Goal: Transaction & Acquisition: Purchase product/service

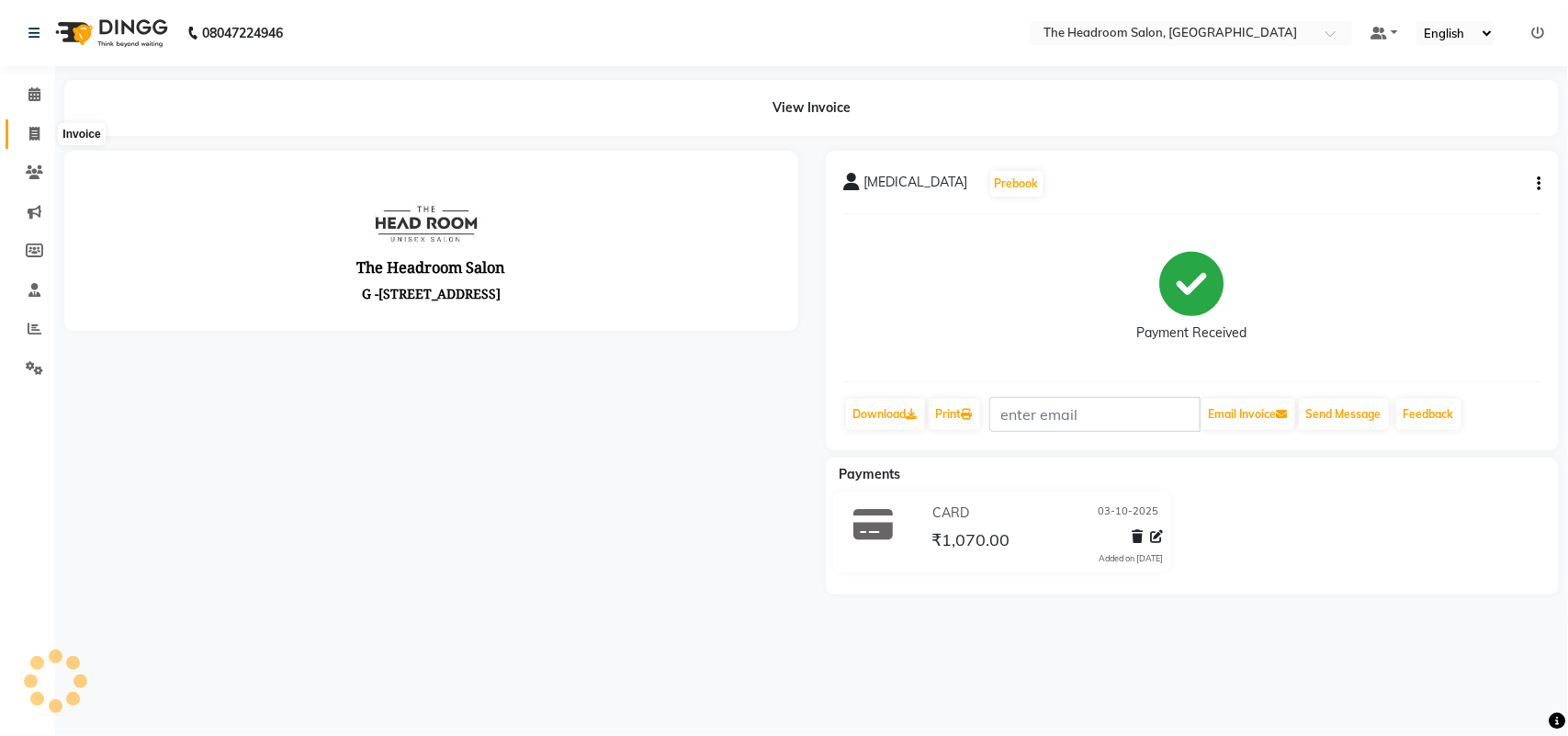
click at [42, 135] on span at bounding box center [34, 134] width 32 height 21
select select "service"
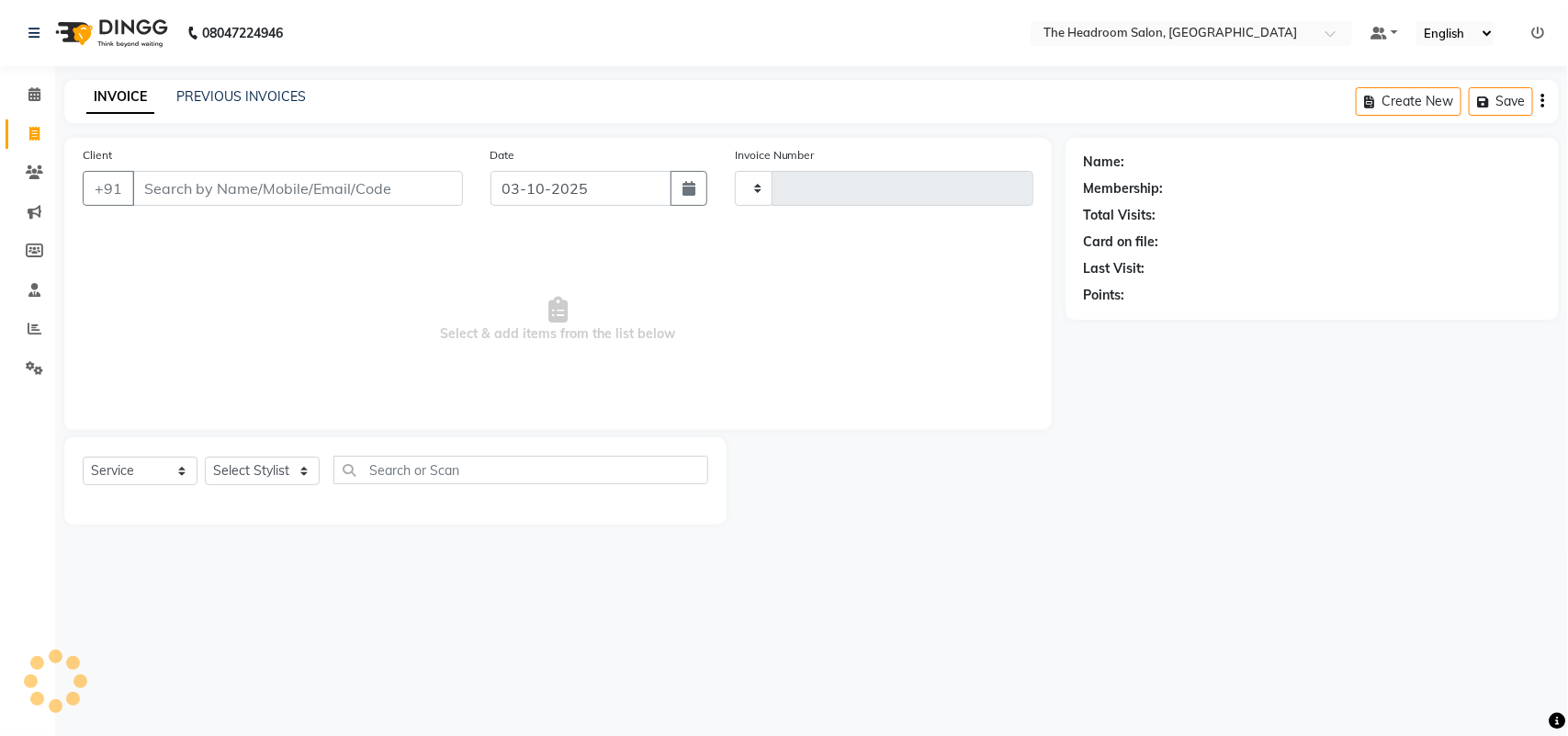
type input "3915"
select select "6933"
click at [325, 299] on span "Select & add items from the list below" at bounding box center [558, 319] width 951 height 184
click at [280, 478] on select "Select Stylist" at bounding box center [262, 470] width 114 height 29
click at [278, 315] on span "Select & add items from the list below" at bounding box center [558, 319] width 951 height 184
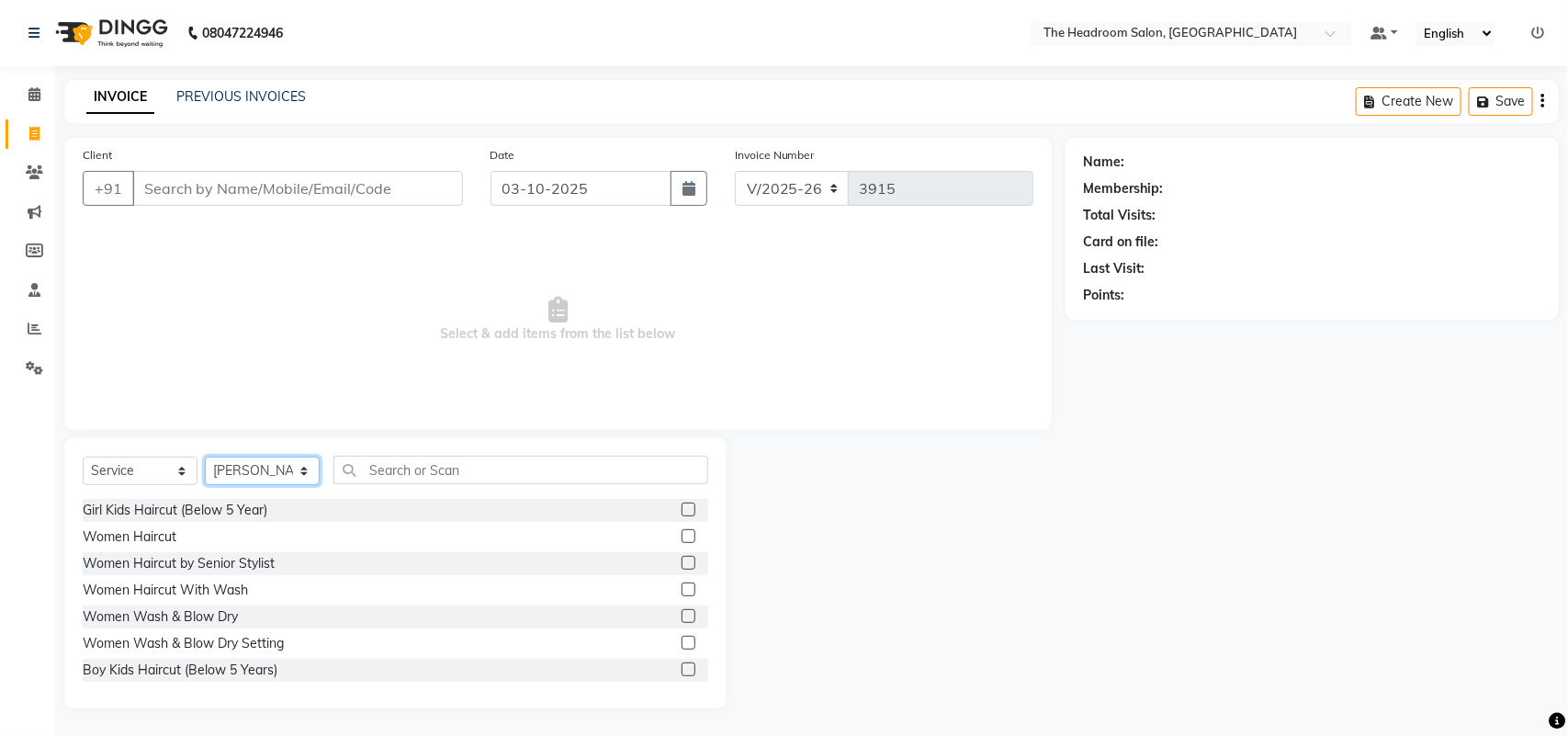
click at [285, 465] on select "Select Stylist [PERSON_NAME] Deepak [PERSON_NAME] [PERSON_NAME] Manager [PERSON…" at bounding box center [262, 470] width 114 height 29
select select "58240"
click at [205, 457] on select "Select Stylist [PERSON_NAME] Deepak [PERSON_NAME] [PERSON_NAME] Manager [PERSON…" at bounding box center [262, 470] width 114 height 29
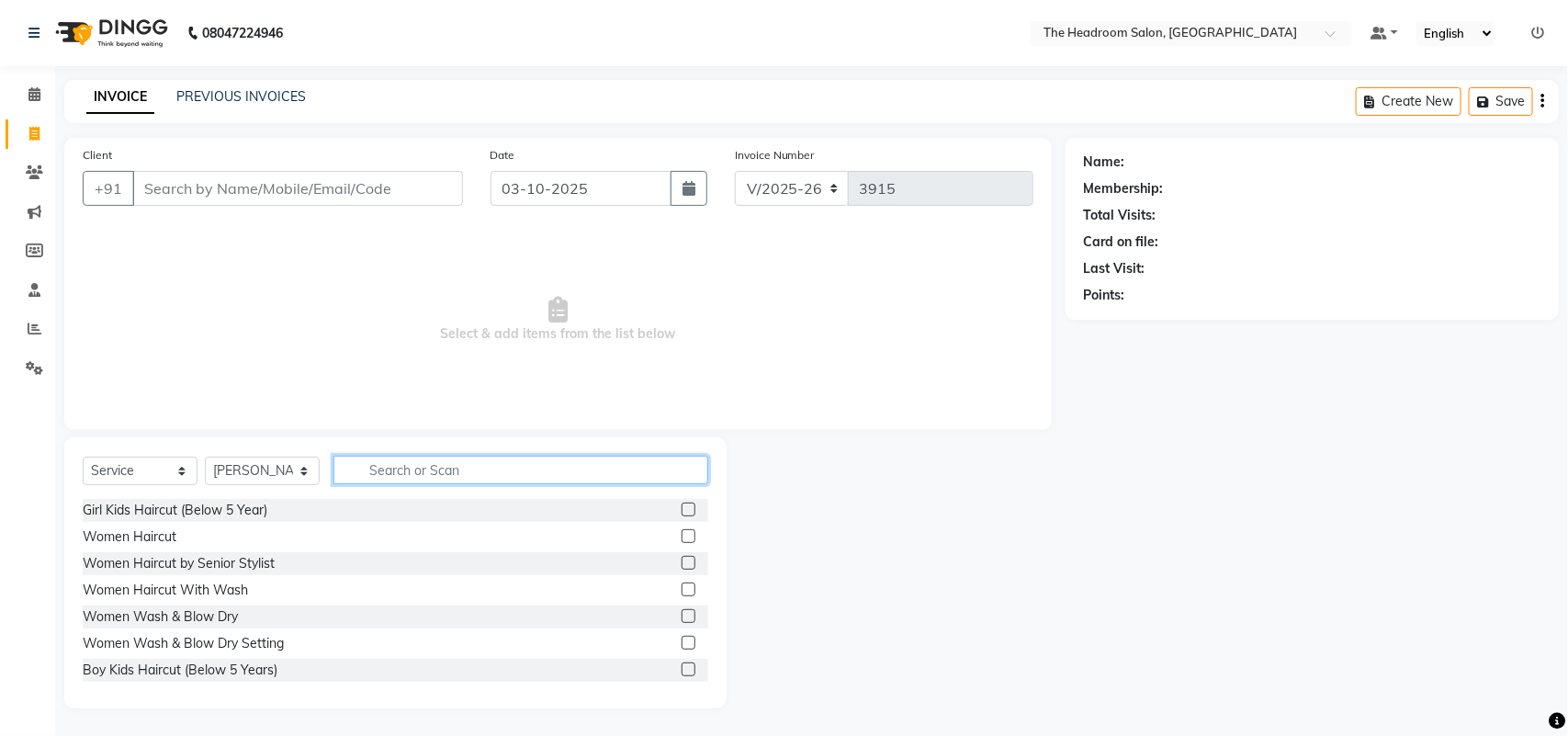
click at [444, 459] on input "text" at bounding box center [520, 469] width 374 height 29
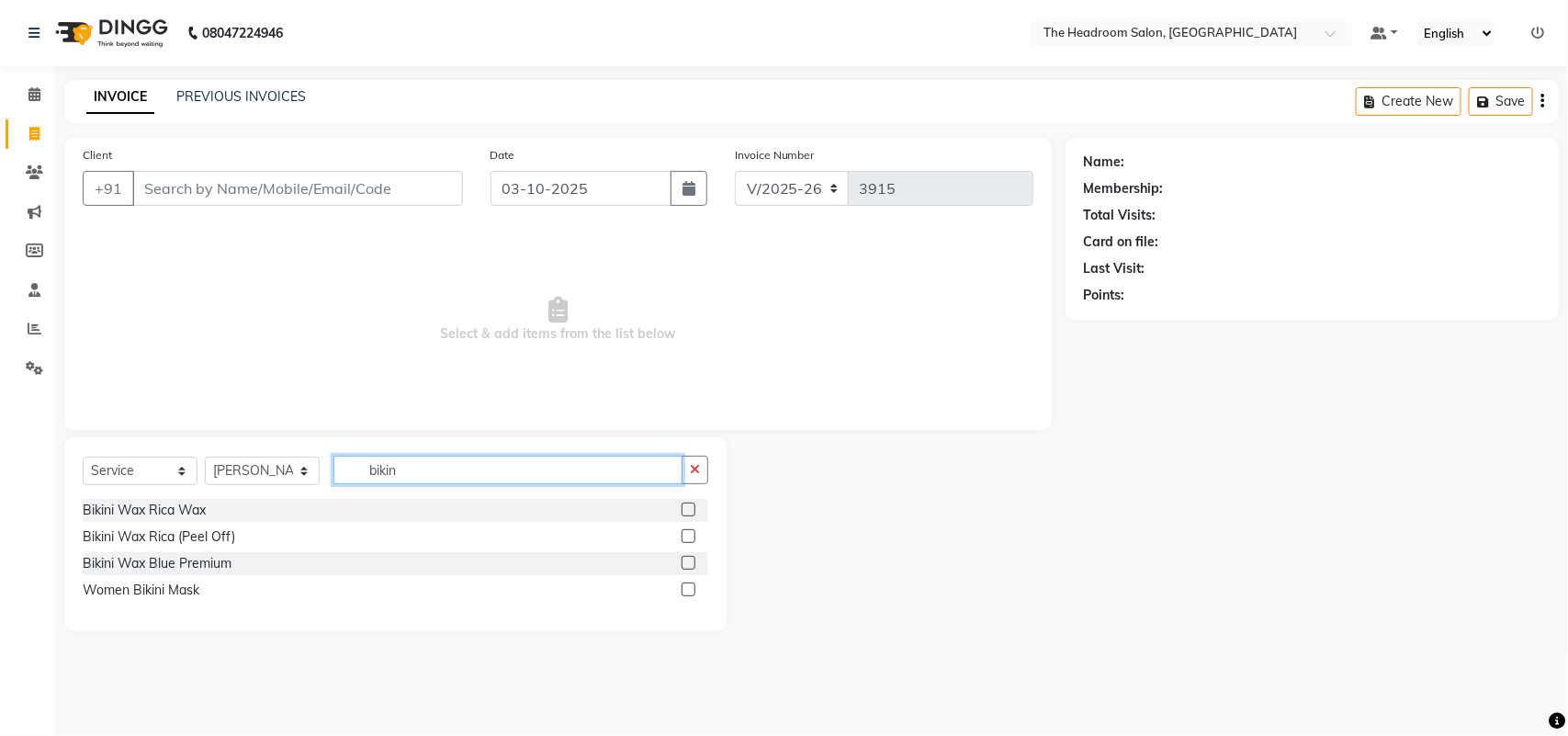
type input "bikin"
click at [692, 534] on label at bounding box center [688, 536] width 14 height 14
click at [692, 534] on input "checkbox" at bounding box center [687, 537] width 12 height 12
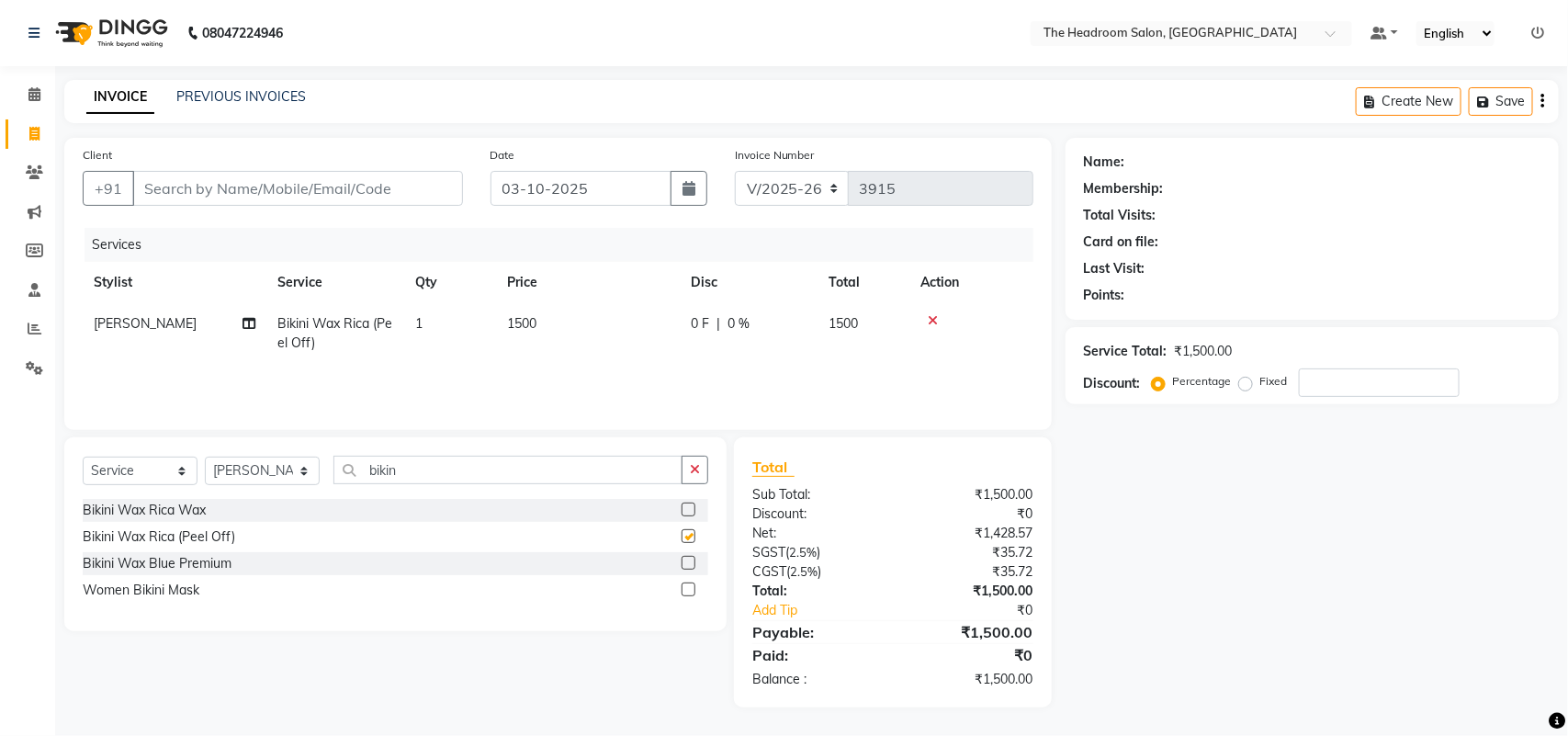
checkbox input "false"
click at [503, 482] on input "bikin" at bounding box center [507, 469] width 349 height 29
type input "b"
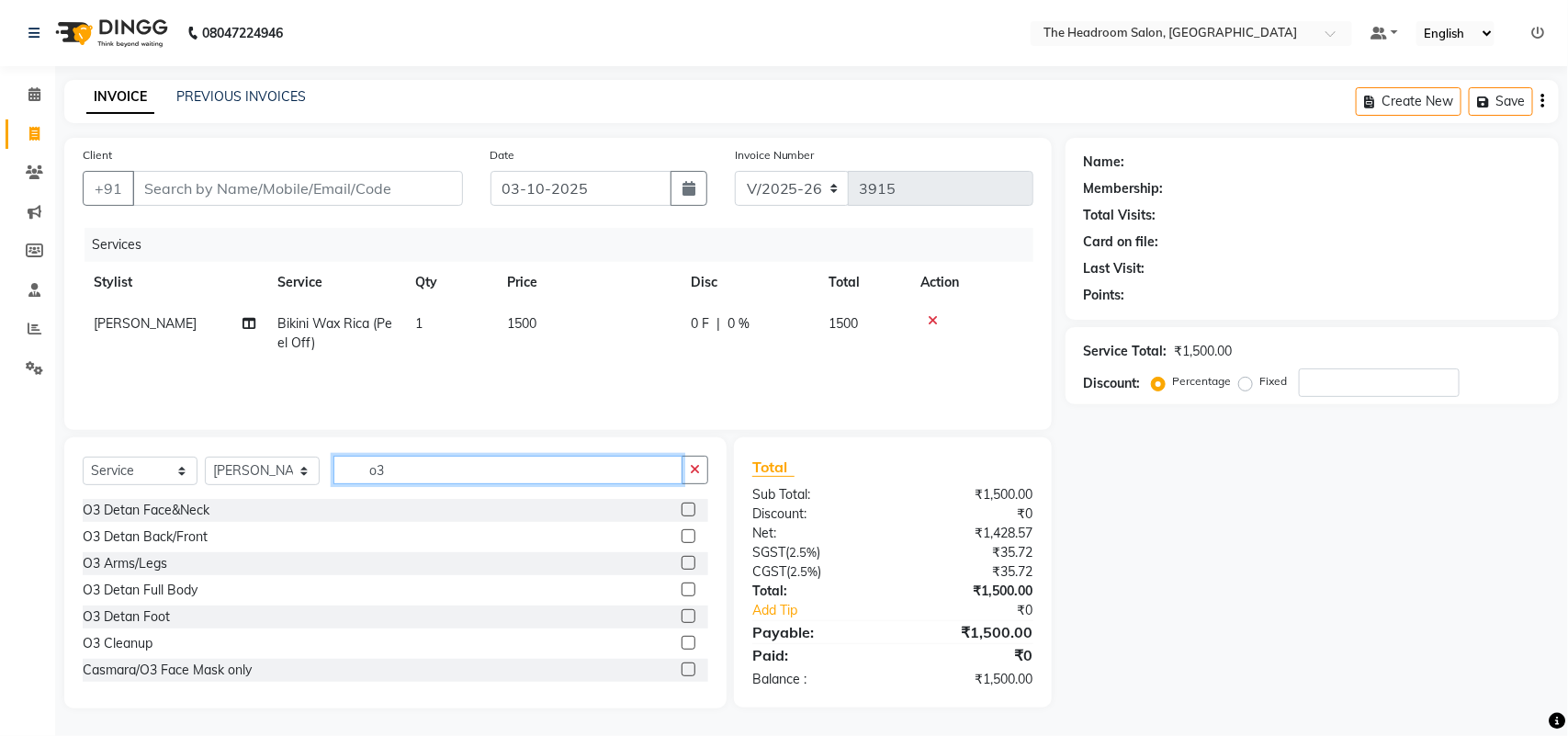
type input "o"
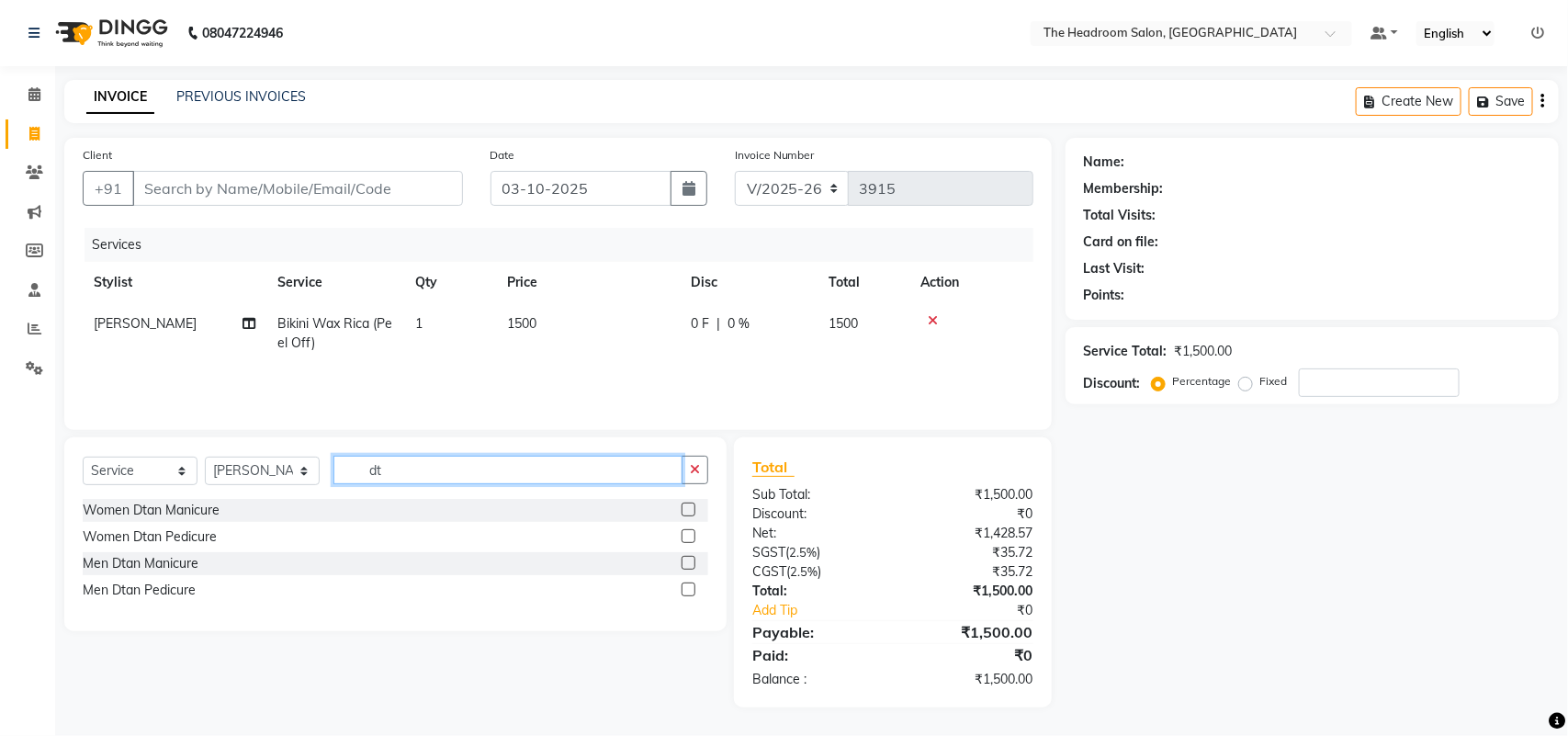
type input "d"
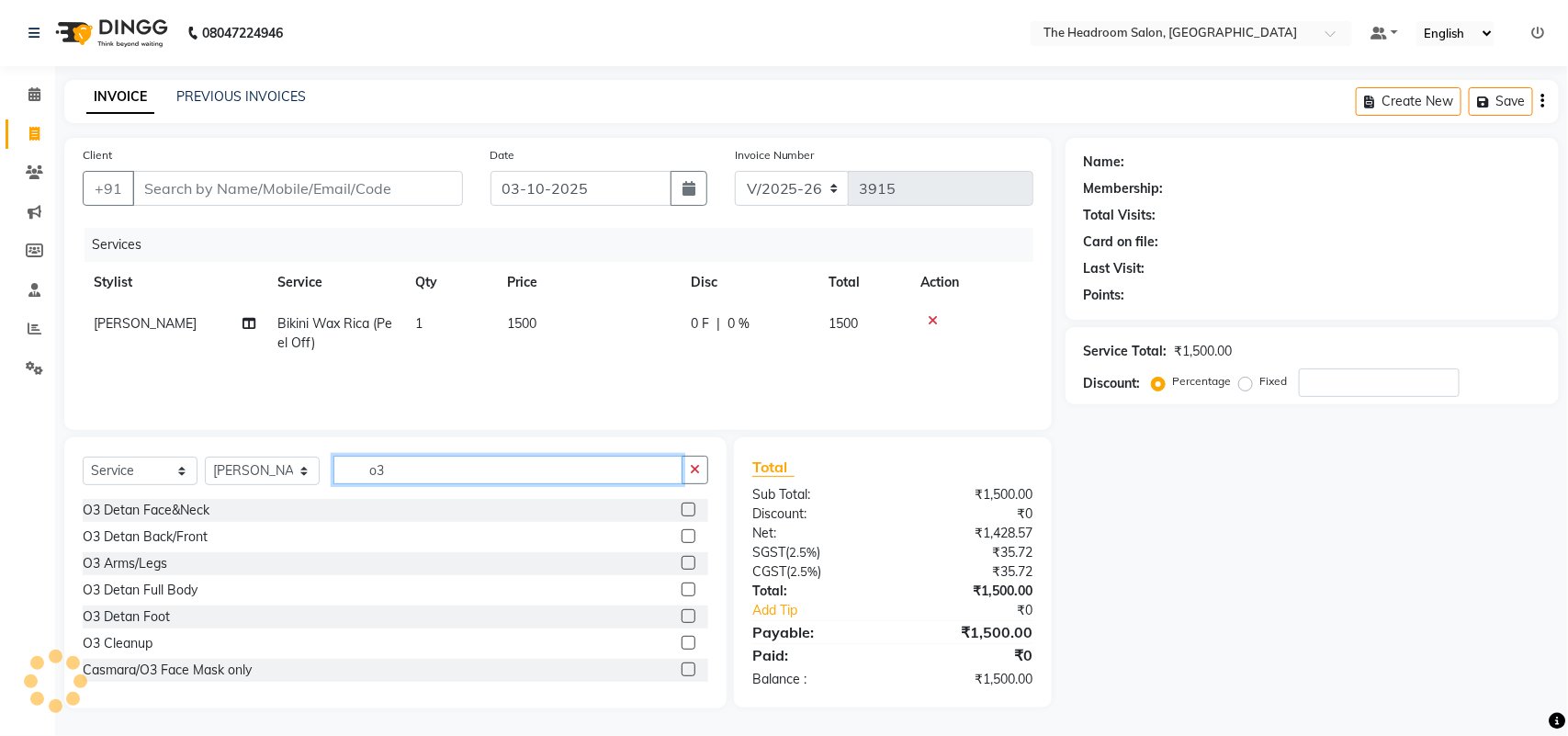
type input "o3"
click at [682, 510] on label at bounding box center [688, 509] width 14 height 14
click at [682, 510] on input "checkbox" at bounding box center [687, 510] width 12 height 12
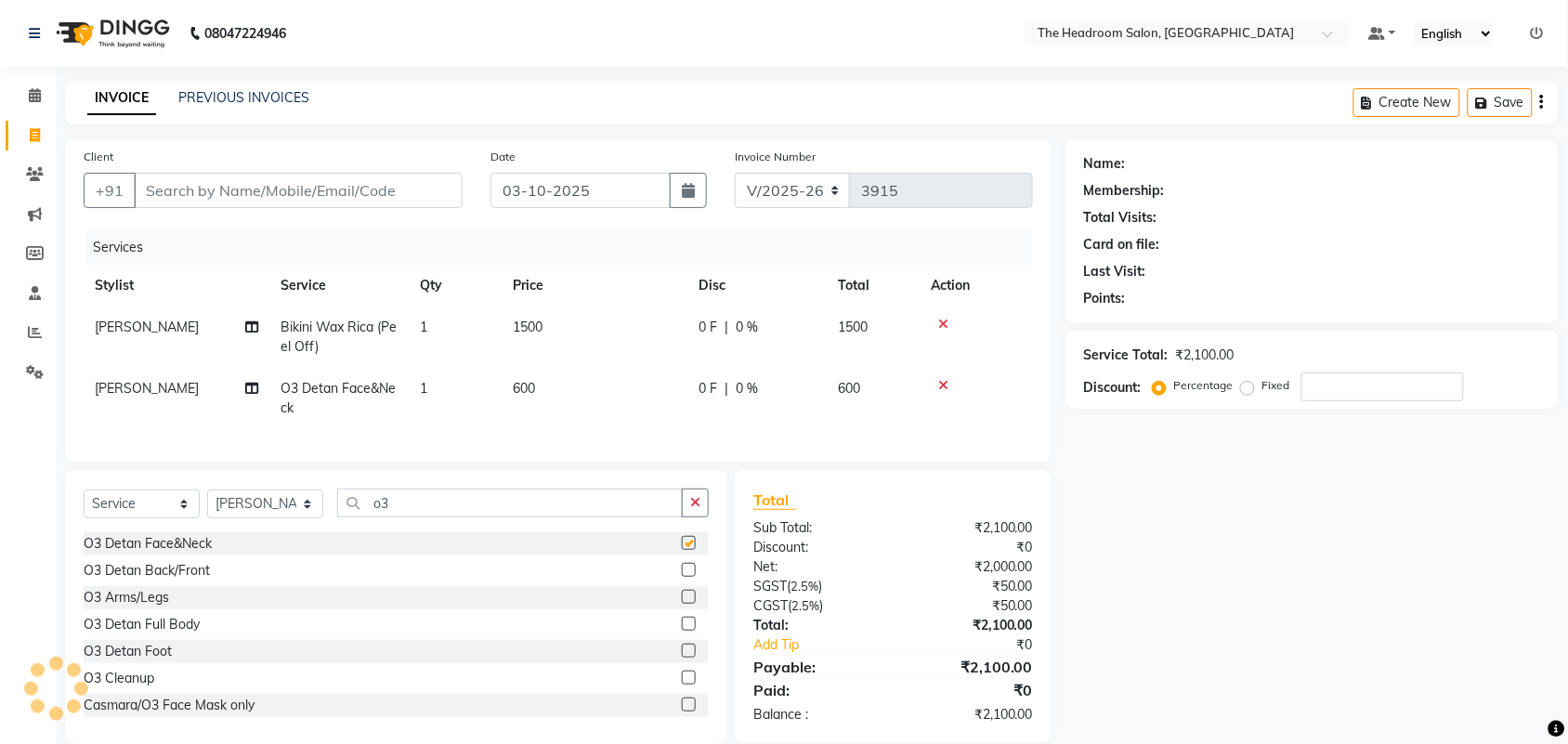
checkbox input "false"
click at [542, 509] on input "o3" at bounding box center [509, 503] width 345 height 29
type input "o"
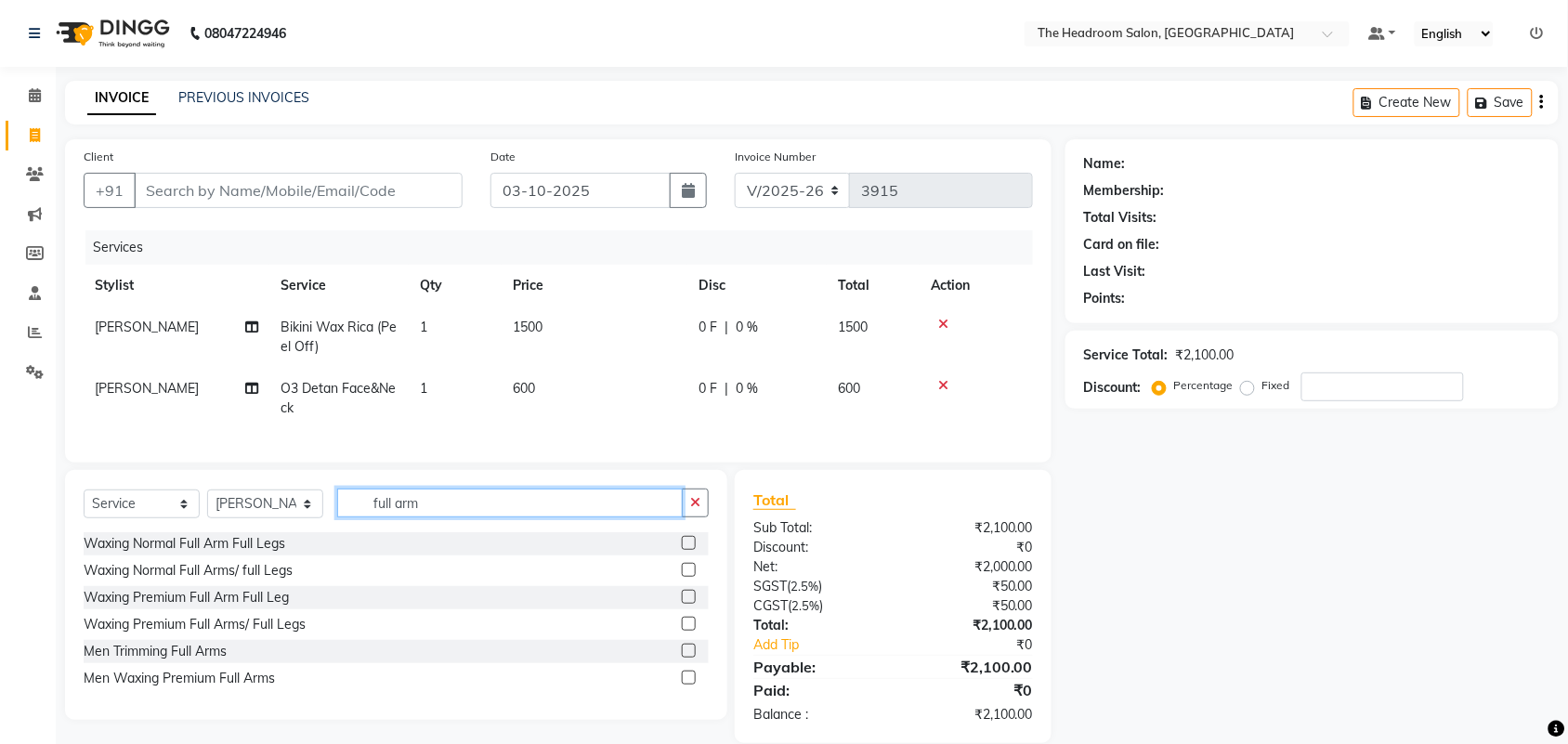
type input "full arm"
click at [686, 603] on label at bounding box center [688, 596] width 14 height 14
click at [686, 603] on input "checkbox" at bounding box center [687, 597] width 12 height 12
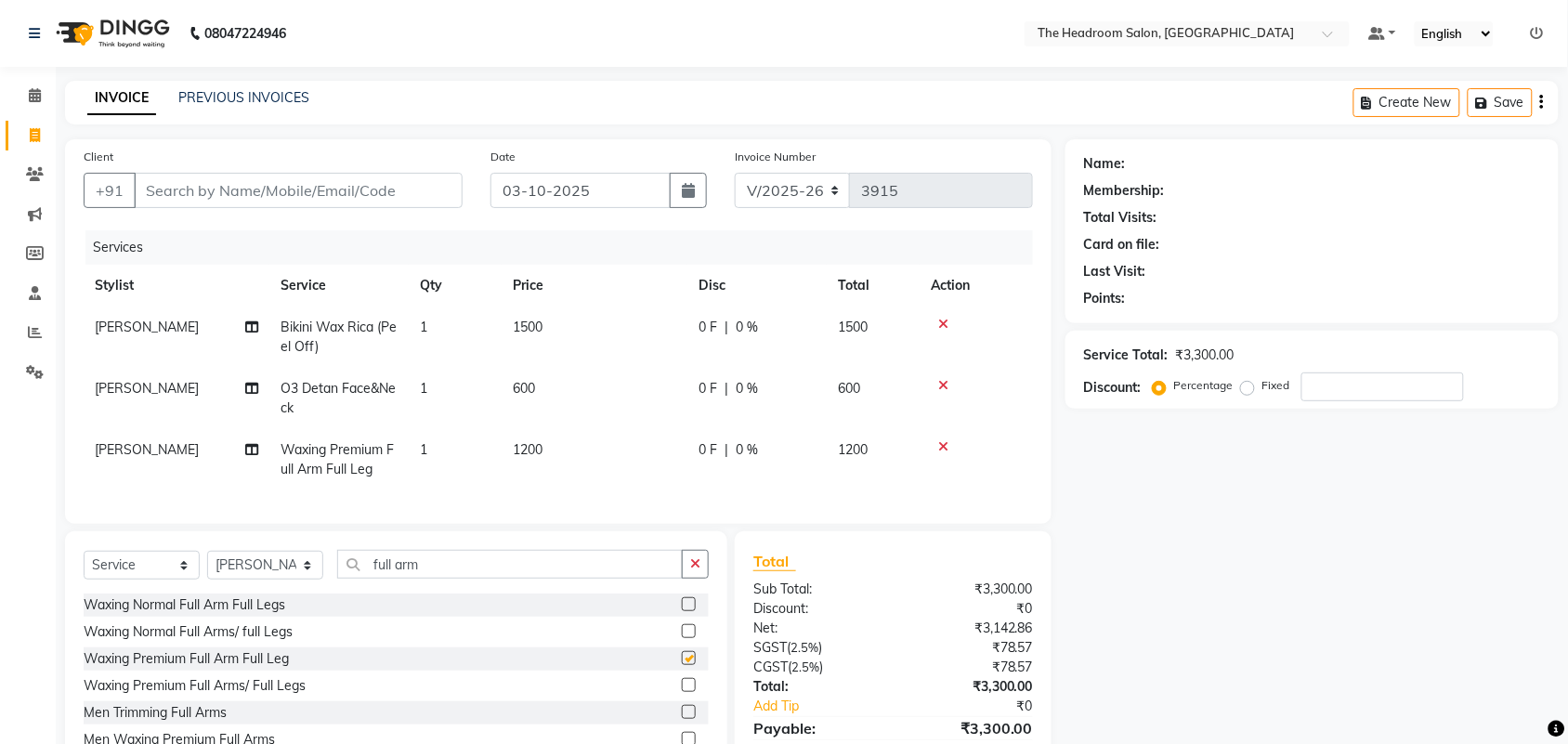
checkbox input "false"
click at [505, 578] on input "full arm" at bounding box center [509, 564] width 345 height 29
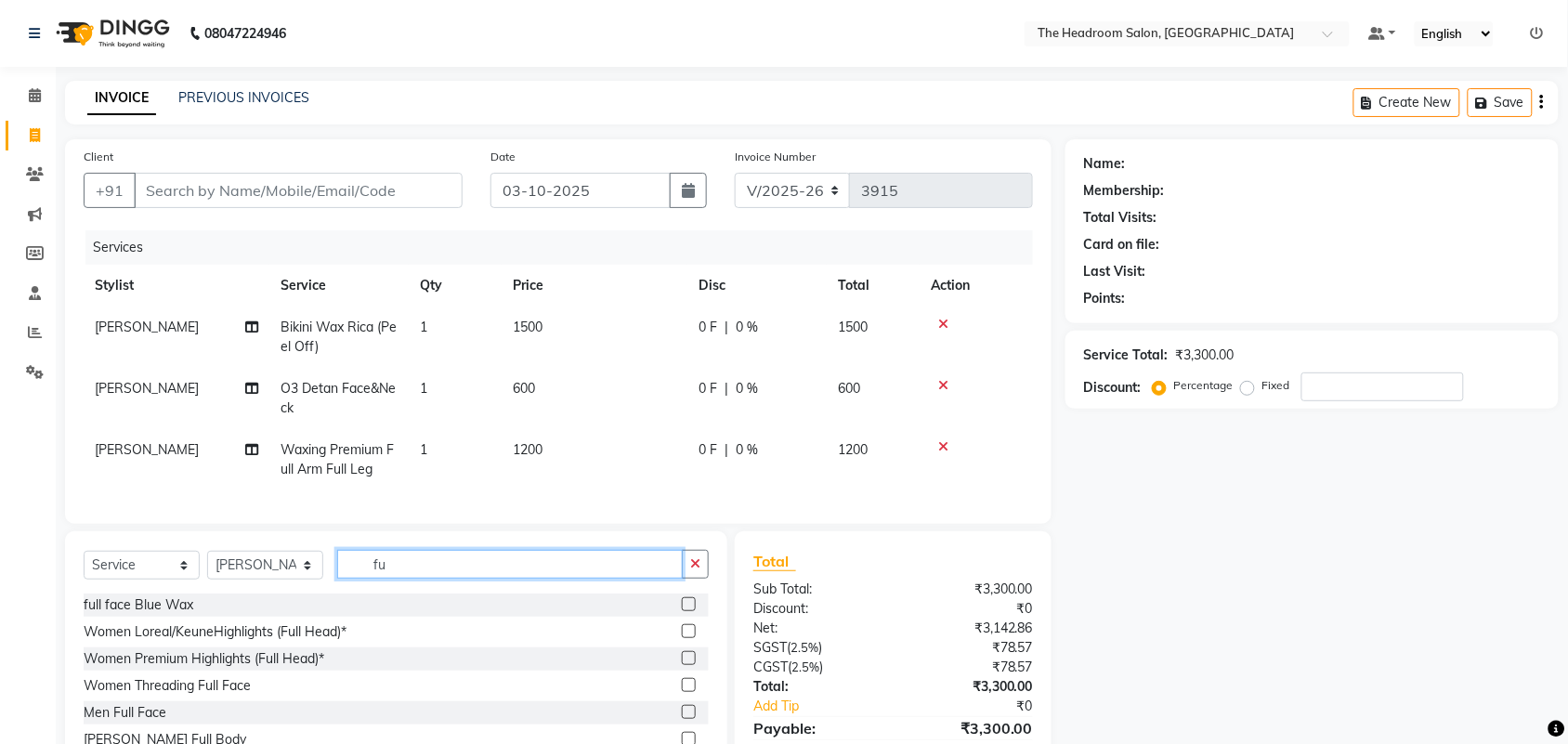
type input "f"
type input "side"
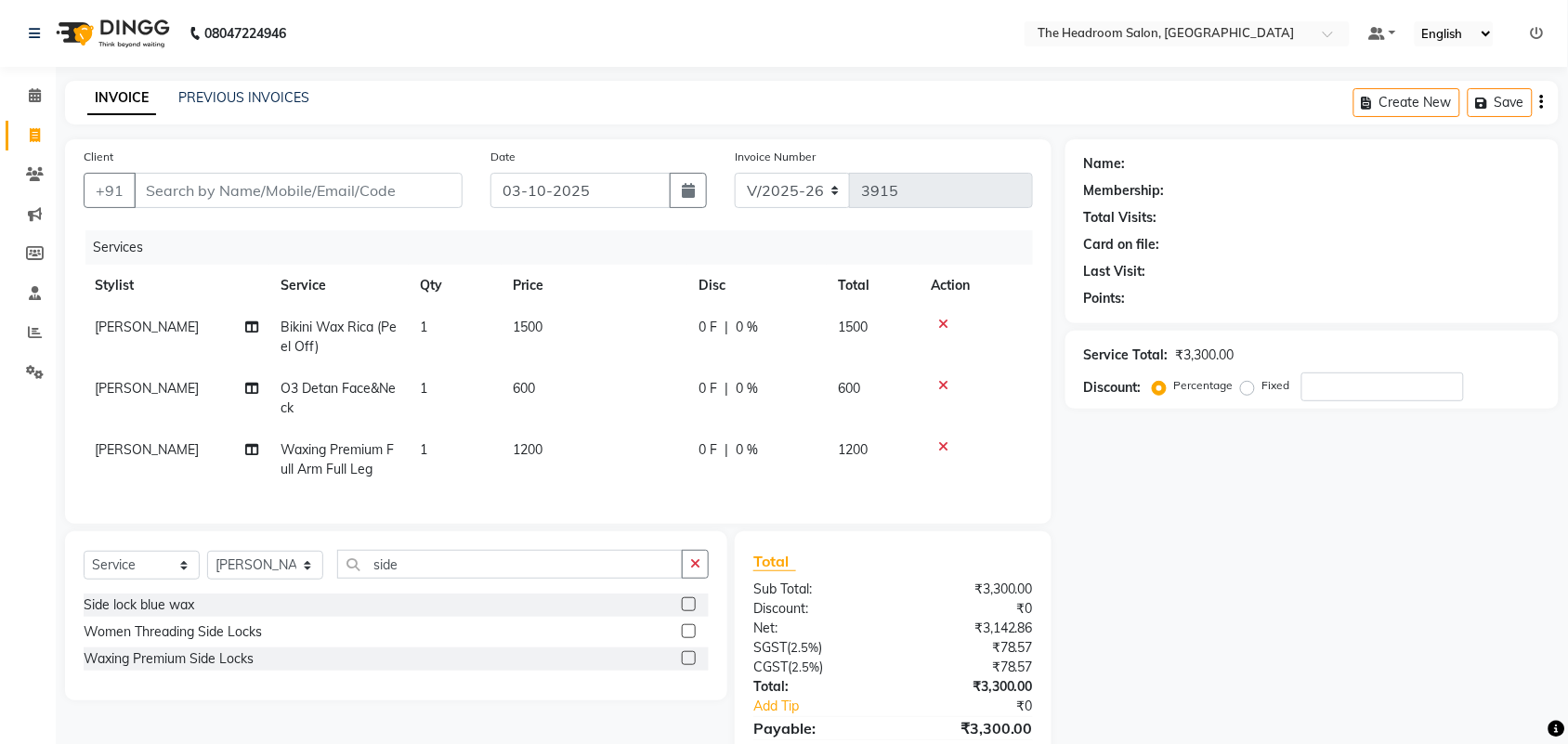
click at [689, 638] on label at bounding box center [688, 630] width 14 height 14
click at [689, 638] on input "checkbox" at bounding box center [687, 631] width 12 height 12
click at [690, 570] on icon "button" at bounding box center [695, 563] width 10 height 13
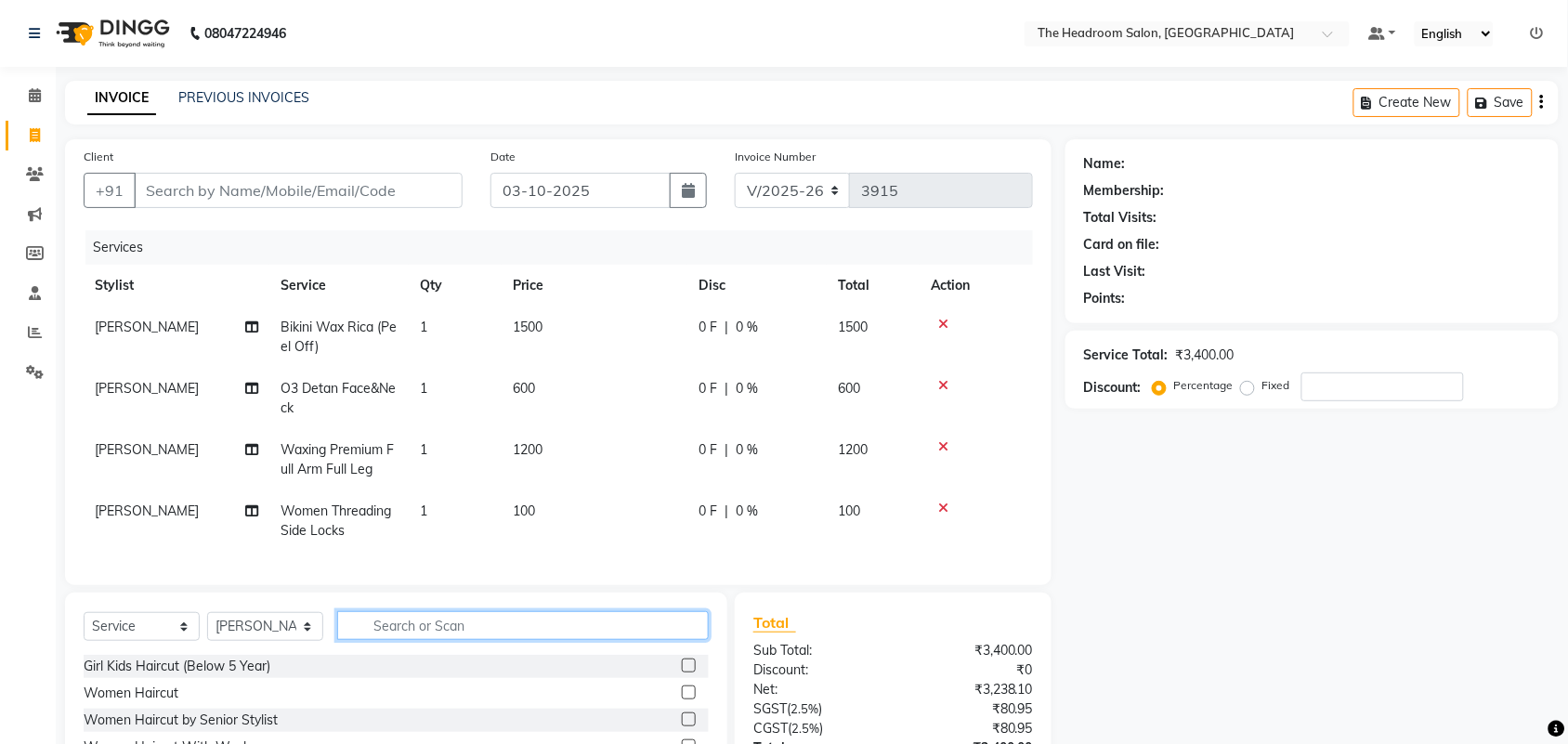
click at [556, 632] on input "text" at bounding box center [522, 625] width 371 height 29
type input "upper"
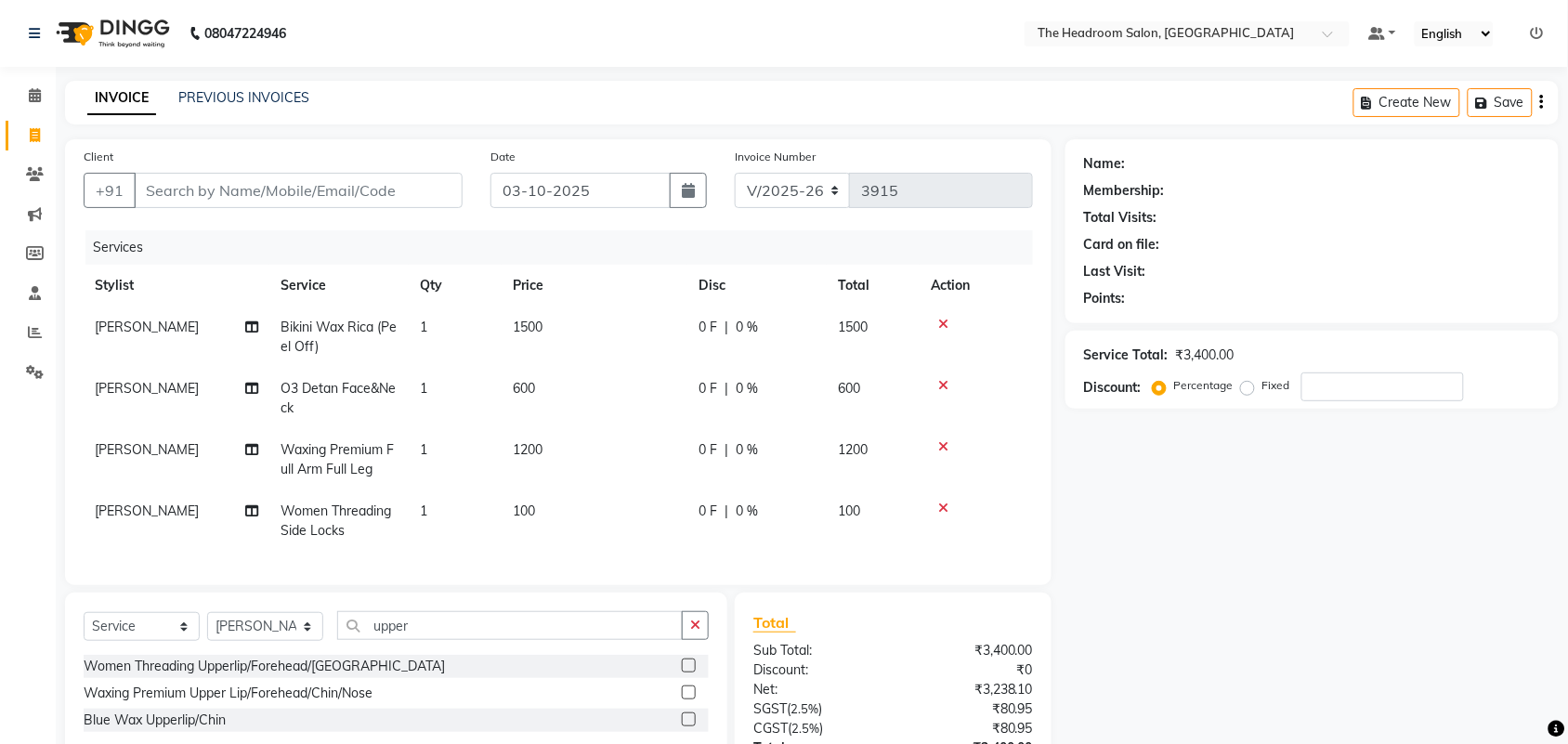
click at [692, 672] on label at bounding box center [688, 665] width 14 height 14
click at [692, 672] on input "checkbox" at bounding box center [687, 666] width 12 height 12
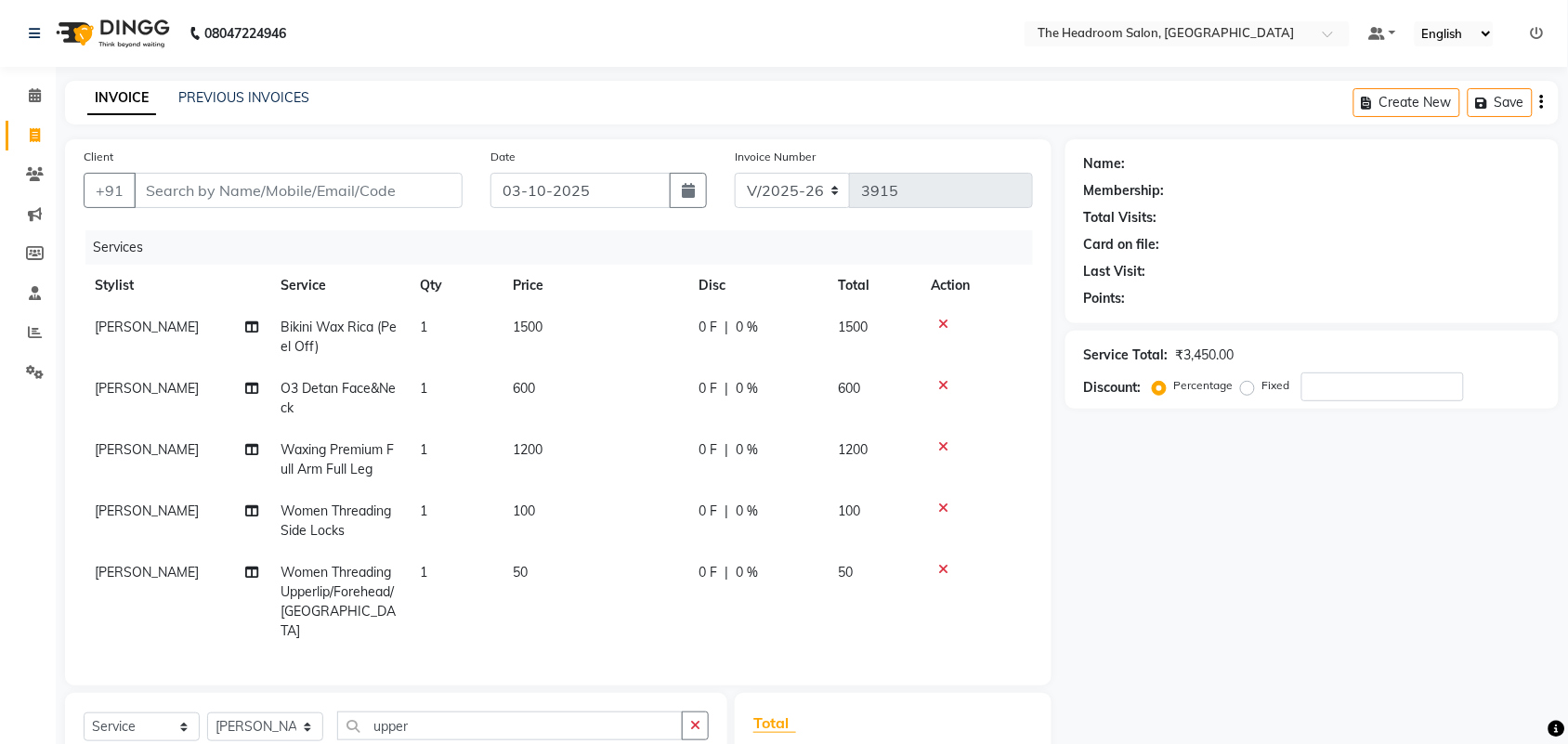
checkbox input "false"
click at [542, 729] on input "upper" at bounding box center [509, 725] width 345 height 29
type input "u"
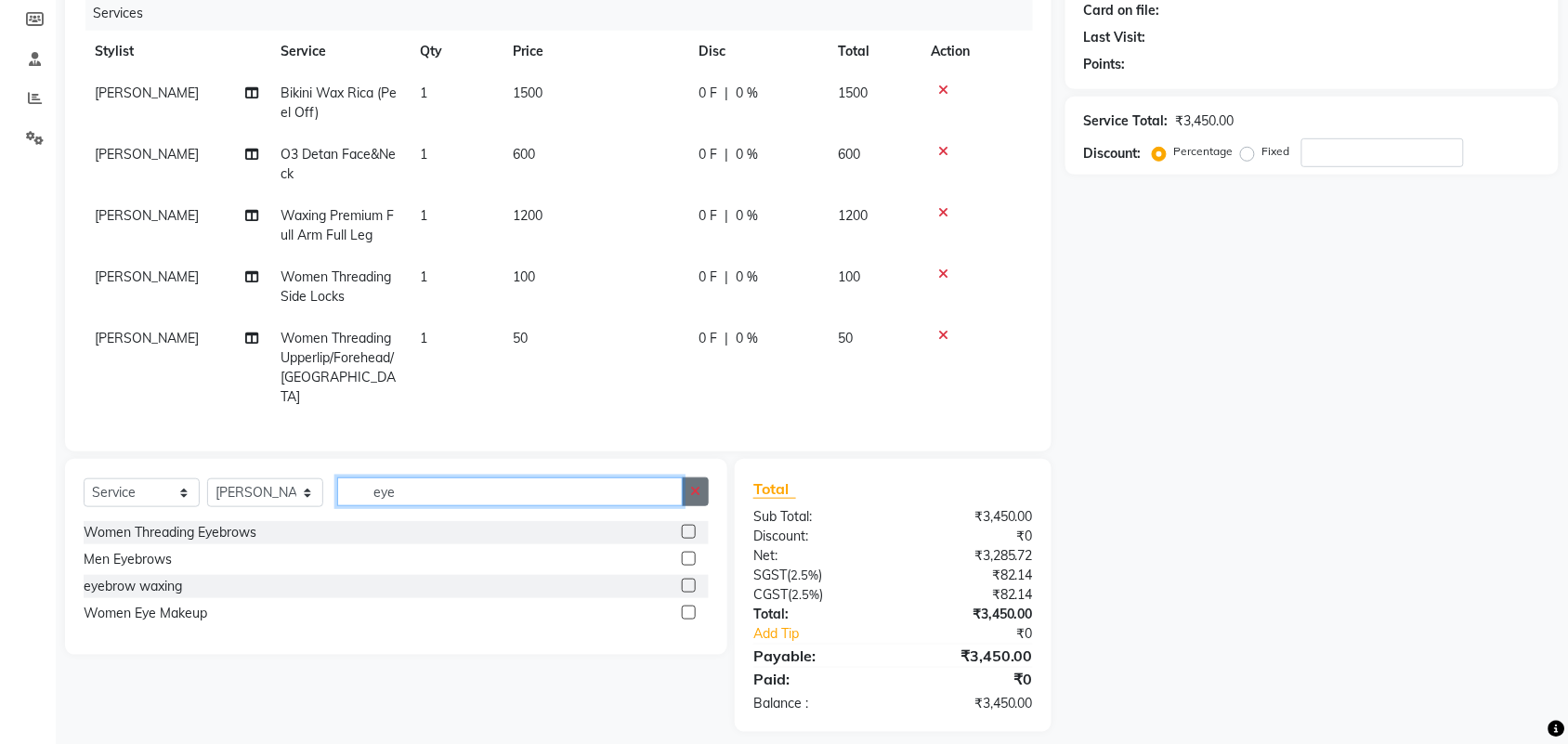
type input "eye"
click at [690, 528] on label at bounding box center [688, 531] width 14 height 14
click at [690, 528] on input "checkbox" at bounding box center [687, 532] width 12 height 12
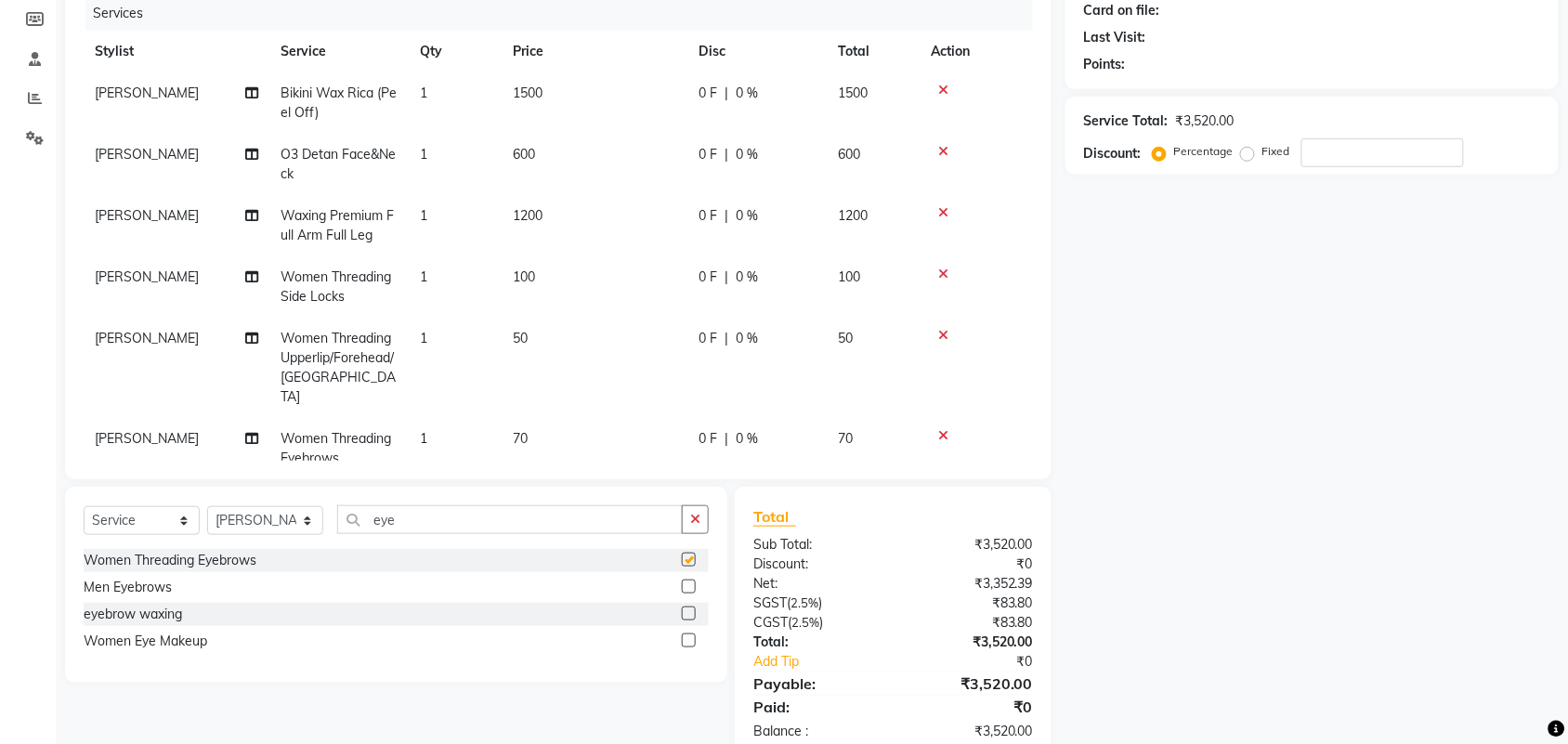
checkbox input "false"
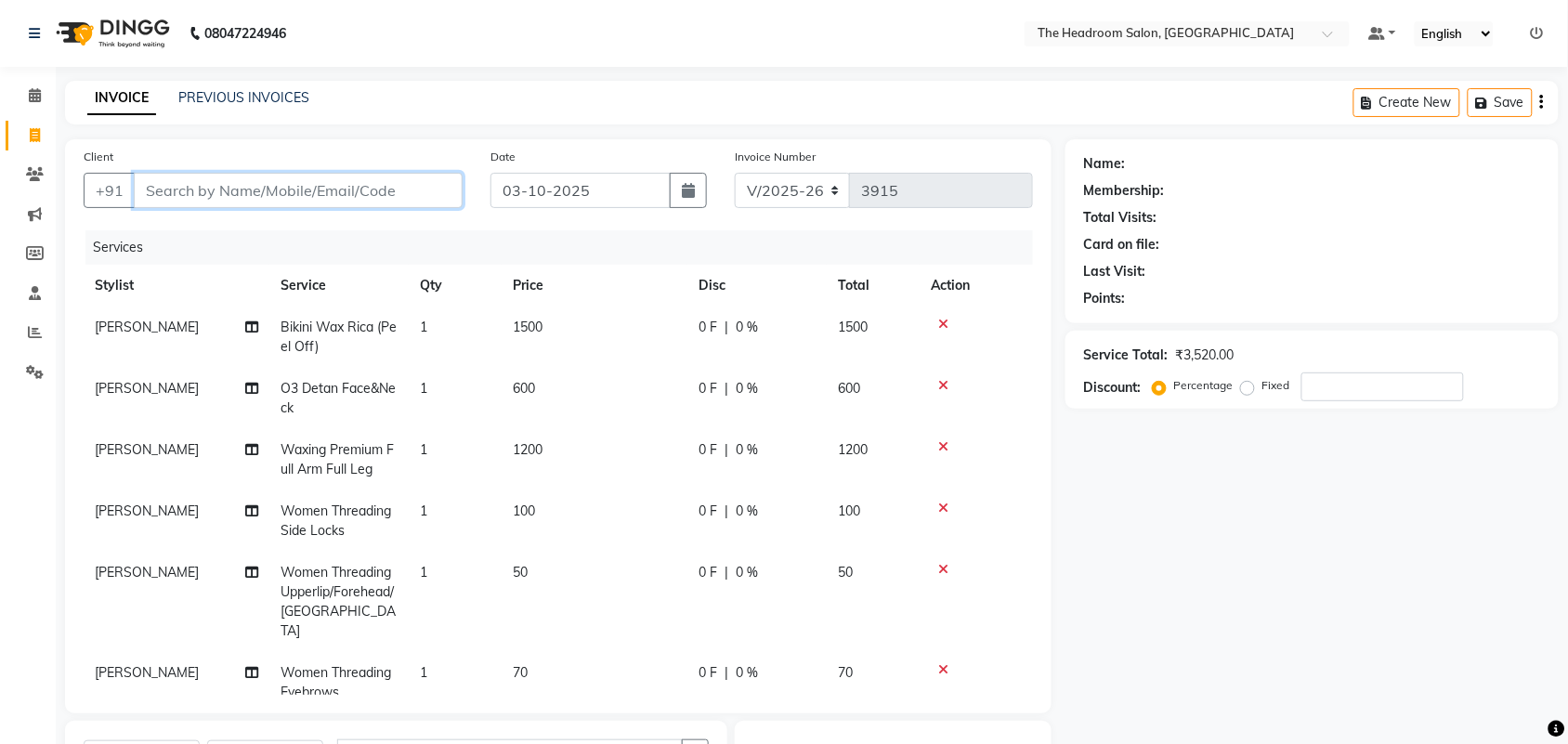
click at [184, 198] on input "Client" at bounding box center [298, 190] width 329 height 35
type input "9"
type input "0"
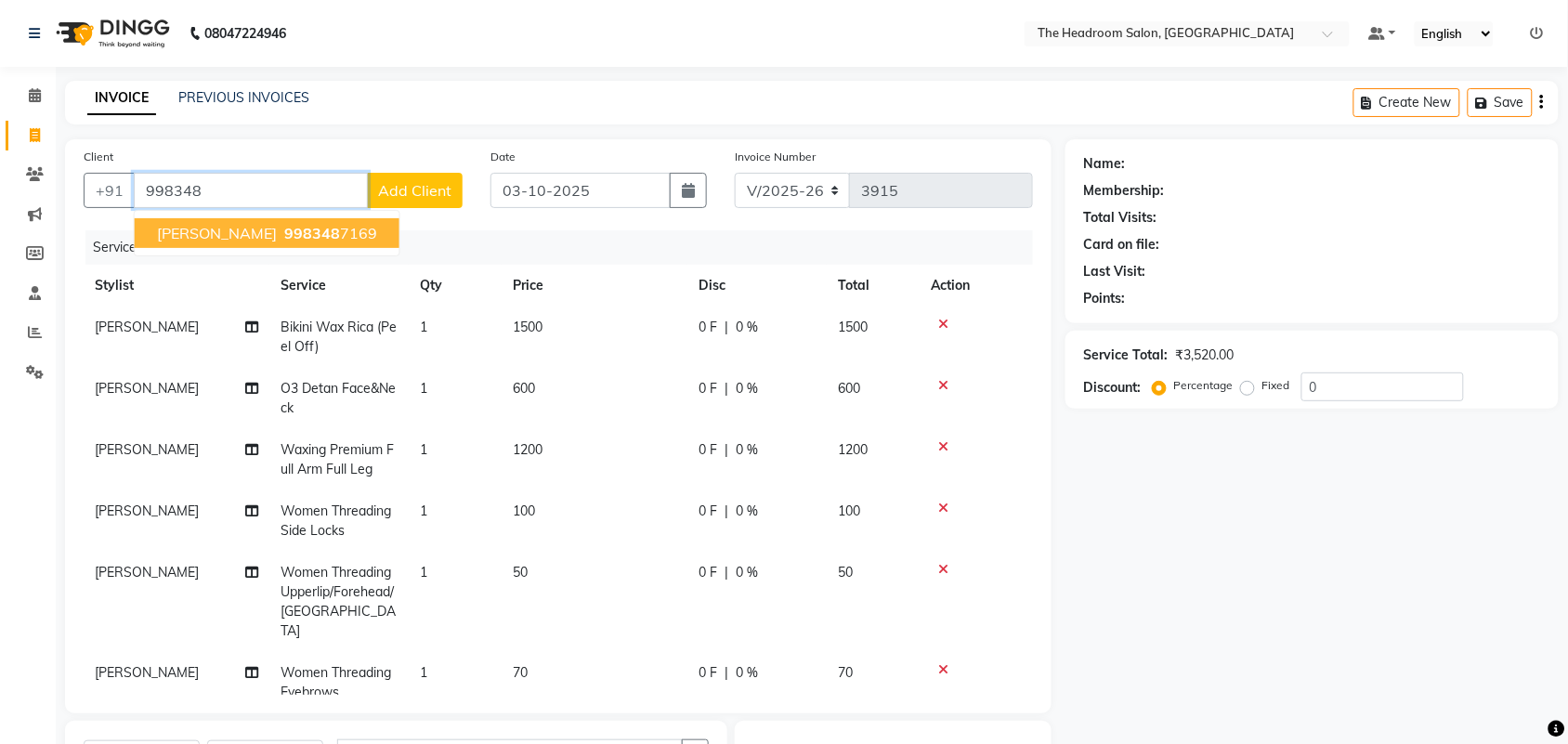
click at [284, 232] on span "998348" at bounding box center [312, 233] width 56 height 19
type input "9983487169"
click at [238, 232] on div "Services" at bounding box center [566, 247] width 962 height 34
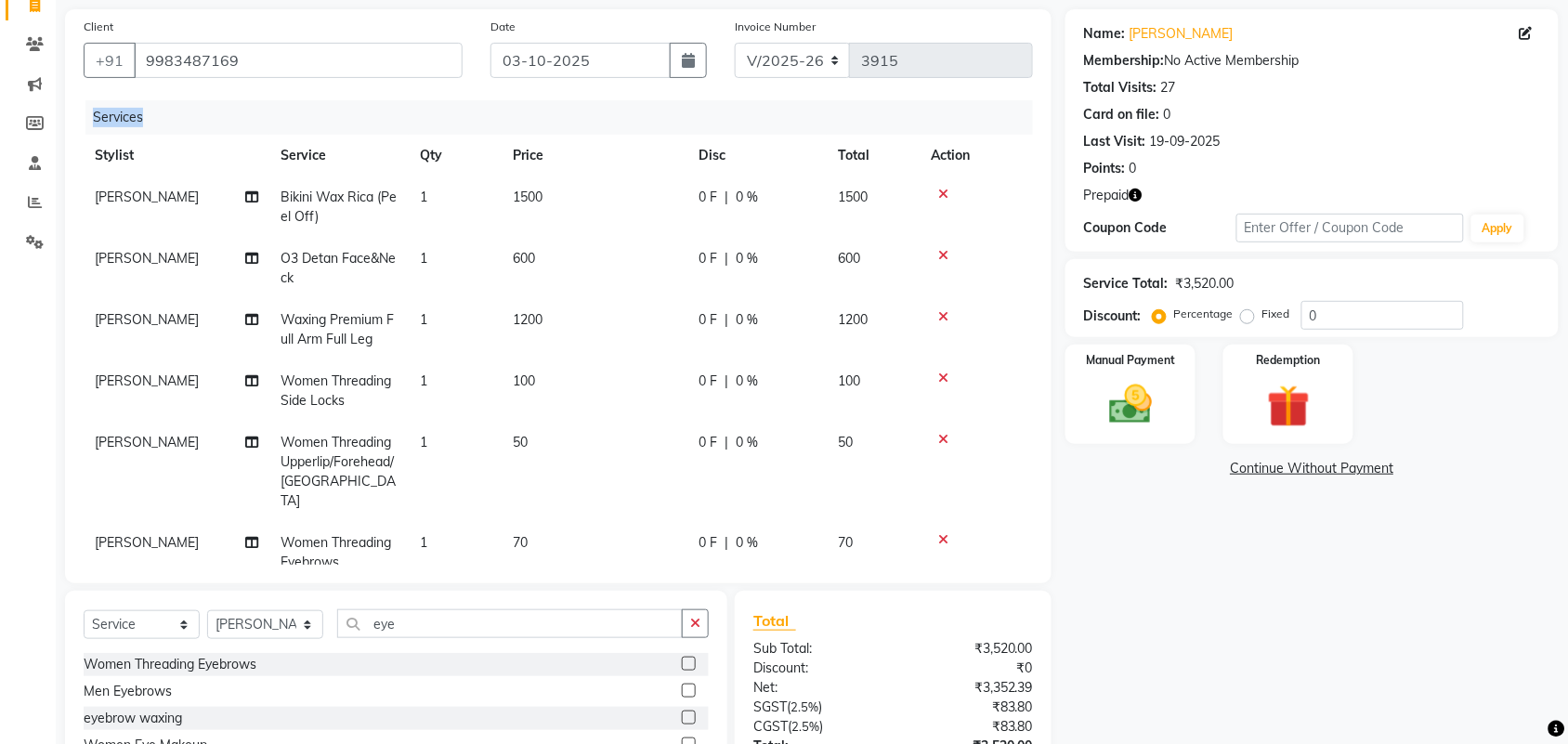
scroll to position [150, 0]
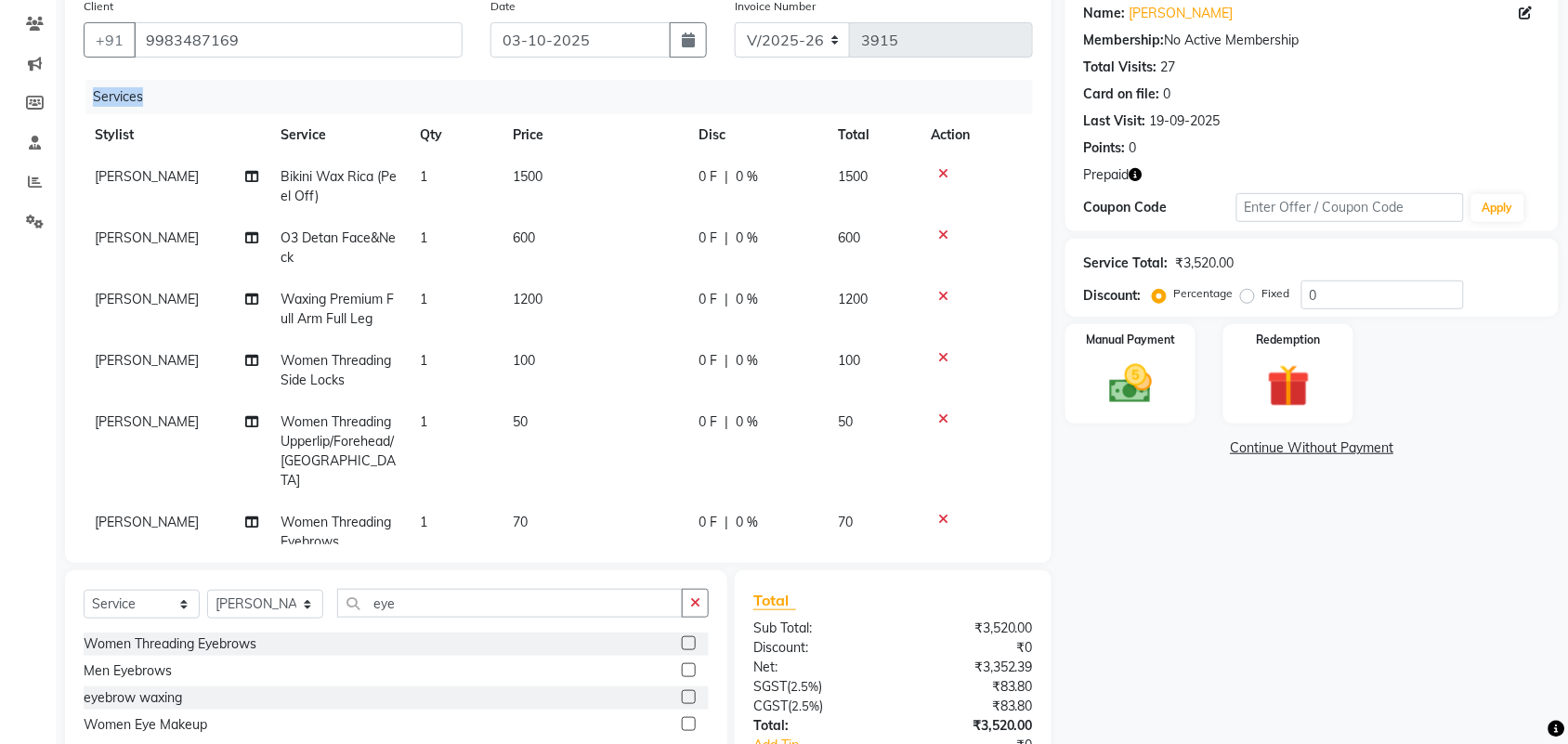
click at [1143, 174] on icon "button" at bounding box center [1136, 174] width 13 height 13
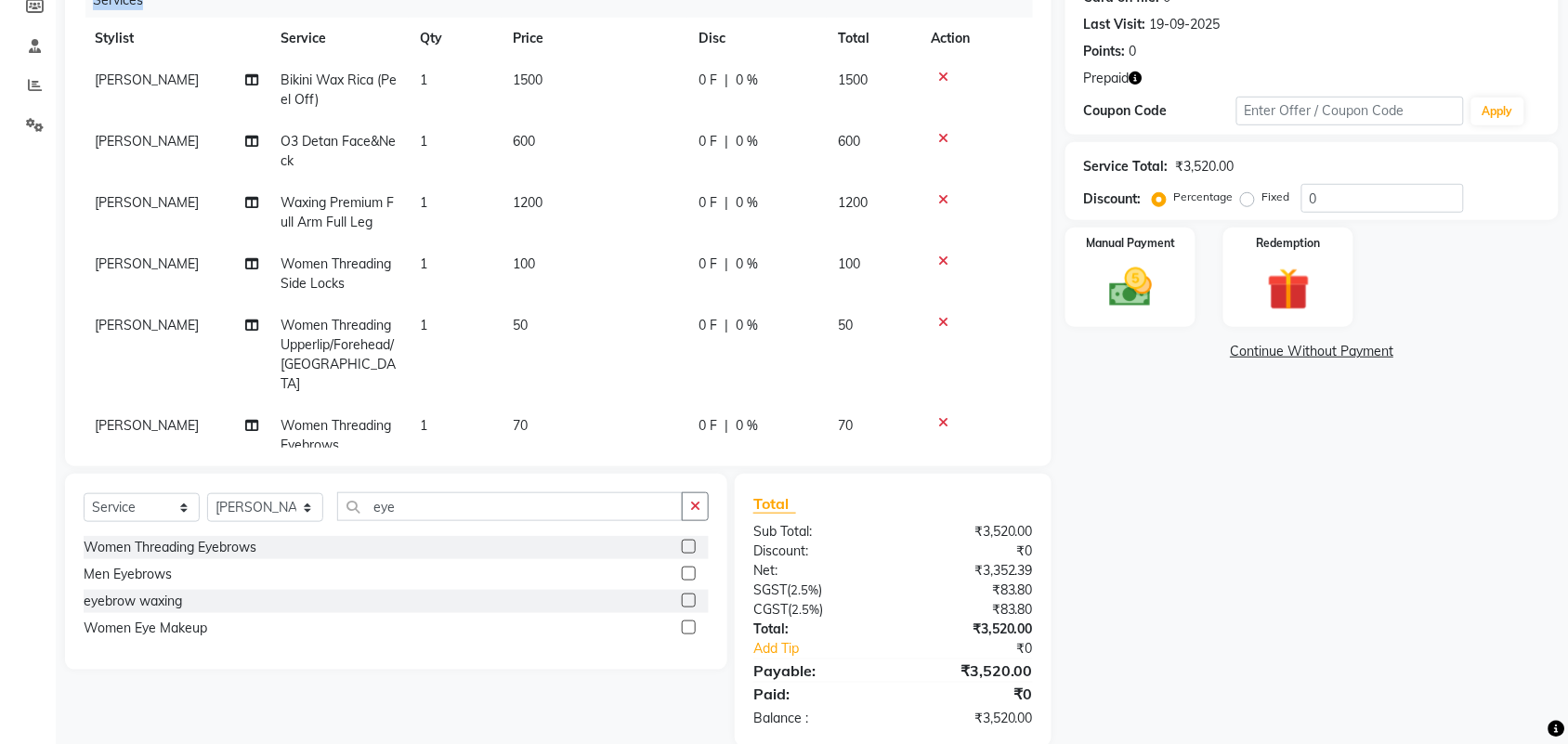
scroll to position [31, 0]
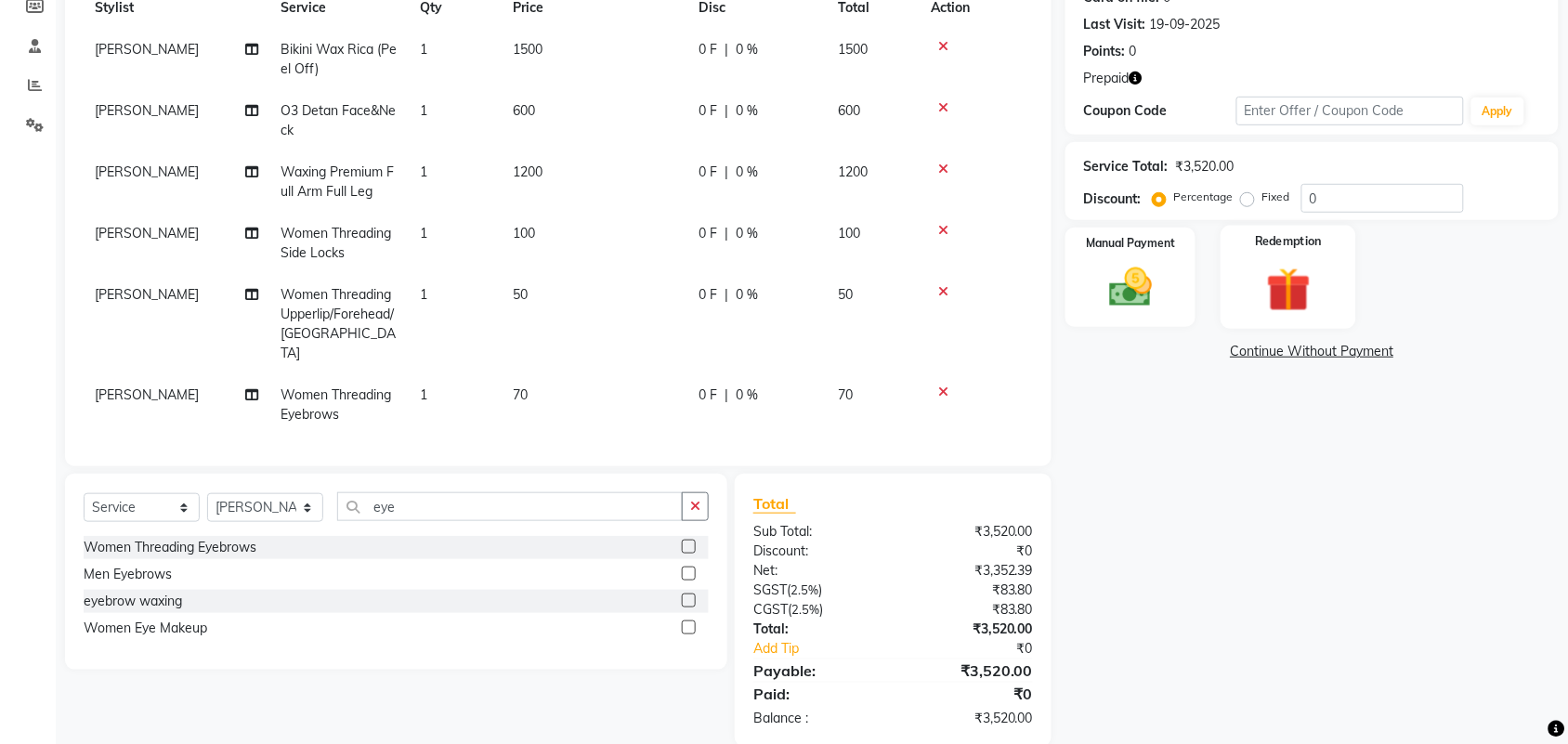
click at [1297, 274] on img at bounding box center [1288, 290] width 73 height 56
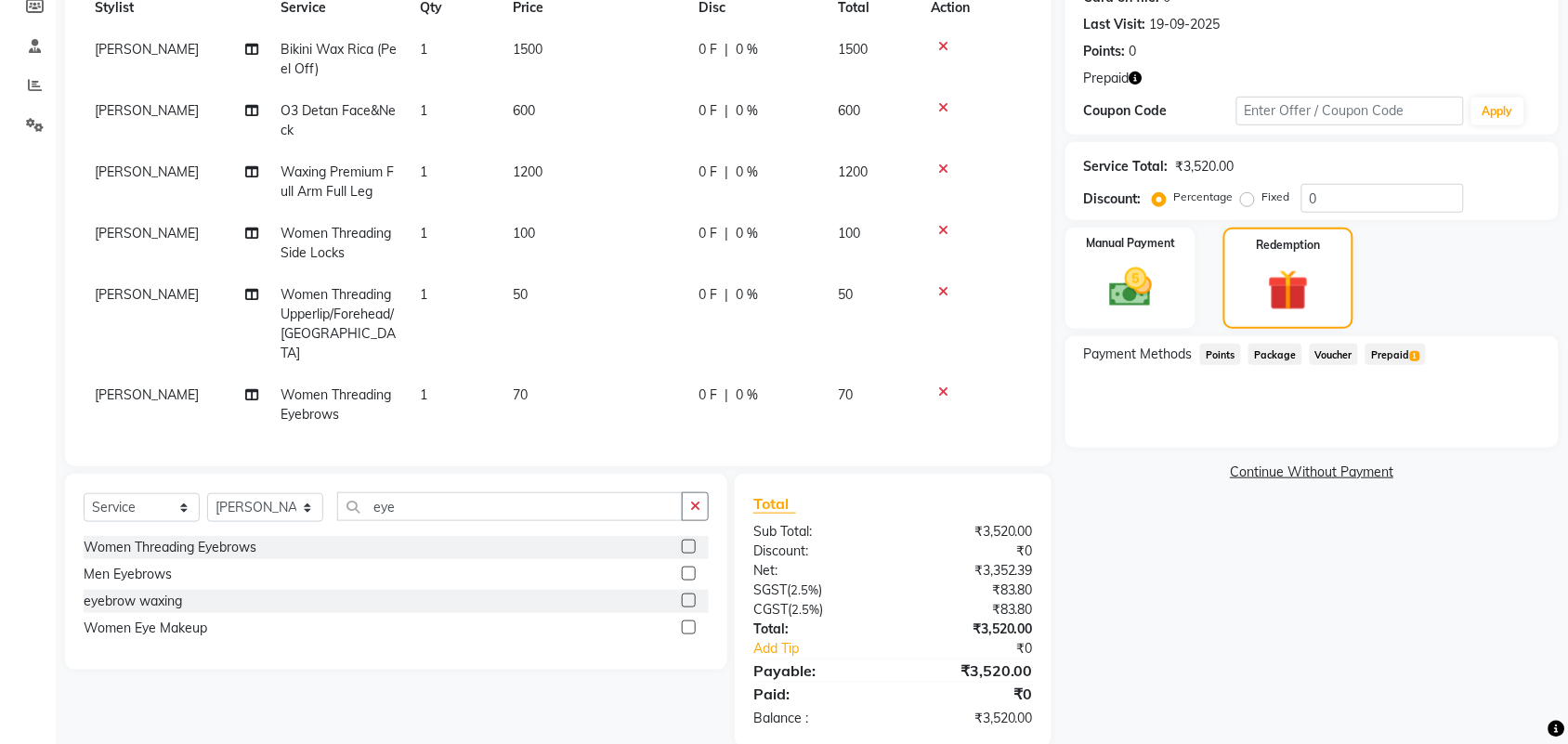
click at [1389, 357] on span "Prepaid 1" at bounding box center [1395, 353] width 61 height 21
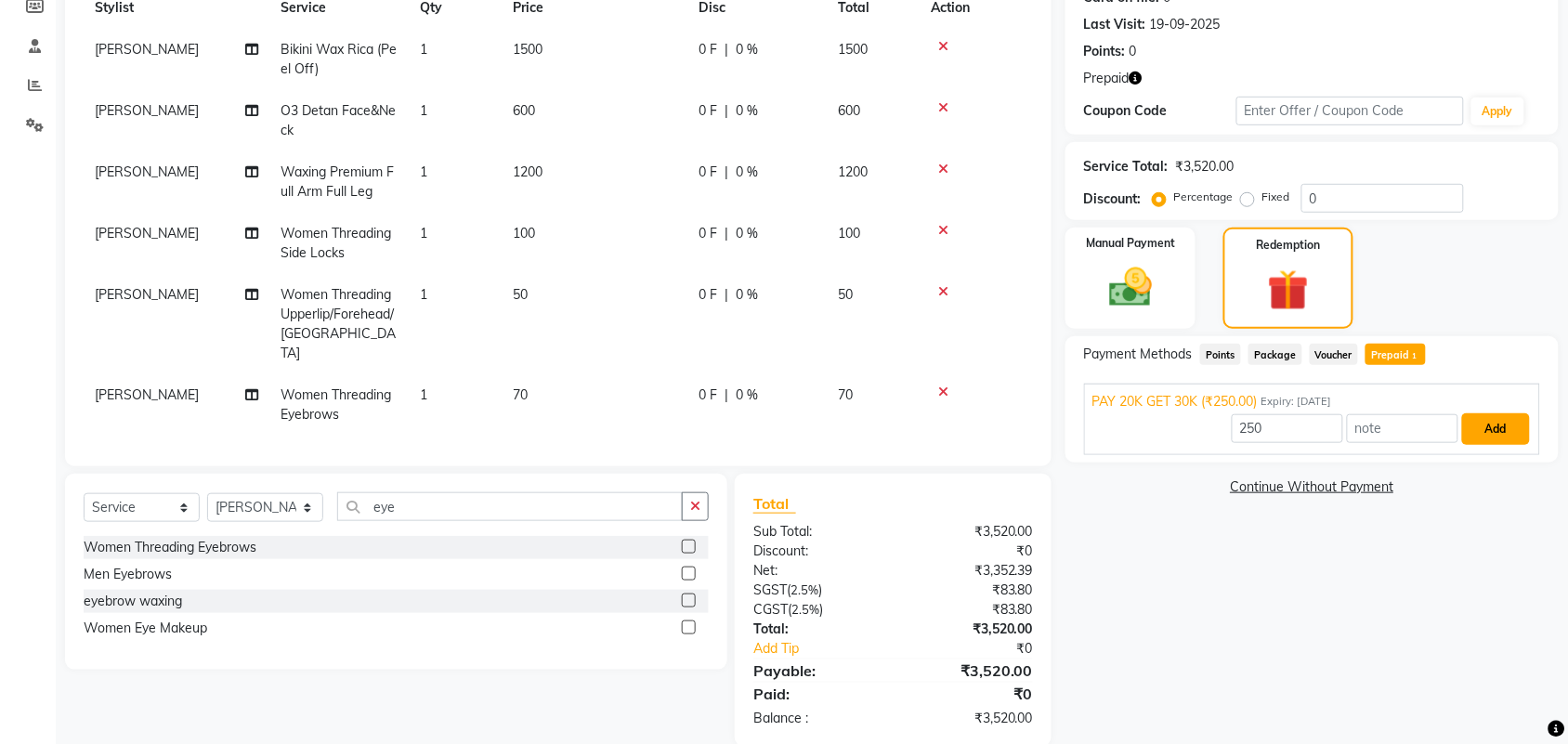
click at [1491, 432] on button "Add" at bounding box center [1495, 429] width 68 height 32
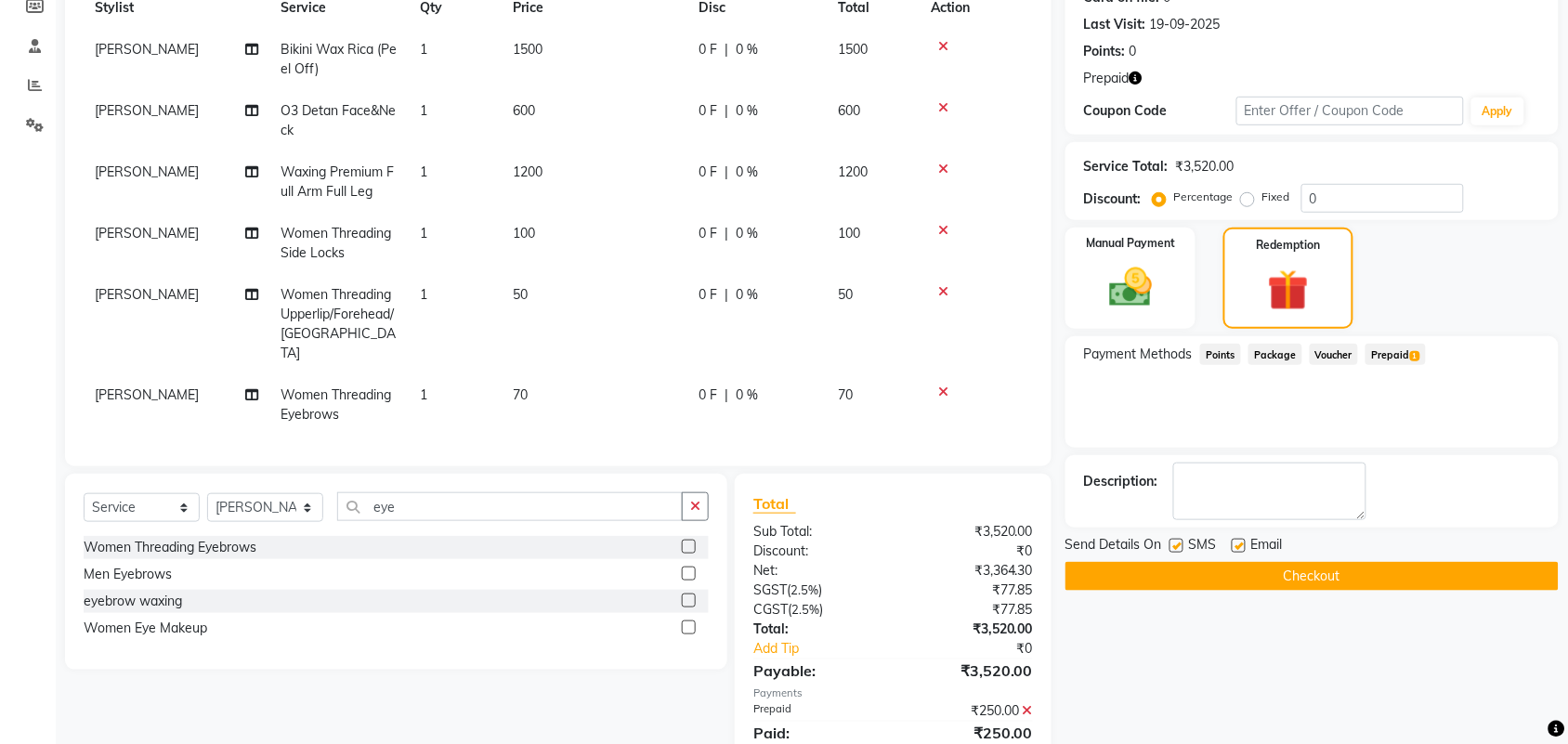
scroll to position [316, 0]
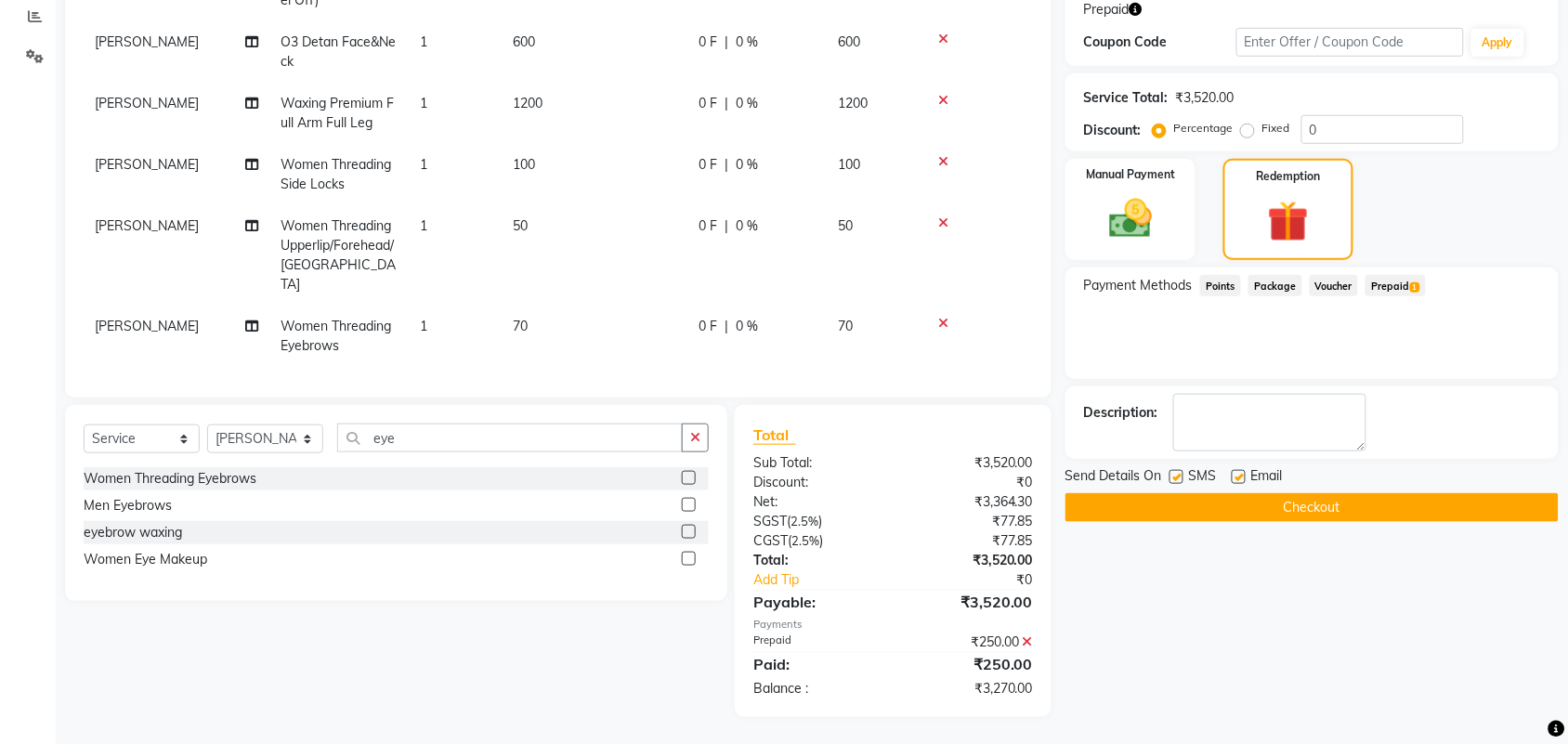
click at [1214, 503] on button "Checkout" at bounding box center [1311, 507] width 493 height 29
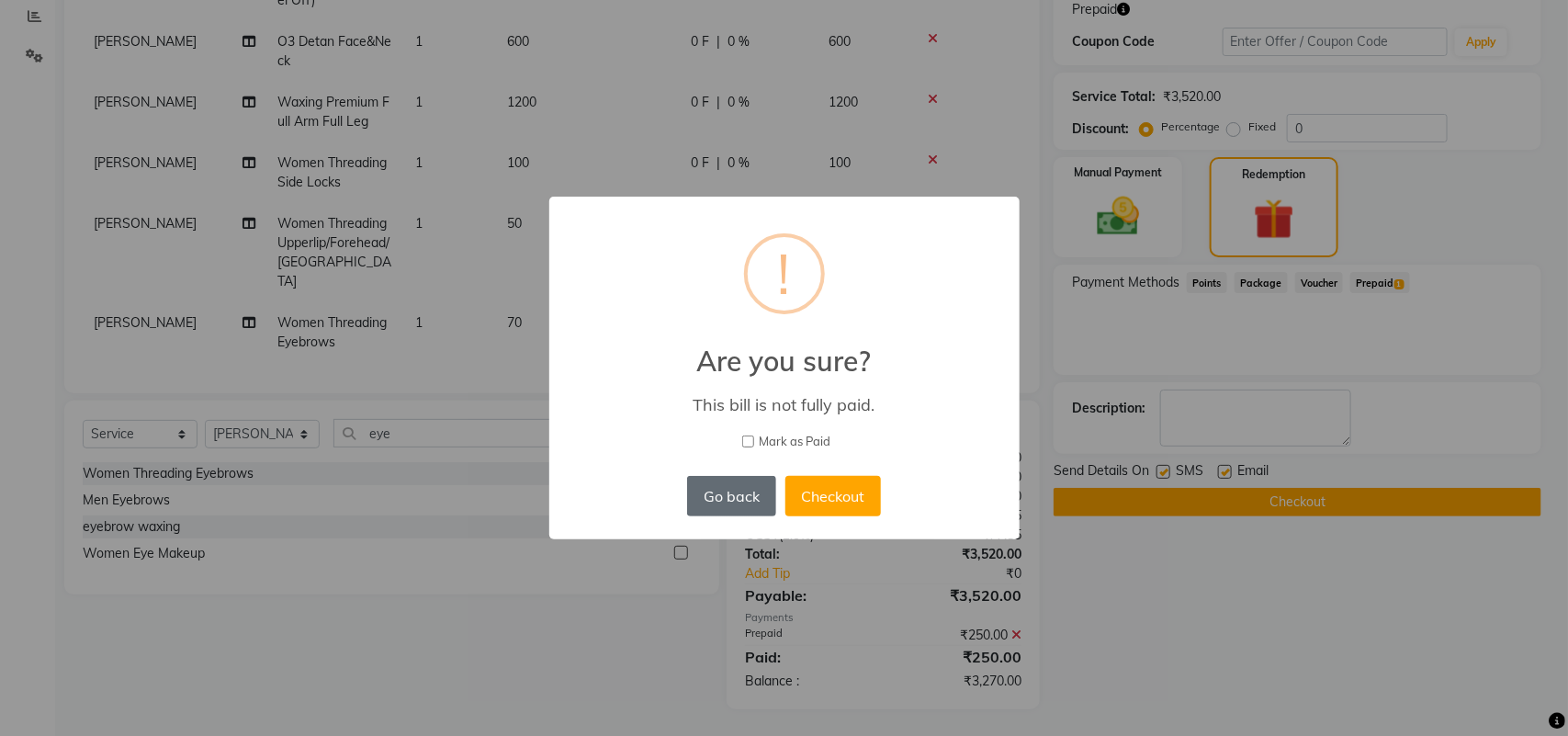
click at [731, 494] on button "Go back" at bounding box center [731, 496] width 89 height 41
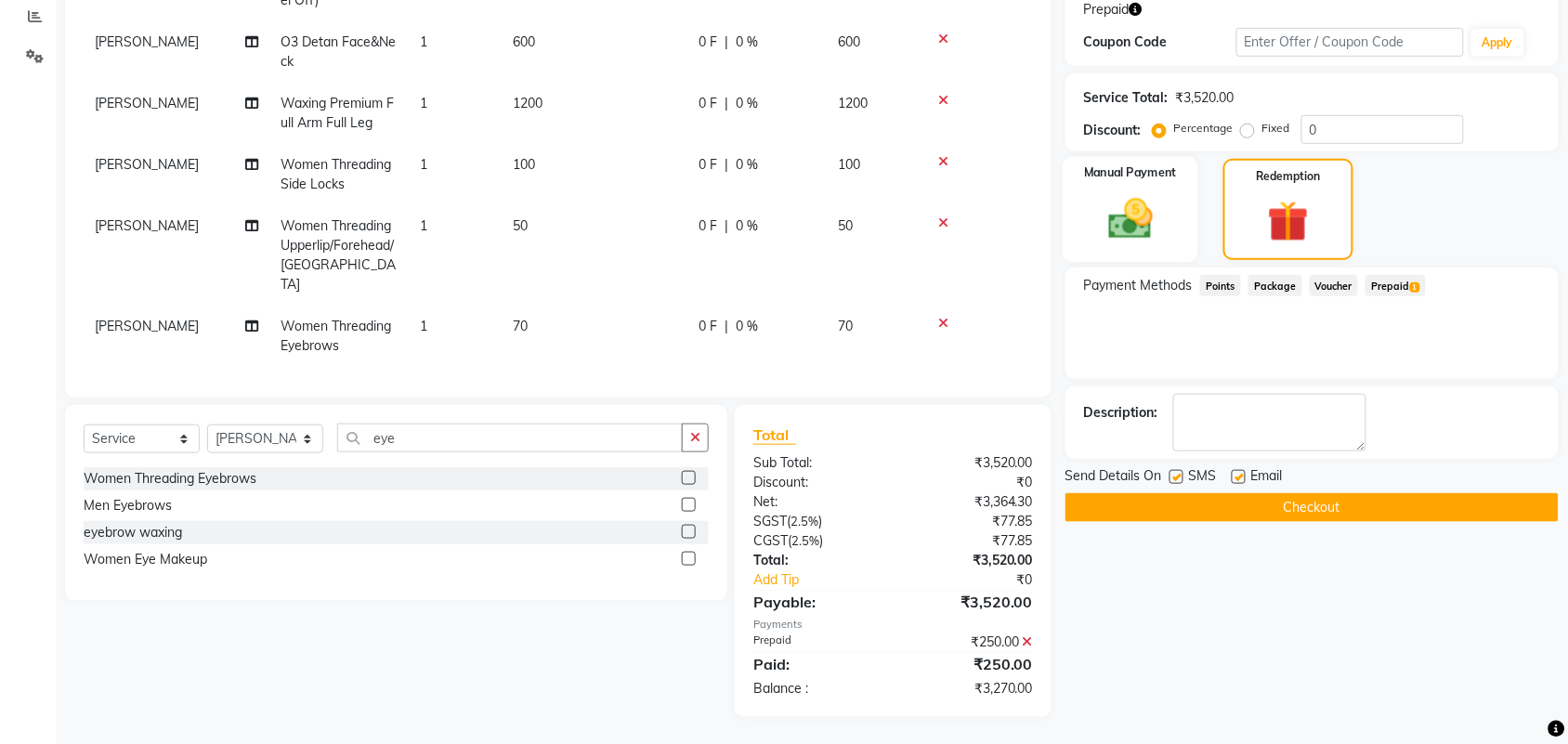
click at [1120, 209] on img at bounding box center [1131, 218] width 73 height 51
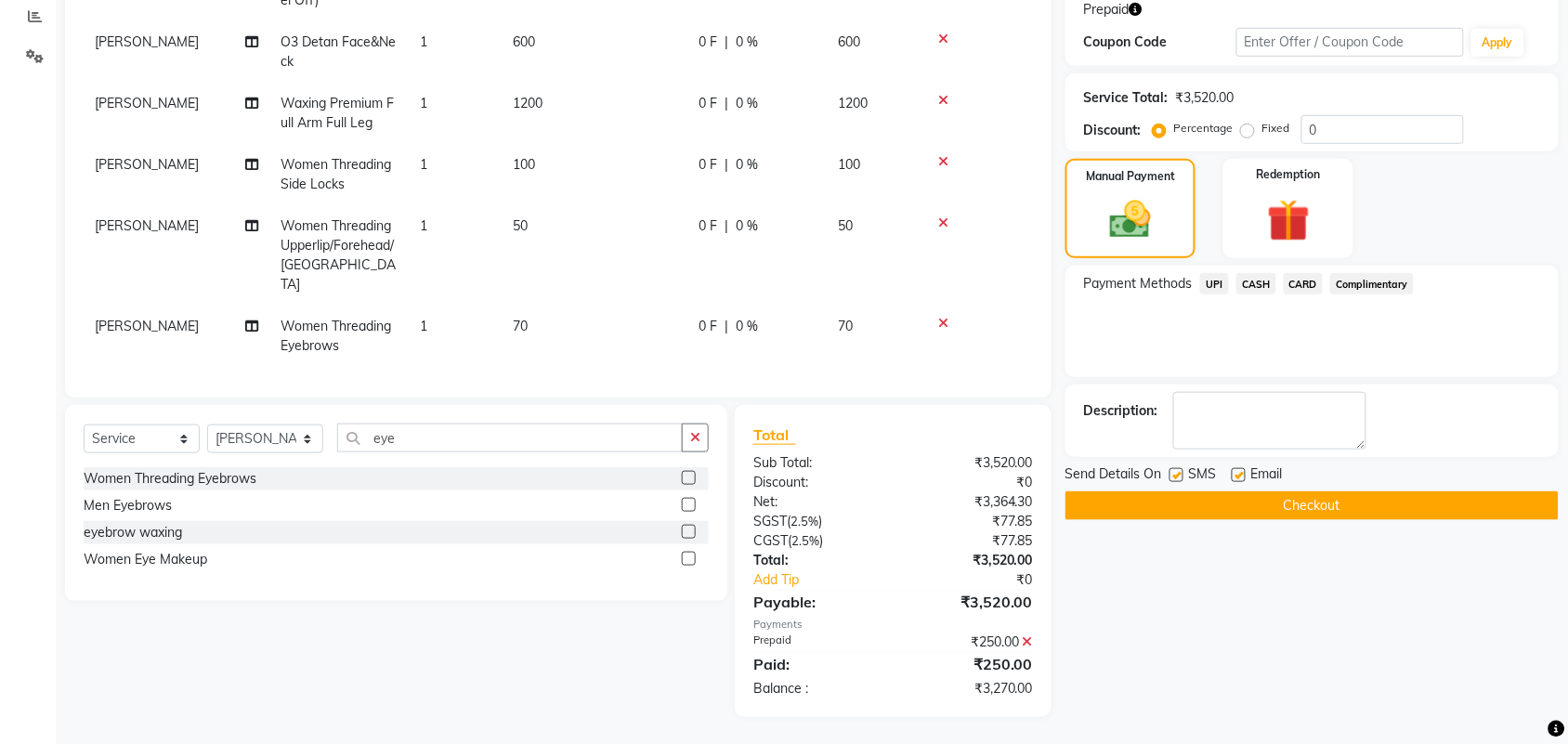
click at [1296, 290] on span "CARD" at bounding box center [1303, 283] width 40 height 21
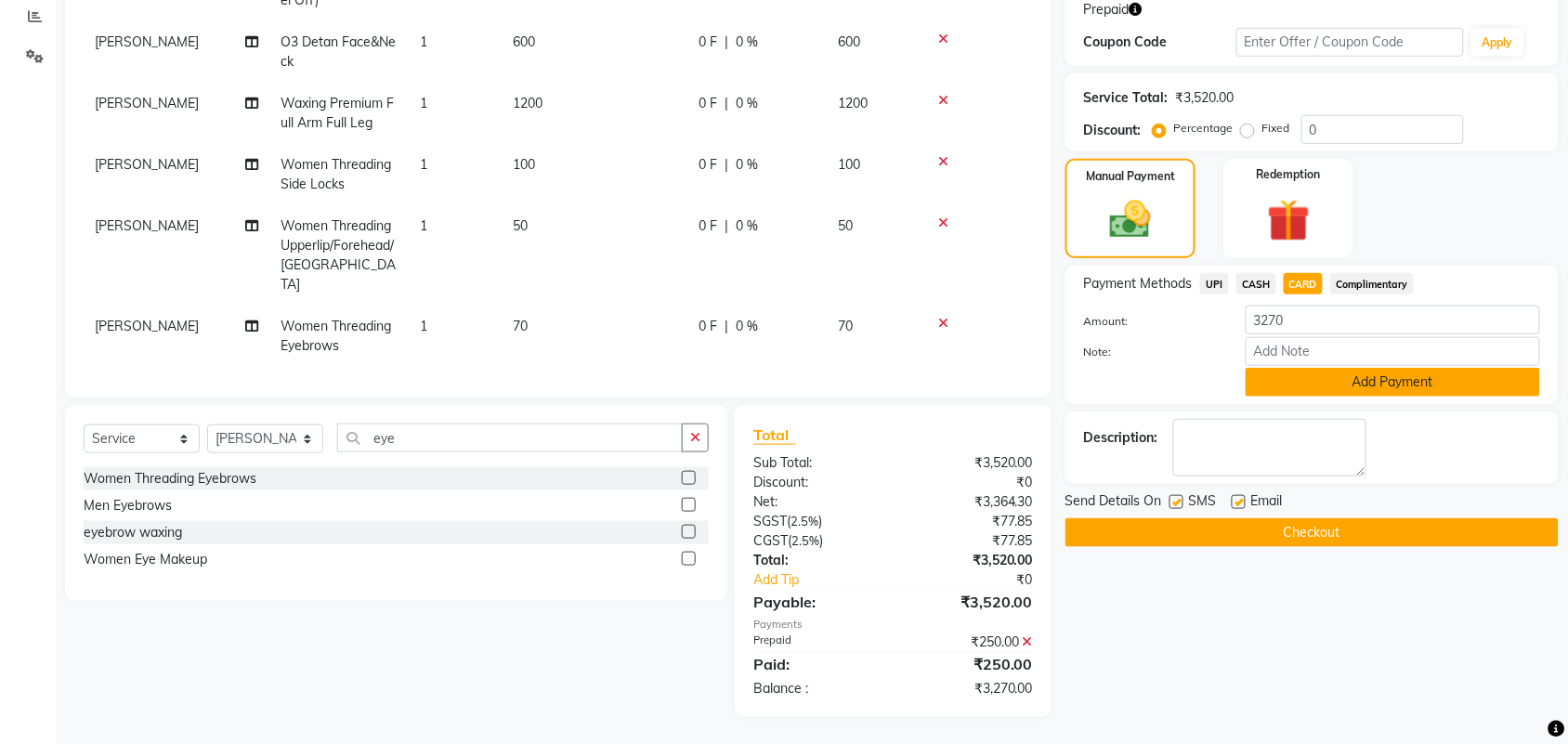
click at [1377, 376] on button "Add Payment" at bounding box center [1393, 381] width 295 height 29
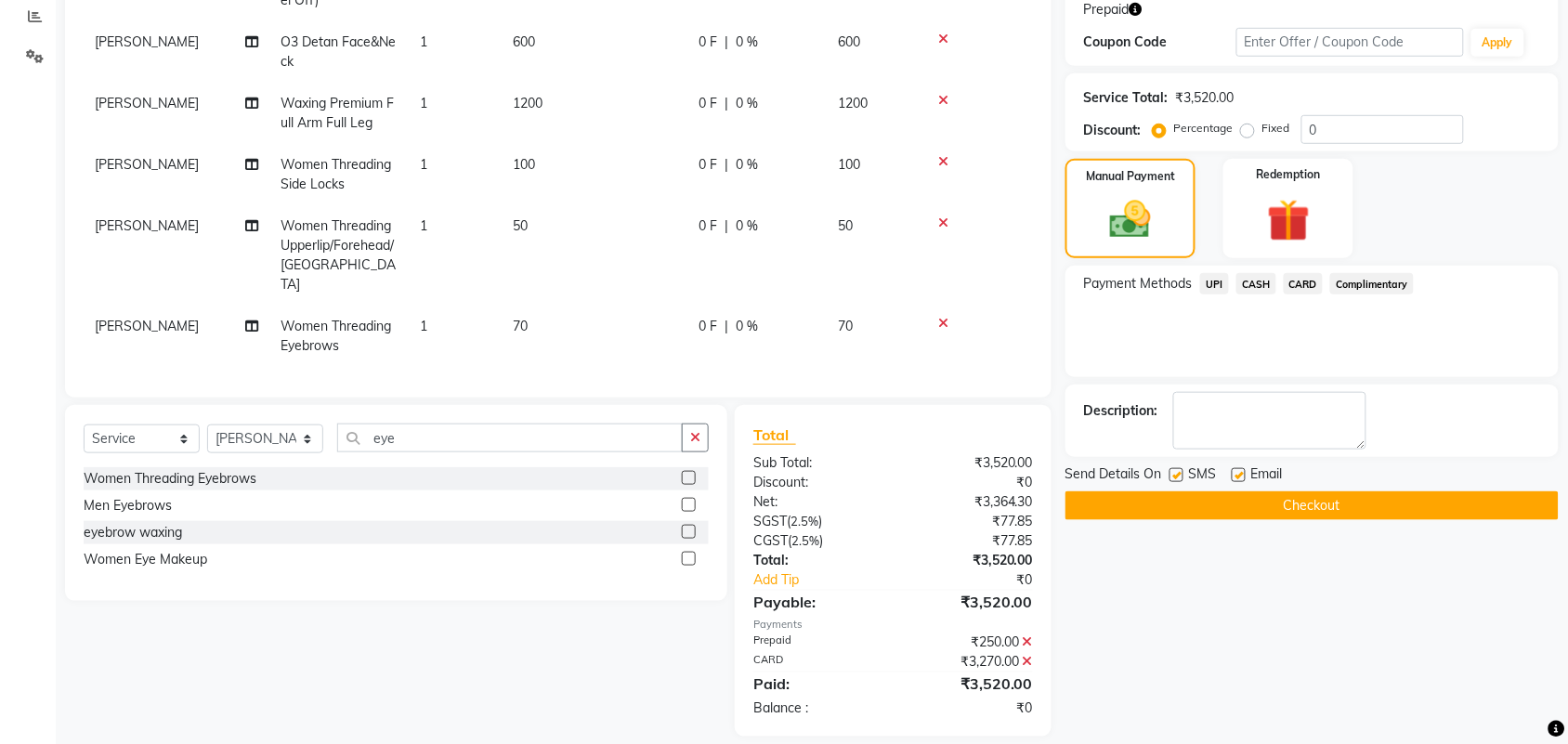
click at [1433, 506] on button "Checkout" at bounding box center [1311, 505] width 493 height 29
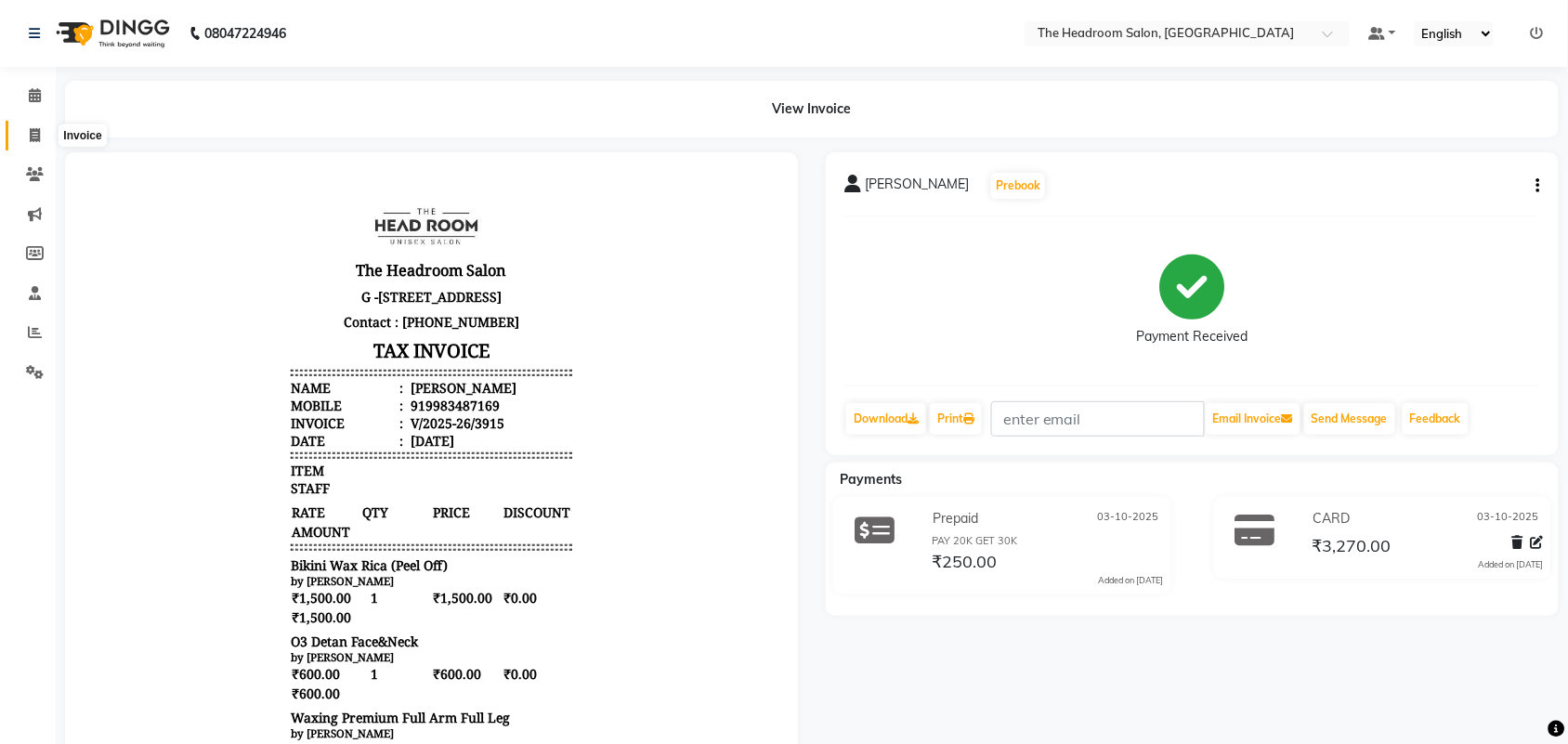
click at [35, 132] on icon at bounding box center [35, 134] width 10 height 14
select select "service"
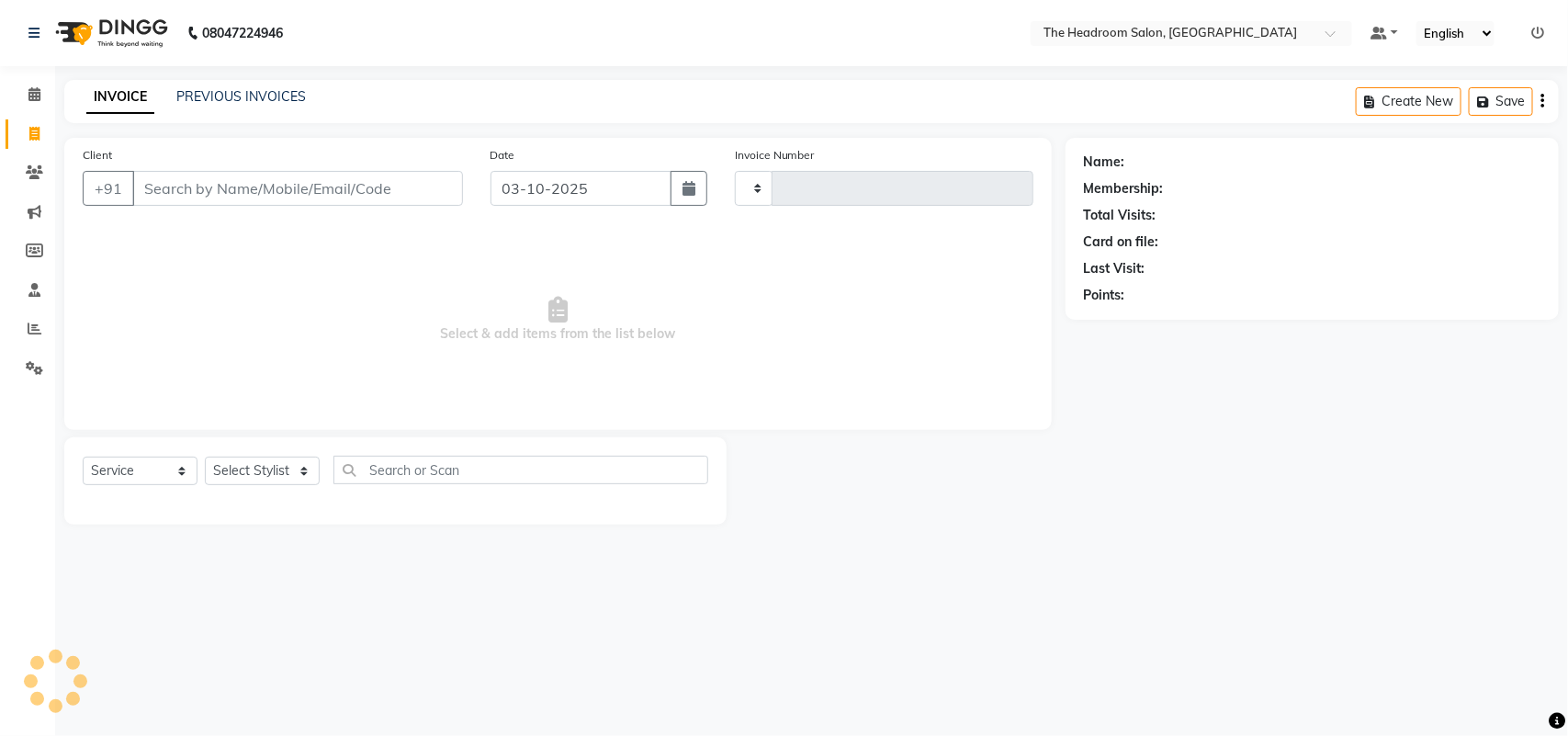
click at [263, 199] on input "Client" at bounding box center [297, 188] width 330 height 35
select select "6933"
type input "3916"
type input "98"
select select "58237"
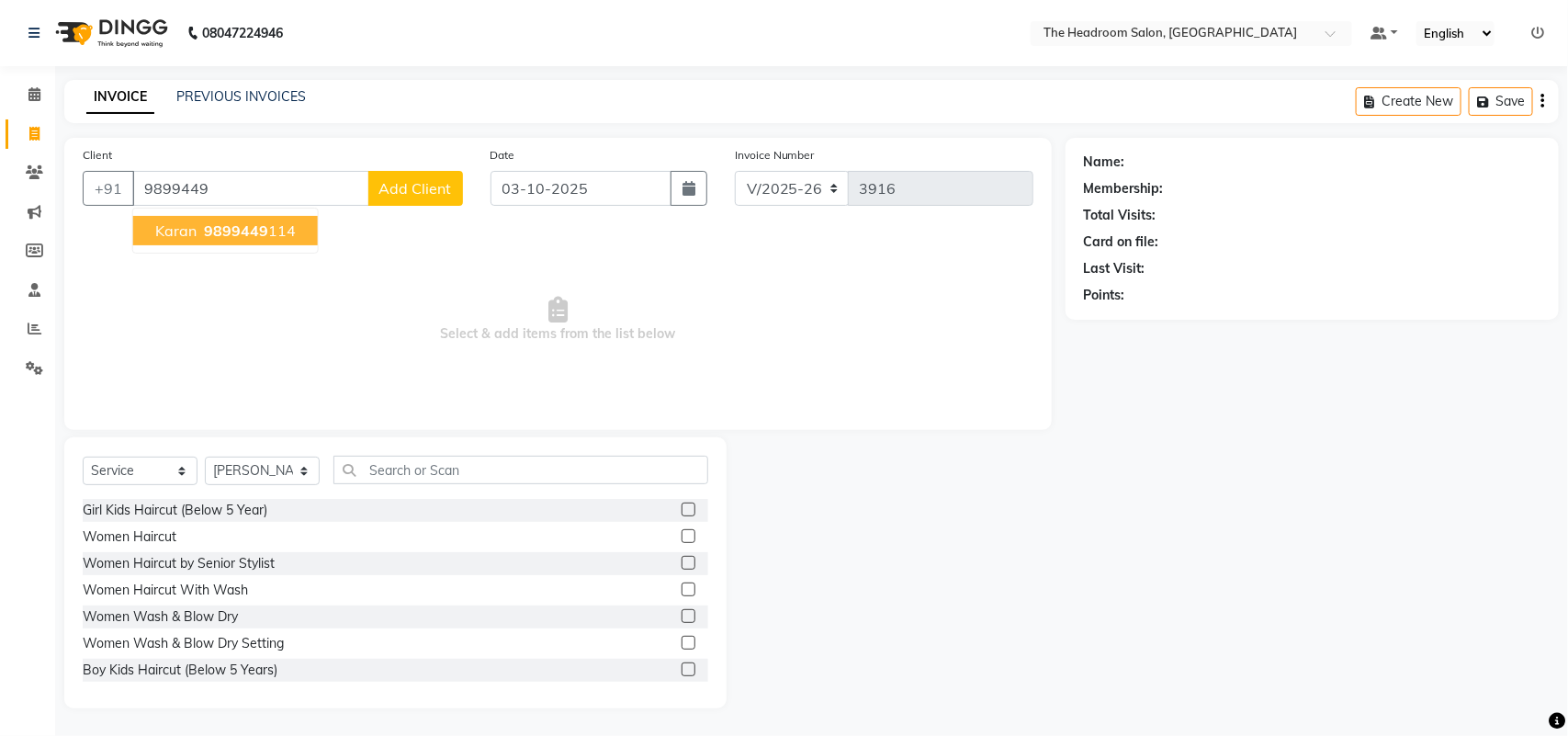
click at [242, 226] on span "9899449" at bounding box center [236, 231] width 65 height 18
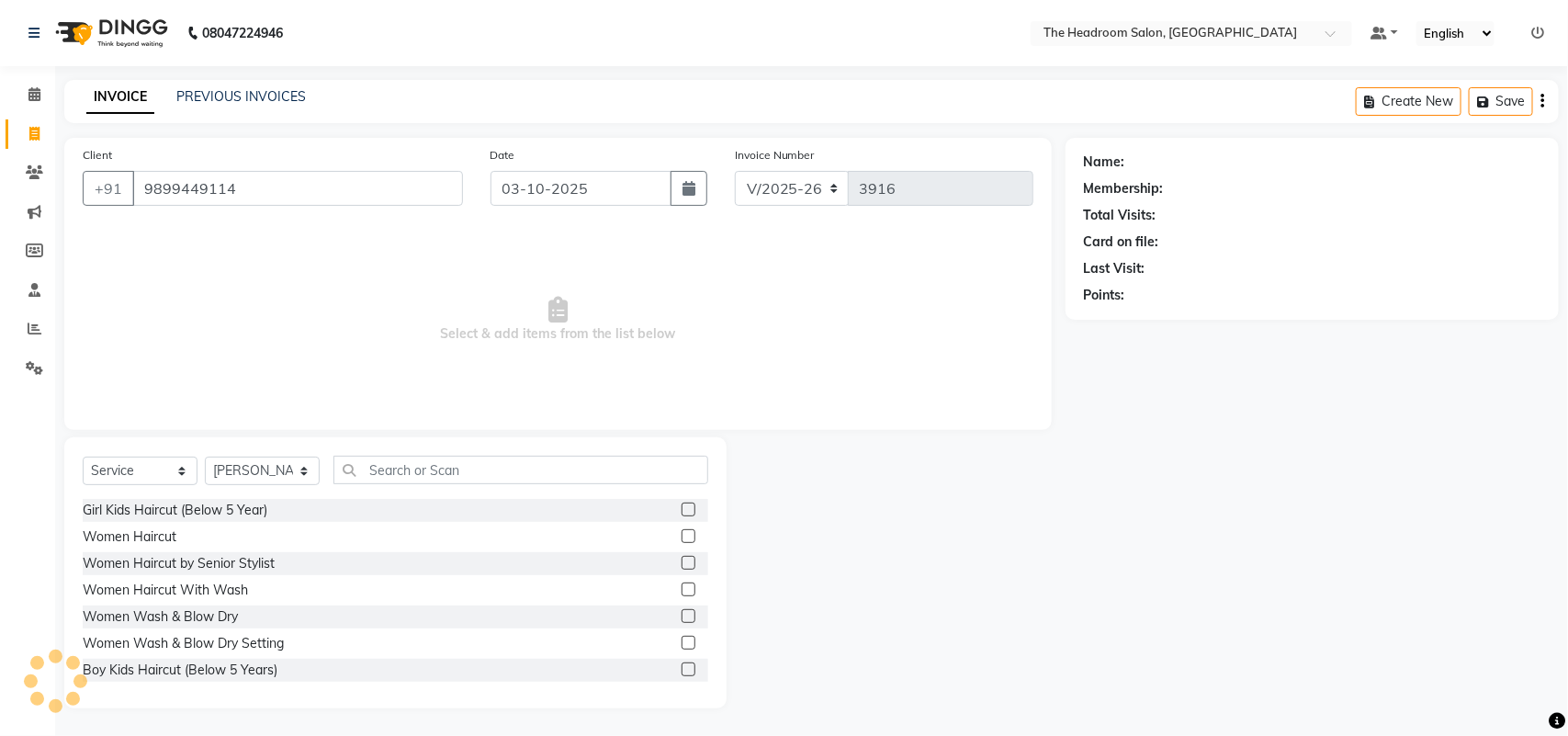
type input "9899449114"
click at [282, 470] on select "Select Stylist [PERSON_NAME] Deepak [PERSON_NAME] [PERSON_NAME] Manager [PERSON…" at bounding box center [262, 470] width 114 height 29
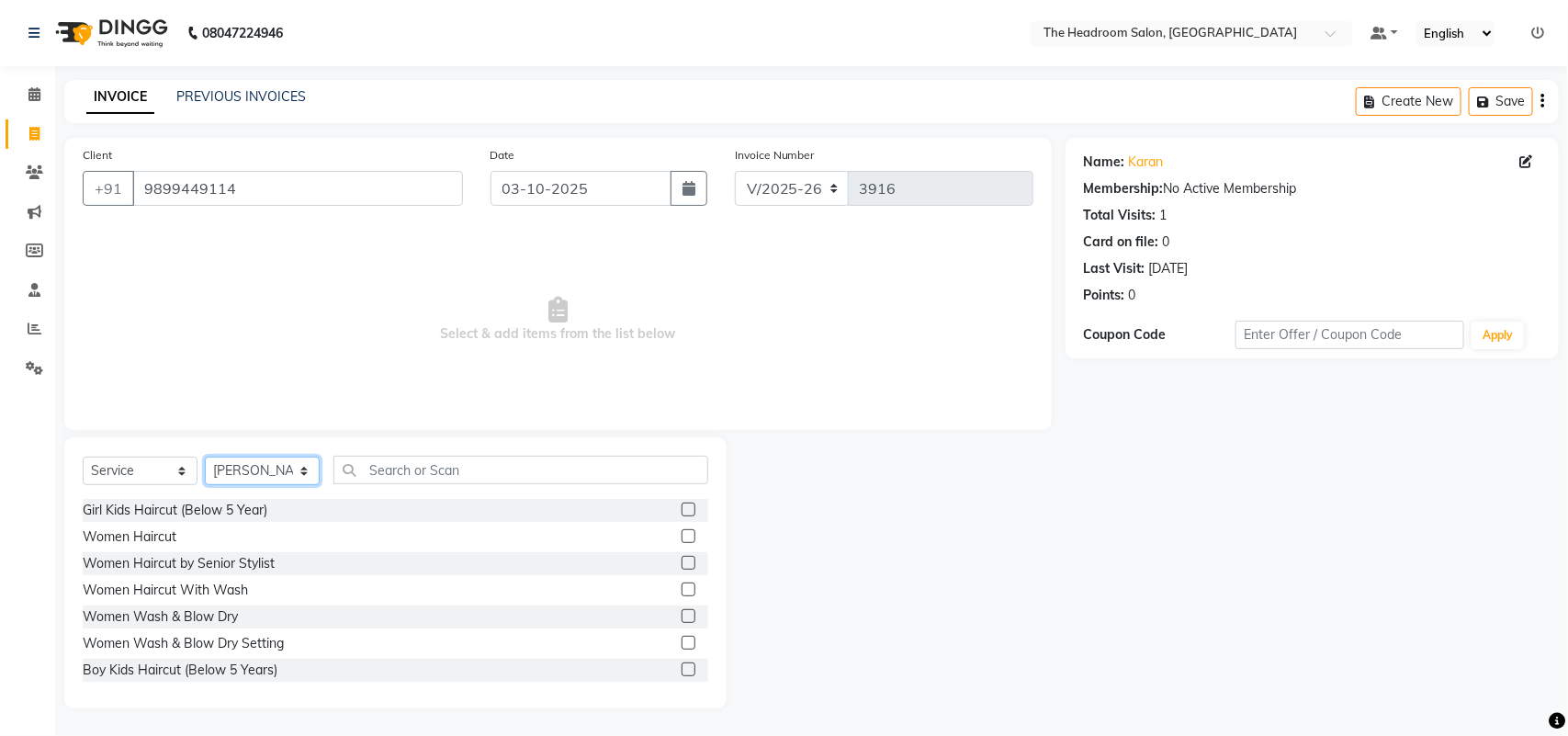
select select "58238"
click at [205, 457] on select "Select Stylist [PERSON_NAME] Deepak [PERSON_NAME] [PERSON_NAME] Manager [PERSON…" at bounding box center [262, 470] width 114 height 29
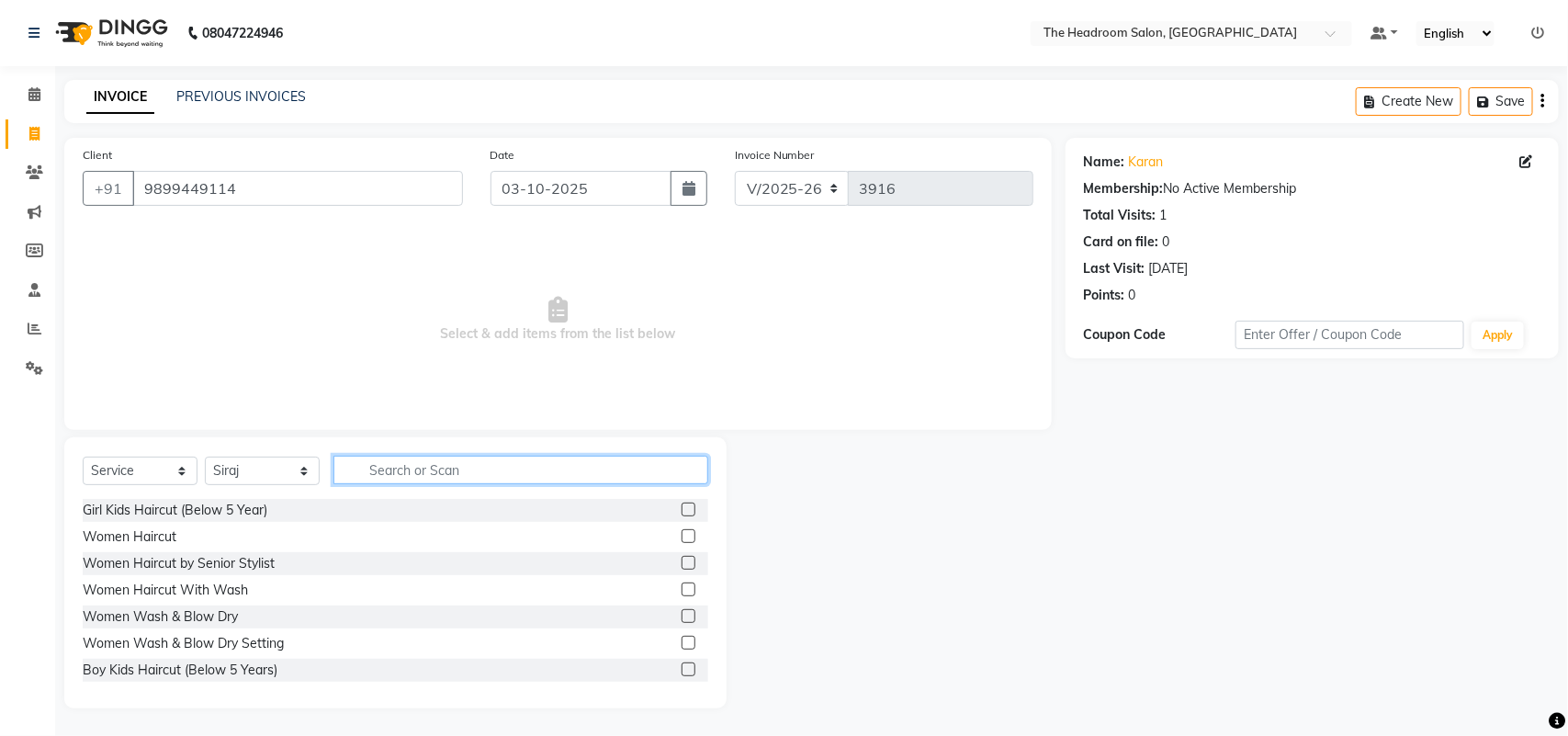
click at [473, 459] on input "text" at bounding box center [520, 469] width 374 height 29
type input "haircut"
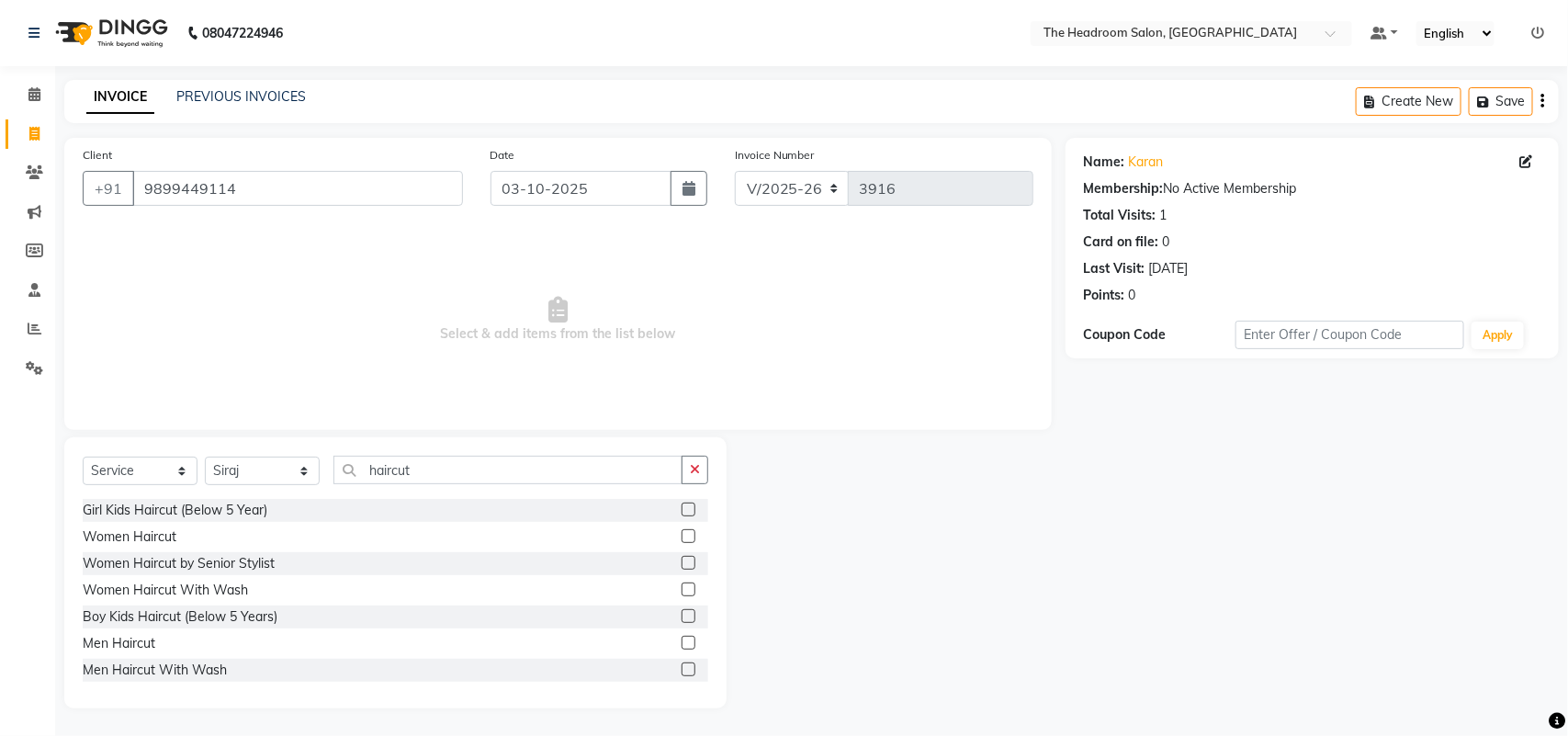
click at [682, 646] on label at bounding box center [688, 642] width 14 height 14
click at [682, 646] on input "checkbox" at bounding box center [687, 643] width 12 height 12
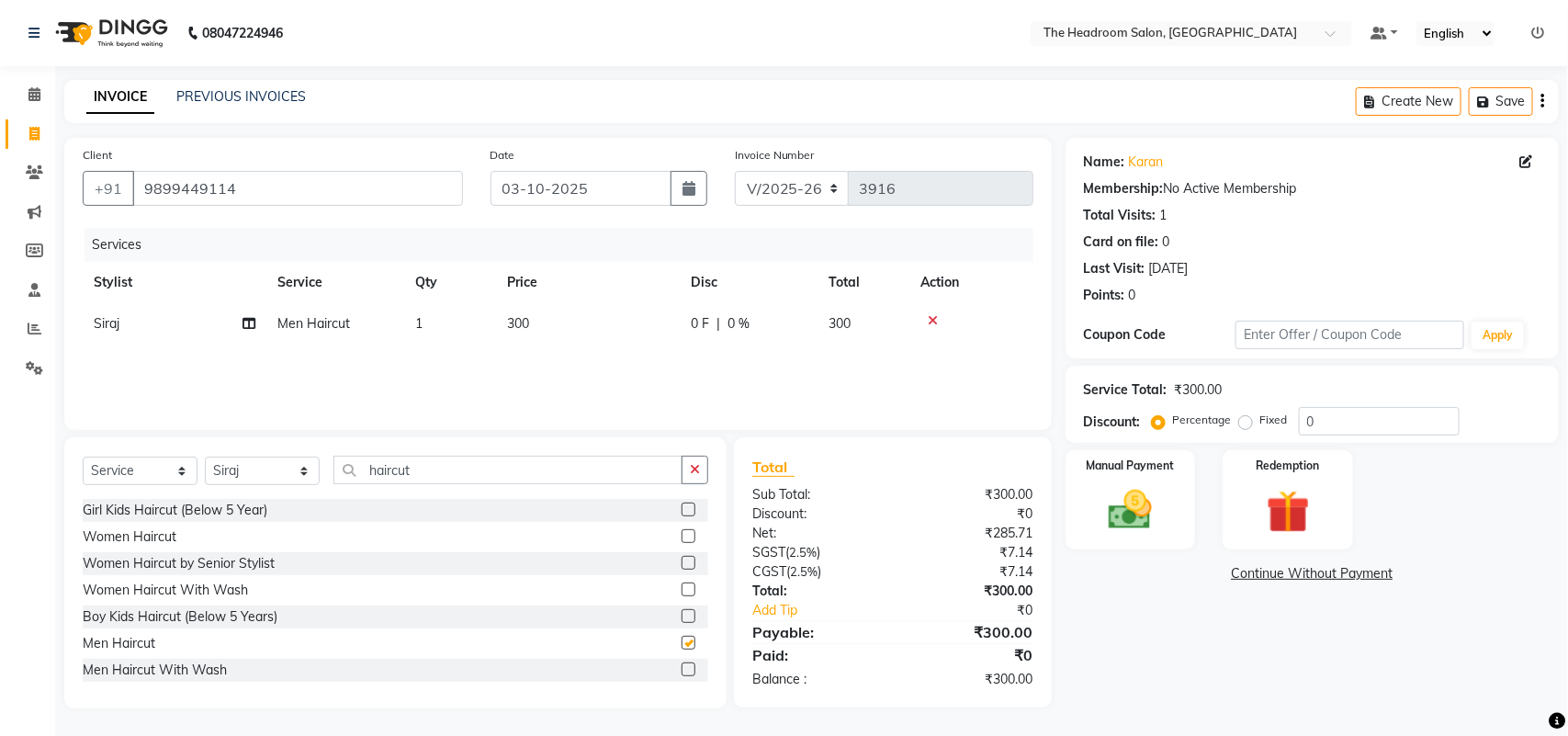
checkbox input "false"
click at [287, 476] on select "Select Stylist [PERSON_NAME] Deepak [PERSON_NAME] [PERSON_NAME] Manager [PERSON…" at bounding box center [262, 470] width 114 height 29
select select "58237"
click at [205, 457] on select "Select Stylist [PERSON_NAME] Deepak [PERSON_NAME] [PERSON_NAME] Manager [PERSON…" at bounding box center [262, 470] width 114 height 29
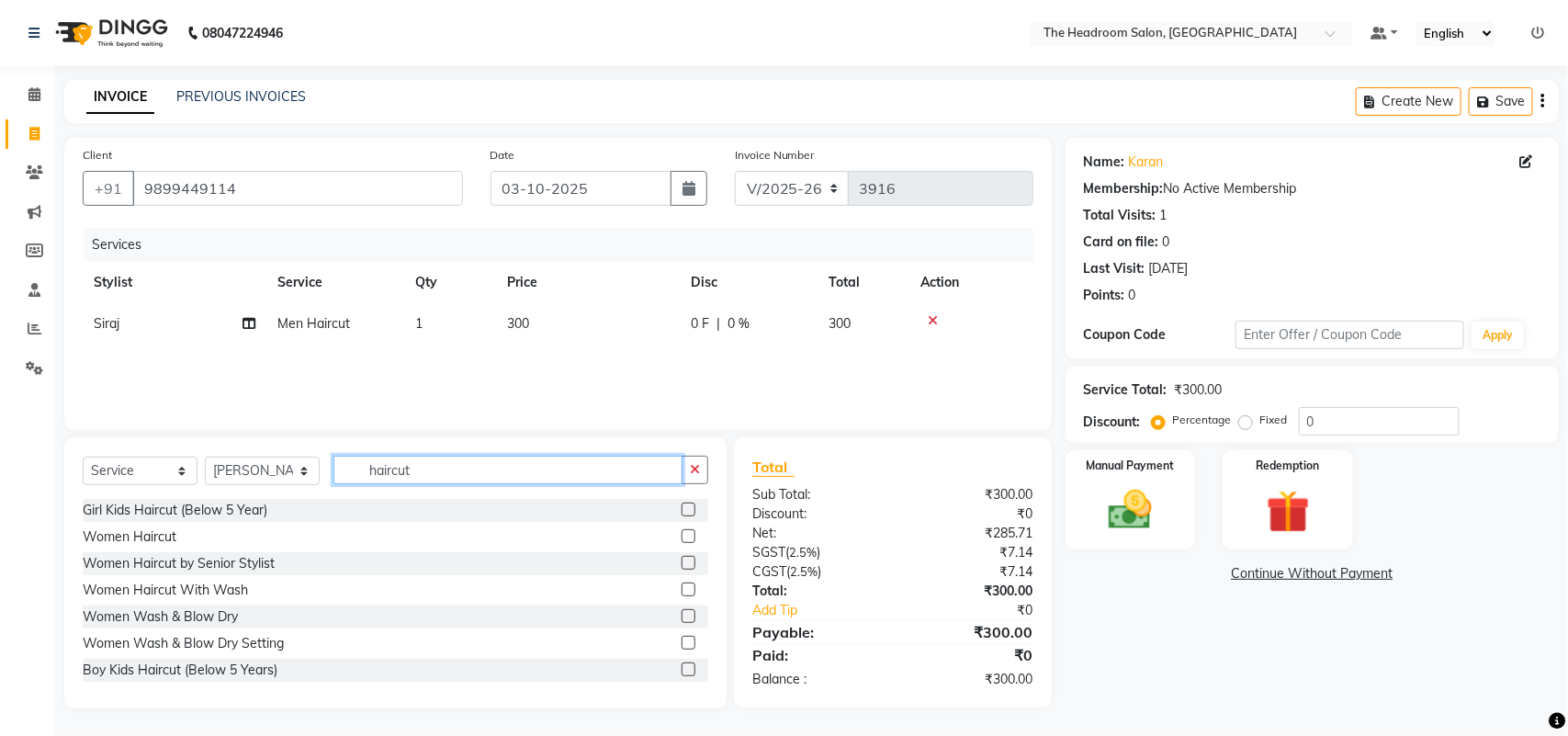
click at [427, 471] on input "haircut" at bounding box center [507, 469] width 349 height 29
type input "h"
type input "wome"
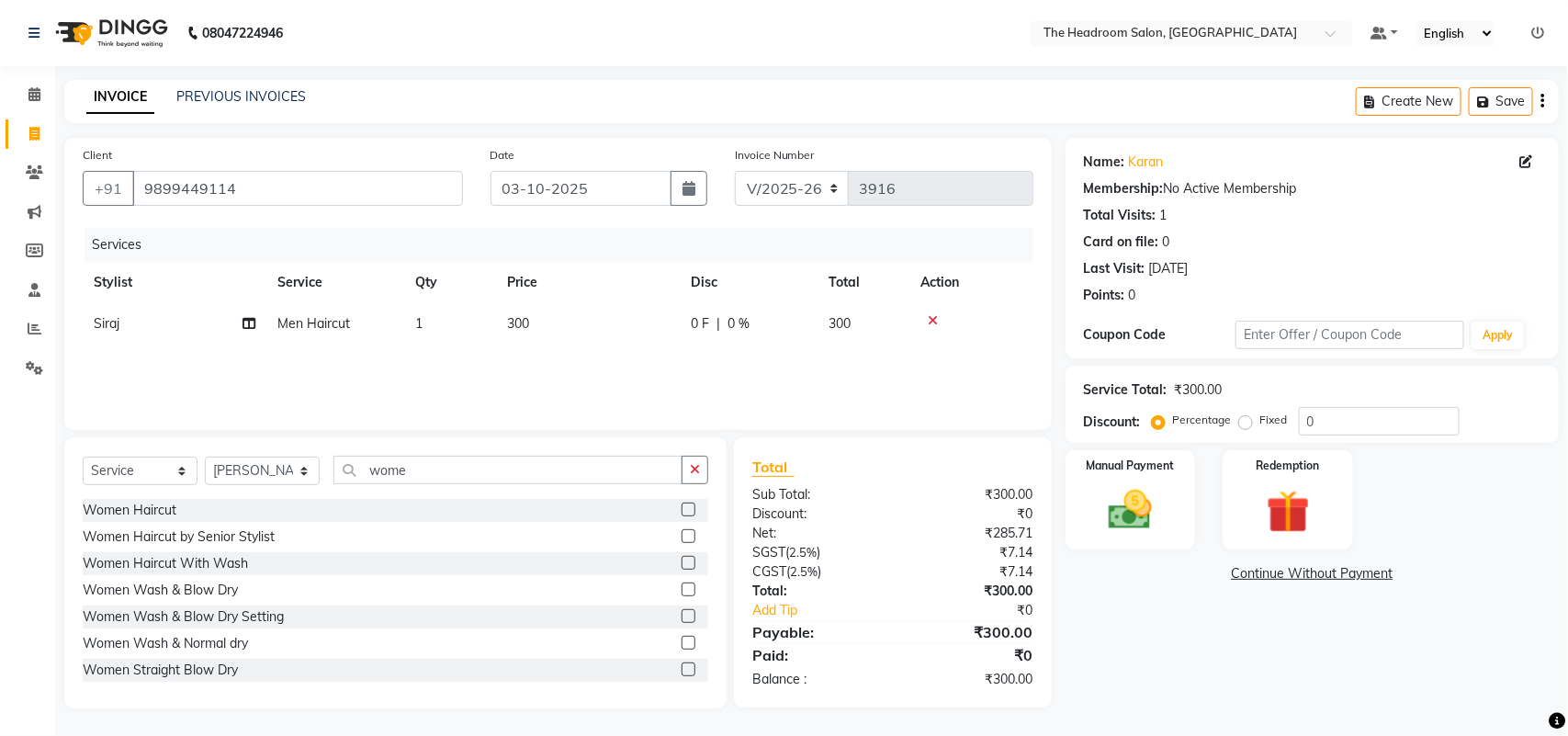
click at [663, 510] on div "Women Haircut" at bounding box center [396, 510] width 625 height 23
click at [682, 504] on label at bounding box center [688, 509] width 14 height 14
click at [682, 505] on input "checkbox" at bounding box center [687, 510] width 12 height 12
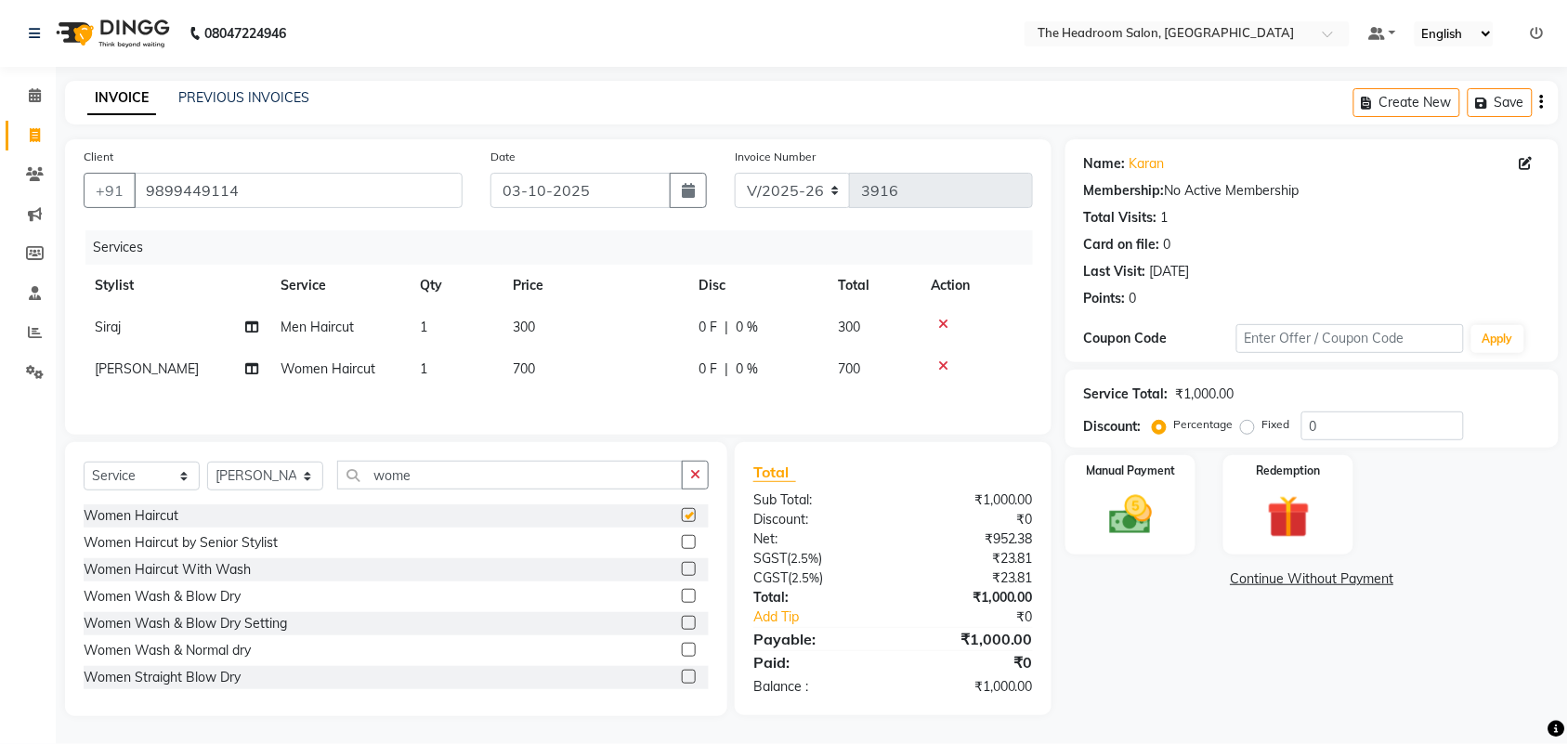
checkbox input "false"
click at [1112, 509] on img at bounding box center [1131, 515] width 73 height 51
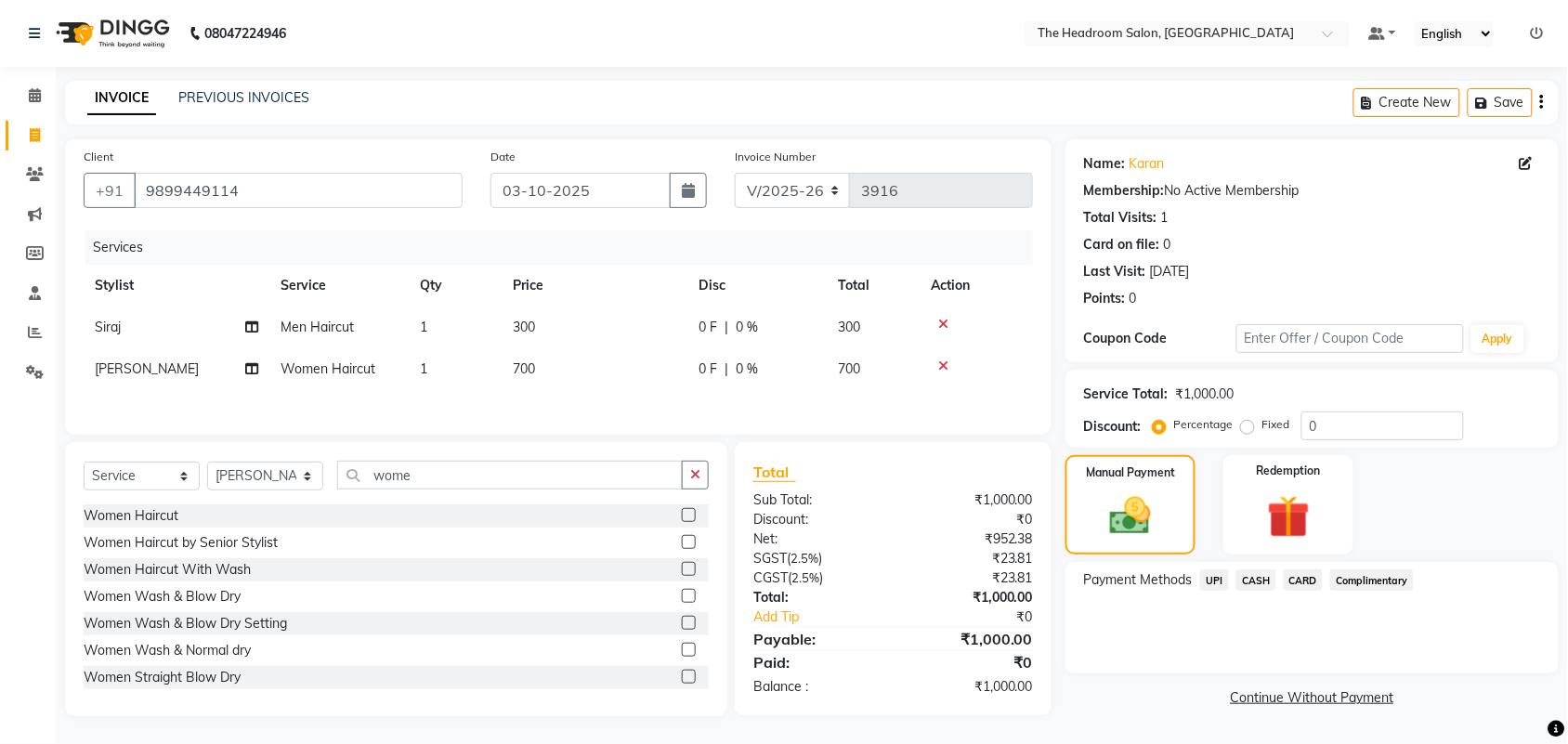
click at [1260, 578] on span "CASH" at bounding box center [1256, 579] width 40 height 21
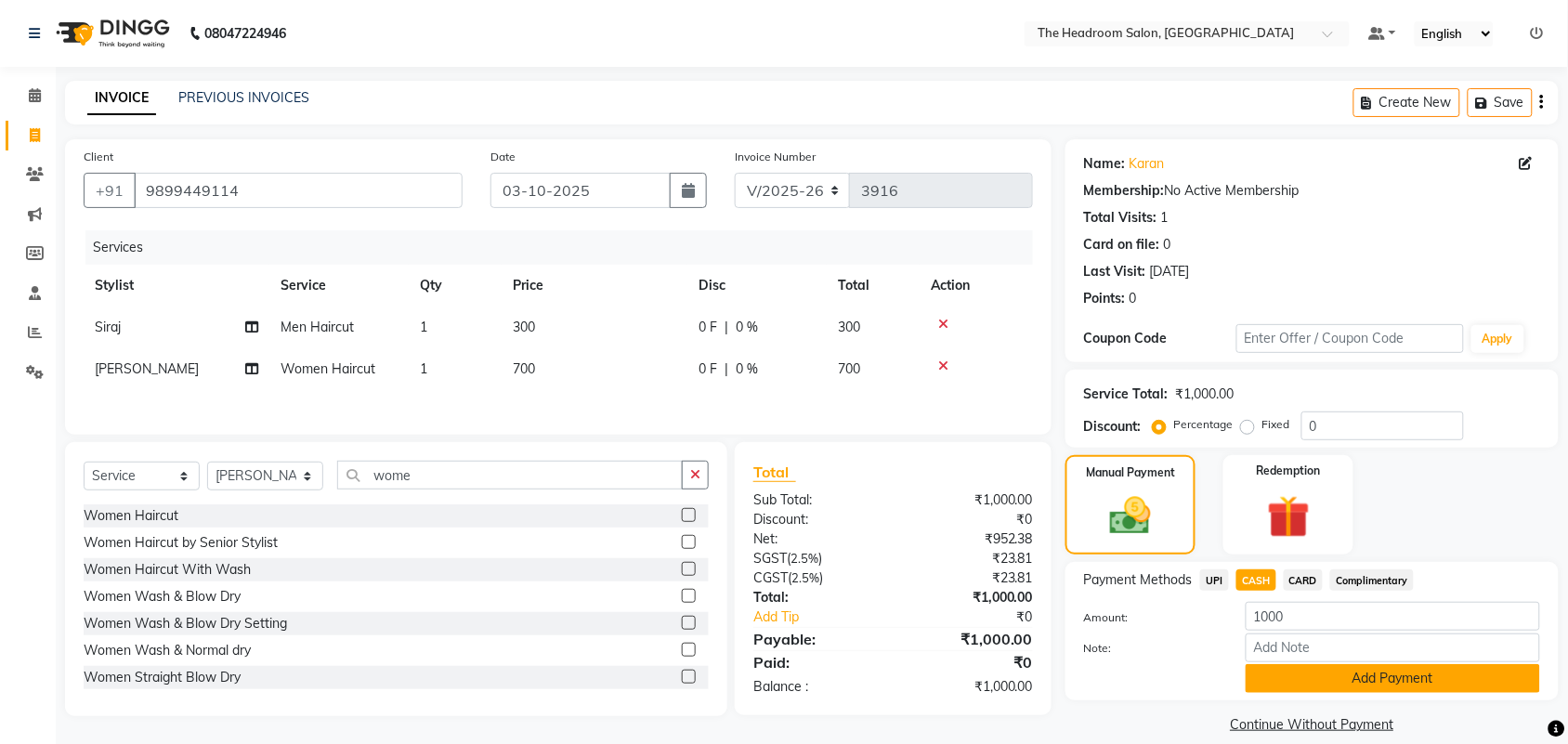
click at [1334, 679] on button "Add Payment" at bounding box center [1393, 678] width 295 height 29
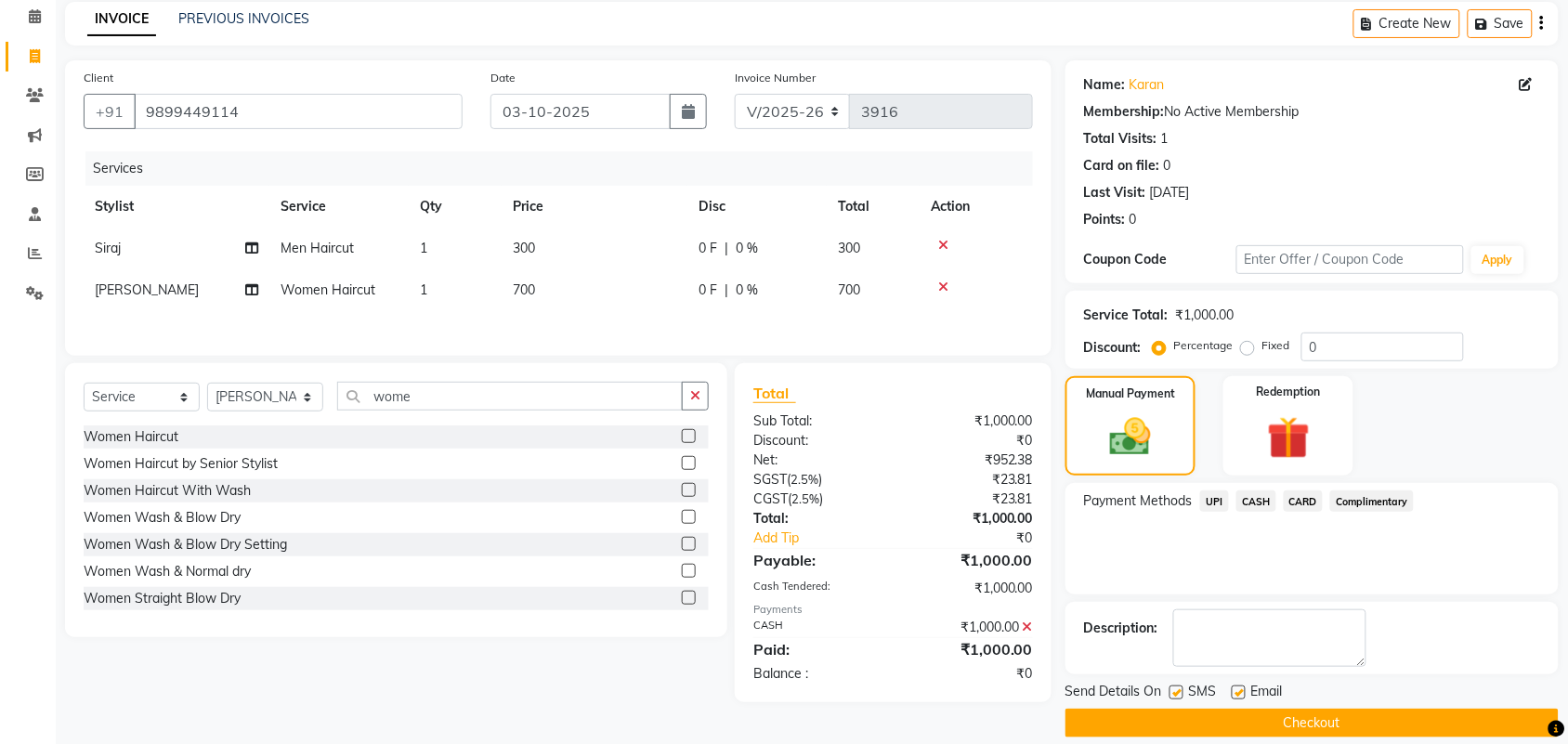
scroll to position [101, 0]
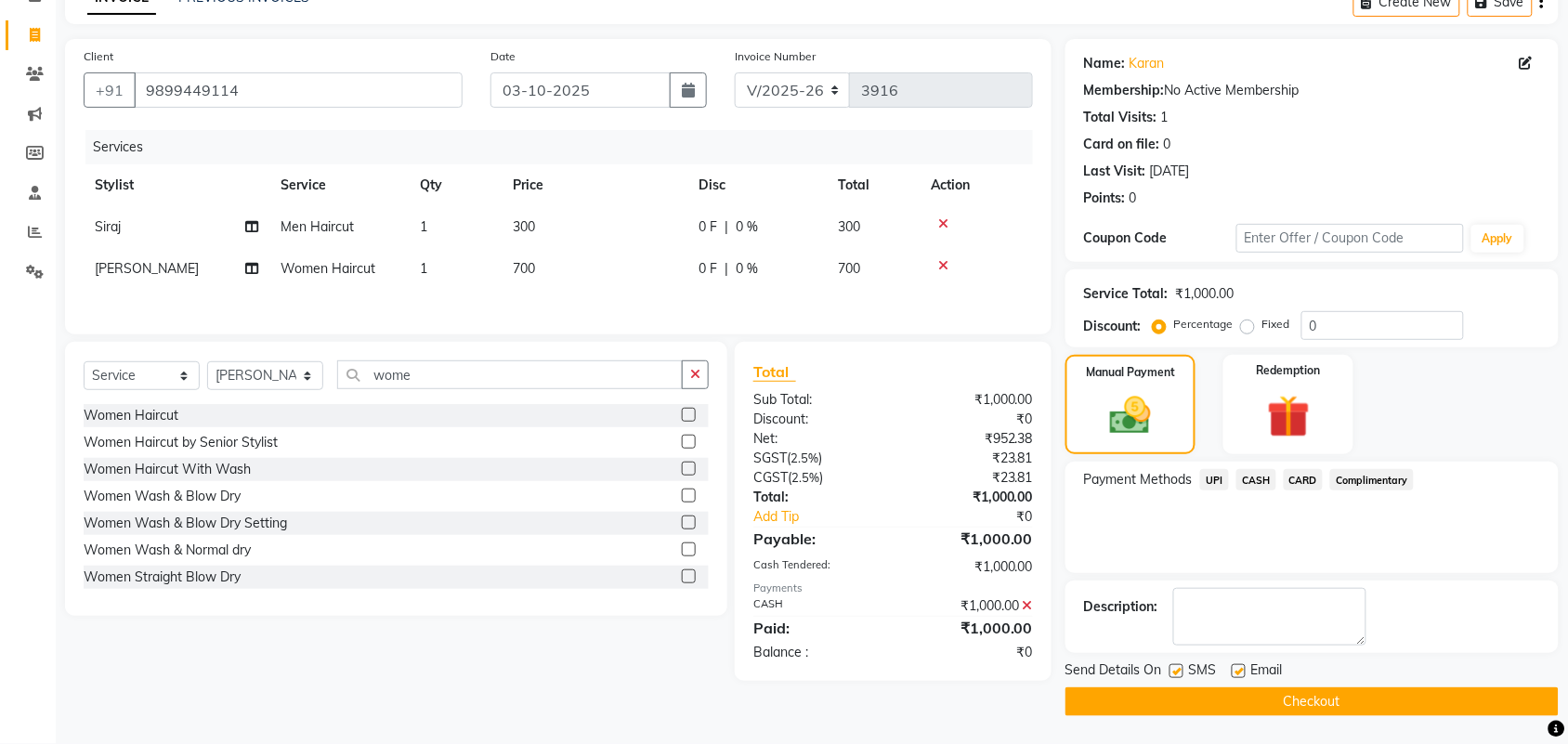
click at [1415, 709] on button "Checkout" at bounding box center [1311, 701] width 493 height 29
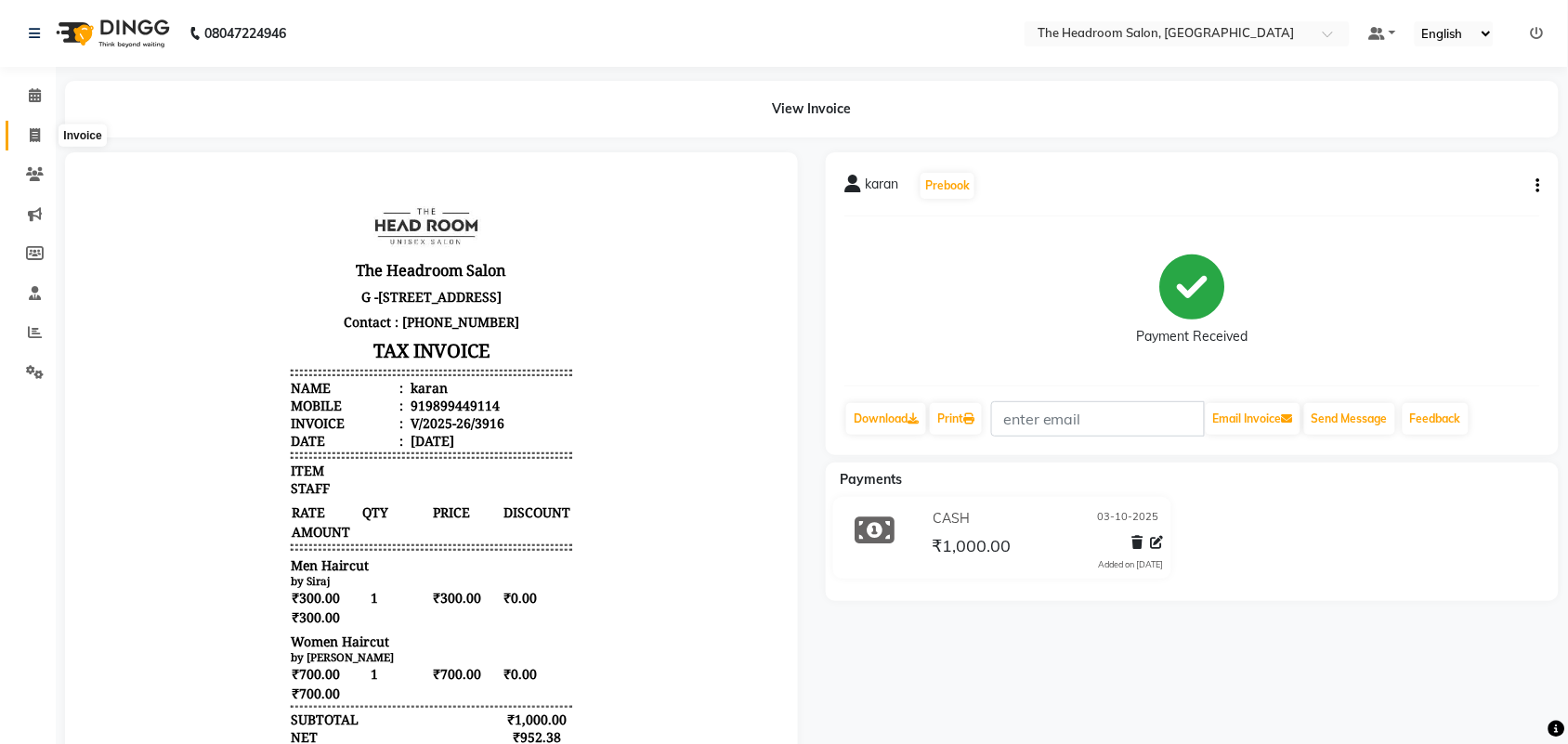
click at [35, 131] on icon at bounding box center [35, 134] width 10 height 14
select select "service"
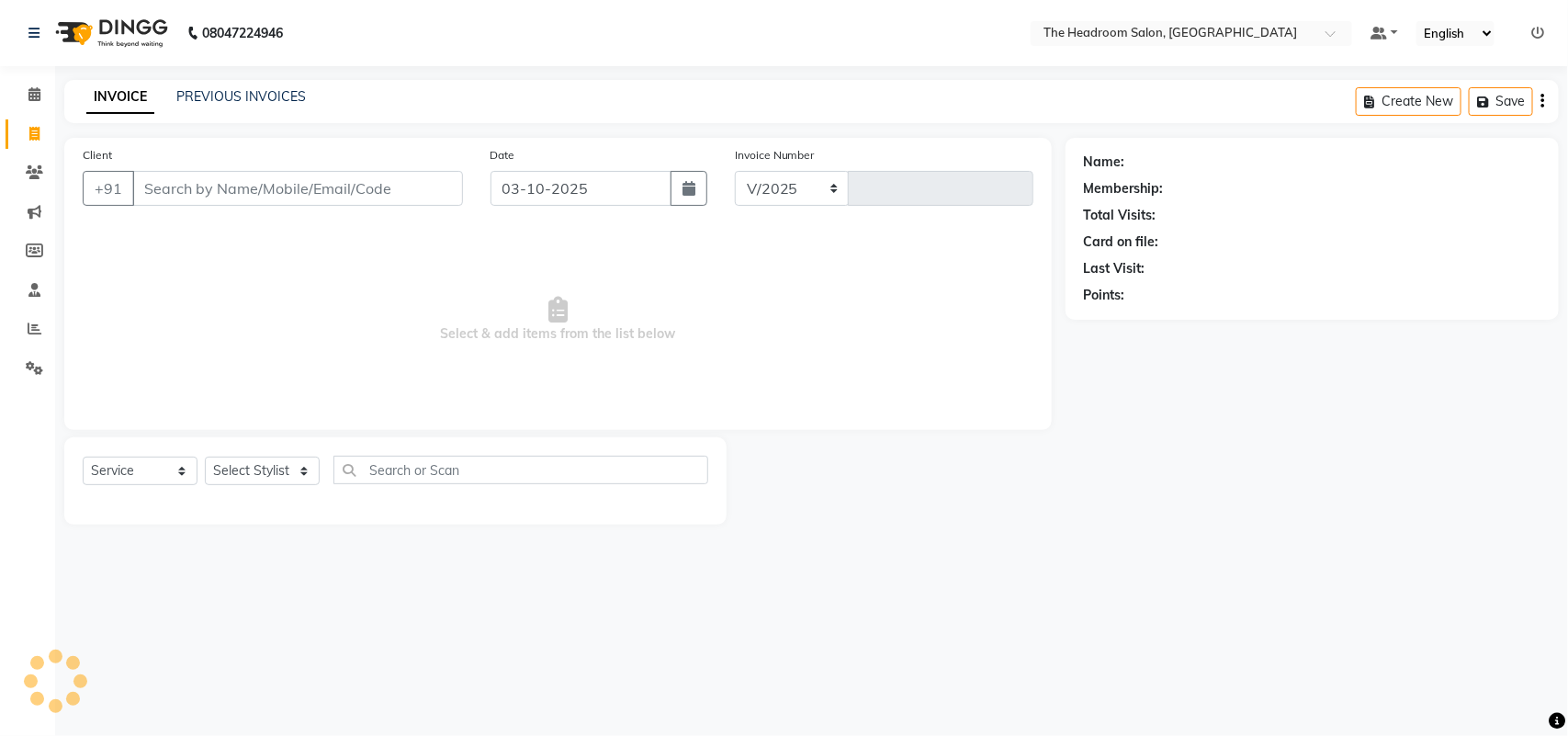
select select "6933"
type input "3917"
click at [244, 93] on link "PREVIOUS INVOICES" at bounding box center [241, 97] width 129 height 17
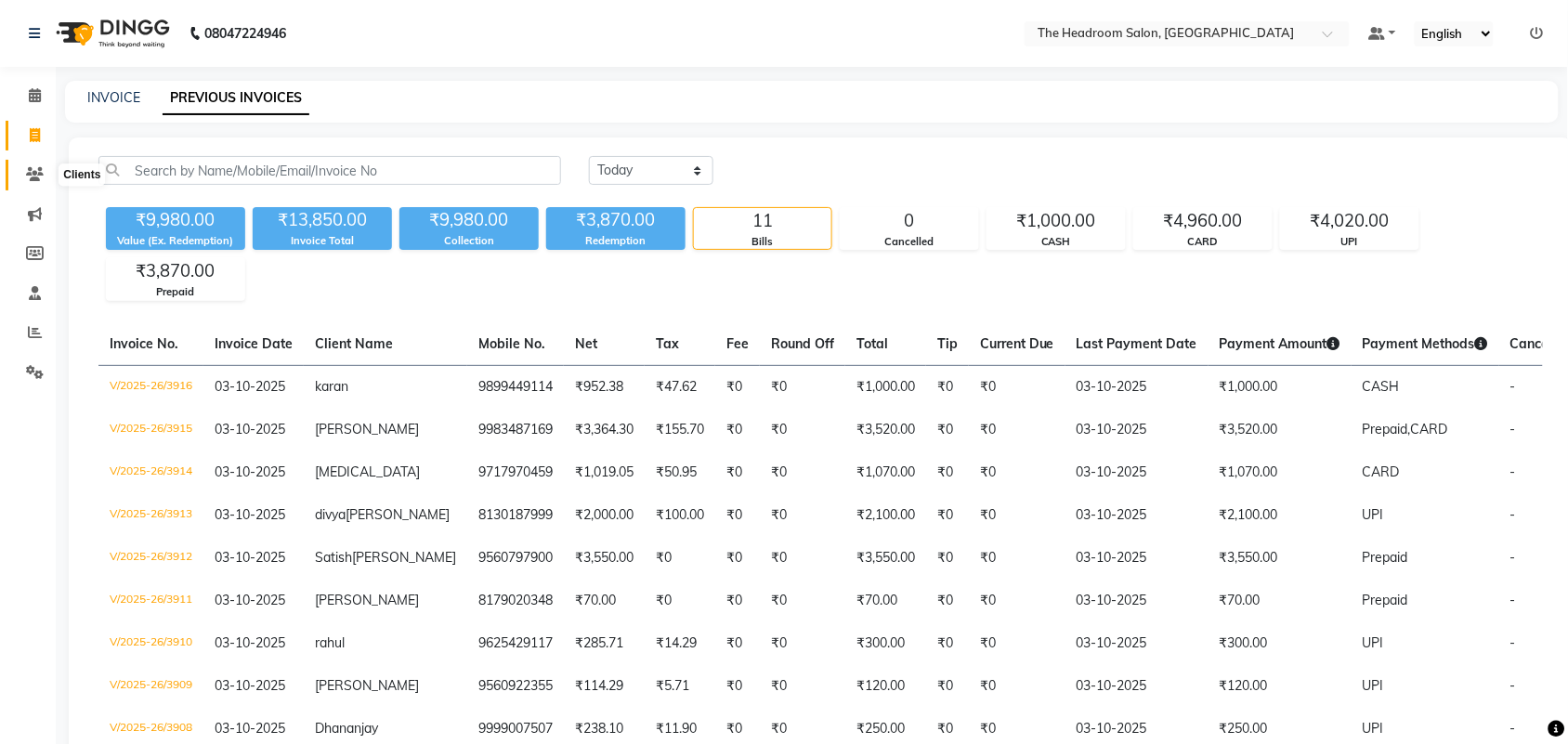
click at [28, 172] on icon at bounding box center [35, 173] width 18 height 14
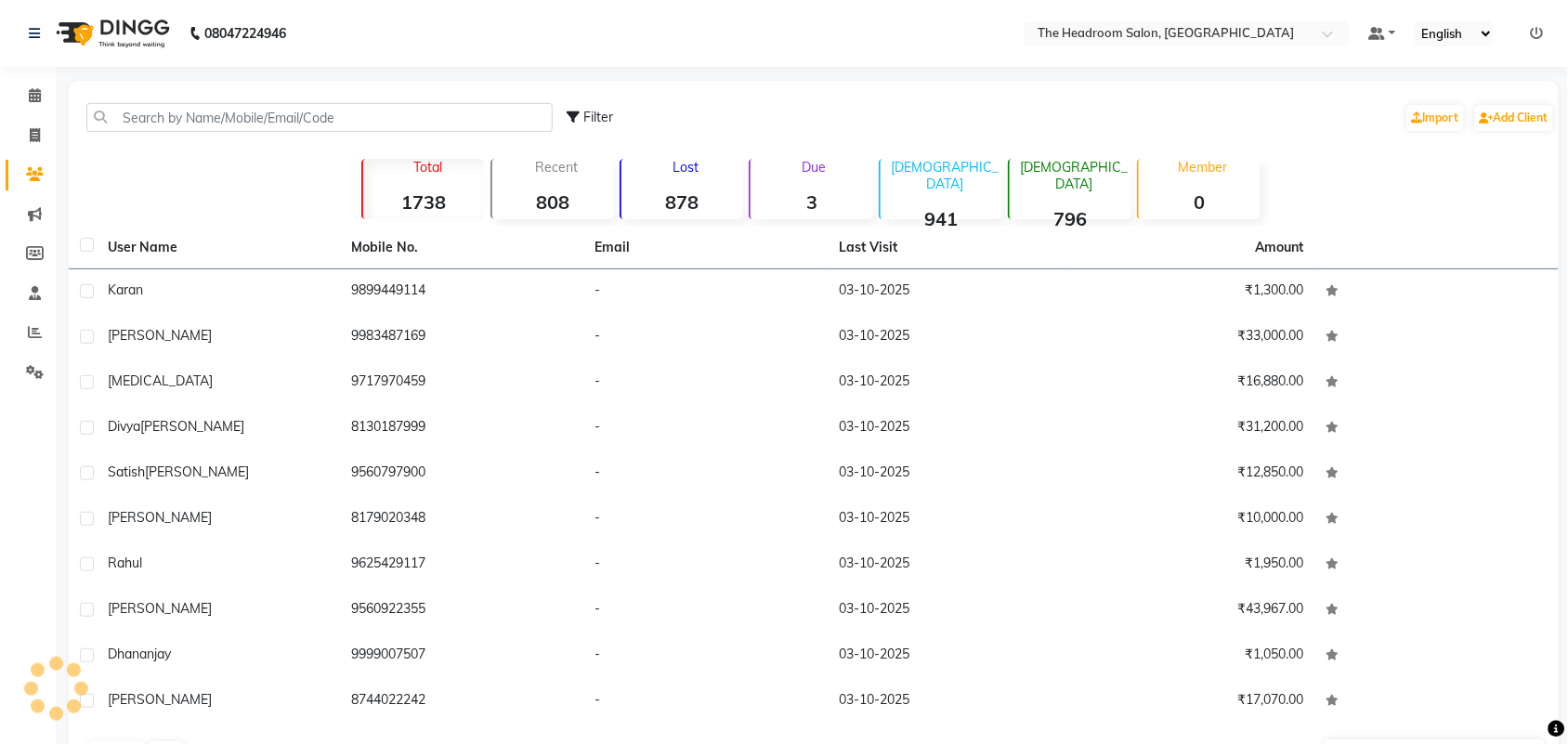
click at [1085, 207] on strong "796" at bounding box center [1070, 218] width 121 height 23
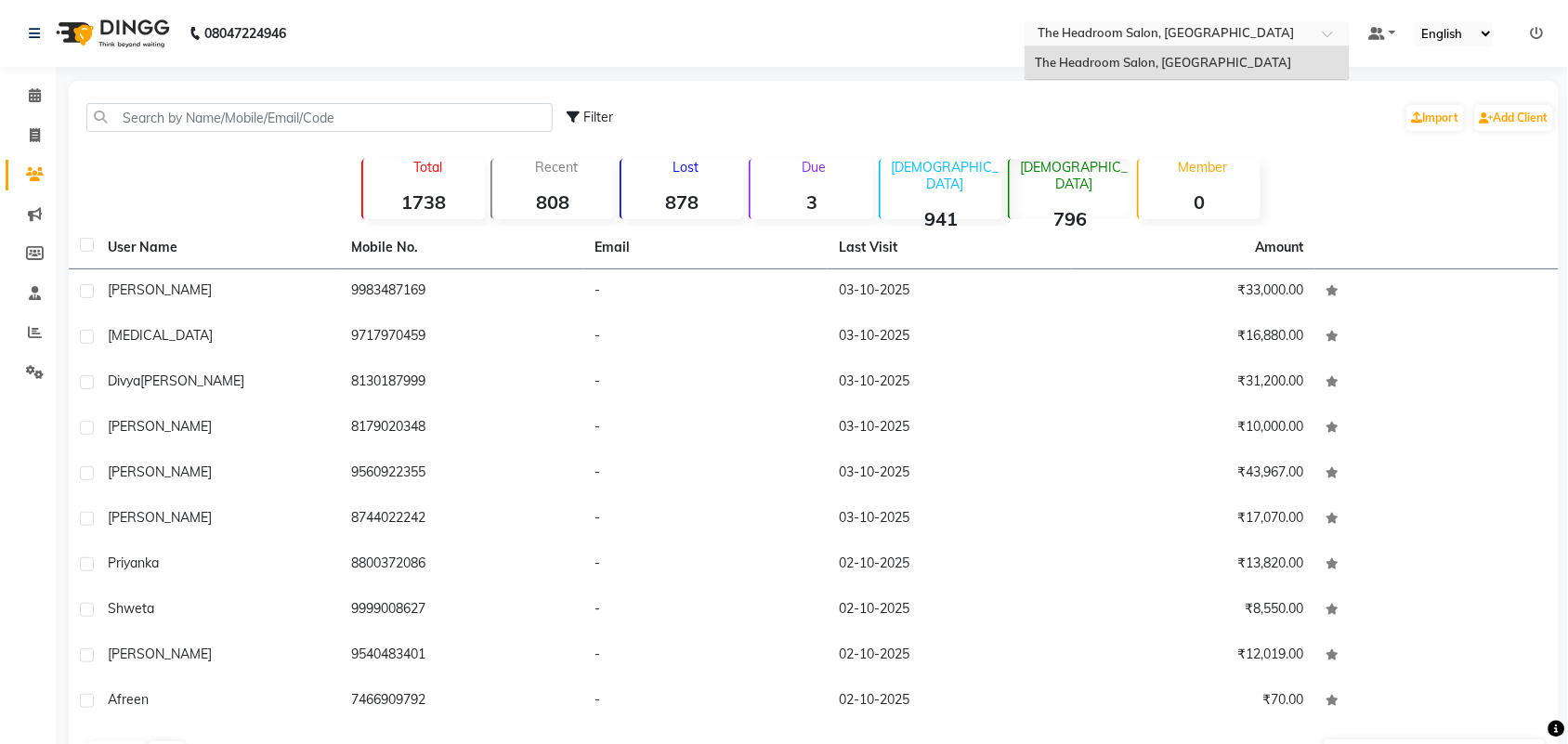
click at [1321, 28] on div at bounding box center [1186, 35] width 326 height 19
click at [1343, 140] on div "Filter Import Add Client" at bounding box center [1061, 117] width 989 height 59
click at [1395, 31] on link at bounding box center [1382, 34] width 28 height 20
click at [1373, 214] on div "Filter Import Add Client Total 1738 Recent 808 Lost 878 Due 3 [DEMOGRAPHIC_DATA…" at bounding box center [813, 429] width 1490 height 696
click at [34, 135] on icon at bounding box center [35, 134] width 10 height 14
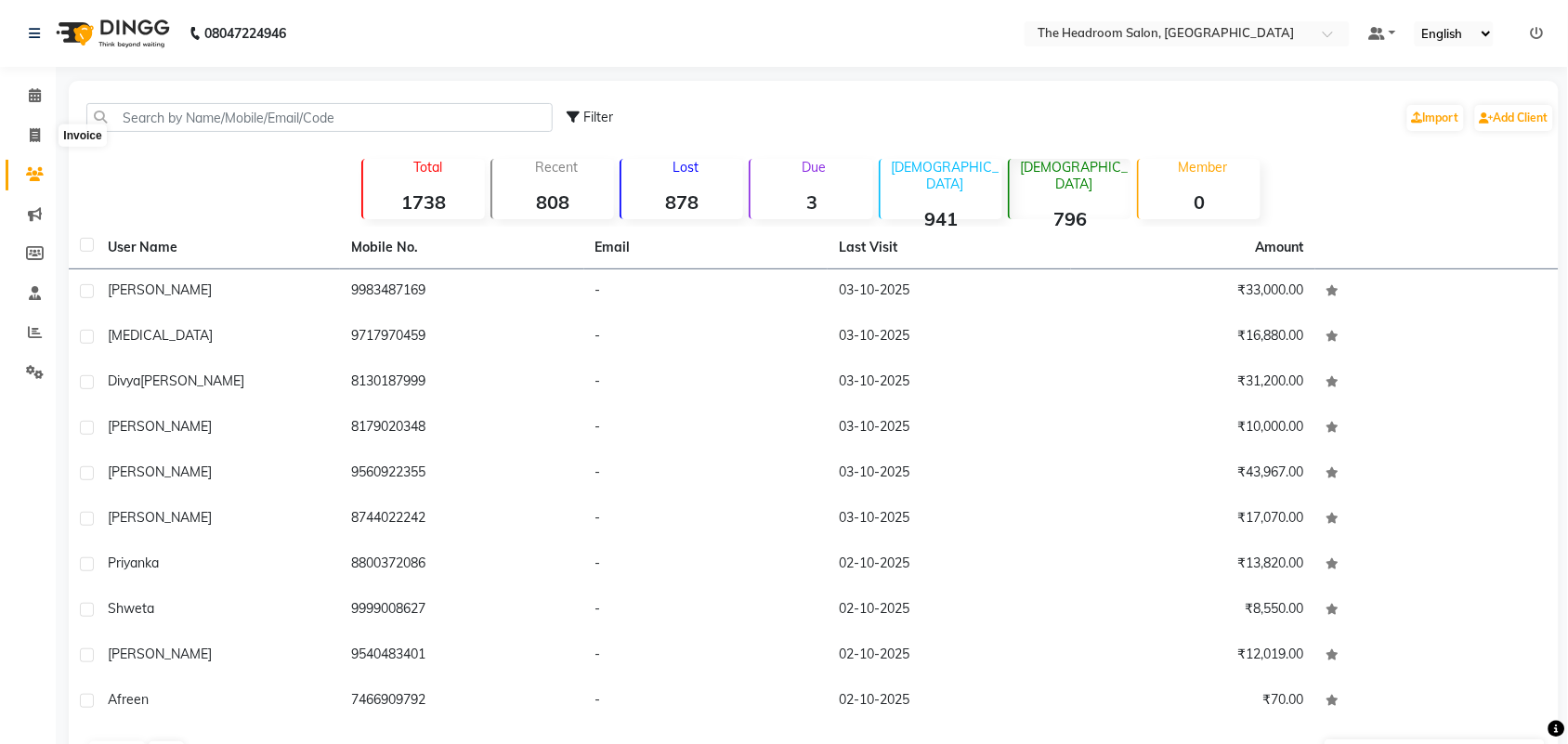
select select "service"
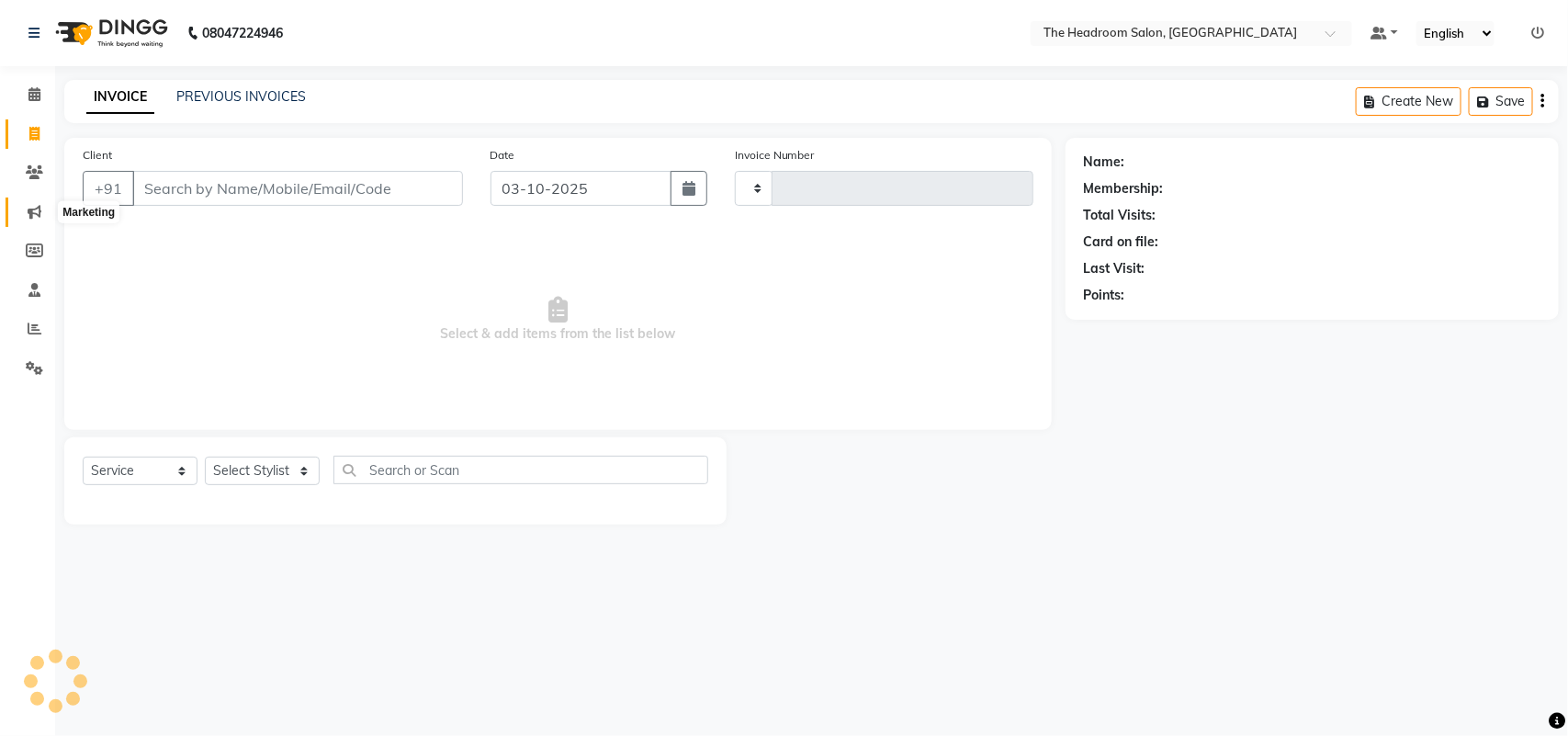
click at [28, 212] on icon at bounding box center [34, 211] width 14 height 14
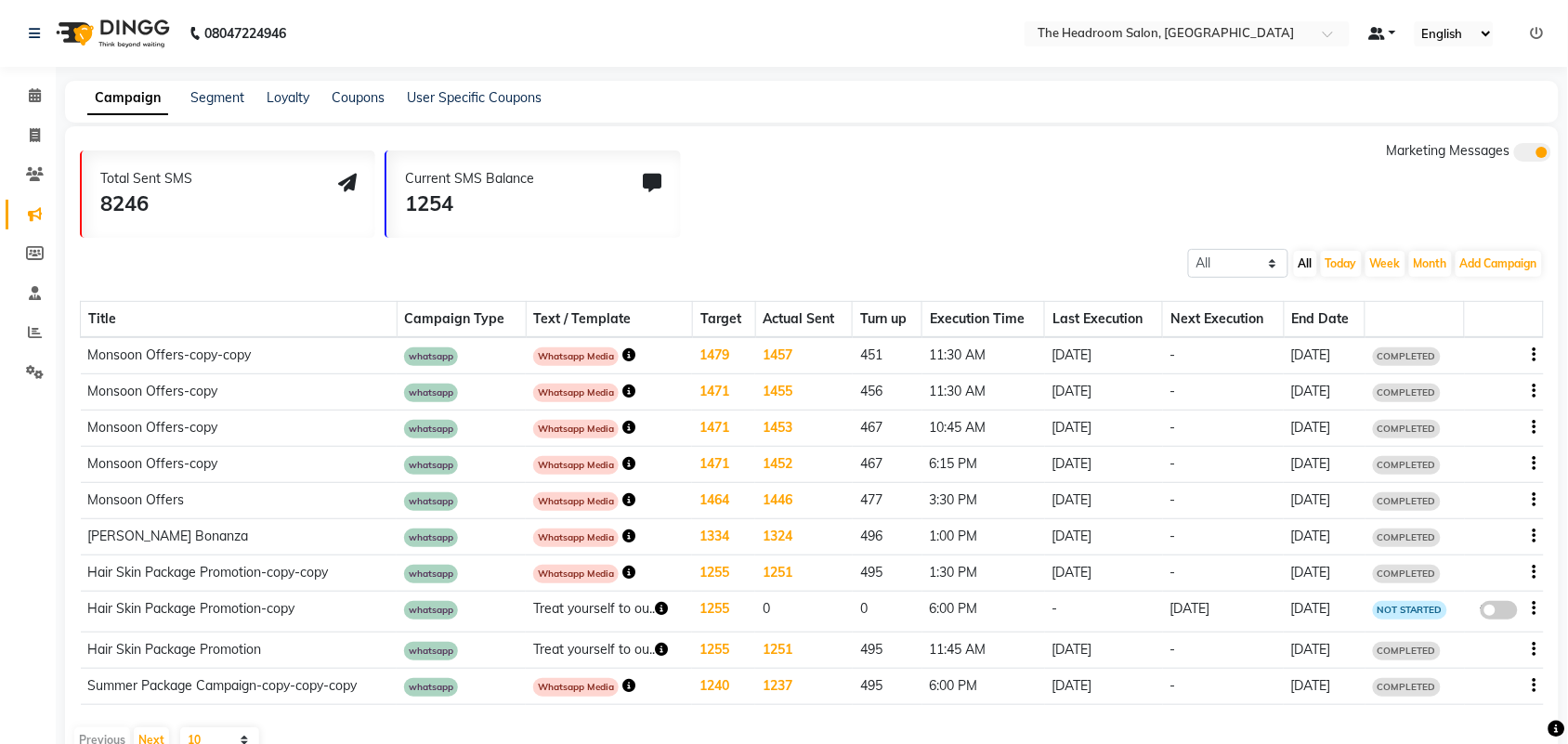
click at [1387, 33] on link at bounding box center [1382, 34] width 28 height 20
click at [1451, 33] on select "English ENGLISH Español العربية मराठी हिंदी ગુજરાતી தமிழ் 中文" at bounding box center [1454, 34] width 79 height 25
click at [1249, 34] on input "text" at bounding box center [1168, 35] width 270 height 19
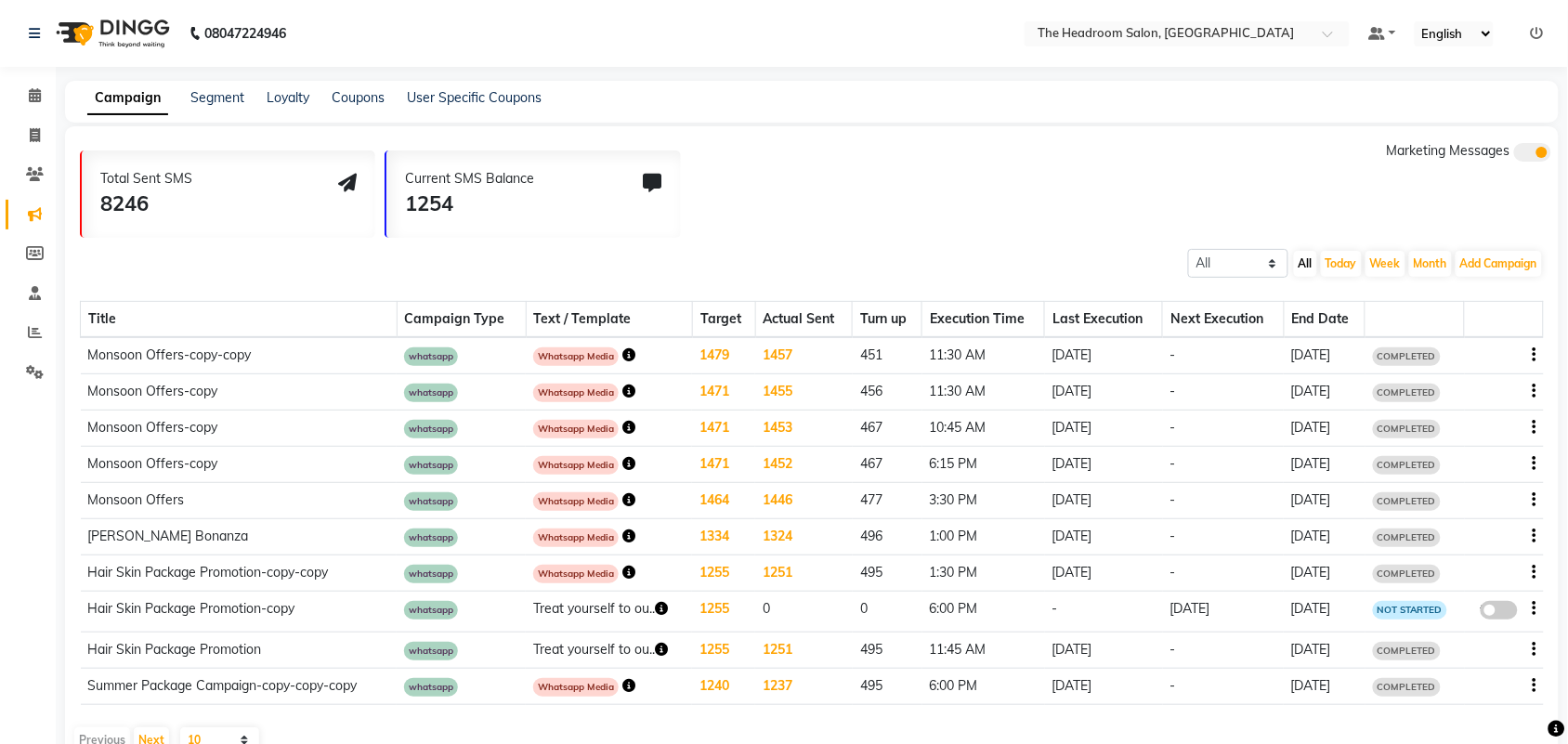
click at [814, 68] on div "08047224946 Select Location × The Headroom Salon, Sector 93 Gurugram Default Pa…" at bounding box center [784, 393] width 1568 height 788
click at [1274, 34] on input "text" at bounding box center [1168, 35] width 270 height 19
click at [1400, 33] on ul "Default Panel My Panel English ENGLISH Español العربية मराठी हिंदी ગુજરાતી தமிழ…" at bounding box center [1456, 34] width 194 height 25
click at [1392, 34] on link at bounding box center [1382, 34] width 28 height 20
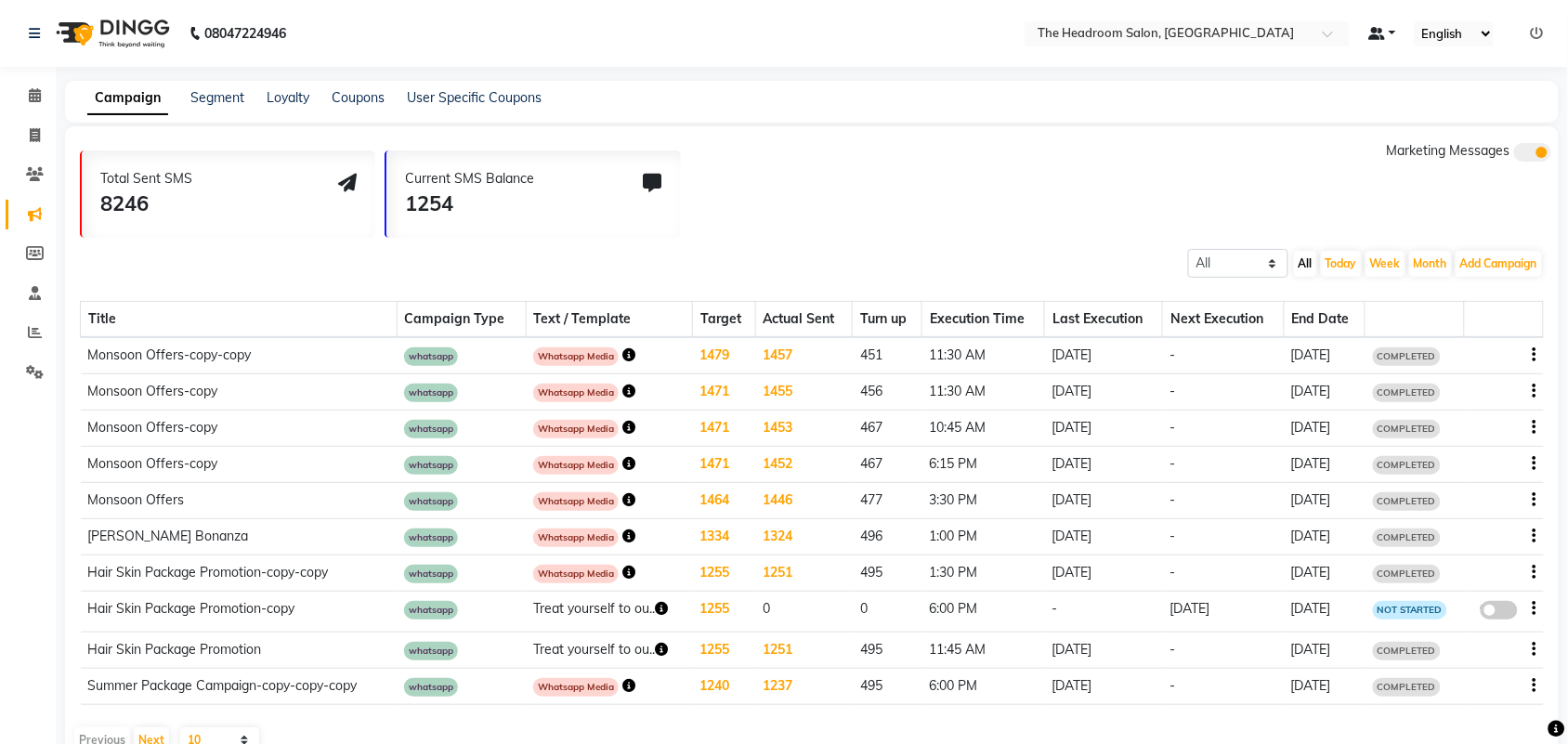
click at [1392, 34] on link at bounding box center [1382, 34] width 28 height 20
click at [1474, 33] on select "English ENGLISH Español العربية मराठी हिंदी ગુજરાતી தமிழ் 中文" at bounding box center [1454, 34] width 79 height 25
click at [1211, 104] on div "Campaign Segment Loyalty Coupons User Specific Coupons" at bounding box center [800, 98] width 1471 height 20
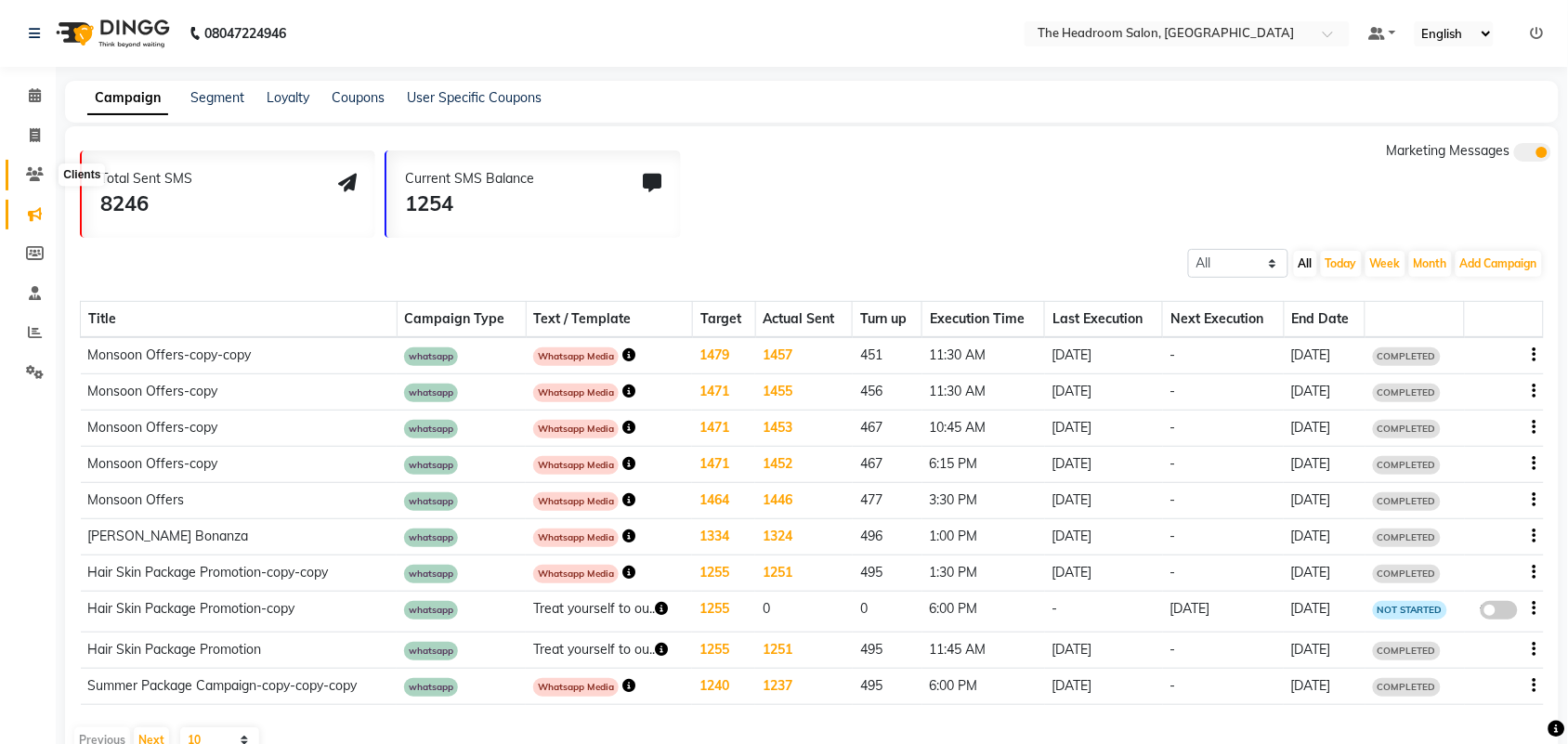
click at [37, 182] on span at bounding box center [35, 174] width 33 height 21
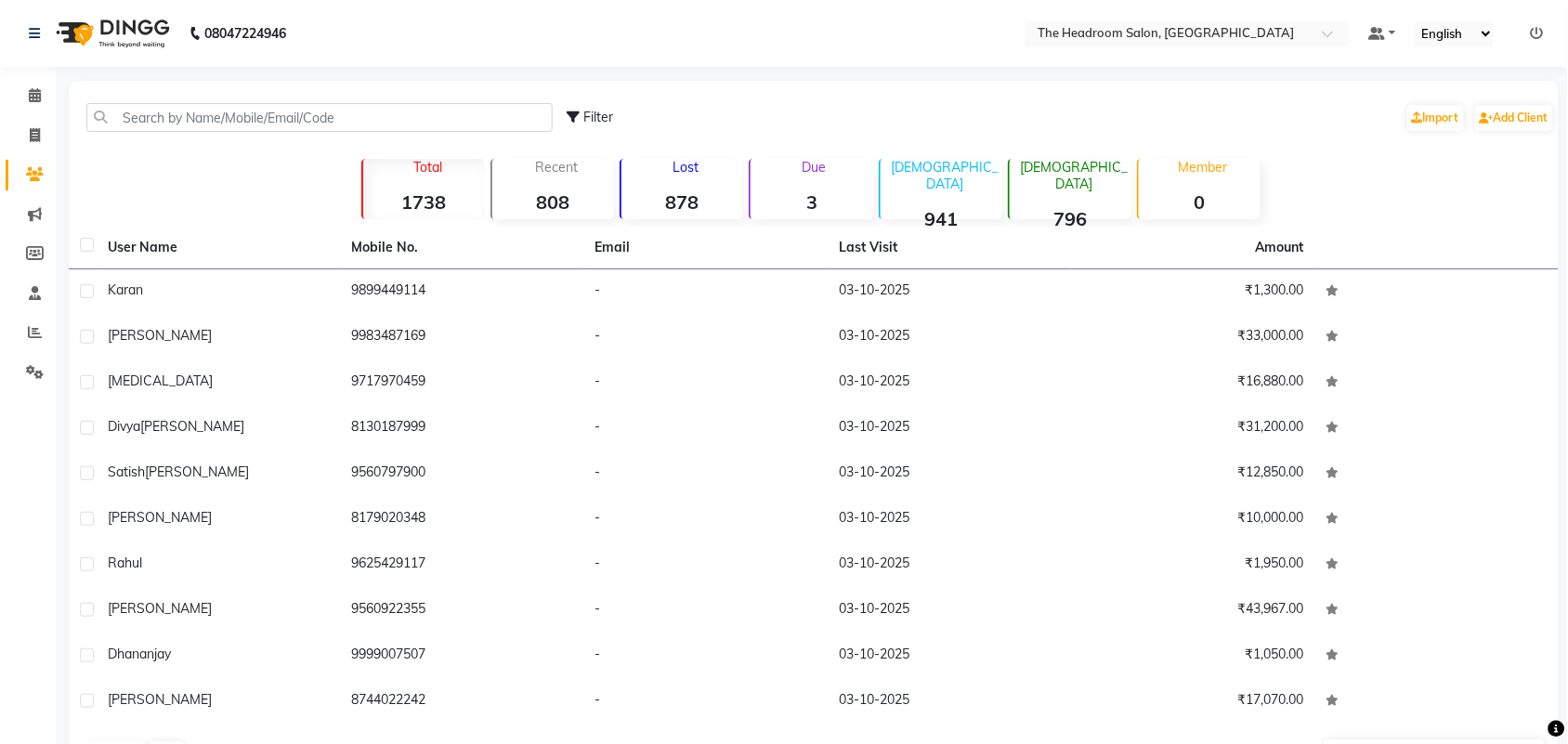
click at [1066, 187] on div "[DEMOGRAPHIC_DATA] 796" at bounding box center [1069, 188] width 123 height 61
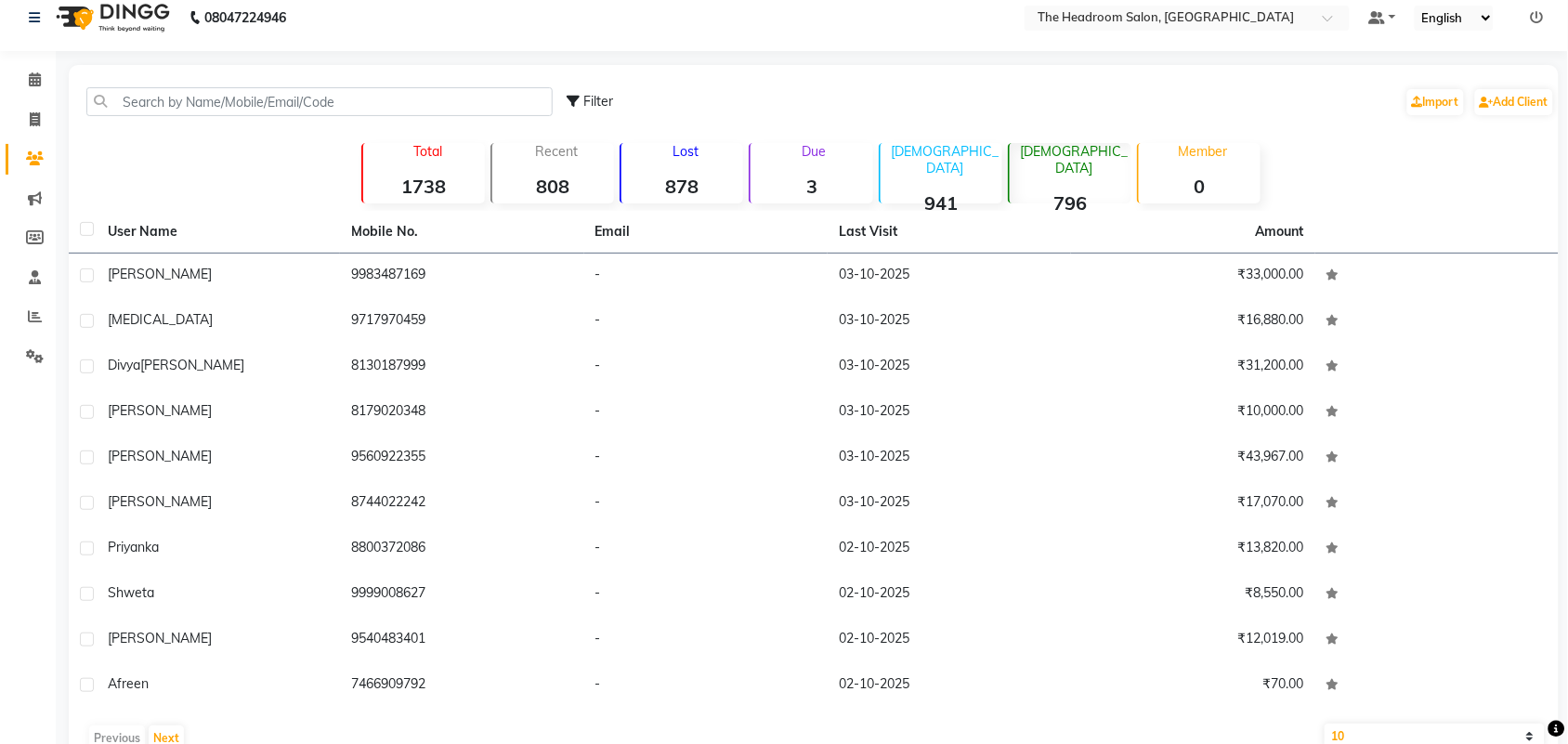
scroll to position [61, 0]
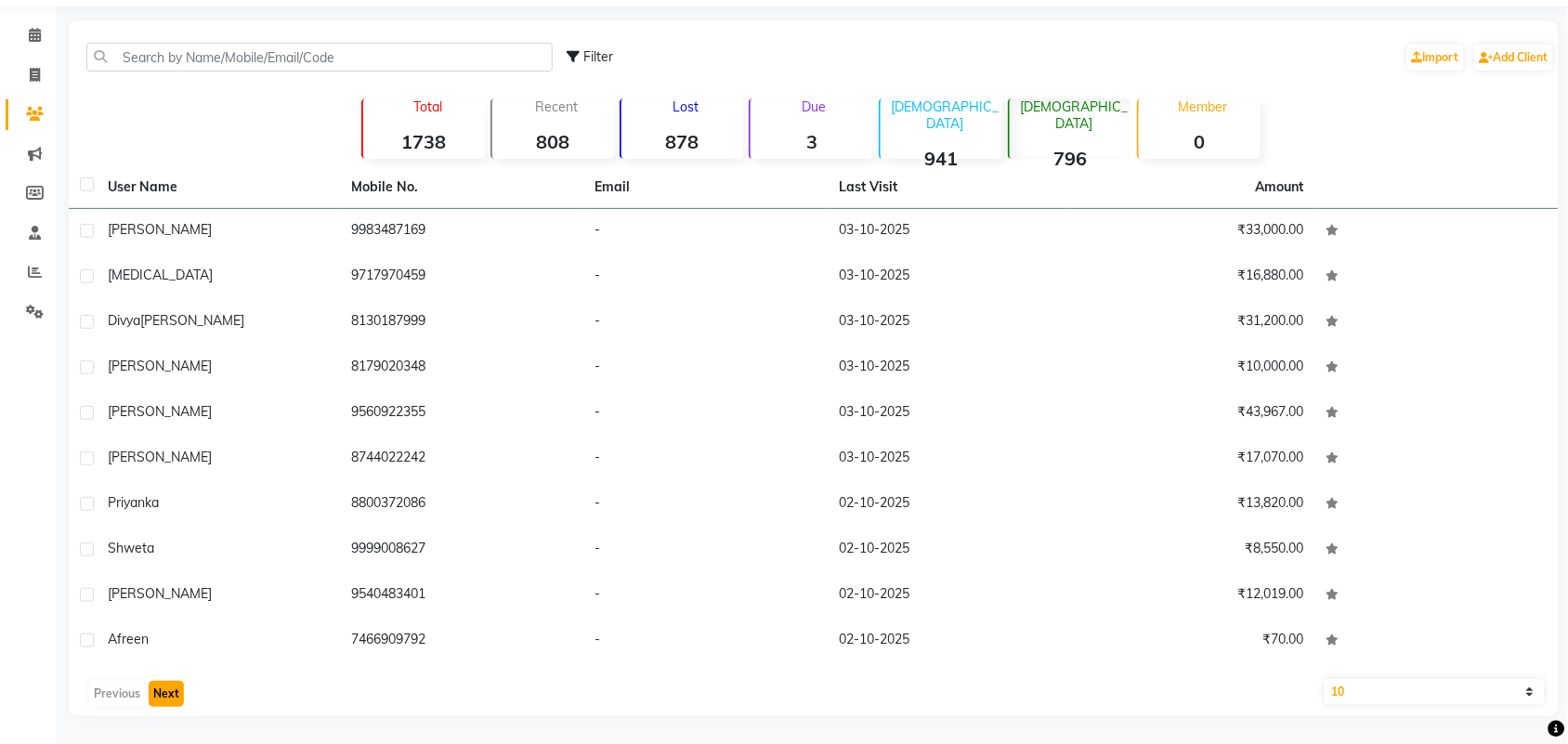
click at [162, 704] on button "Next" at bounding box center [166, 694] width 35 height 26
click at [1523, 689] on select "10 50 100" at bounding box center [1435, 692] width 220 height 26
select select "100"
click at [1325, 679] on select "10 50 100" at bounding box center [1435, 692] width 220 height 26
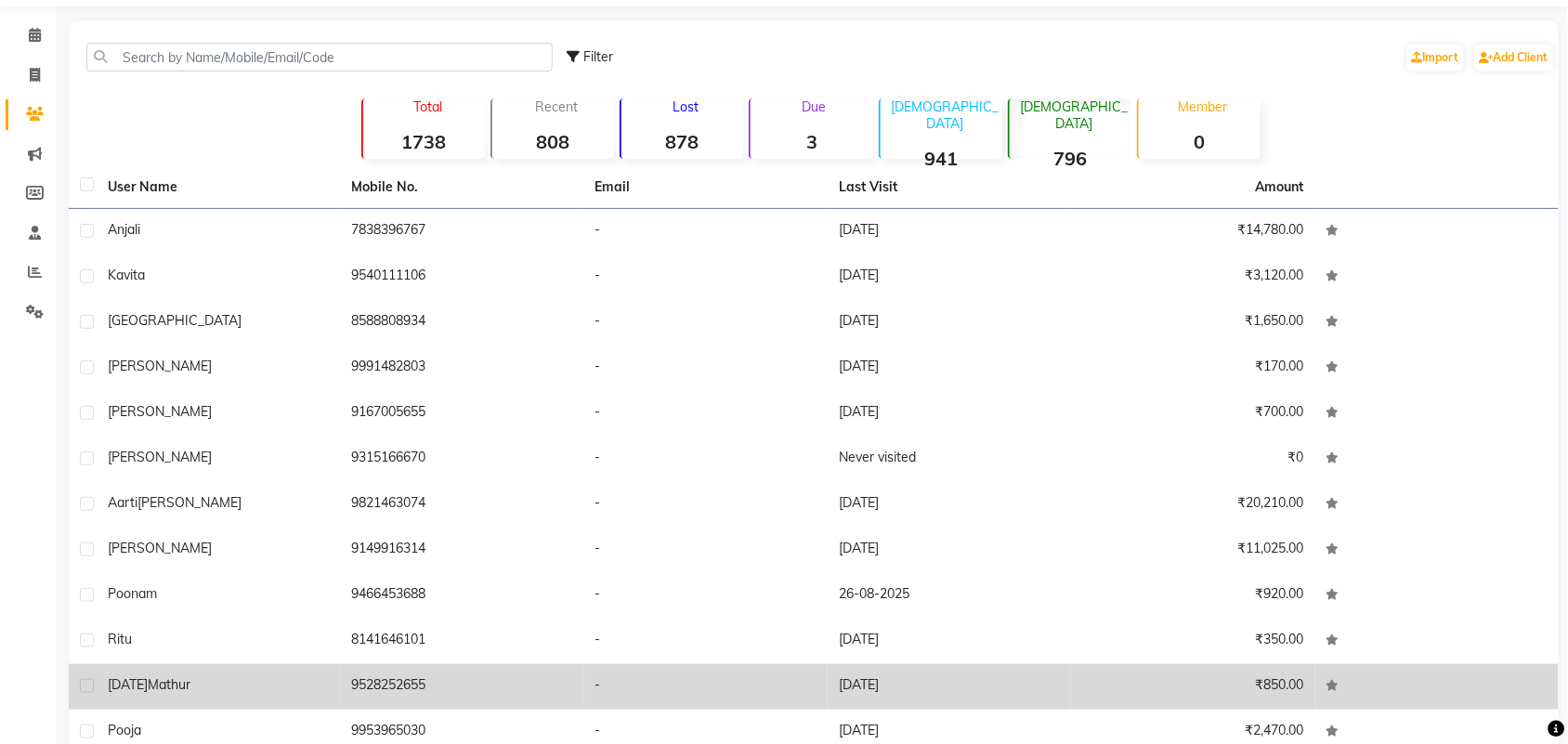
click at [1529, 694] on td at bounding box center [1436, 686] width 243 height 46
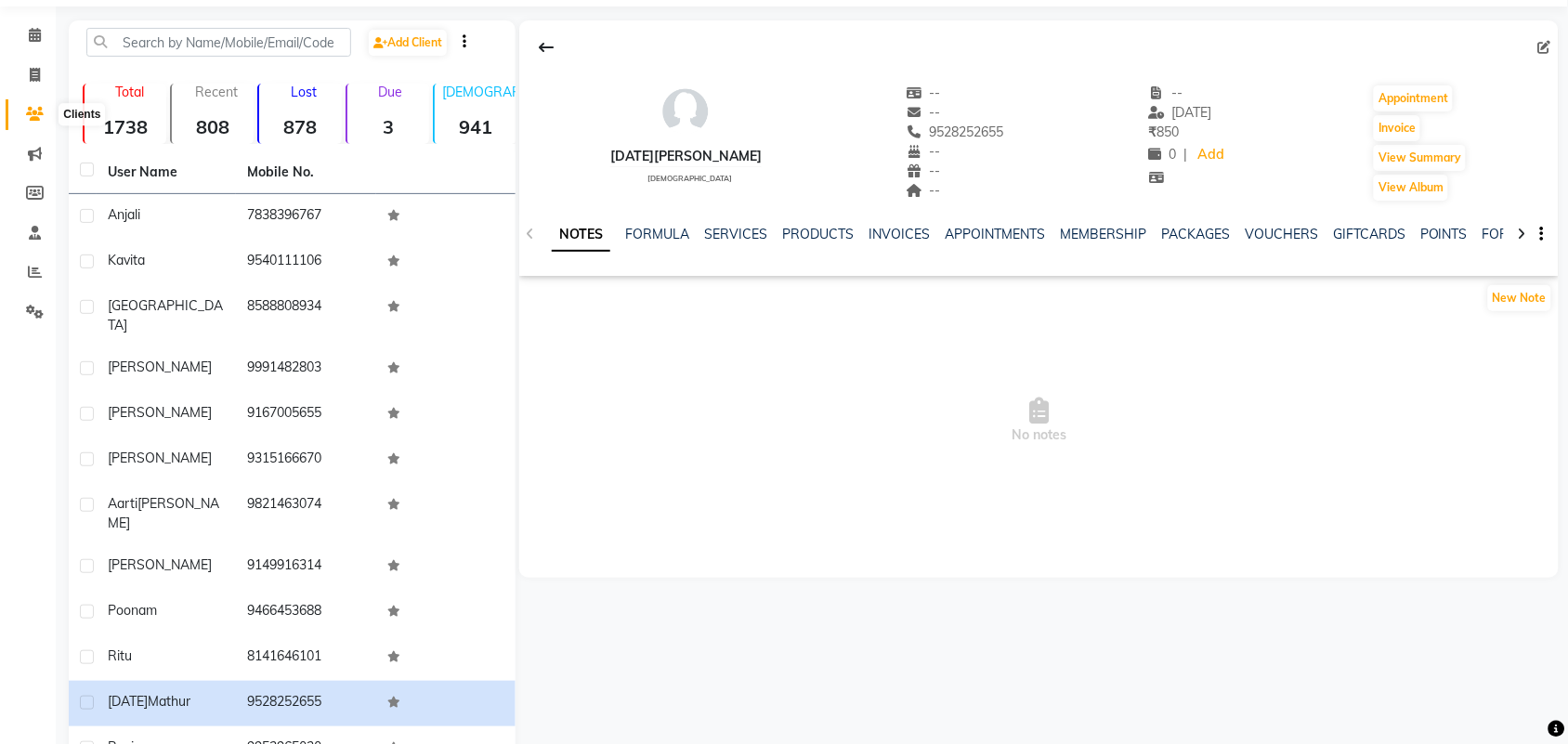
click at [40, 113] on icon at bounding box center [35, 114] width 18 height 14
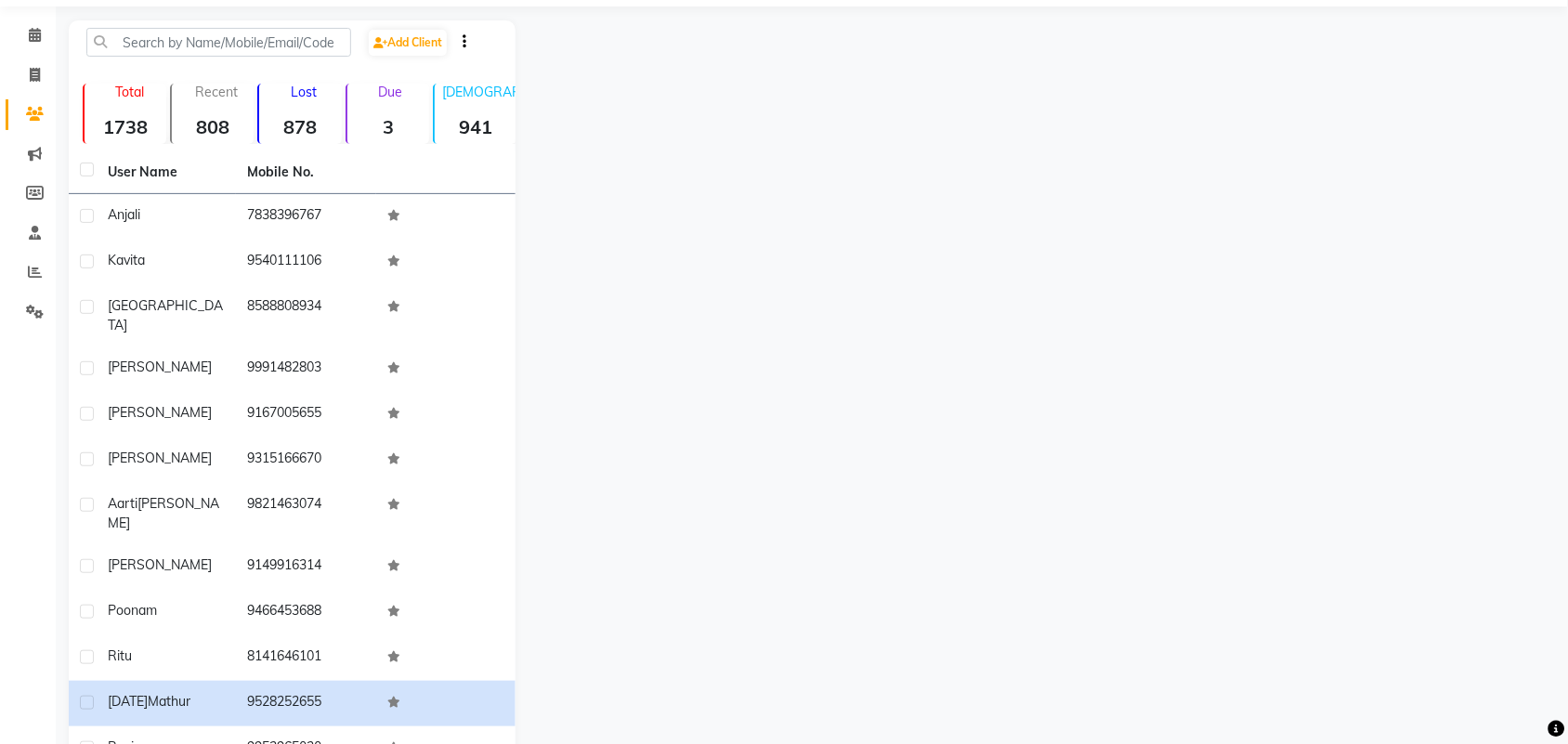
click at [20, 114] on span at bounding box center [35, 115] width 33 height 21
click at [21, 76] on span at bounding box center [35, 76] width 33 height 21
select select "service"
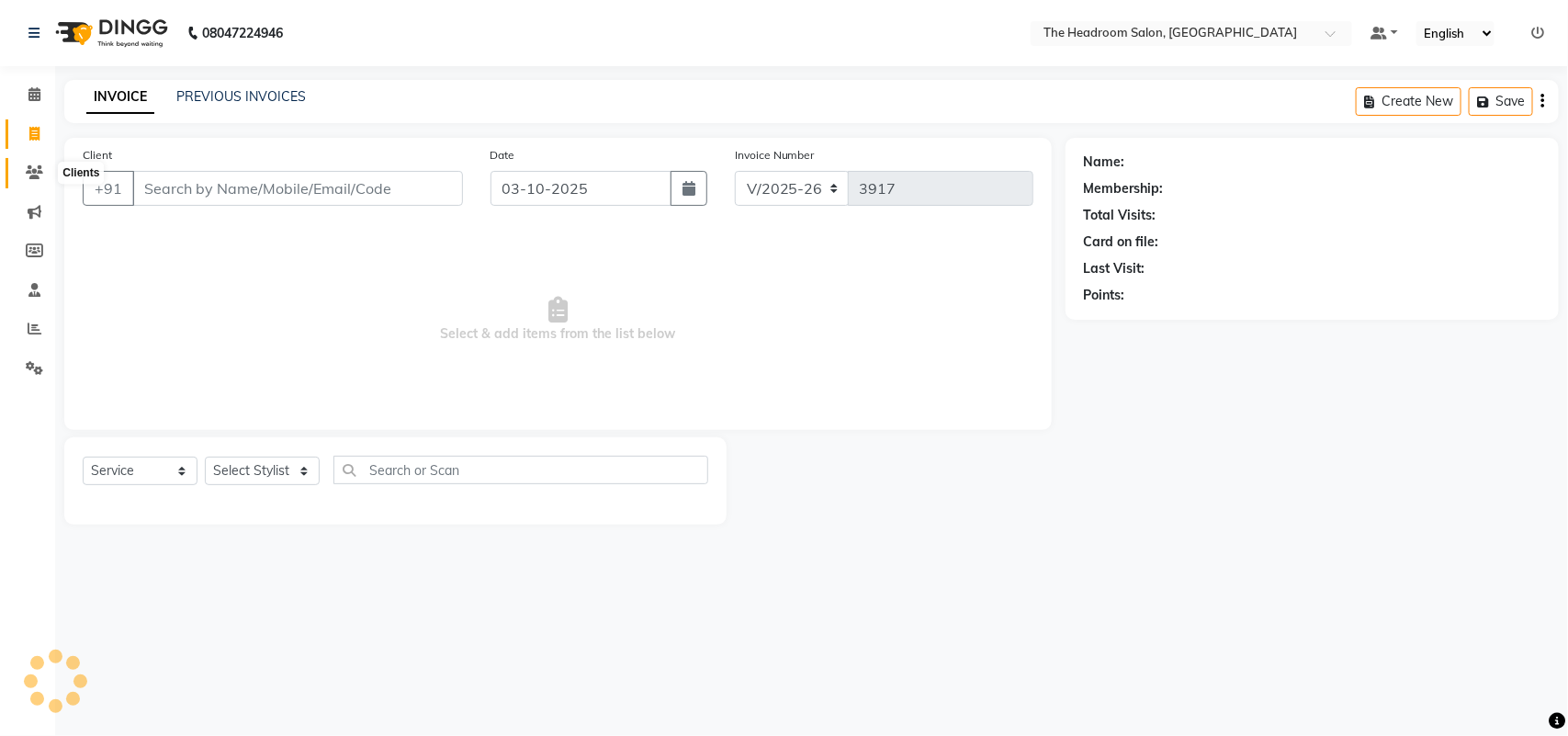
click at [25, 167] on span at bounding box center [34, 172] width 32 height 21
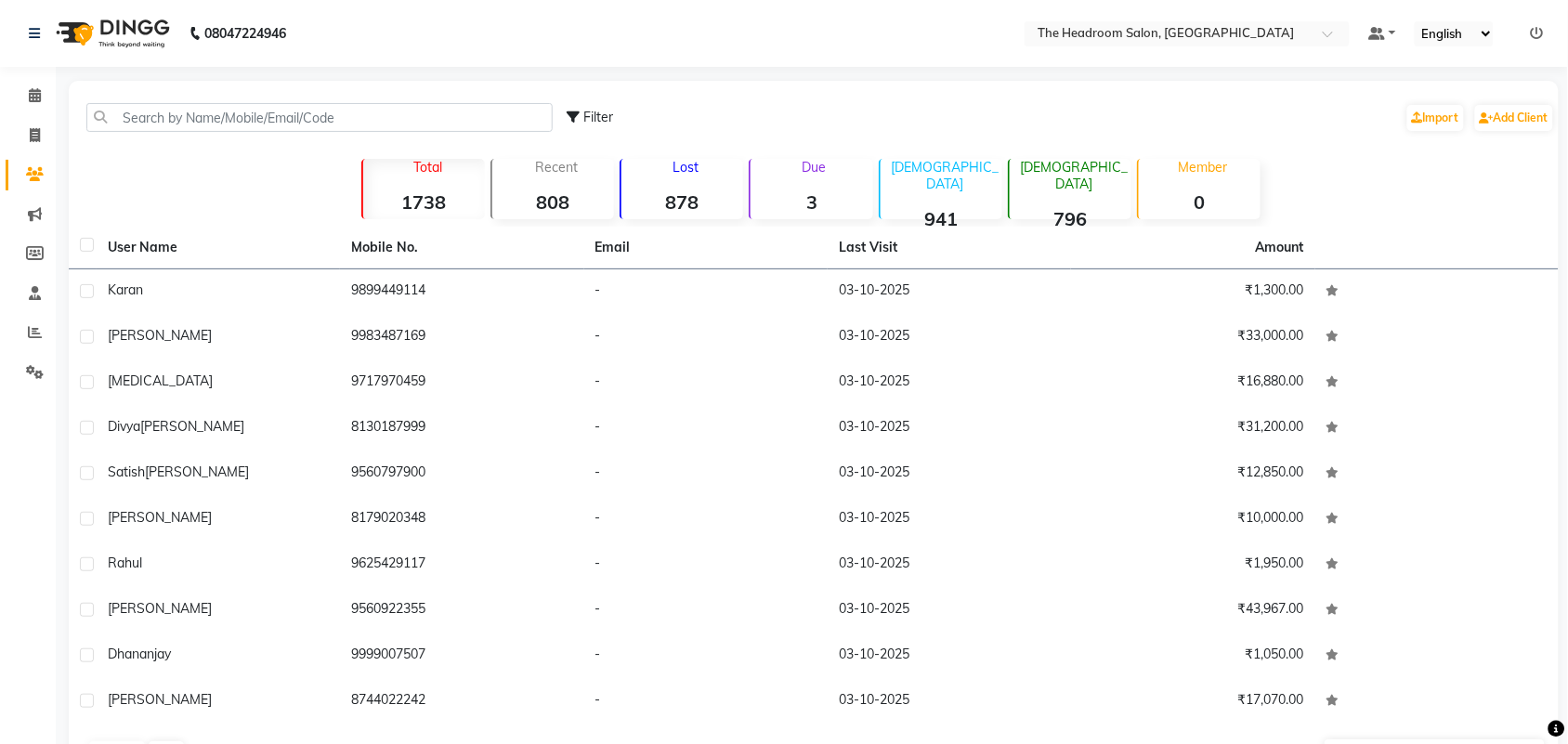
click at [1062, 207] on strong "796" at bounding box center [1070, 218] width 121 height 23
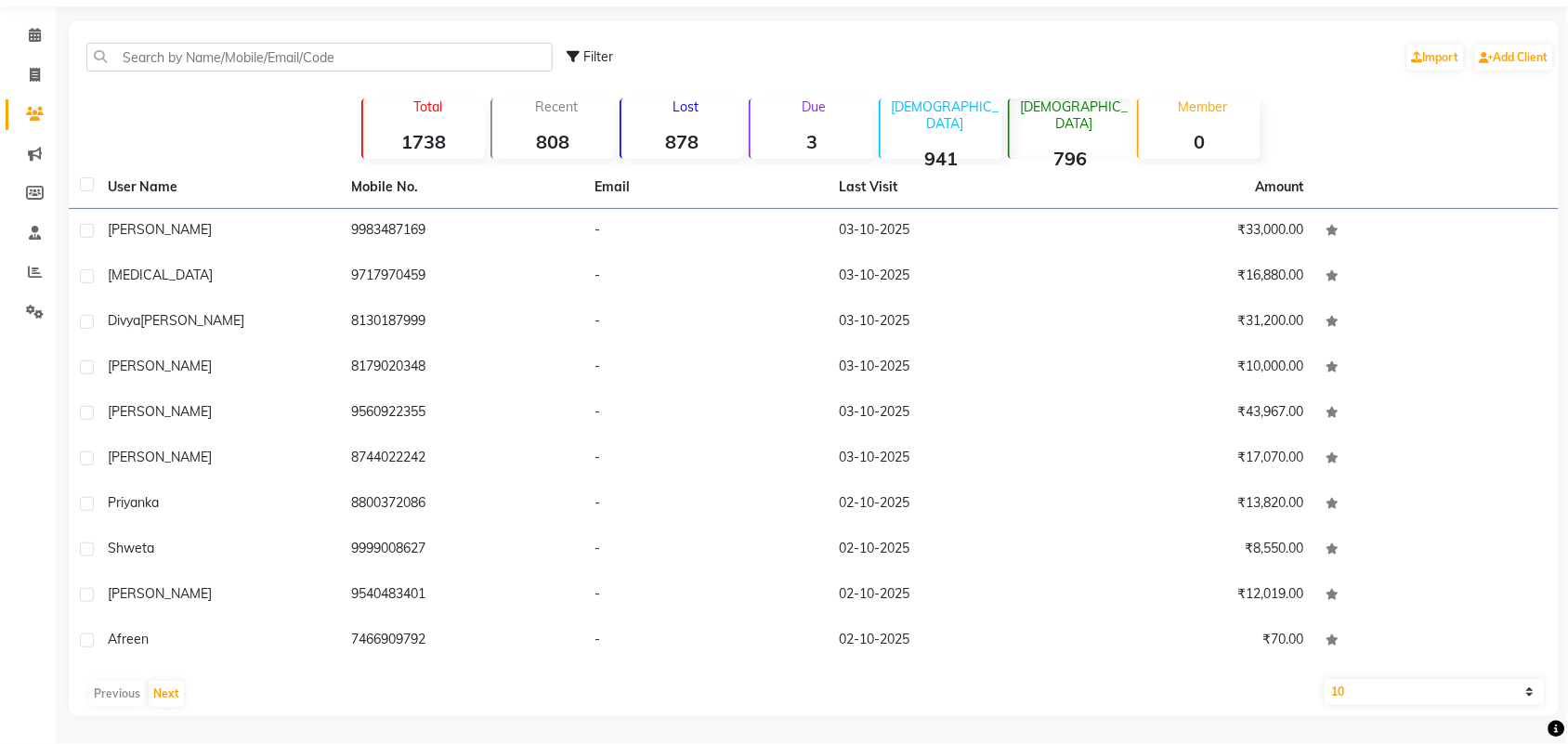
click at [1523, 702] on select "10 50 100" at bounding box center [1435, 692] width 220 height 26
select select "100"
click at [1325, 679] on select "10 50 100" at bounding box center [1435, 692] width 220 height 26
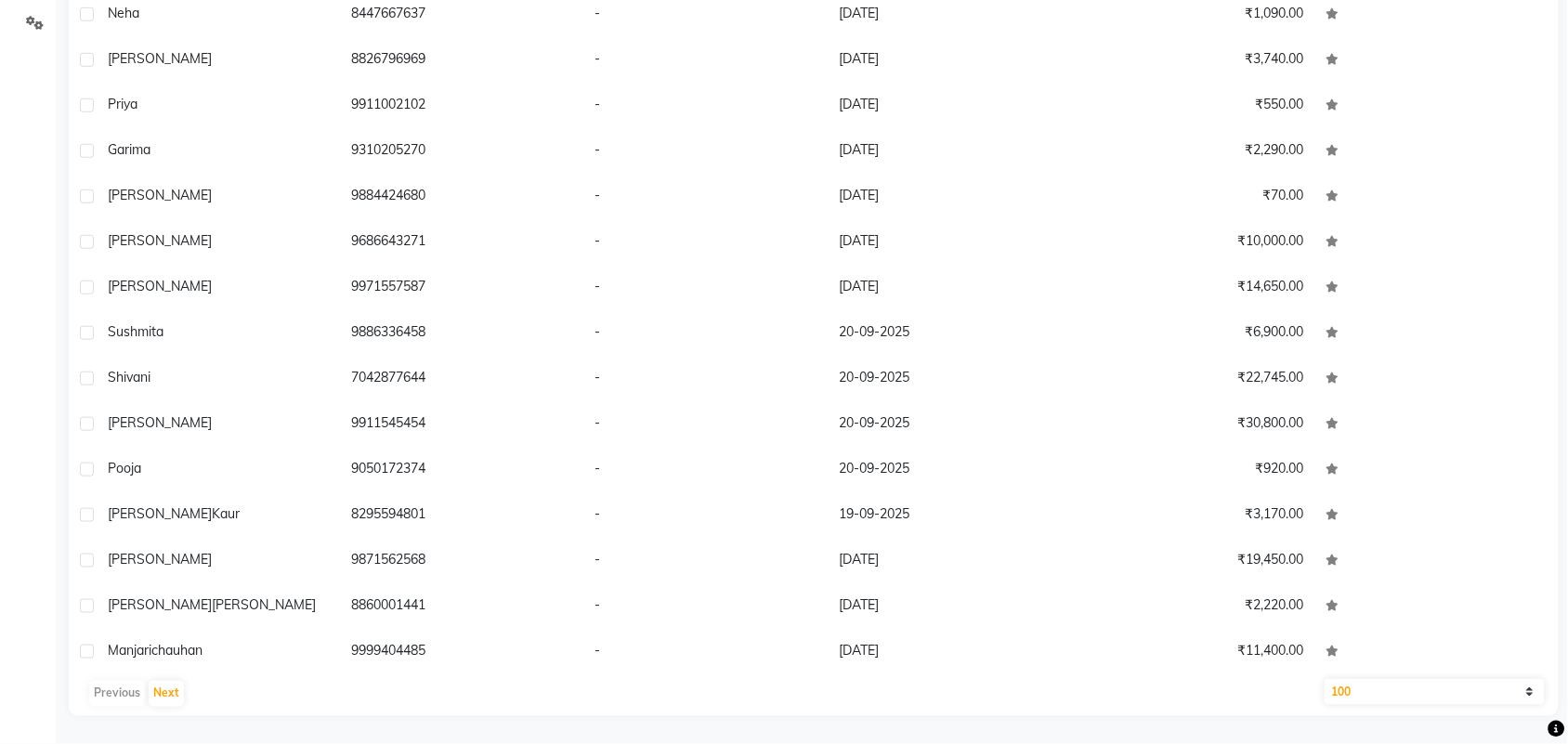
scroll to position [3802, 0]
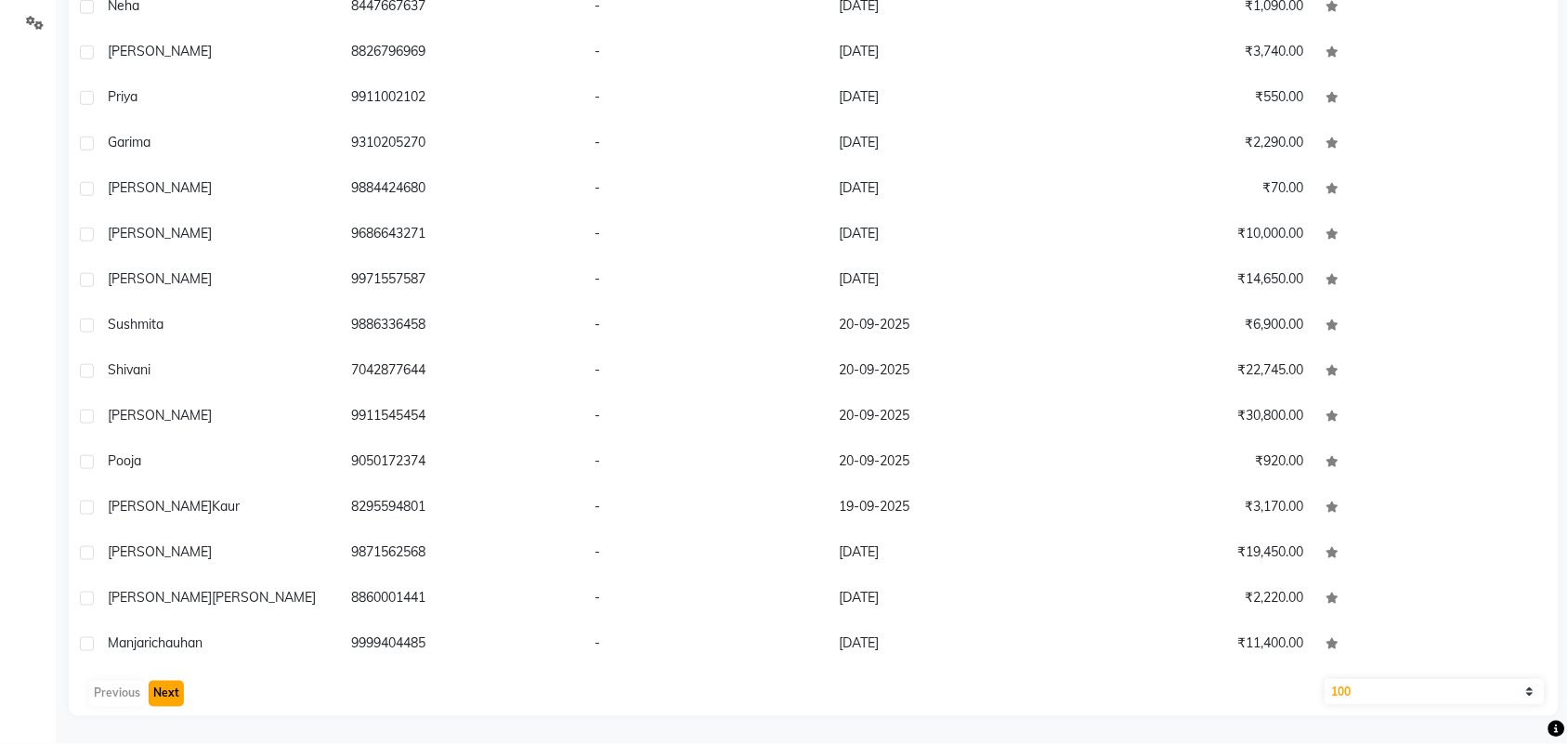
click at [174, 696] on button "Next" at bounding box center [166, 694] width 35 height 26
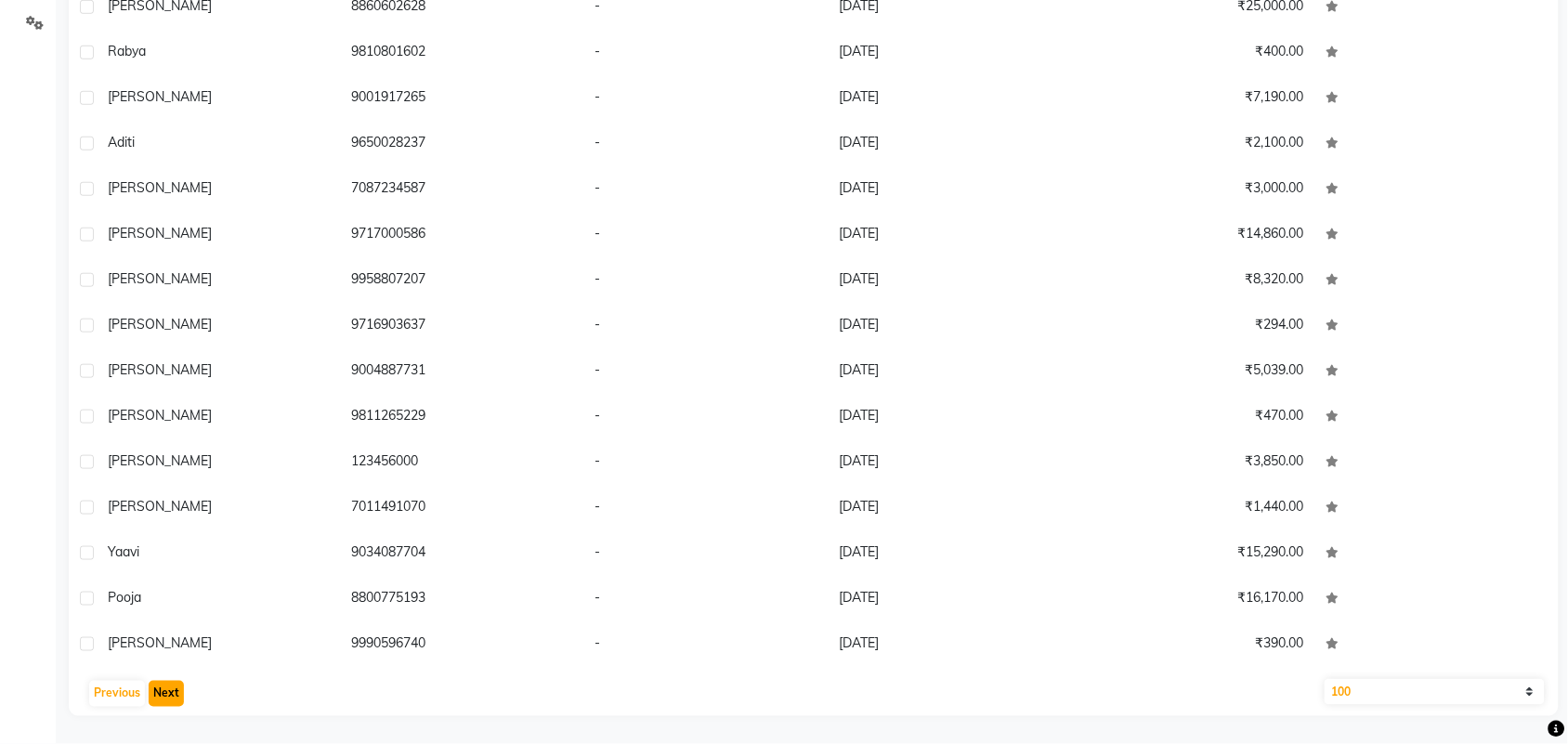
click at [163, 694] on button "Next" at bounding box center [166, 694] width 35 height 26
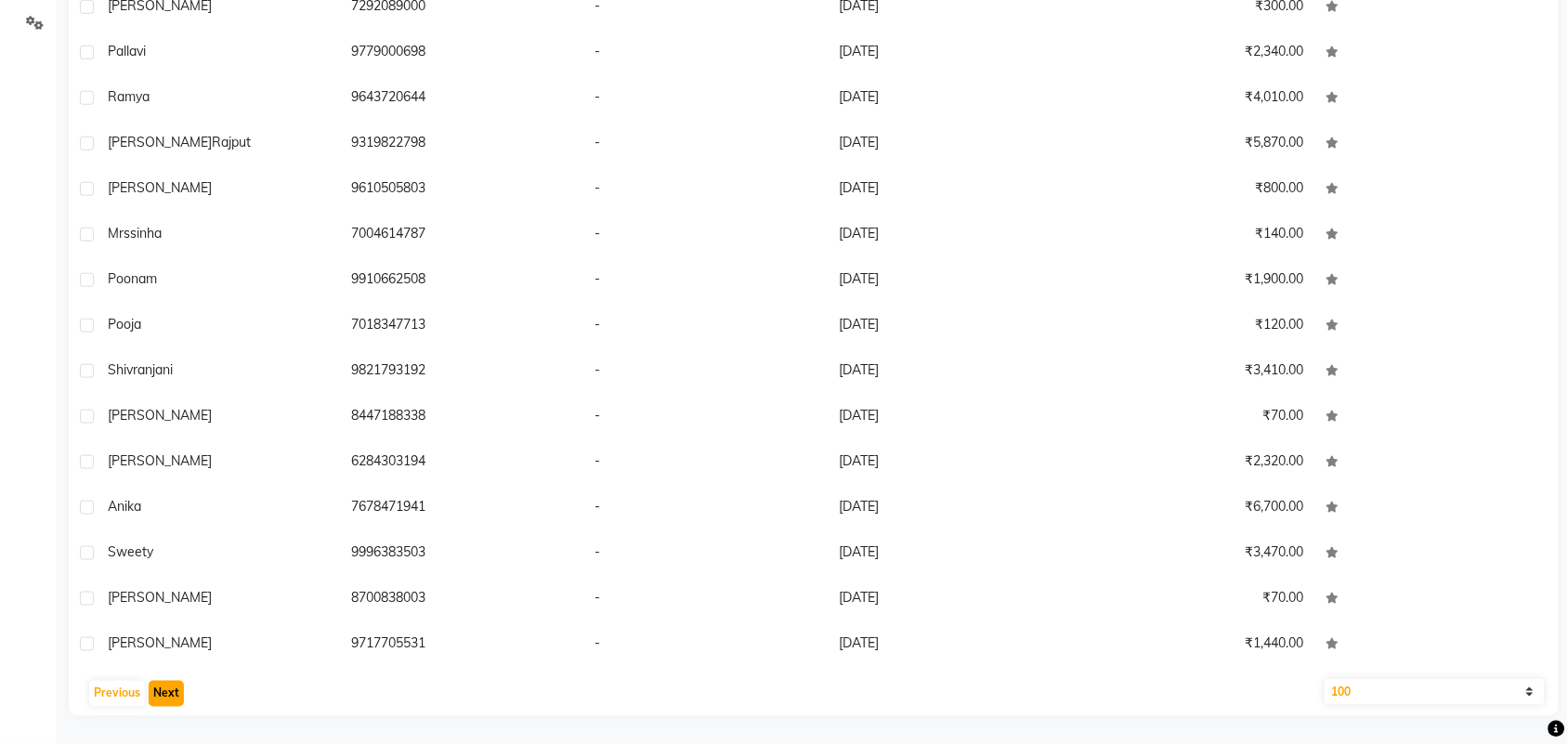
click at [163, 694] on button "Next" at bounding box center [166, 694] width 35 height 26
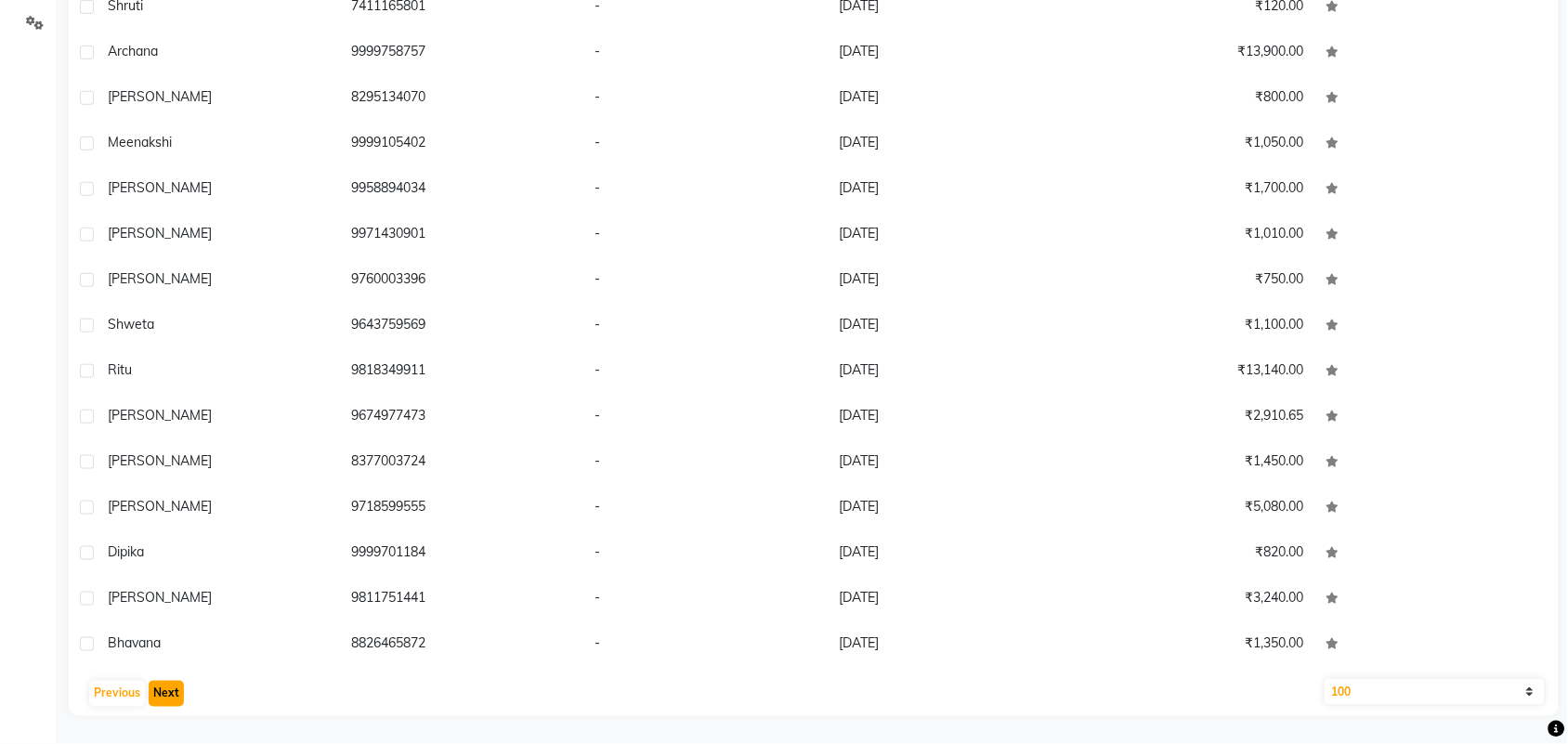
click at [163, 694] on button "Next" at bounding box center [166, 694] width 35 height 26
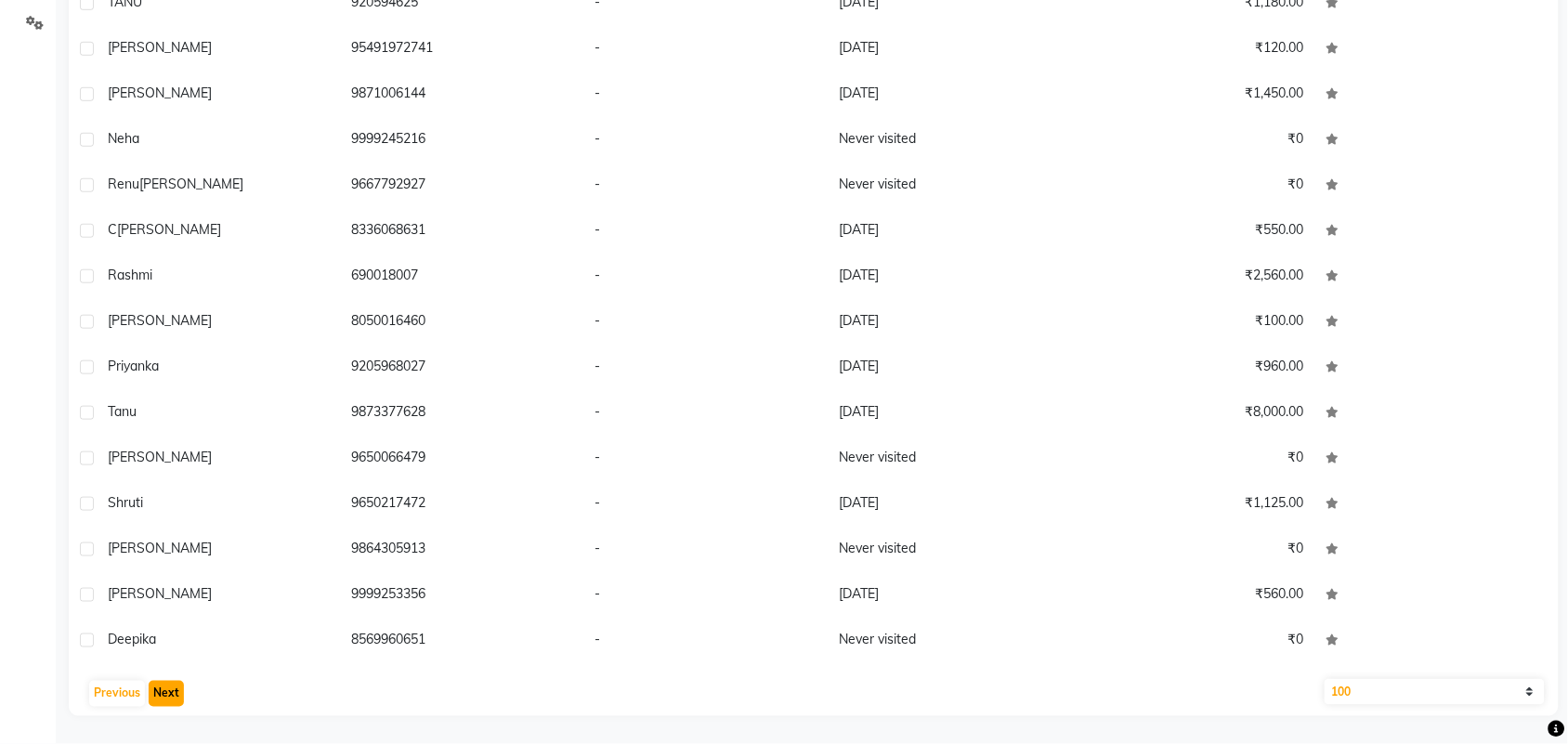
scroll to position [3621, 0]
click at [163, 694] on button "Next" at bounding box center [166, 694] width 35 height 26
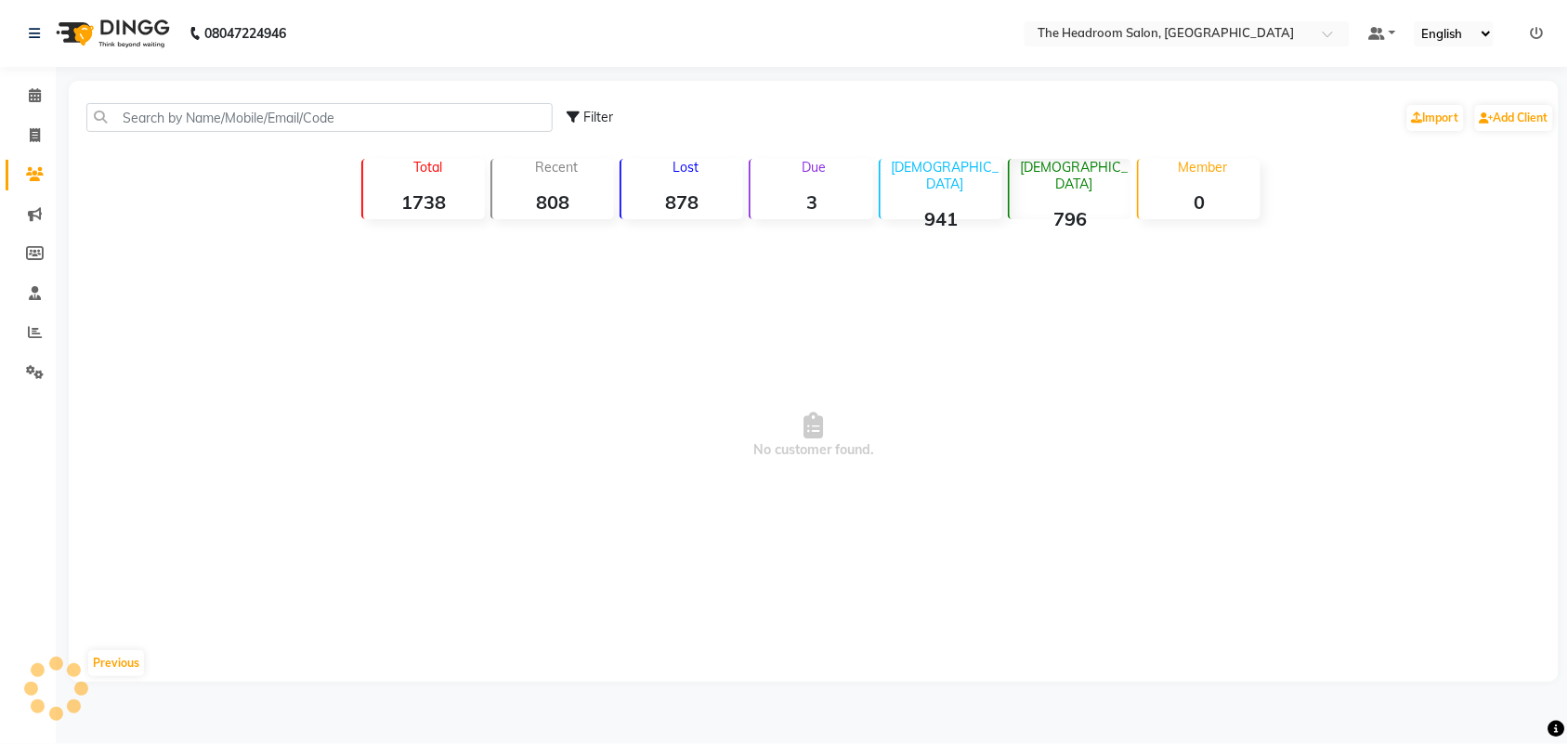
scroll to position [0, 0]
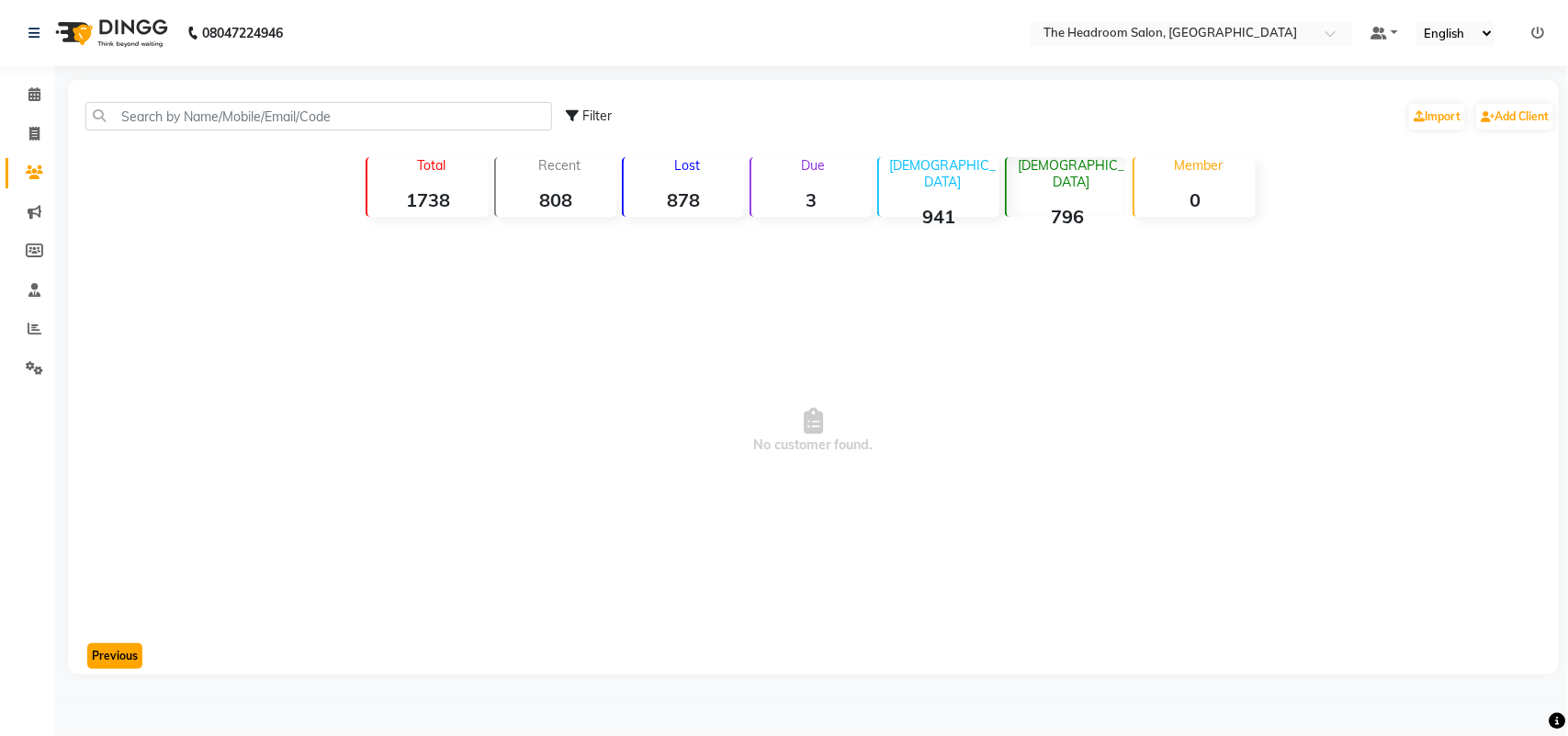
click at [112, 663] on button "Previous" at bounding box center [115, 656] width 55 height 26
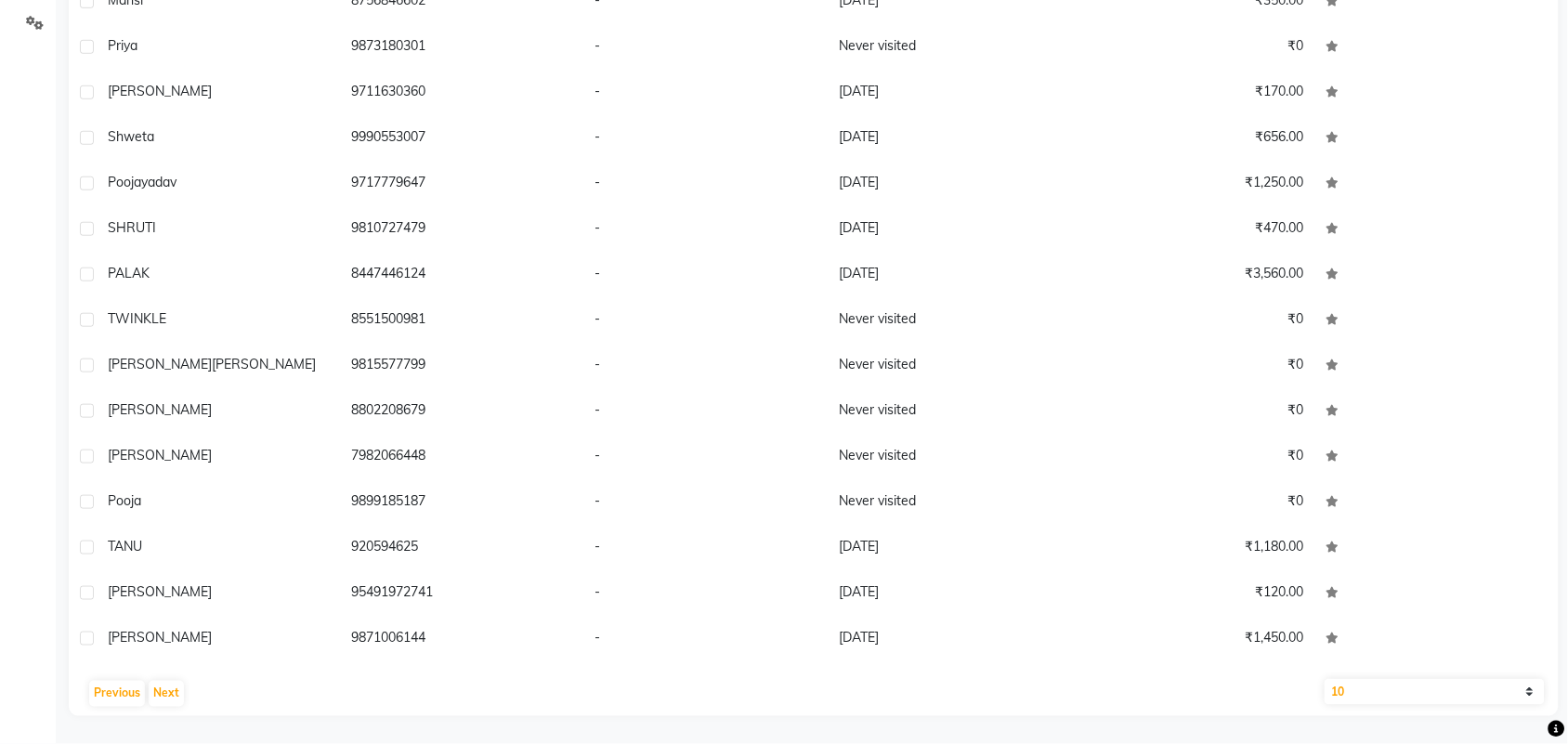
scroll to position [3065, 0]
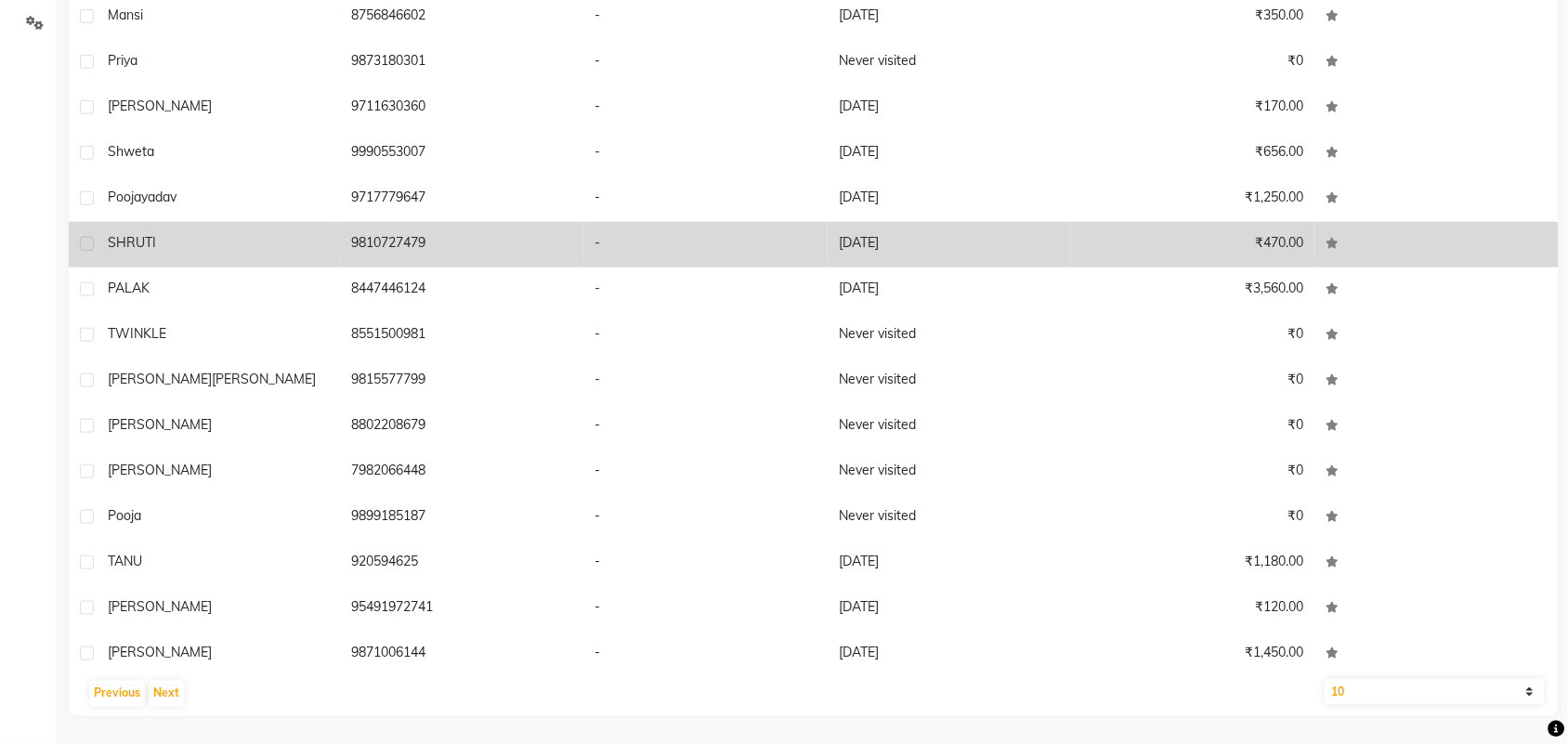
click at [789, 242] on td "-" at bounding box center [705, 244] width 243 height 46
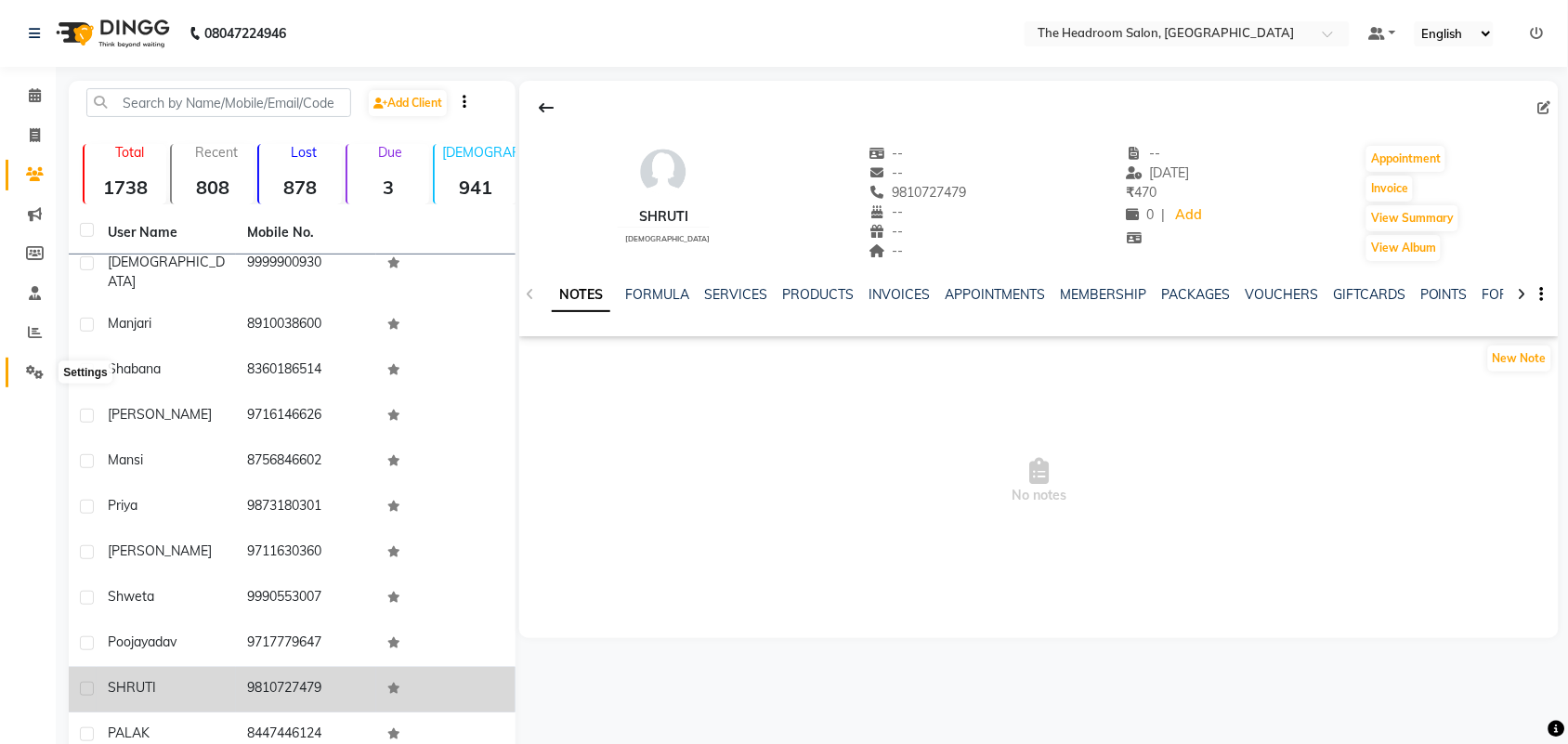
click at [45, 364] on span at bounding box center [35, 372] width 33 height 21
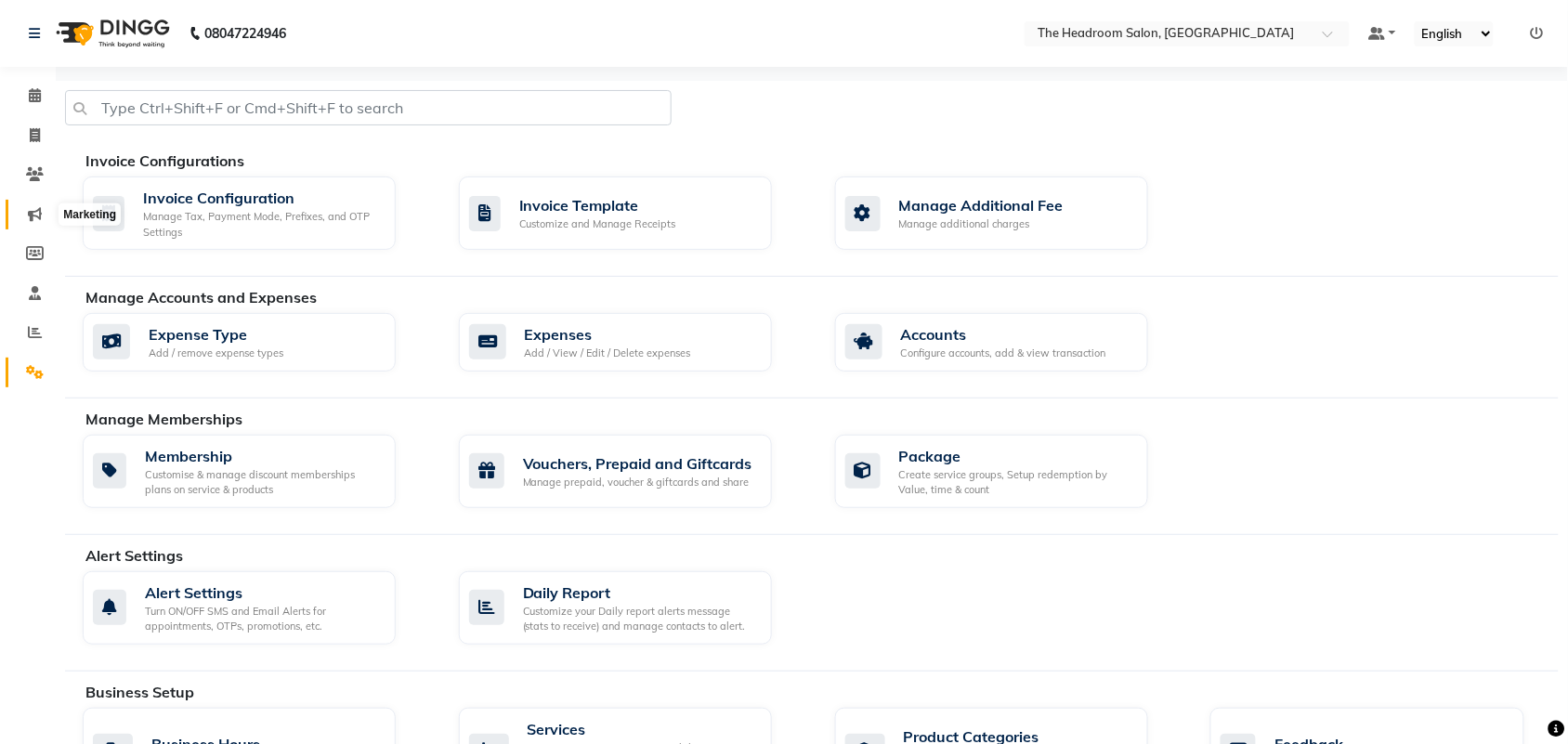
click at [40, 220] on icon at bounding box center [35, 214] width 14 height 14
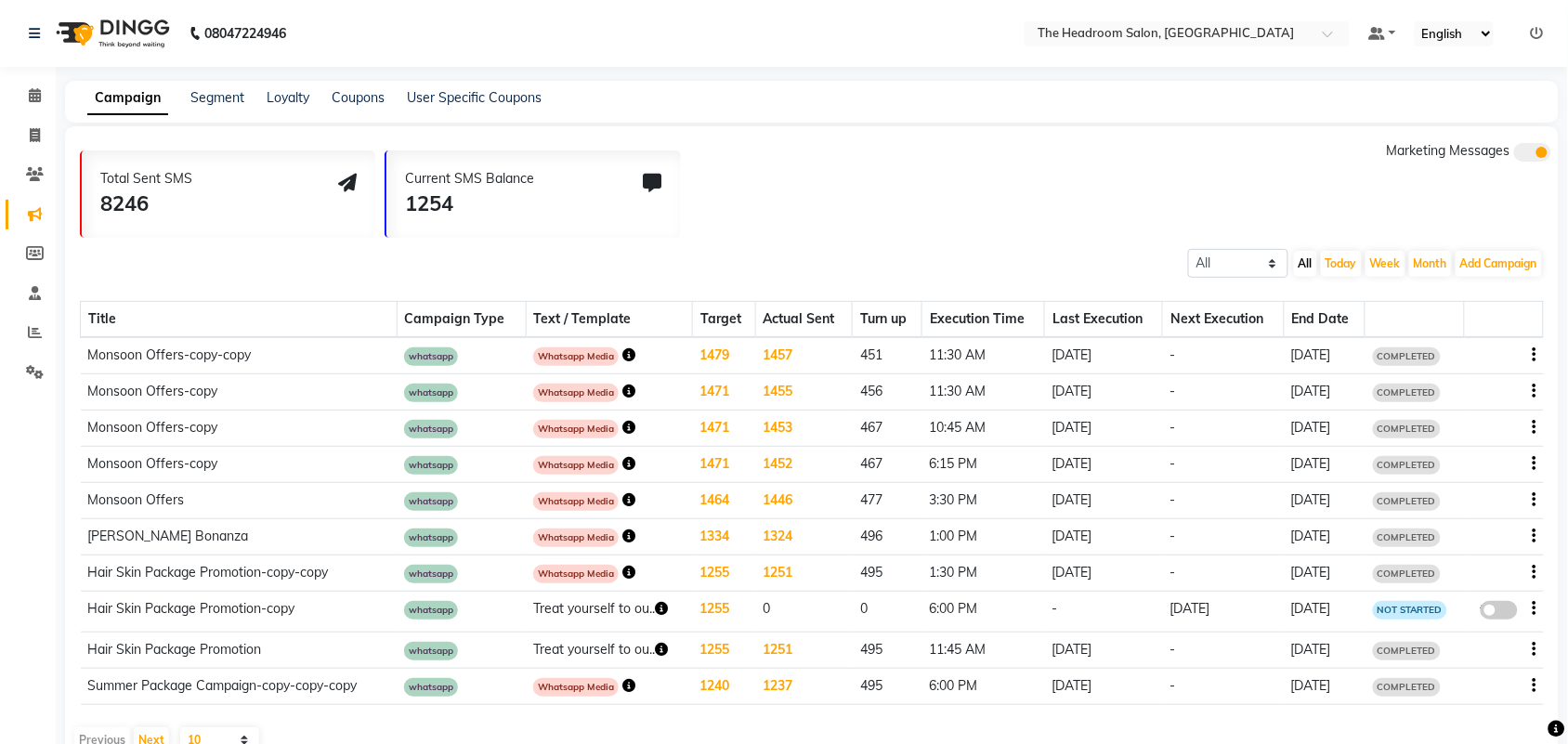
click at [49, 214] on span at bounding box center [35, 214] width 33 height 21
click at [21, 374] on span at bounding box center [35, 372] width 33 height 21
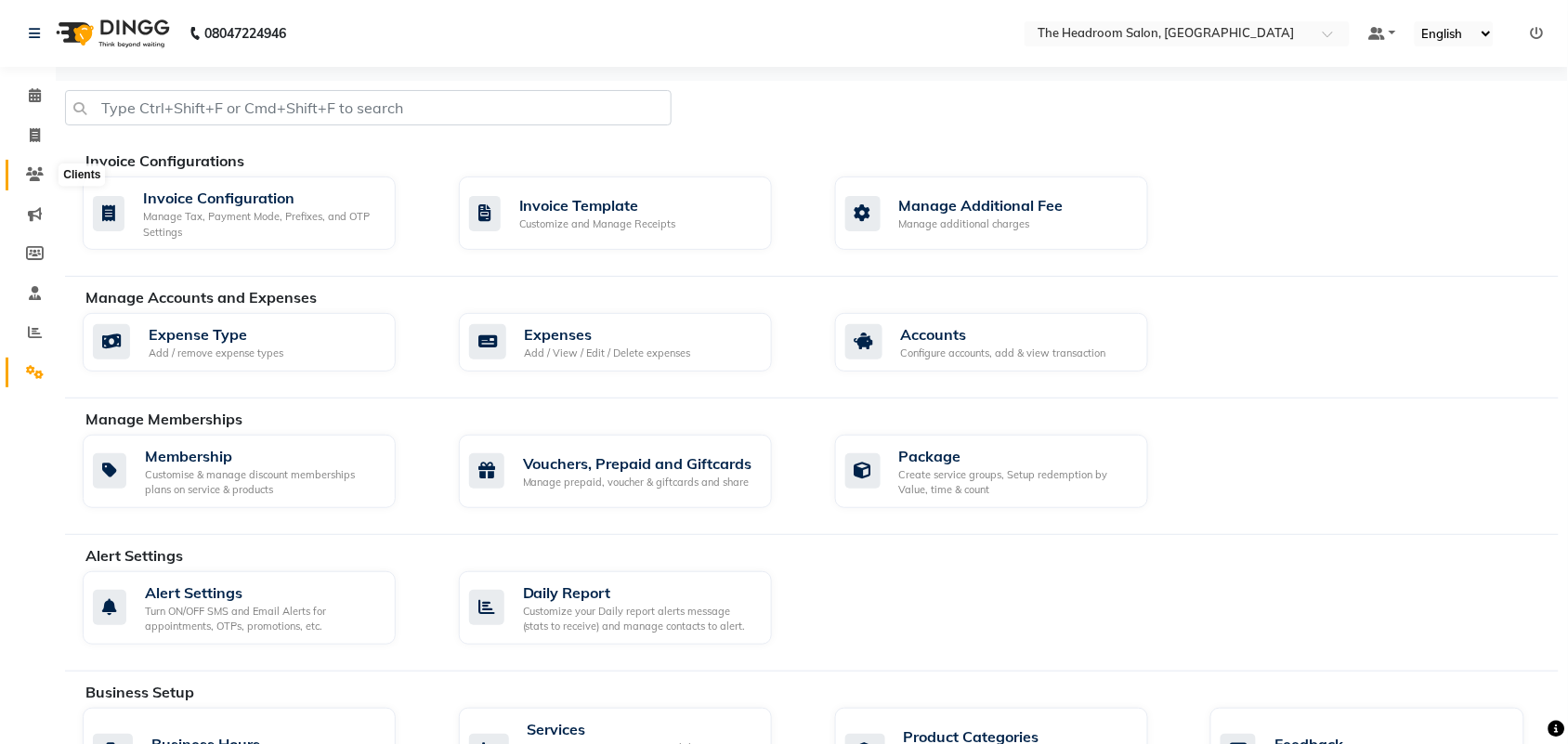
click at [28, 178] on icon at bounding box center [35, 173] width 18 height 14
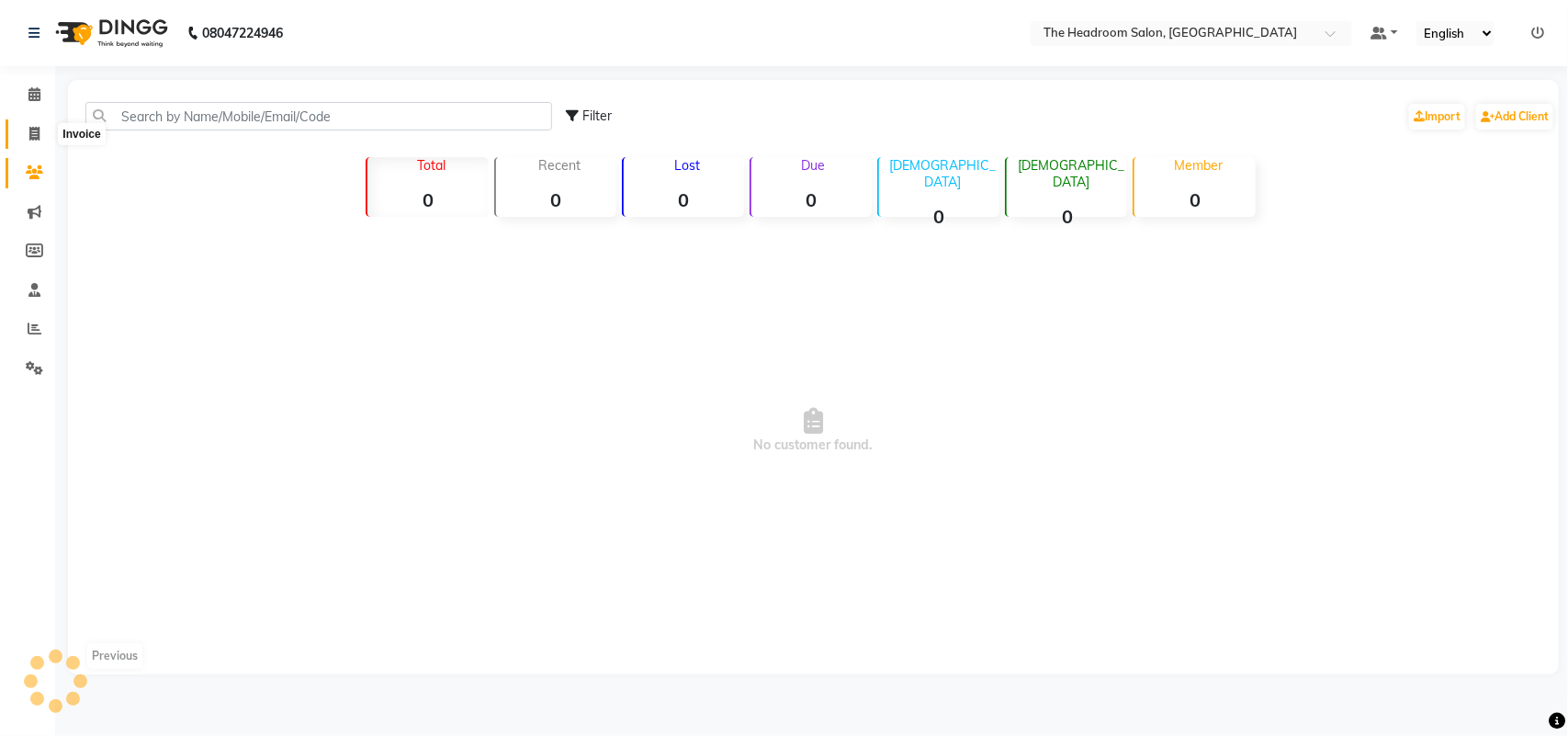
click at [33, 133] on icon at bounding box center [34, 133] width 10 height 14
select select "service"
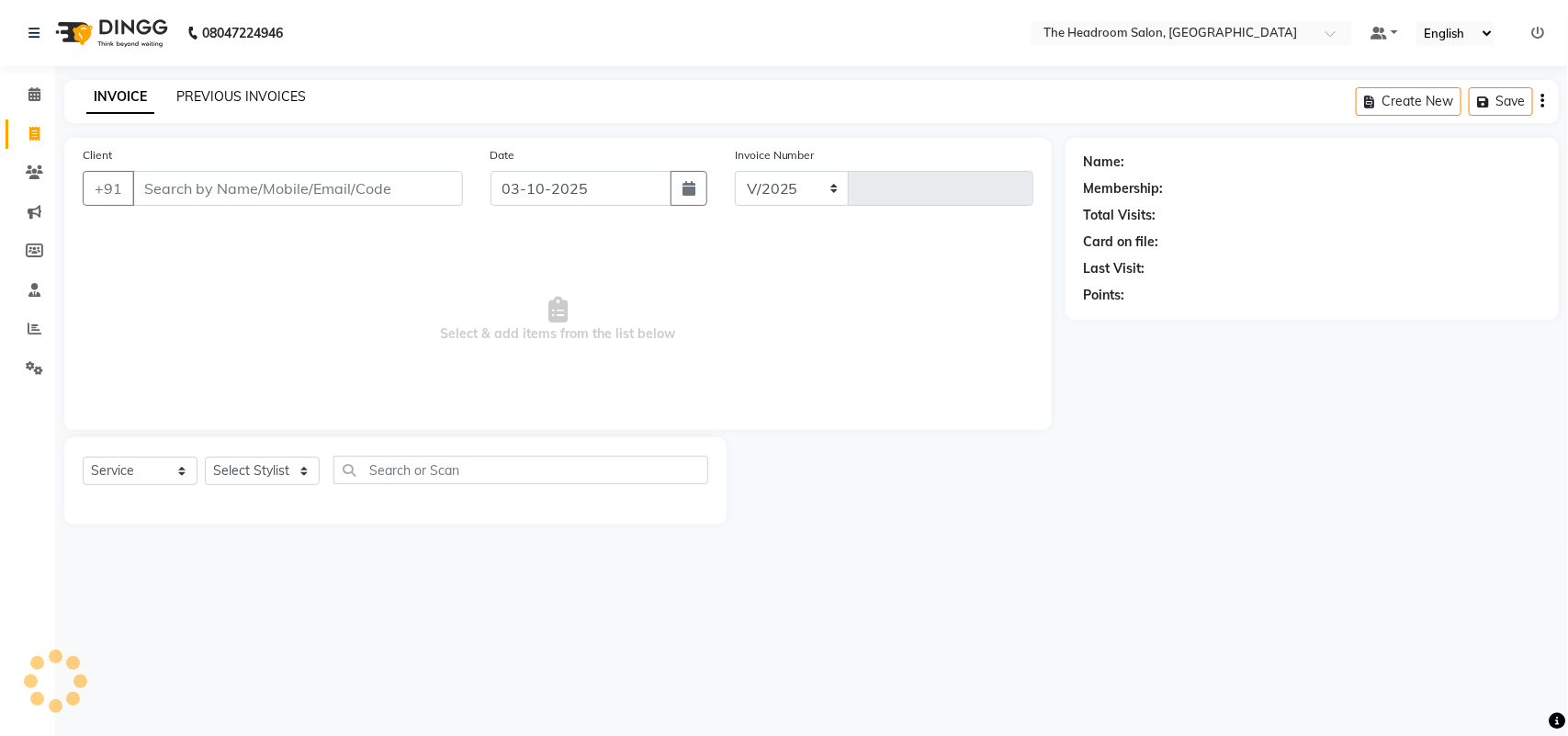
select select "6933"
type input "3917"
click at [272, 98] on link "PREVIOUS INVOICES" at bounding box center [241, 97] width 129 height 17
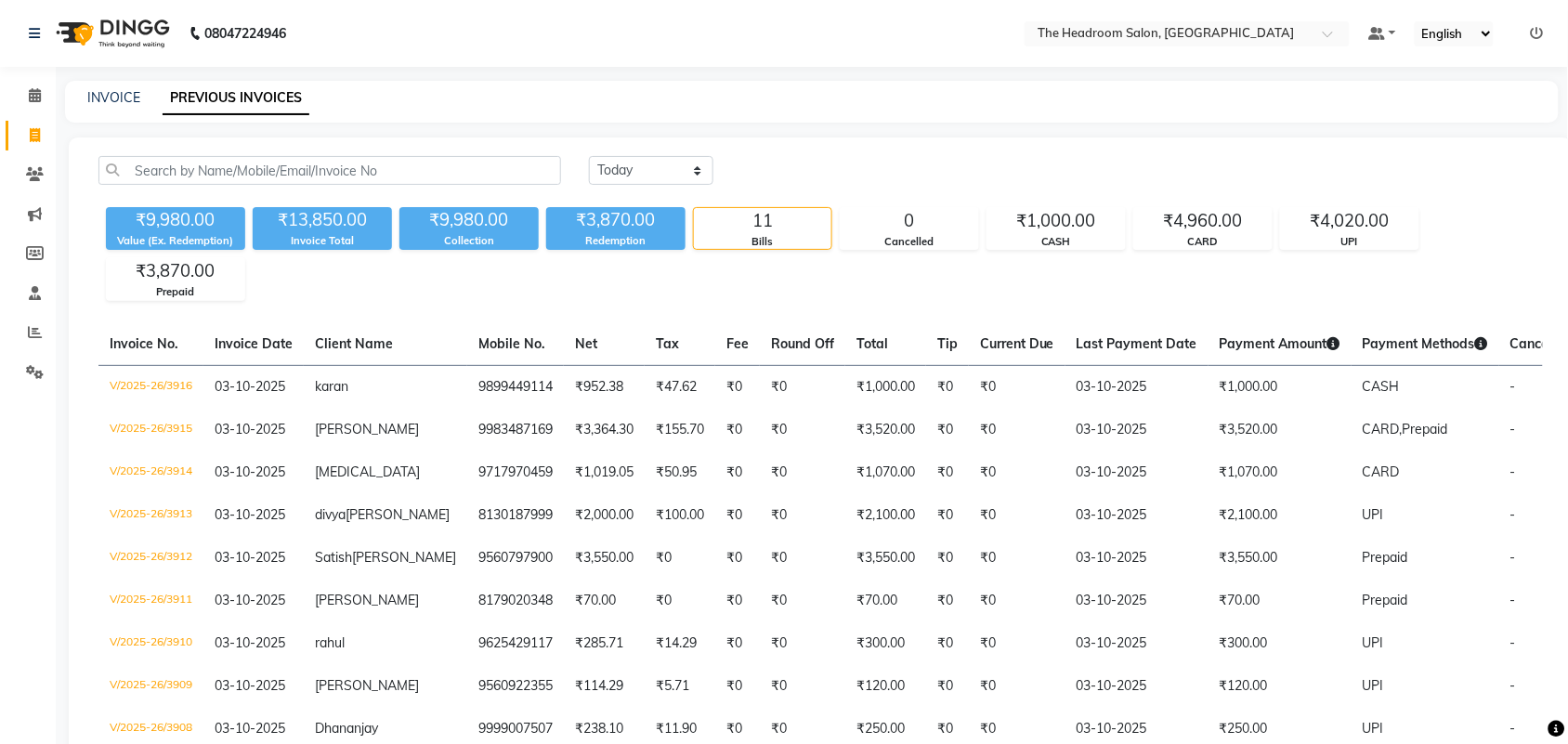
click at [751, 39] on nav "08047224946 Select Location × The Headroom Salon, Sector 93 Gurugram Default Pa…" at bounding box center [784, 34] width 1568 height 67
click at [630, 134] on main "INVOICE PREVIOUS INVOICES [DATE] [DATE] Custom Range ₹9,980.00 Value (Ex. Redem…" at bounding box center [812, 509] width 1512 height 856
click at [35, 134] on icon at bounding box center [35, 134] width 10 height 14
select select "service"
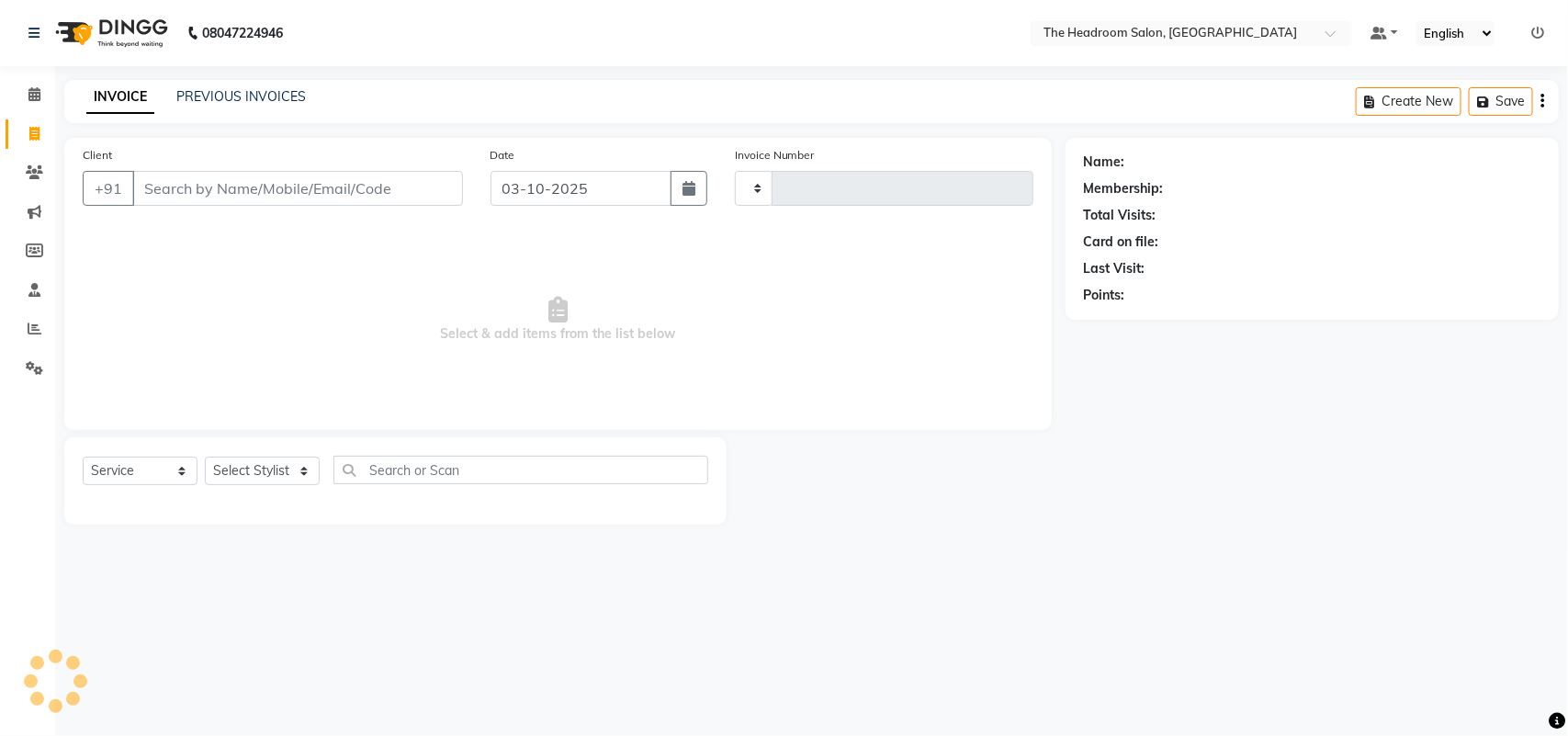
click at [198, 188] on input "Client" at bounding box center [297, 188] width 330 height 35
select select "6933"
type input "3917"
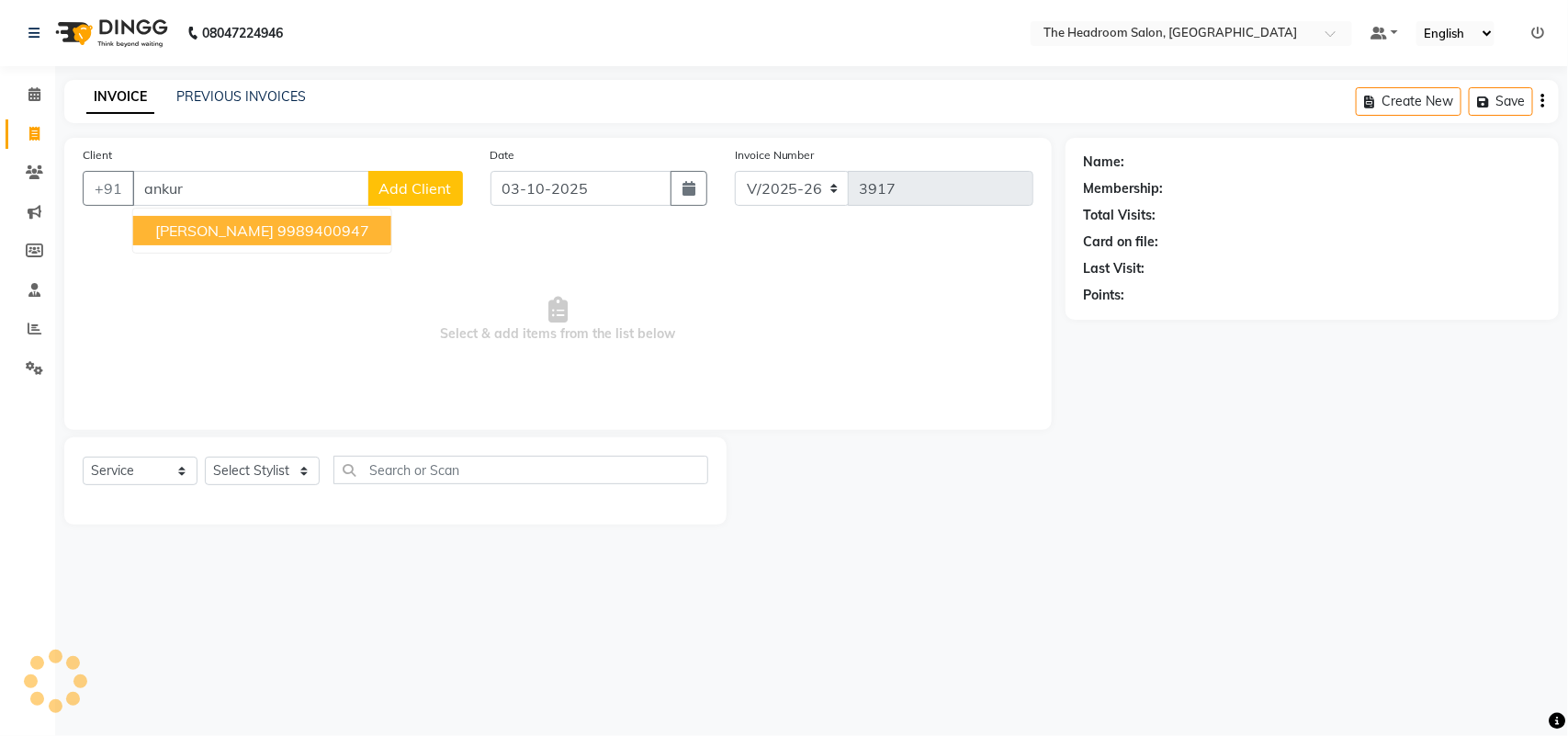
click at [278, 236] on ngb-highlight "9989400947" at bounding box center [324, 231] width 92 height 18
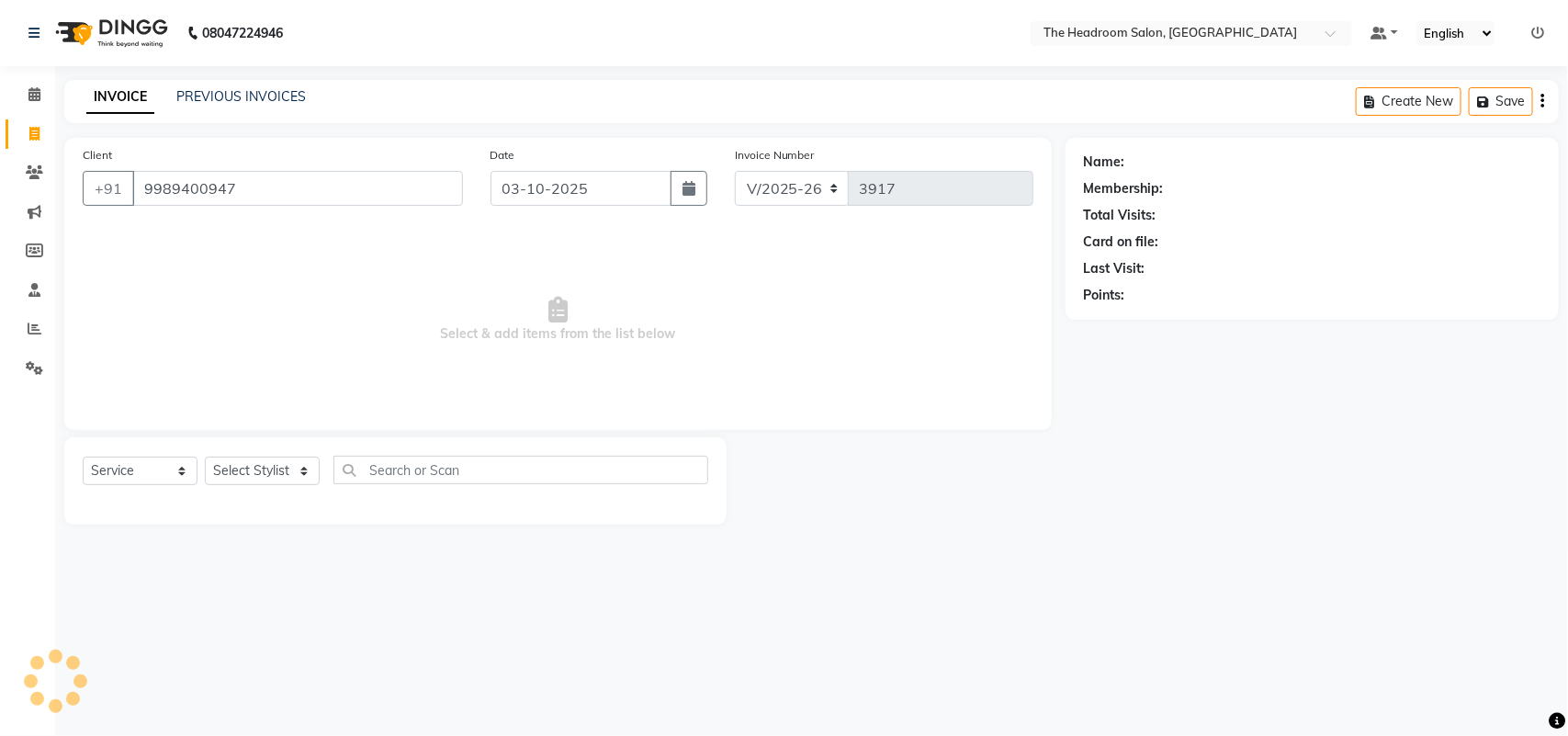
type input "9989400947"
click at [302, 466] on select "Select Stylist" at bounding box center [262, 470] width 114 height 29
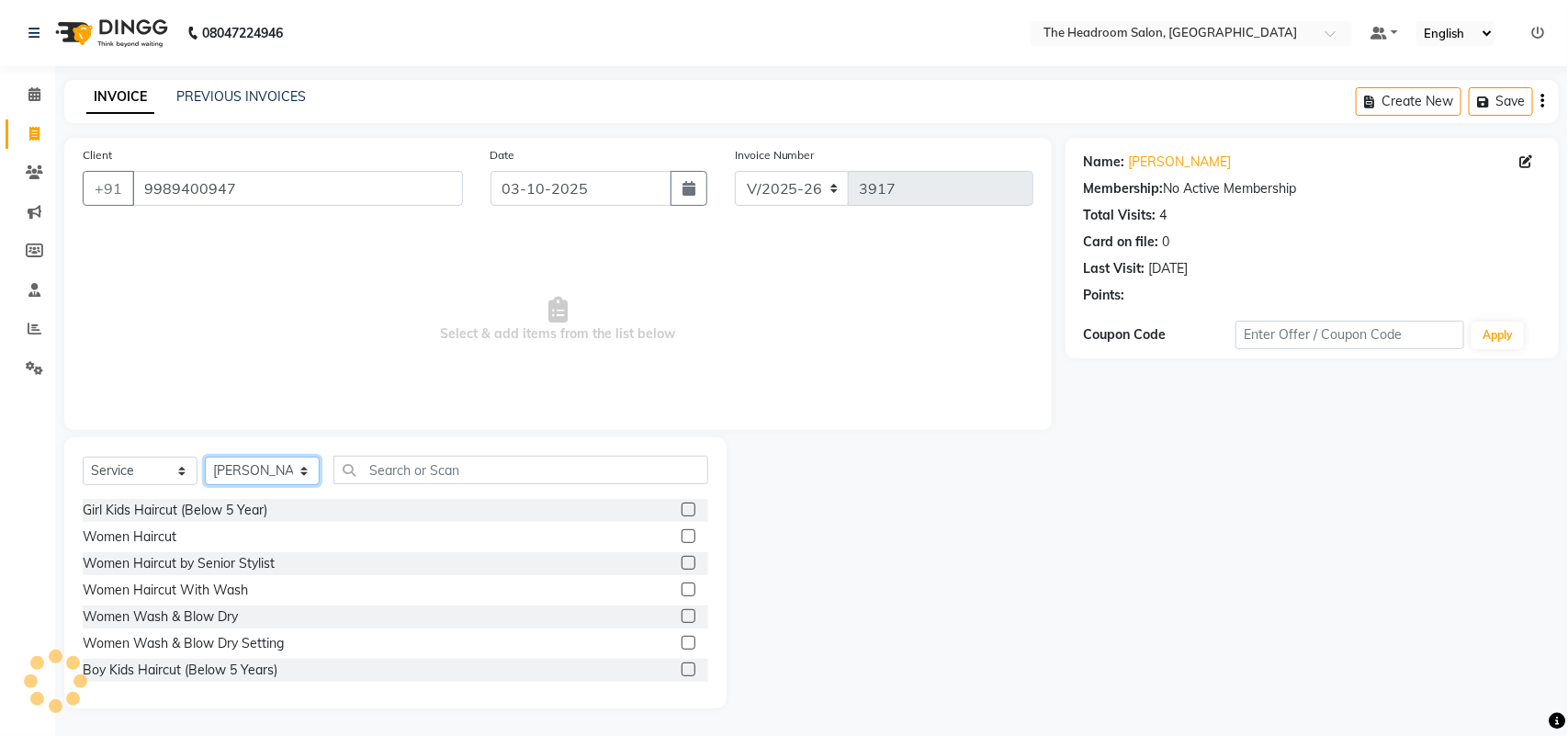
click at [302, 466] on select "Select Stylist [PERSON_NAME] Deepak [PERSON_NAME] [PERSON_NAME] Manager [PERSON…" at bounding box center [262, 470] width 114 height 29
click at [290, 473] on select "Select Stylist [PERSON_NAME] Deepak [PERSON_NAME] [PERSON_NAME] Manager [PERSON…" at bounding box center [262, 470] width 114 height 29
select select "87934"
click at [205, 457] on select "Select Stylist [PERSON_NAME] Deepak [PERSON_NAME] [PERSON_NAME] Manager [PERSON…" at bounding box center [262, 470] width 114 height 29
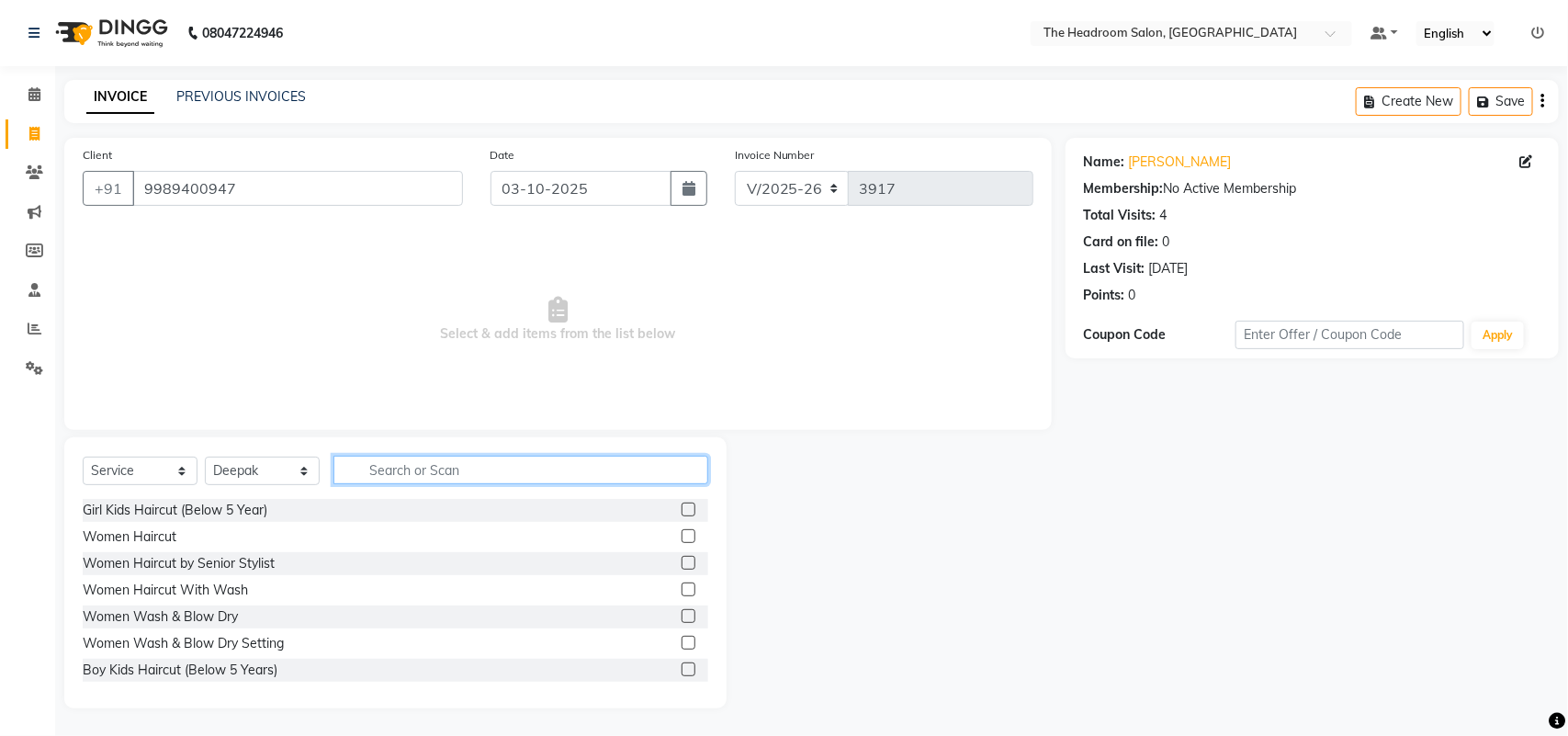
click at [462, 467] on input "text" at bounding box center [520, 469] width 374 height 29
type input "hair"
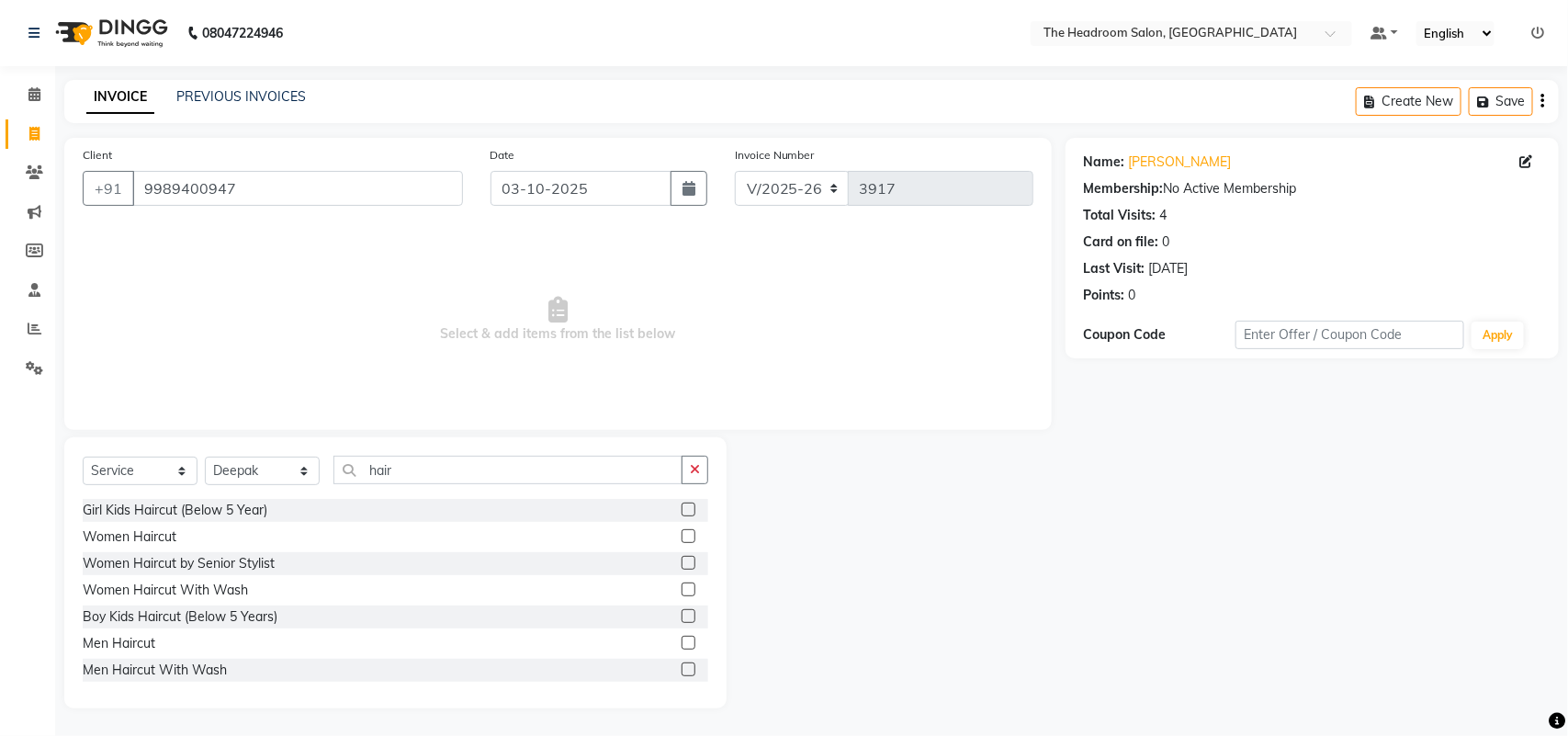
click at [682, 639] on label at bounding box center [688, 642] width 14 height 14
click at [682, 639] on input "checkbox" at bounding box center [687, 643] width 12 height 12
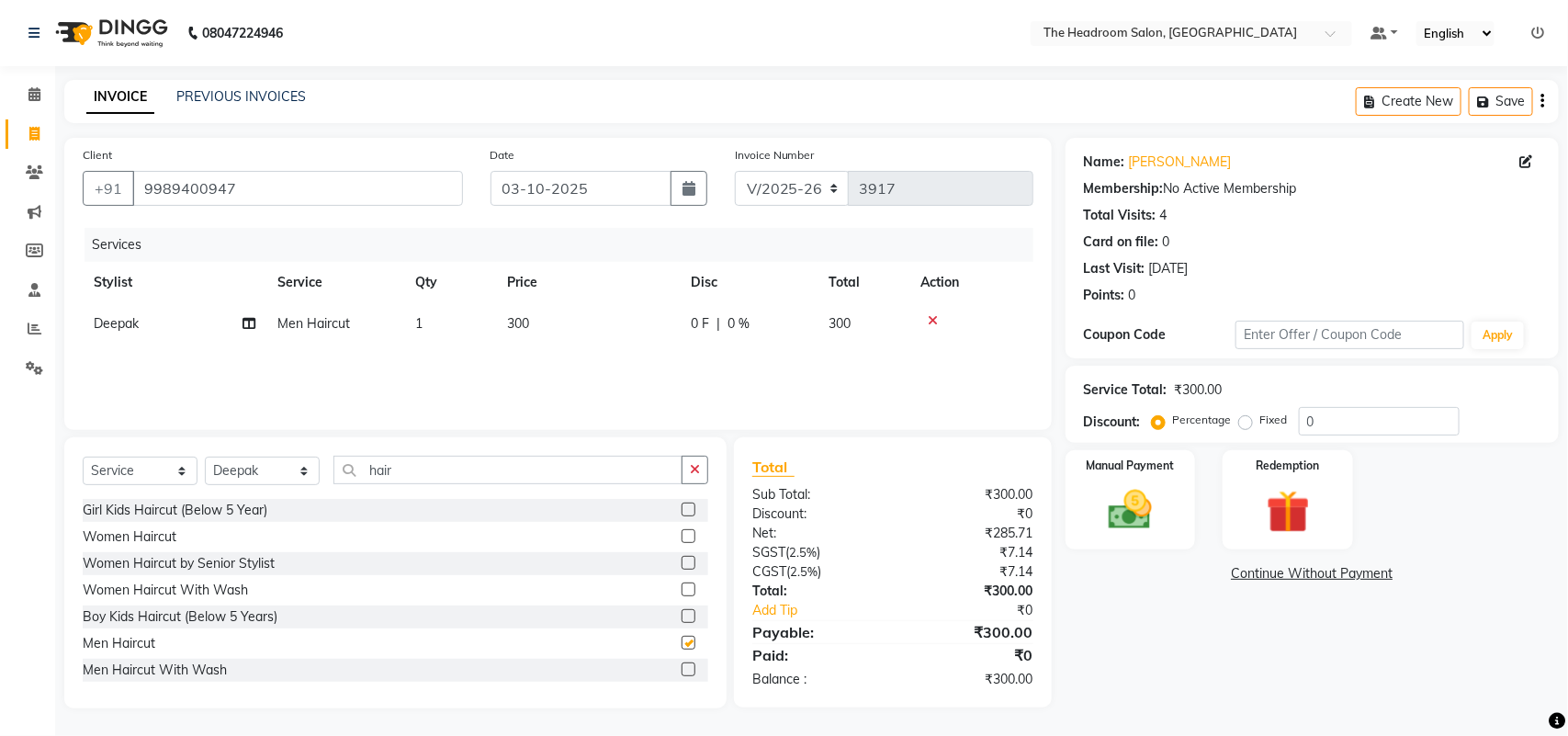
checkbox input "false"
click at [1149, 505] on img at bounding box center [1130, 510] width 73 height 52
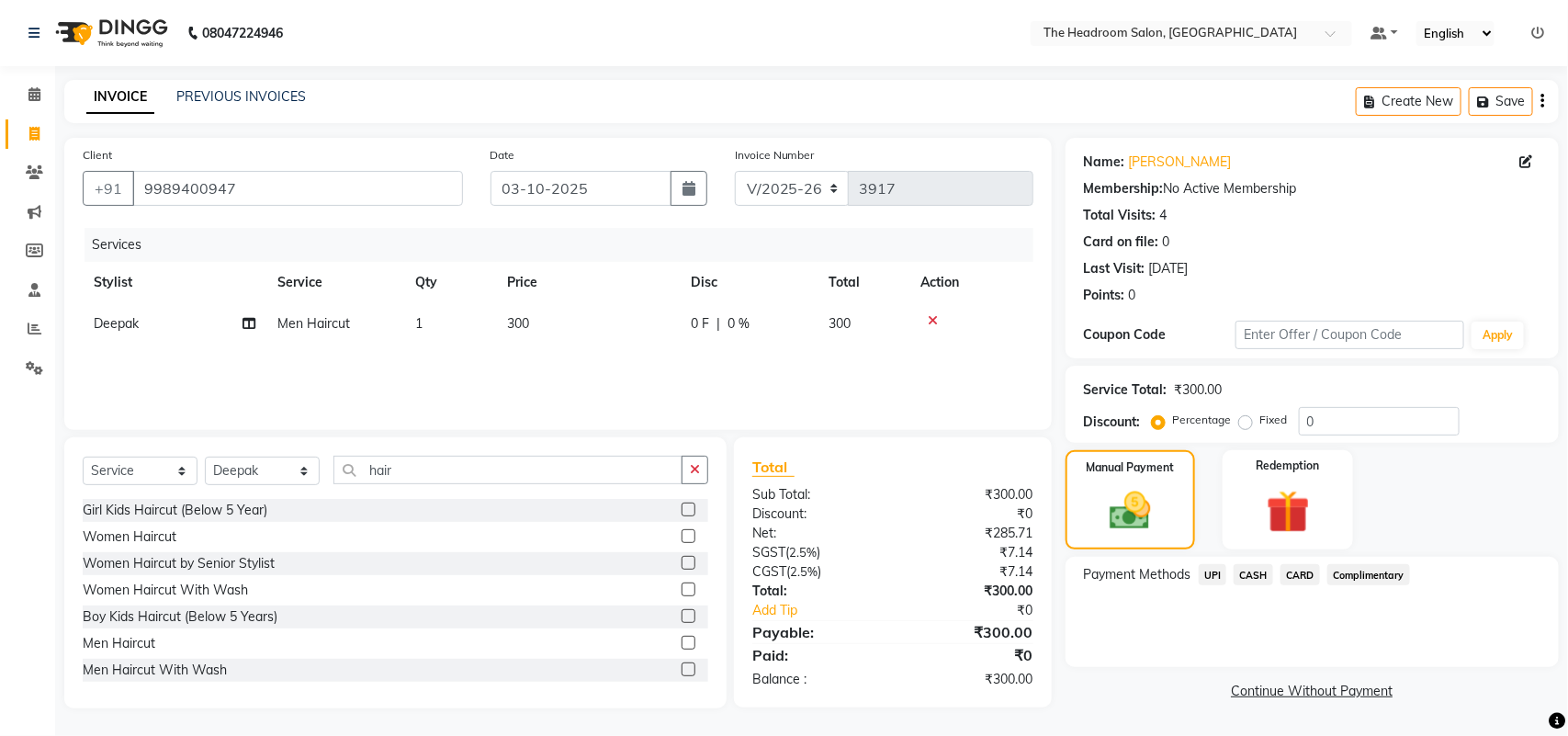
click at [1210, 570] on span "UPI" at bounding box center [1213, 574] width 29 height 21
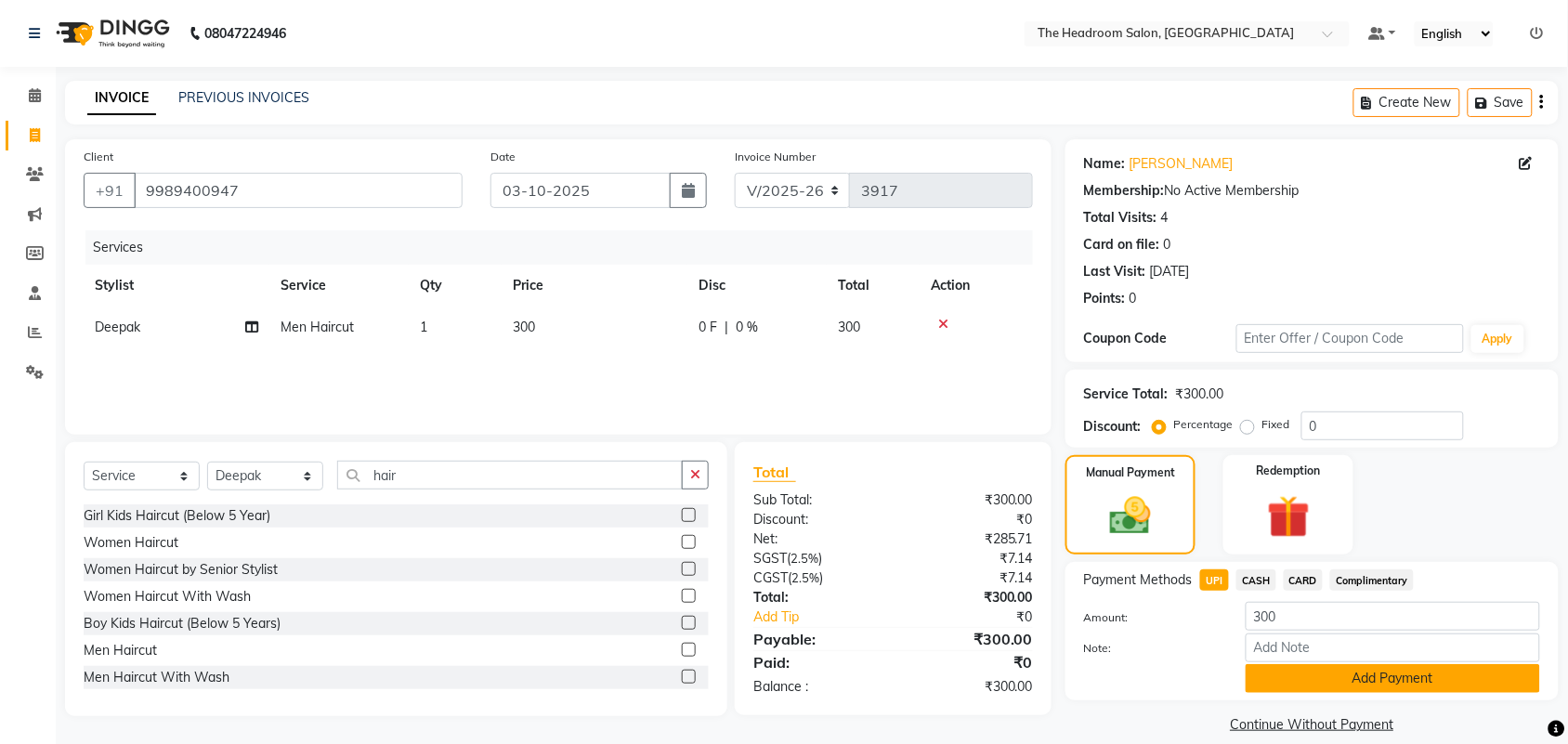
click at [1279, 678] on button "Add Payment" at bounding box center [1393, 678] width 295 height 29
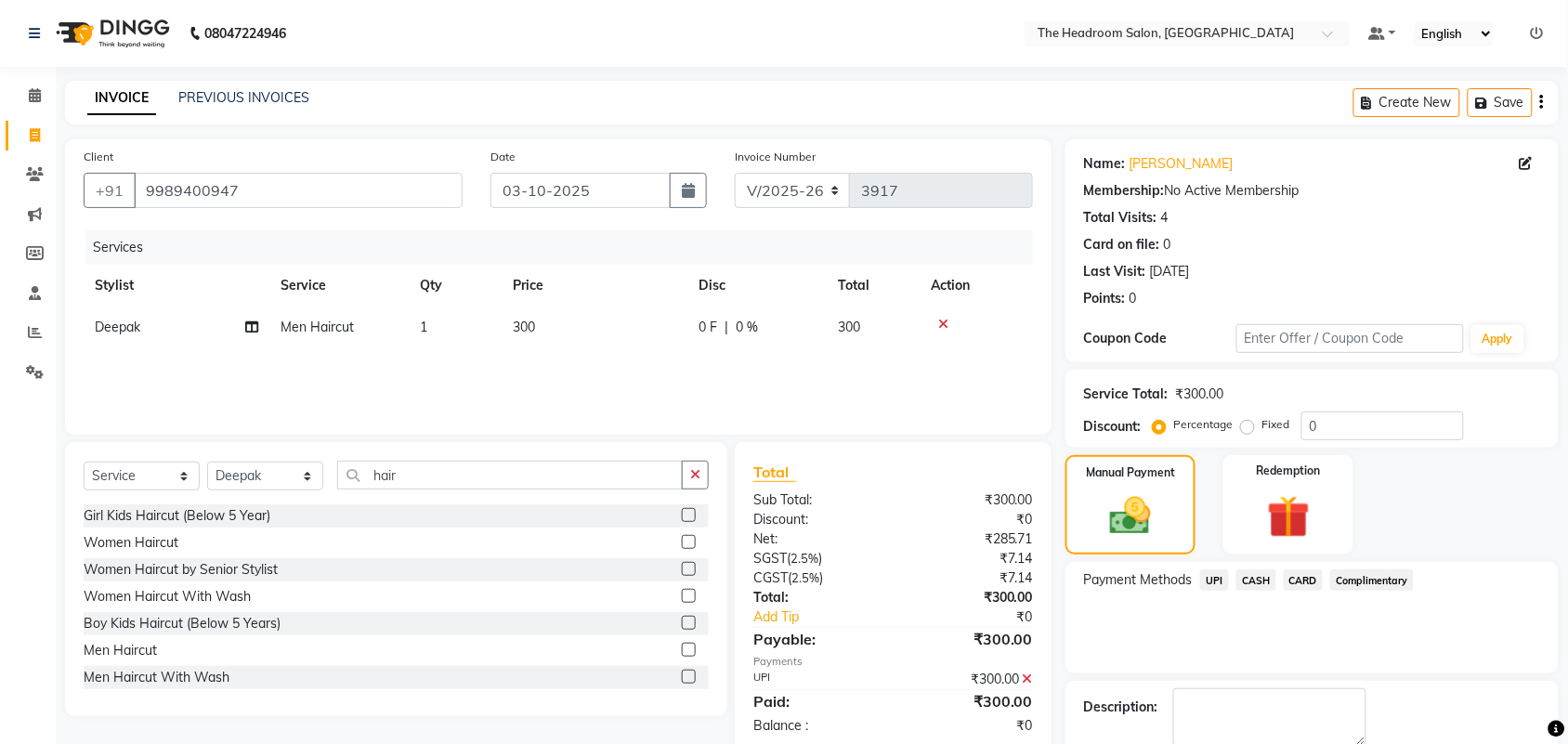
scroll to position [101, 0]
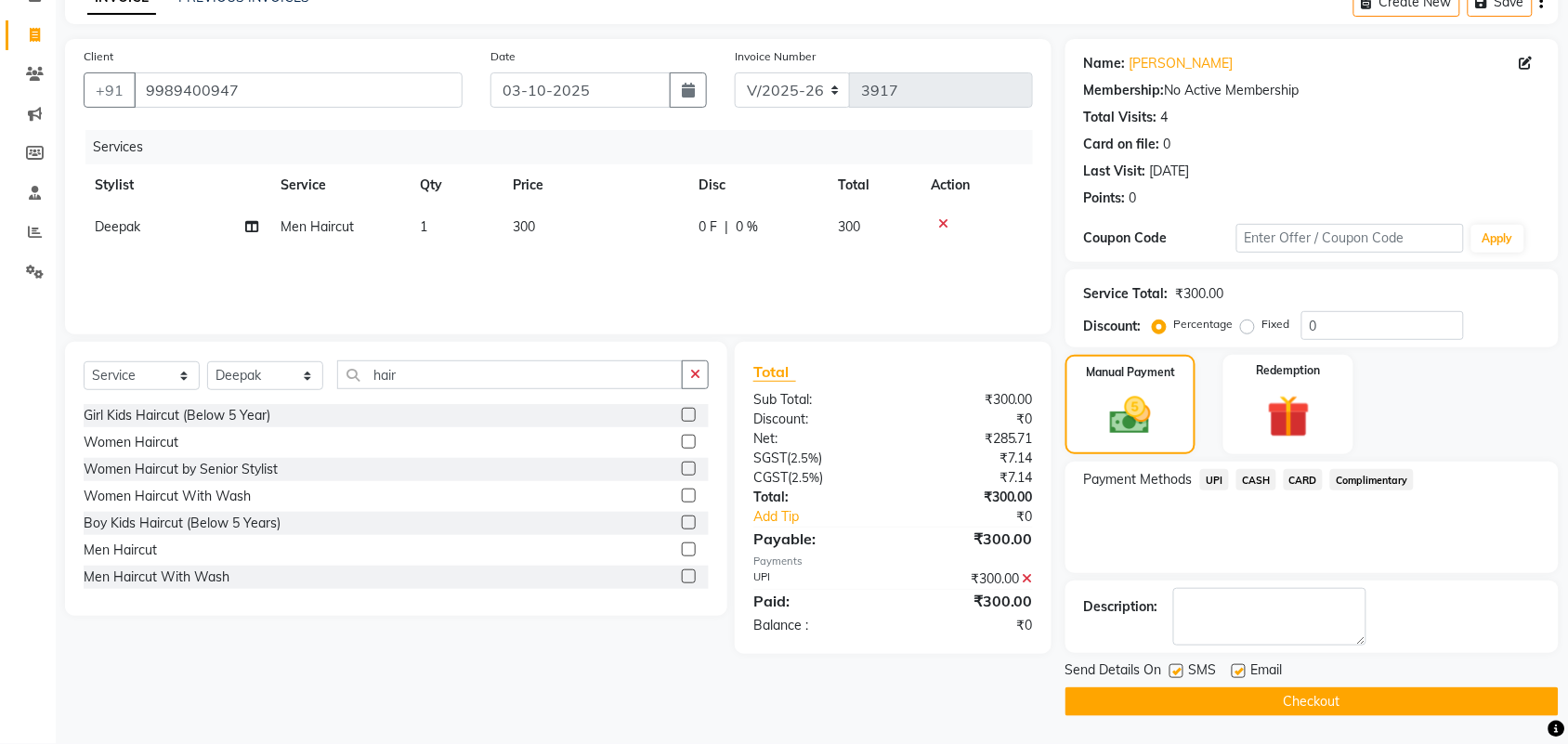
click at [1297, 688] on button "Checkout" at bounding box center [1311, 701] width 493 height 29
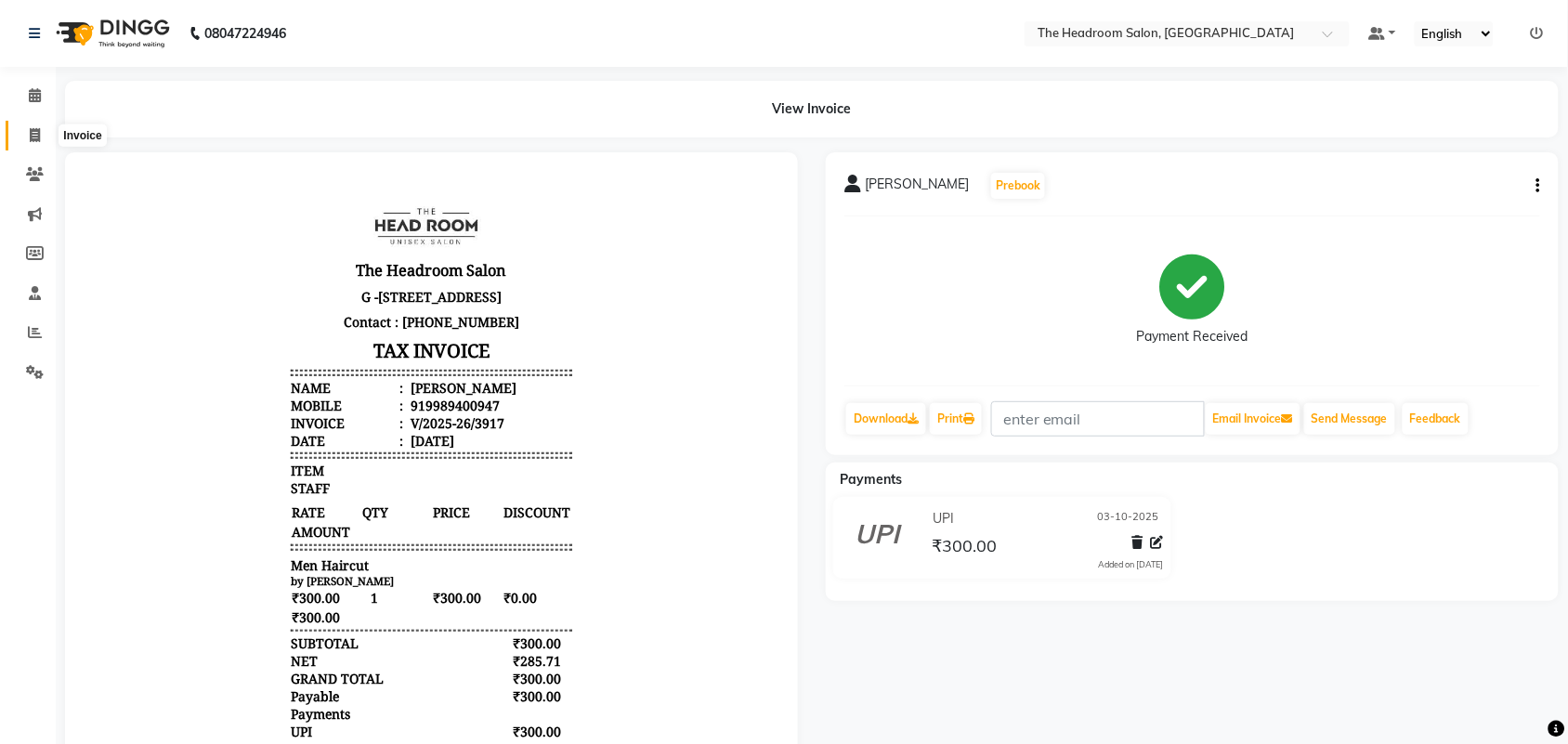
click at [35, 136] on icon at bounding box center [35, 134] width 10 height 14
select select "service"
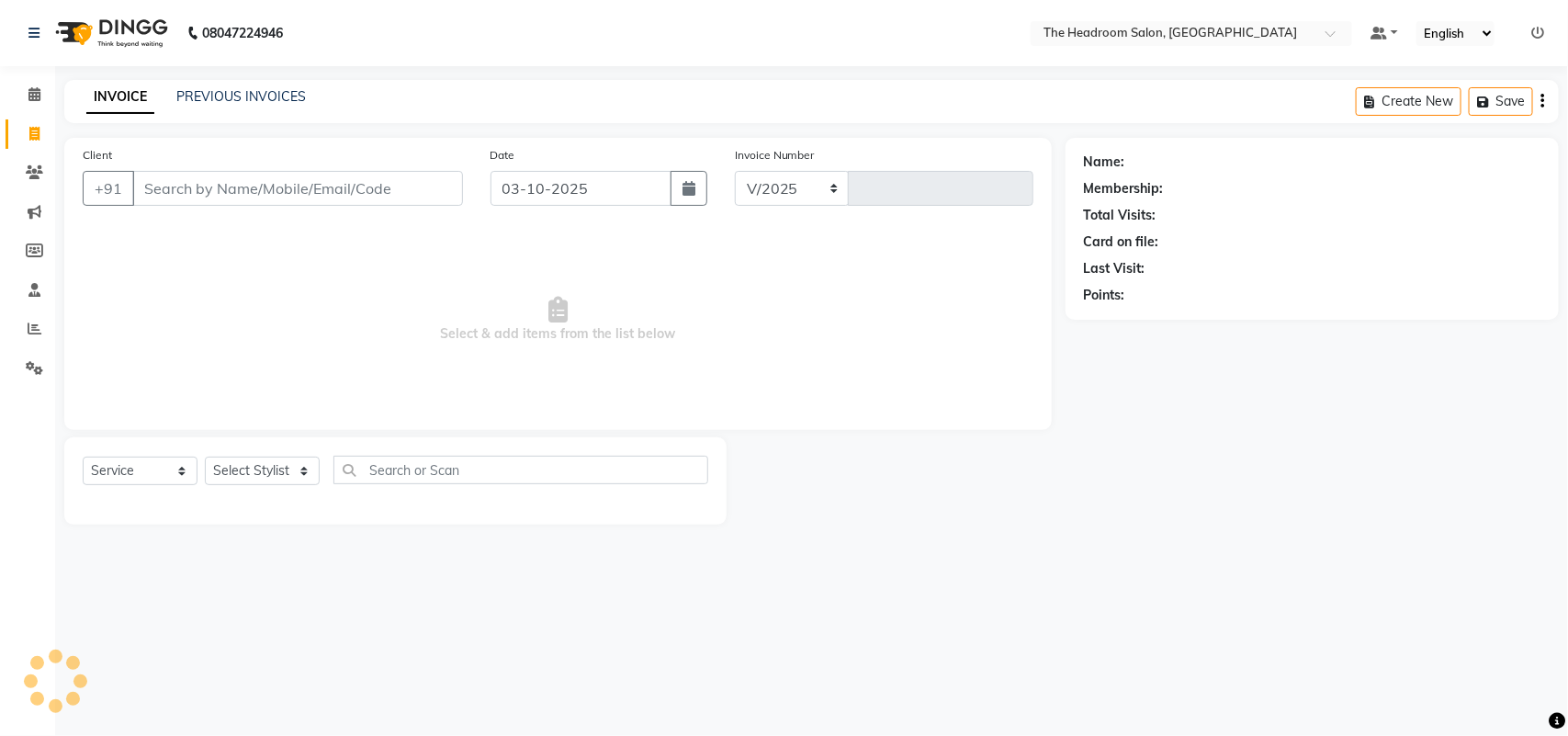
select select "6933"
type input "3918"
select select "58237"
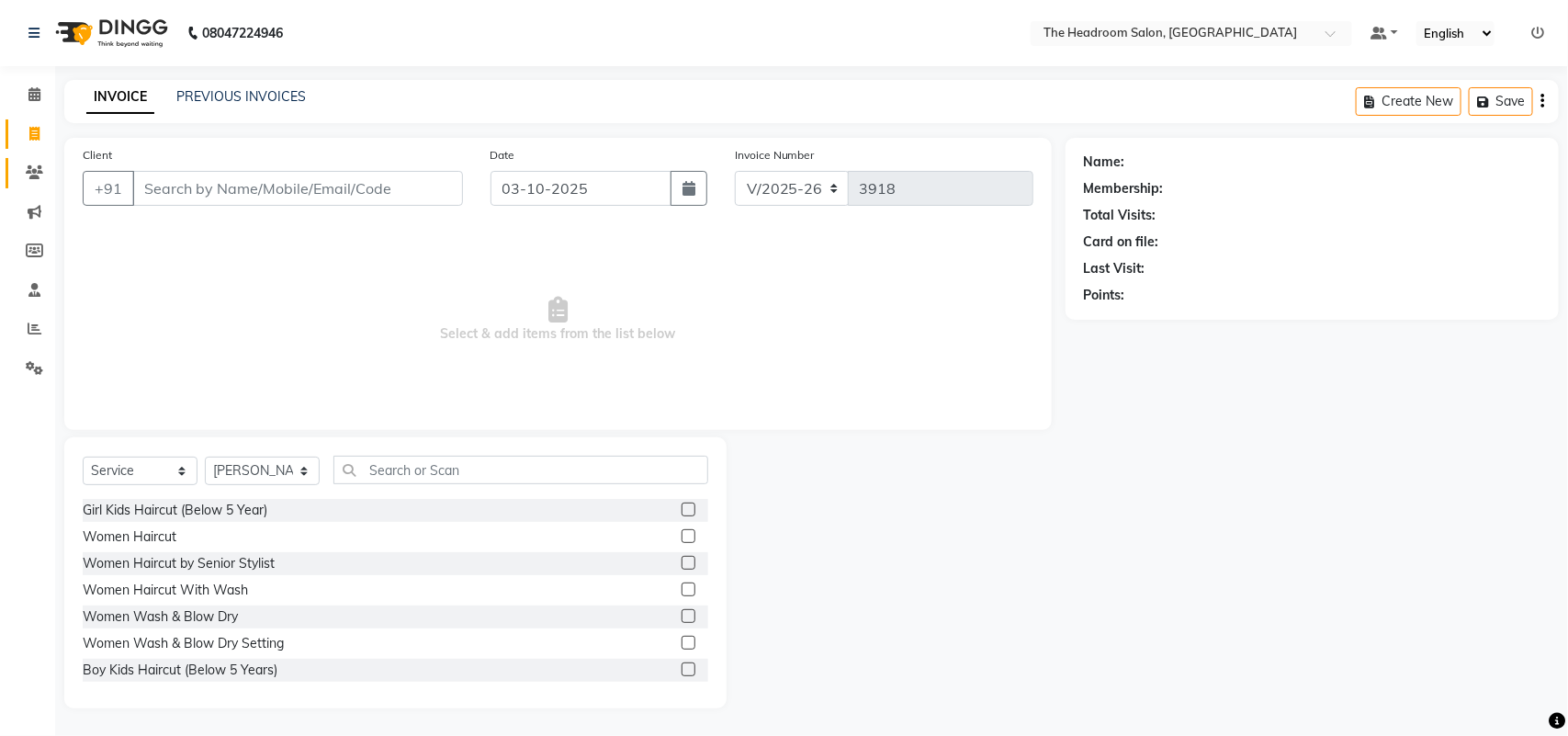
click at [40, 184] on link "Clients" at bounding box center [28, 172] width 44 height 30
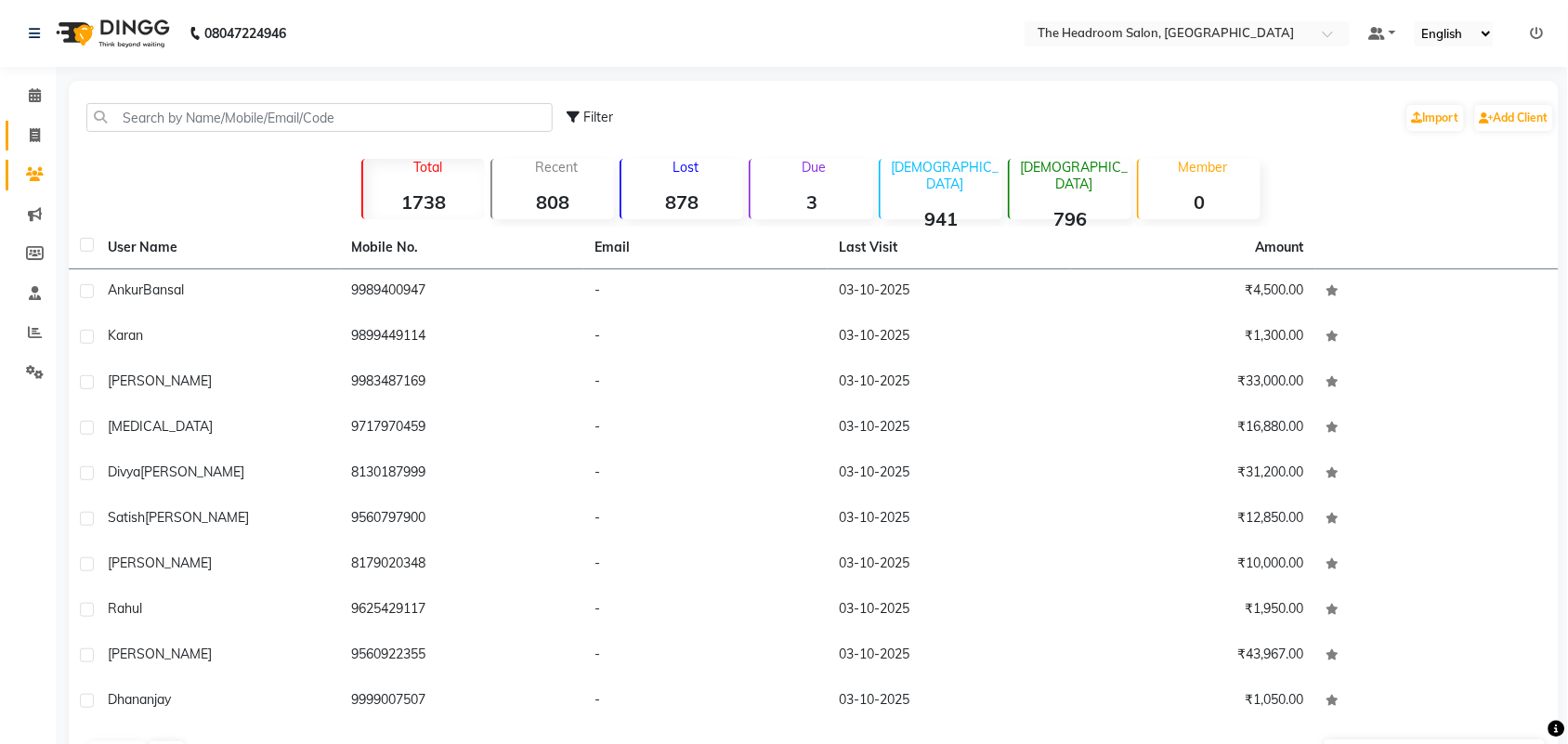
click at [33, 144] on span at bounding box center [35, 135] width 33 height 21
select select "service"
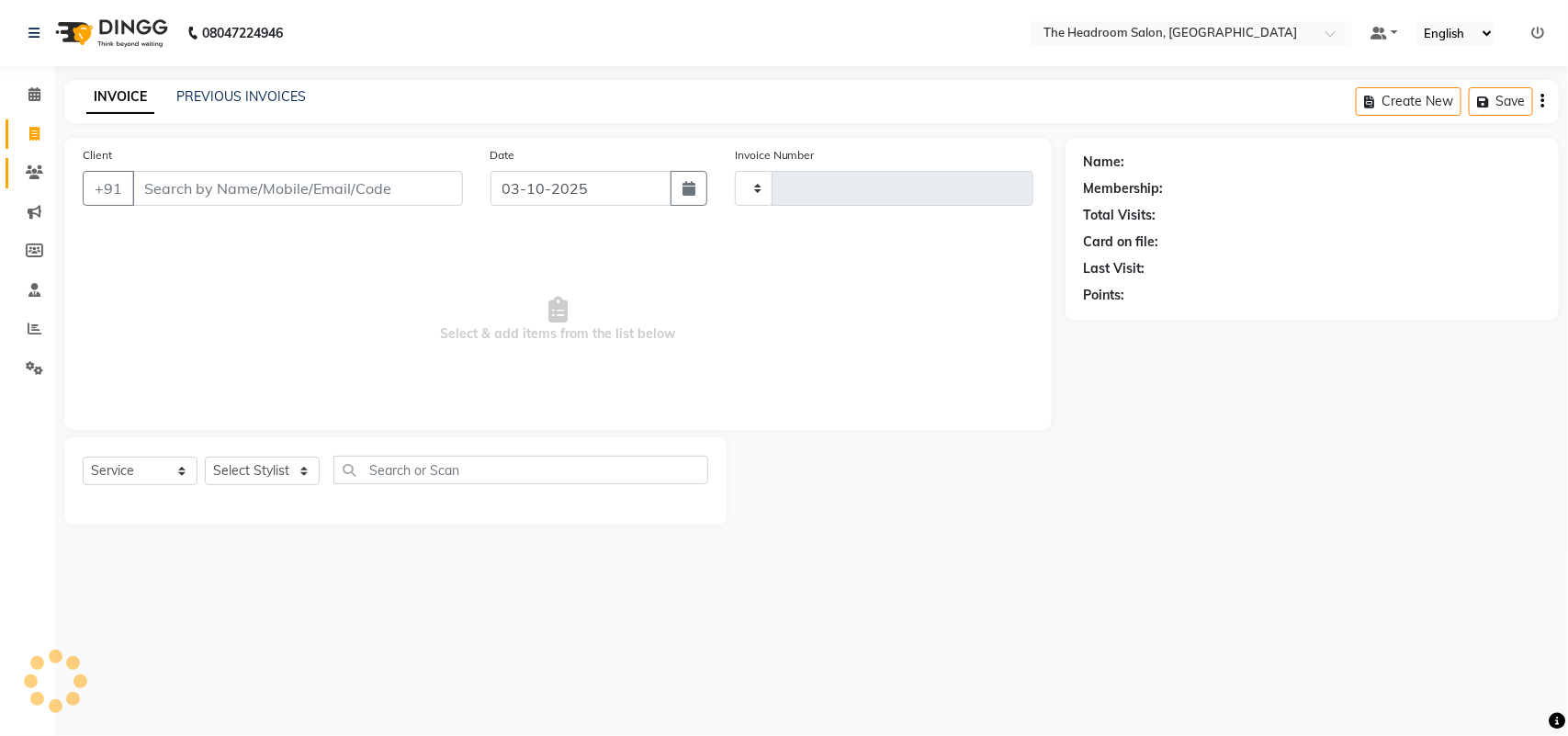
type input "3918"
select select "6933"
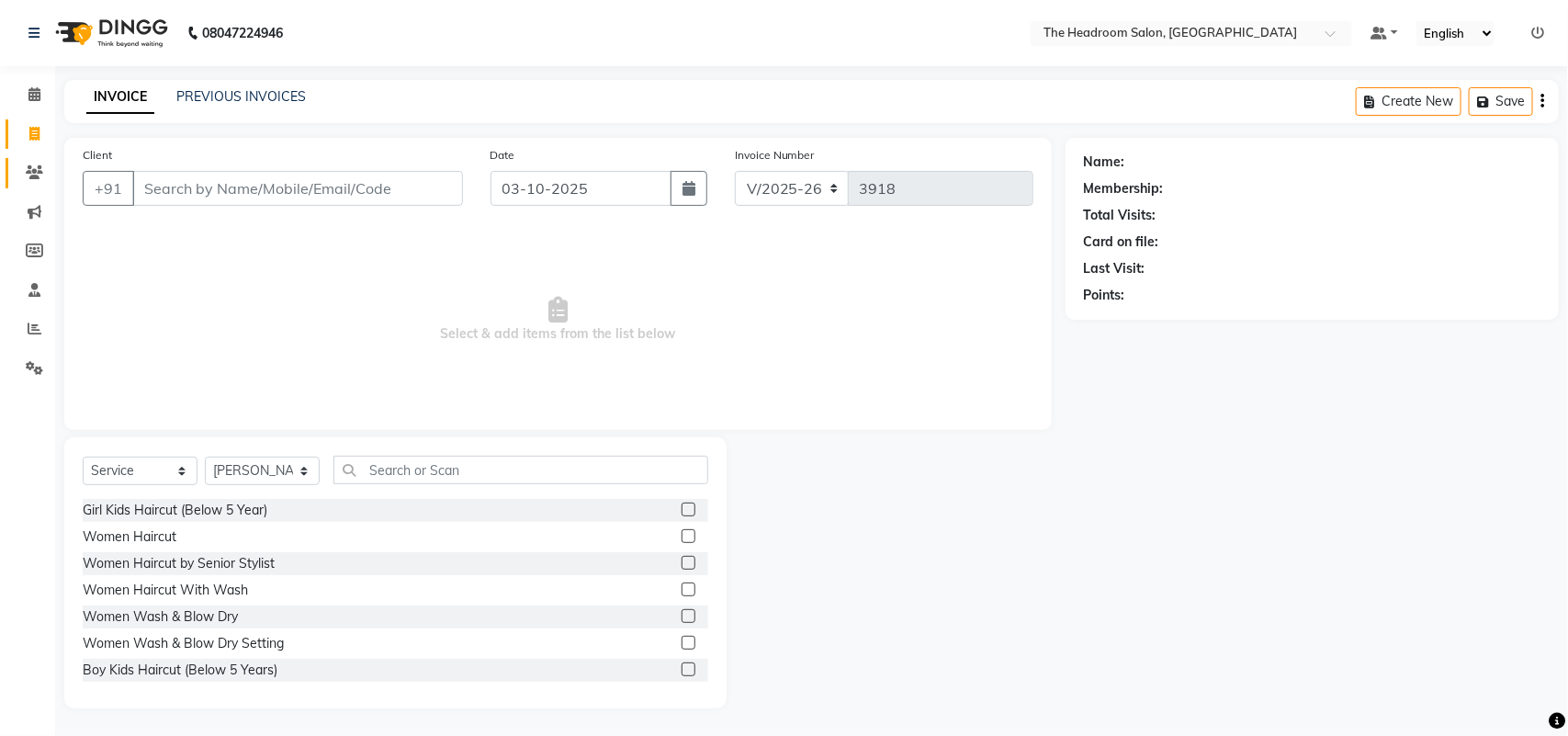
click at [30, 184] on link "Clients" at bounding box center [28, 172] width 44 height 30
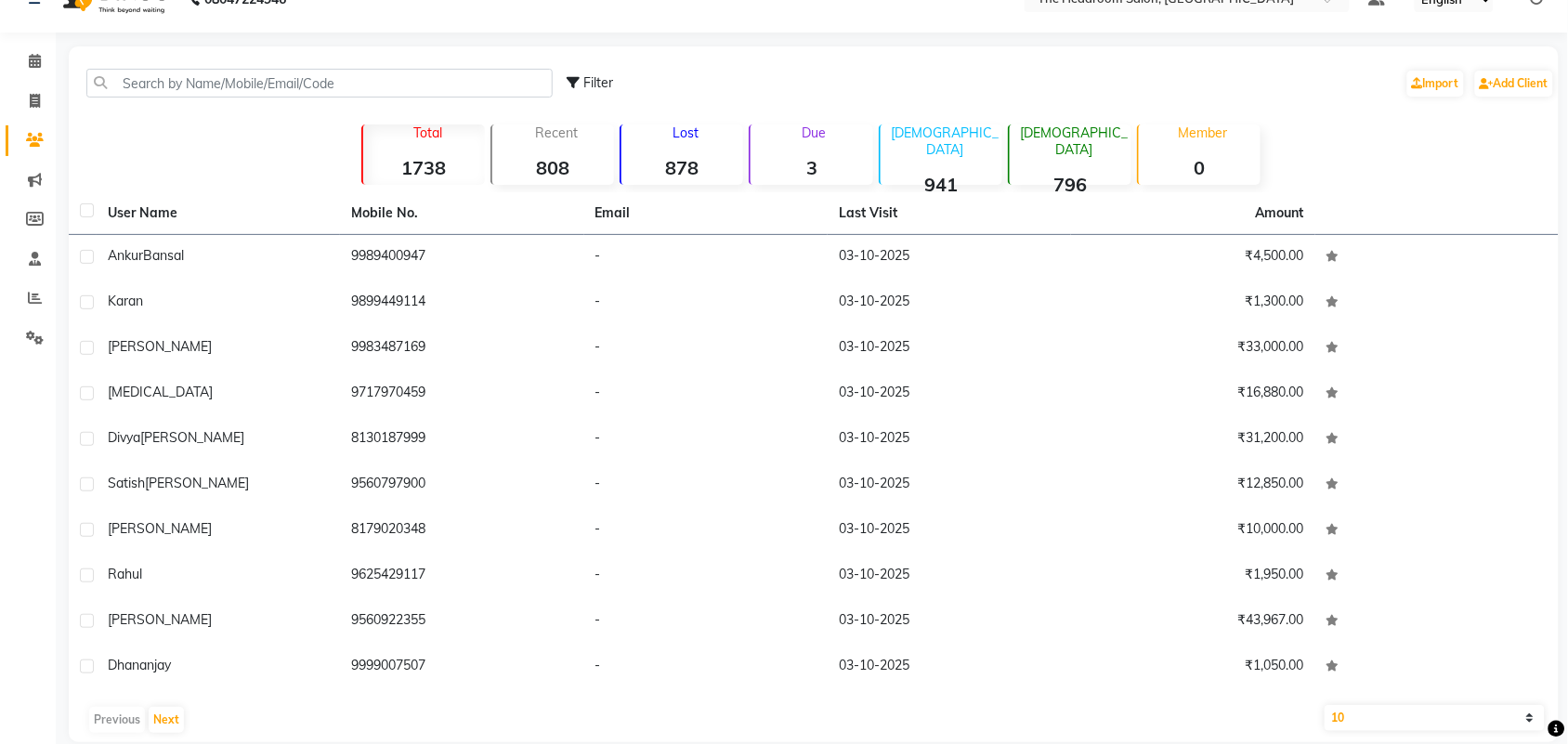
scroll to position [61, 0]
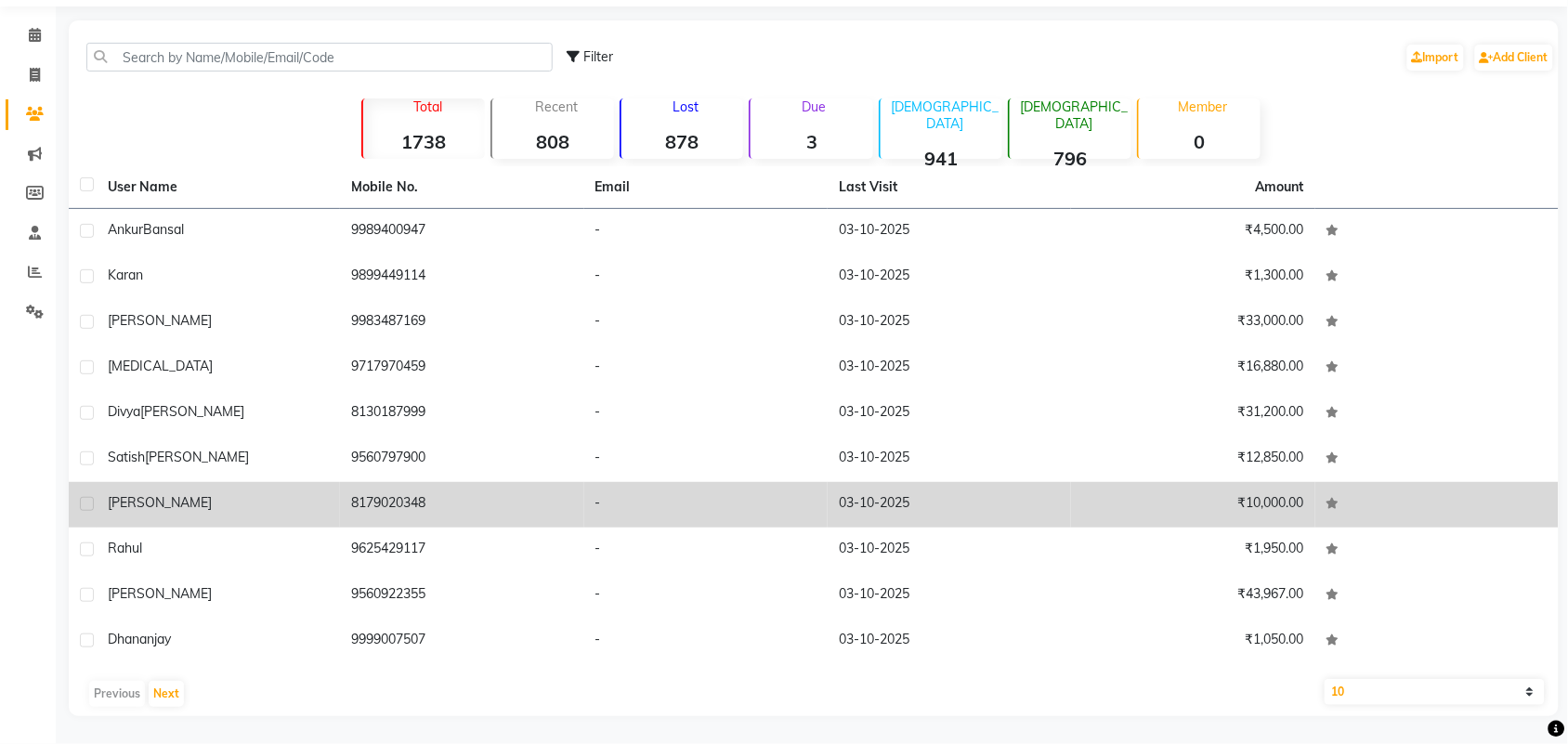
click at [132, 513] on td "[PERSON_NAME]" at bounding box center [218, 504] width 243 height 46
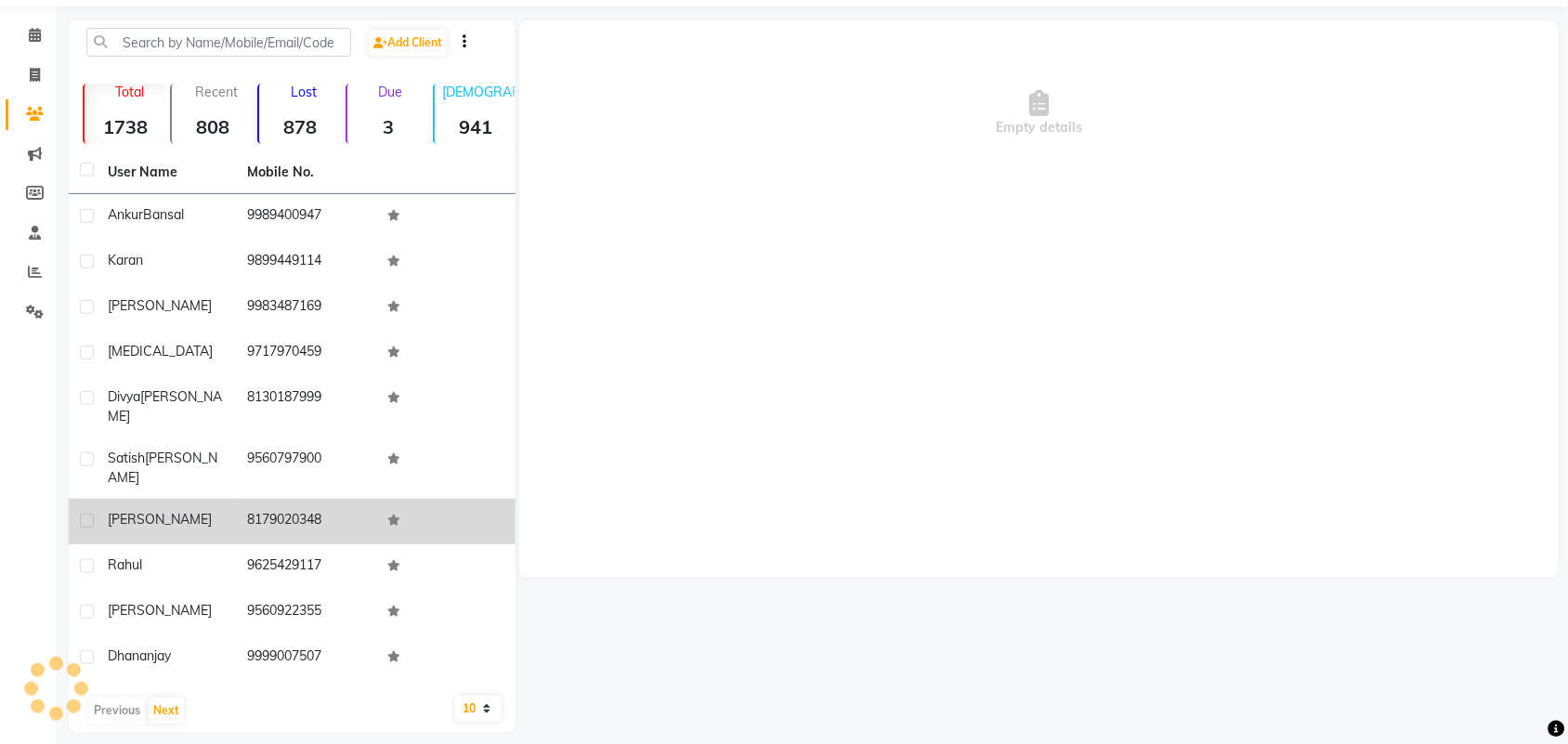
scroll to position [45, 0]
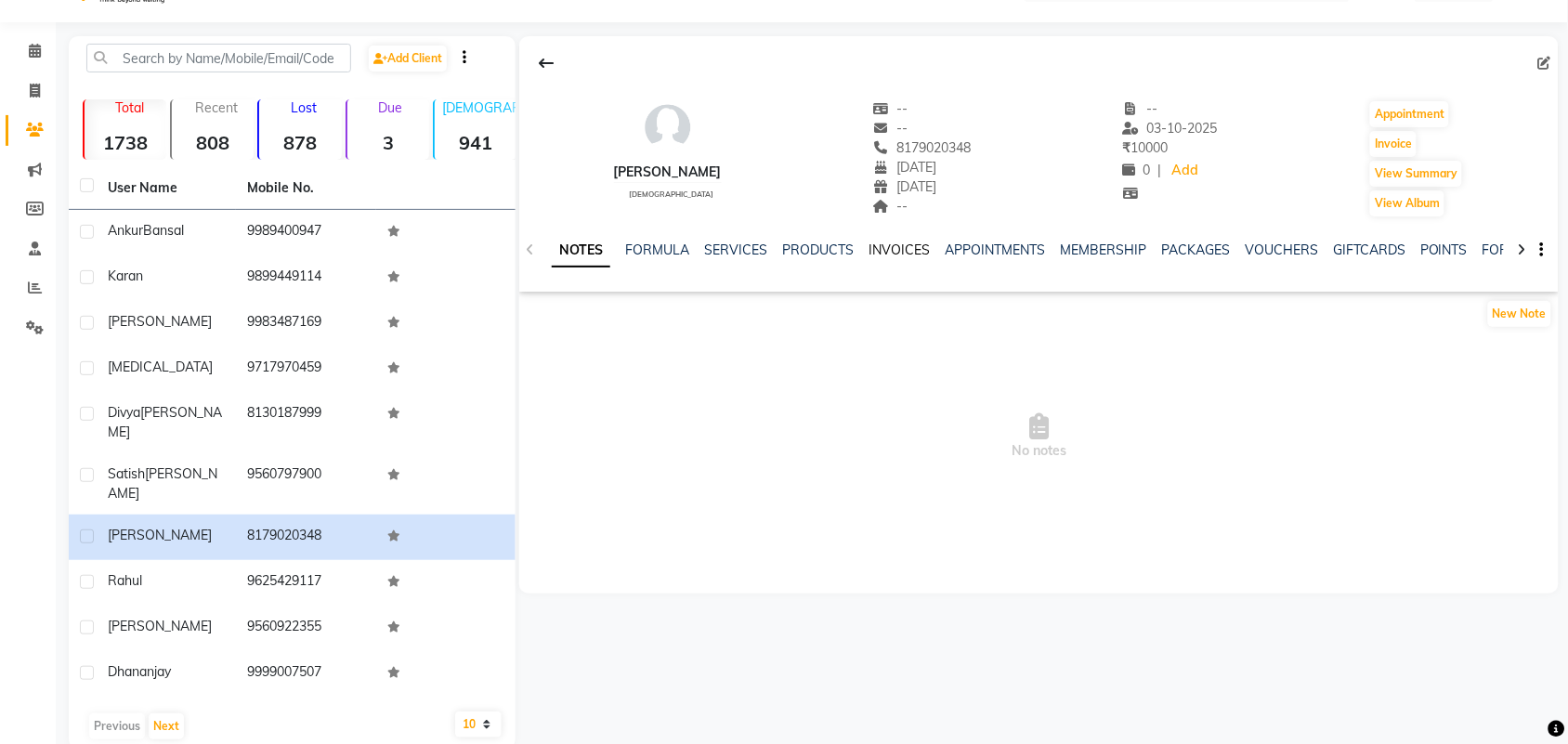
click at [906, 247] on link "INVOICES" at bounding box center [899, 250] width 62 height 17
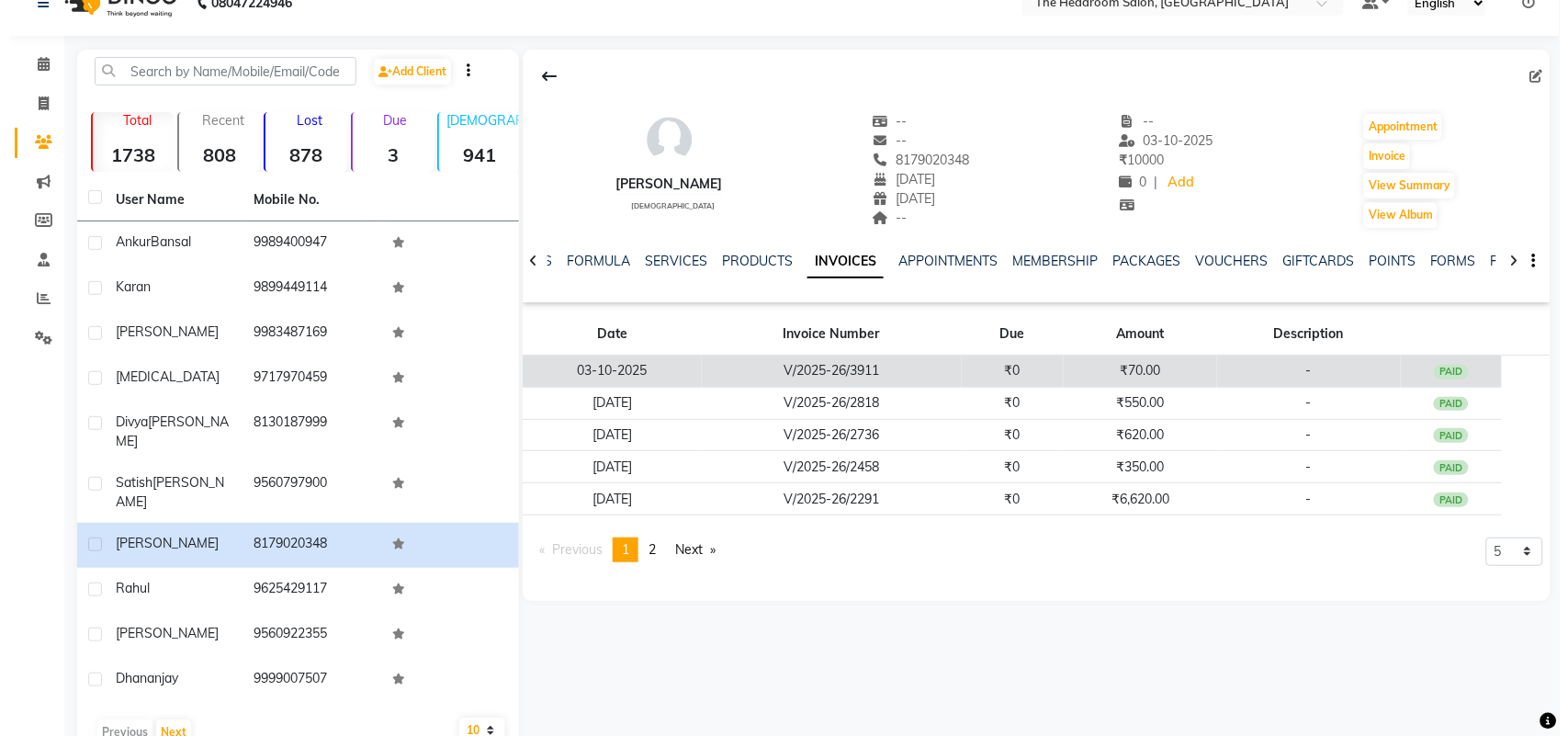
scroll to position [44, 0]
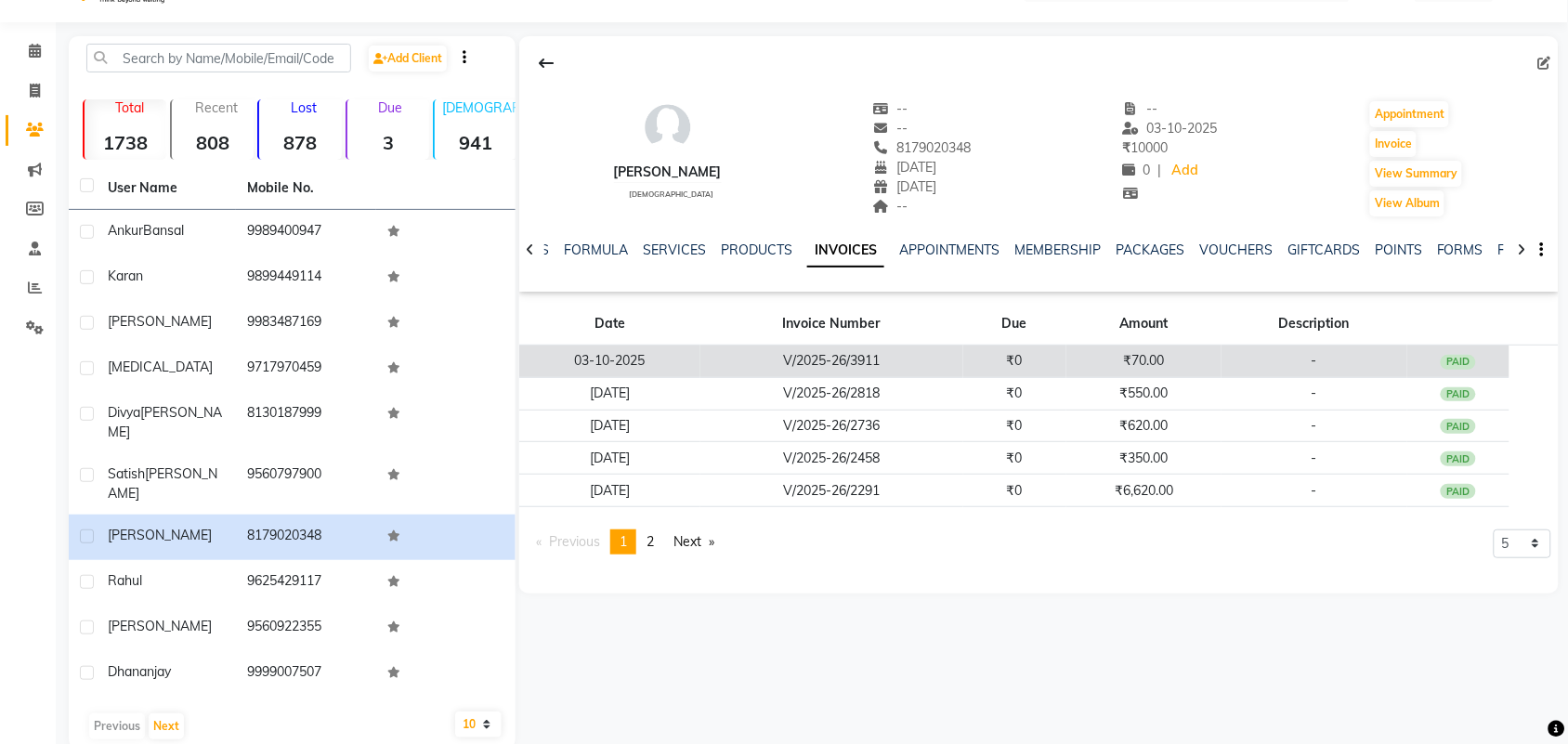
click at [881, 365] on td "V/2025-26/3911" at bounding box center [832, 361] width 263 height 33
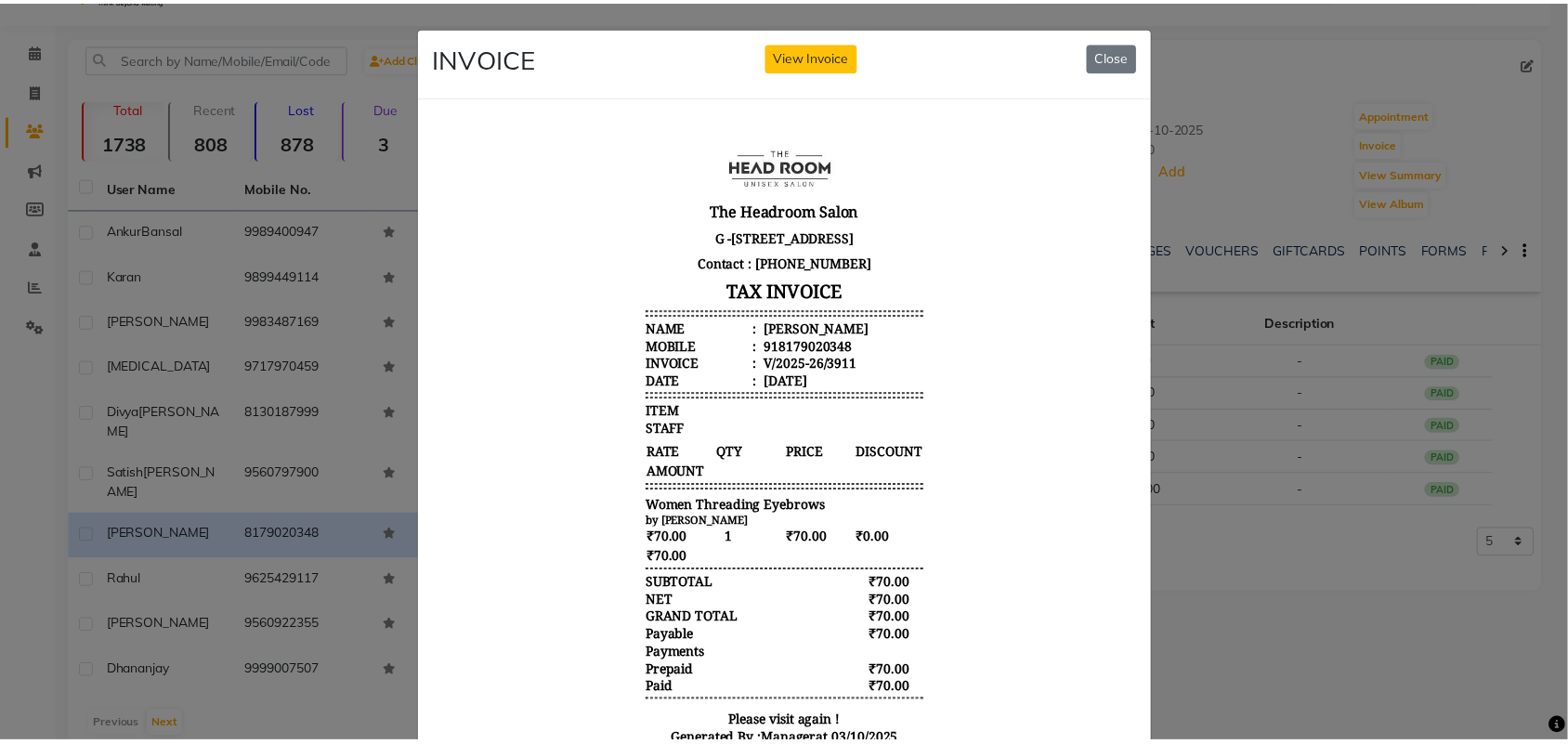
scroll to position [15, 0]
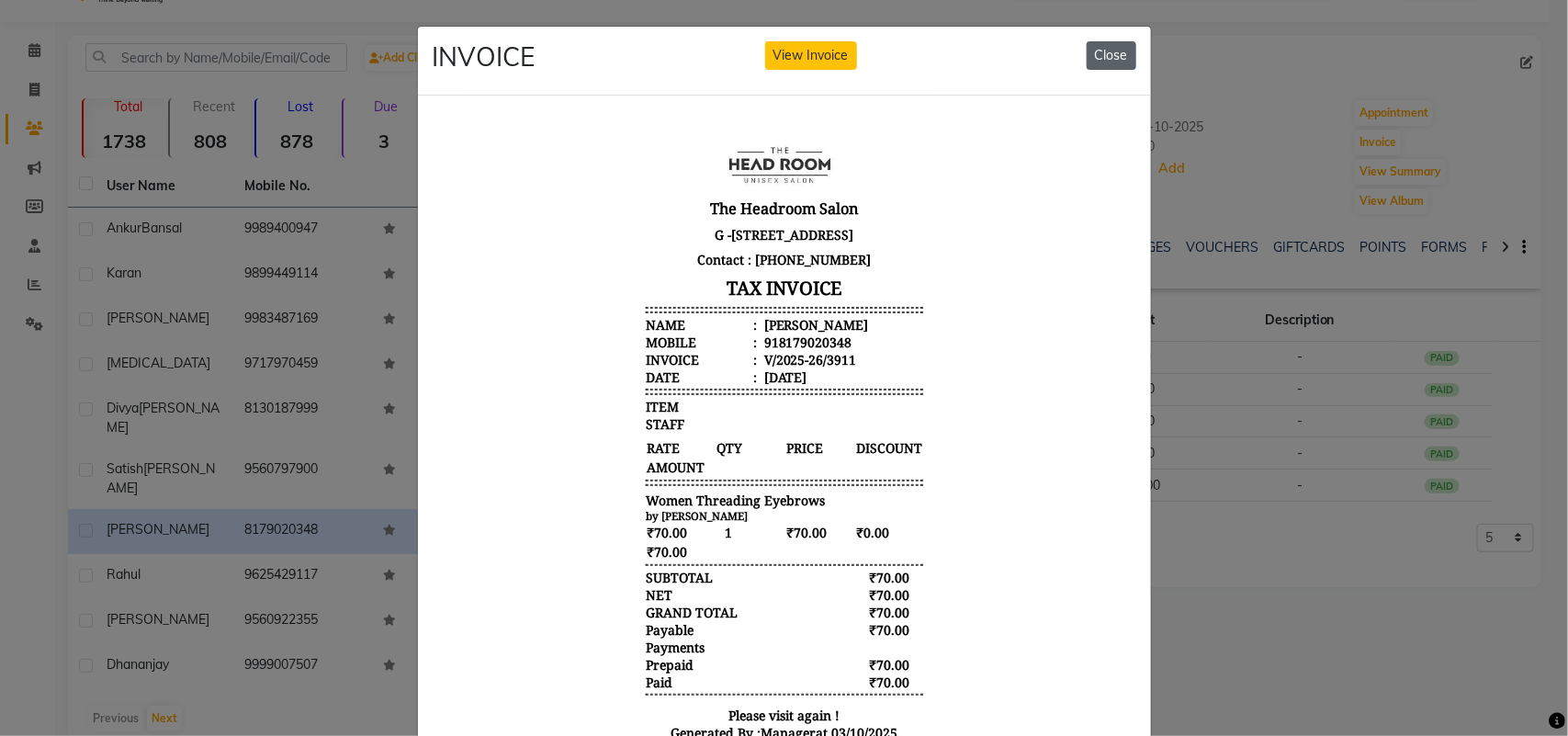
click at [1112, 62] on button "Close" at bounding box center [1111, 55] width 50 height 29
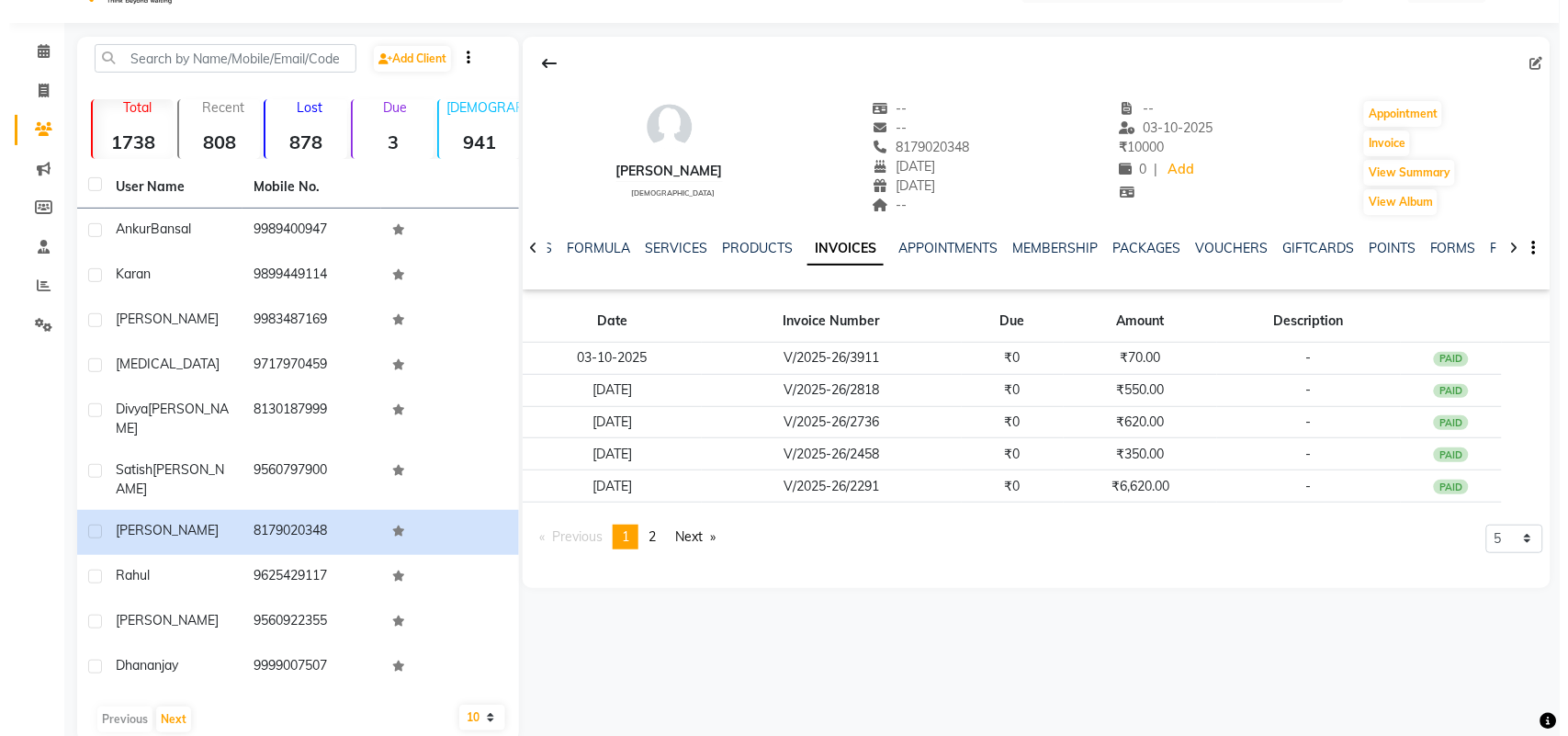
scroll to position [44, 0]
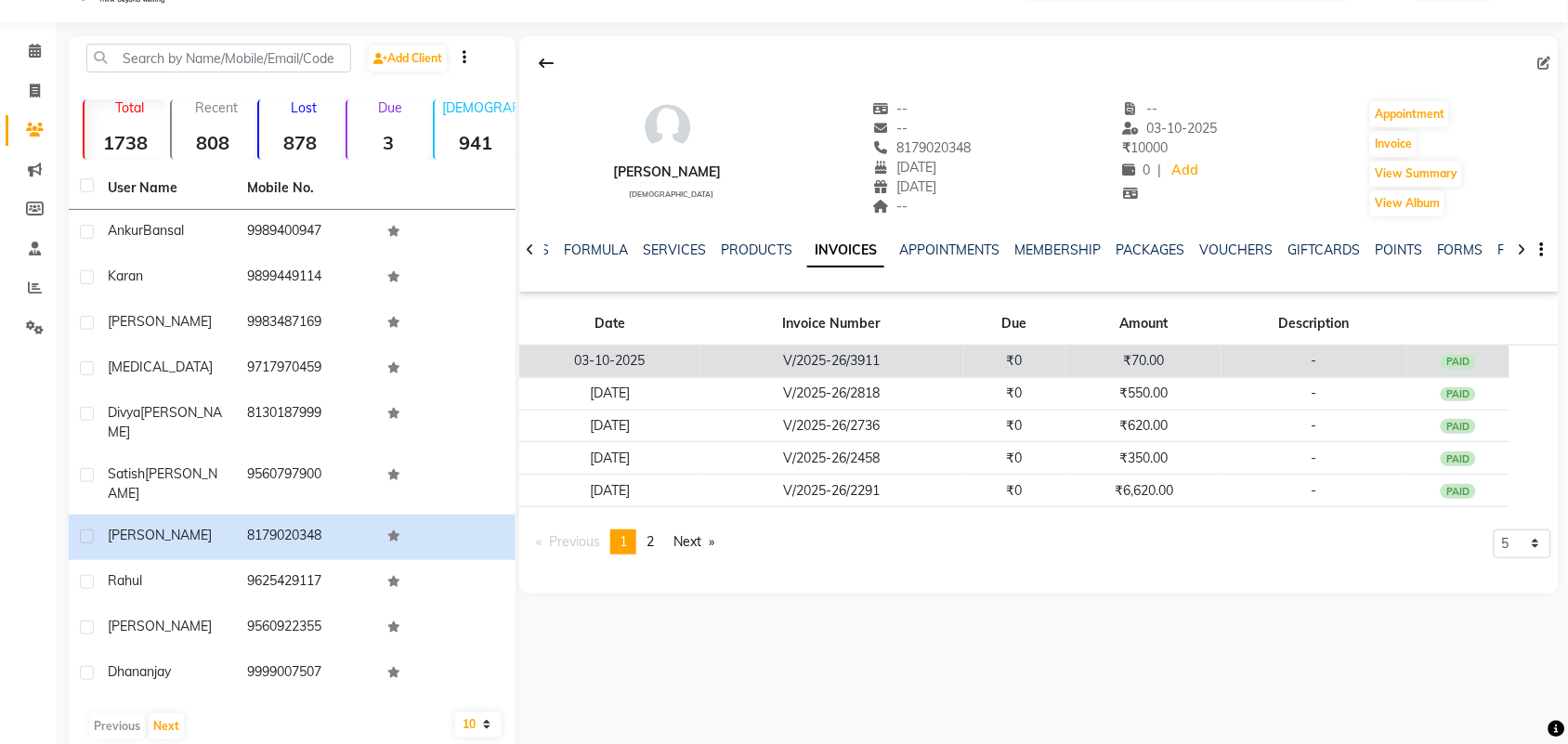
click at [1008, 357] on td "₹0" at bounding box center [1016, 361] width 104 height 33
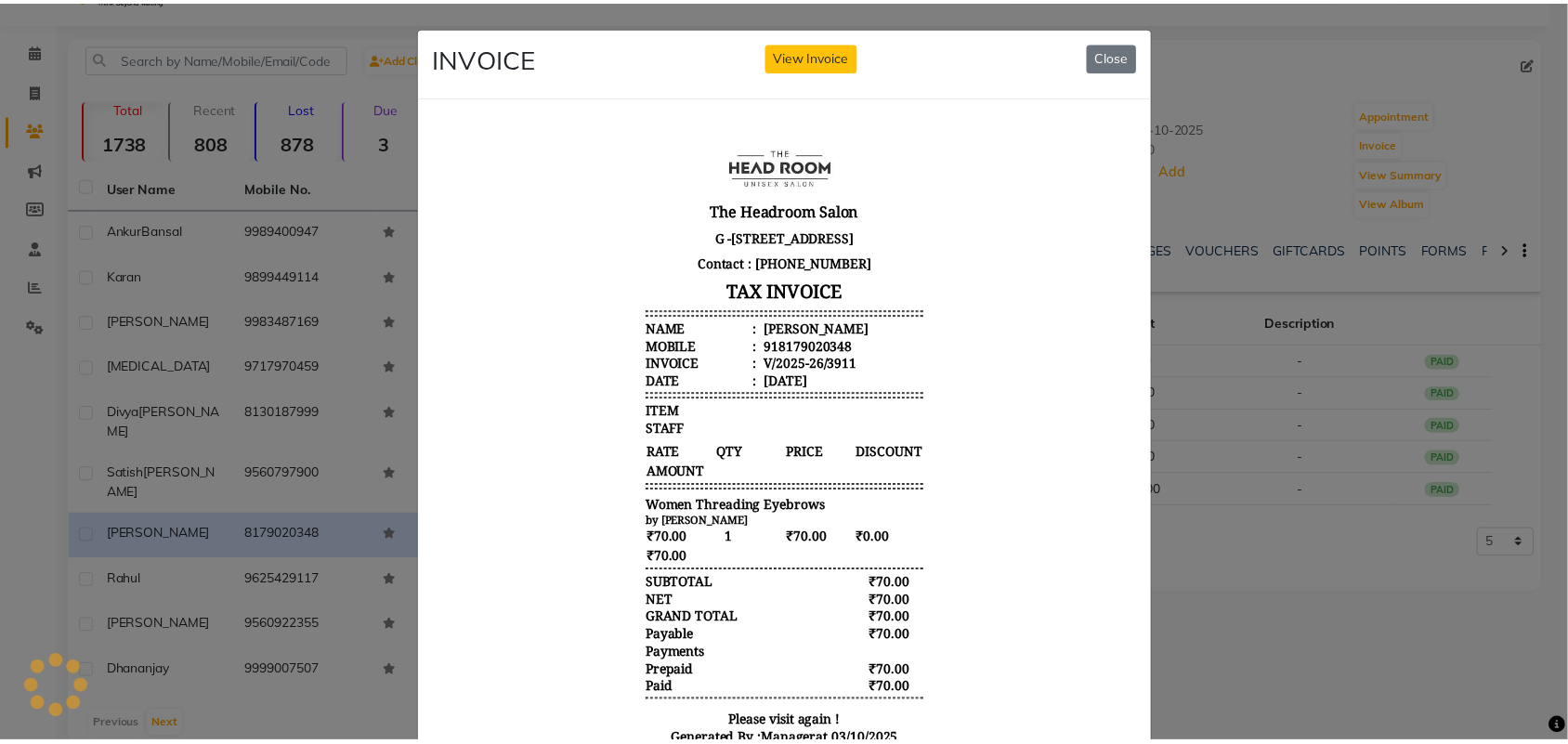
scroll to position [0, 0]
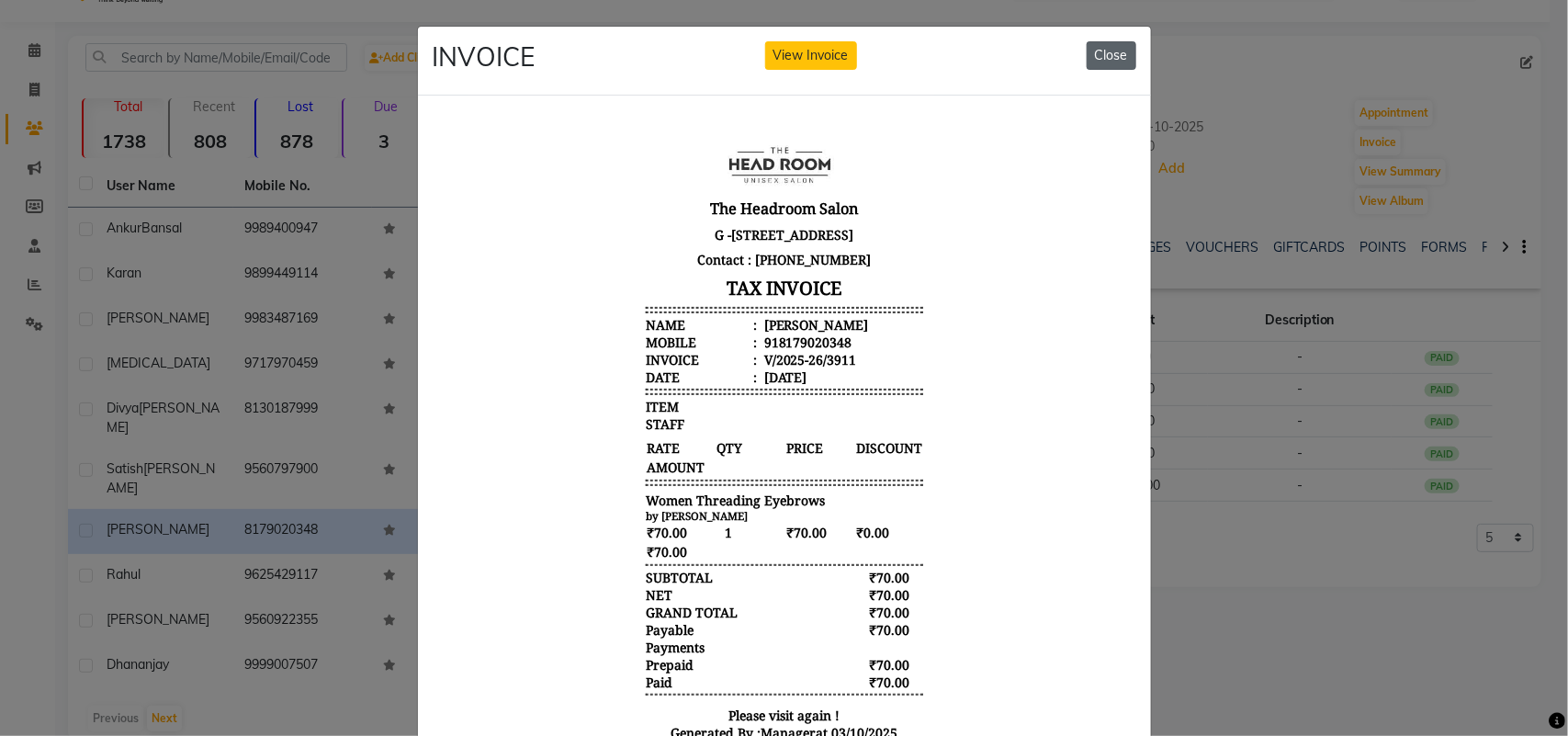
click at [1105, 60] on button "Close" at bounding box center [1111, 55] width 50 height 29
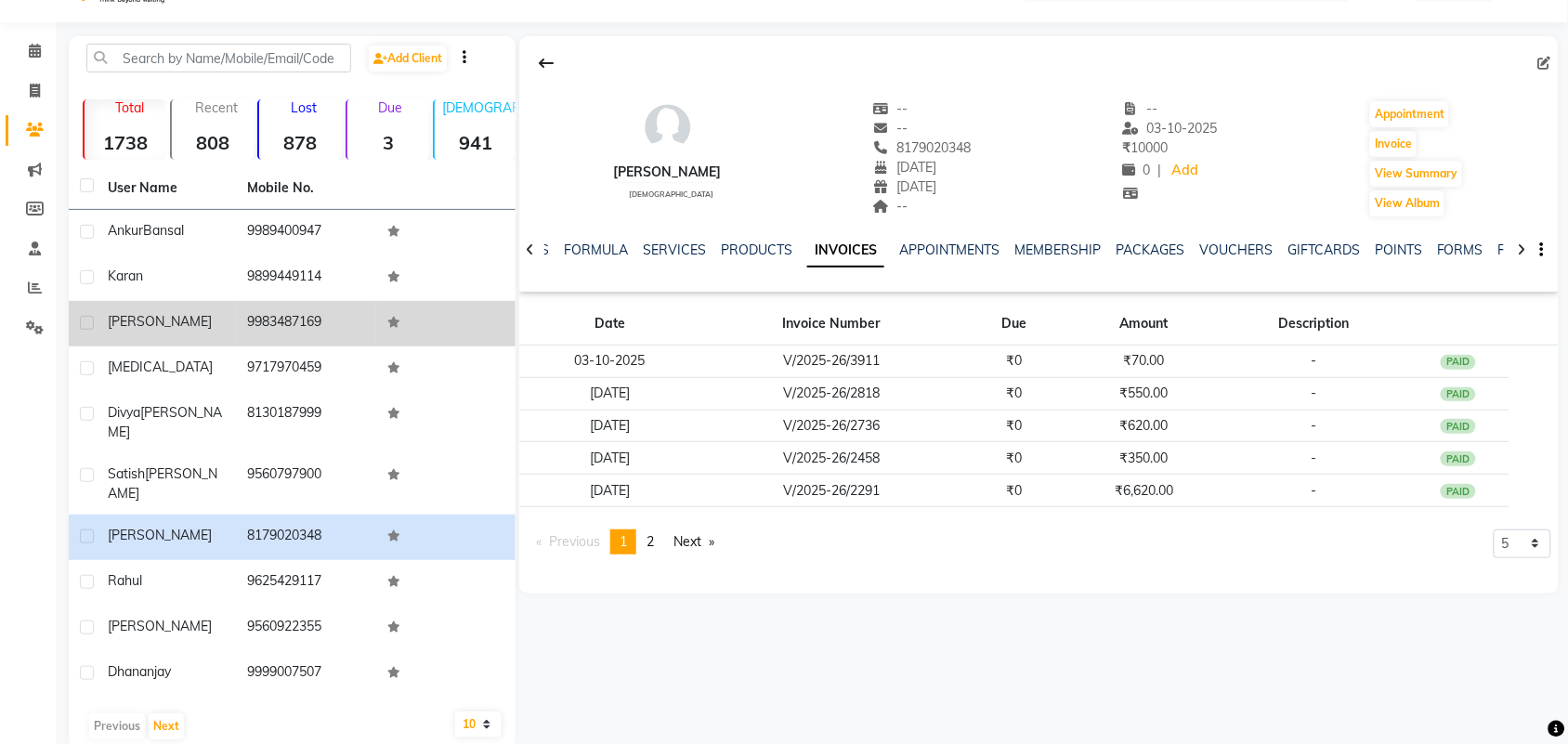
click at [257, 314] on td "9983487169" at bounding box center [305, 324] width 139 height 46
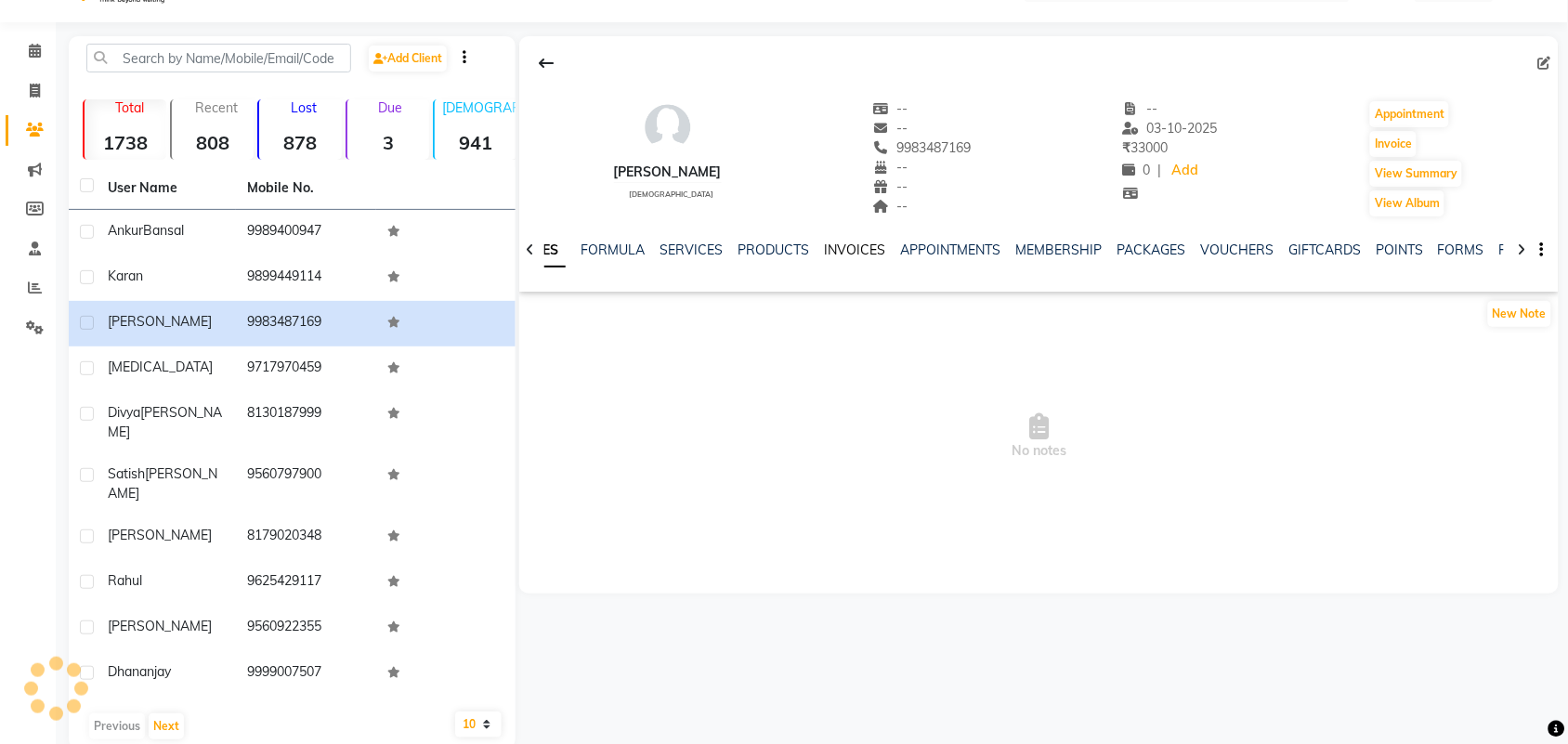
click at [854, 247] on link "INVOICES" at bounding box center [854, 250] width 62 height 17
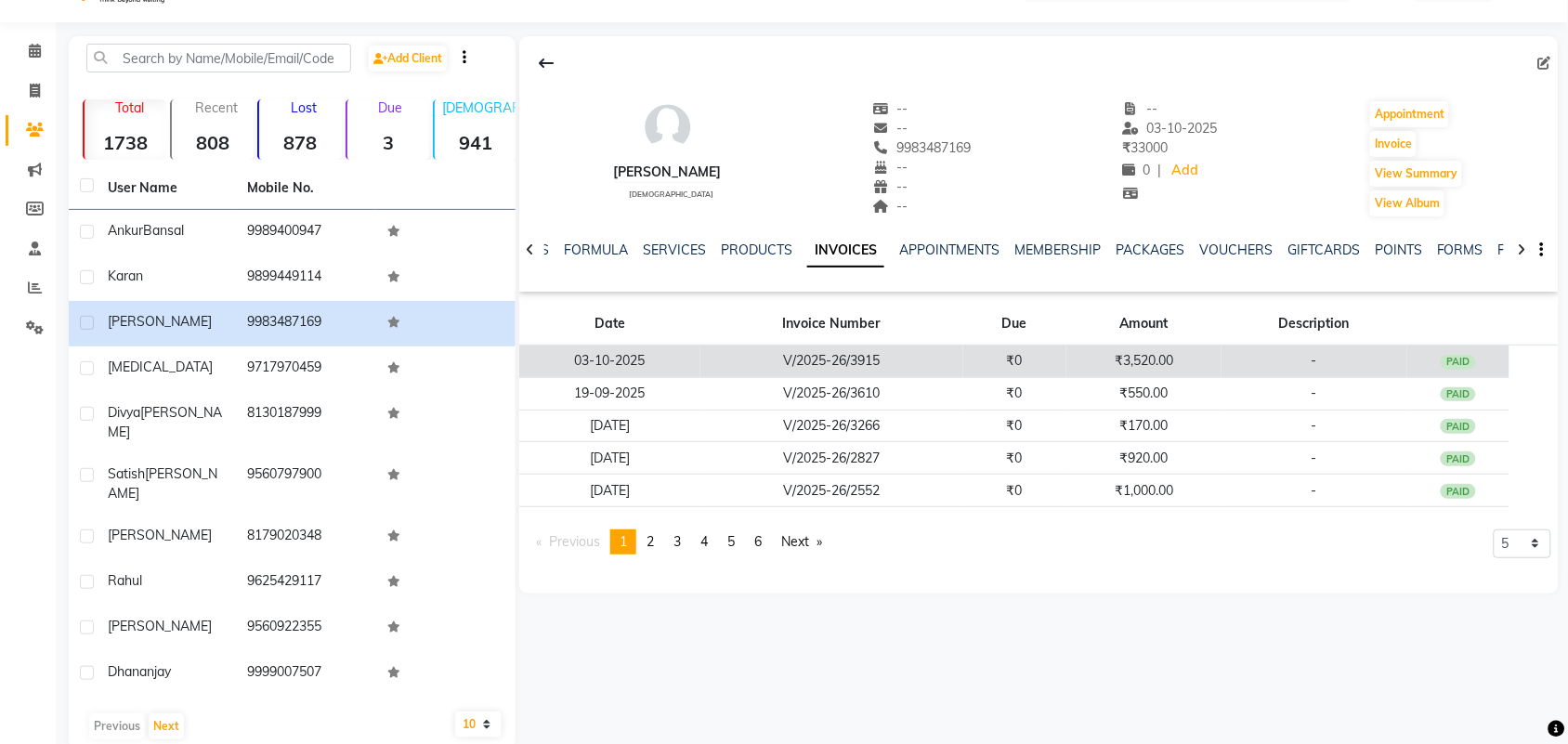
click at [1028, 365] on td "₹0" at bounding box center [1016, 361] width 104 height 33
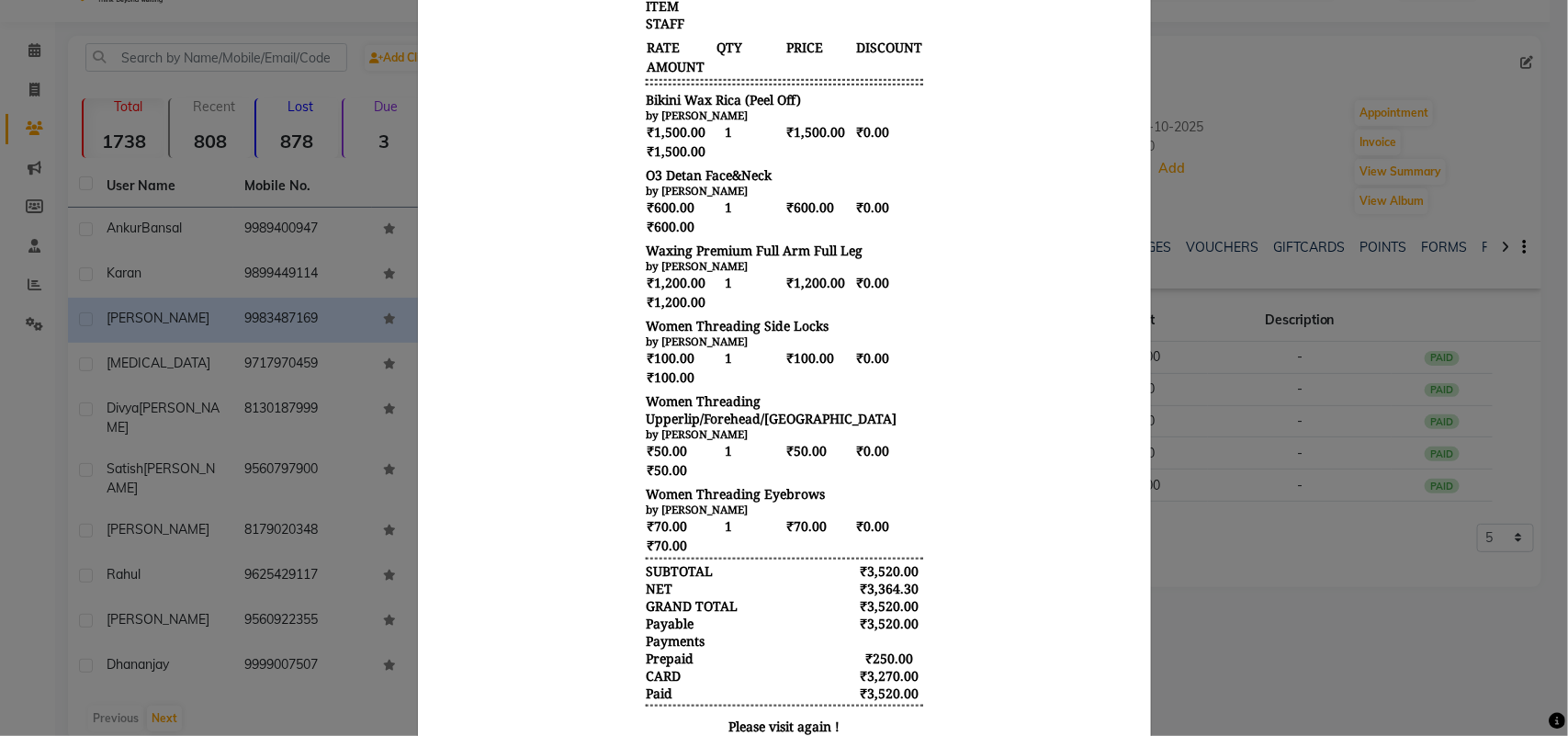
scroll to position [388, 0]
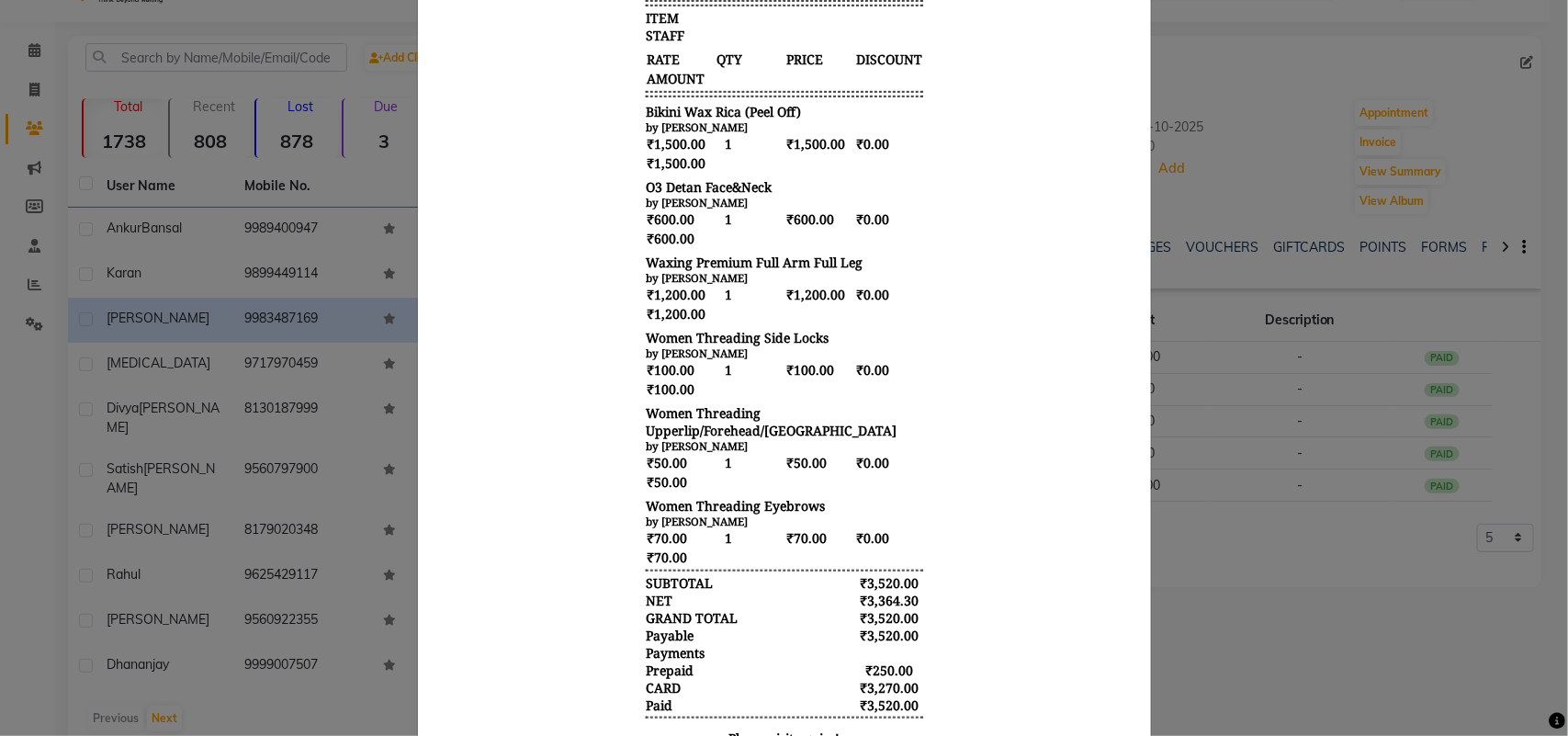
click at [1416, 346] on ngb-modal-window "INVOICE View Invoice Close" at bounding box center [784, 368] width 1568 height 736
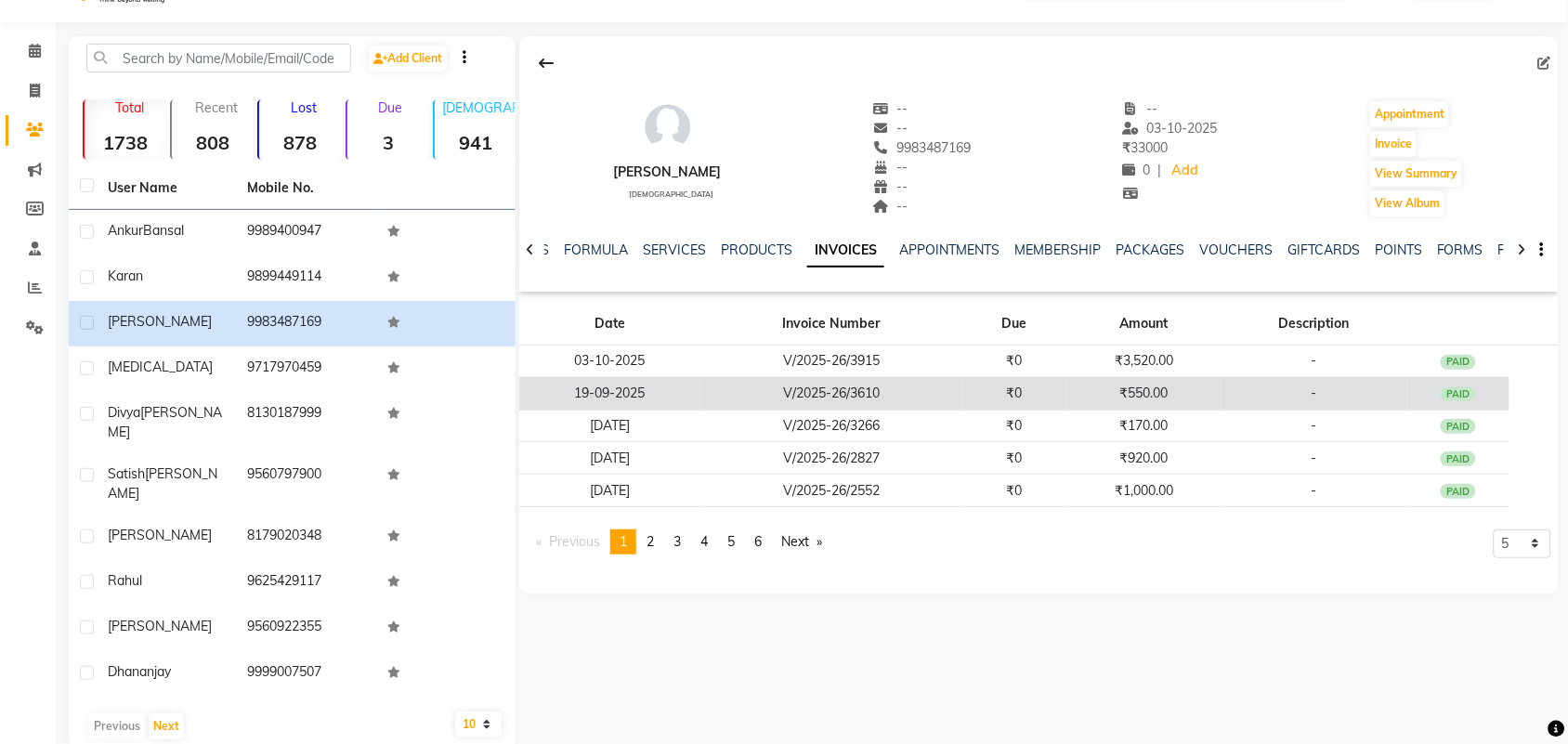
click at [1366, 402] on td "-" at bounding box center [1314, 393] width 186 height 33
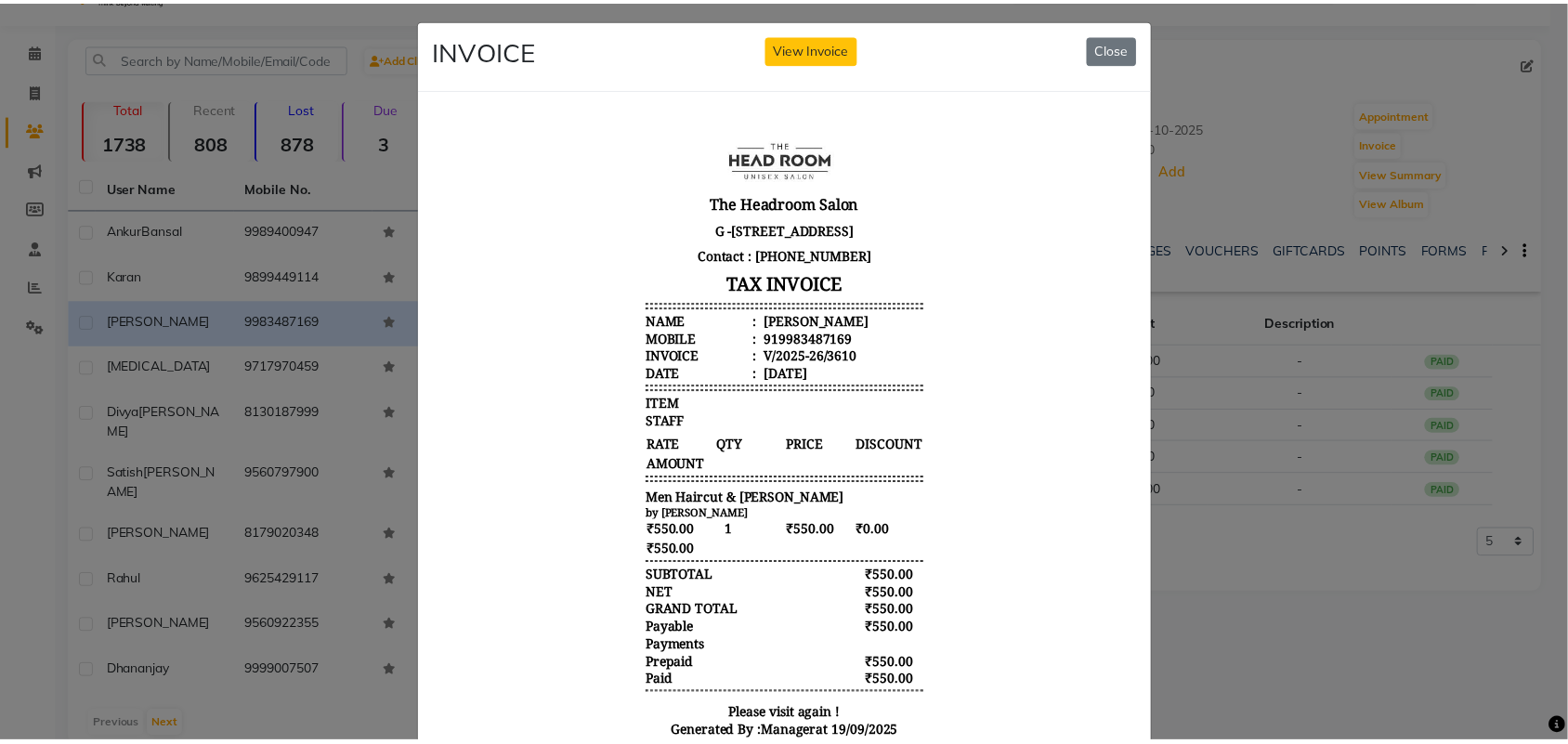
scroll to position [0, 0]
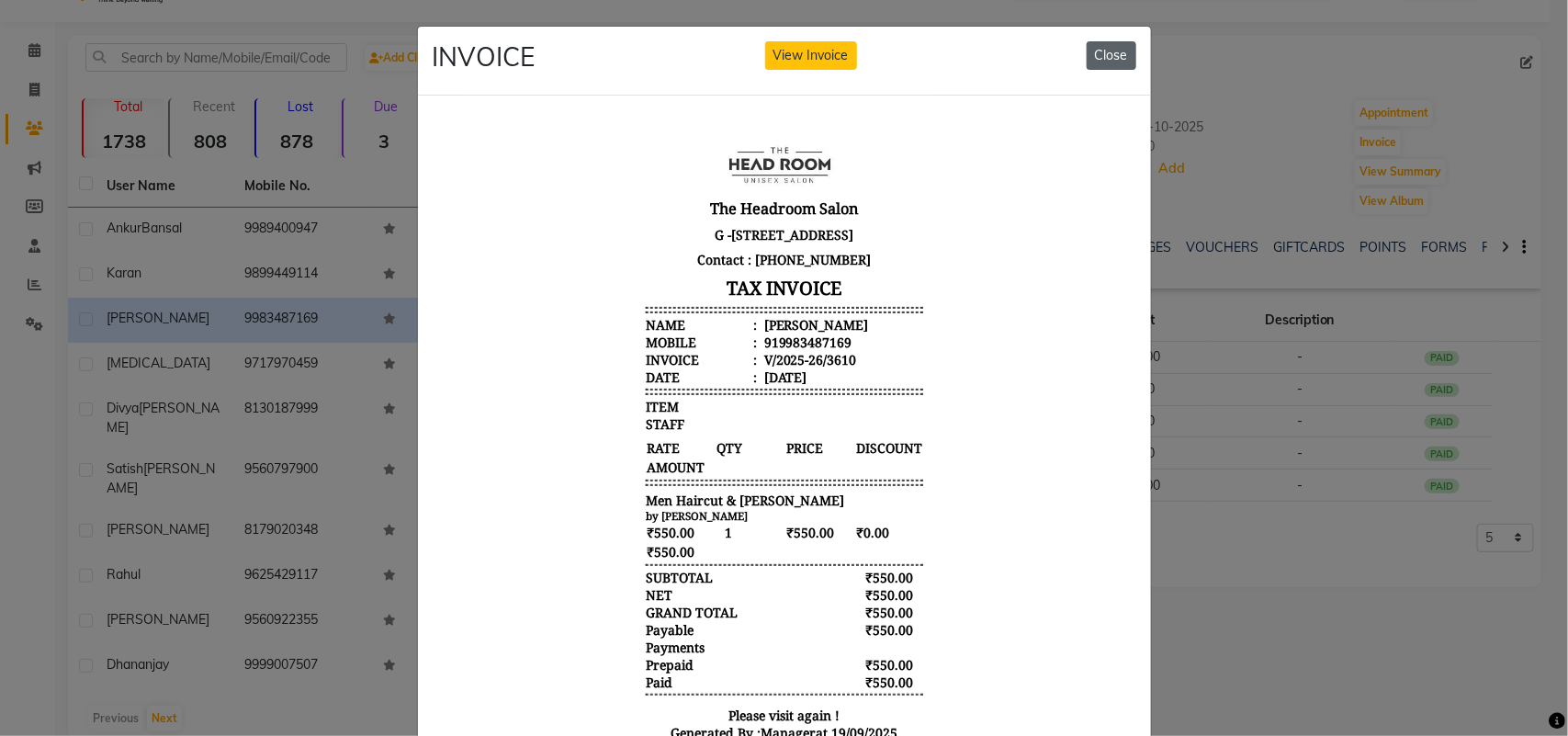
click at [1114, 51] on button "Close" at bounding box center [1111, 55] width 50 height 29
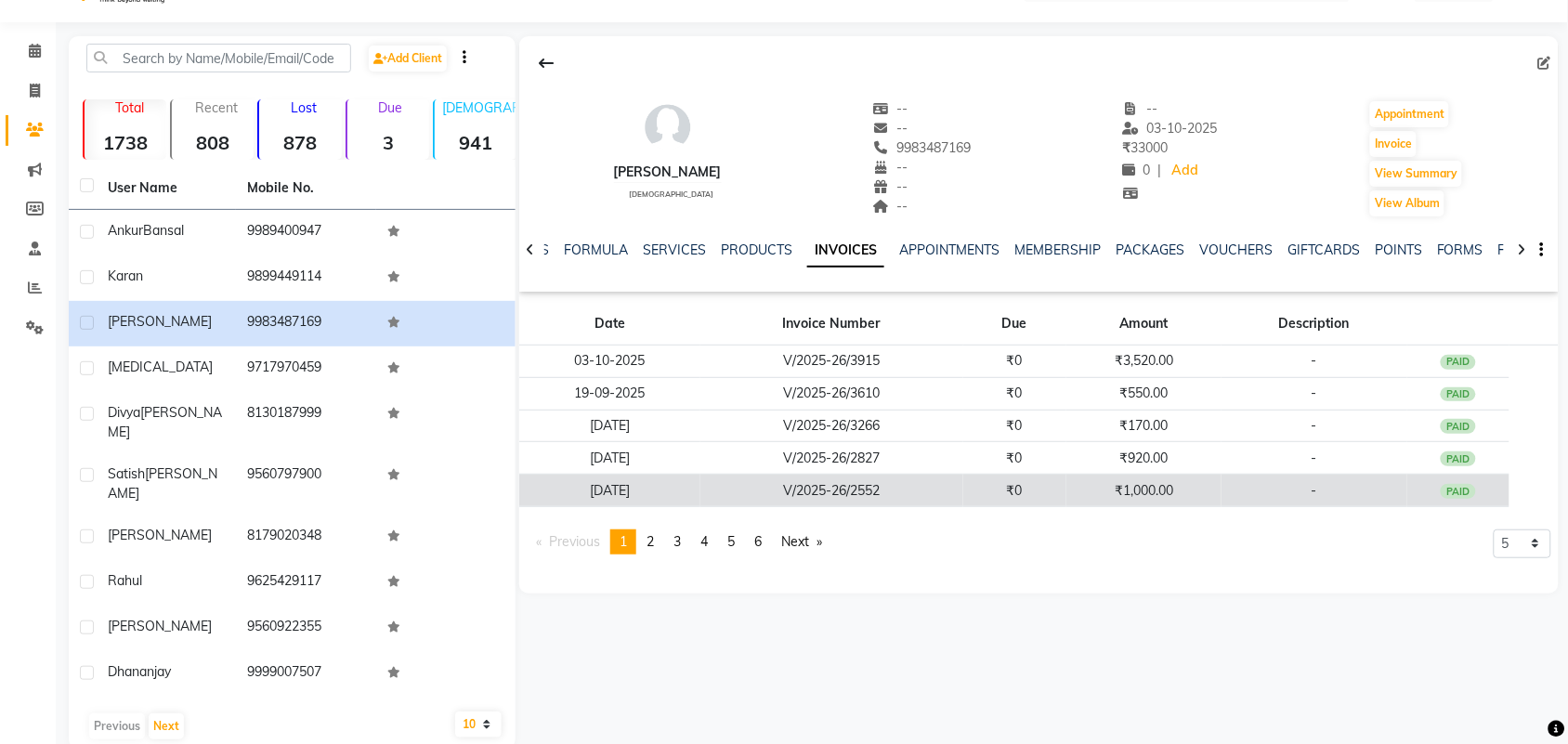
click at [528, 479] on td "[DATE]" at bounding box center [610, 490] width 181 height 33
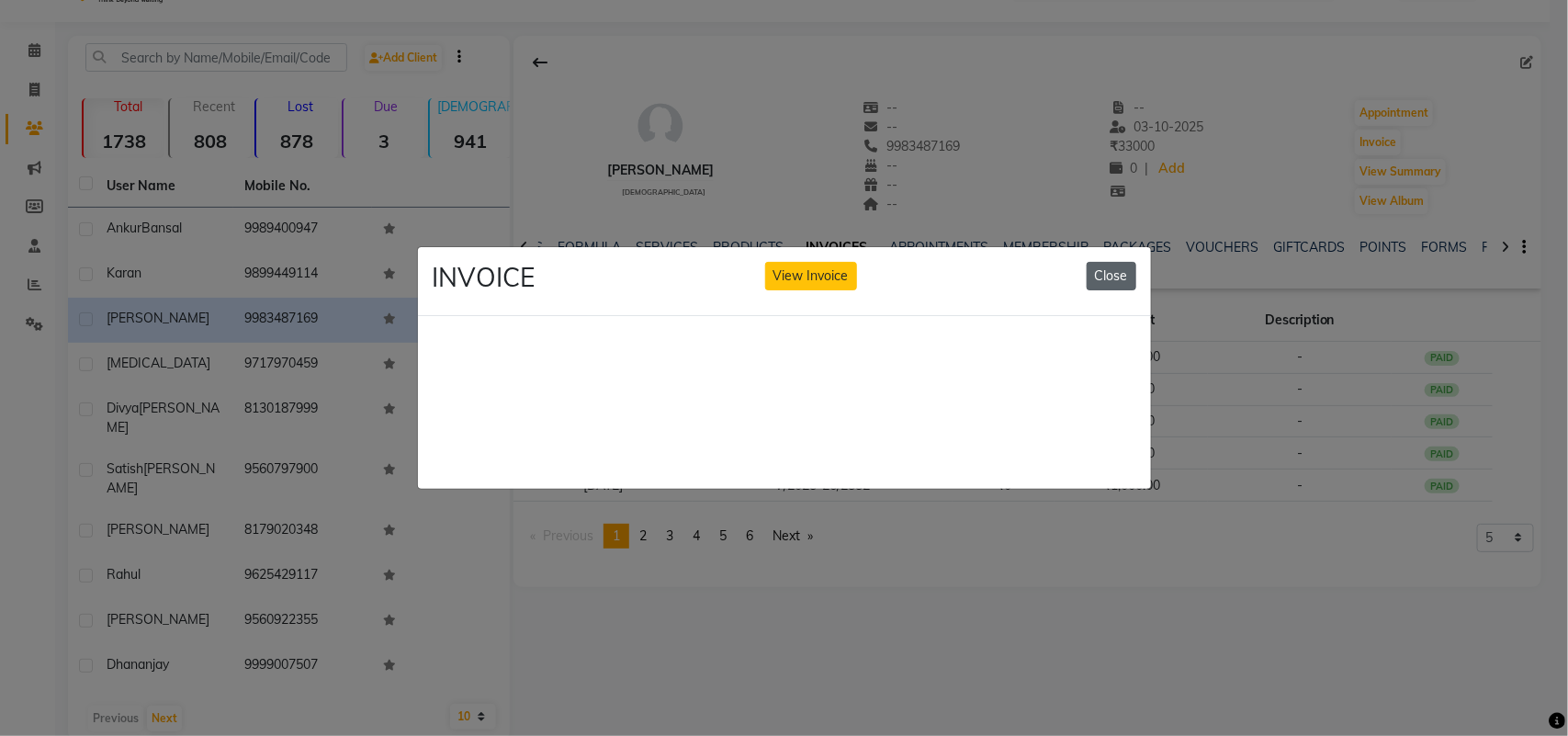
click at [1119, 274] on button "Close" at bounding box center [1111, 276] width 50 height 29
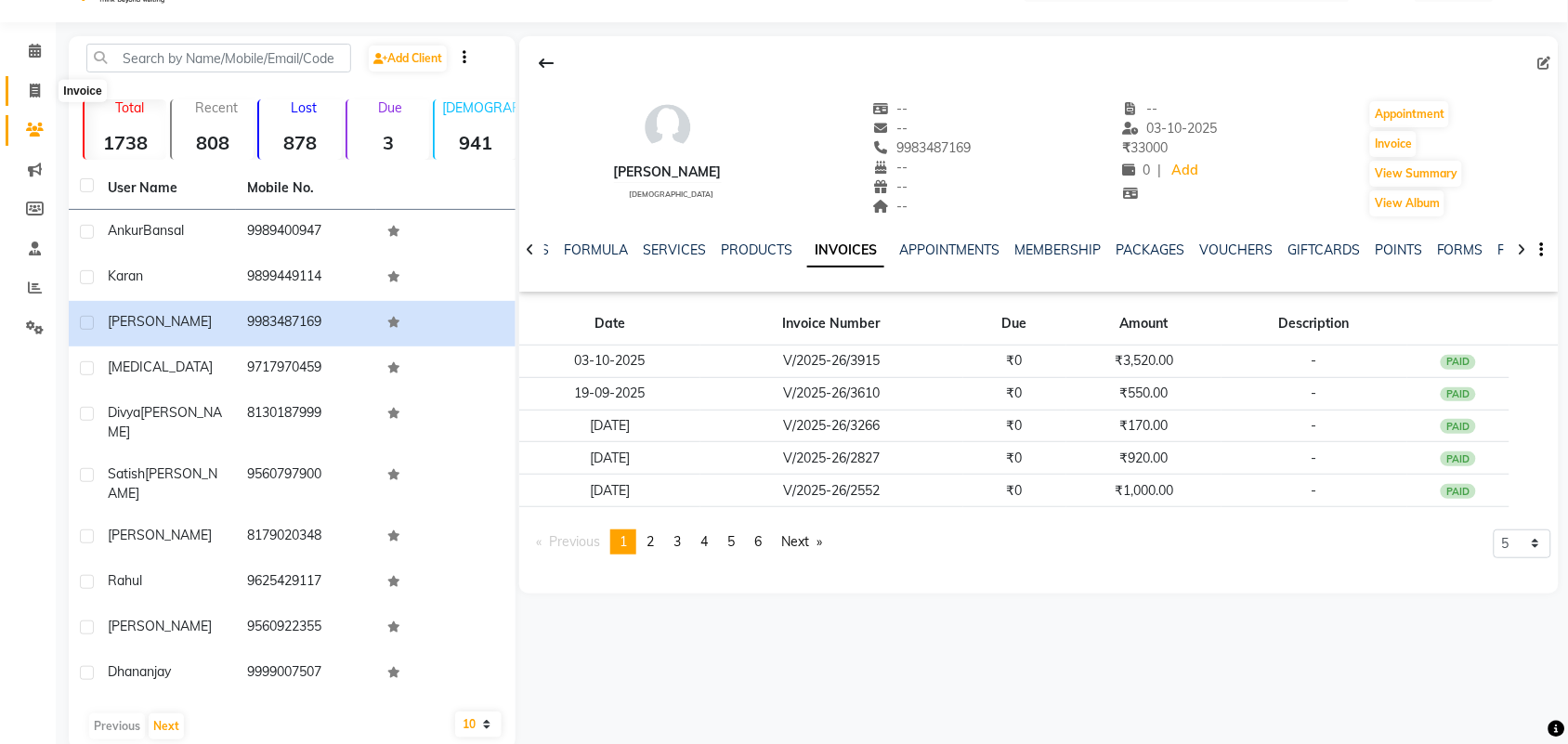
click at [30, 96] on icon at bounding box center [35, 90] width 10 height 14
select select "service"
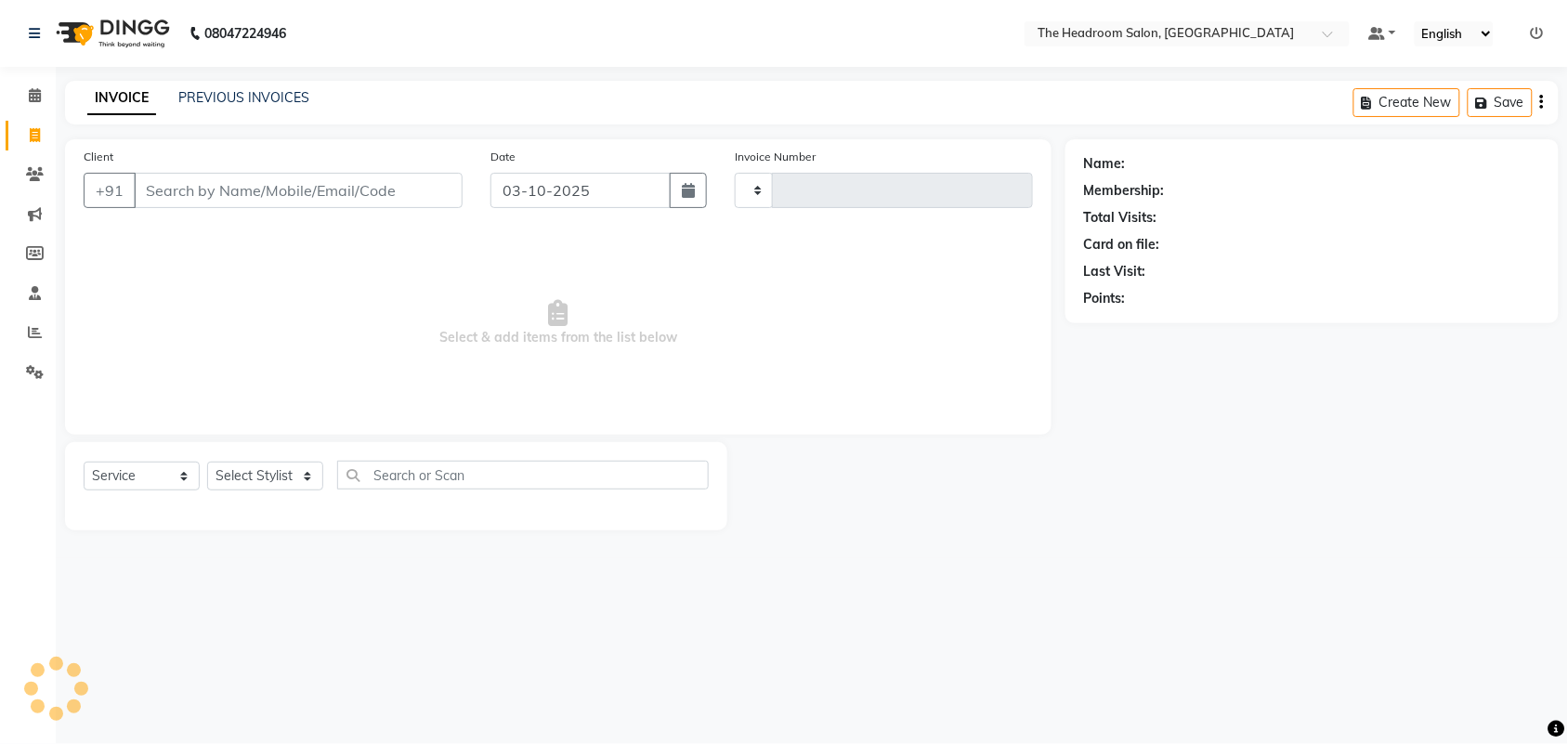
type input "3918"
select select "6933"
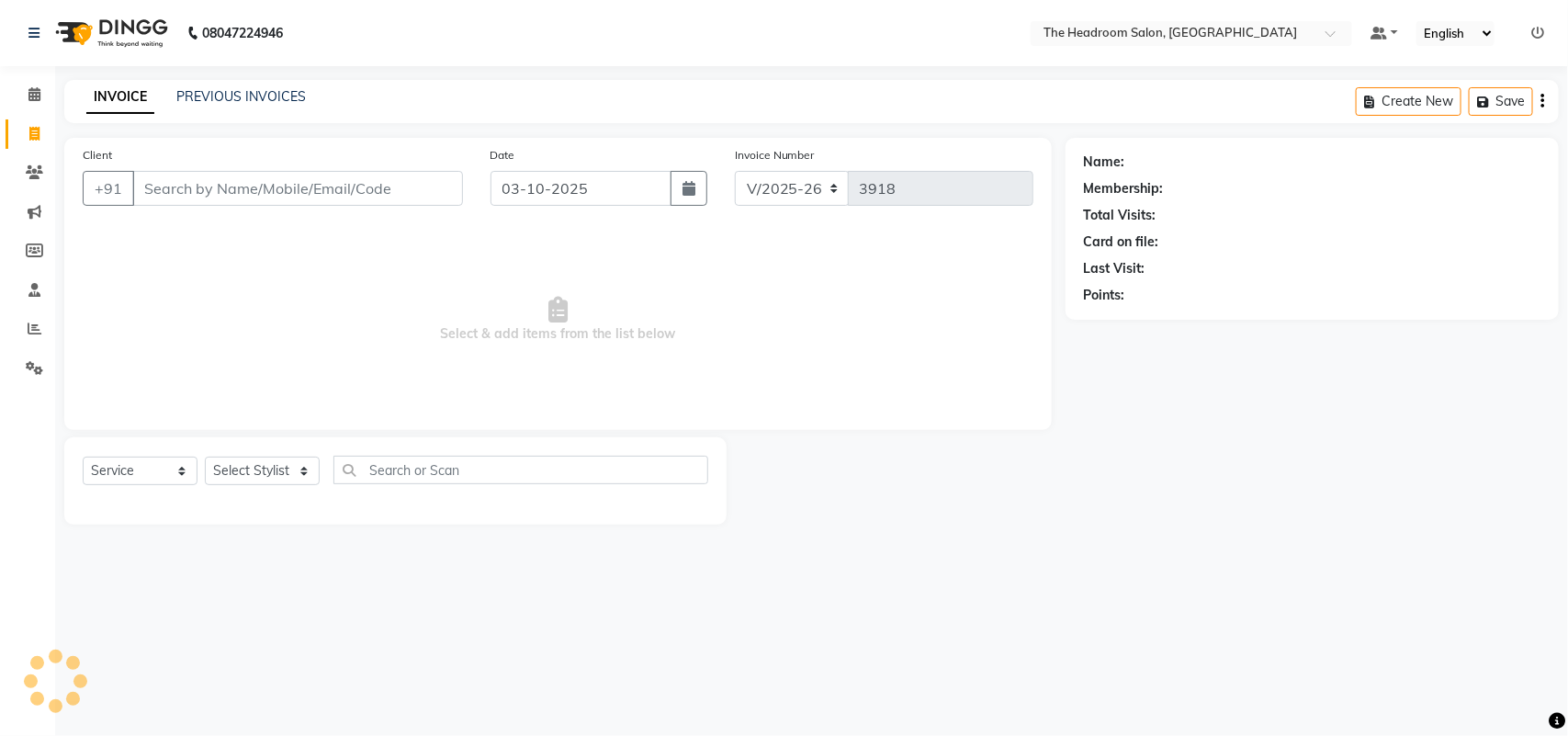
click at [220, 191] on input "Client" at bounding box center [297, 188] width 330 height 35
select select "58237"
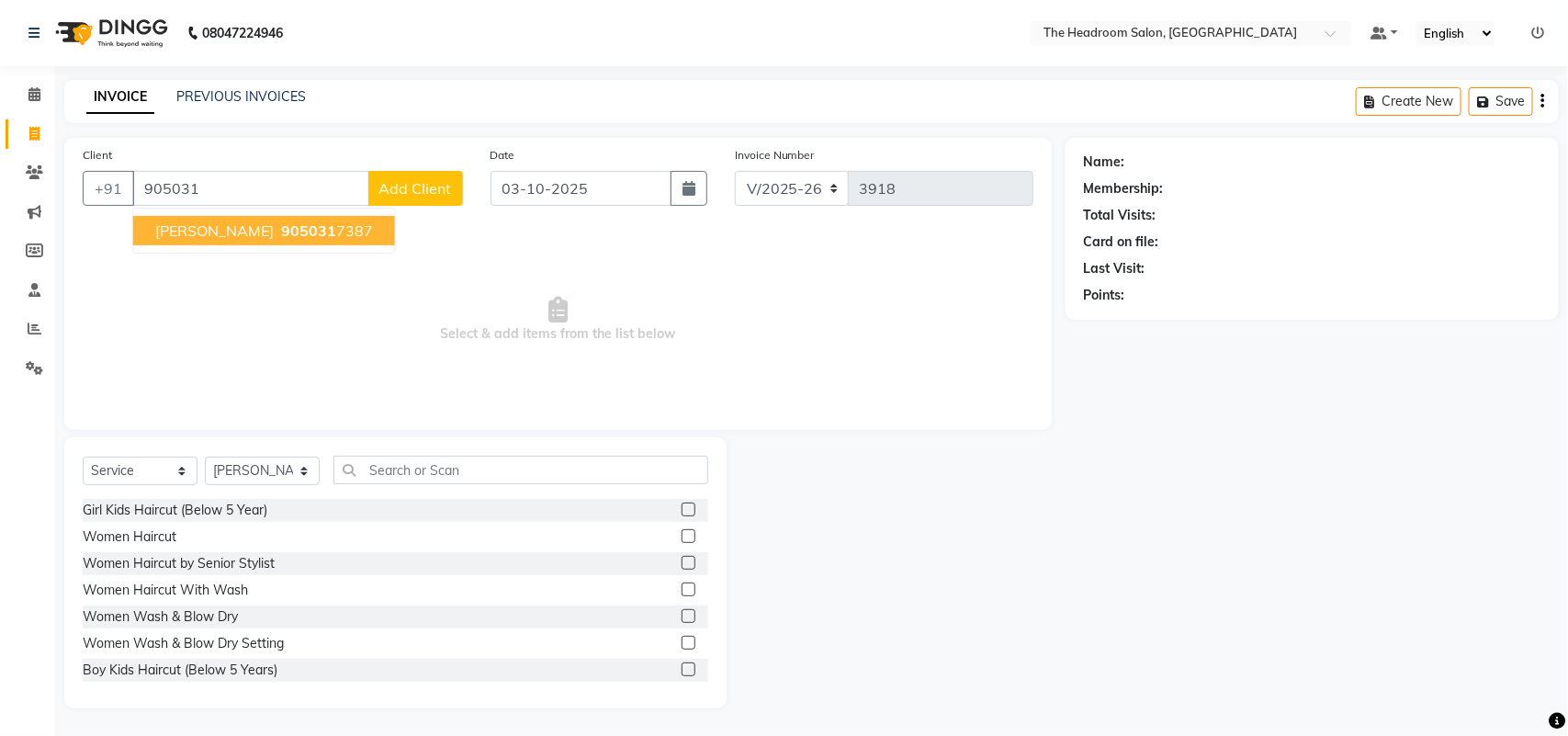
click at [234, 234] on span "[PERSON_NAME]" at bounding box center [214, 231] width 118 height 18
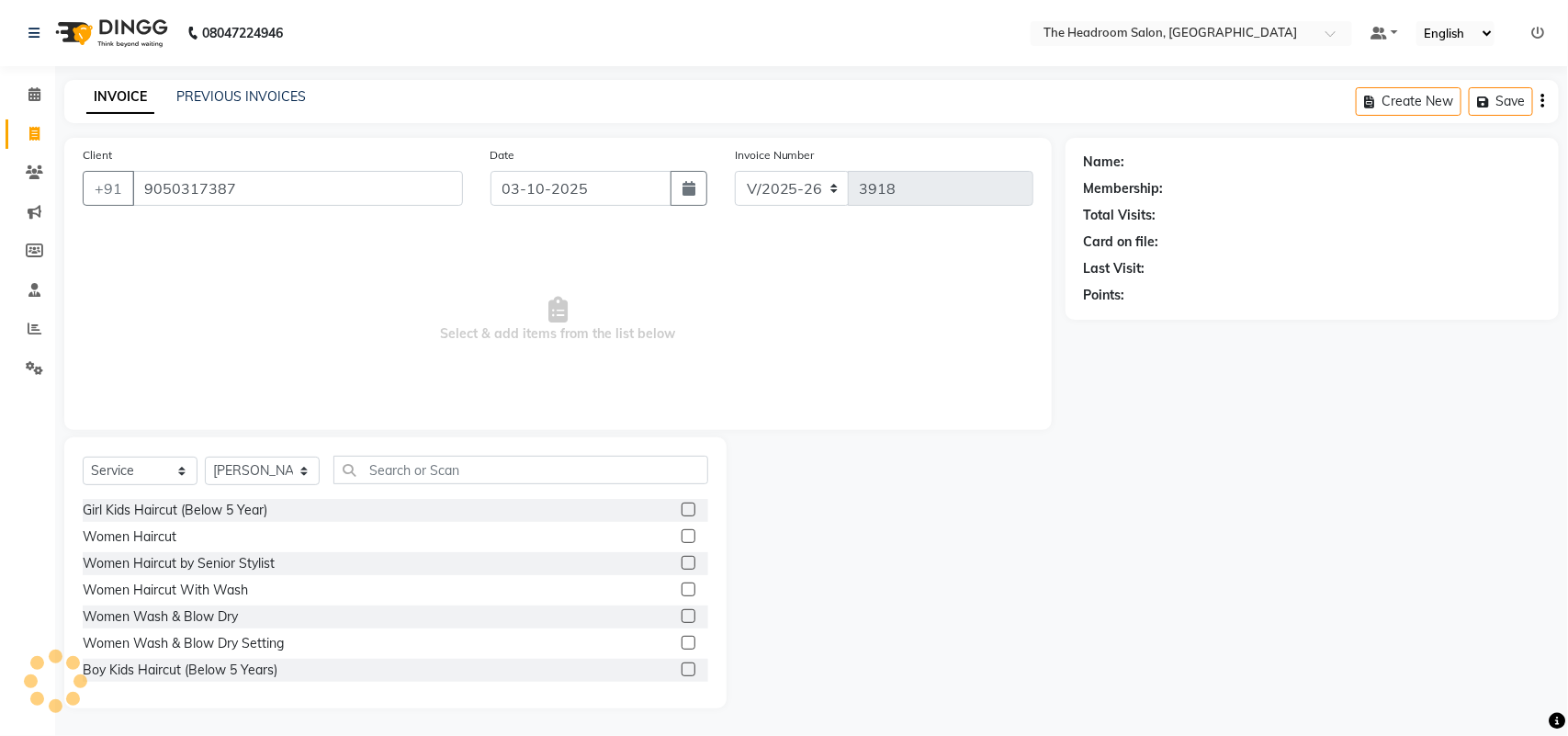
type input "9050317387"
click at [302, 461] on select "Select Stylist [PERSON_NAME] Deepak [PERSON_NAME] [PERSON_NAME] Manager [PERSON…" at bounding box center [262, 470] width 114 height 29
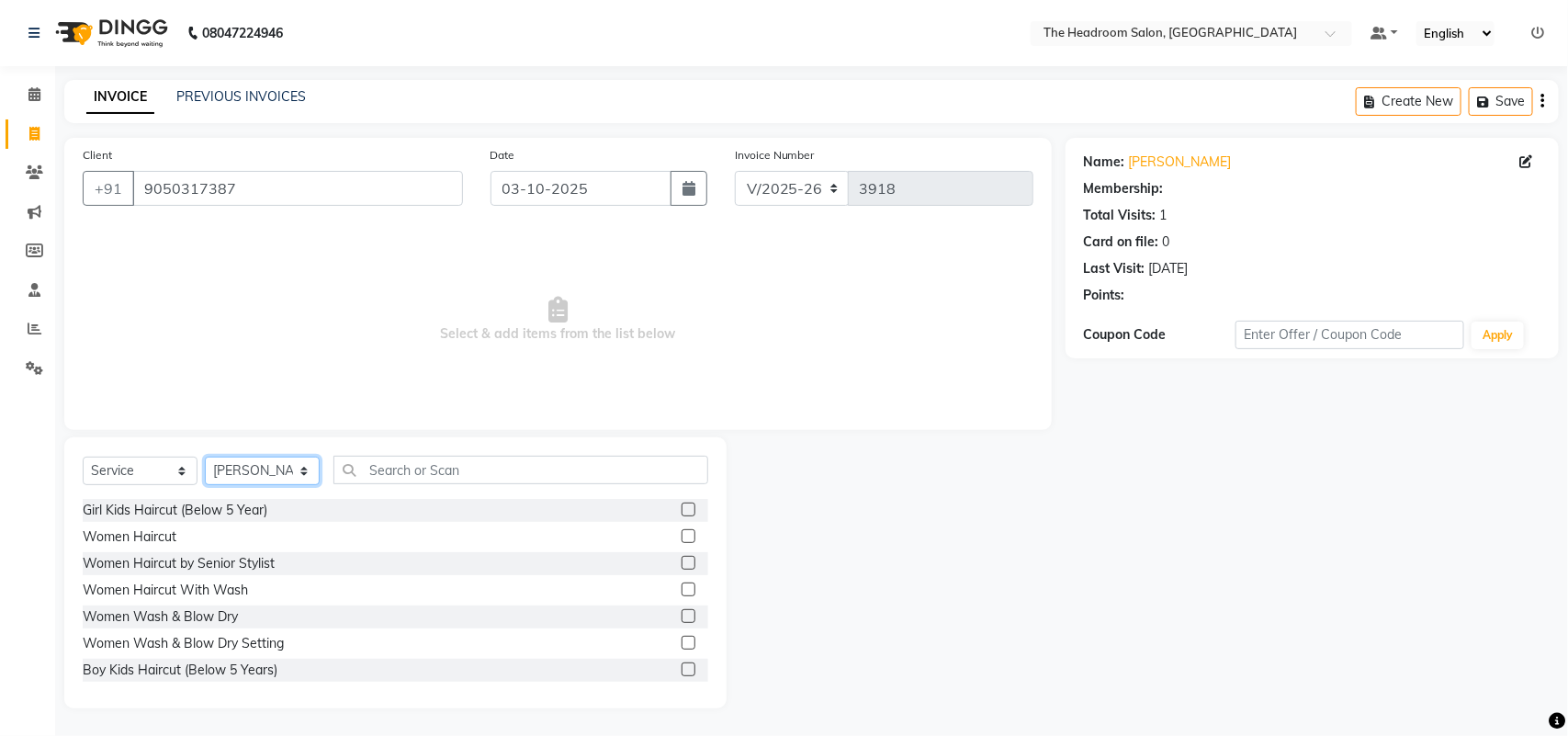
select select "87934"
click at [205, 457] on select "Select Stylist [PERSON_NAME] Deepak [PERSON_NAME] [PERSON_NAME] Manager [PERSON…" at bounding box center [262, 470] width 114 height 29
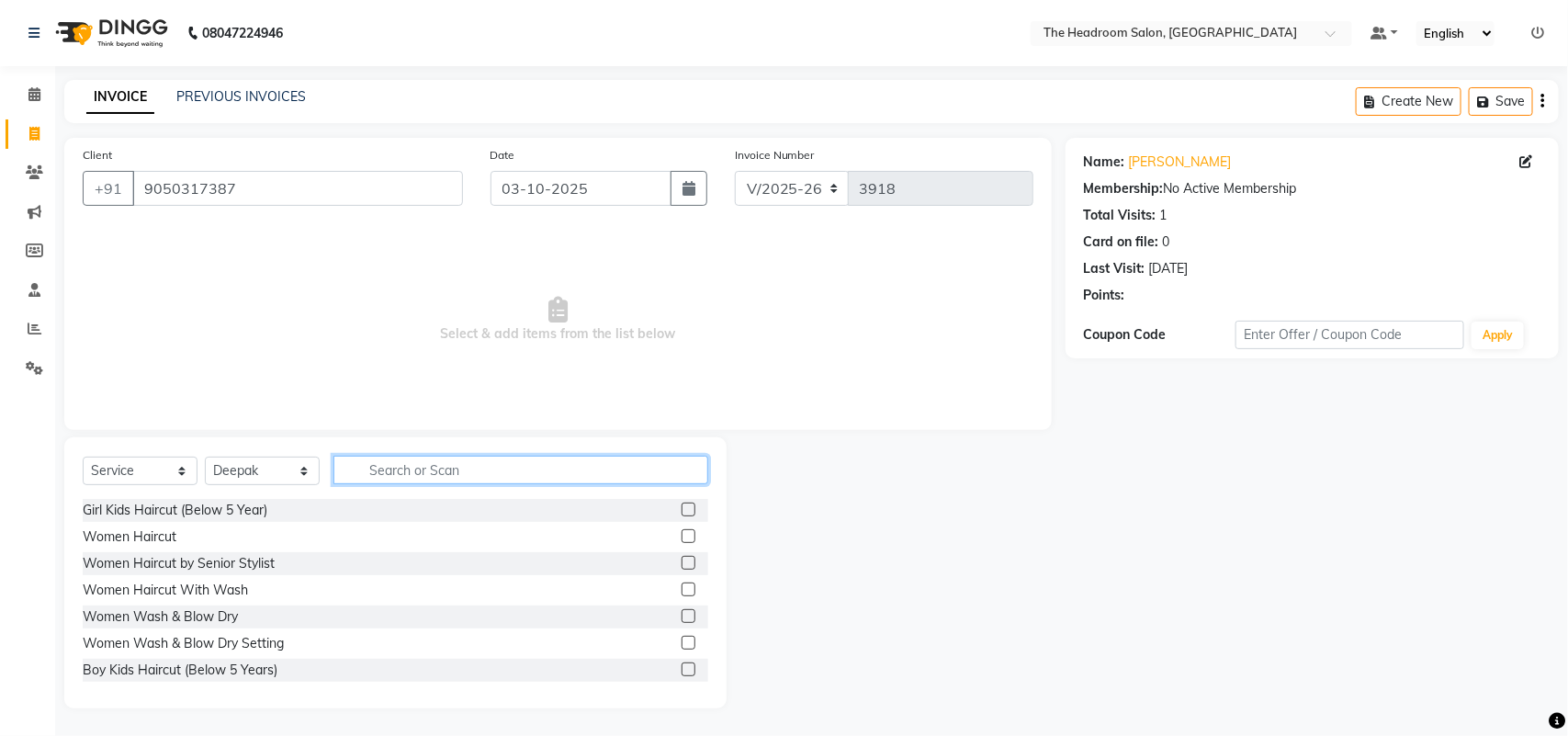
click at [399, 465] on input "text" at bounding box center [520, 469] width 374 height 29
type input "hair"
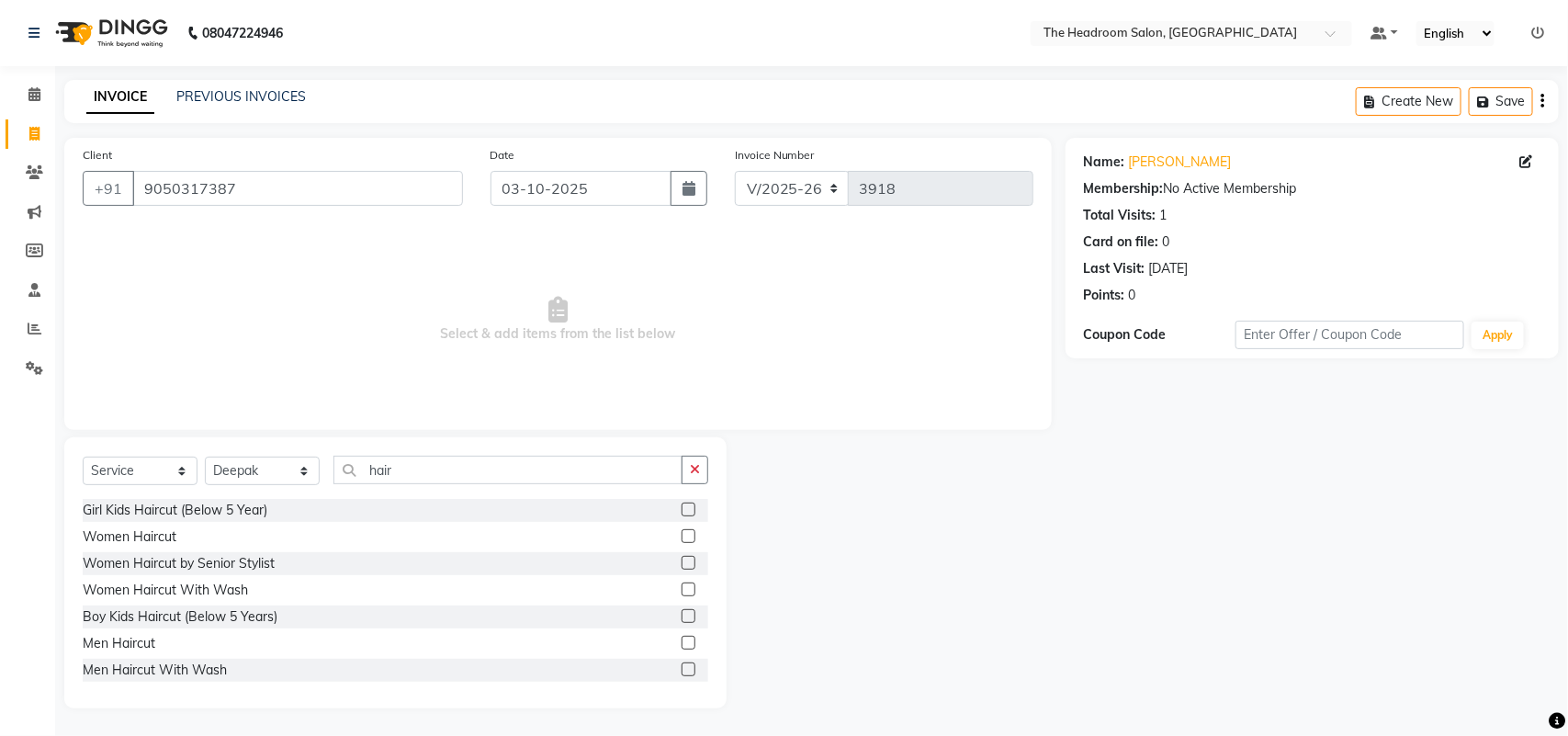
click at [682, 643] on label at bounding box center [688, 642] width 14 height 14
click at [682, 643] on input "checkbox" at bounding box center [687, 643] width 12 height 12
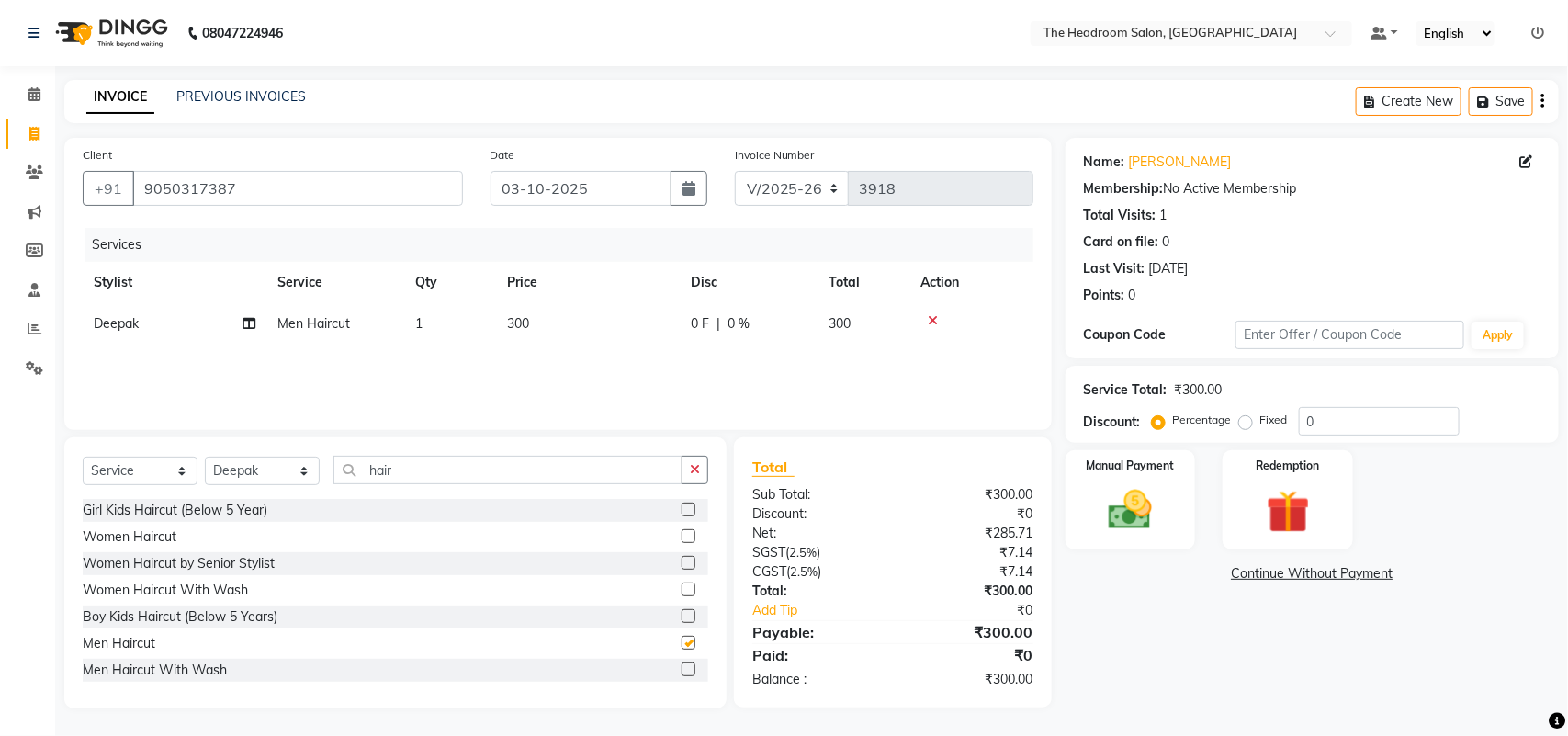
checkbox input "false"
click at [1149, 488] on img at bounding box center [1130, 510] width 73 height 52
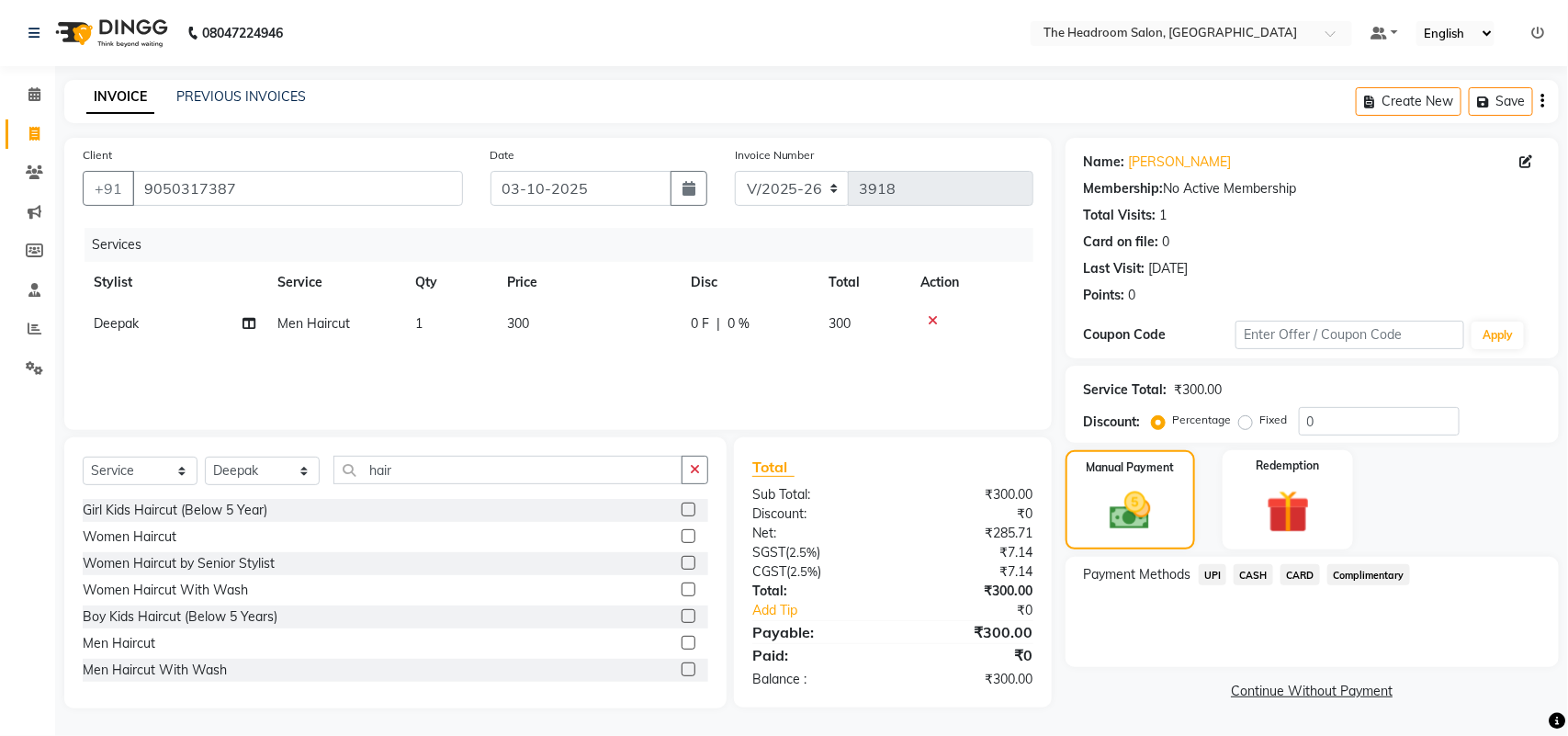
click at [1264, 570] on span "CASH" at bounding box center [1253, 574] width 40 height 21
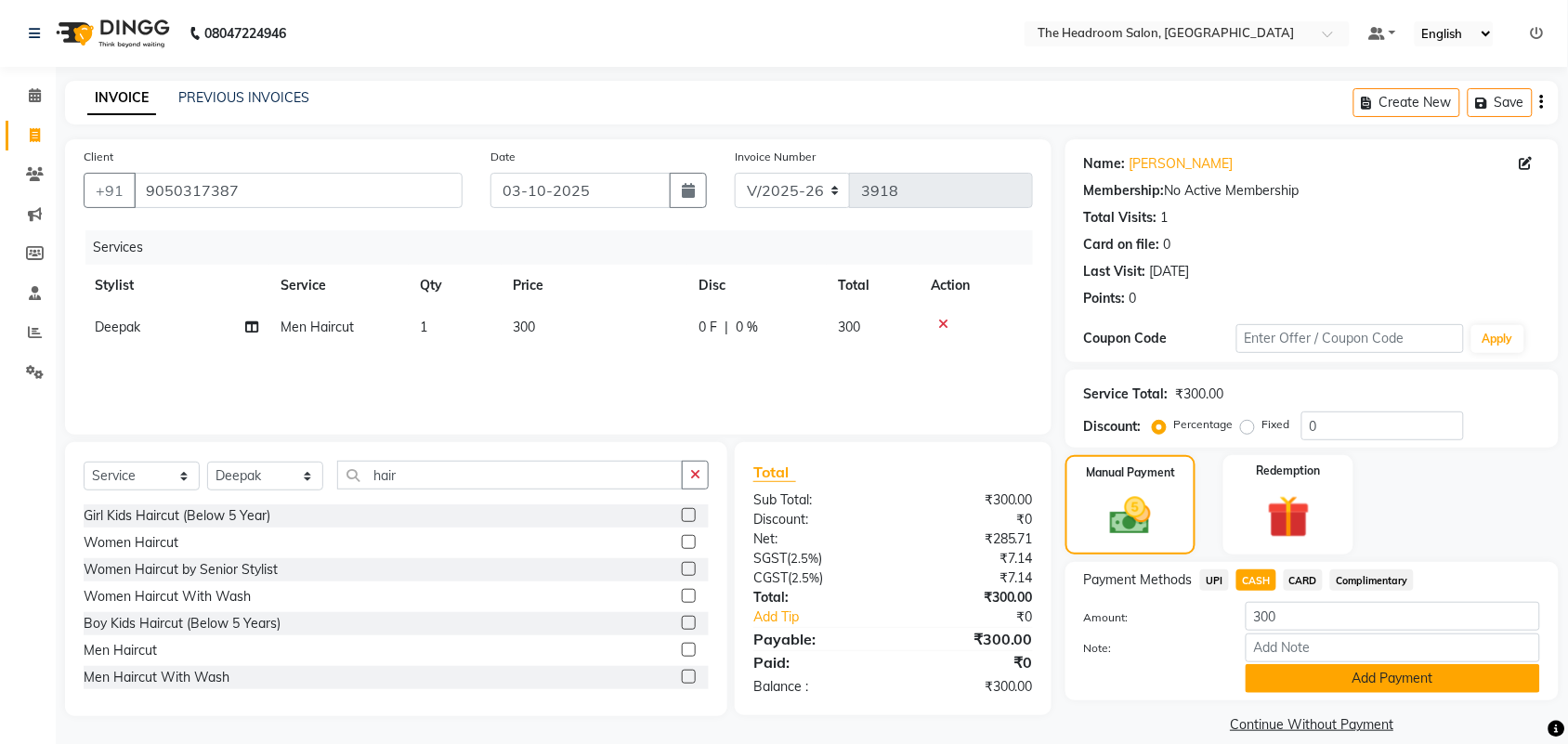
click at [1436, 679] on button "Add Payment" at bounding box center [1393, 678] width 295 height 29
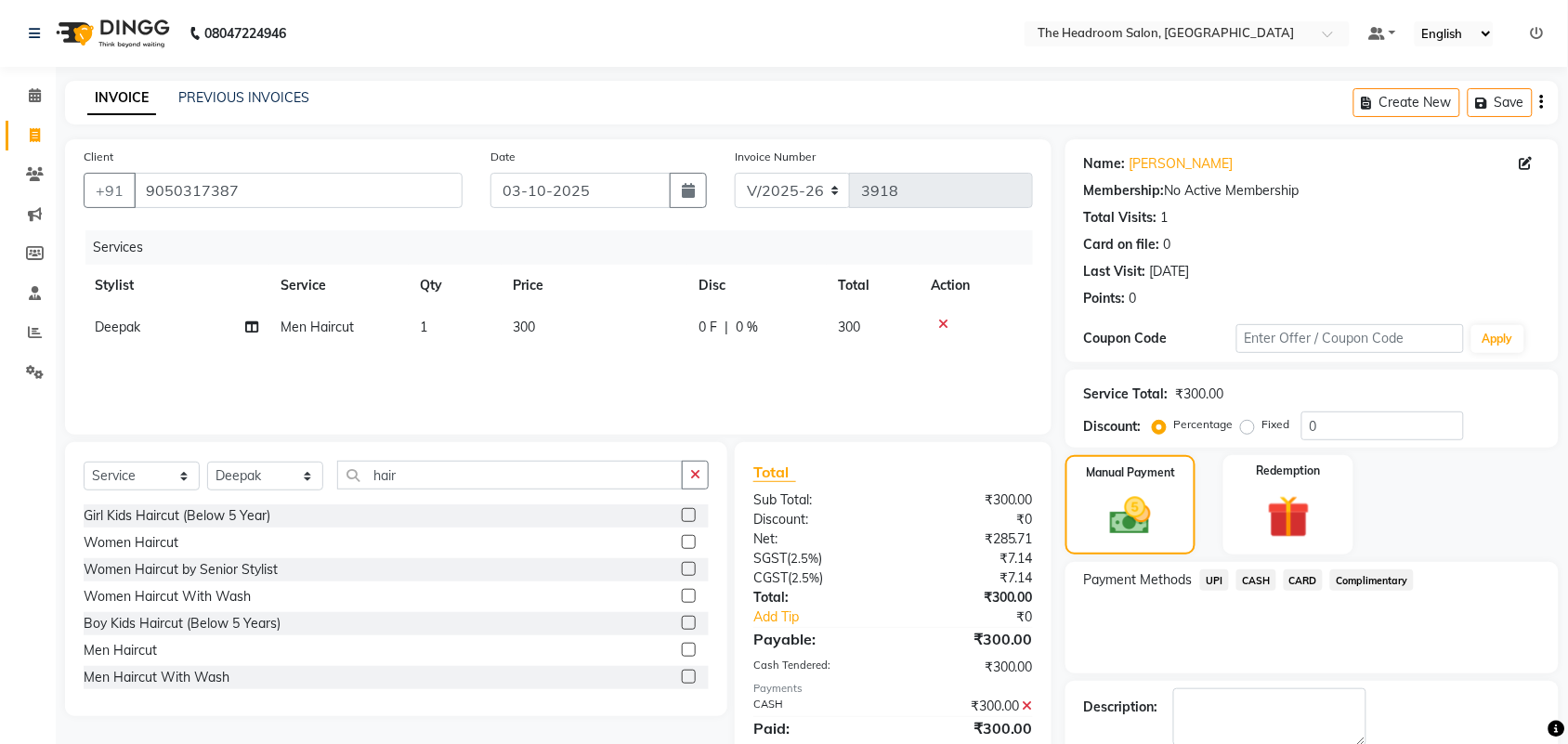
scroll to position [101, 0]
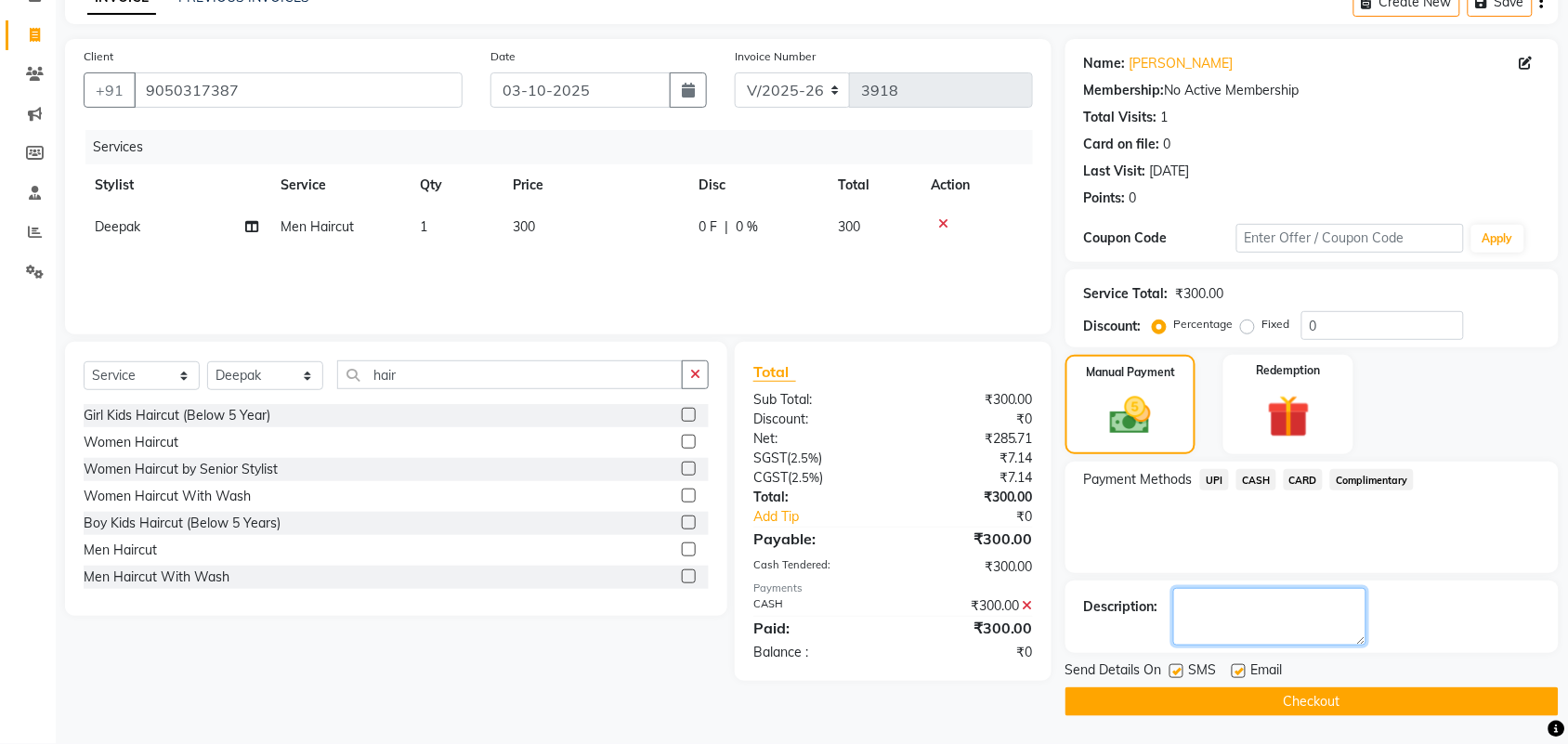
click at [1247, 587] on textarea at bounding box center [1270, 616] width 193 height 58
click at [1265, 695] on button "Checkout" at bounding box center [1311, 701] width 493 height 29
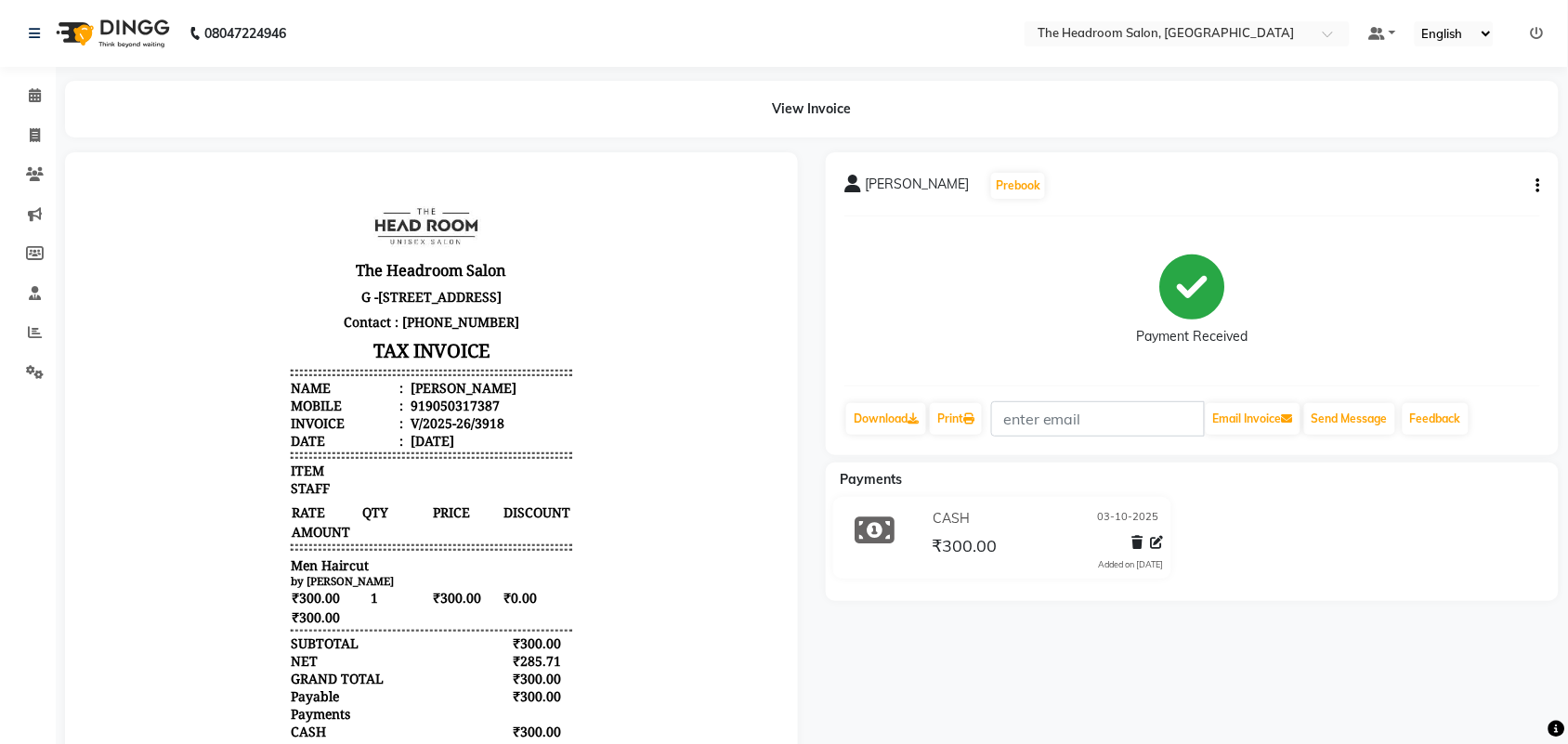
scroll to position [16, 0]
click at [209, 603] on body "The Headroom Salon [STREET_ADDRESS] Contact : [PHONE_NUMBER] TAX INVOICE Name :…" at bounding box center [431, 502] width 681 height 649
drag, startPoint x: 208, startPoint y: 581, endPoint x: 129, endPoint y: 610, distance: 84.2
click at [129, 610] on body "The Headroom Salon [STREET_ADDRESS] Contact : [PHONE_NUMBER] TAX INVOICE Name :…" at bounding box center [431, 502] width 681 height 649
click at [63, 682] on app-home "08047224946 Select Location × The Headroom Salon, Sector 93 Gurugram Default Pa…" at bounding box center [784, 445] width 1568 height 889
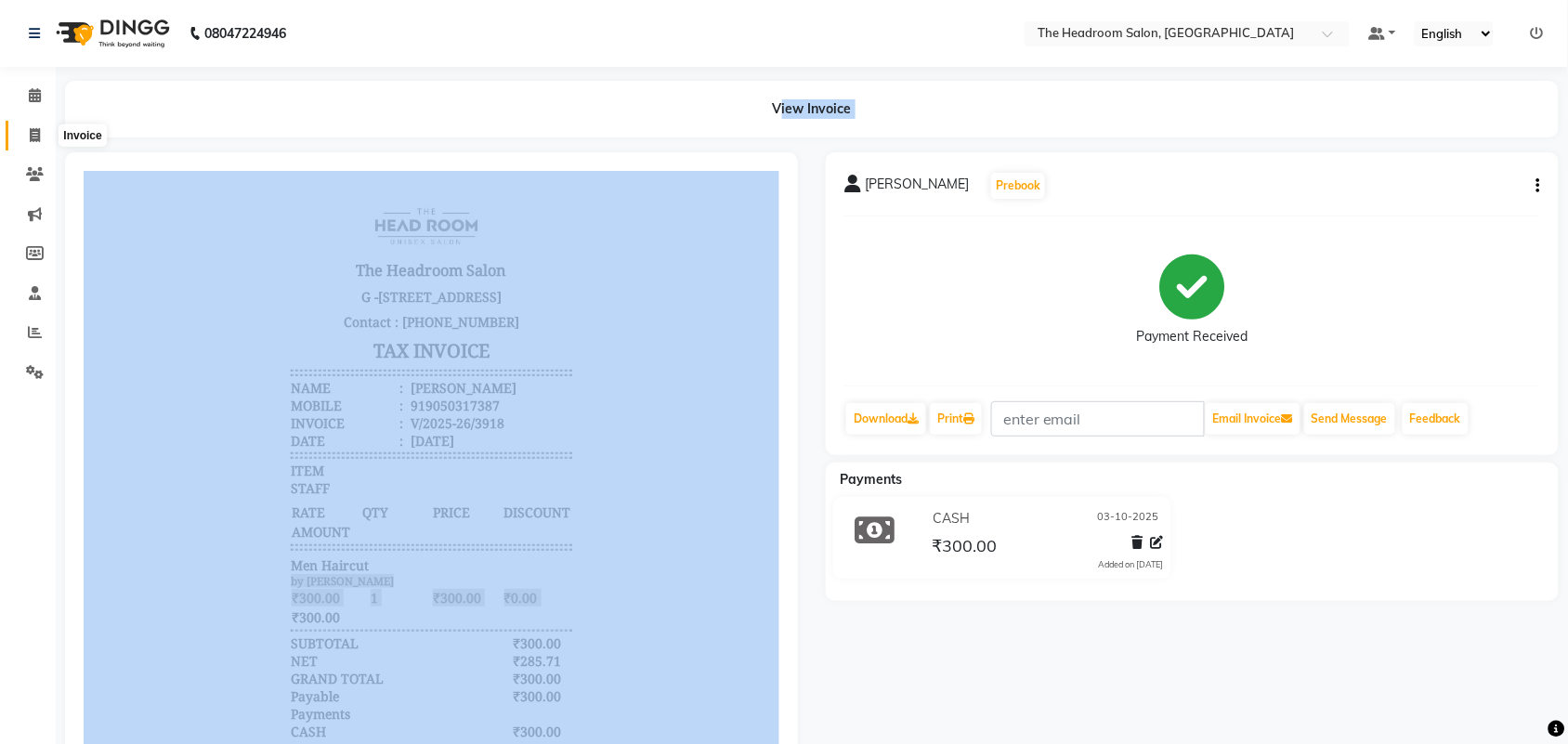
click at [38, 128] on icon at bounding box center [35, 134] width 10 height 14
select select "service"
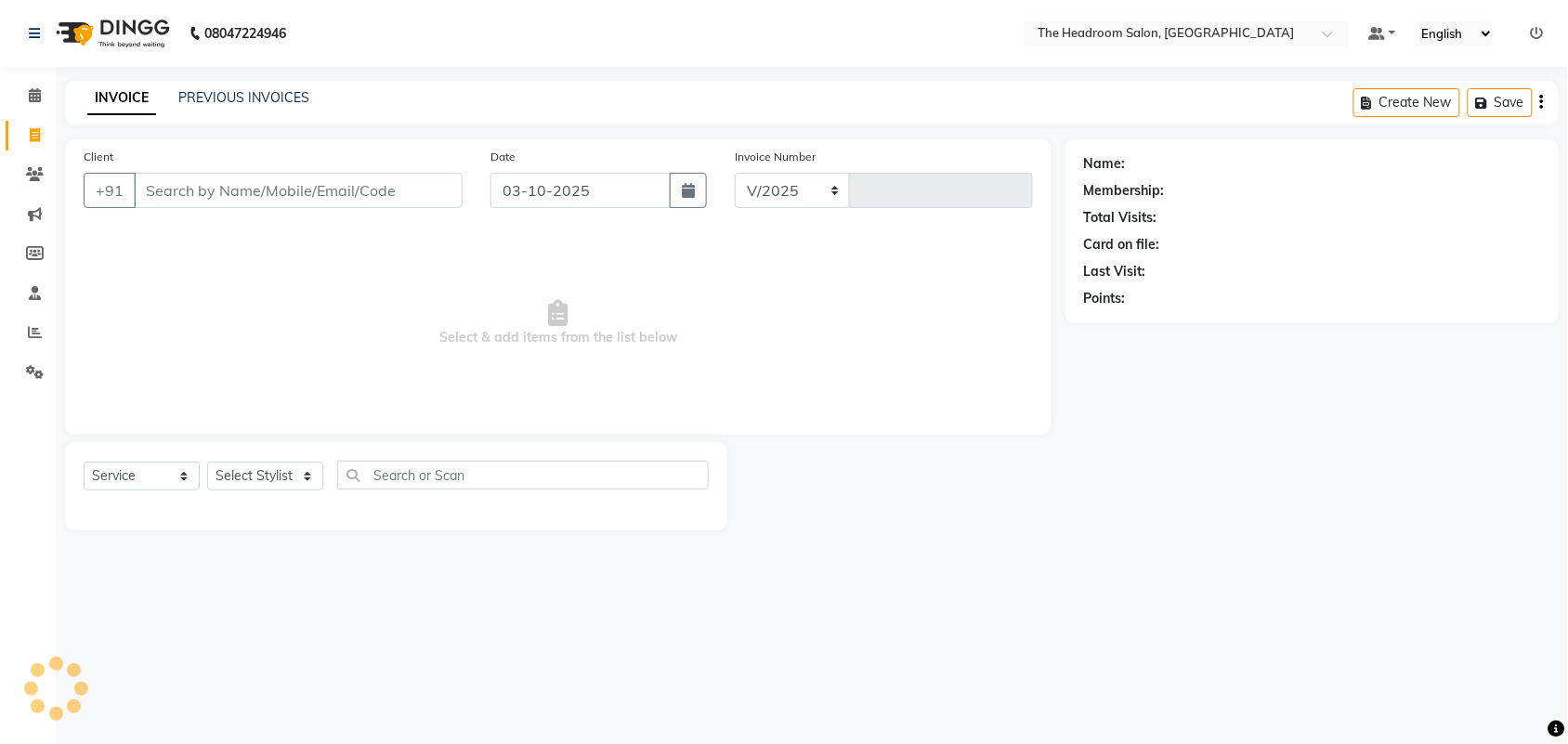
select select "6933"
type input "3919"
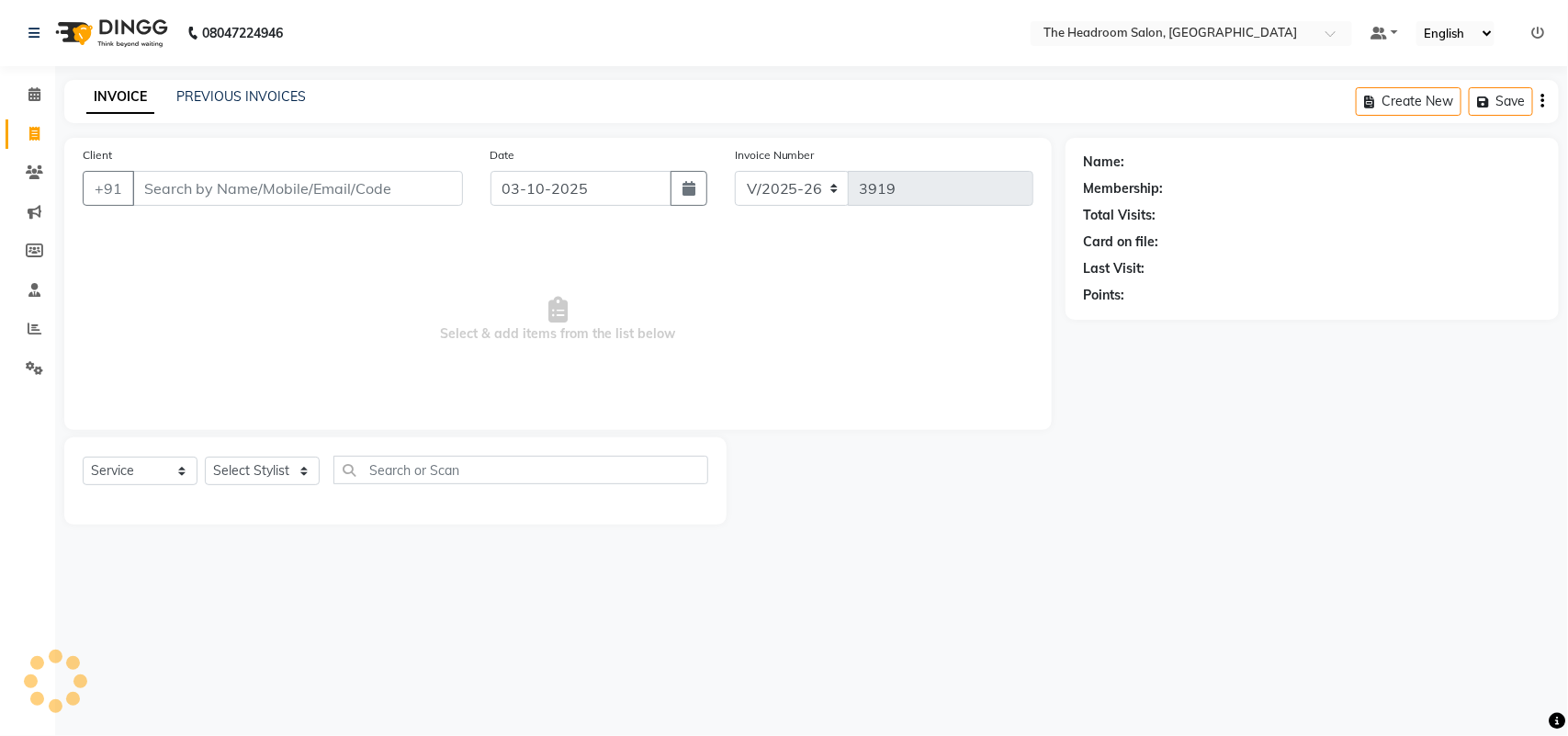
select select "58237"
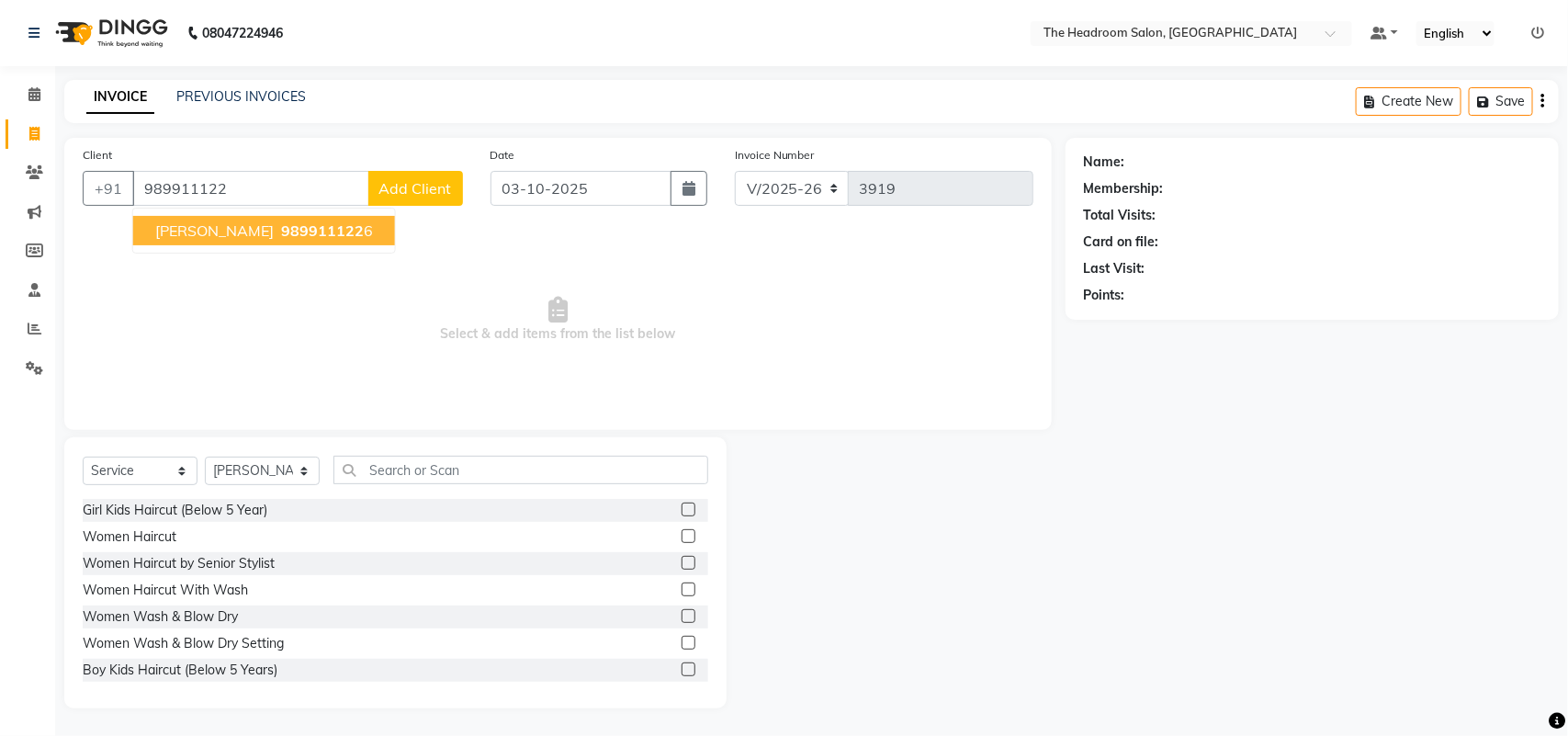
click at [281, 225] on span "989911122" at bounding box center [323, 231] width 83 height 18
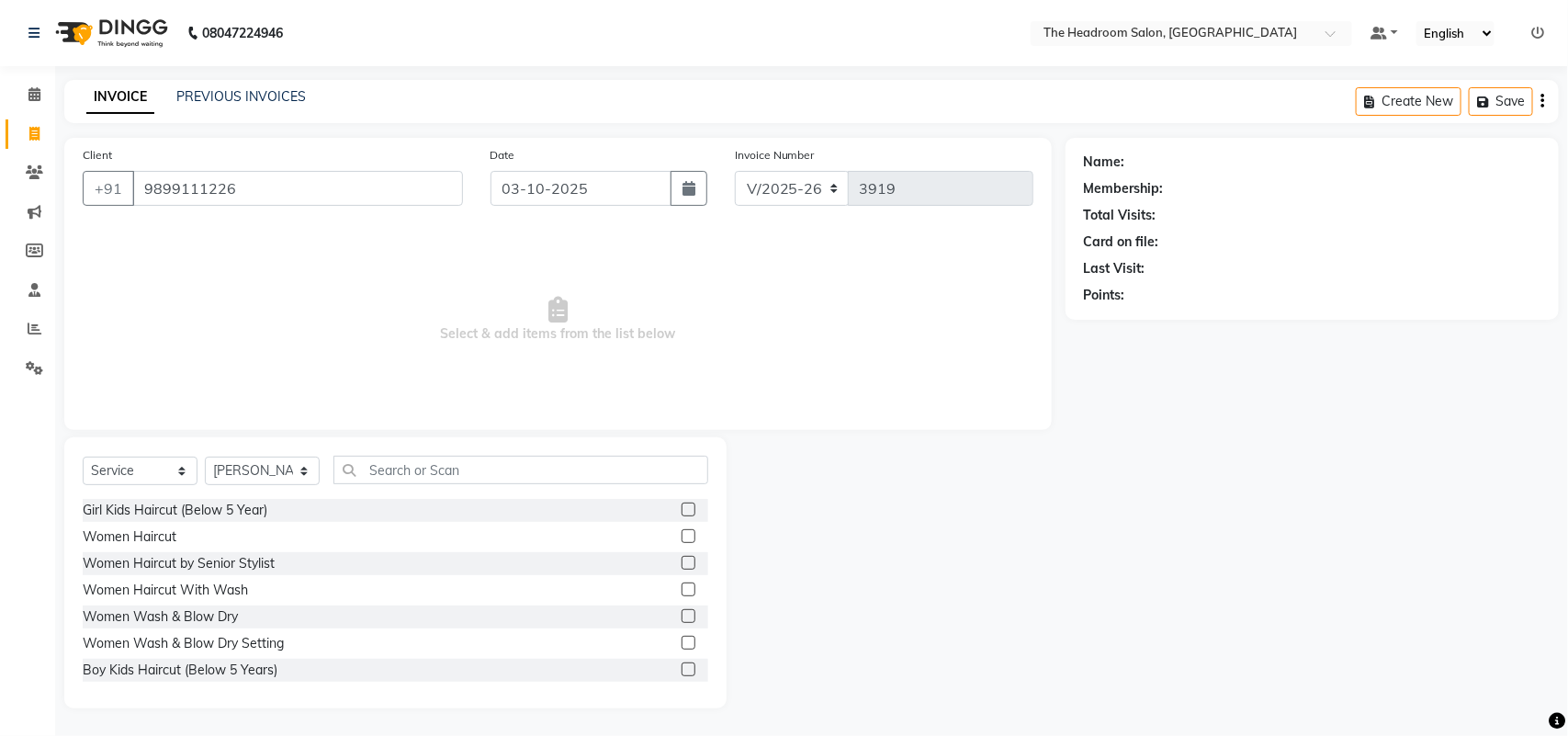
type input "9899111226"
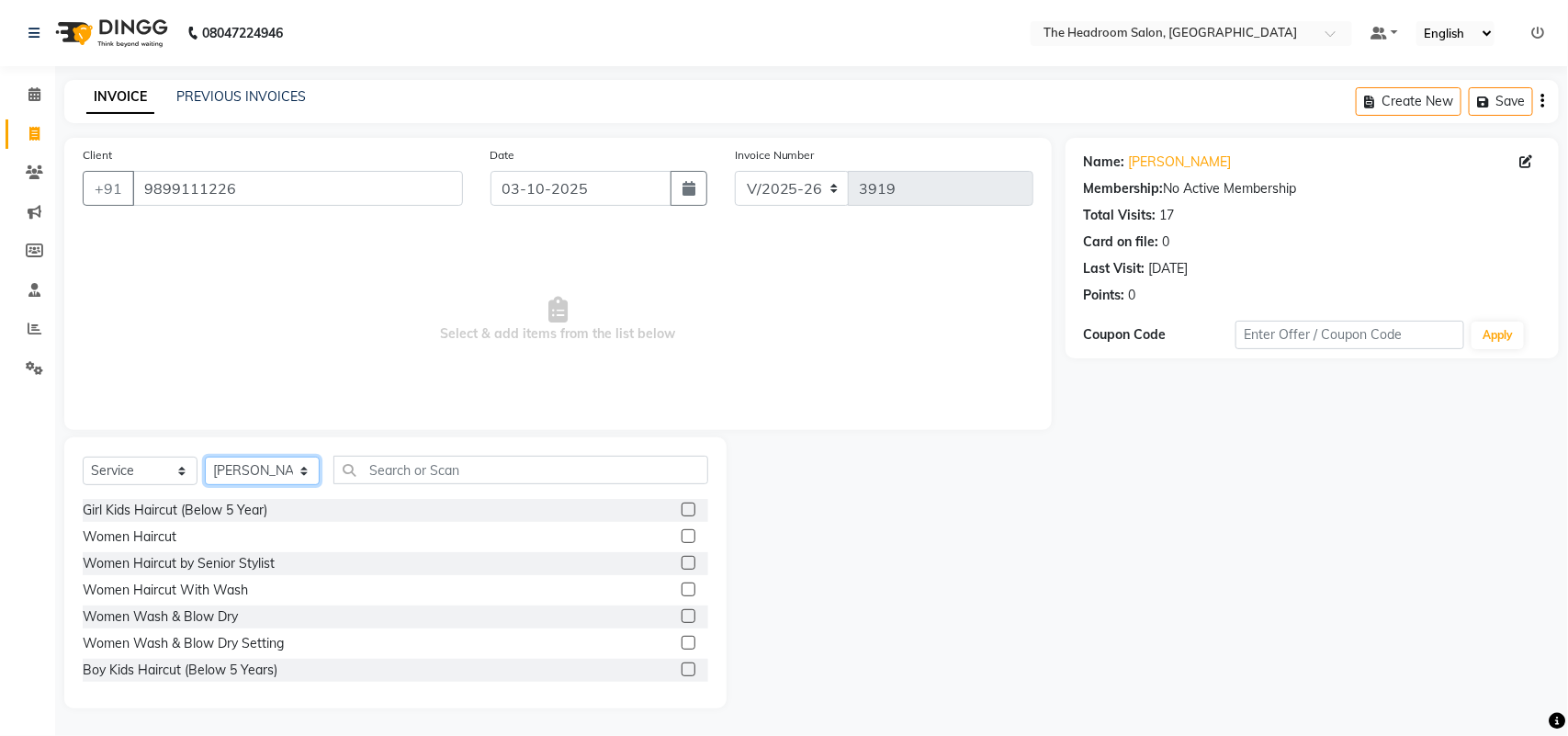
click at [277, 474] on select "Select Stylist [PERSON_NAME] Deepak [PERSON_NAME] [PERSON_NAME] Manager [PERSON…" at bounding box center [262, 470] width 114 height 29
click at [205, 457] on select "Select Stylist [PERSON_NAME] Deepak [PERSON_NAME] [PERSON_NAME] Manager [PERSON…" at bounding box center [262, 470] width 114 height 29
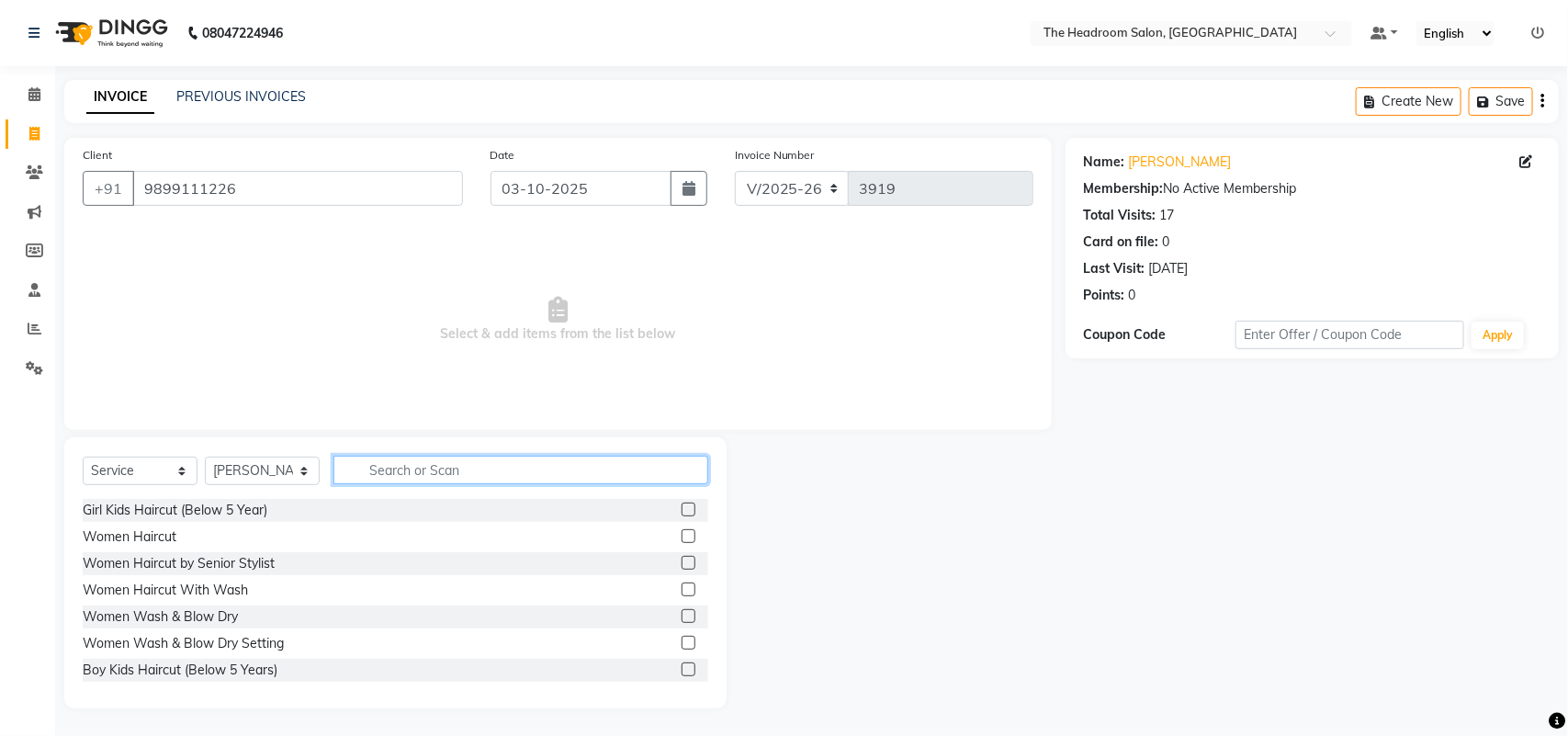
click at [461, 474] on input "text" at bounding box center [520, 469] width 374 height 29
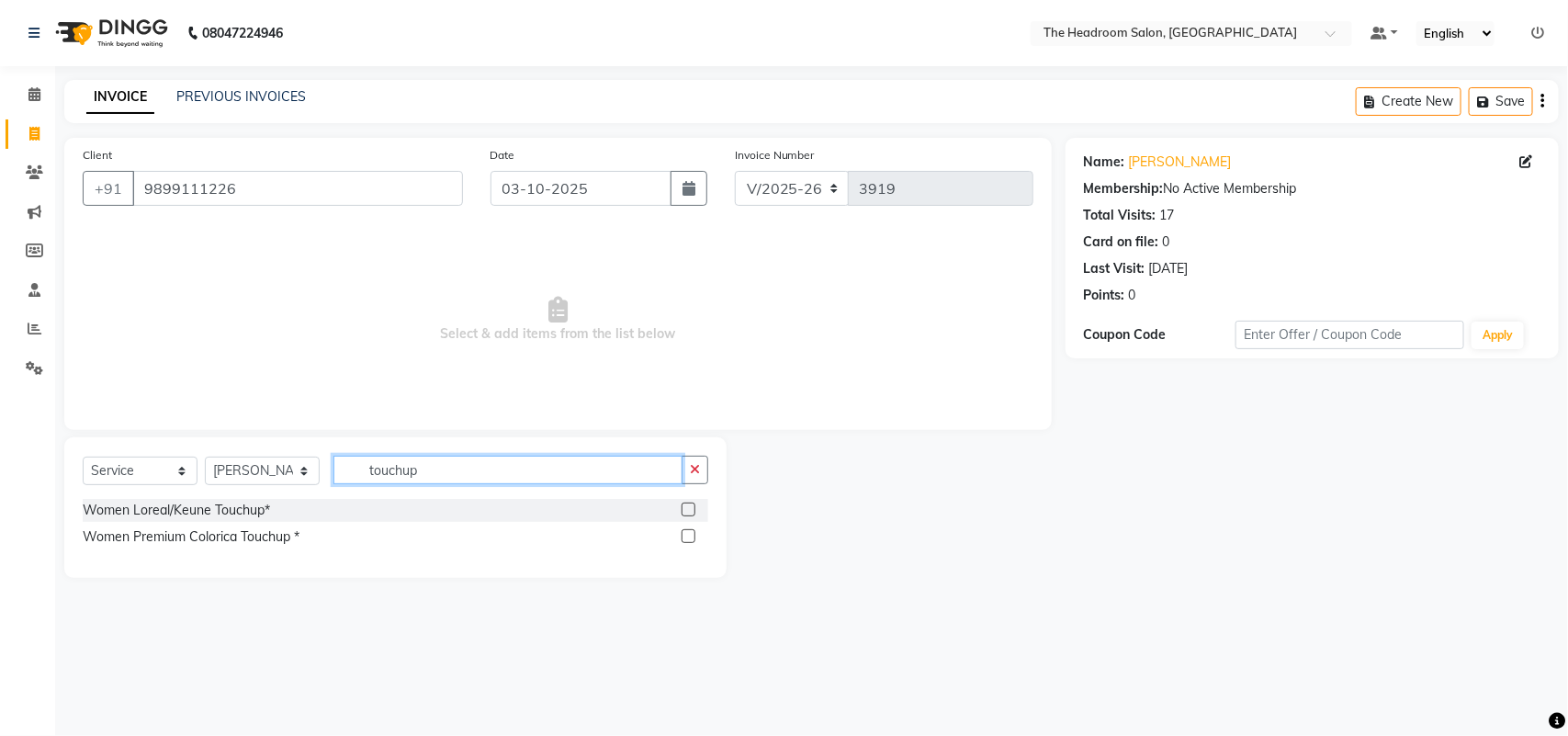
type input "touchup"
click at [691, 512] on label at bounding box center [688, 509] width 14 height 14
click at [691, 512] on input "checkbox" at bounding box center [687, 510] width 12 height 12
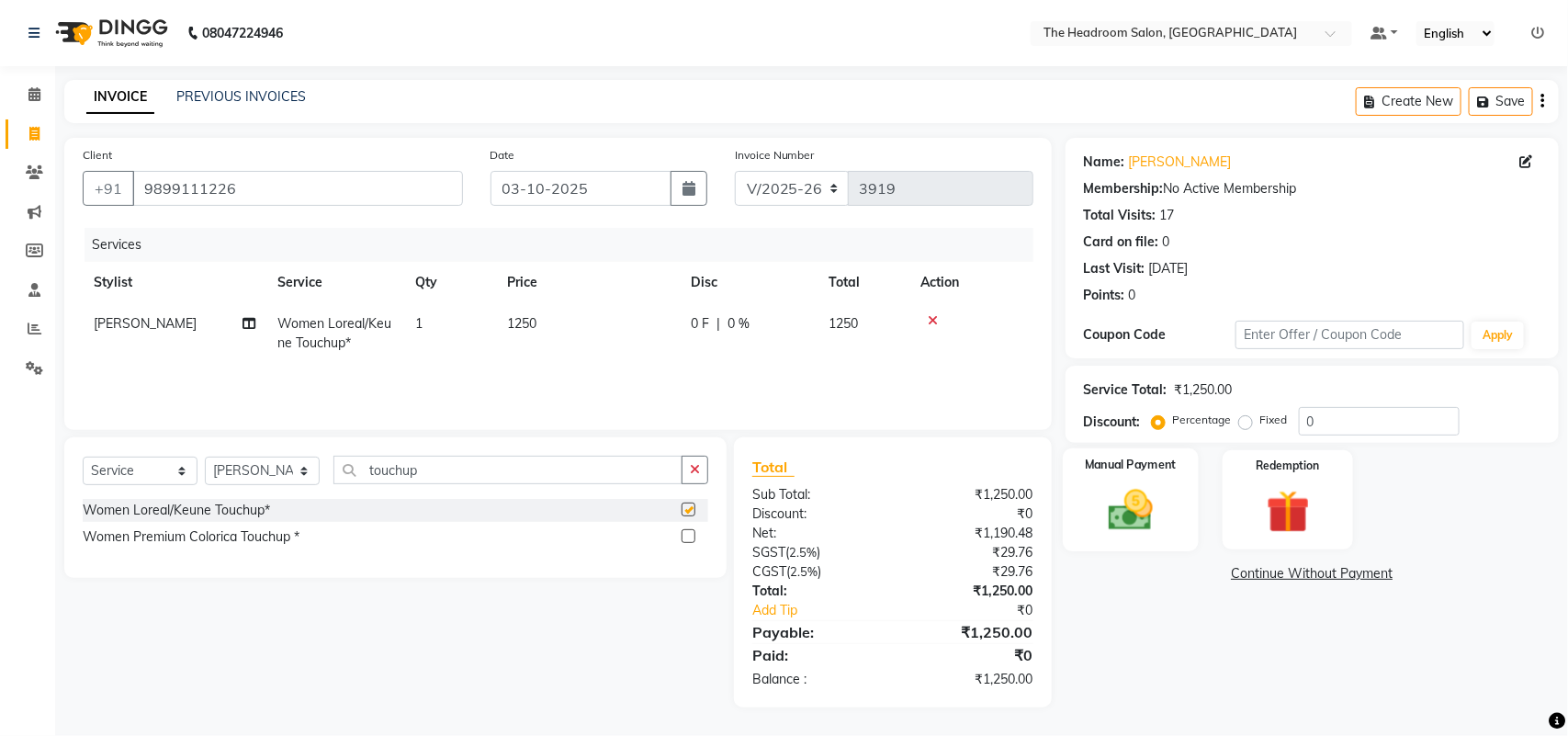
checkbox input "false"
click at [1158, 507] on img at bounding box center [1130, 510] width 73 height 52
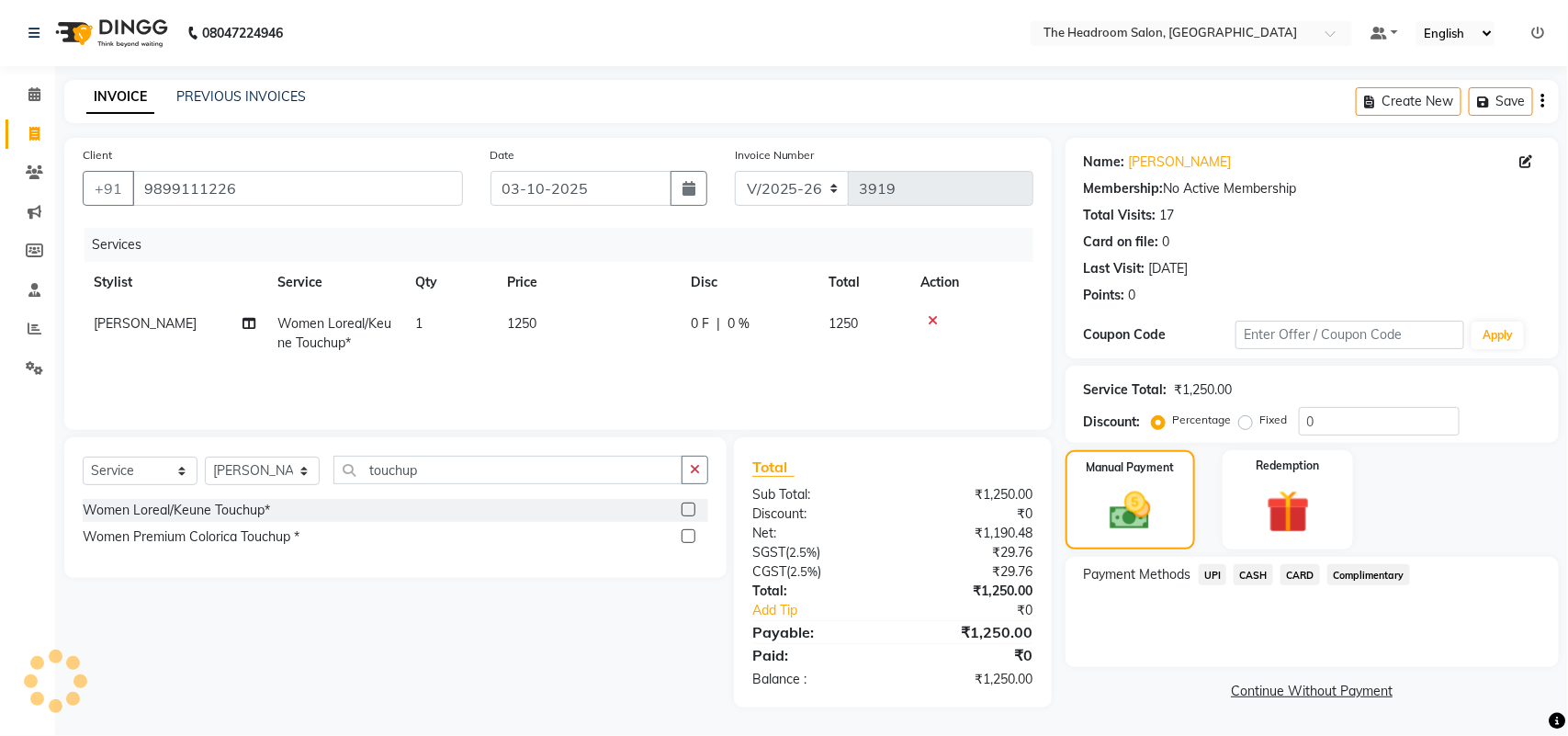
click at [1212, 576] on span "UPI" at bounding box center [1213, 574] width 29 height 21
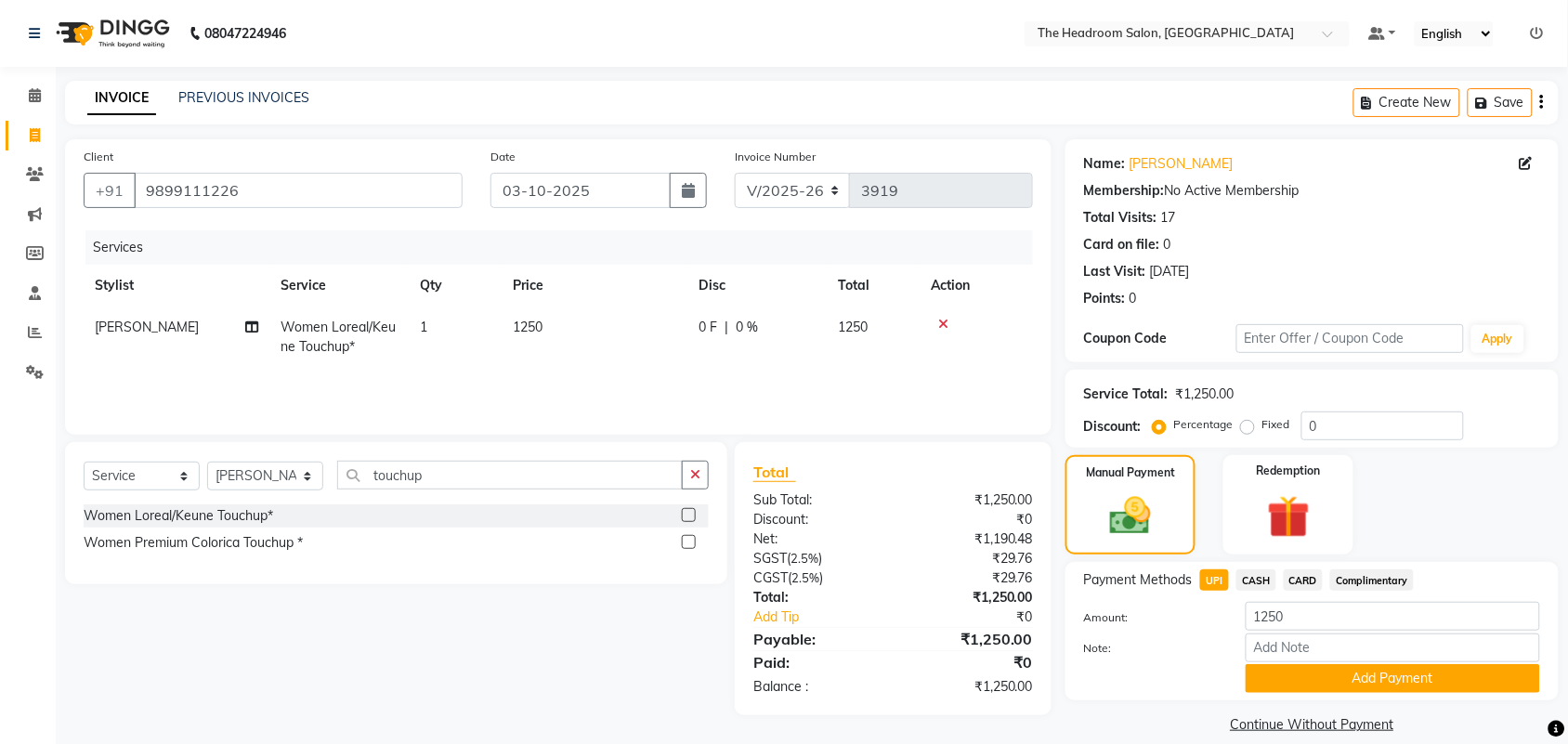
scroll to position [21, 0]
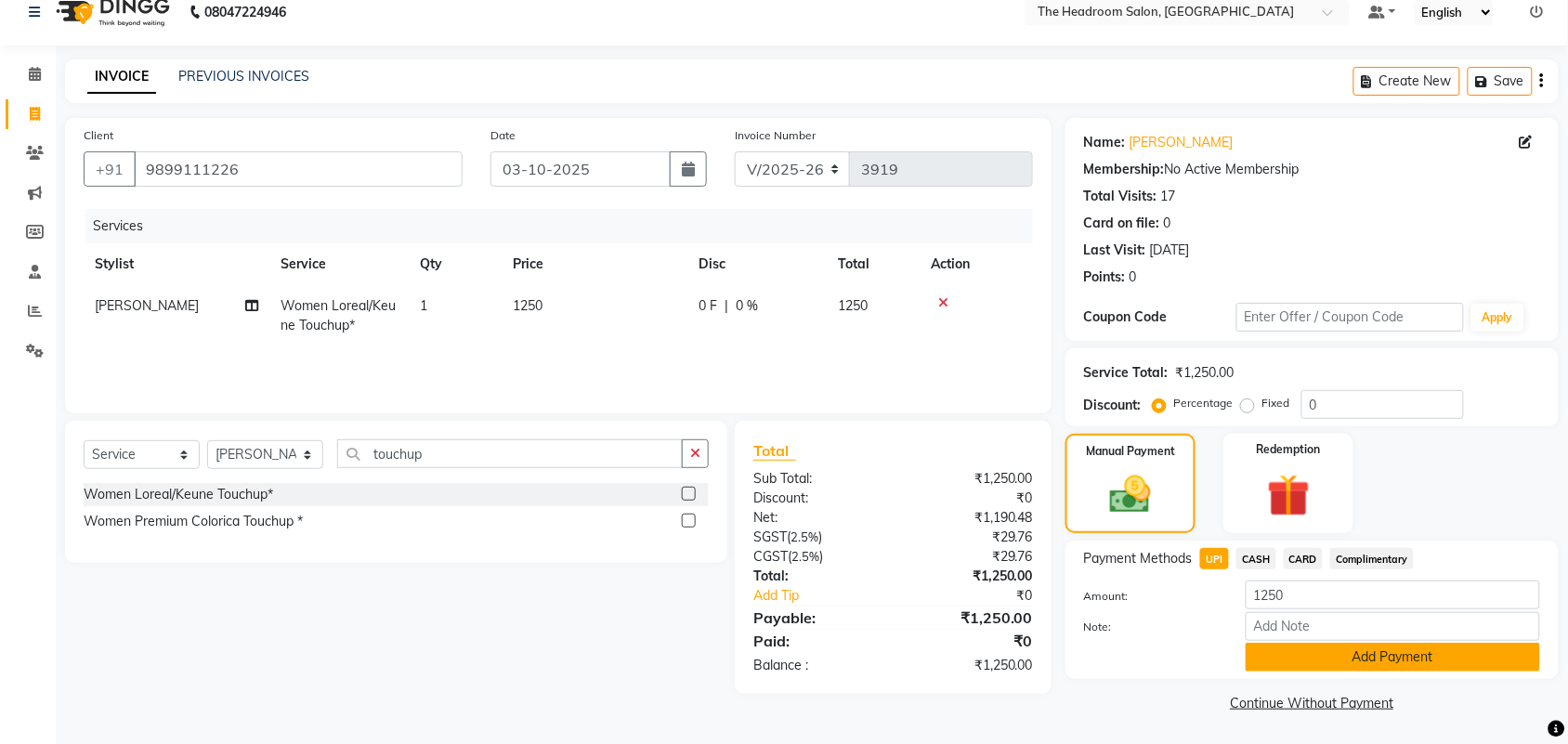
click at [1426, 661] on button "Add Payment" at bounding box center [1393, 656] width 295 height 29
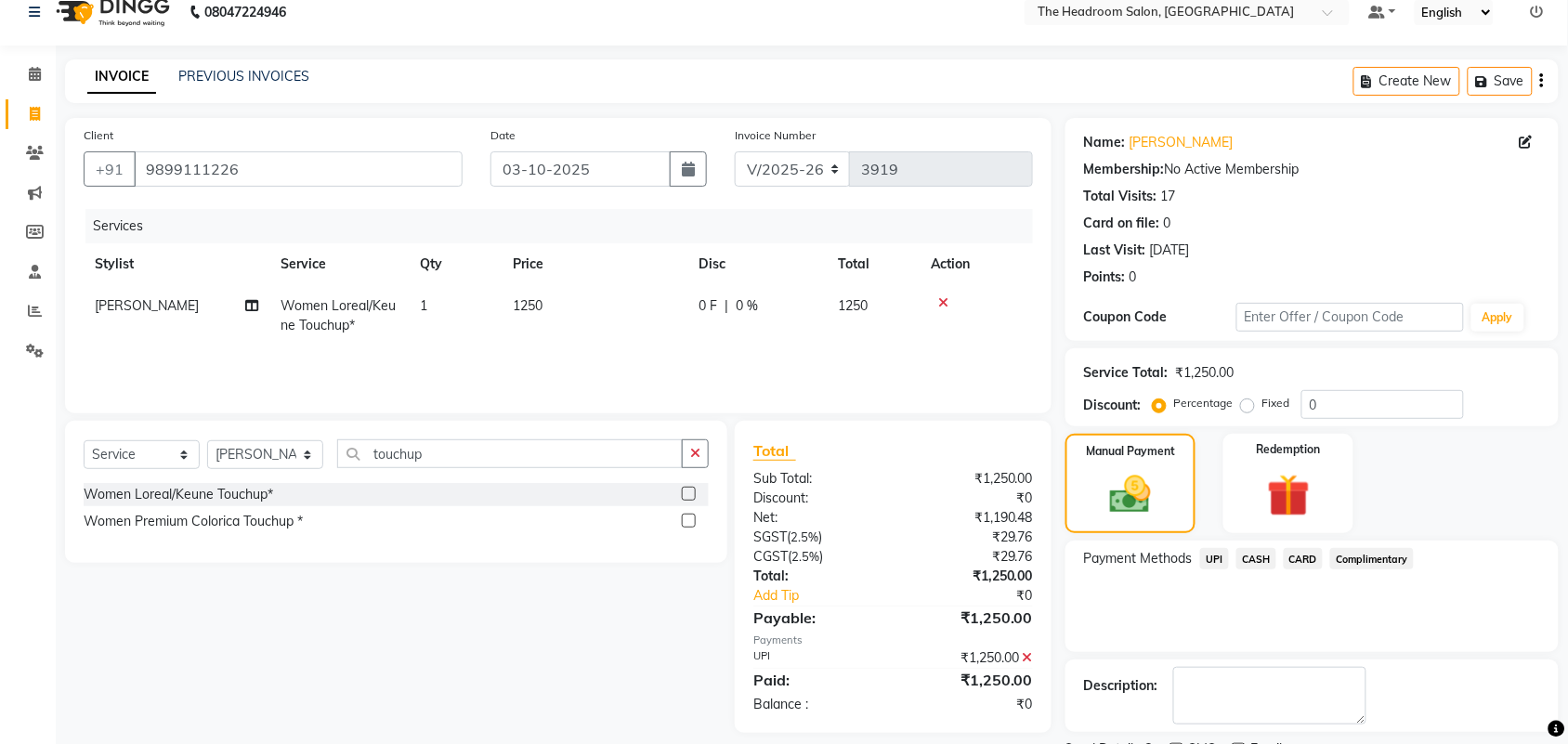
scroll to position [101, 0]
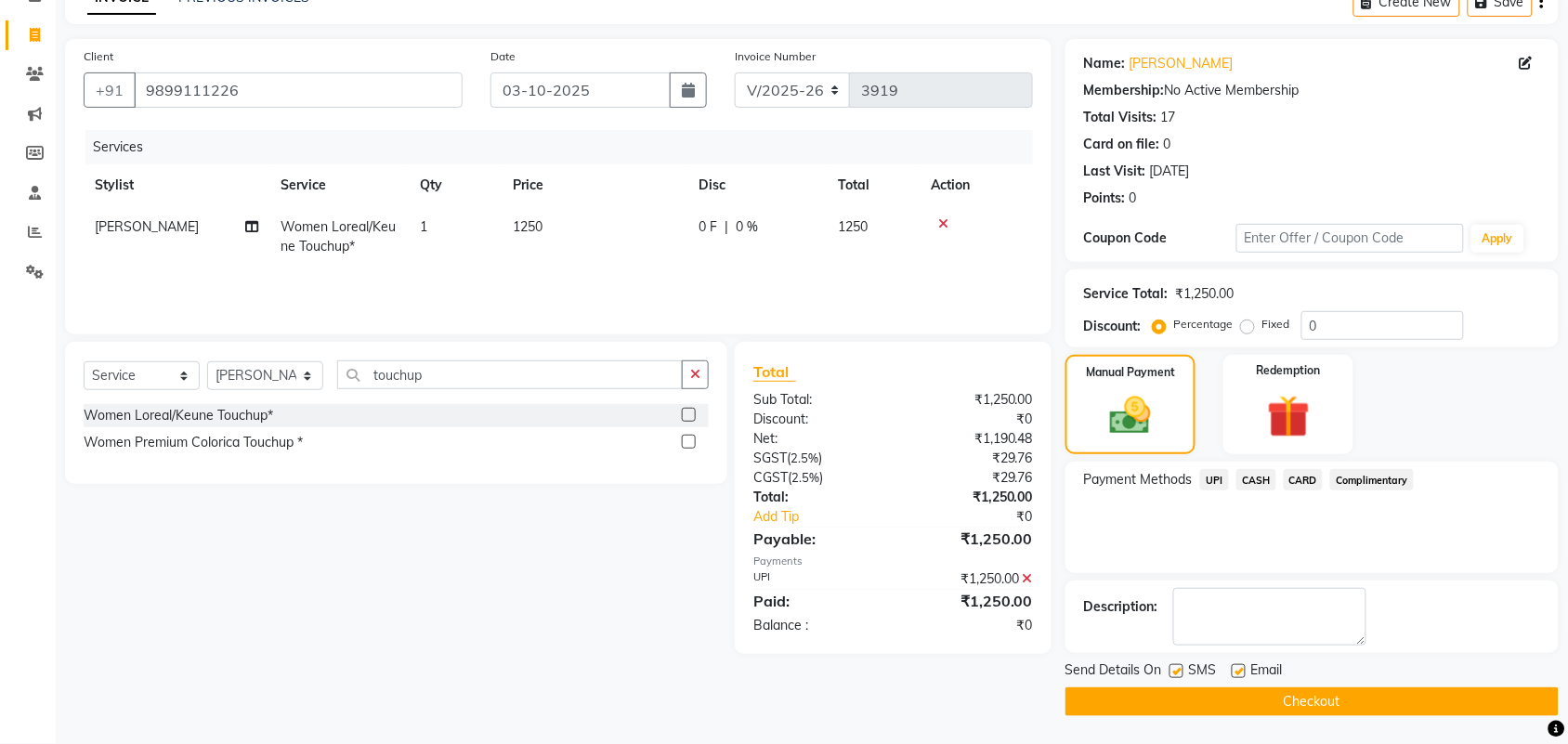
click at [1387, 708] on button "Checkout" at bounding box center [1311, 701] width 493 height 29
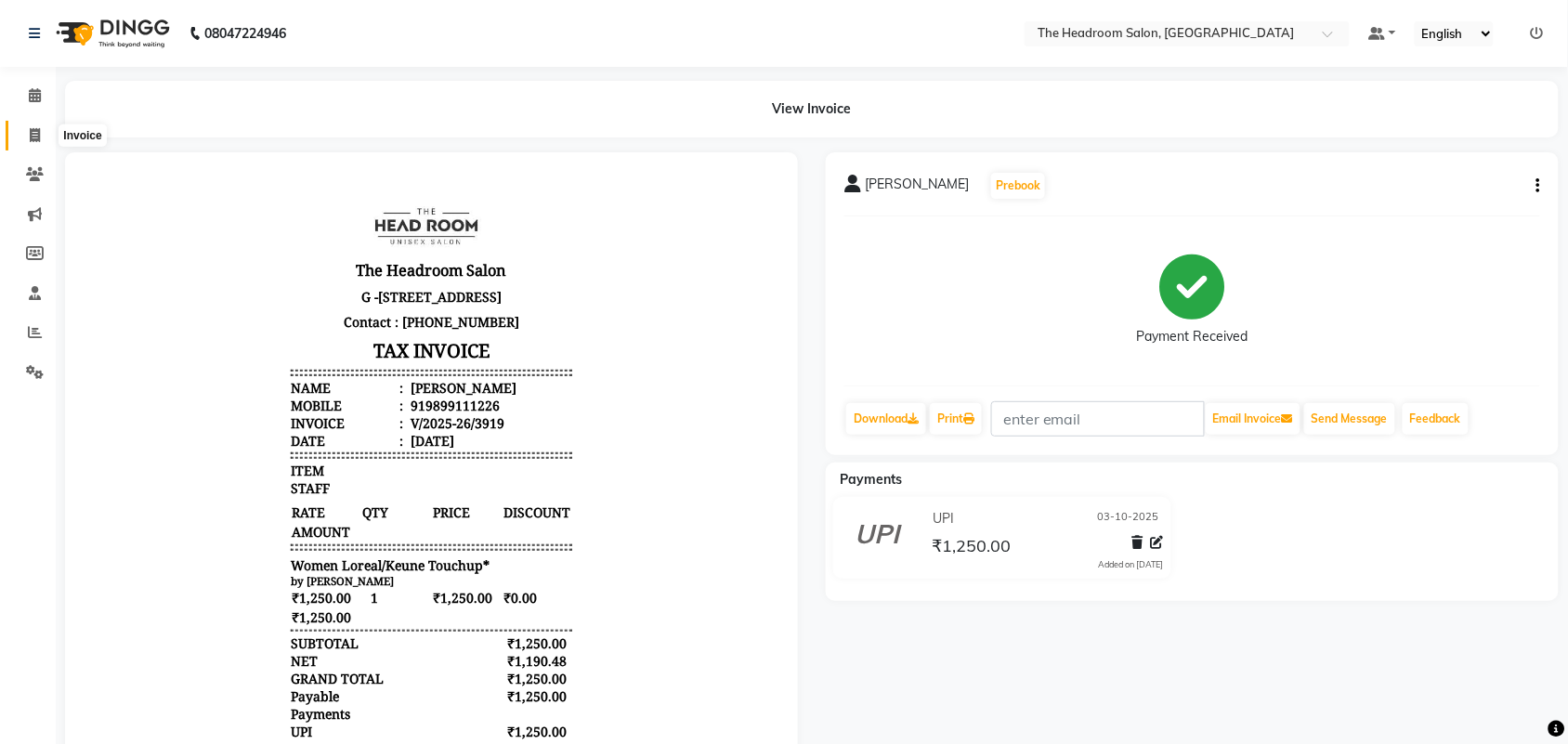
click at [35, 126] on span at bounding box center [35, 135] width 33 height 21
select select "service"
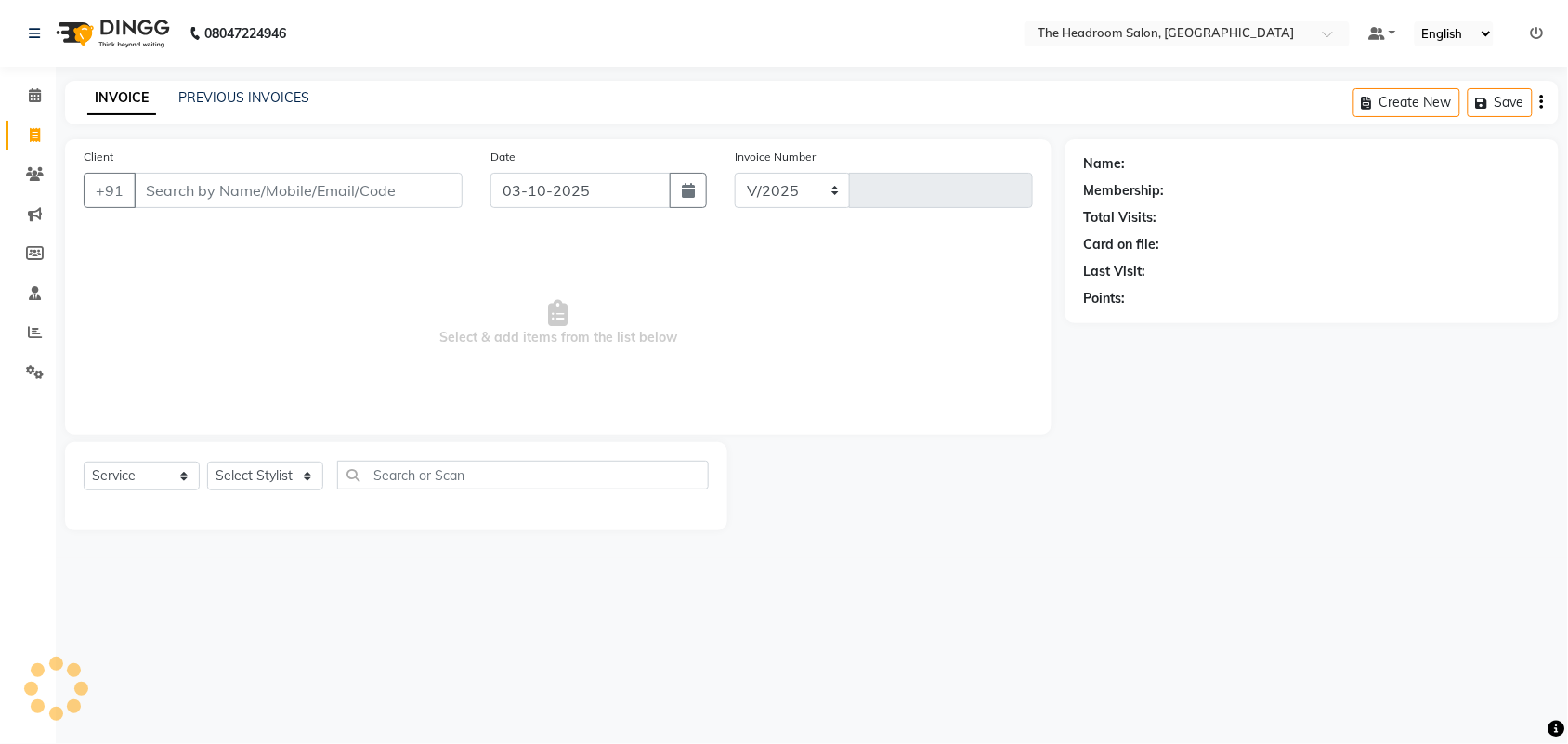
select select "6933"
type input "3920"
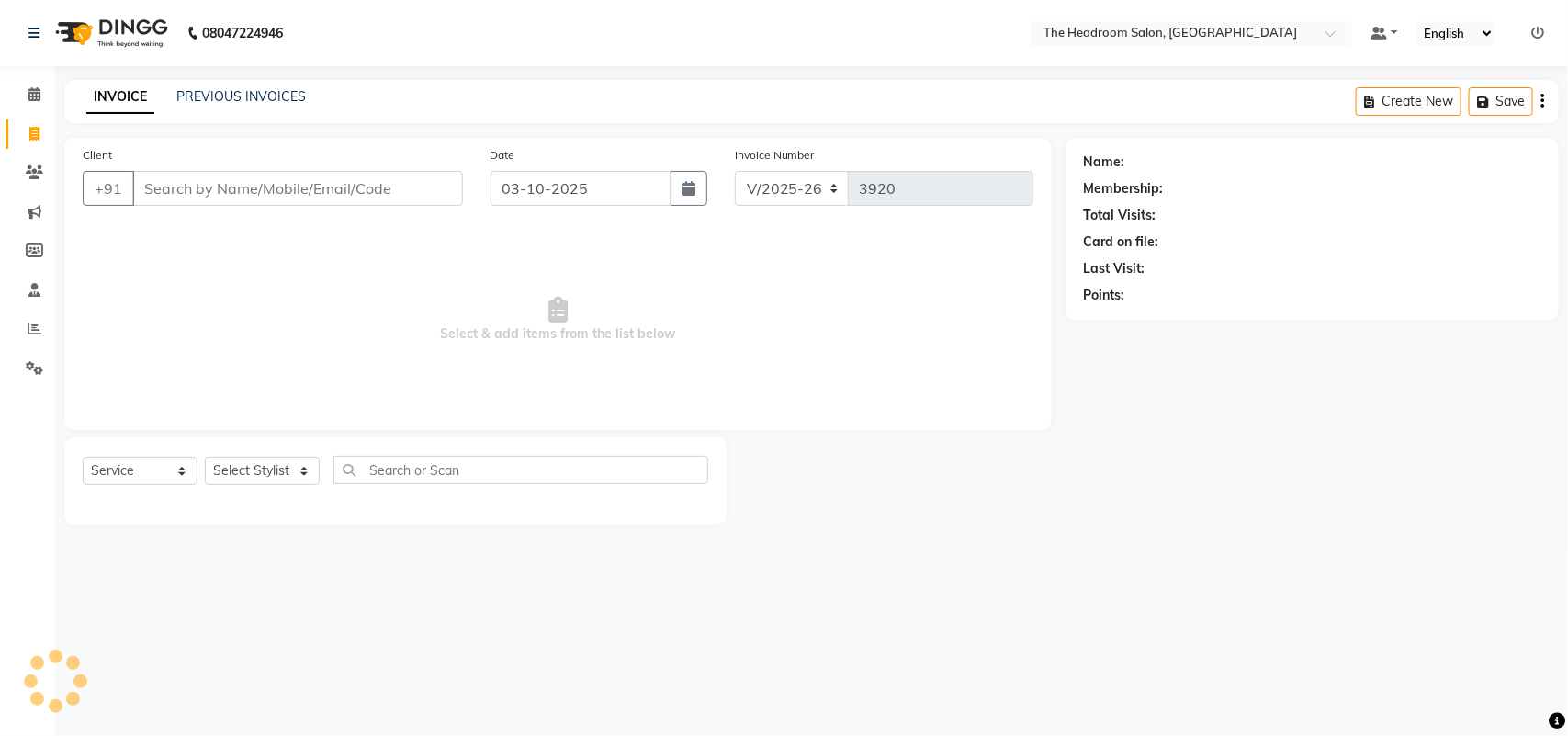
click at [286, 189] on input "Client" at bounding box center [297, 188] width 330 height 35
select select "58237"
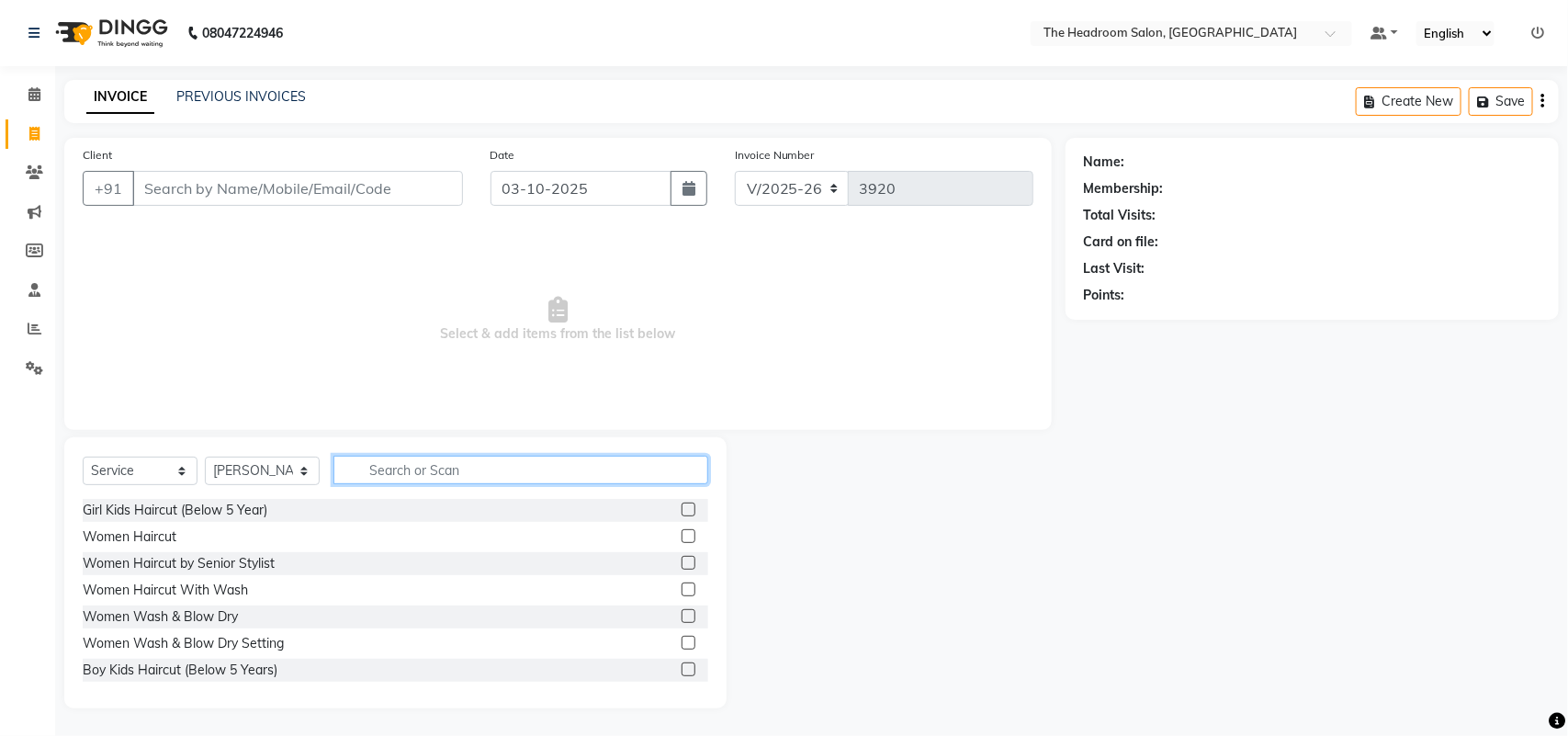
click at [467, 471] on input "text" at bounding box center [520, 469] width 374 height 29
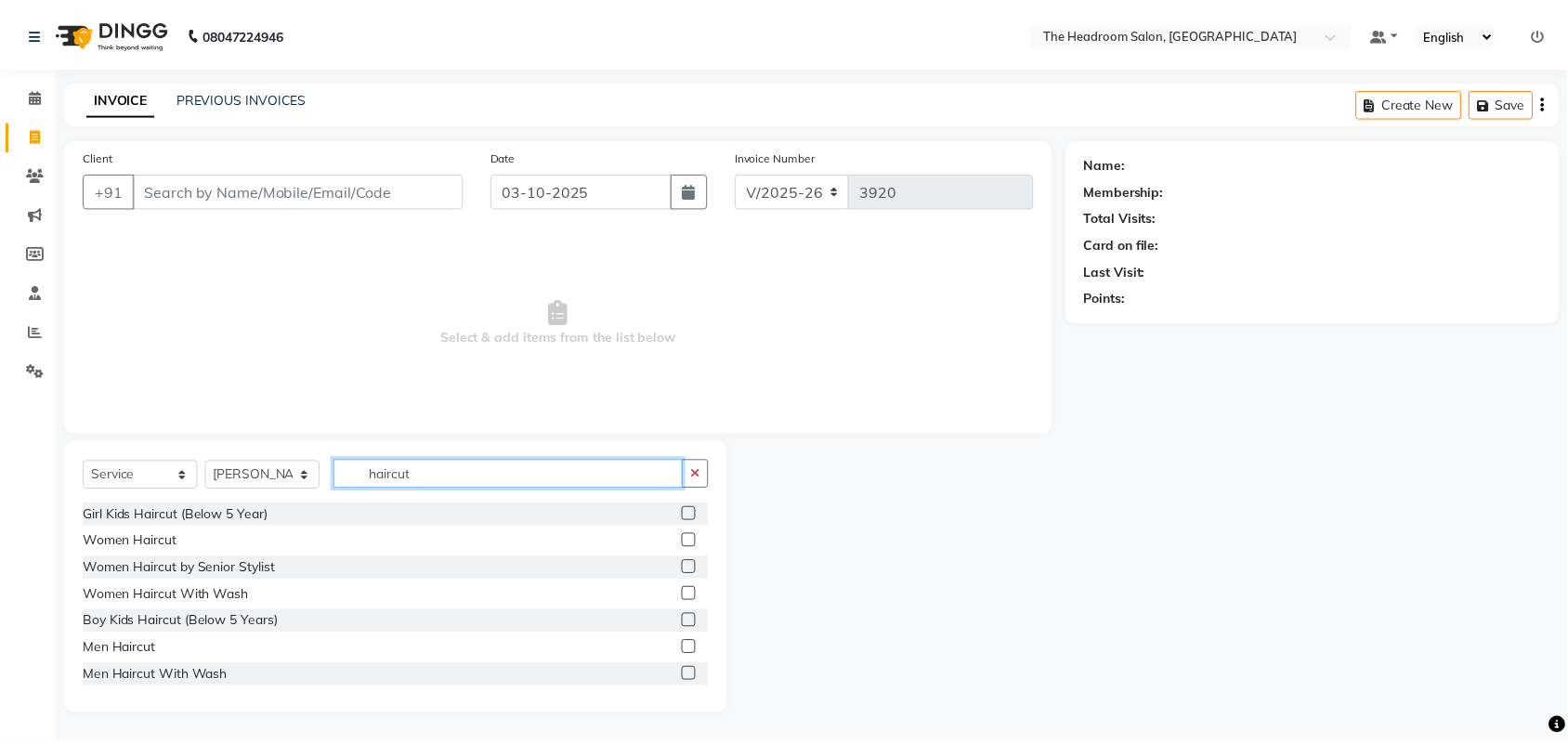
scroll to position [57, 0]
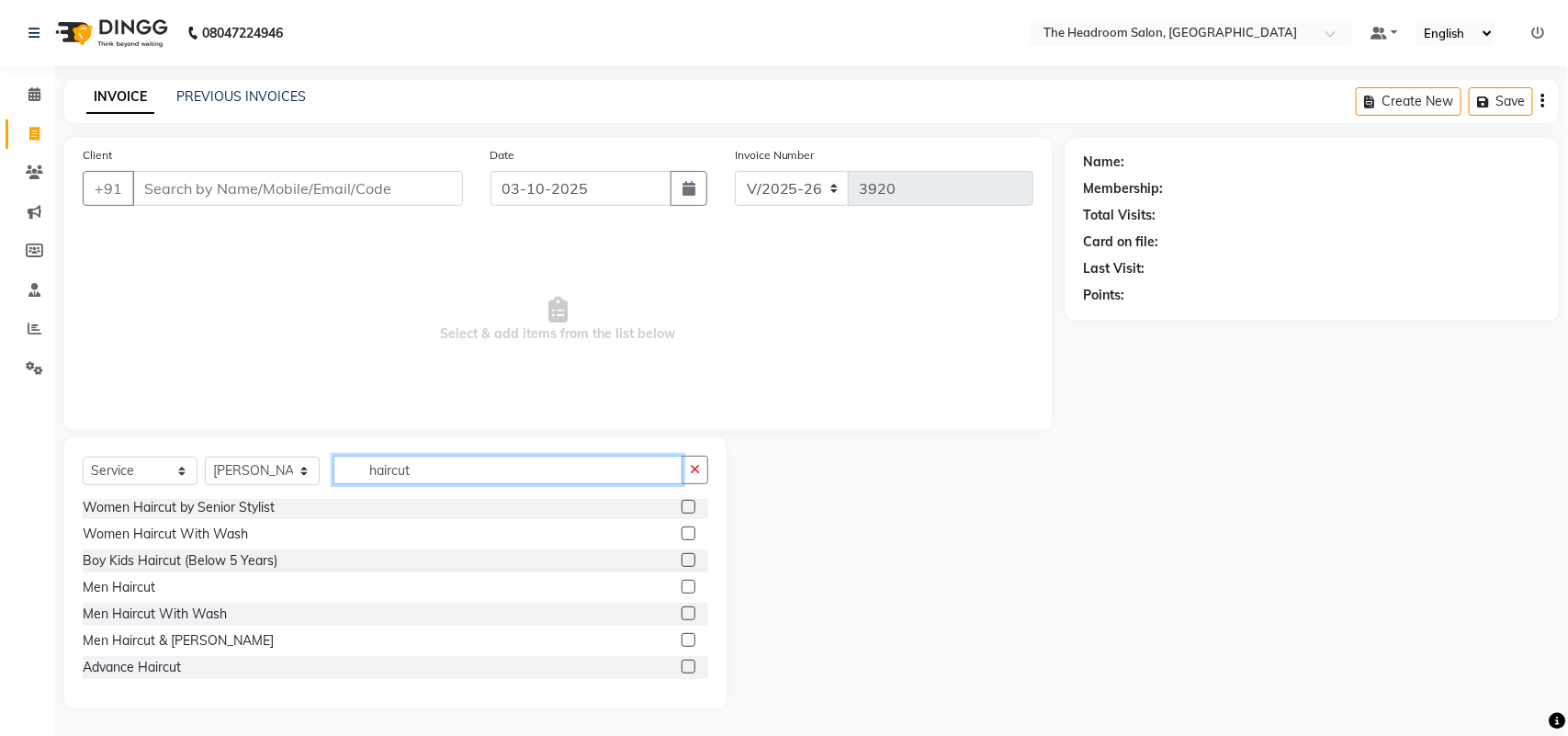
type input "haircut"
click at [682, 638] on label at bounding box center [688, 639] width 14 height 14
click at [682, 638] on input "checkbox" at bounding box center [687, 640] width 12 height 12
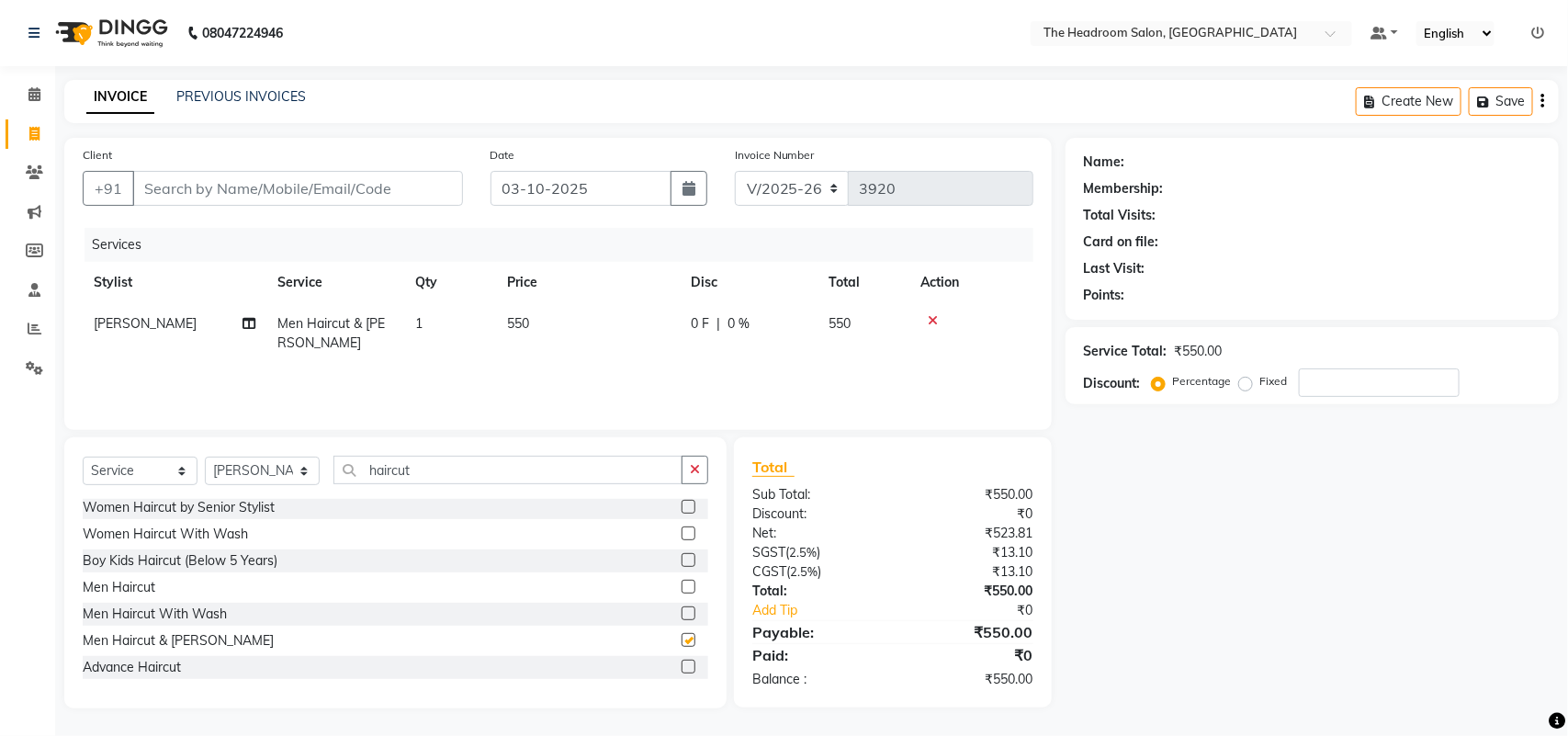
checkbox input "false"
click at [218, 175] on input "Client" at bounding box center [297, 188] width 330 height 35
type input "7"
type input "0"
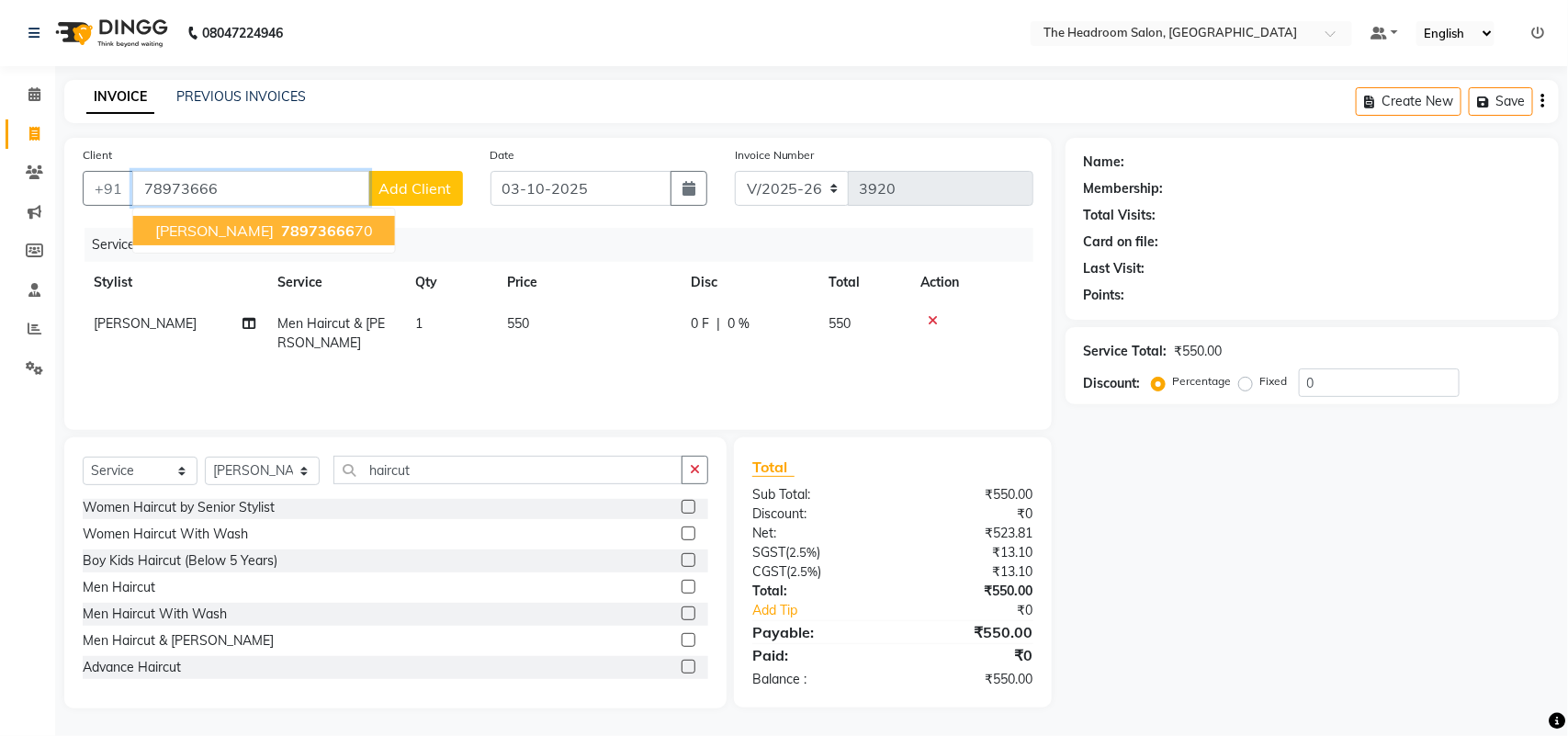
click at [281, 223] on span "78973666" at bounding box center [318, 231] width 74 height 18
type input "7897366670"
click at [276, 223] on div "Client [PHONE_NUMBER] [PERSON_NAME] 78973666 70 Add Client Date [DATE] Invoice …" at bounding box center [558, 283] width 988 height 292
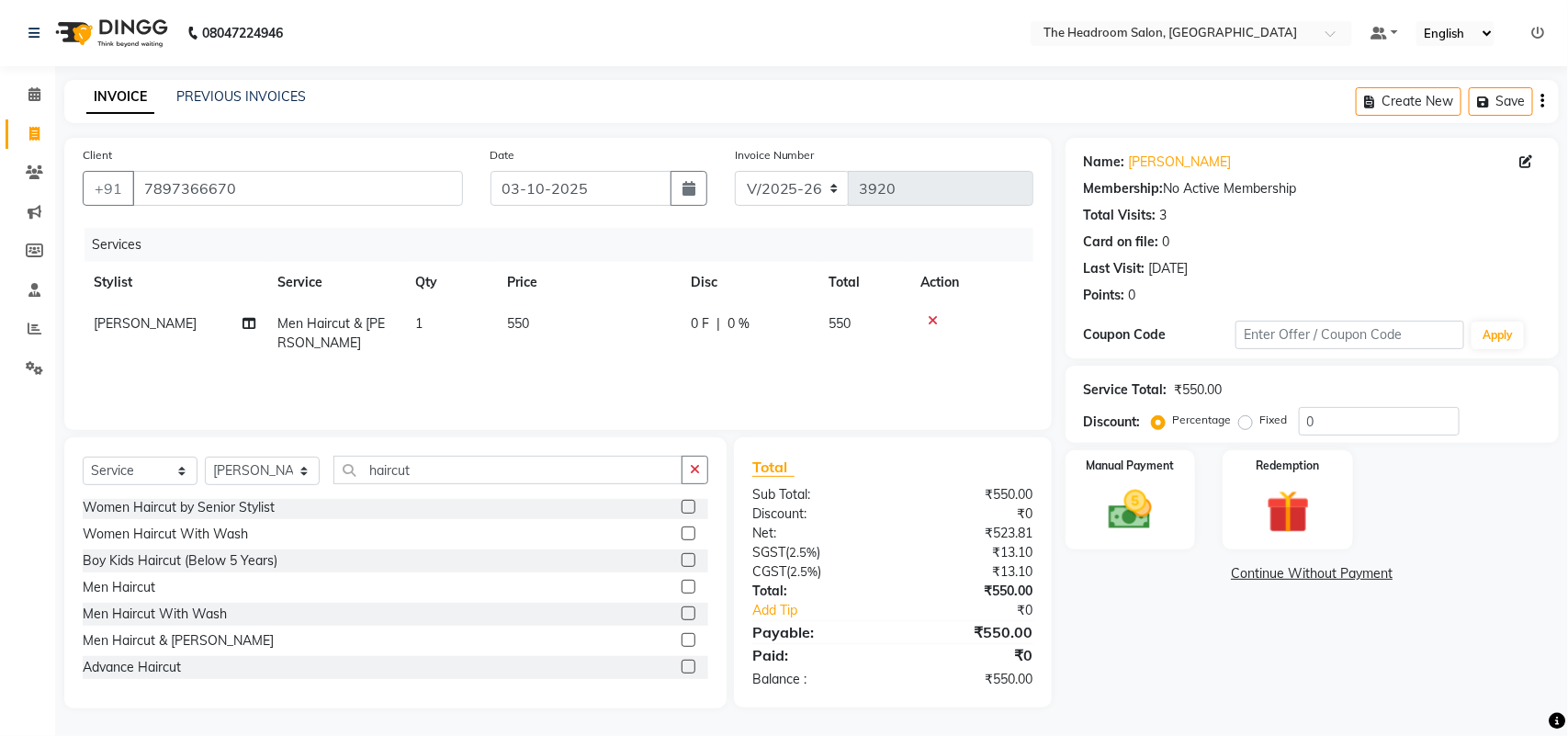
click at [1182, 624] on div "Name: [PERSON_NAME] Membership: No Active Membership Total Visits: 3 Card on fi…" at bounding box center [1319, 422] width 507 height 570
click at [1119, 522] on img at bounding box center [1130, 510] width 73 height 52
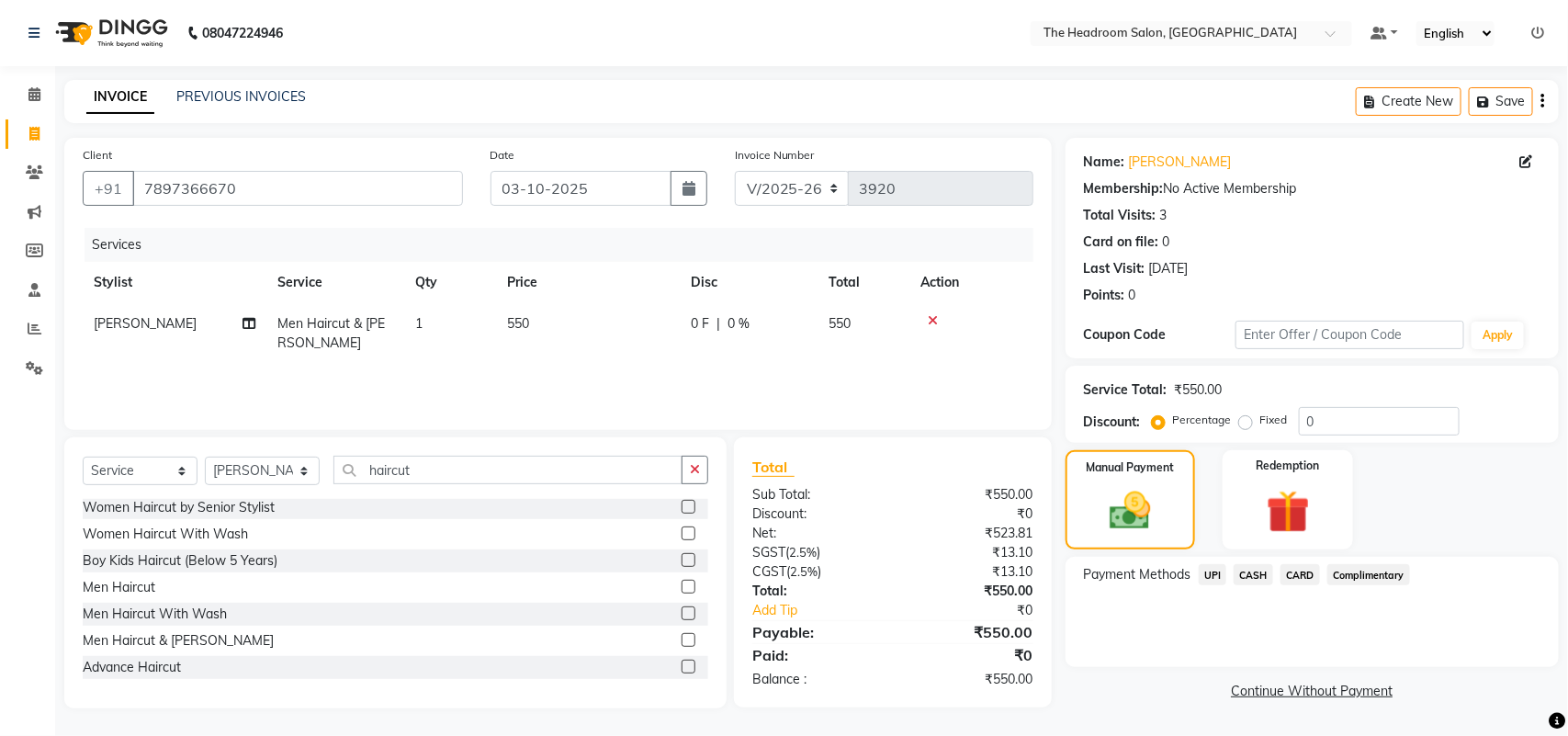
click at [1489, 487] on div "Manual Payment Redemption" at bounding box center [1312, 500] width 521 height 100
click at [1259, 572] on span "CASH" at bounding box center [1253, 574] width 40 height 21
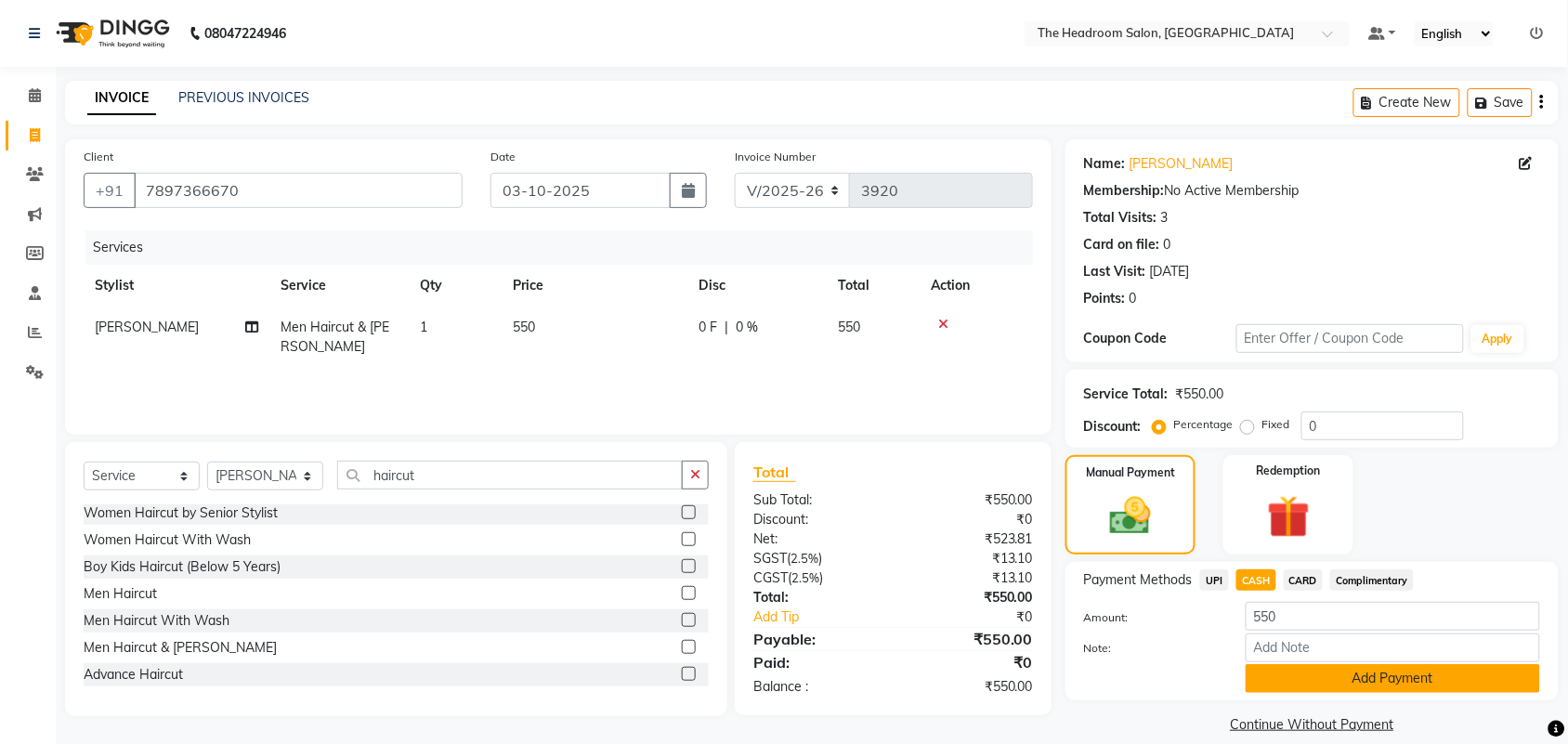
click at [1418, 681] on button "Add Payment" at bounding box center [1393, 678] width 295 height 29
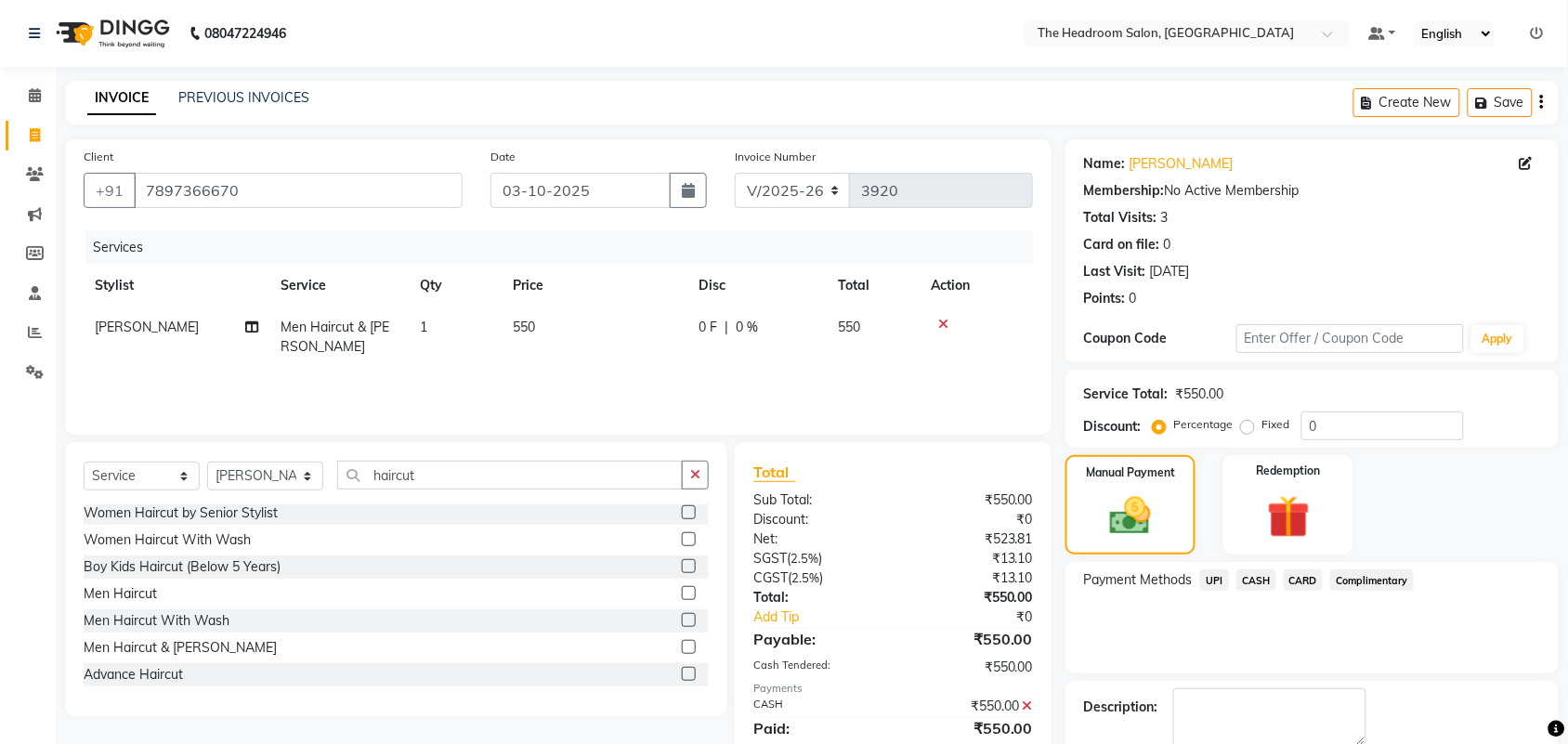
scroll to position [101, 0]
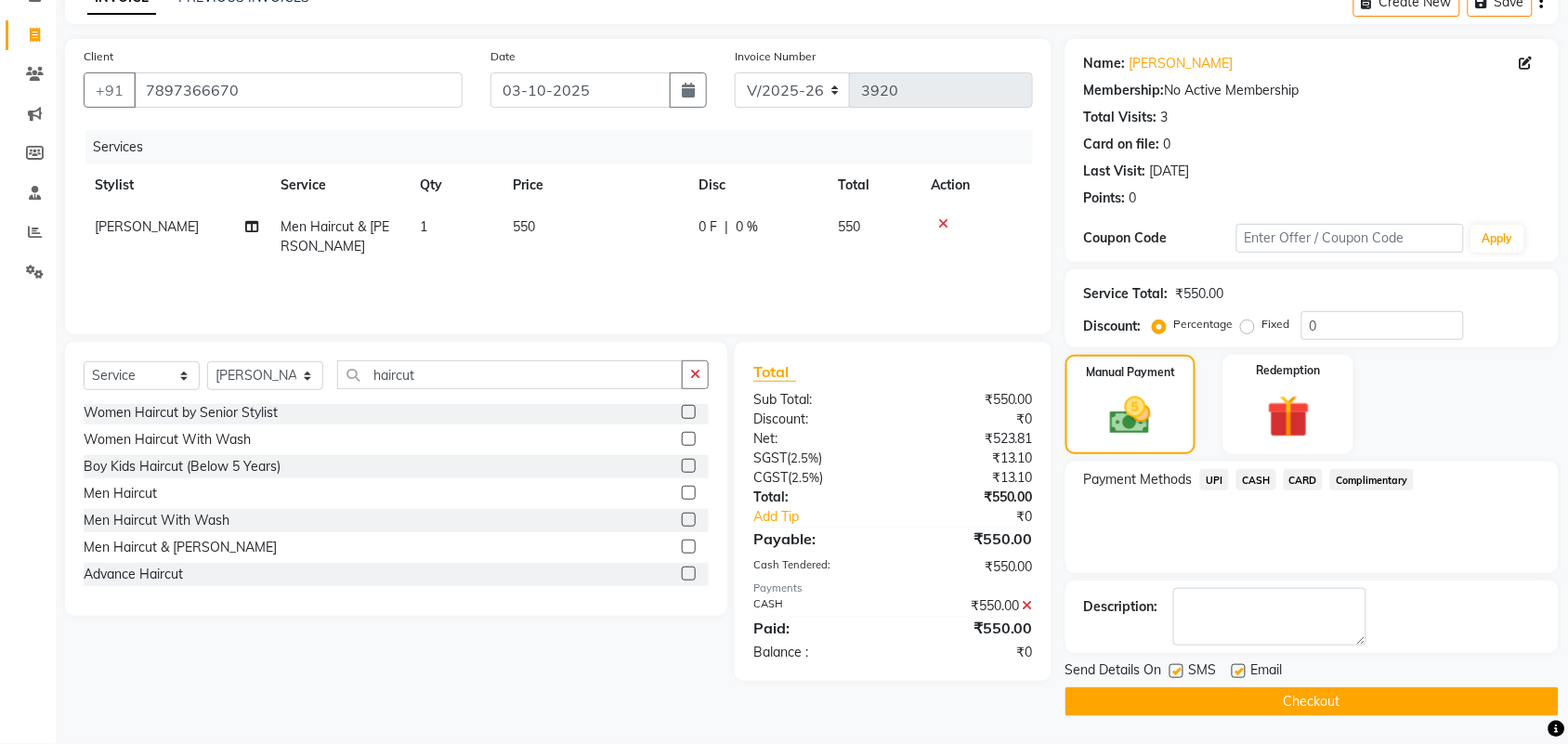
click at [1410, 708] on button "Checkout" at bounding box center [1311, 701] width 493 height 29
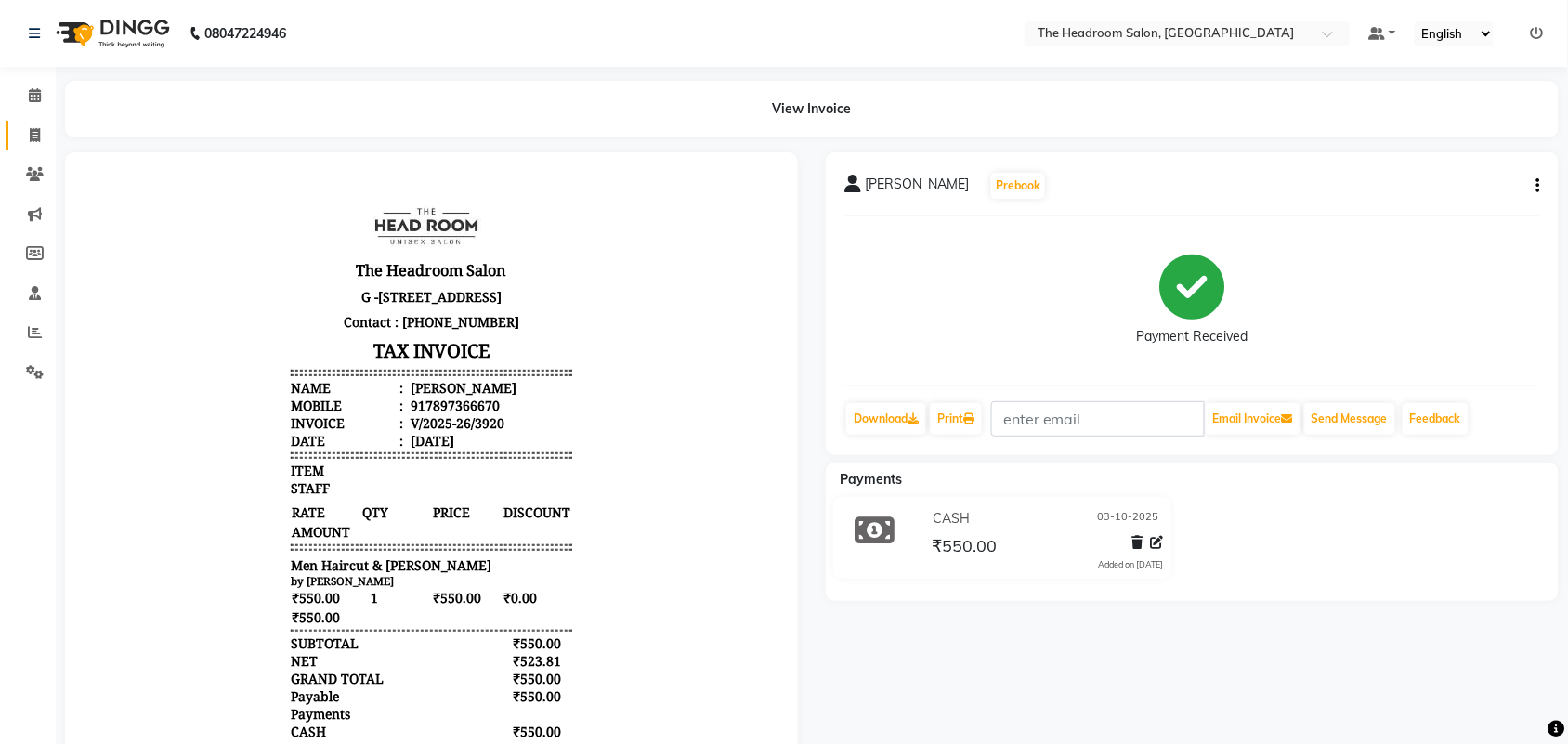
click at [31, 128] on icon at bounding box center [35, 134] width 10 height 14
select select "service"
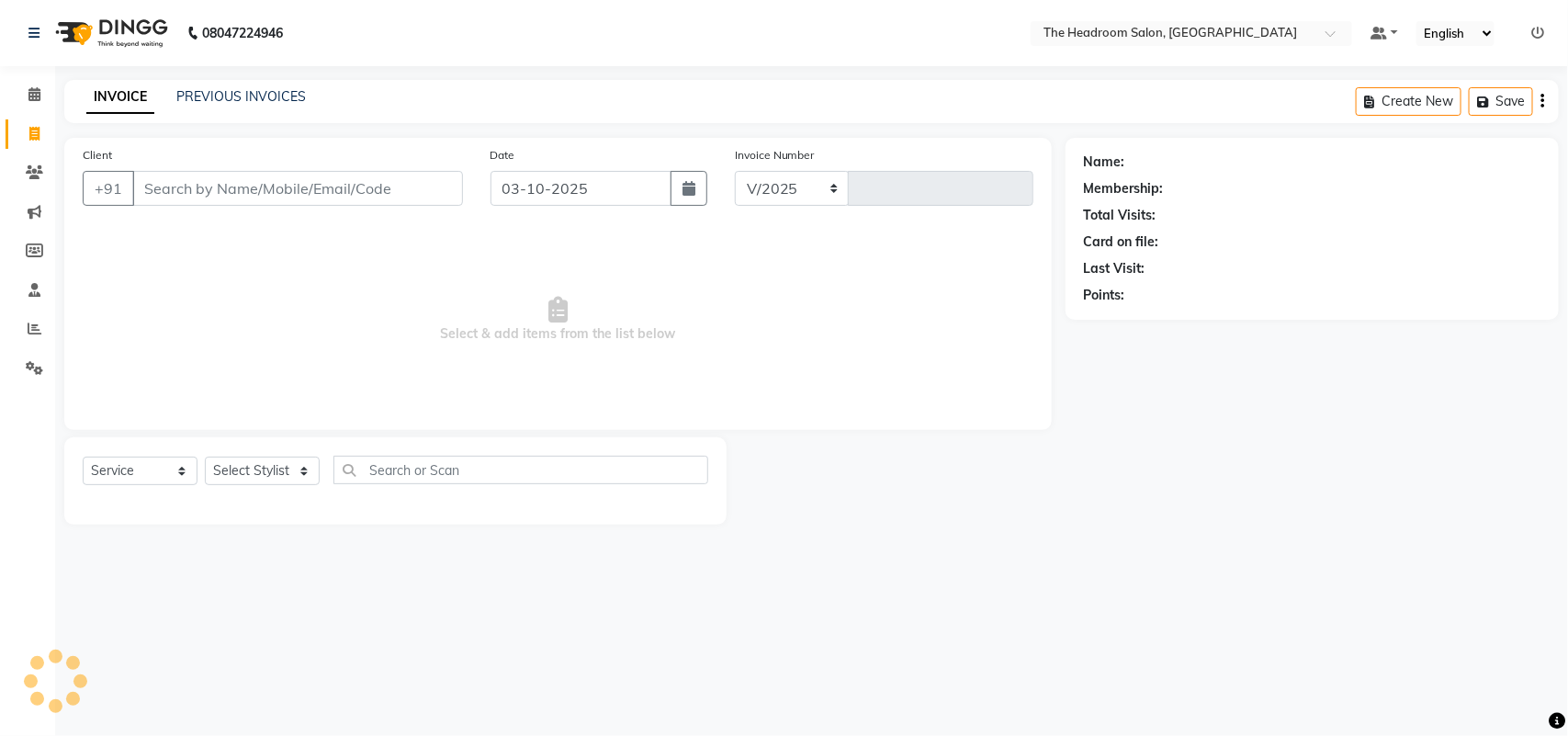
select select "6933"
type input "3921"
select select "58237"
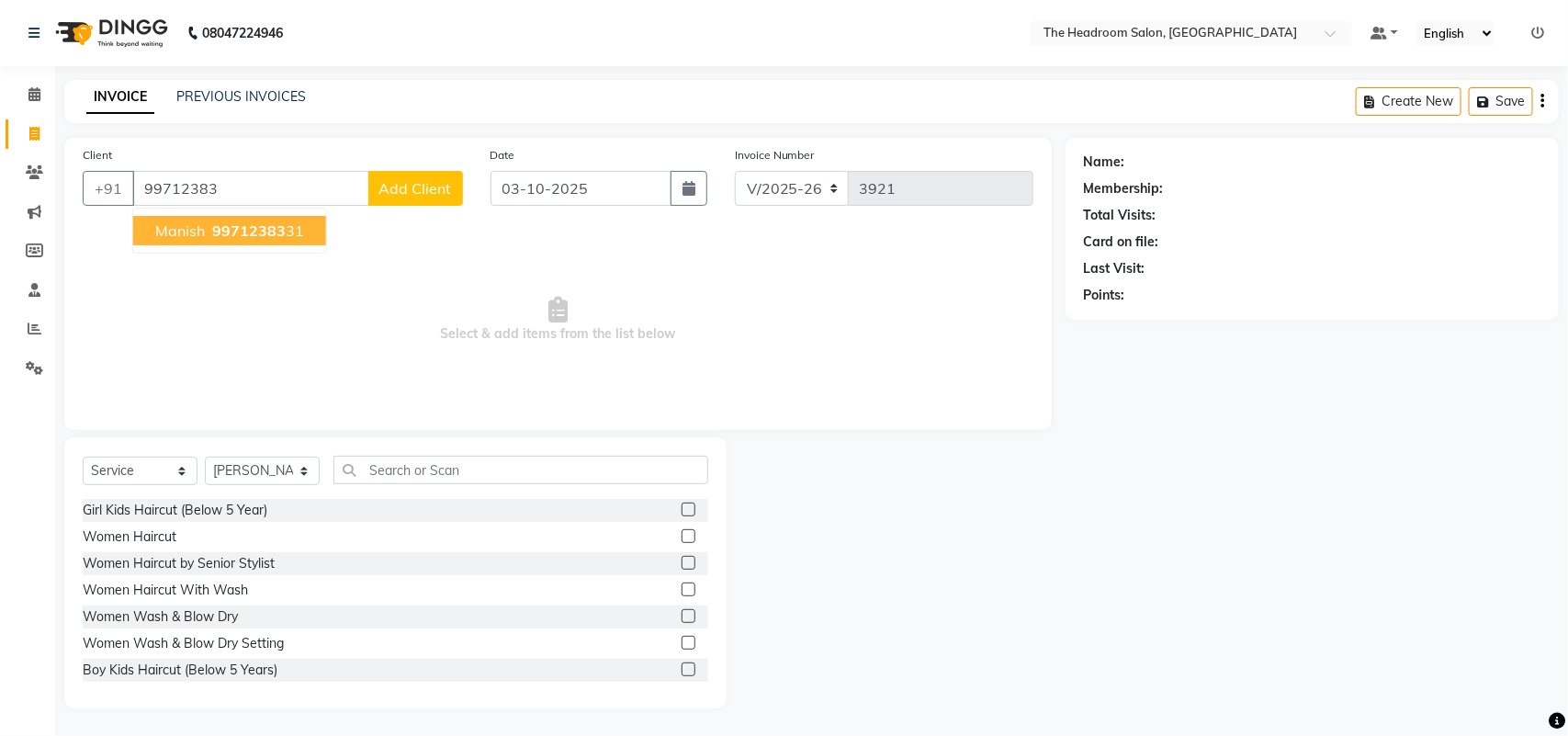
click at [226, 237] on span "99712383" at bounding box center [249, 231] width 74 height 18
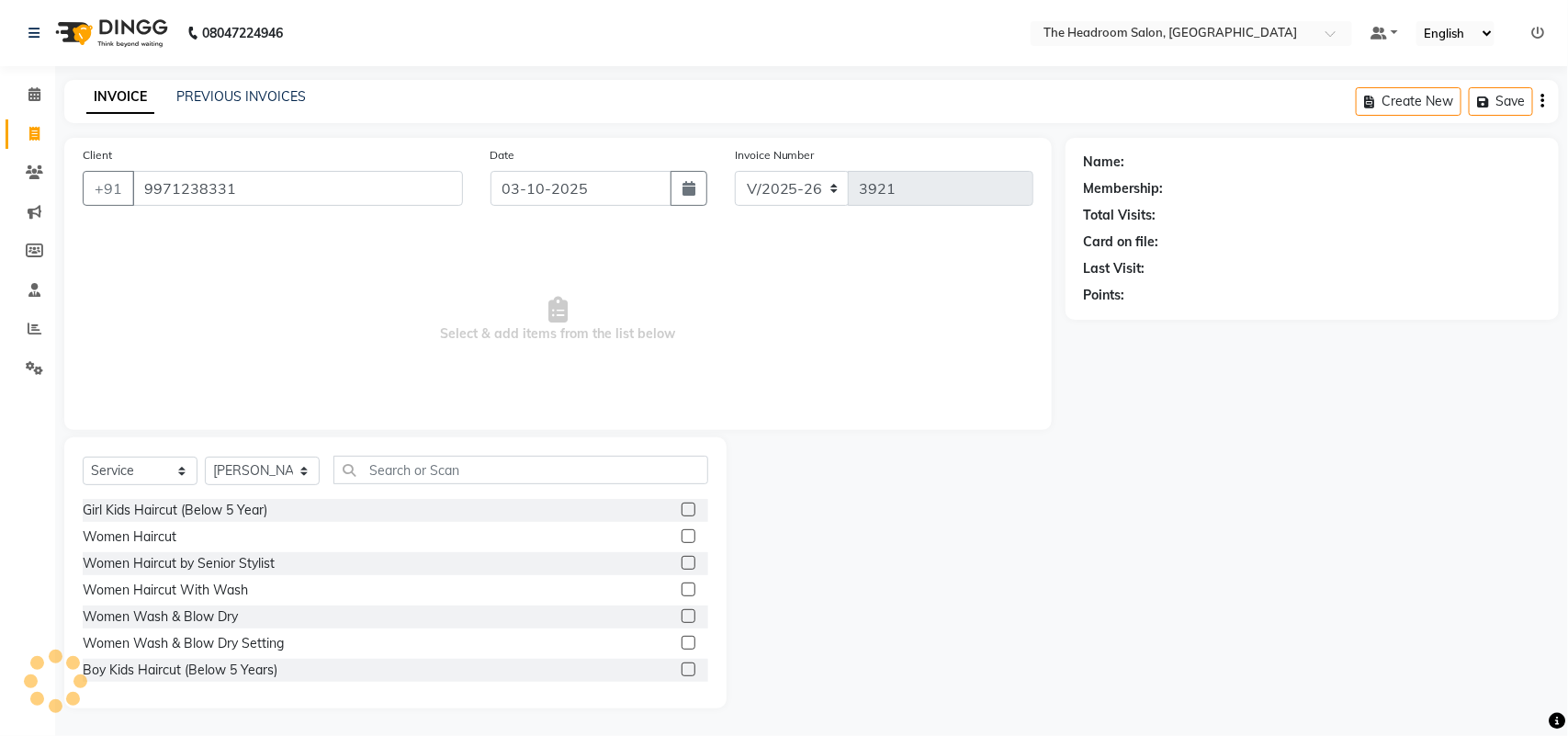
type input "9971238331"
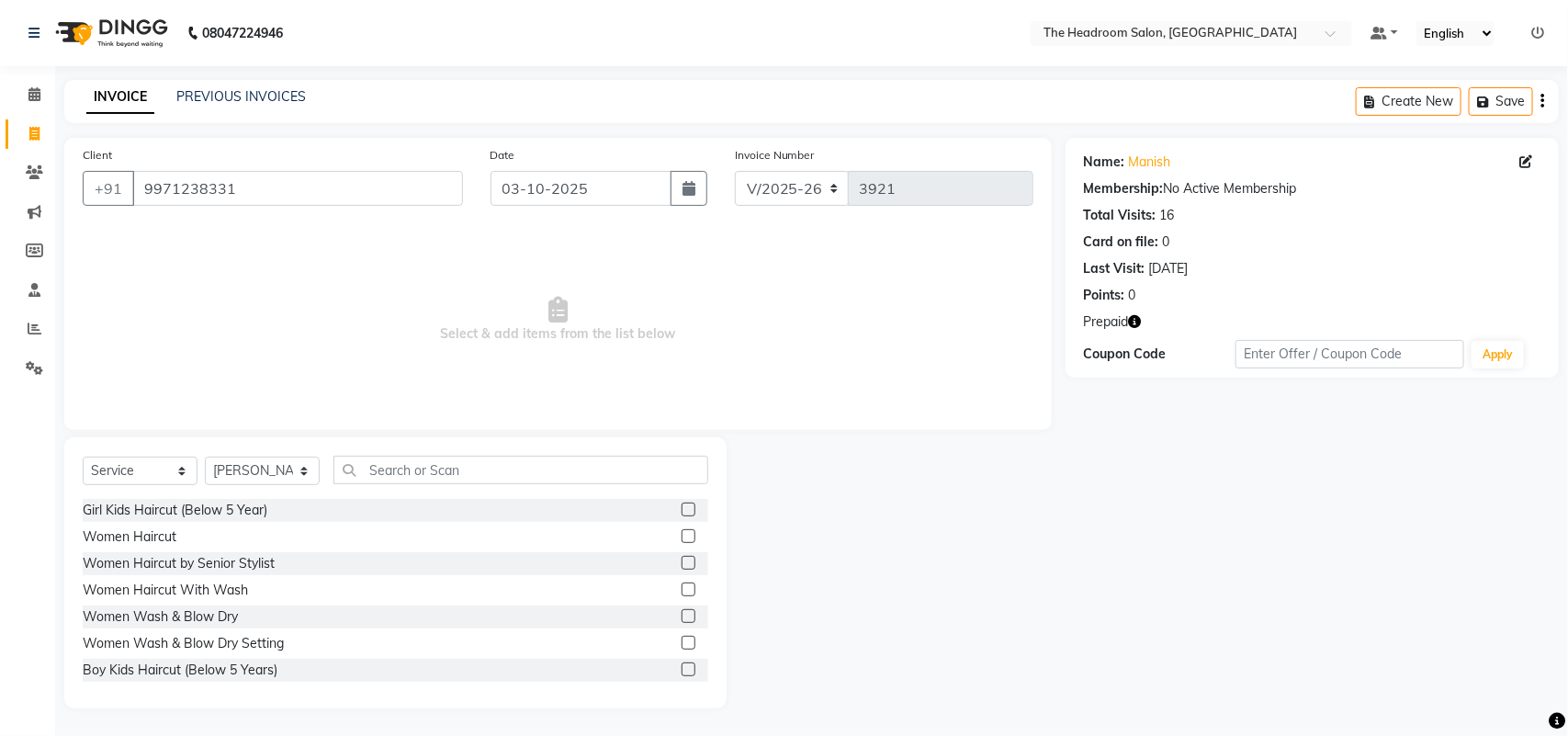
click at [1137, 319] on icon "button" at bounding box center [1135, 322] width 13 height 13
click at [985, 516] on div at bounding box center [896, 573] width 338 height 271
click at [269, 479] on select "Select Stylist [PERSON_NAME] Deepak [PERSON_NAME] [PERSON_NAME] Manager [PERSON…" at bounding box center [262, 470] width 114 height 29
select select "87934"
click at [205, 457] on select "Select Stylist [PERSON_NAME] Deepak [PERSON_NAME] [PERSON_NAME] Manager [PERSON…" at bounding box center [262, 470] width 114 height 29
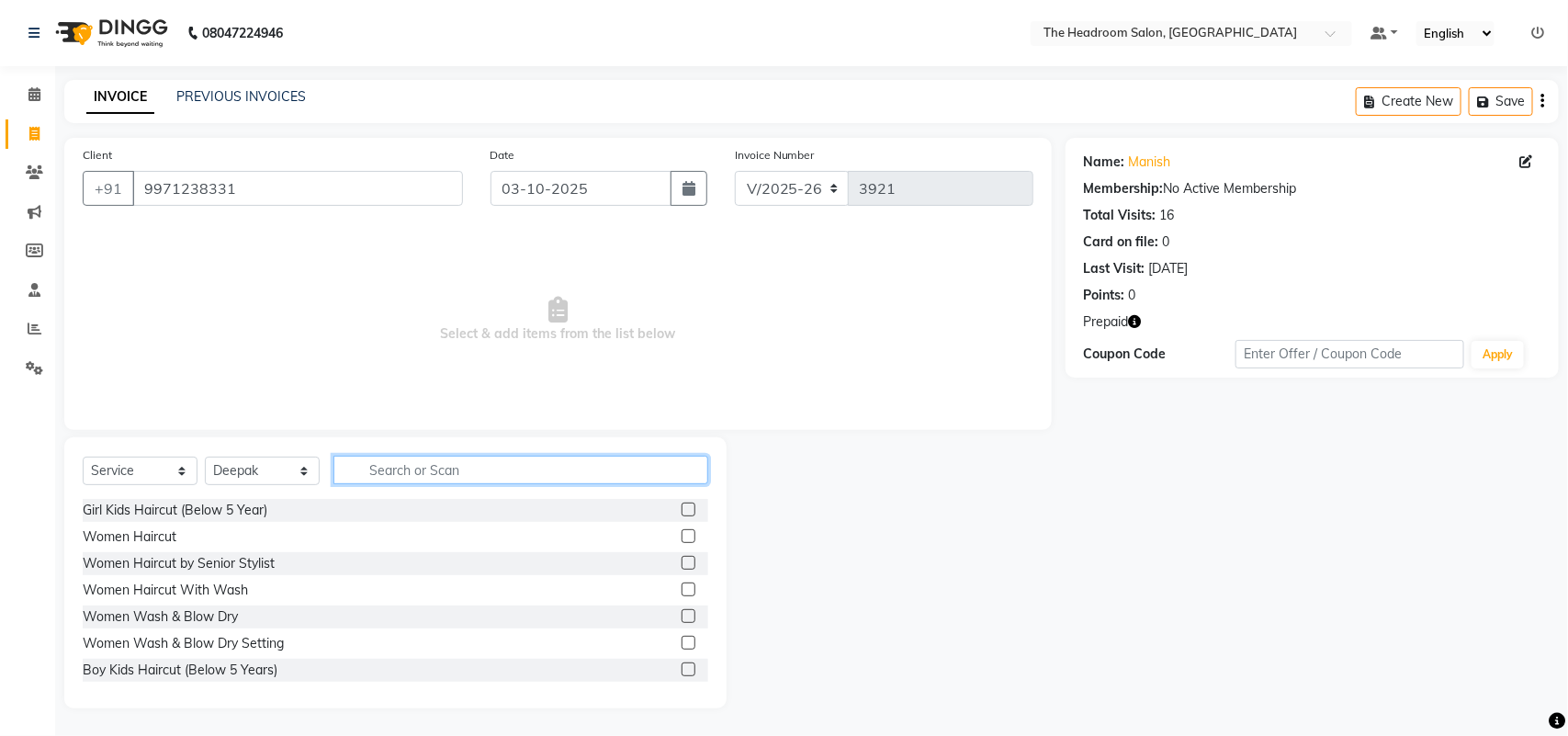
click at [432, 467] on input "text" at bounding box center [520, 469] width 374 height 29
type input "haircut"
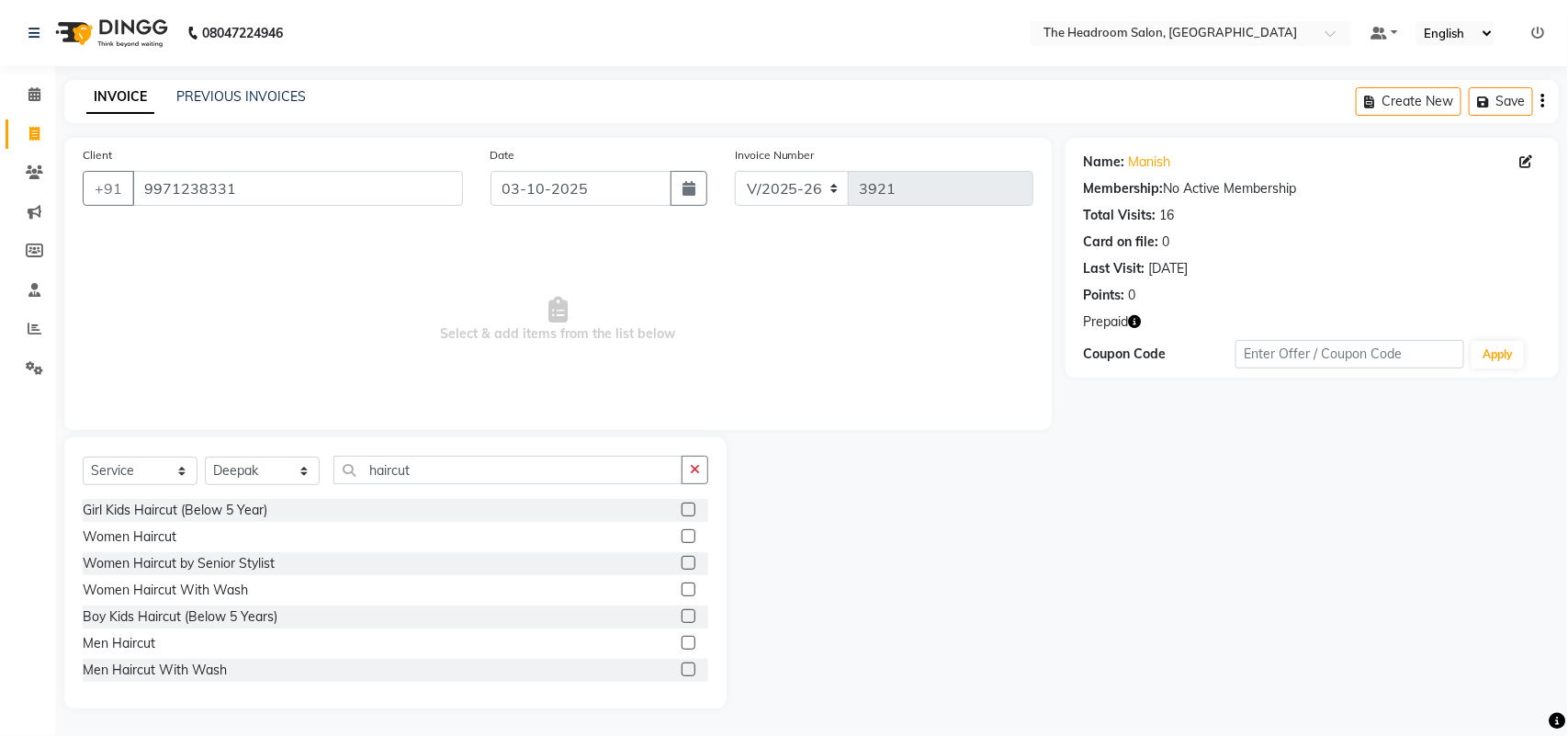
click at [682, 643] on label at bounding box center [688, 642] width 14 height 14
click at [682, 643] on input "checkbox" at bounding box center [687, 643] width 12 height 12
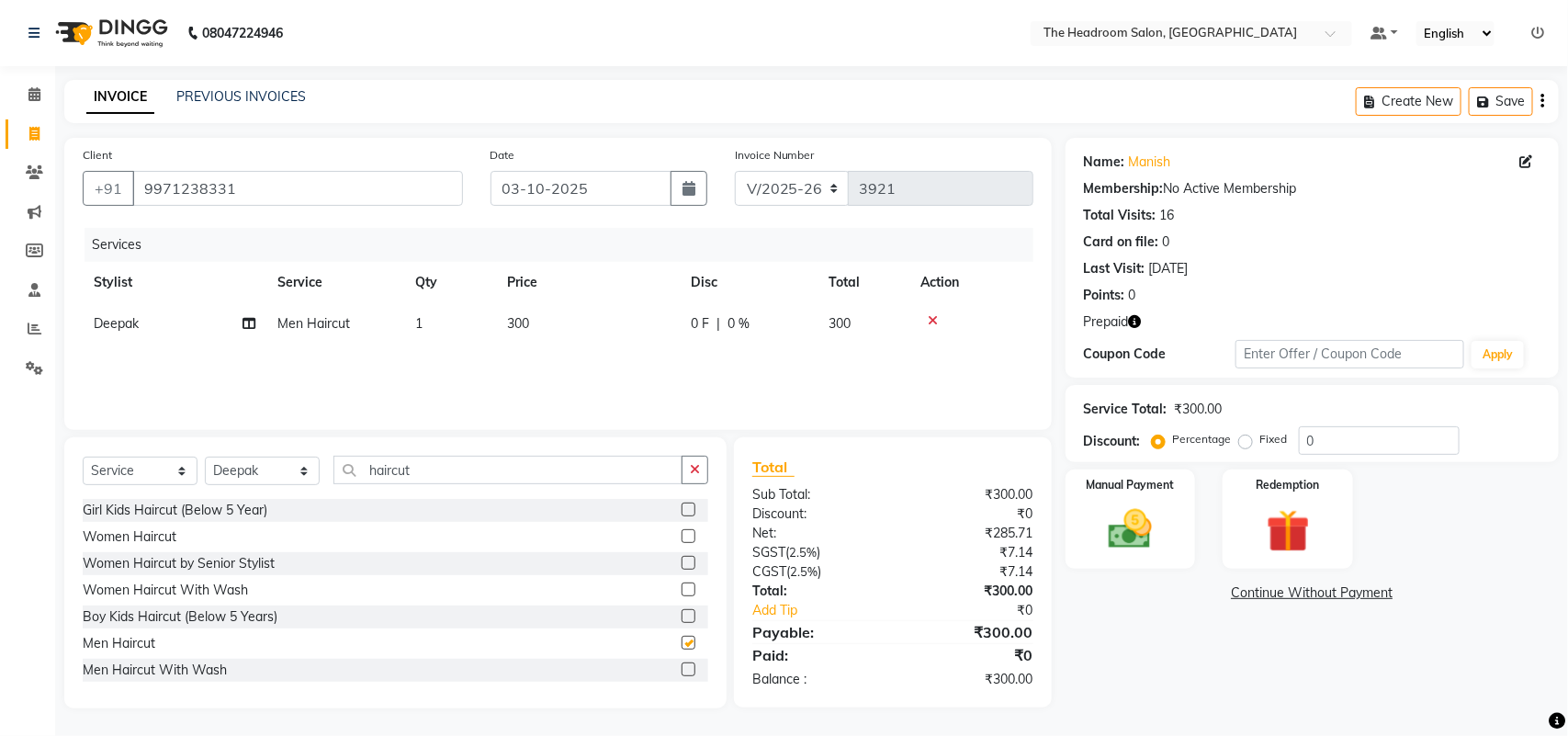
checkbox input "false"
click at [1286, 520] on img at bounding box center [1288, 531] width 73 height 56
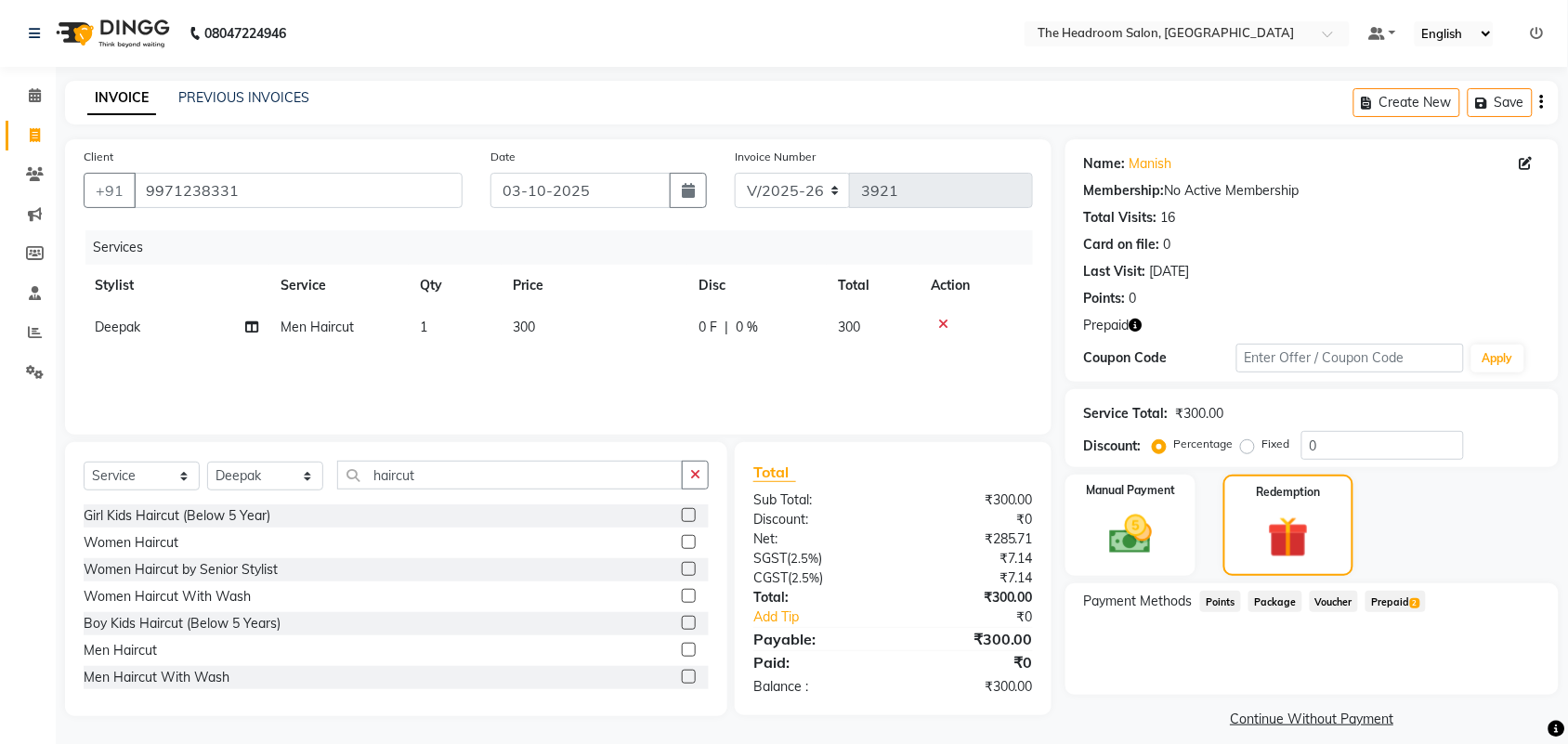
scroll to position [16, 0]
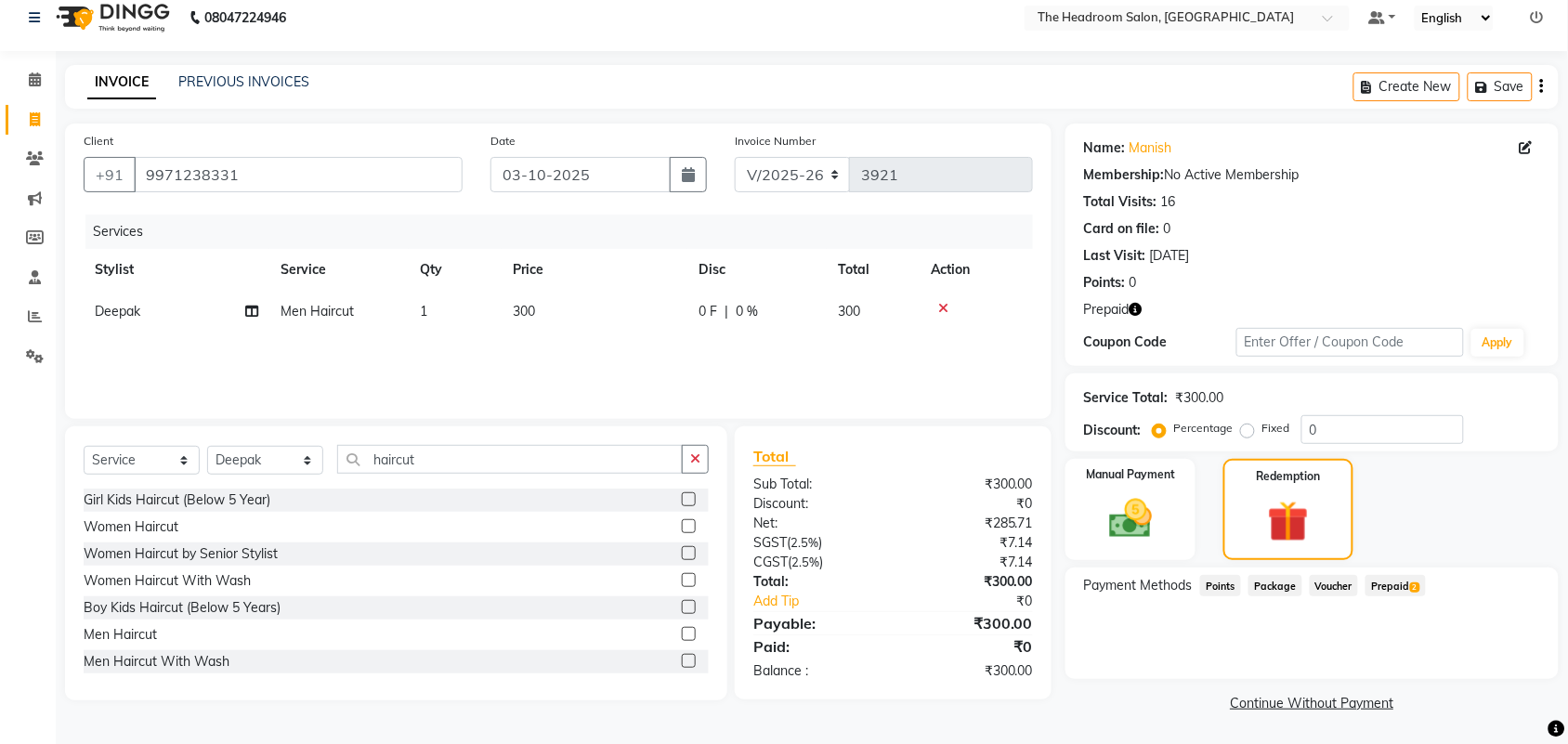
click at [1408, 578] on span "Prepaid 2" at bounding box center [1395, 585] width 61 height 21
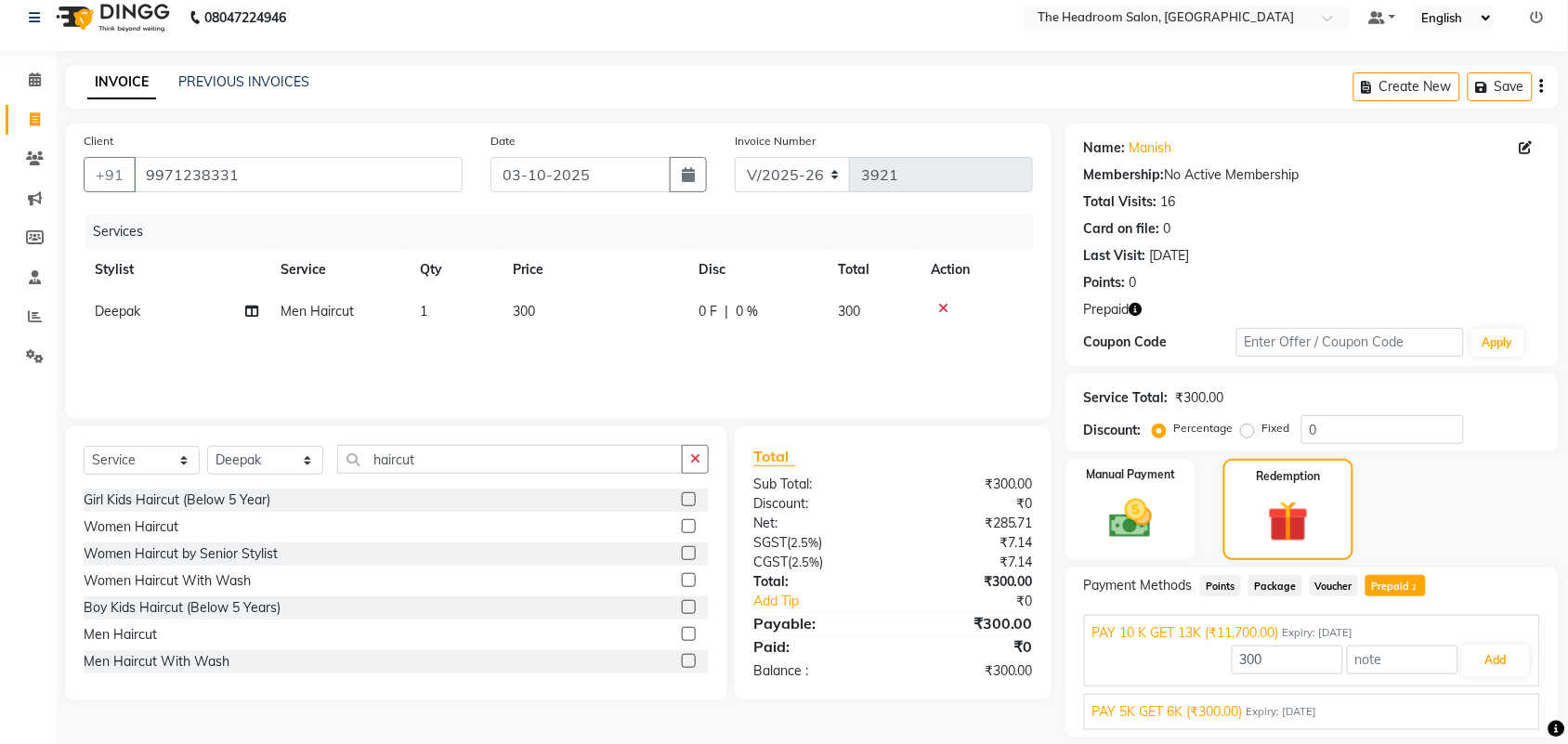
scroll to position [76, 0]
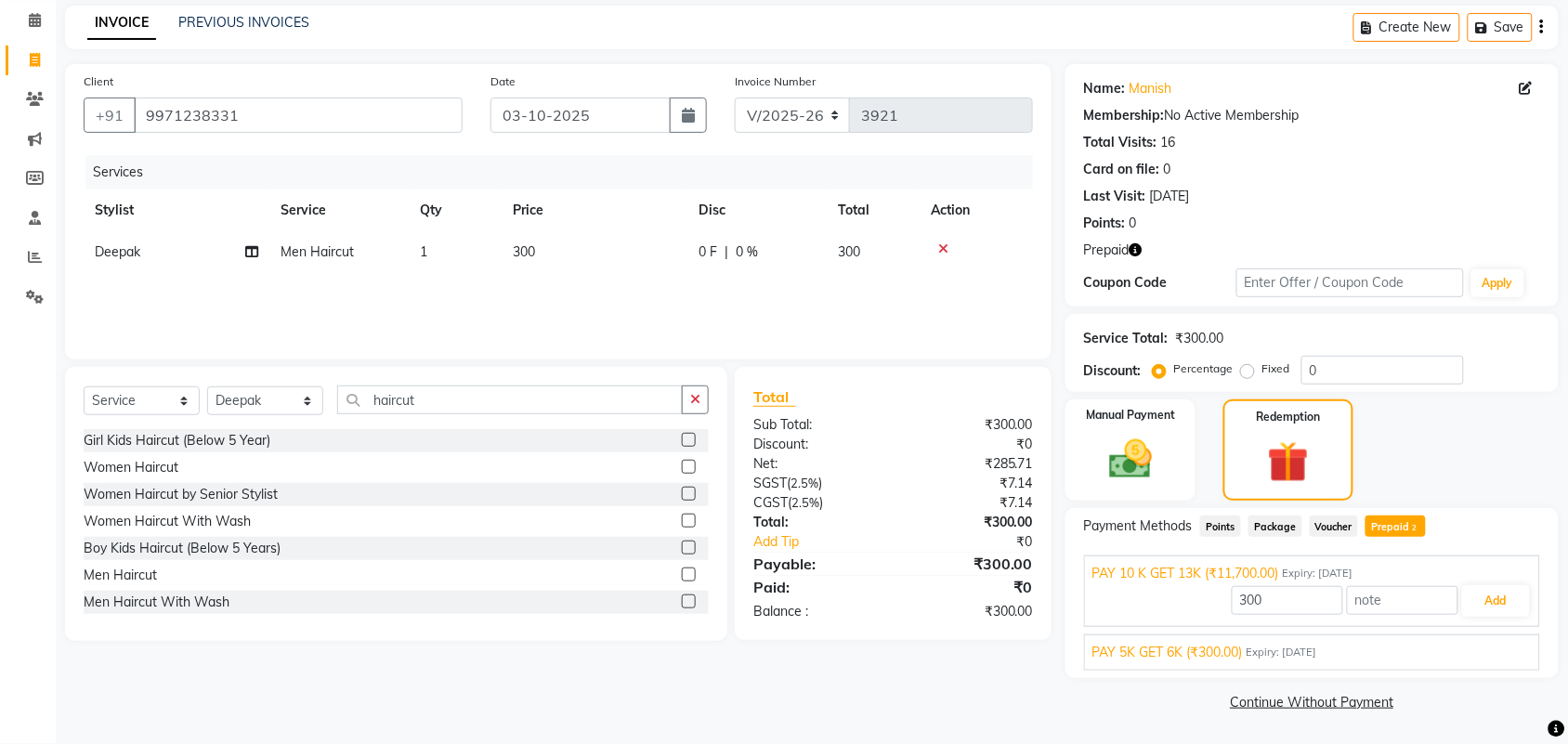
click at [1217, 650] on span "PAY 5K GET 6K (₹300.00)" at bounding box center [1167, 652] width 150 height 20
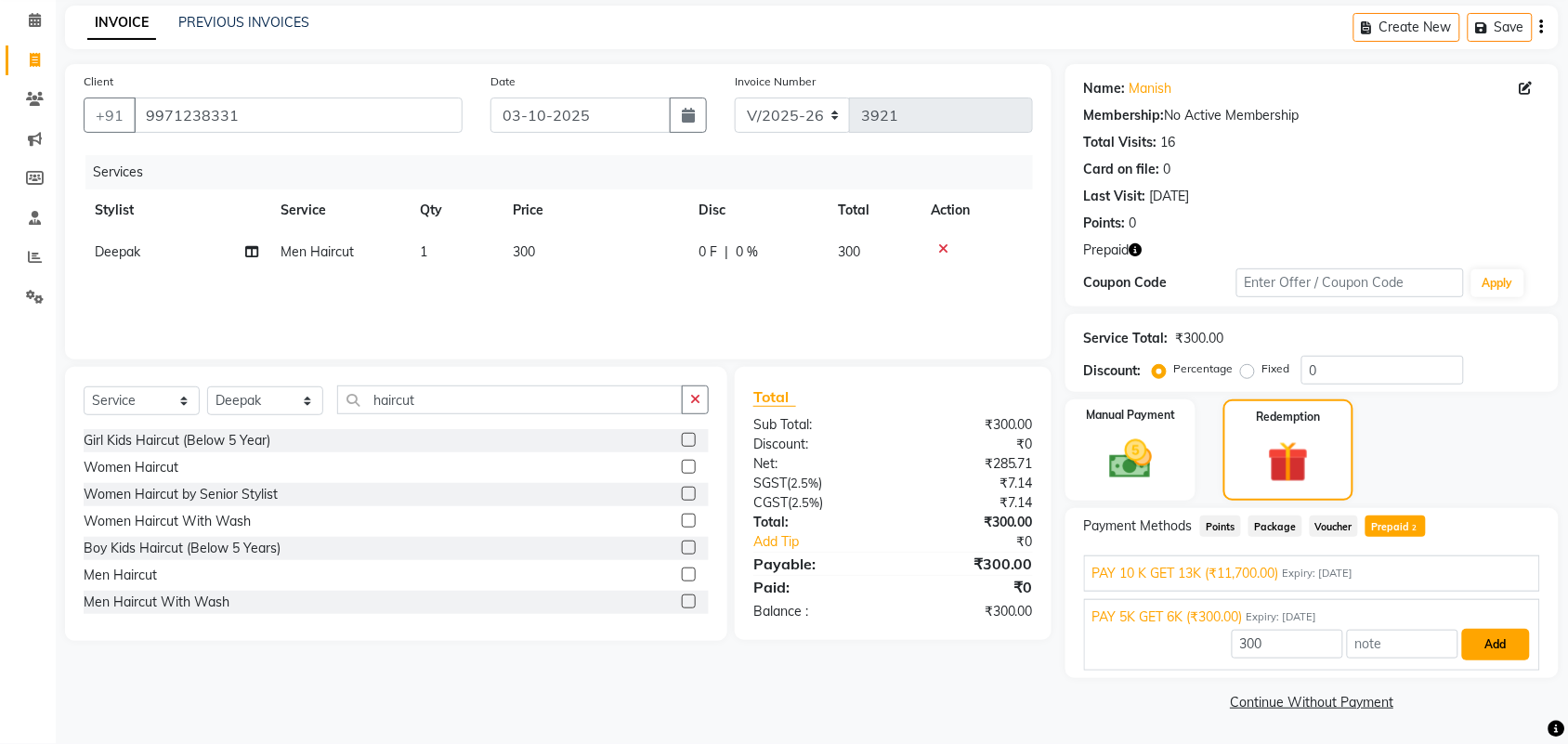
click at [1491, 643] on button "Add" at bounding box center [1495, 644] width 68 height 32
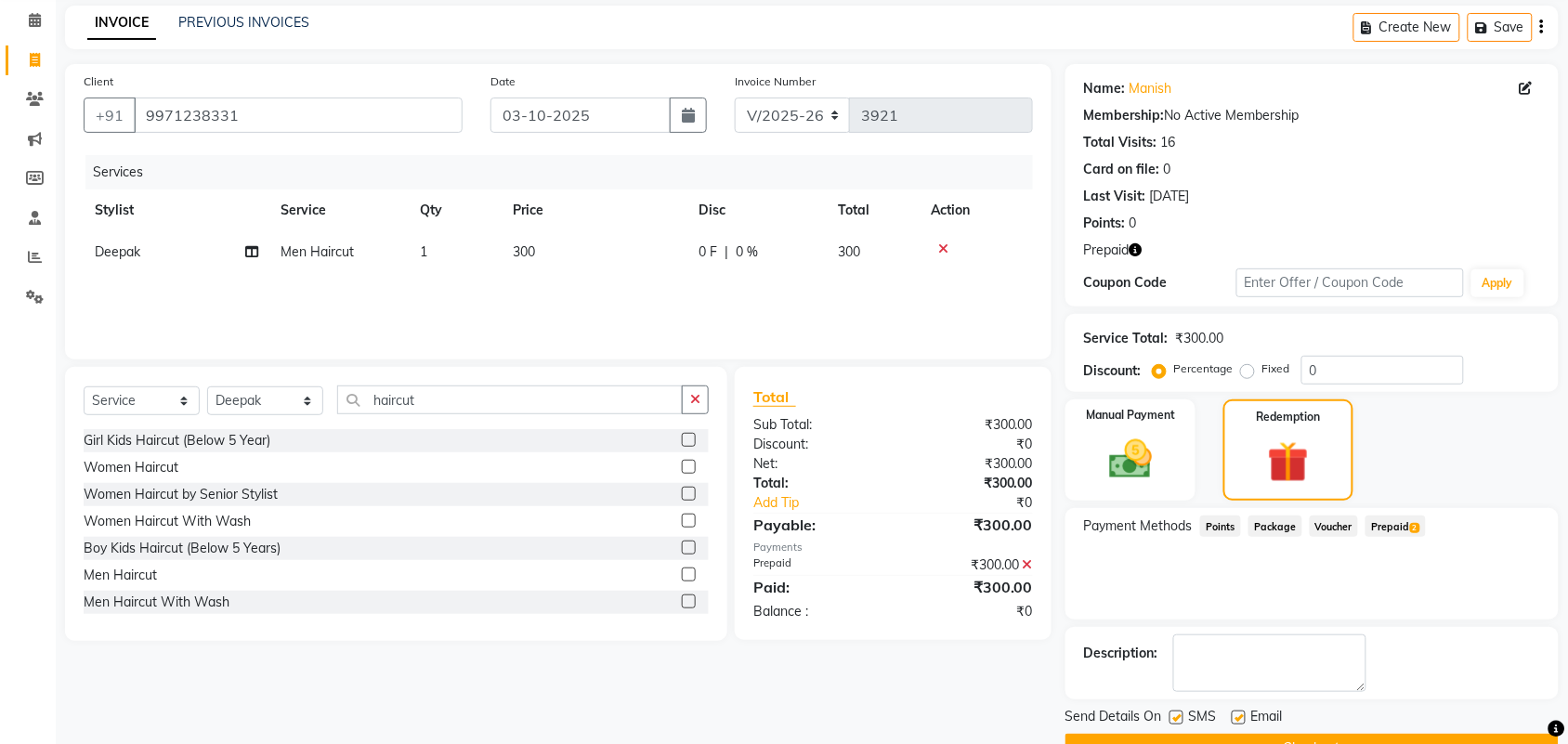
scroll to position [121, 0]
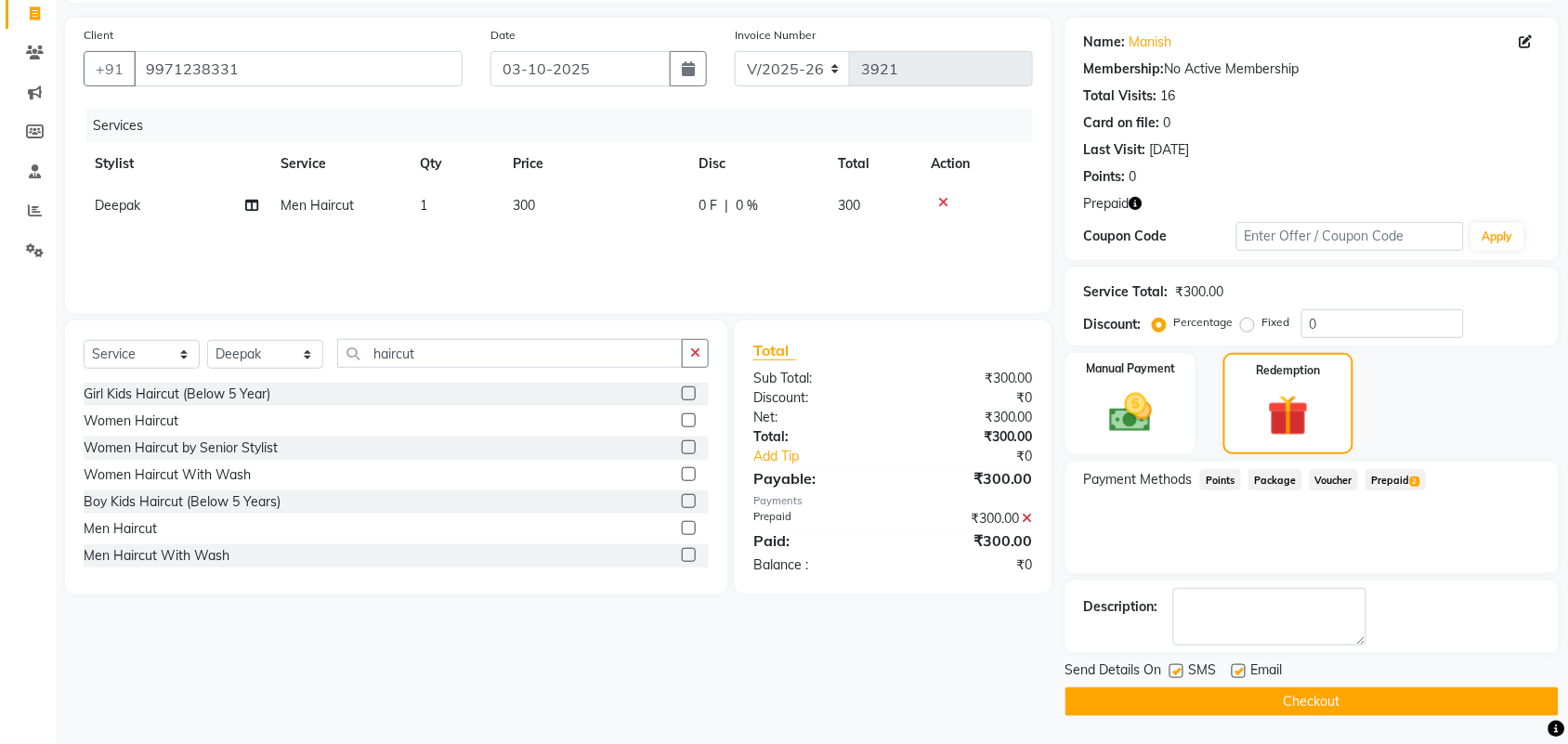
click at [1473, 709] on button "Checkout" at bounding box center [1311, 701] width 493 height 29
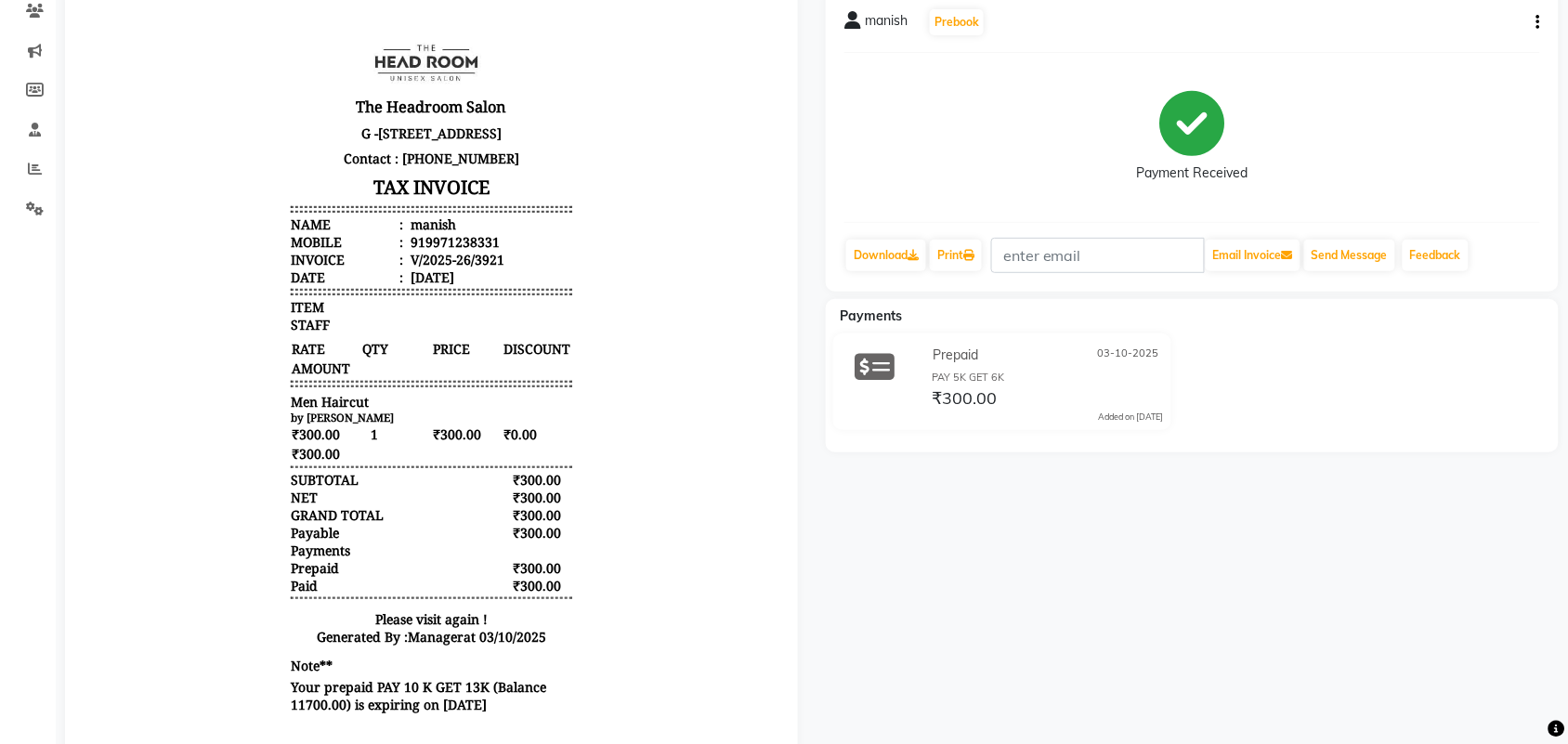
scroll to position [132, 0]
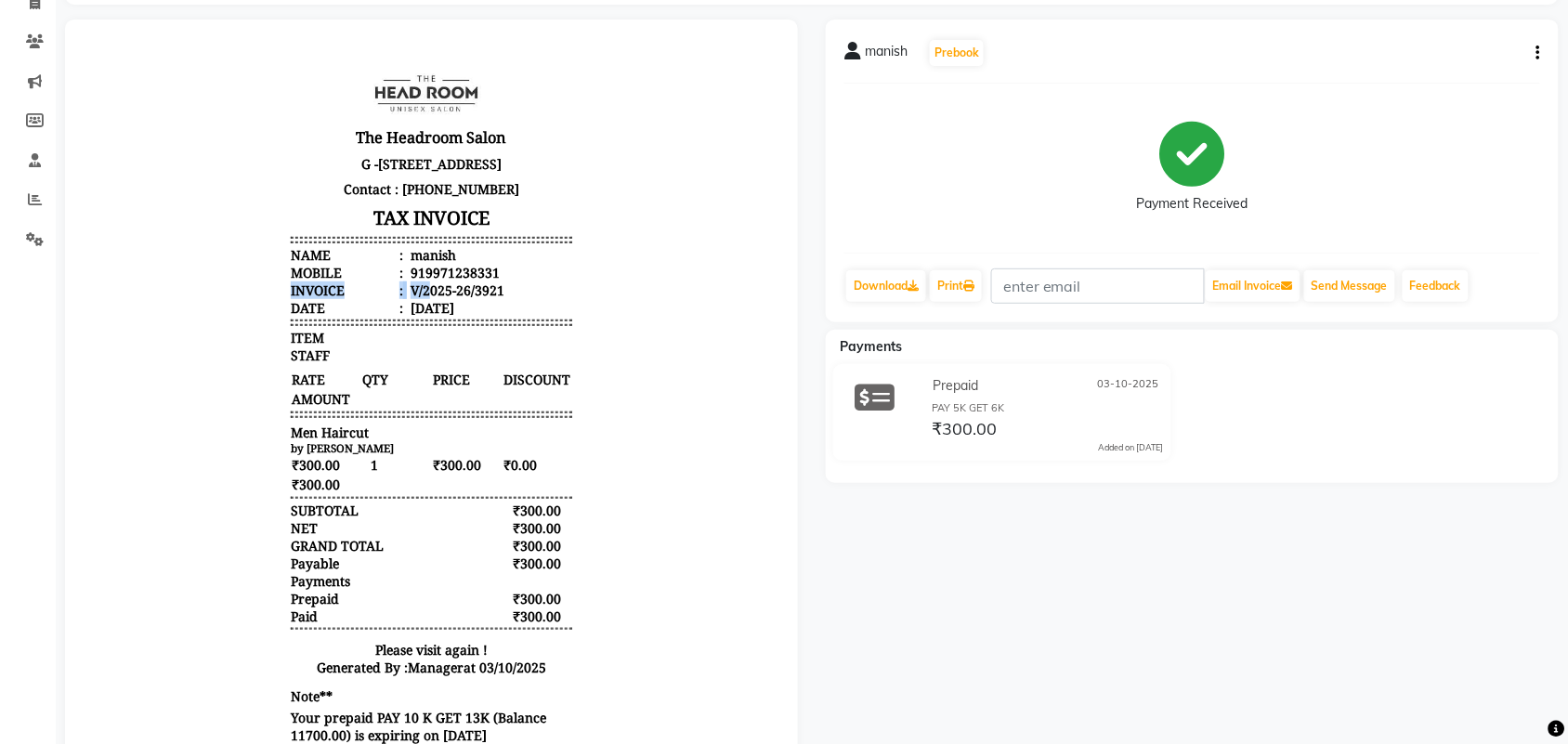
drag, startPoint x: 479, startPoint y: 280, endPoint x: 409, endPoint y: 286, distance: 70.3
click at [409, 286] on ul "Name : [PERSON_NAME] Mobile : 919971238331 Invoice : V/2025-26/3921 Date : [DAT…" at bounding box center [430, 281] width 281 height 71
click at [567, 276] on body "The Headroom Salon [STREET_ADDRESS] Contact : [PHONE_NUMBER] TAX INVOICE Name :…" at bounding box center [431, 399] width 681 height 710
drag, startPoint x: 479, startPoint y: 275, endPoint x: 404, endPoint y: 269, distance: 75.2
click at [406, 269] on div "919971238331" at bounding box center [452, 271] width 93 height 18
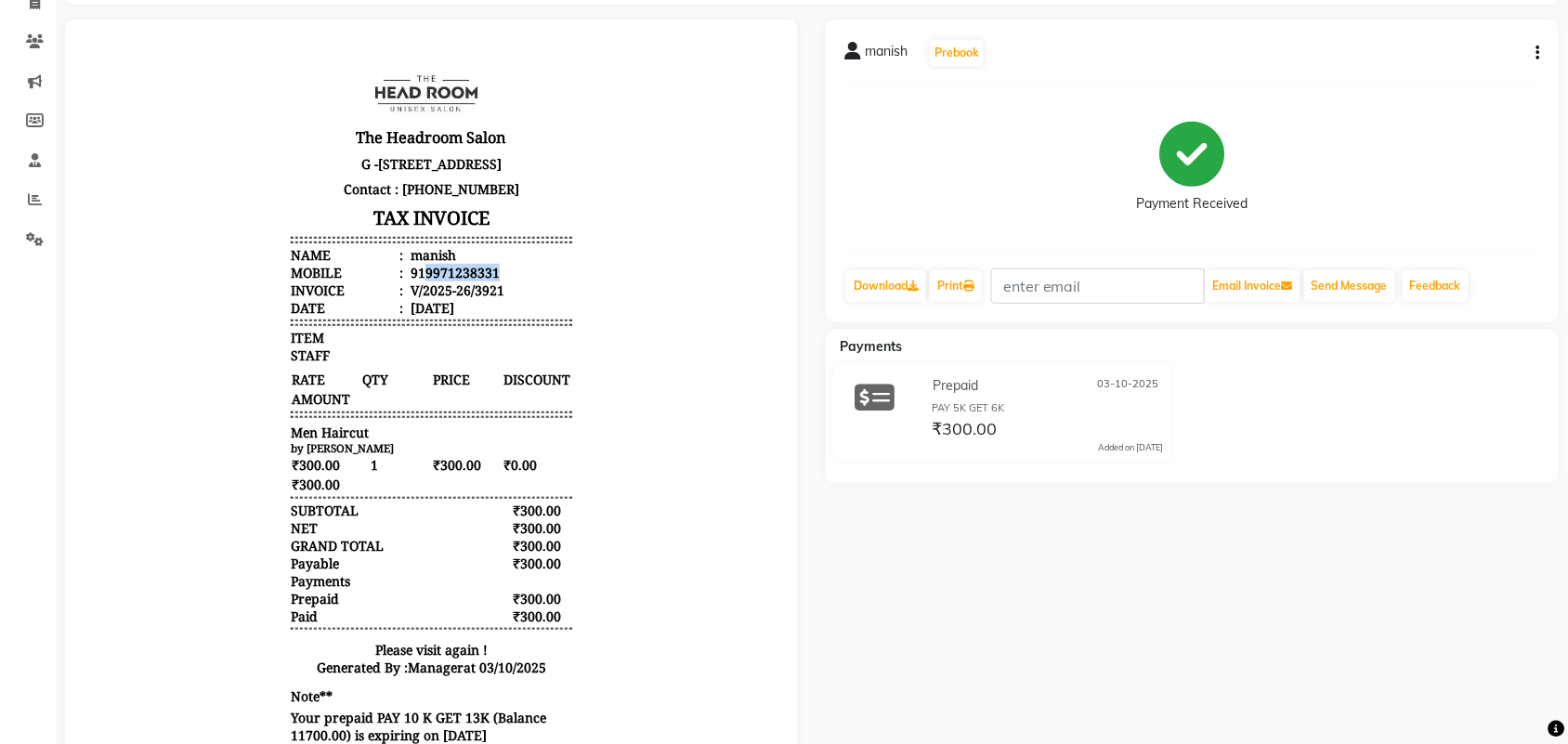
copy div "9971238331"
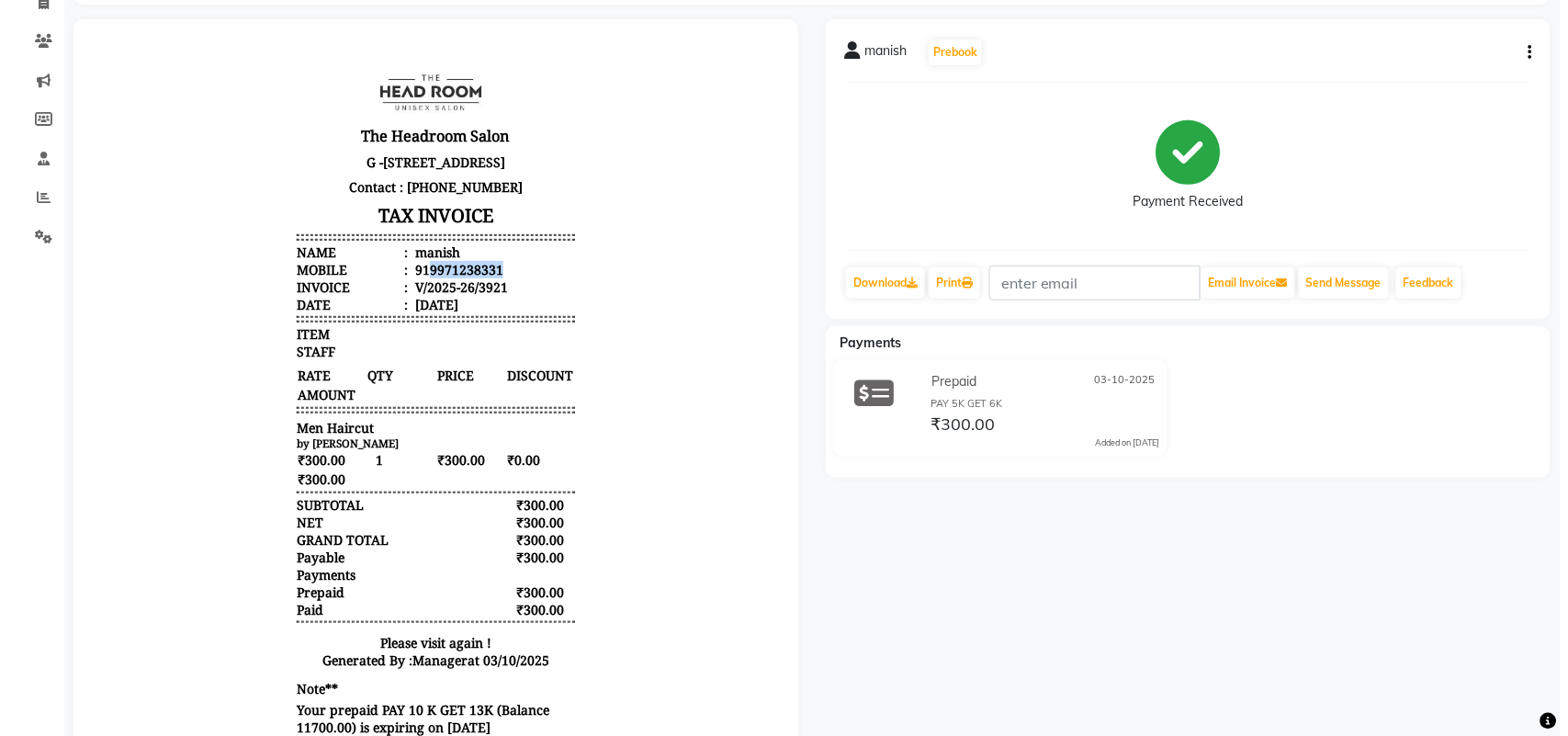
scroll to position [0, 0]
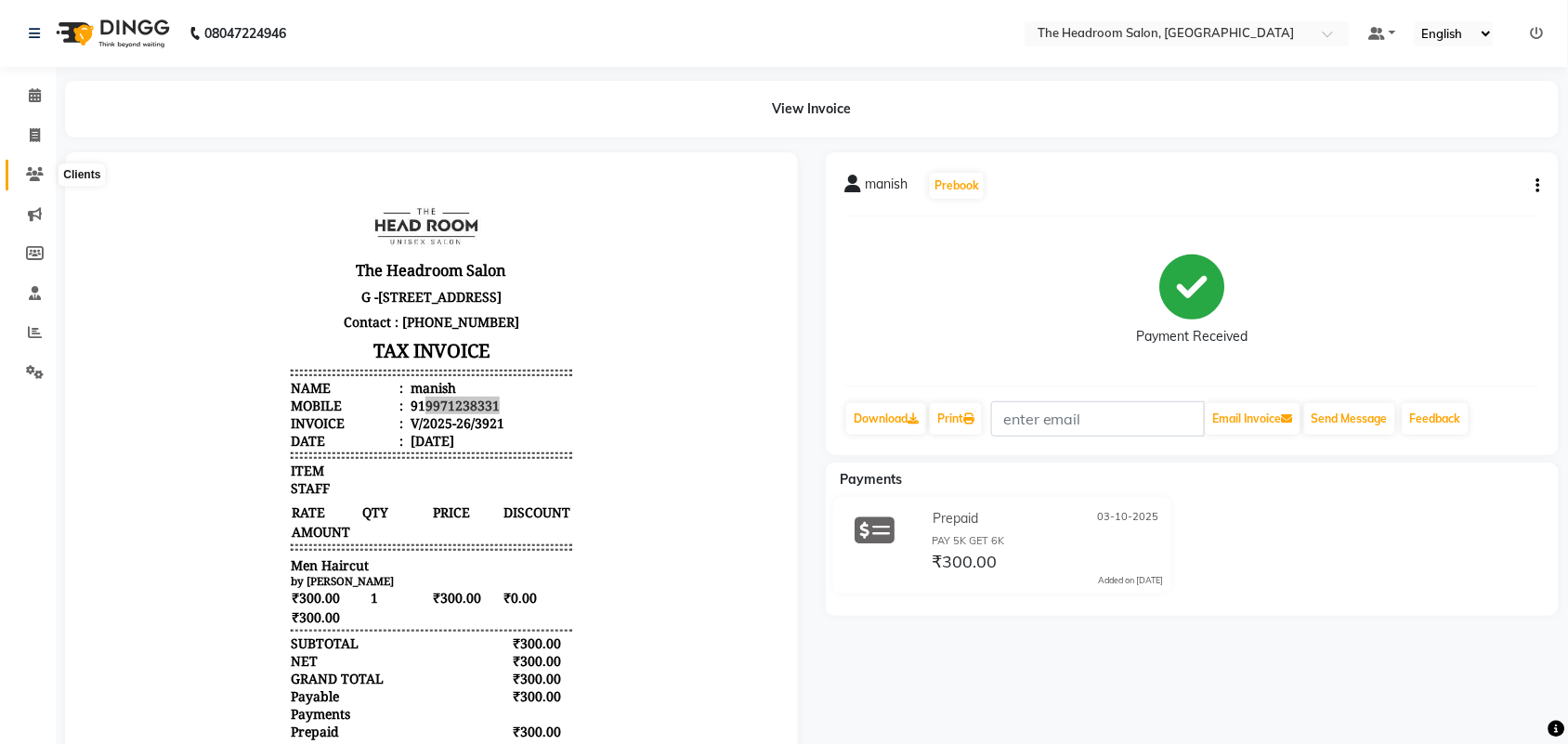
click at [34, 159] on link "Clients" at bounding box center [28, 174] width 45 height 31
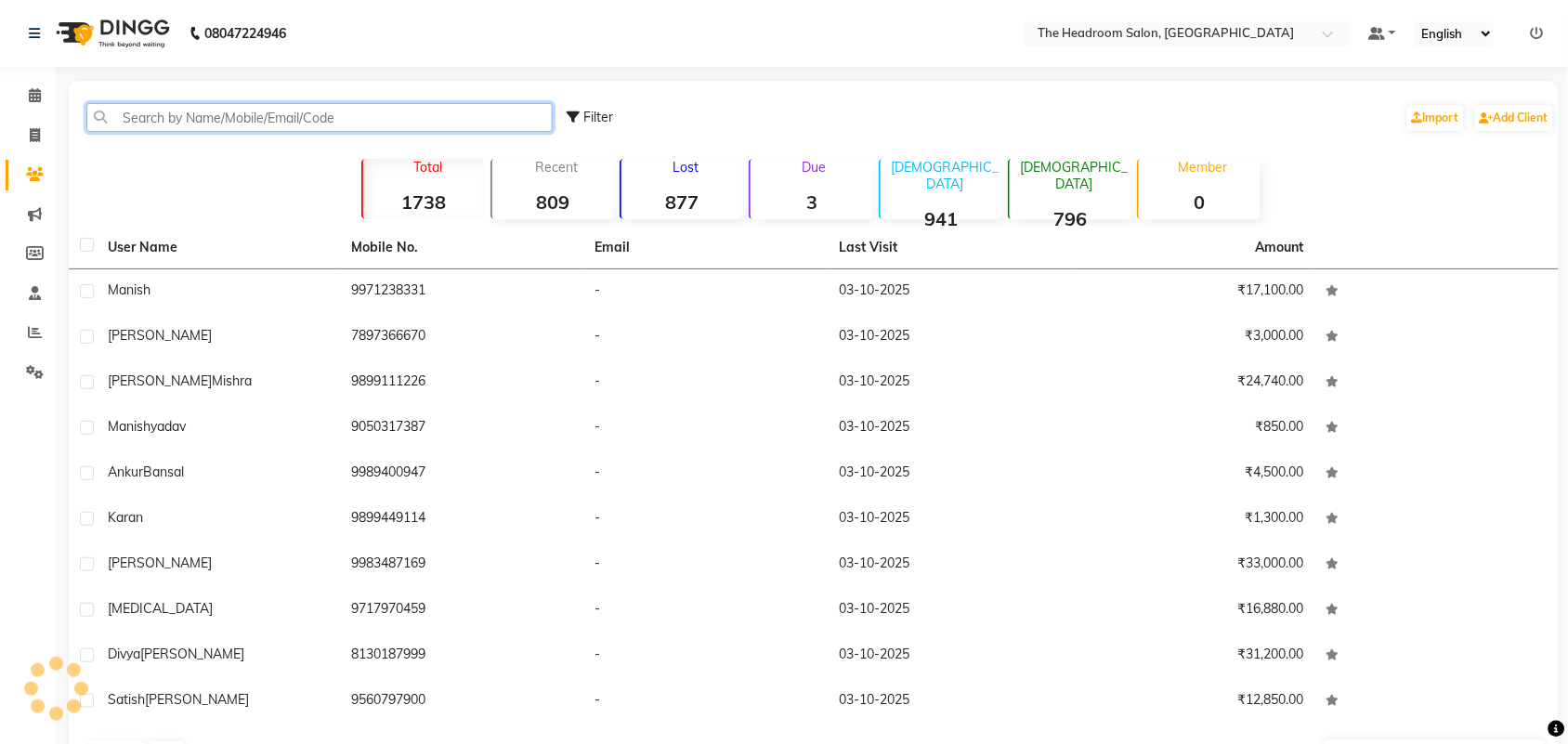
click at [258, 122] on input "text" at bounding box center [320, 117] width 466 height 29
paste input "9971238331"
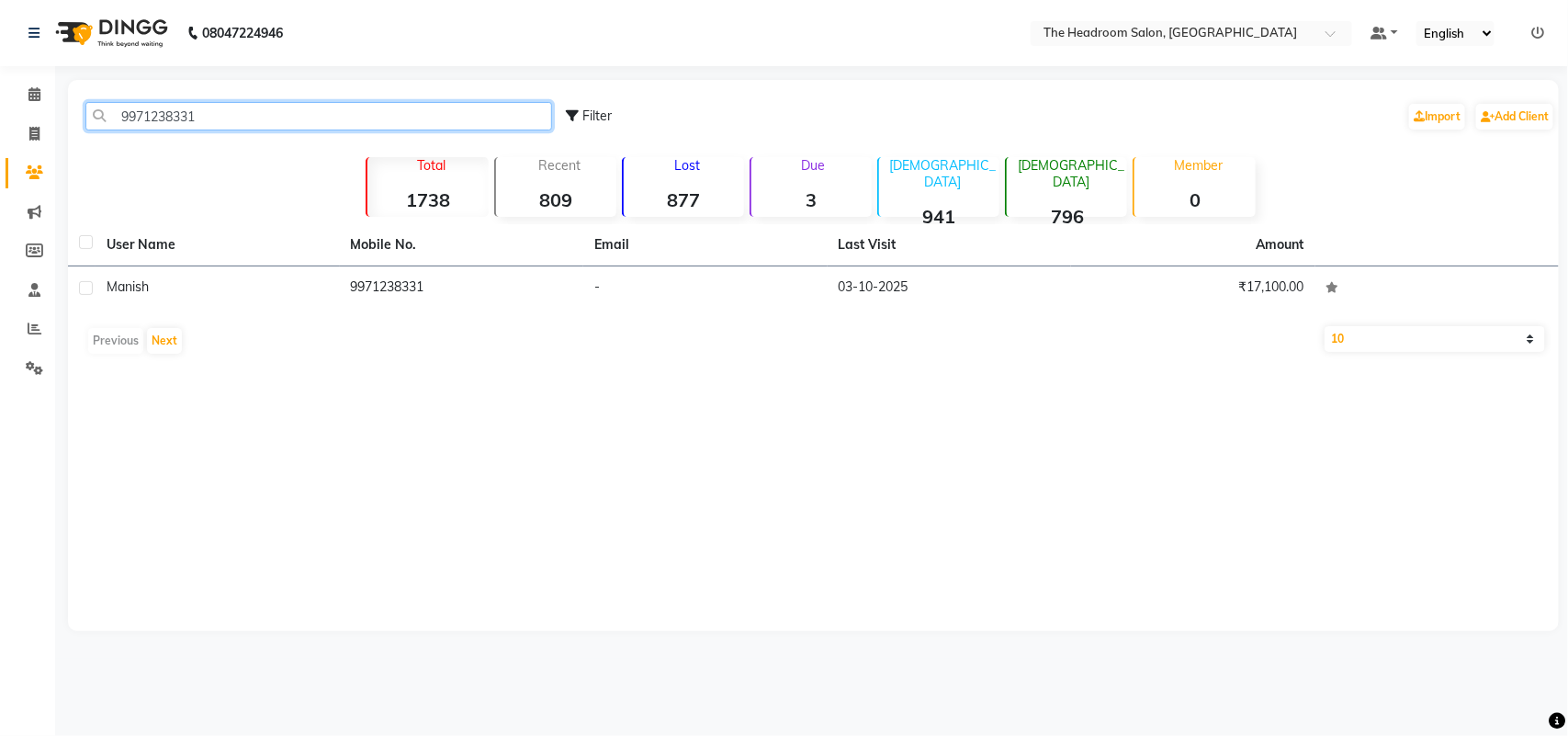
type input "9971238331"
click at [708, 287] on td "-" at bounding box center [705, 289] width 244 height 45
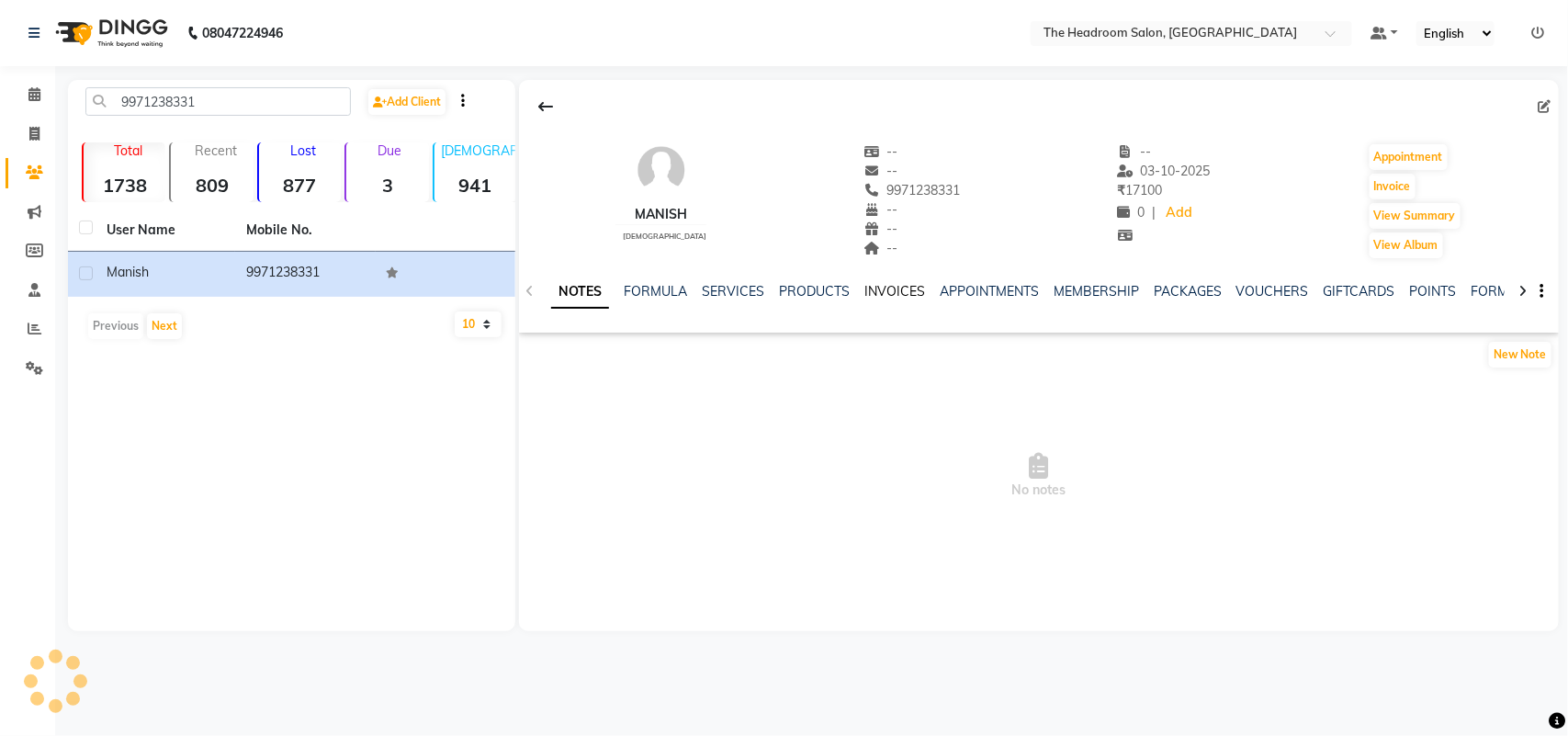
click at [892, 297] on link "INVOICES" at bounding box center [895, 291] width 61 height 17
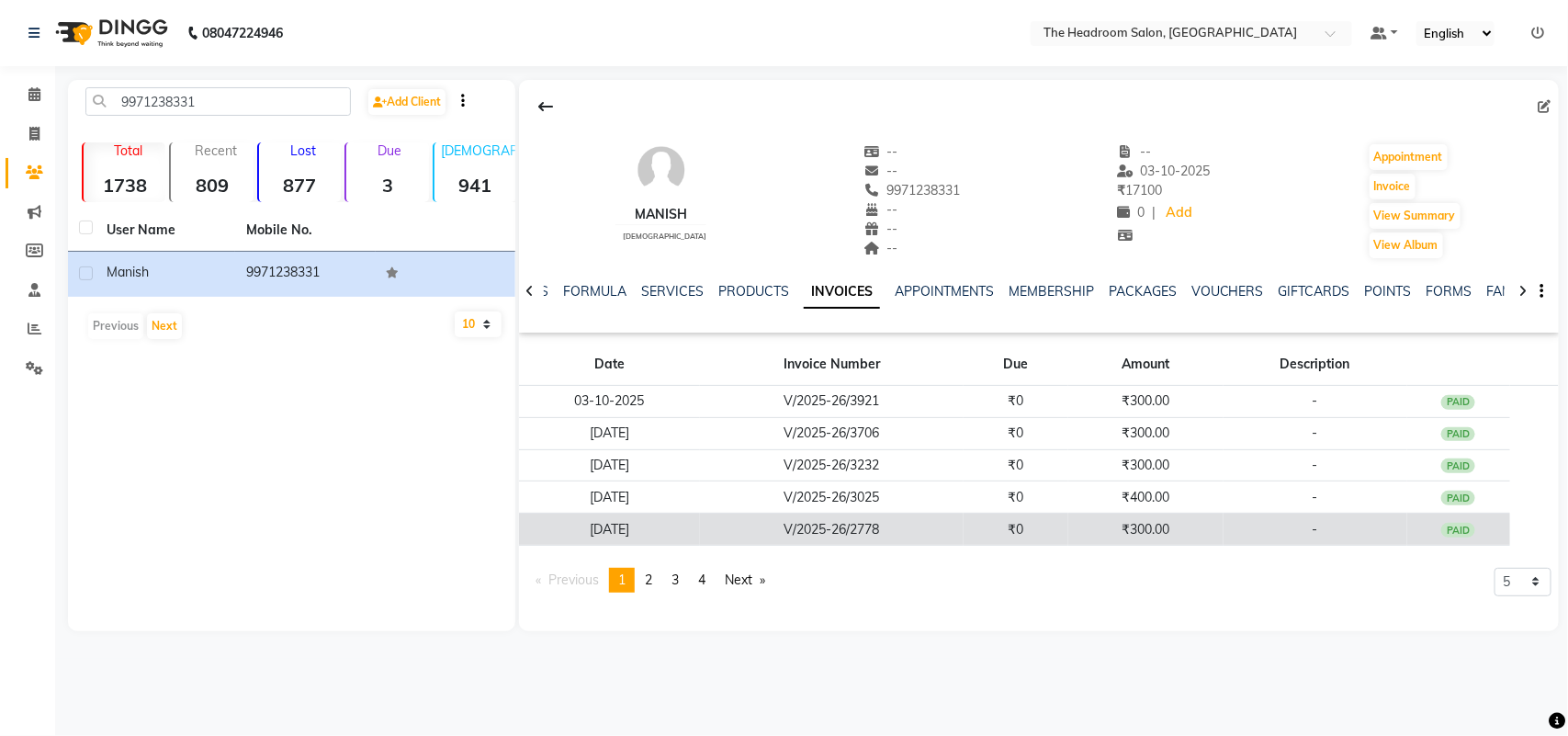
click at [1160, 534] on td "₹300.00" at bounding box center [1146, 529] width 155 height 32
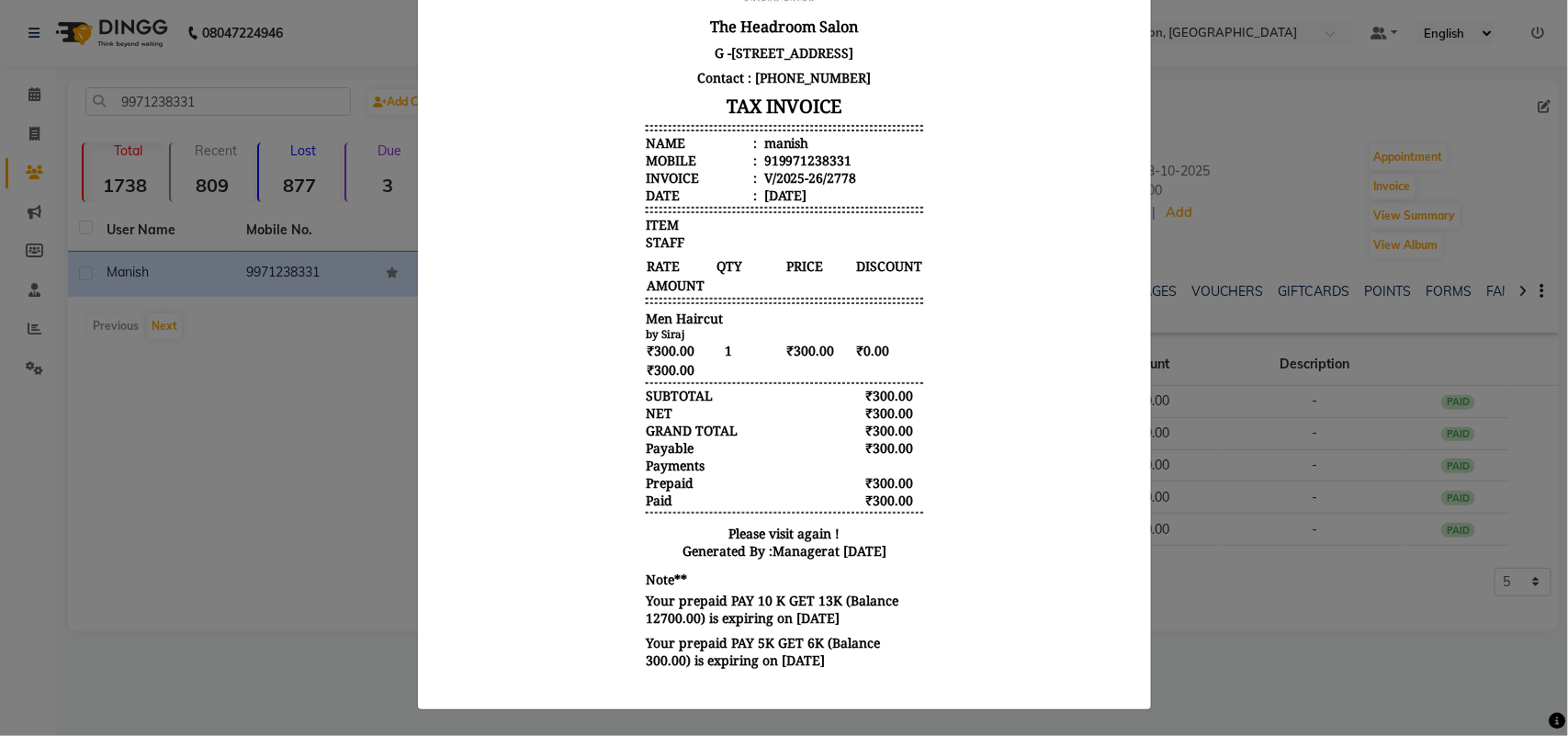
scroll to position [15, 0]
drag, startPoint x: 1102, startPoint y: 572, endPoint x: 1429, endPoint y: 601, distance: 328.3
click at [1320, 666] on ngb-modal-window "INVOICE View Invoice Close" at bounding box center [784, 368] width 1568 height 736
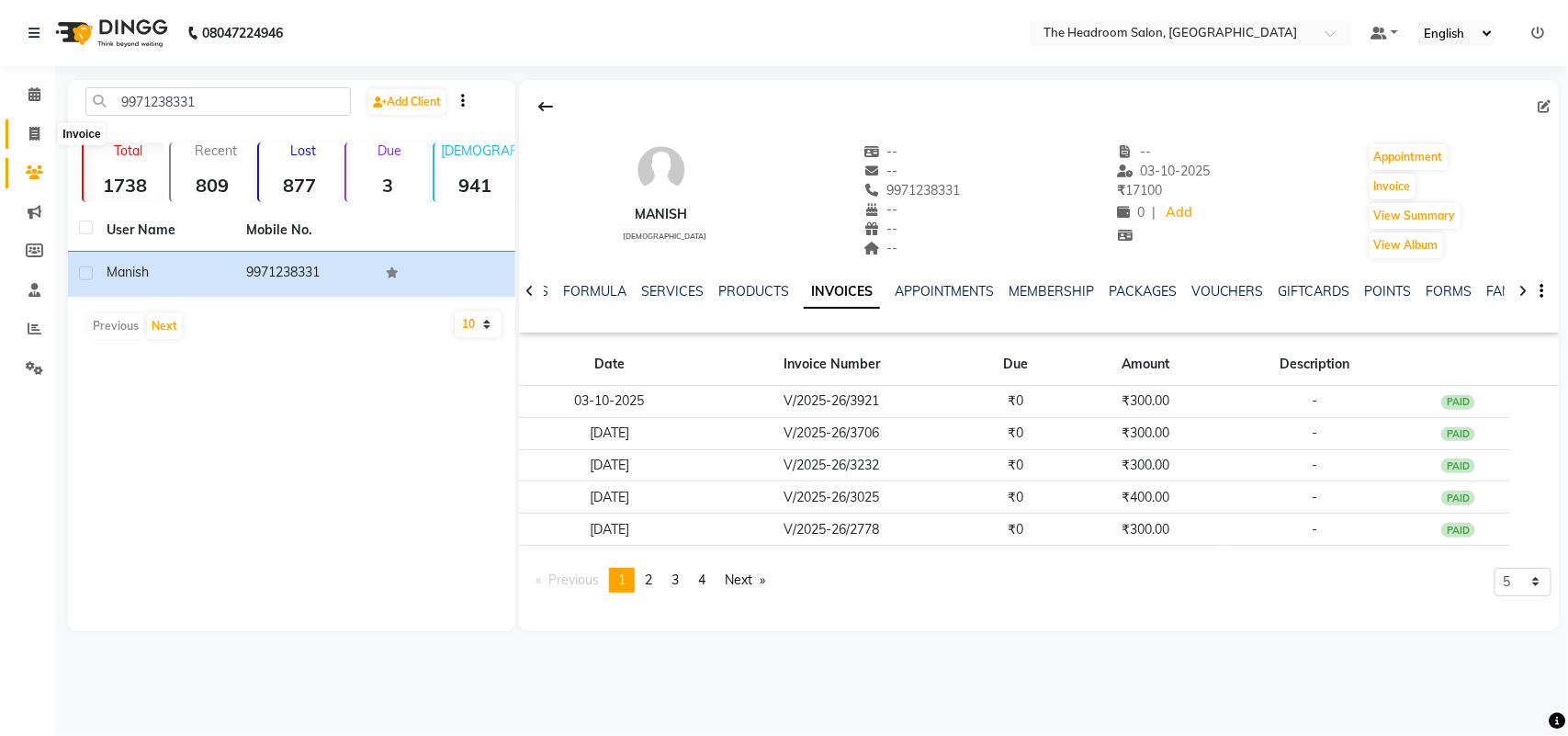
click at [38, 130] on icon at bounding box center [34, 133] width 10 height 14
select select "service"
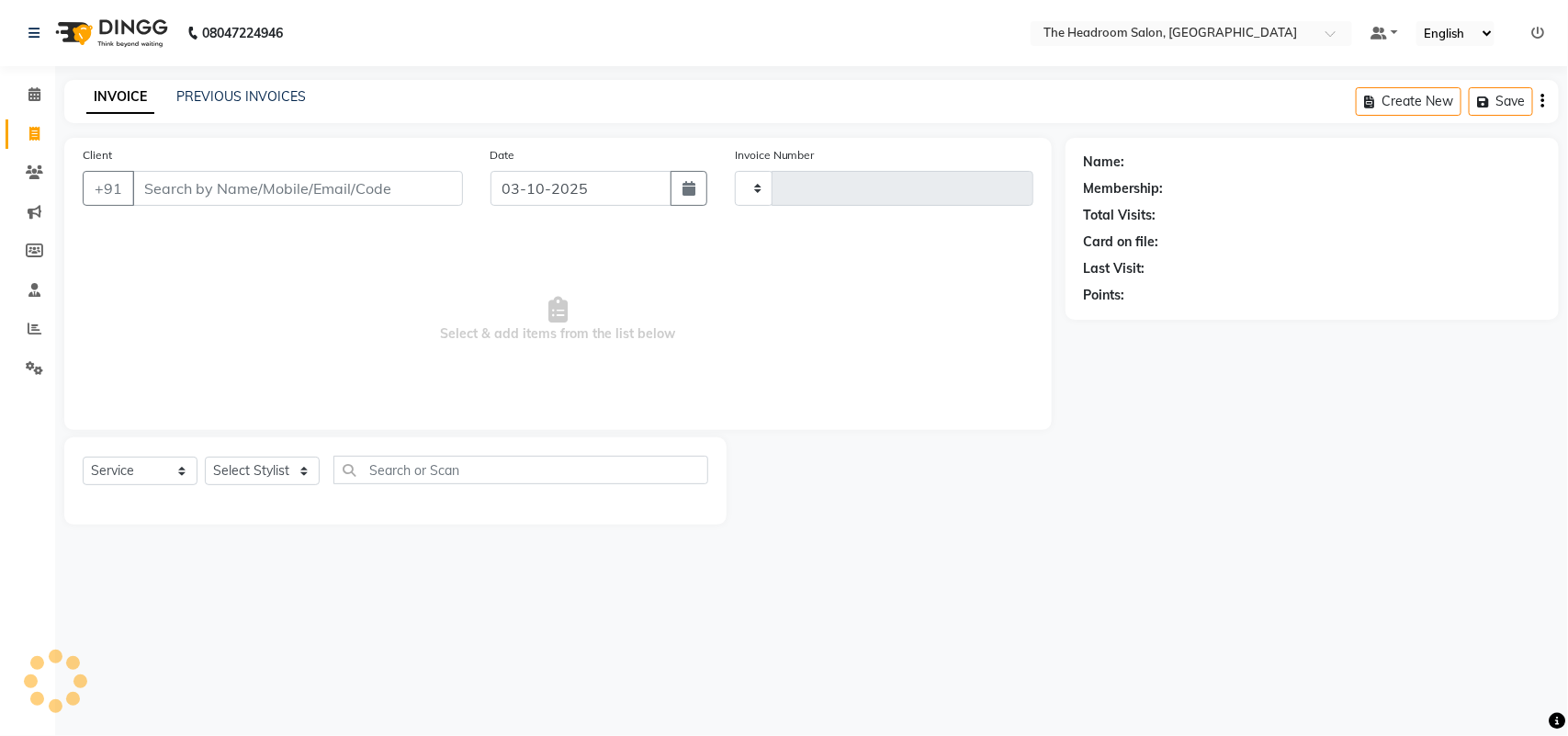
type input "3922"
select select "6933"
select select "58237"
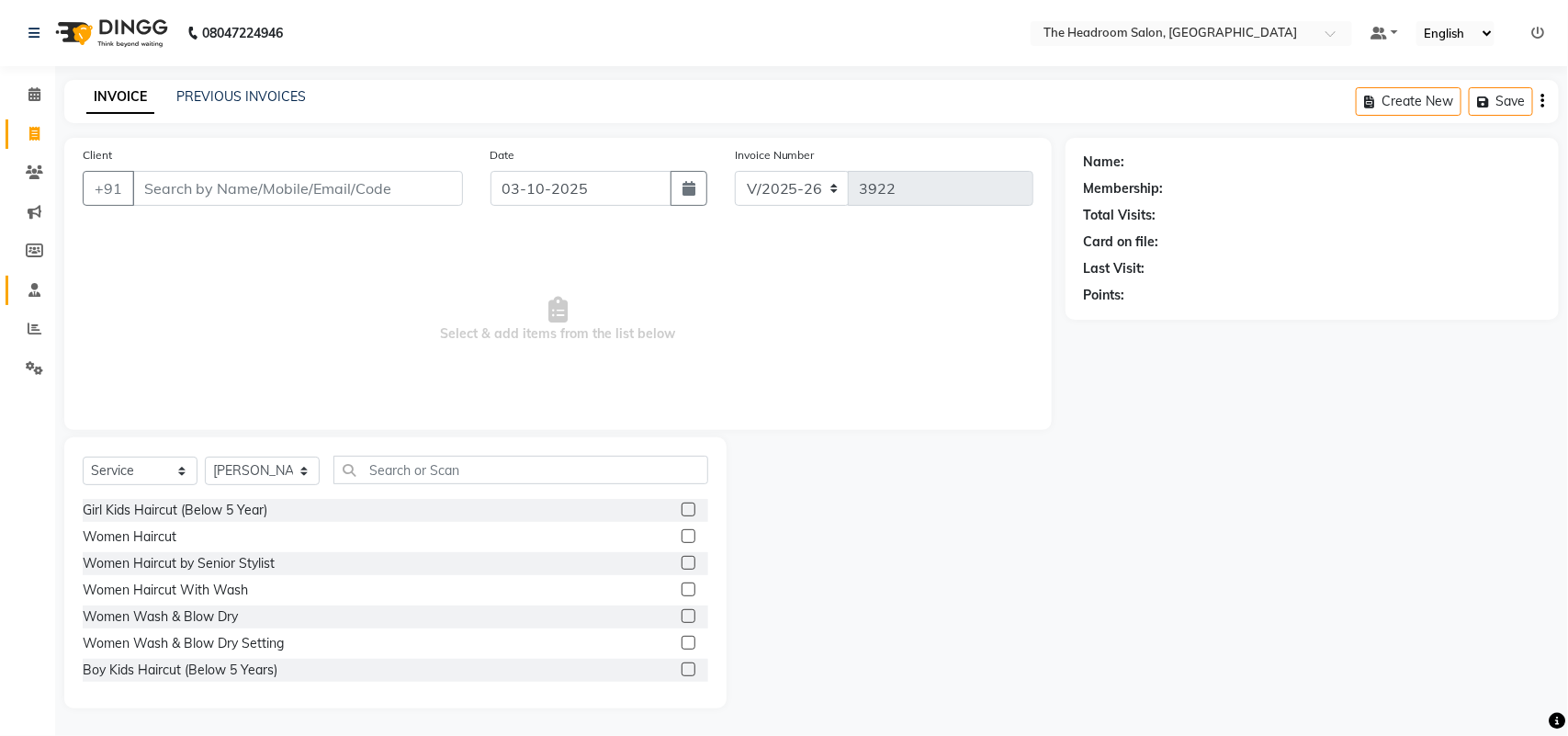
click at [6, 291] on link "Staff" at bounding box center [28, 291] width 44 height 30
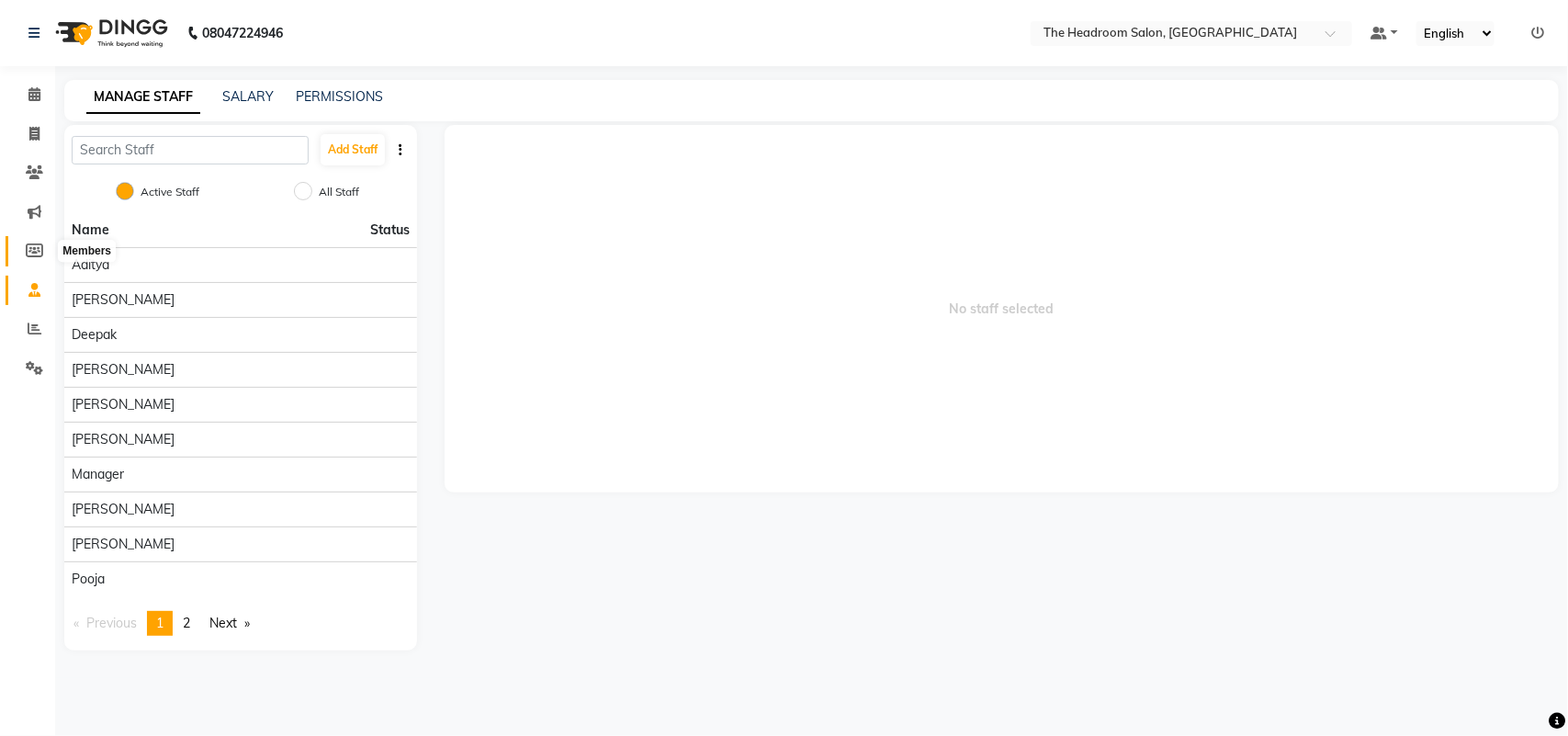
click at [20, 251] on span at bounding box center [34, 251] width 32 height 21
select select
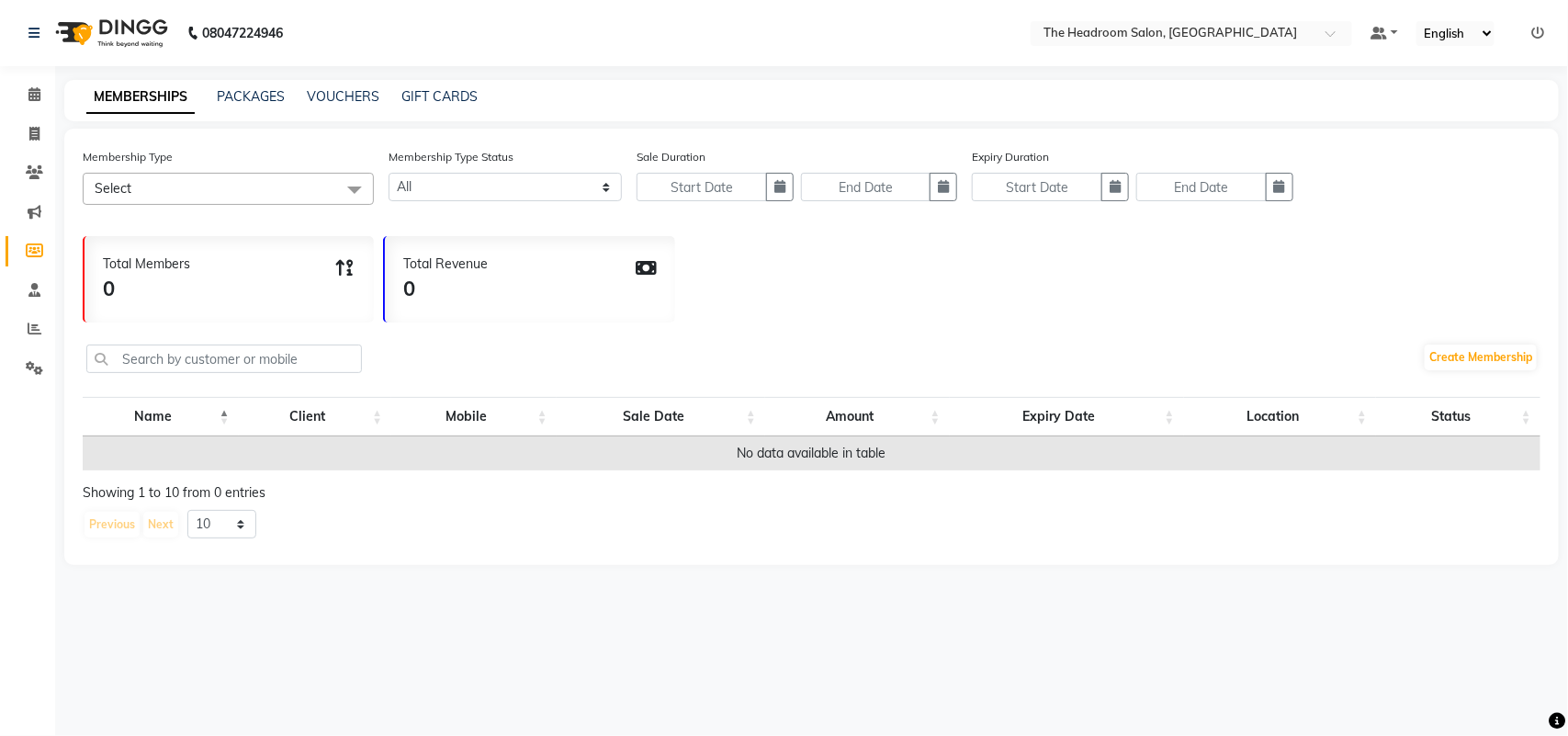
drag, startPoint x: 20, startPoint y: 251, endPoint x: 40, endPoint y: 258, distance: 21.2
click at [40, 258] on span at bounding box center [34, 251] width 32 height 21
click at [65, 309] on div "Membership Type Select Select All pay 10k get flat 30% OFF Membership Type Stat…" at bounding box center [812, 346] width 1494 height 436
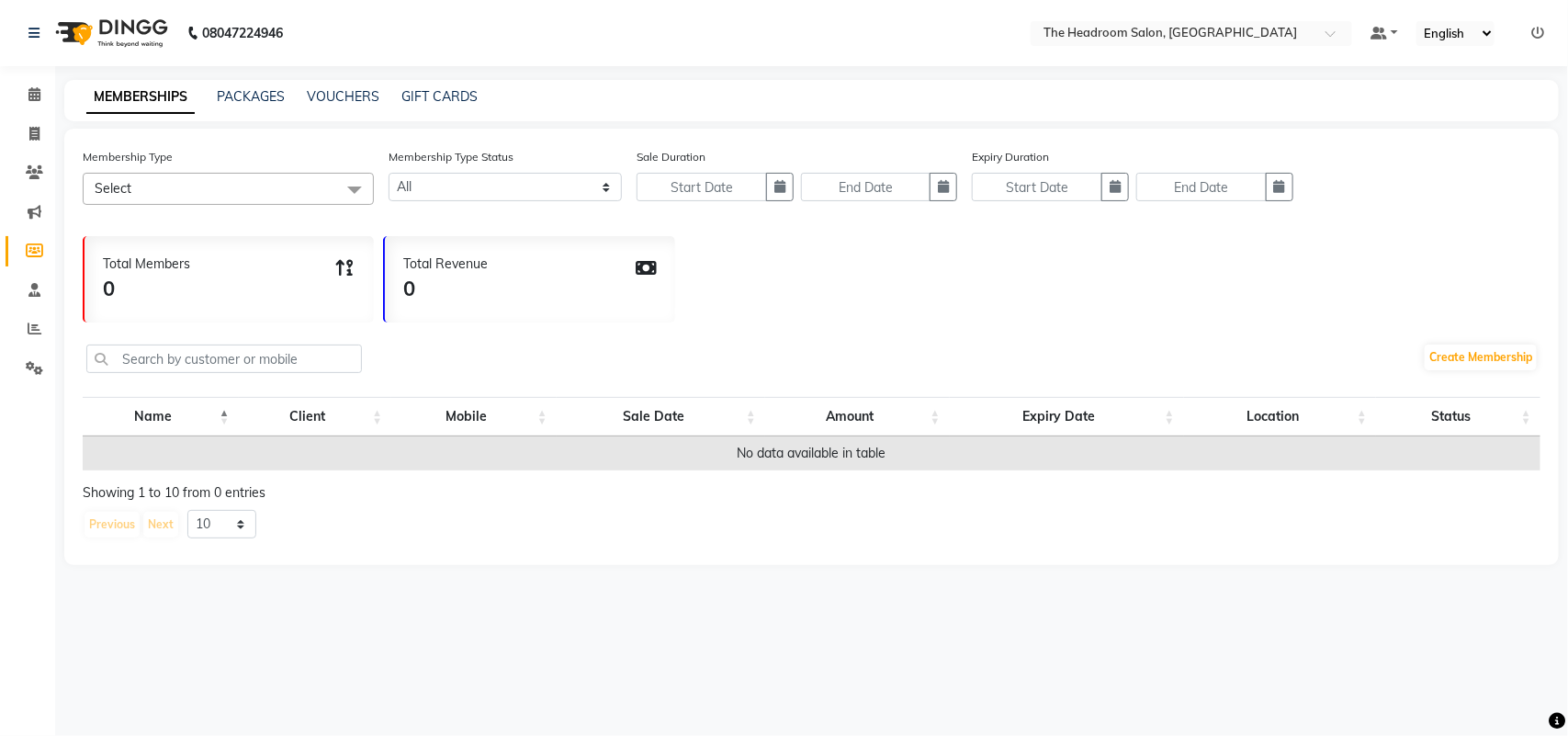
click at [71, 311] on div "Membership Type Select Select All pay 10k get flat 30% OFF Membership Type Stat…" at bounding box center [812, 346] width 1494 height 436
click at [72, 345] on div "Membership Type Select Select All pay 10k get flat 30% OFF Membership Type Stat…" at bounding box center [812, 346] width 1494 height 436
click at [3, 108] on li "Calendar" at bounding box center [28, 95] width 55 height 40
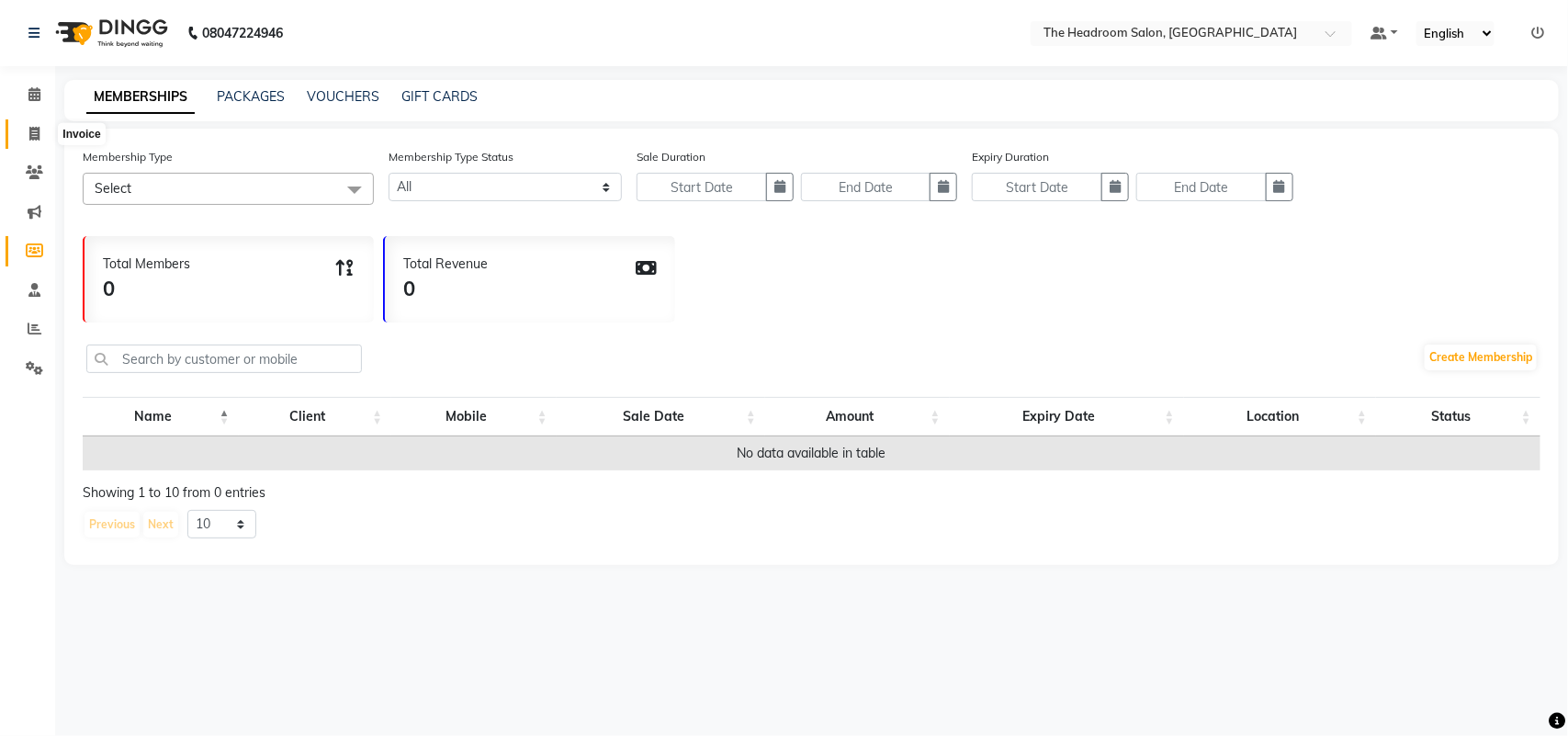
click at [34, 136] on icon at bounding box center [34, 133] width 10 height 14
select select "service"
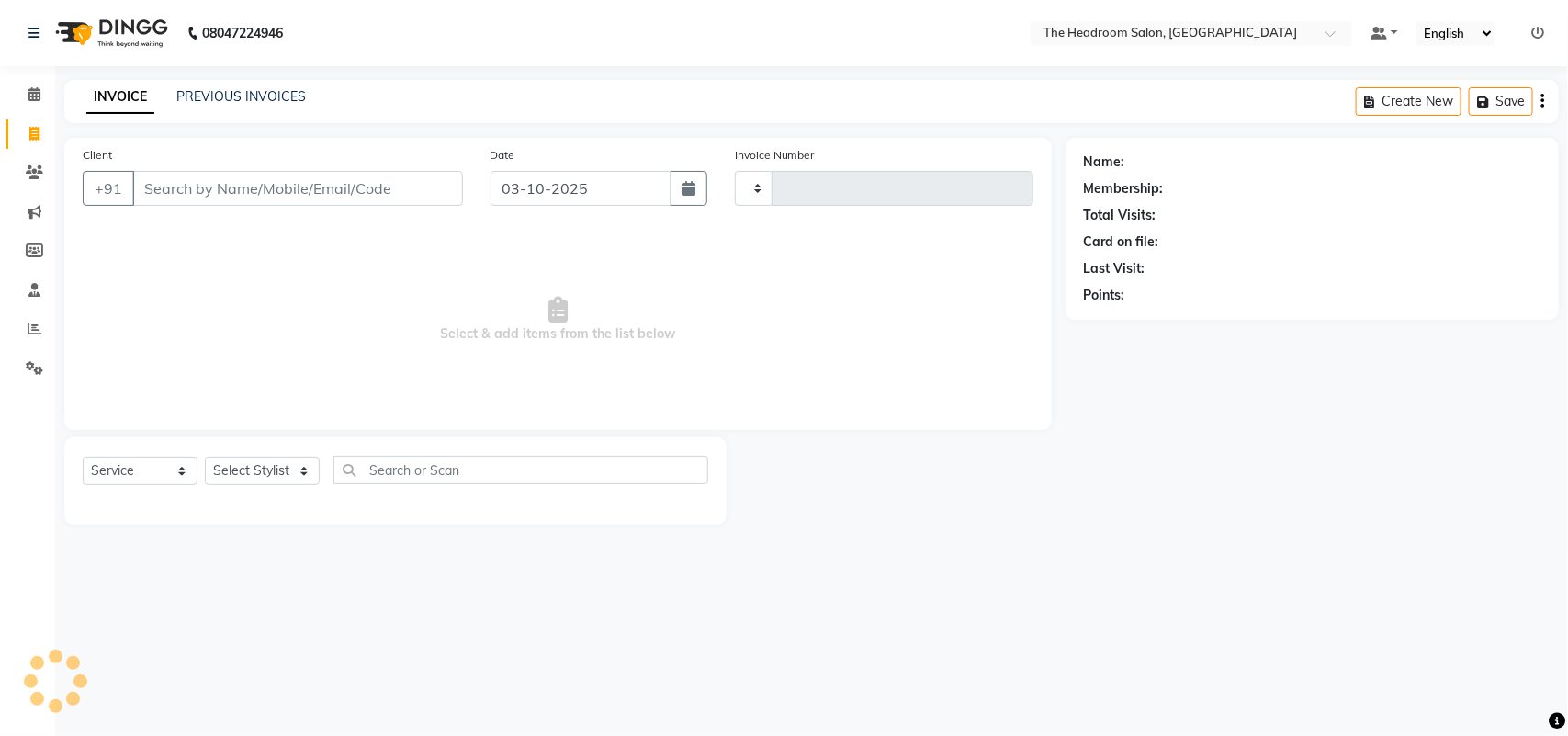
click at [196, 189] on input "Client" at bounding box center [297, 188] width 330 height 35
type input "3922"
select select "6933"
type input "jeet"
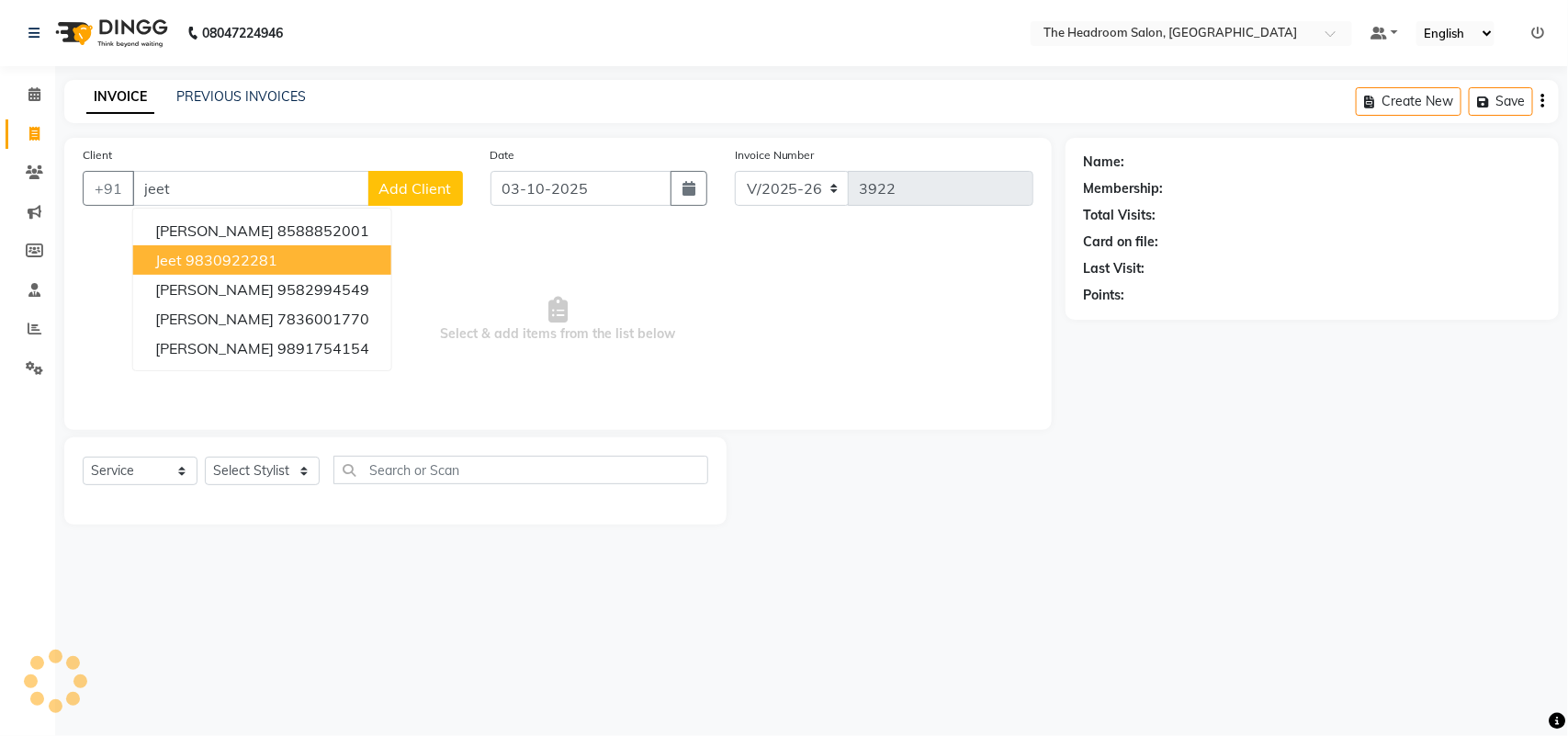
select select "58237"
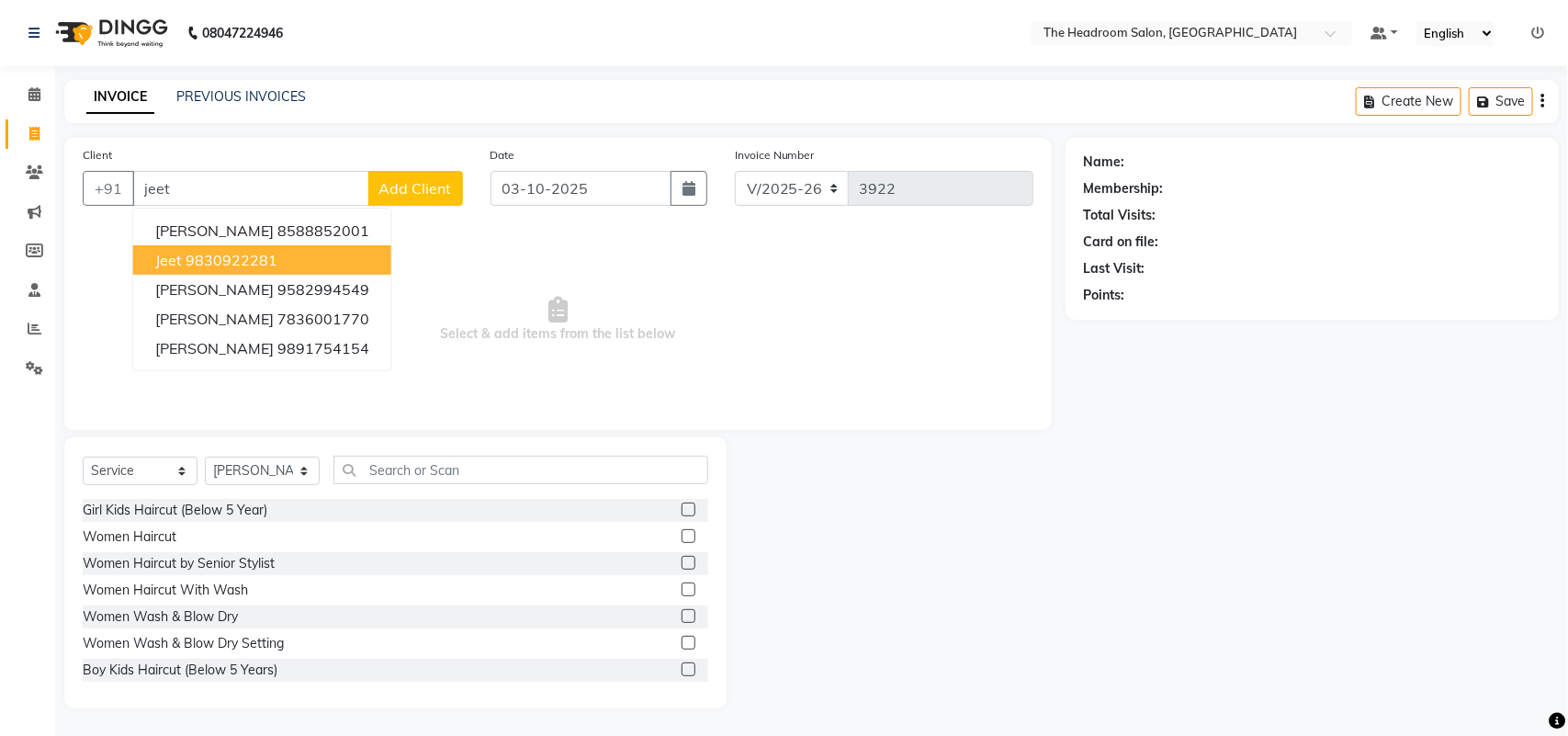
click at [267, 265] on ngb-highlight "9830922281" at bounding box center [232, 260] width 92 height 18
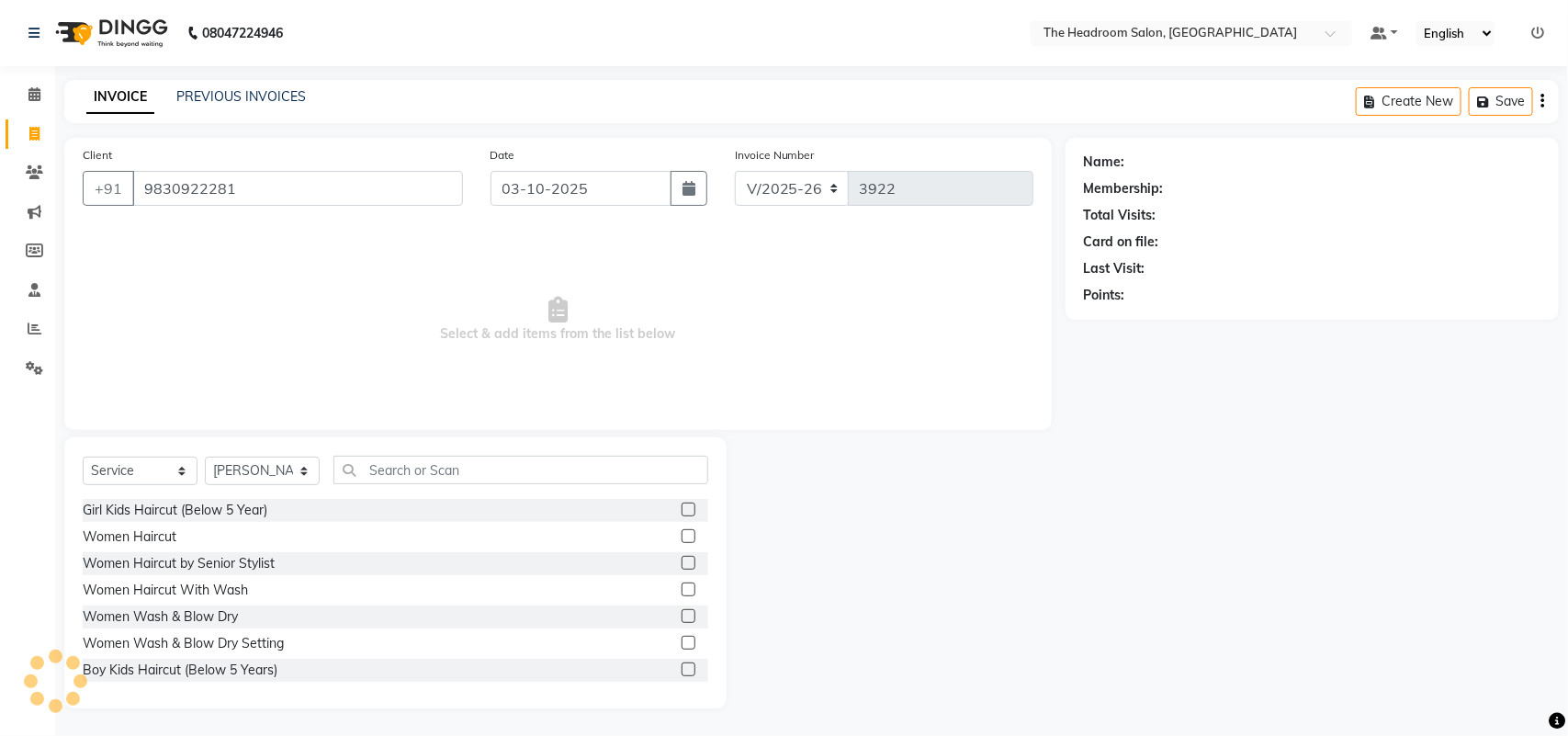
type input "9830922281"
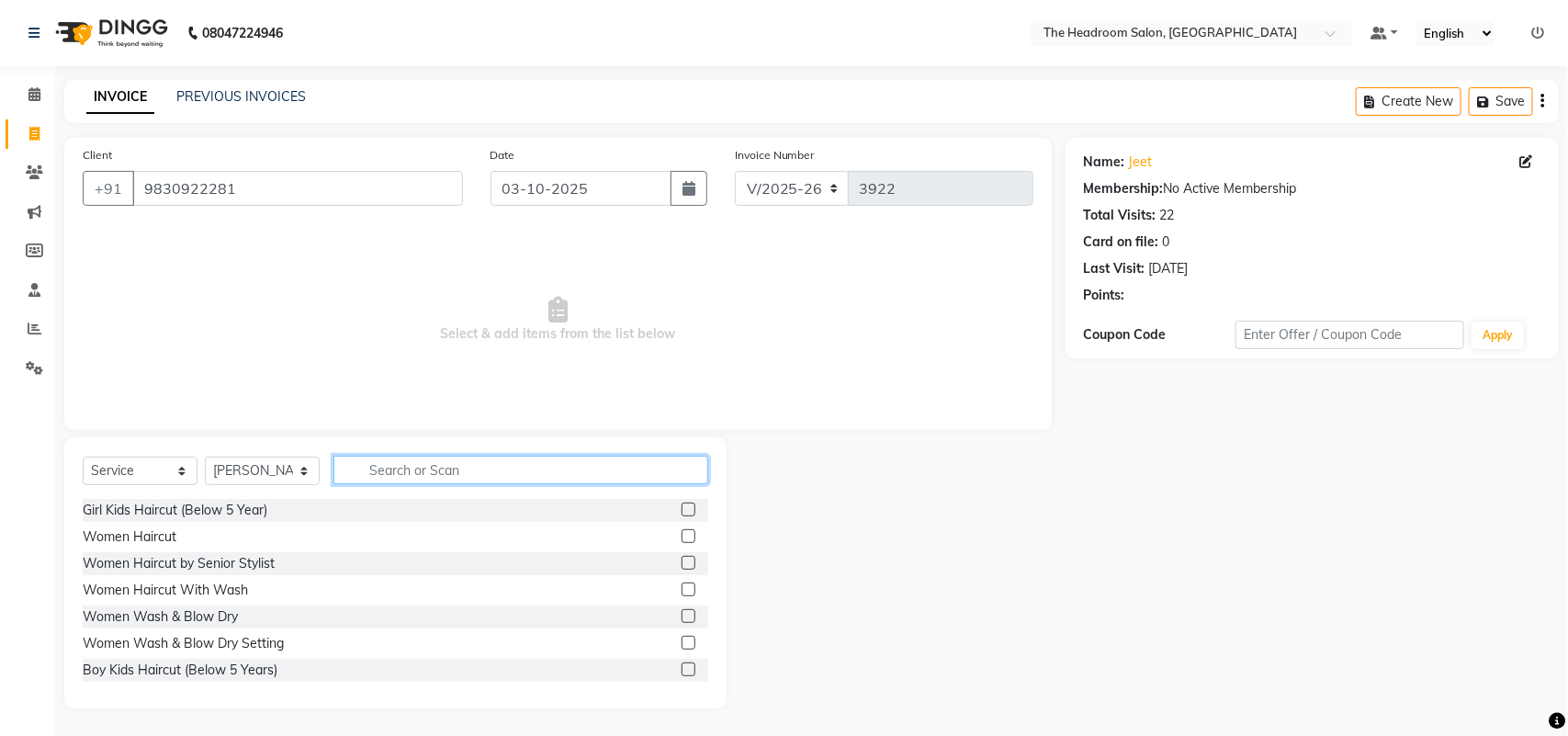
click at [395, 467] on input "text" at bounding box center [520, 469] width 374 height 29
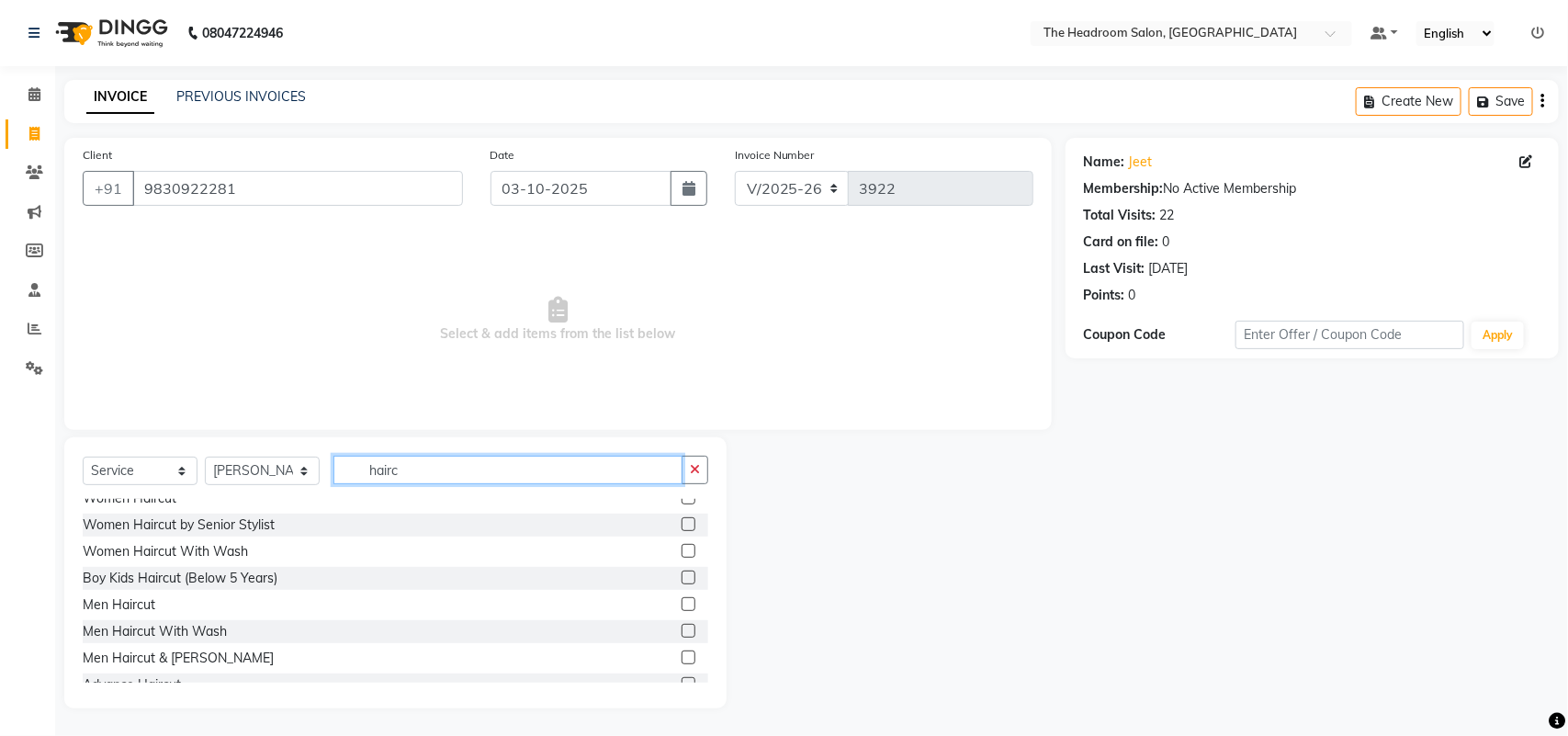
scroll to position [51, 0]
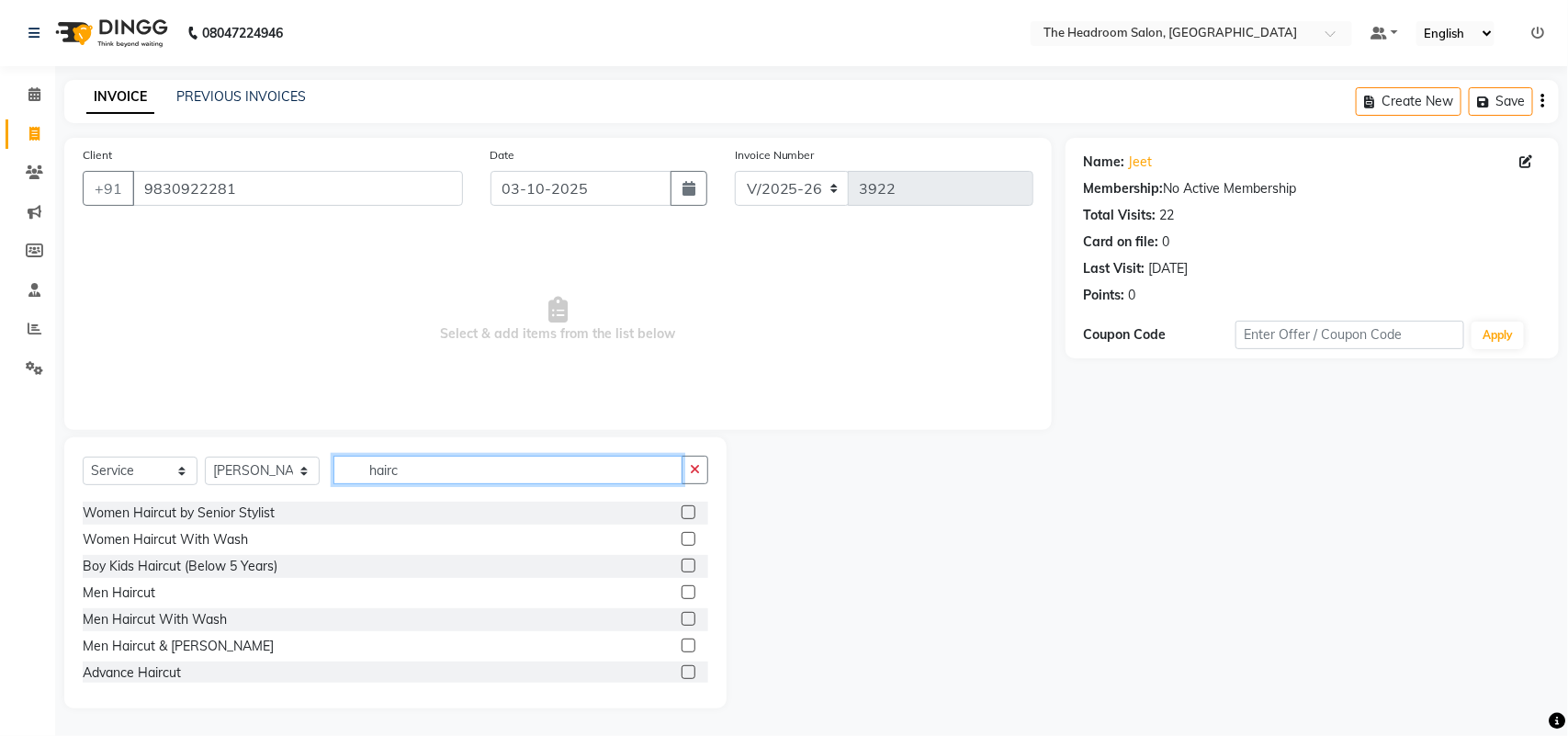
type input "hairc"
click at [682, 617] on label at bounding box center [688, 618] width 14 height 14
click at [682, 617] on input "checkbox" at bounding box center [687, 619] width 12 height 12
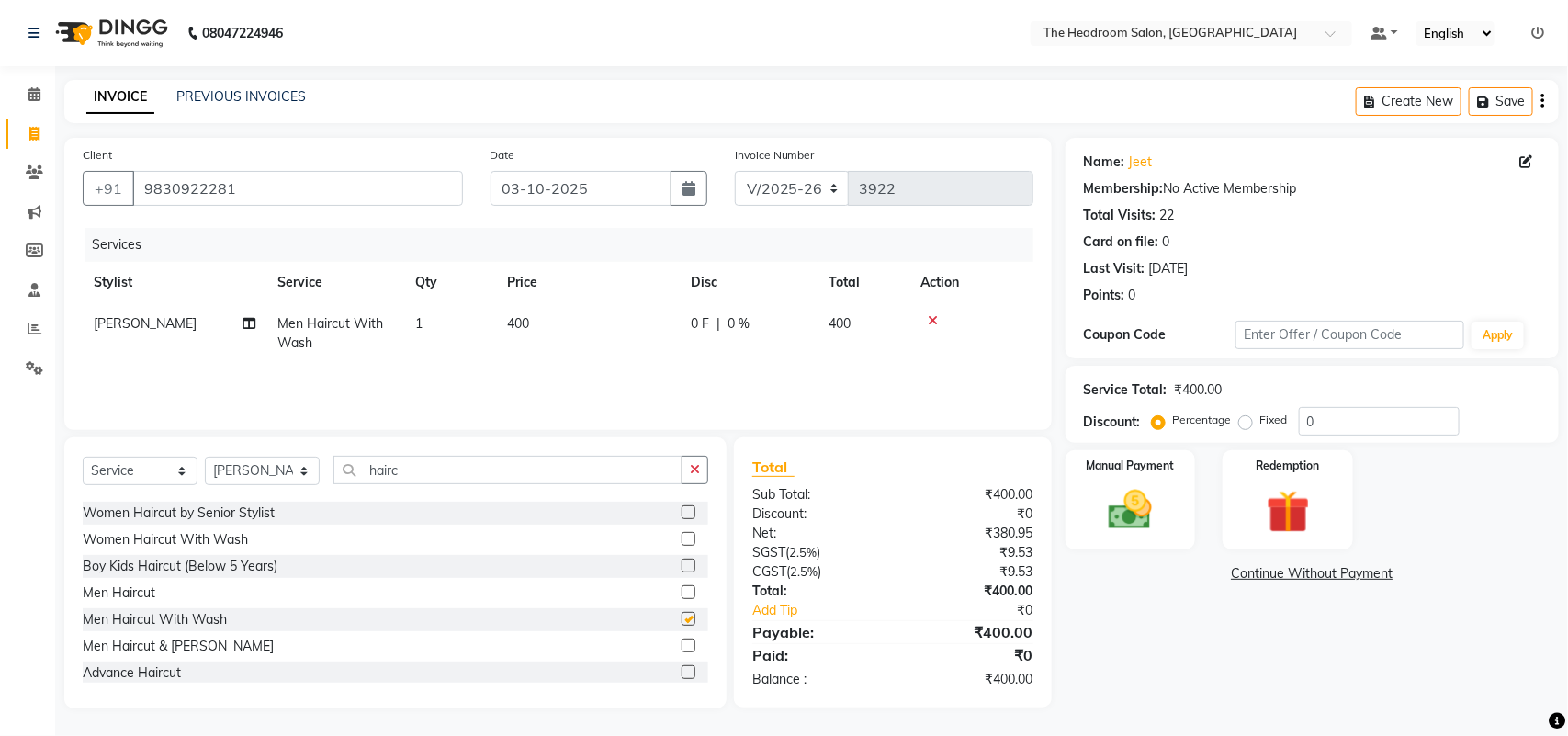
checkbox input "false"
drag, startPoint x: 434, startPoint y: 478, endPoint x: 294, endPoint y: 487, distance: 140.3
click at [294, 487] on div "Select Service Product Membership Package Voucher Prepaid Gift Card Select Styl…" at bounding box center [396, 477] width 625 height 43
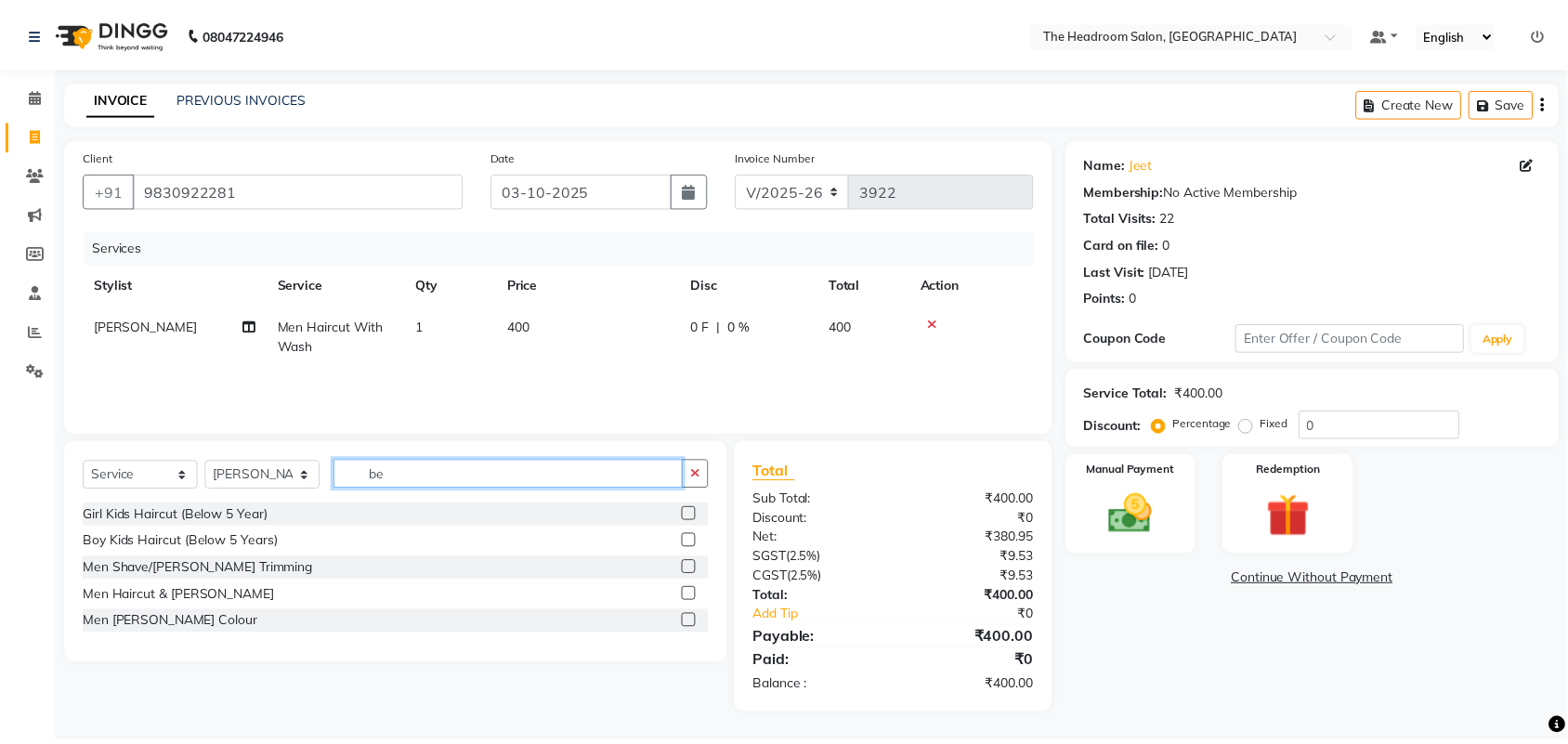
scroll to position [0, 0]
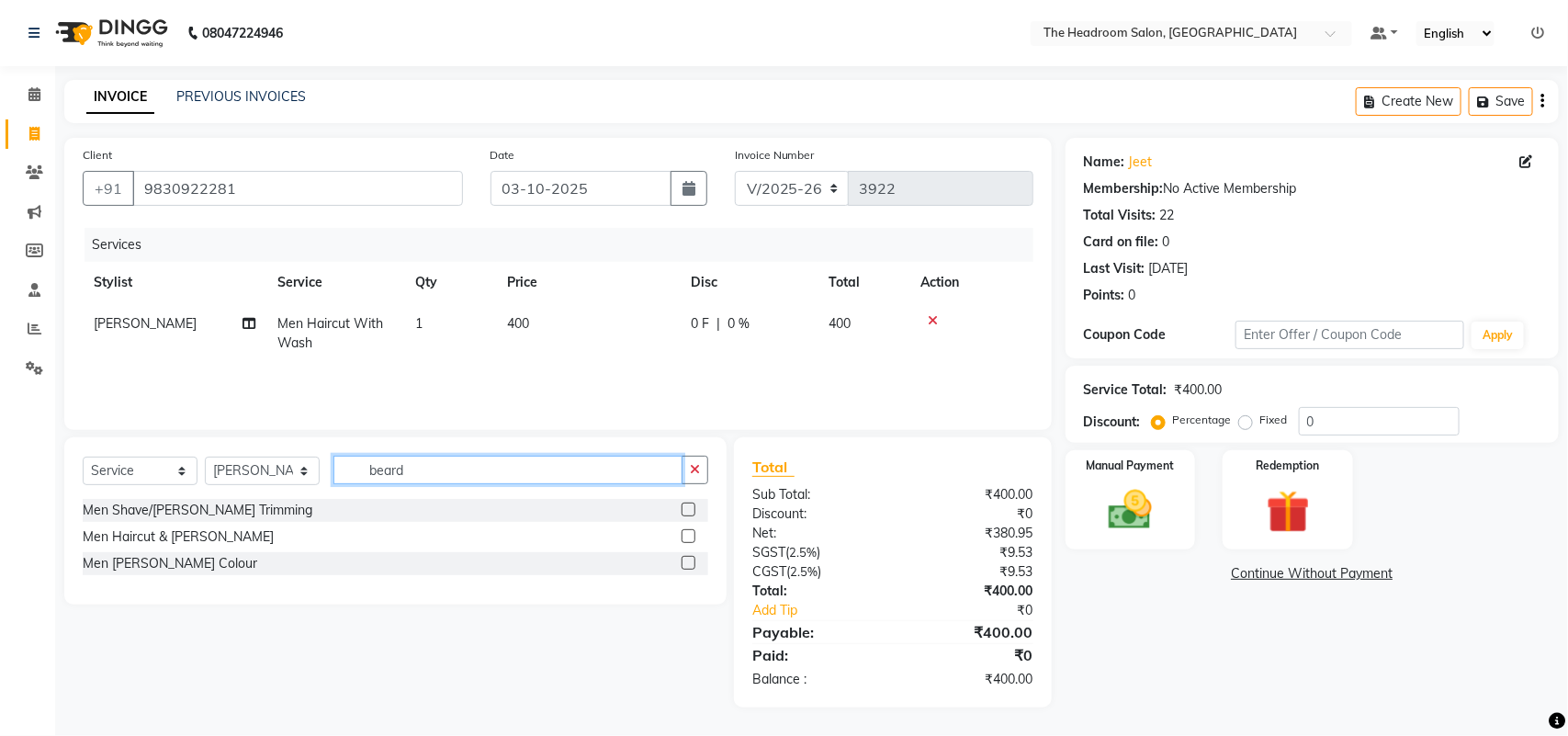
type input "beard"
click at [694, 510] on label at bounding box center [688, 509] width 14 height 14
click at [694, 510] on input "checkbox" at bounding box center [687, 510] width 12 height 12
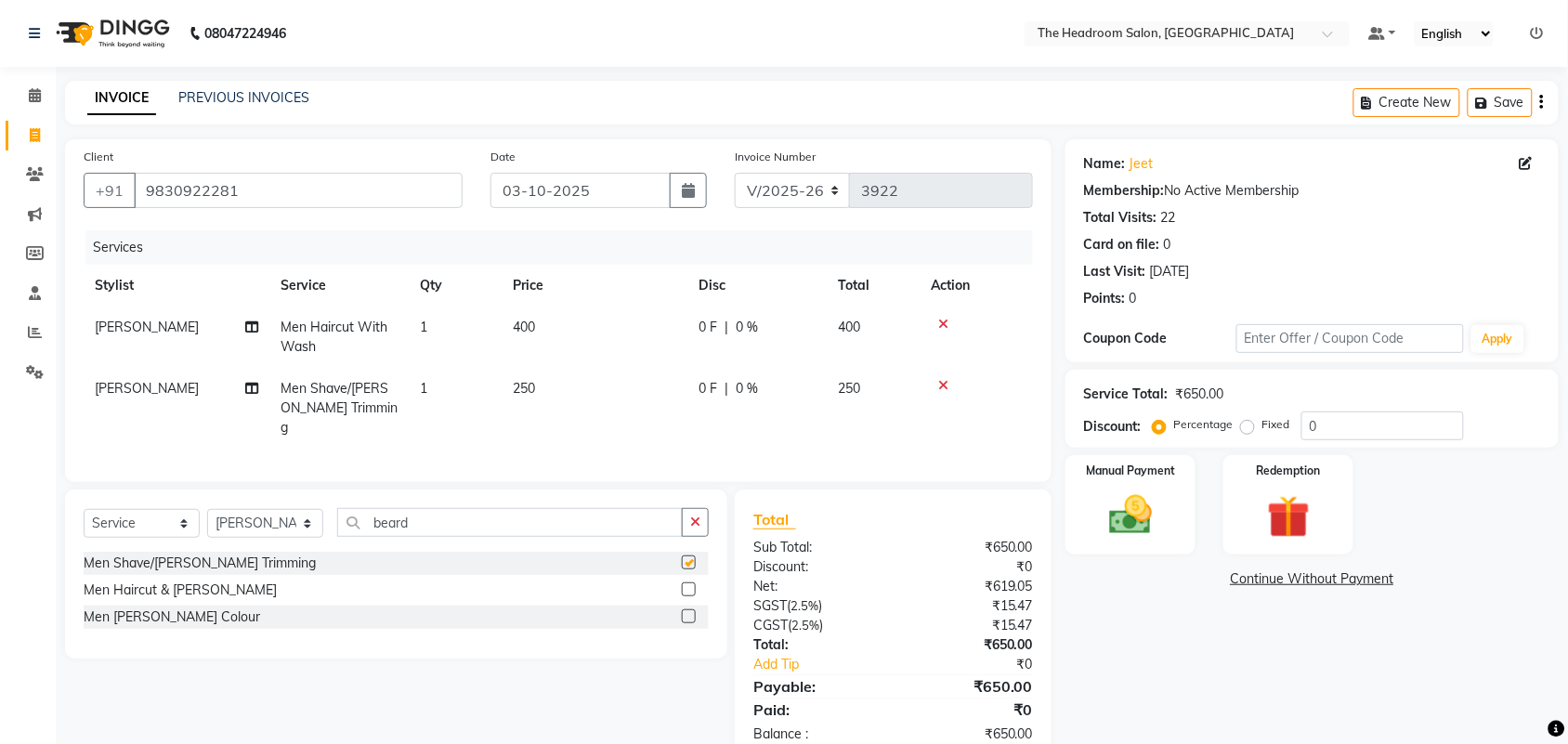
checkbox input "false"
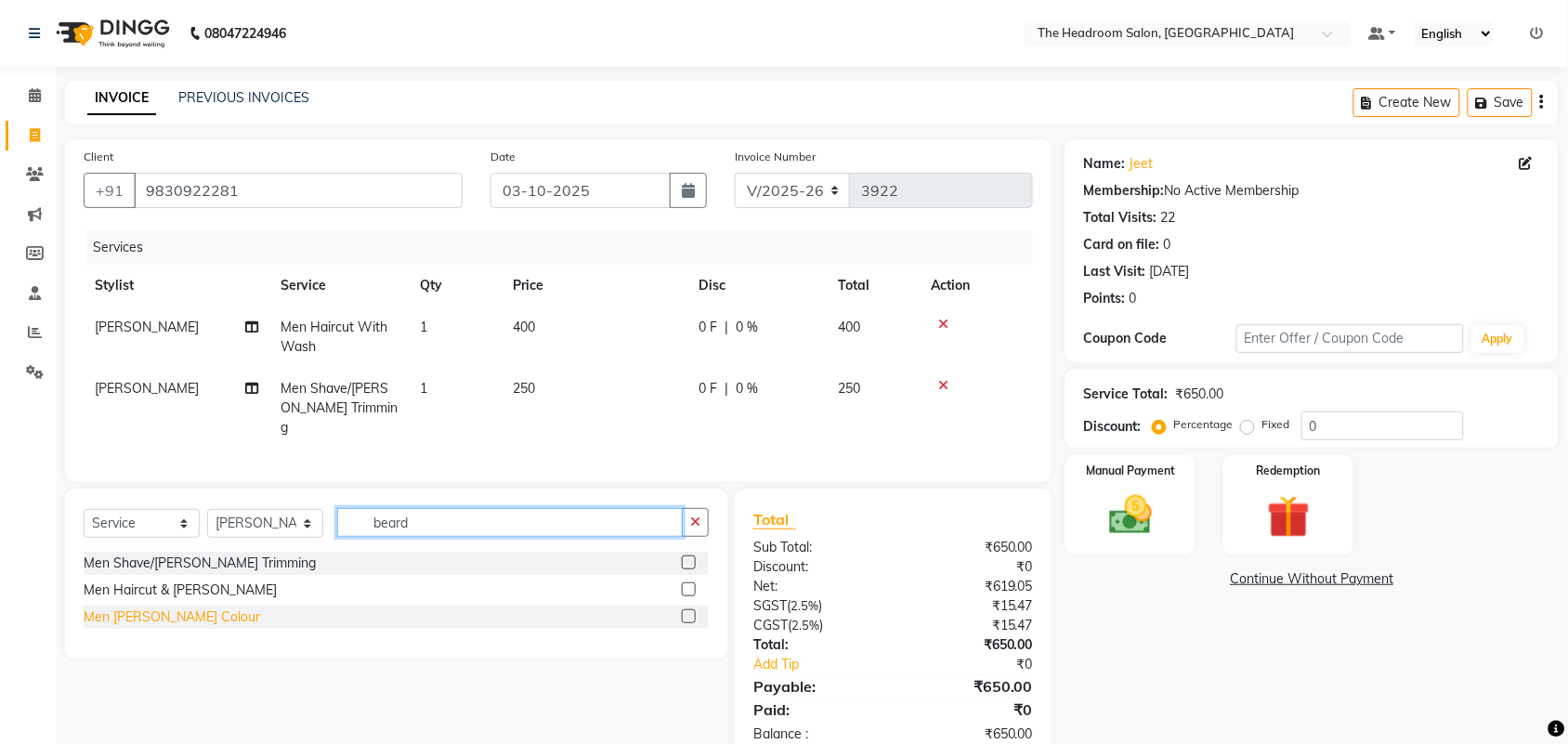
drag, startPoint x: 439, startPoint y: 514, endPoint x: 162, endPoint y: 617, distance: 295.5
click at [162, 617] on div "Select Service Product Membership Package Voucher Prepaid Gift Card Select Styl…" at bounding box center [396, 573] width 662 height 169
type input "oil"
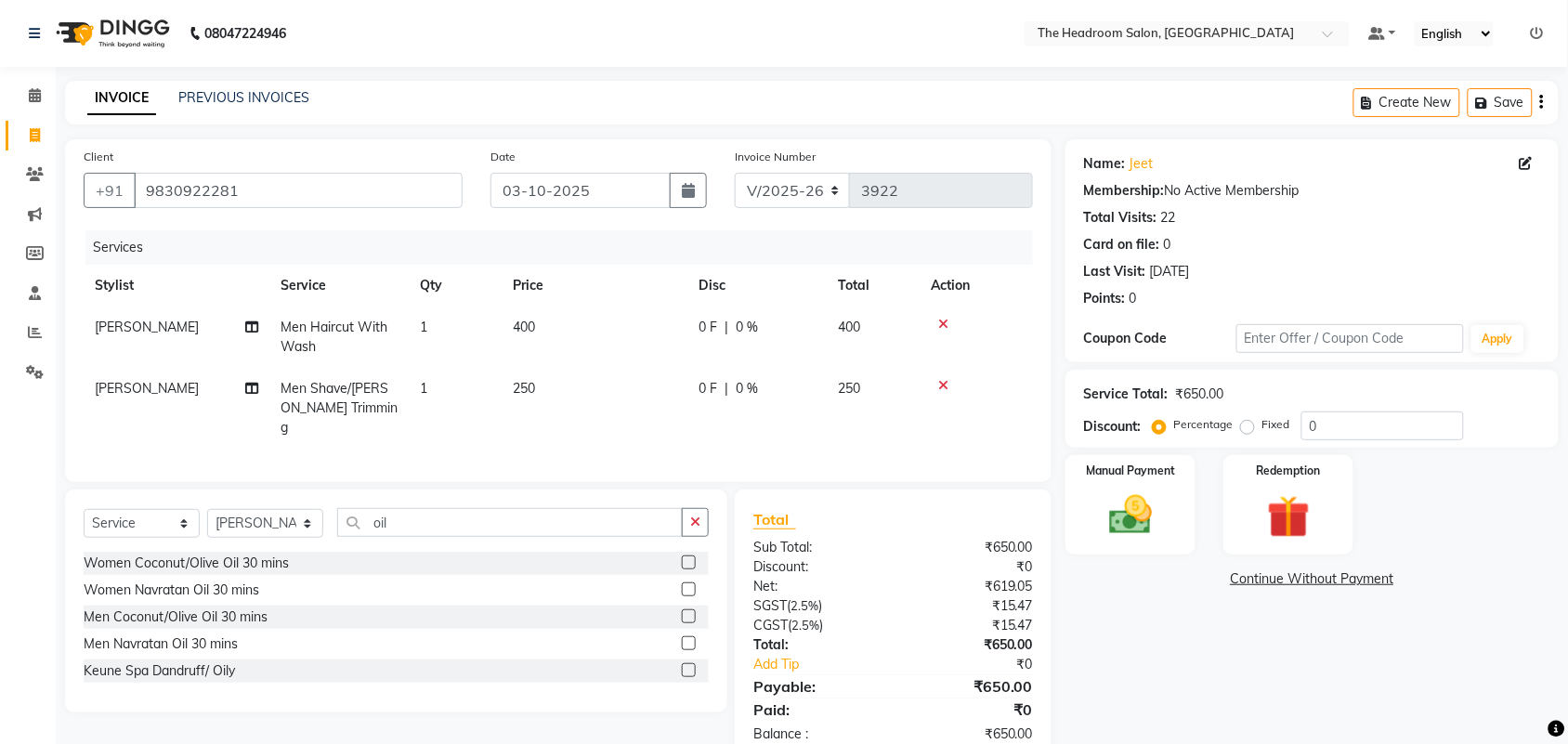
click at [685, 613] on label at bounding box center [688, 615] width 14 height 14
click at [685, 613] on input "checkbox" at bounding box center [687, 616] width 12 height 12
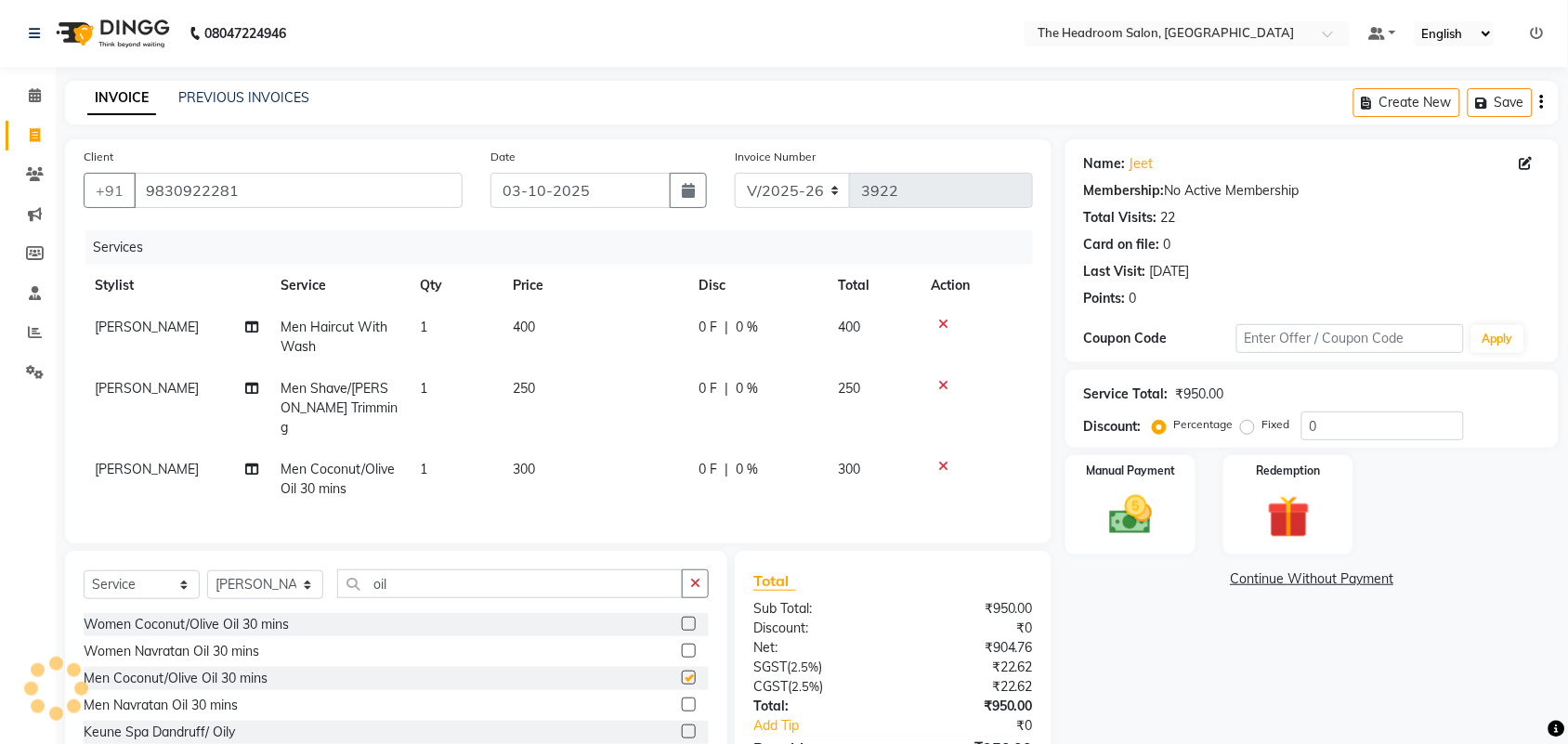
checkbox input "false"
click at [305, 587] on select "Select Stylist [PERSON_NAME] Deepak [PERSON_NAME] [PERSON_NAME] Manager [PERSON…" at bounding box center [265, 584] width 116 height 29
click at [486, 558] on div "Select Service Product Membership Package Voucher Prepaid Gift Card Select Styl…" at bounding box center [396, 662] width 662 height 223
click at [420, 582] on input "oil" at bounding box center [509, 583] width 345 height 29
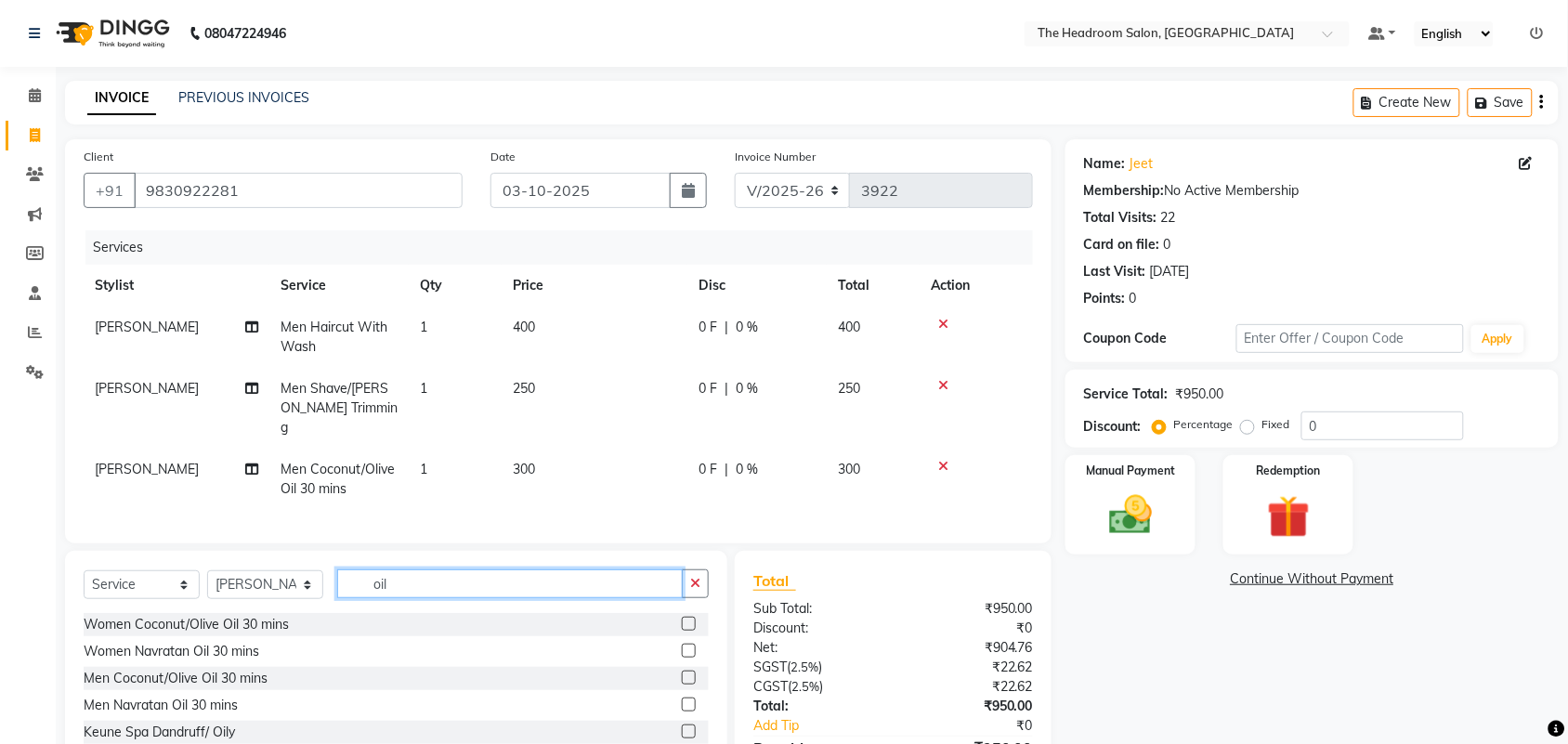
click at [420, 582] on input "oil" at bounding box center [509, 583] width 345 height 29
click at [312, 580] on select "Select Stylist [PERSON_NAME] Deepak [PERSON_NAME] [PERSON_NAME] Manager [PERSON…" at bounding box center [265, 584] width 116 height 29
select select "58235"
click at [207, 570] on select "Select Stylist [PERSON_NAME] Deepak [PERSON_NAME] [PERSON_NAME] Manager [PERSON…" at bounding box center [265, 584] width 116 height 29
click at [409, 578] on input "text" at bounding box center [522, 583] width 371 height 29
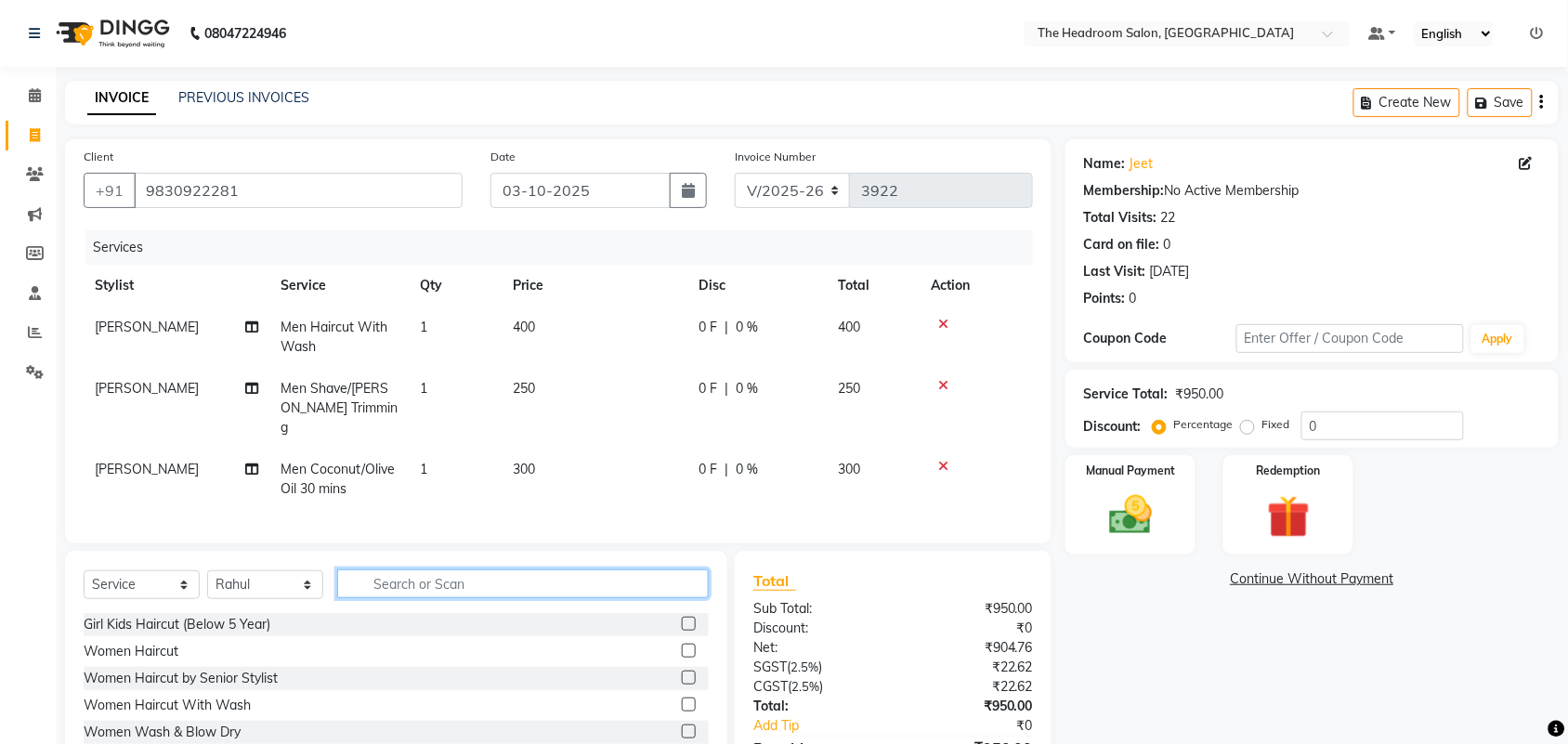
click at [409, 578] on input "text" at bounding box center [522, 583] width 371 height 29
type input "global"
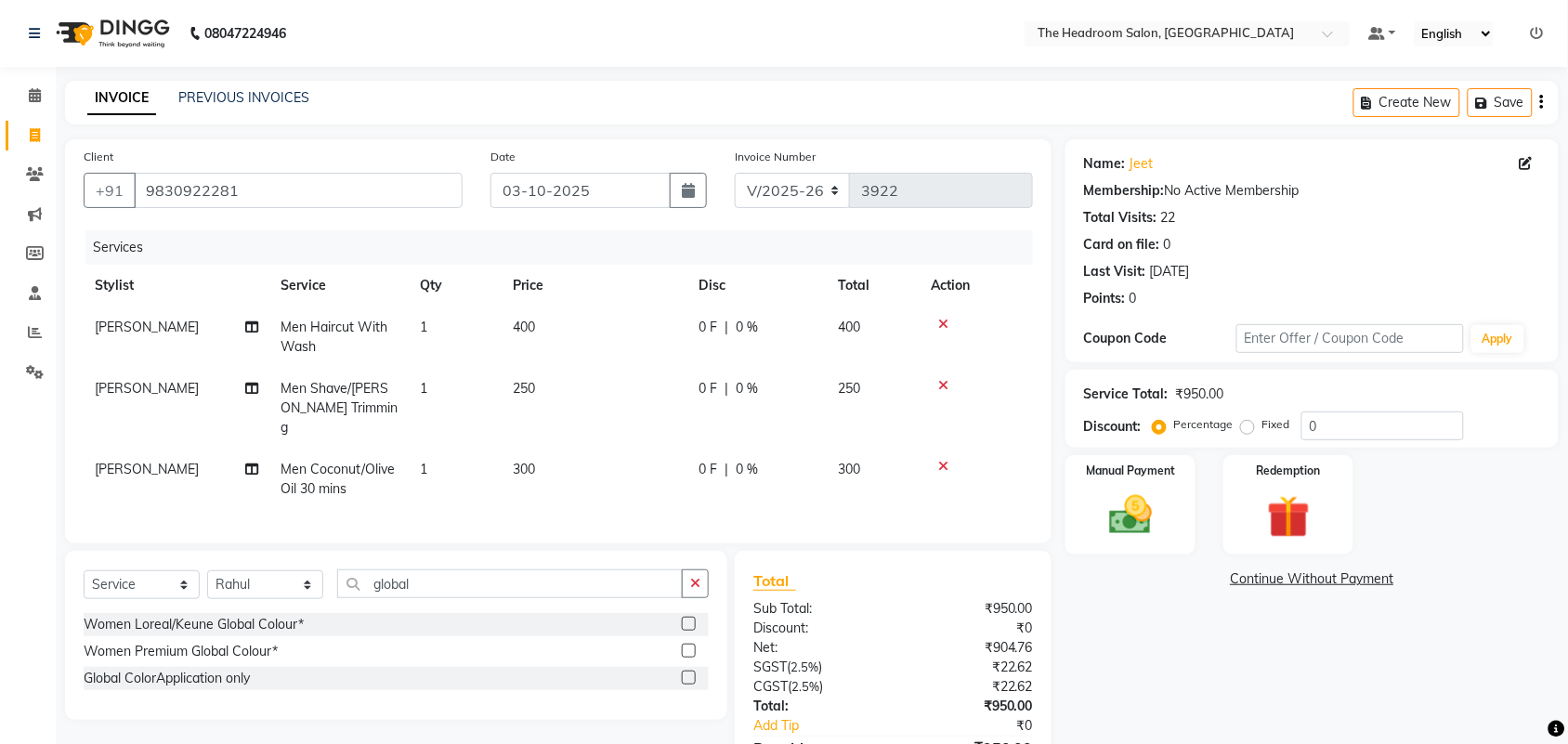
click at [688, 645] on label at bounding box center [688, 650] width 14 height 14
click at [688, 645] on input "checkbox" at bounding box center [687, 651] width 12 height 12
checkbox input "true"
click at [688, 598] on button "button" at bounding box center [695, 583] width 27 height 29
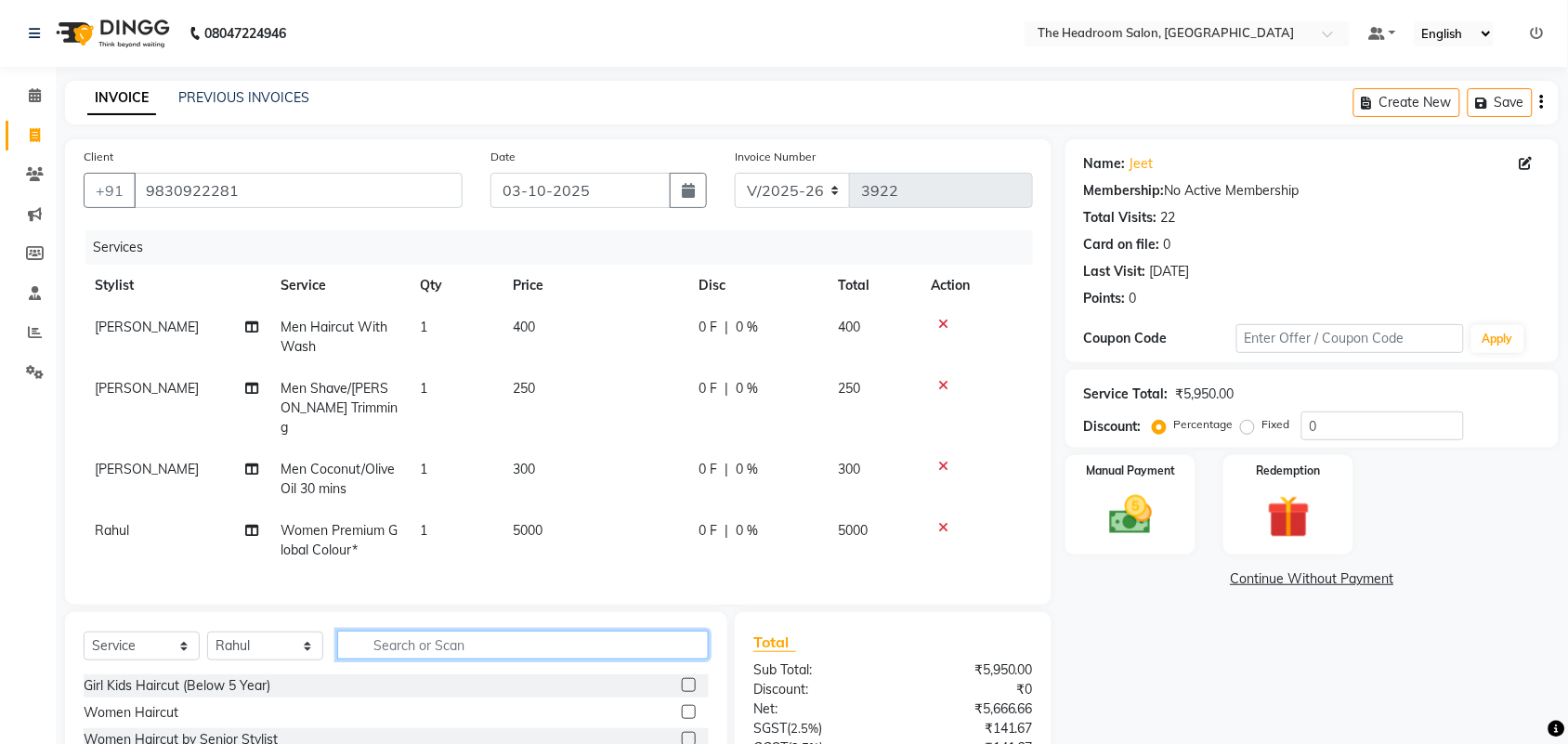
checkbox input "false"
click at [1215, 675] on div "Name: Jeet Membership: No Active Membership Total Visits: 22 Card on file: 0 La…" at bounding box center [1319, 512] width 507 height 747
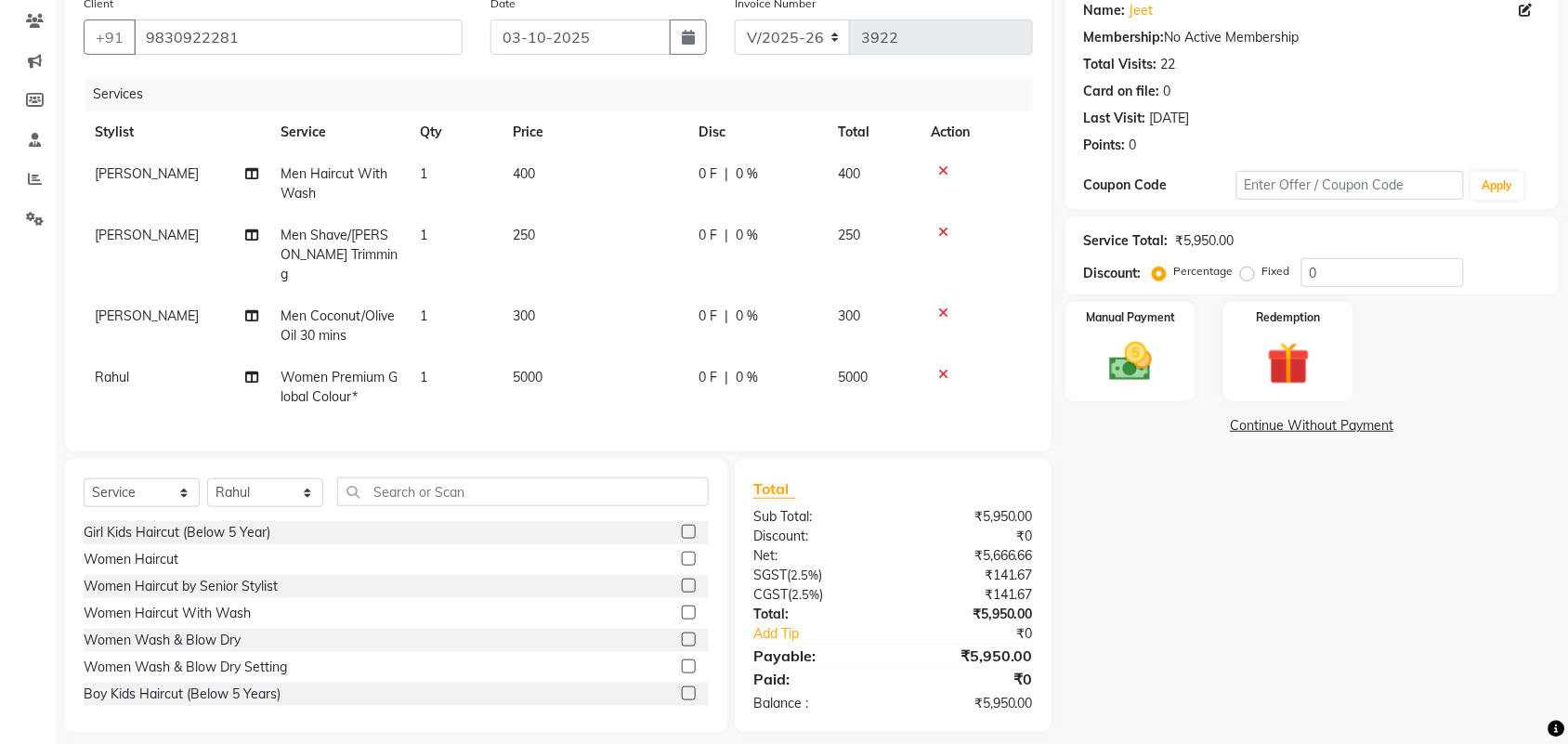
scroll to position [167, 0]
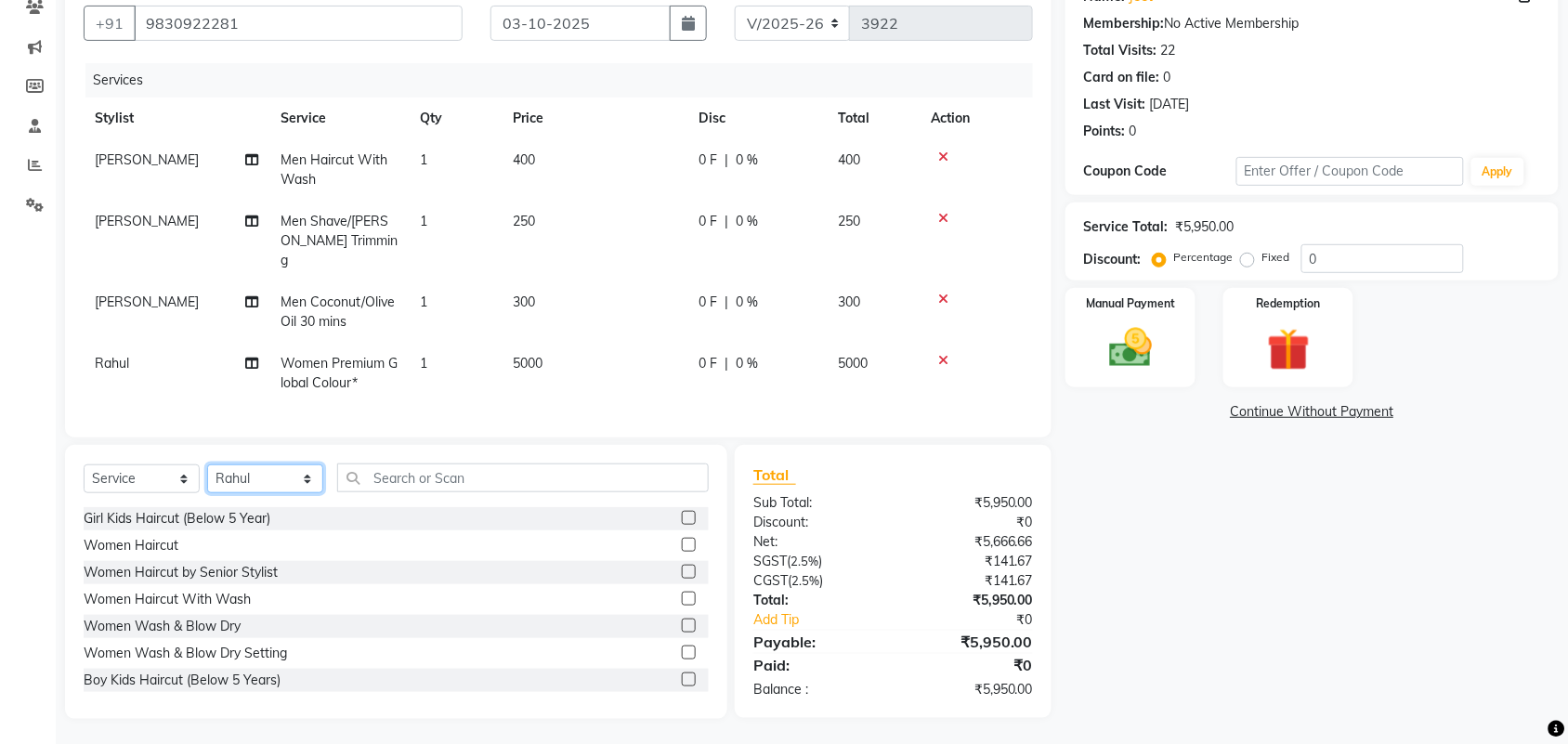
click at [299, 466] on select "Select Stylist [PERSON_NAME] Deepak [PERSON_NAME] [PERSON_NAME] Manager [PERSON…" at bounding box center [265, 478] width 116 height 29
select select "58240"
click at [207, 464] on select "Select Stylist [PERSON_NAME] Deepak [PERSON_NAME] [PERSON_NAME] Manager [PERSON…" at bounding box center [265, 478] width 116 height 29
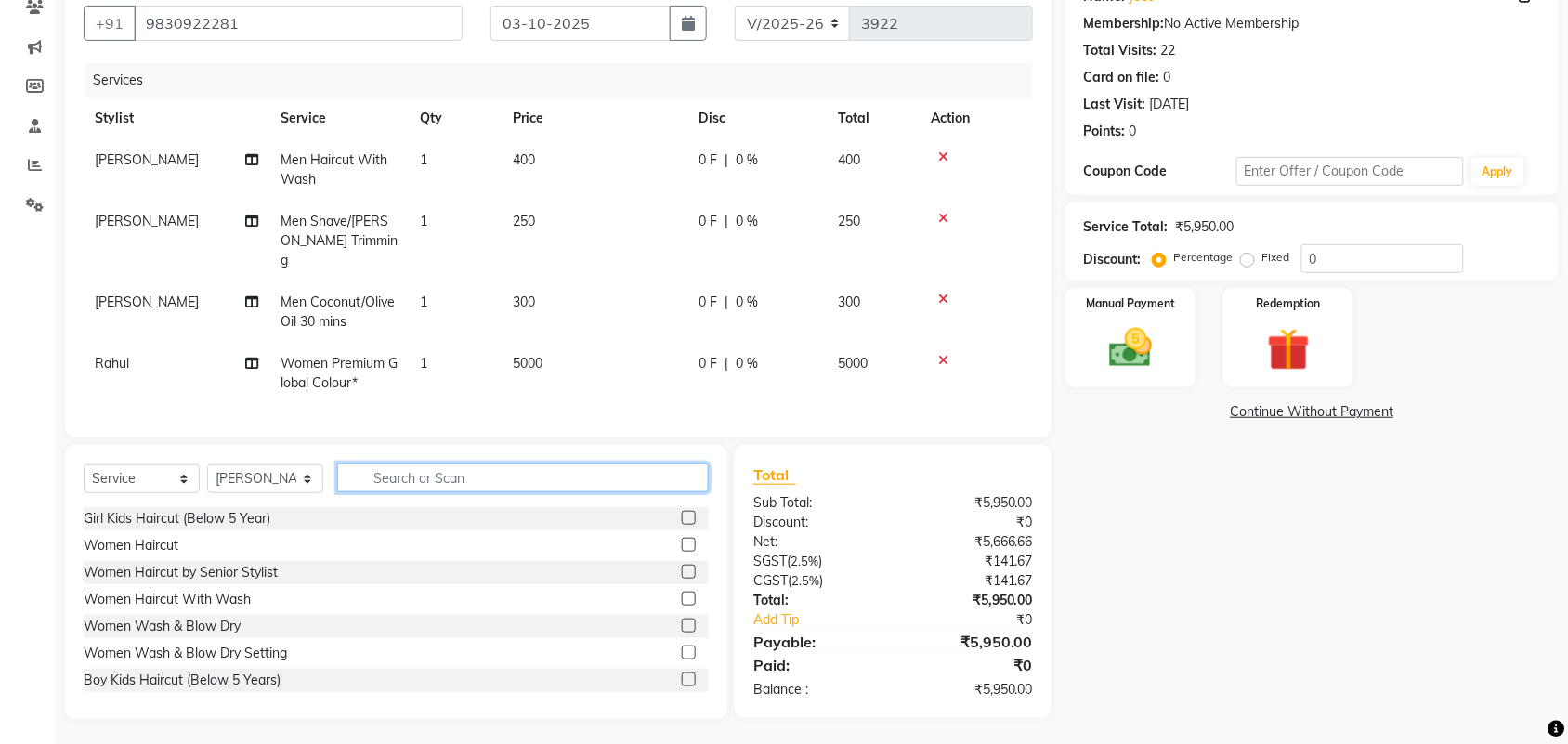
click at [410, 466] on input "text" at bounding box center [522, 477] width 371 height 29
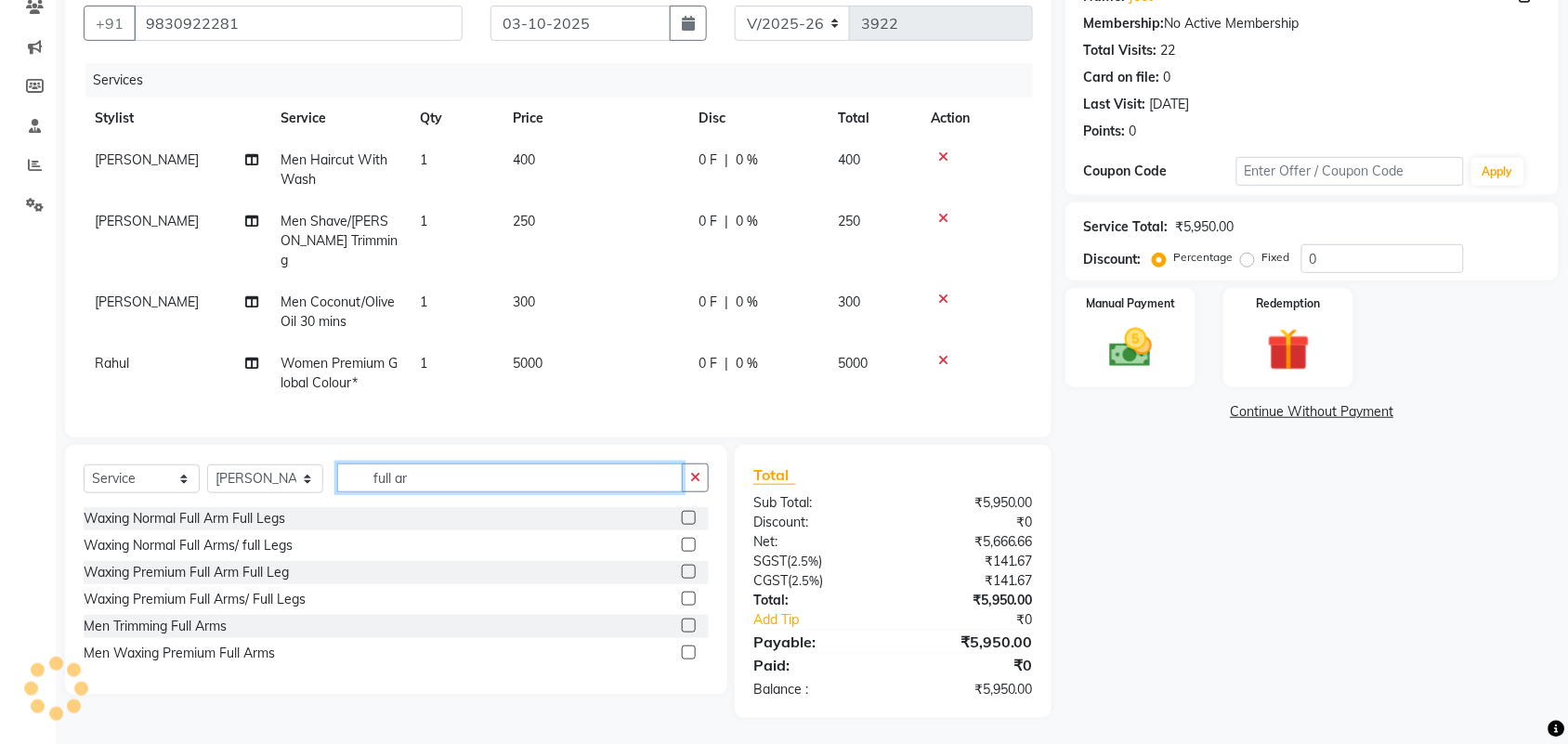
scroll to position [165, 0]
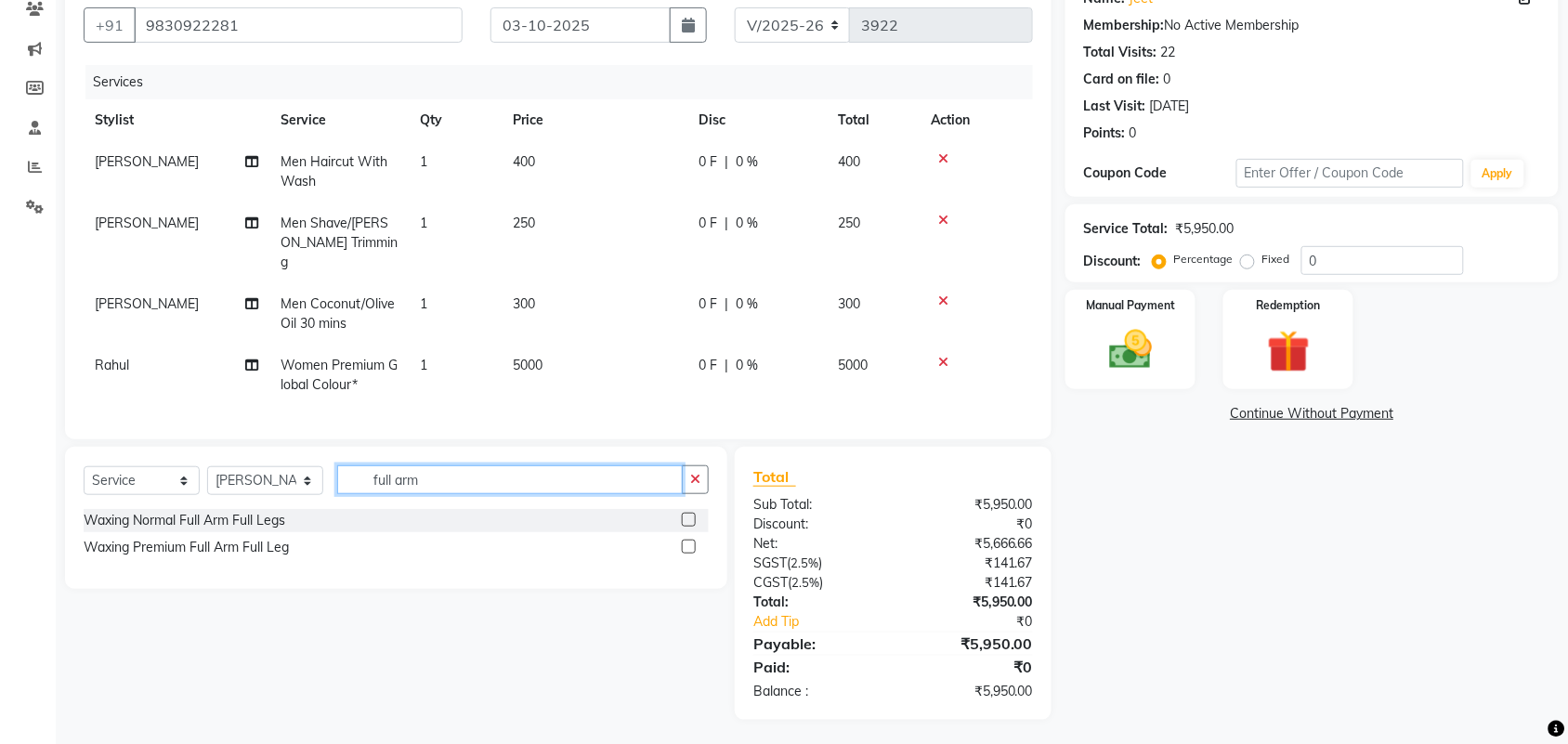
type input "full arm"
click at [689, 542] on label at bounding box center [688, 546] width 14 height 14
click at [689, 542] on input "checkbox" at bounding box center [687, 547] width 12 height 12
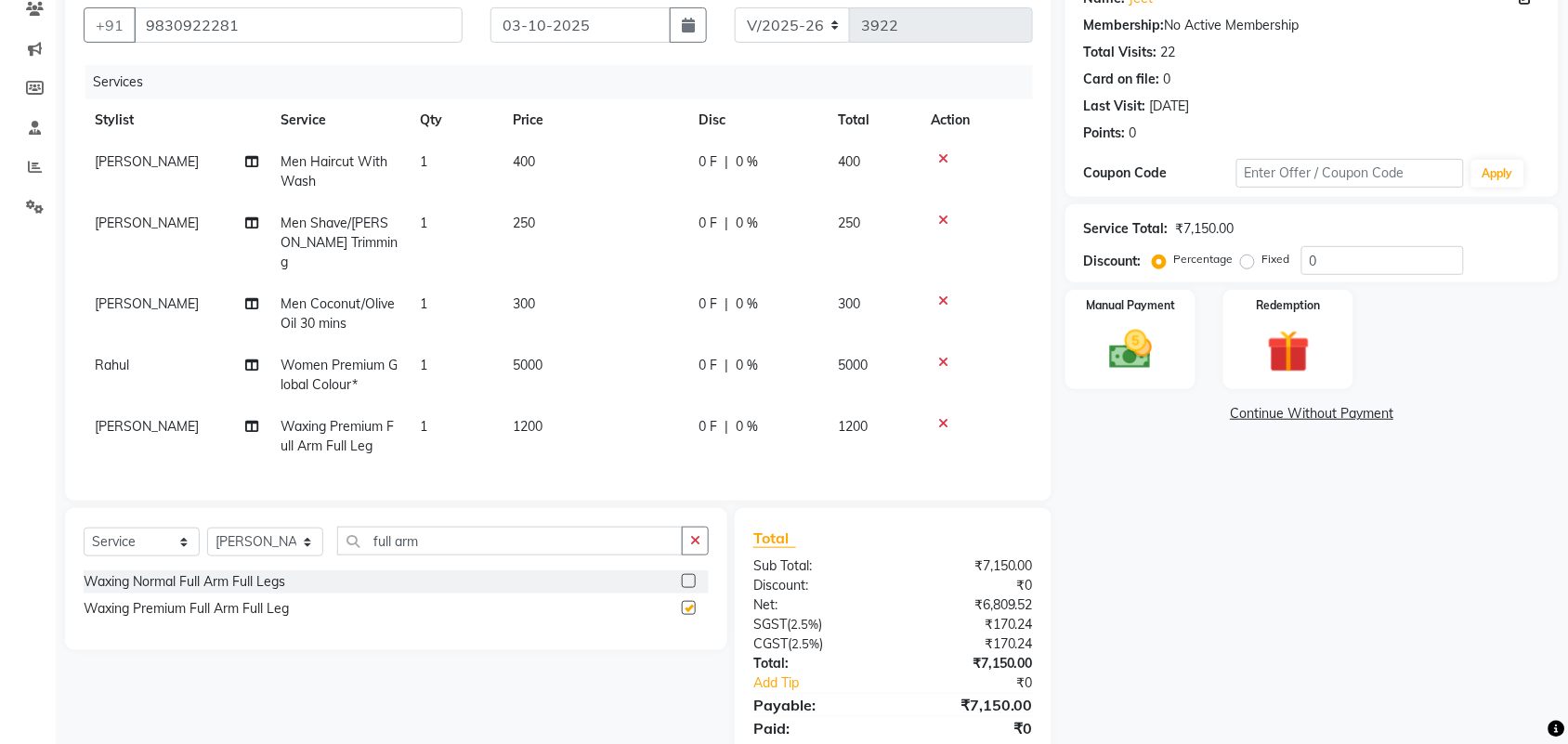
checkbox input "false"
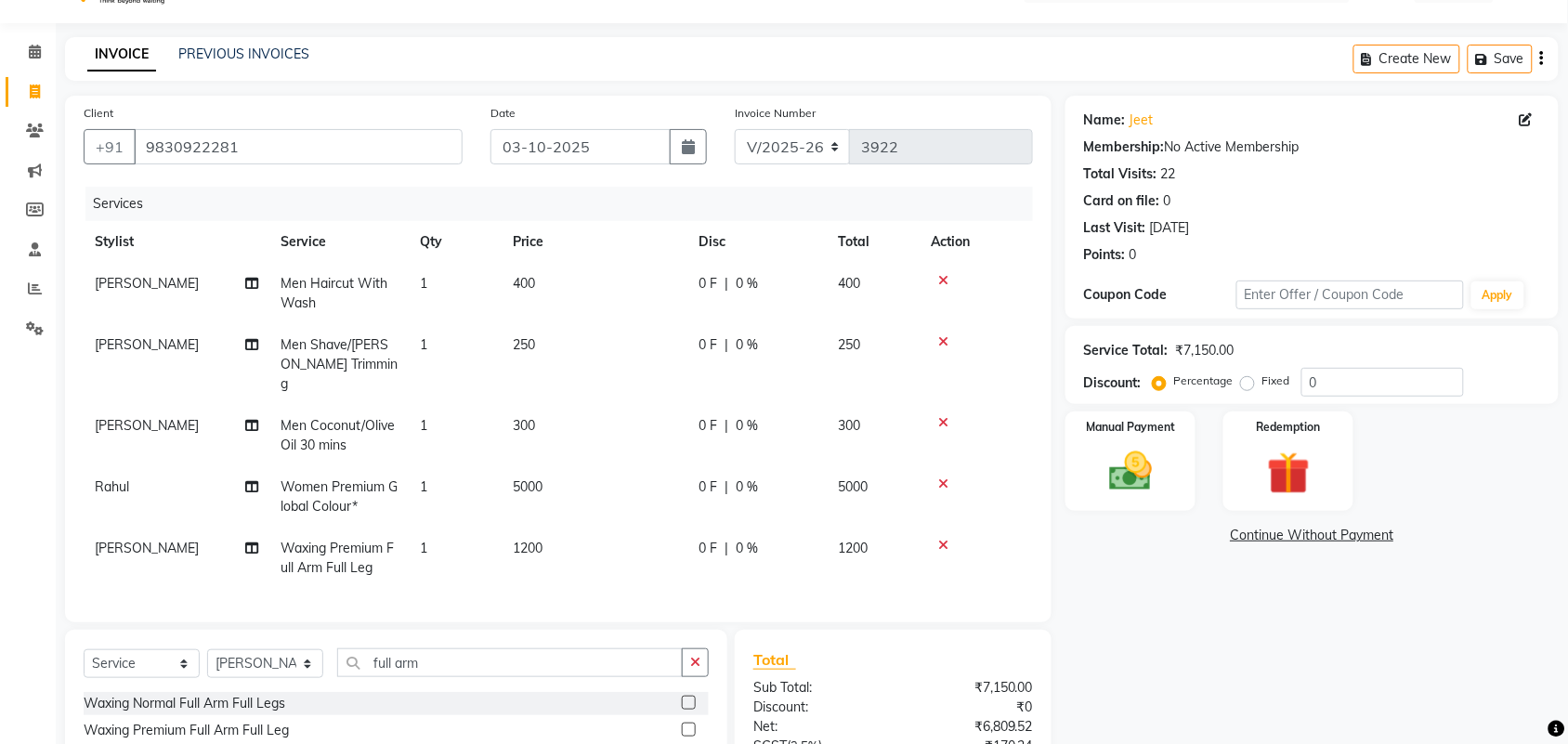
scroll to position [45, 0]
click at [104, 416] on td "[PERSON_NAME]" at bounding box center [176, 434] width 186 height 62
select select "58237"
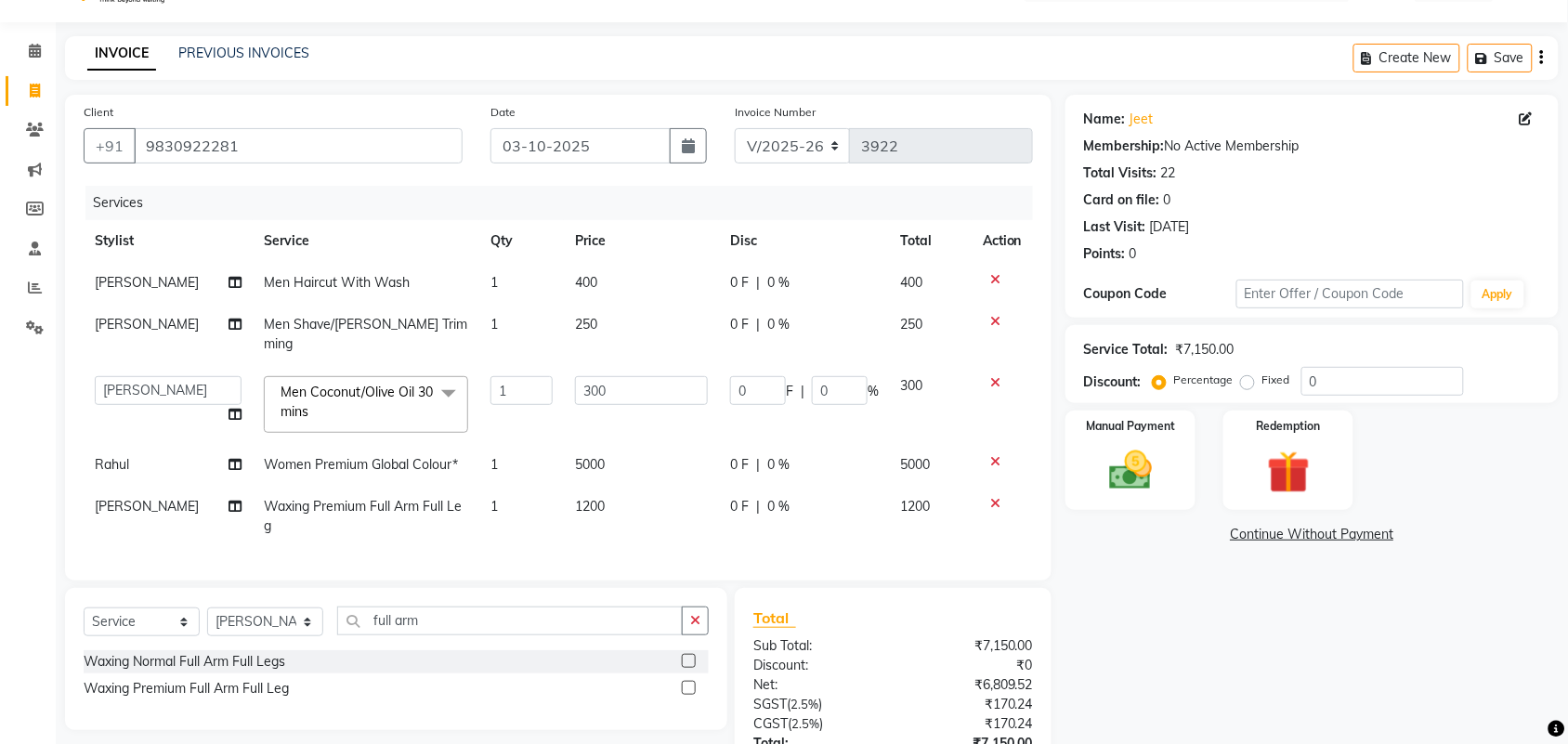
click at [105, 408] on td "[PERSON_NAME] Deepak [PERSON_NAME] [PERSON_NAME] Manager [PERSON_NAME] [PERSON_…" at bounding box center [168, 404] width 169 height 79
drag, startPoint x: 105, startPoint y: 408, endPoint x: 183, endPoint y: 393, distance: 79.4
click at [105, 408] on td "[PERSON_NAME] Deepak [PERSON_NAME] [PERSON_NAME] Manager [PERSON_NAME] [PERSON_…" at bounding box center [168, 404] width 169 height 79
click at [204, 376] on select "[PERSON_NAME] Deepak [PERSON_NAME] [PERSON_NAME] Manager [PERSON_NAME] [PERSON_…" at bounding box center [168, 390] width 146 height 29
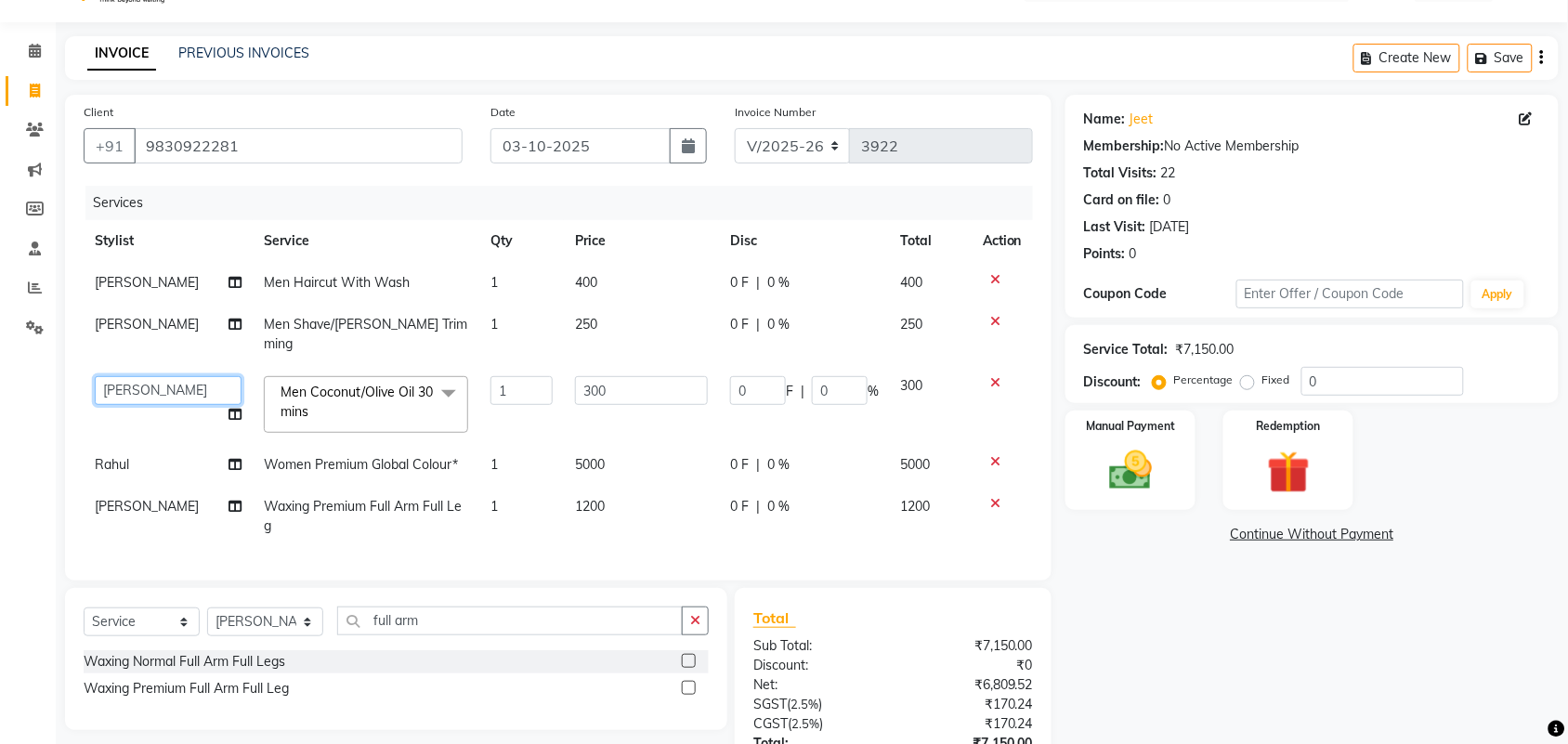
click at [204, 376] on select "[PERSON_NAME] Deepak [PERSON_NAME] [PERSON_NAME] Manager [PERSON_NAME] [PERSON_…" at bounding box center [168, 390] width 146 height 29
select select "92208"
click at [1175, 603] on div "Name: Jeet Membership: No Active Membership Total Visits: 22 Card on file: 0 La…" at bounding box center [1319, 478] width 507 height 766
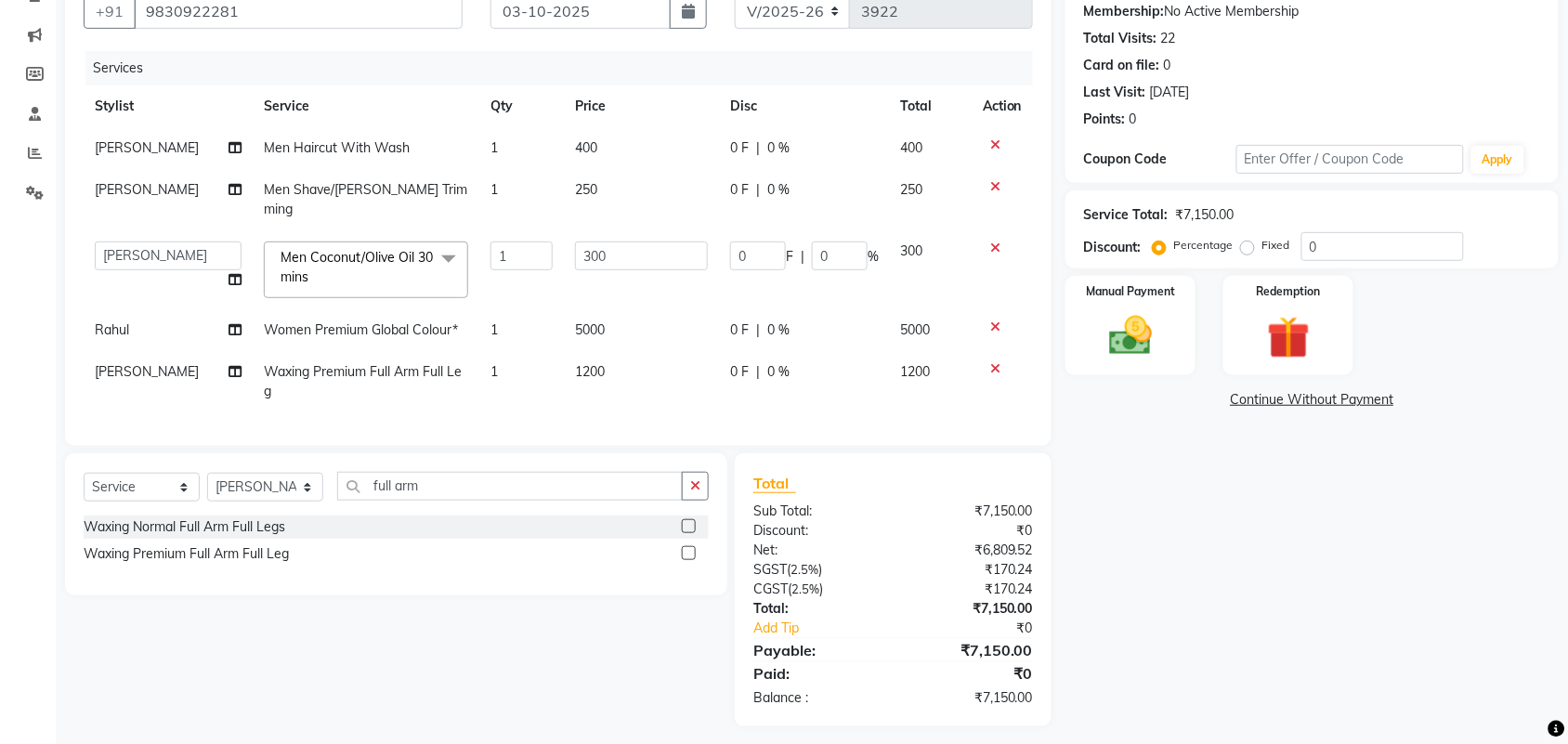
scroll to position [186, 0]
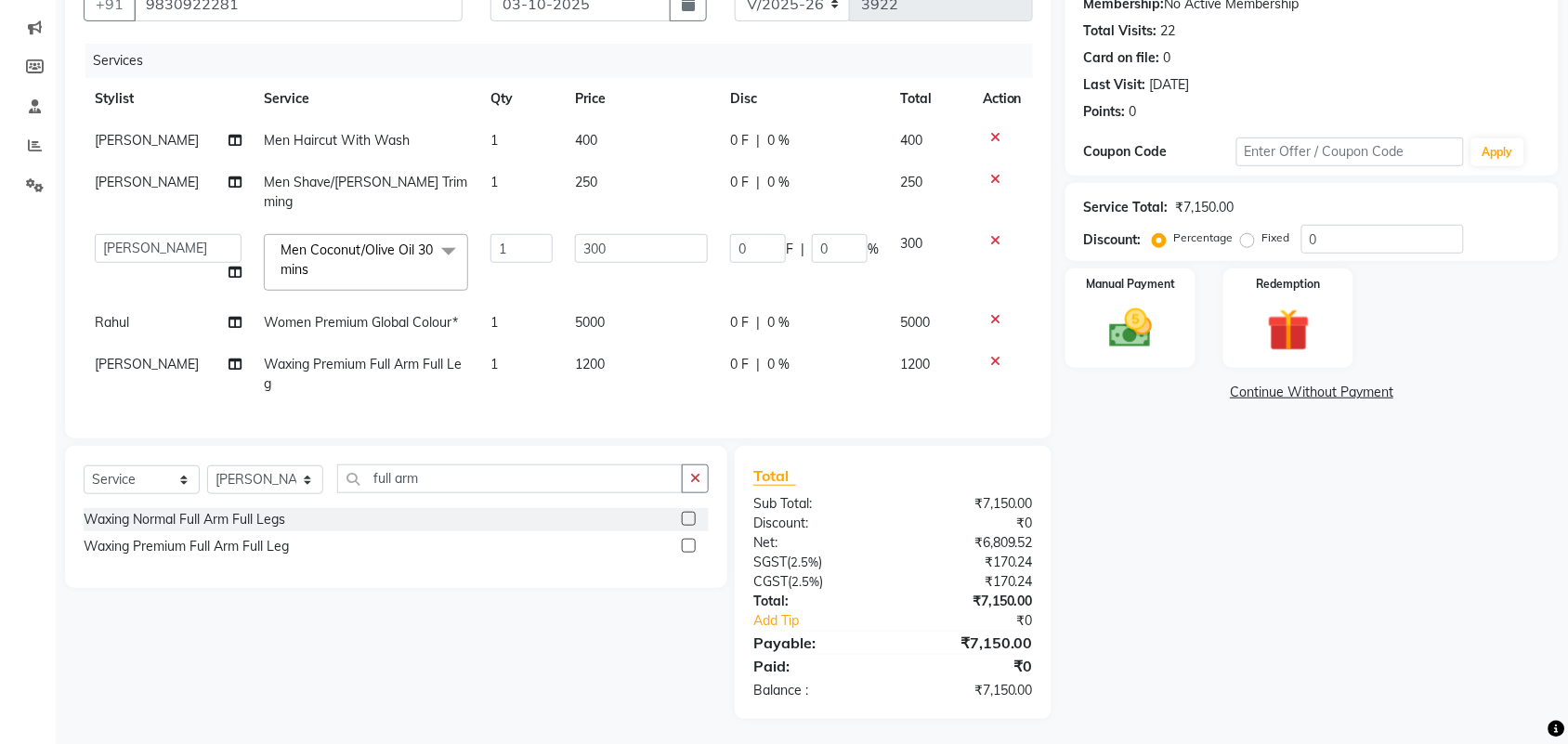
click at [1241, 541] on div "Name: Jeet Membership: No Active Membership Total Visits: 22 Card on file: 0 La…" at bounding box center [1319, 336] width 507 height 766
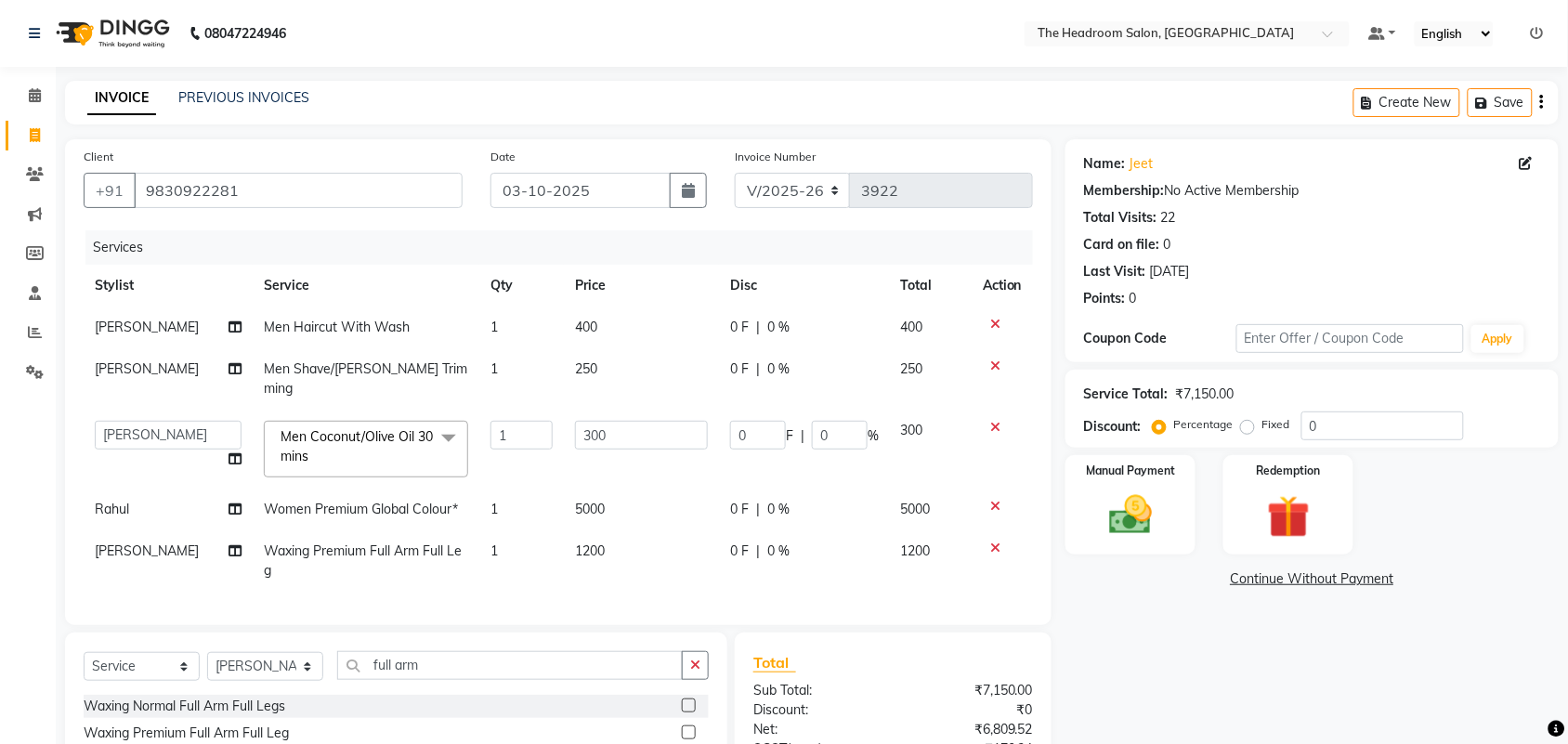
click at [826, 48] on nav "08047224946 Select Location × The Headroom Salon, Sector 93 Gurugram Default Pa…" at bounding box center [784, 34] width 1568 height 67
click at [1510, 98] on button "Save" at bounding box center [1500, 103] width 65 height 29
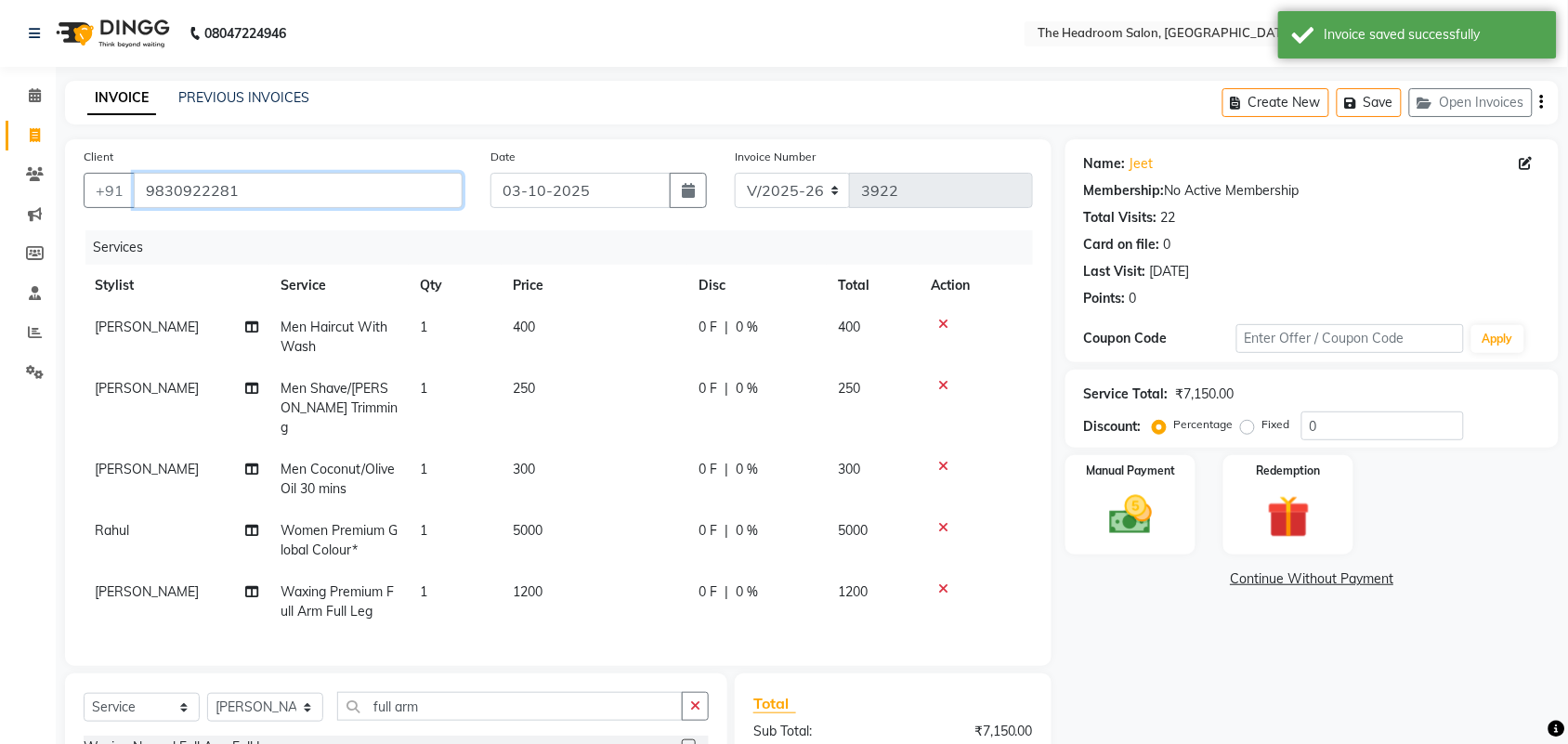
drag, startPoint x: 294, startPoint y: 197, endPoint x: 146, endPoint y: 186, distance: 148.4
click at [146, 186] on input "9830922281" at bounding box center [298, 190] width 329 height 35
click at [1289, 109] on button "Create New" at bounding box center [1276, 103] width 107 height 29
select select "service"
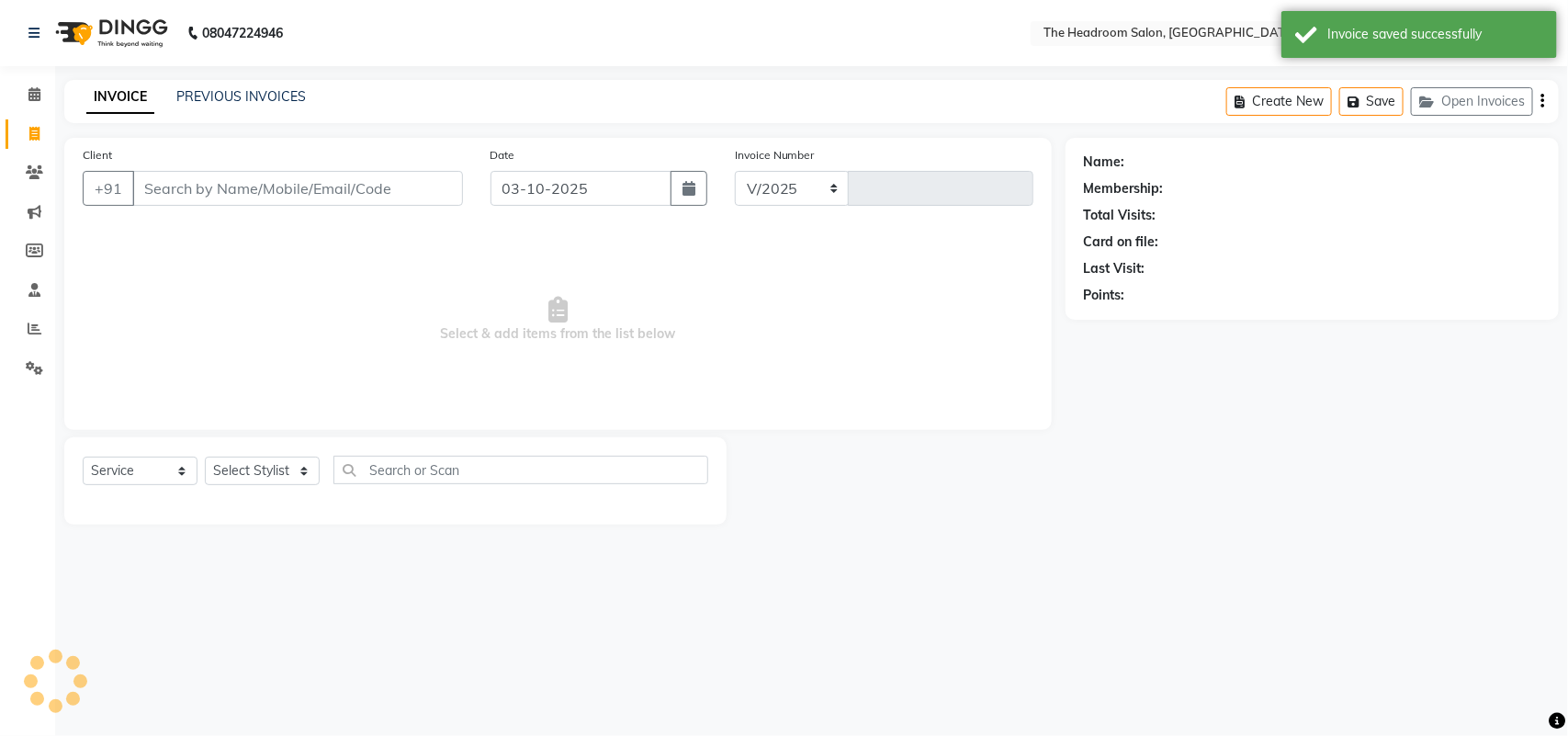
select select "6933"
type input "3922"
type input "9830922281"
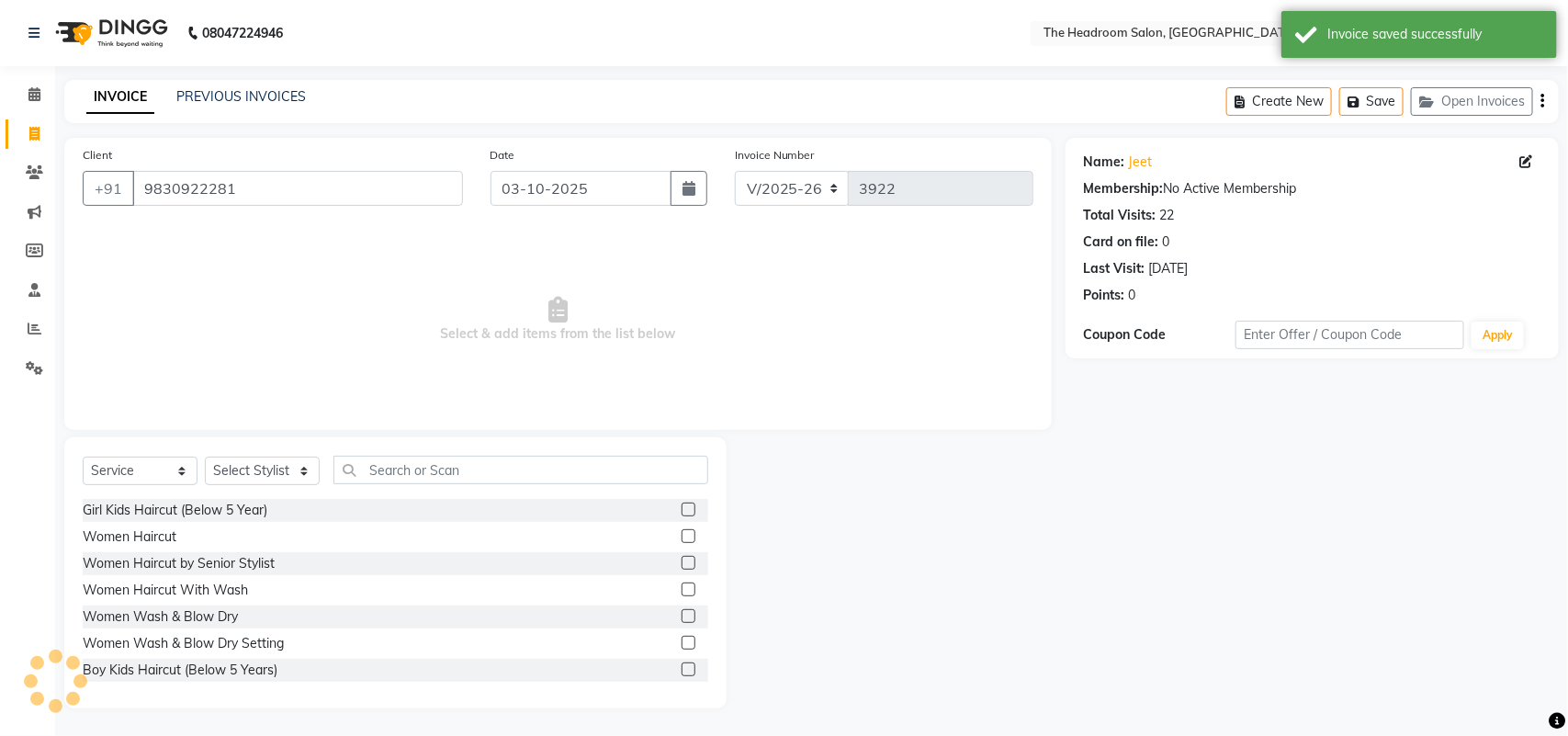
select select "58237"
click at [279, 488] on div "Select Service Product Membership Package Voucher Prepaid Gift Card Select Styl…" at bounding box center [396, 477] width 625 height 43
click at [283, 481] on select "Select Stylist [PERSON_NAME] Deepak [PERSON_NAME] [PERSON_NAME] Manager [PERSON…" at bounding box center [262, 470] width 114 height 29
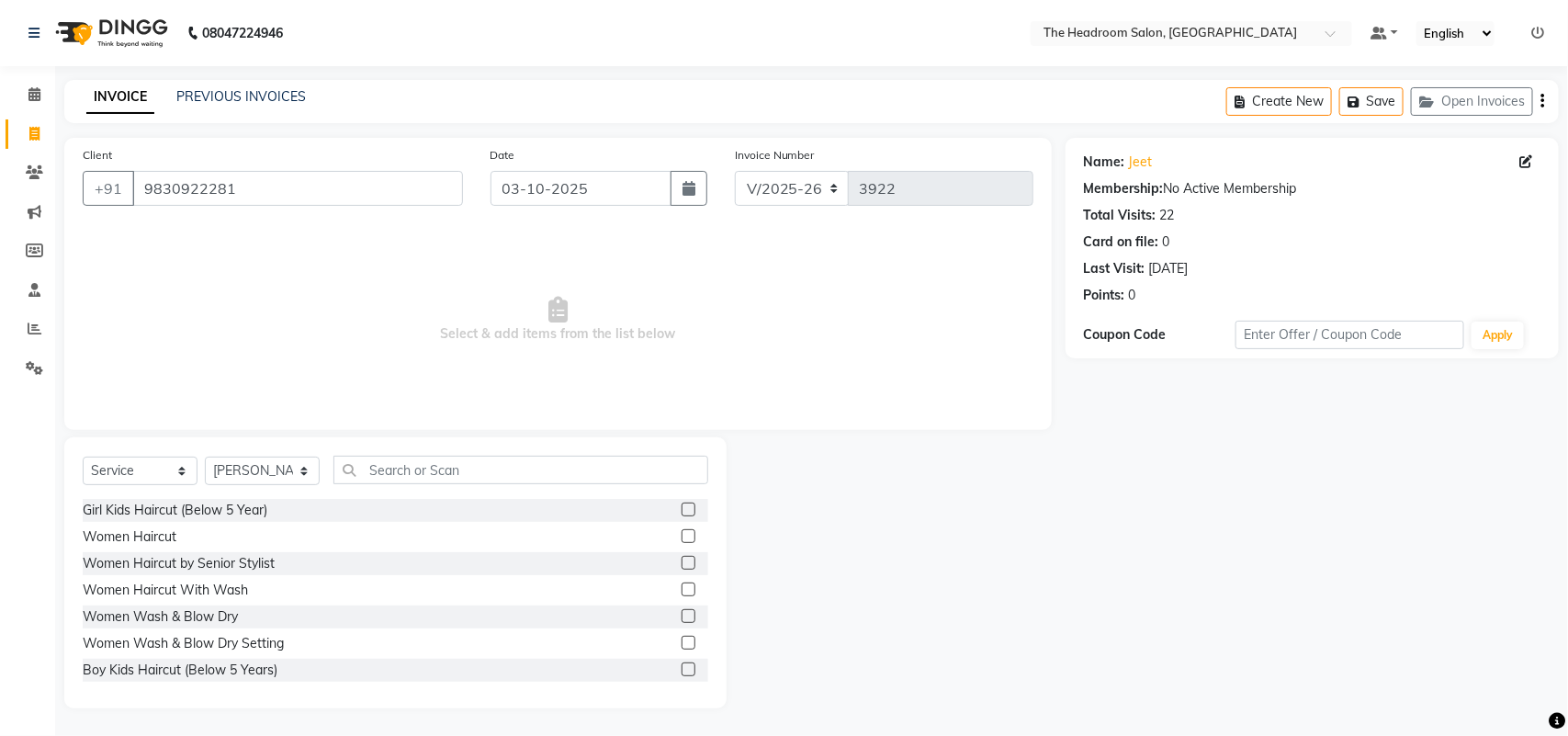
click at [38, 433] on div "Calendar Invoice Clients Marketing Members Staff Reports Settings Completed InP…" at bounding box center [124, 380] width 248 height 656
click at [179, 471] on select "Select Service Product Membership Package Voucher Prepaid Gift Card" at bounding box center [140, 470] width 114 height 29
select select "P"
click at [83, 457] on select "Select Service Product Membership Package Voucher Prepaid Gift Card" at bounding box center [140, 470] width 114 height 29
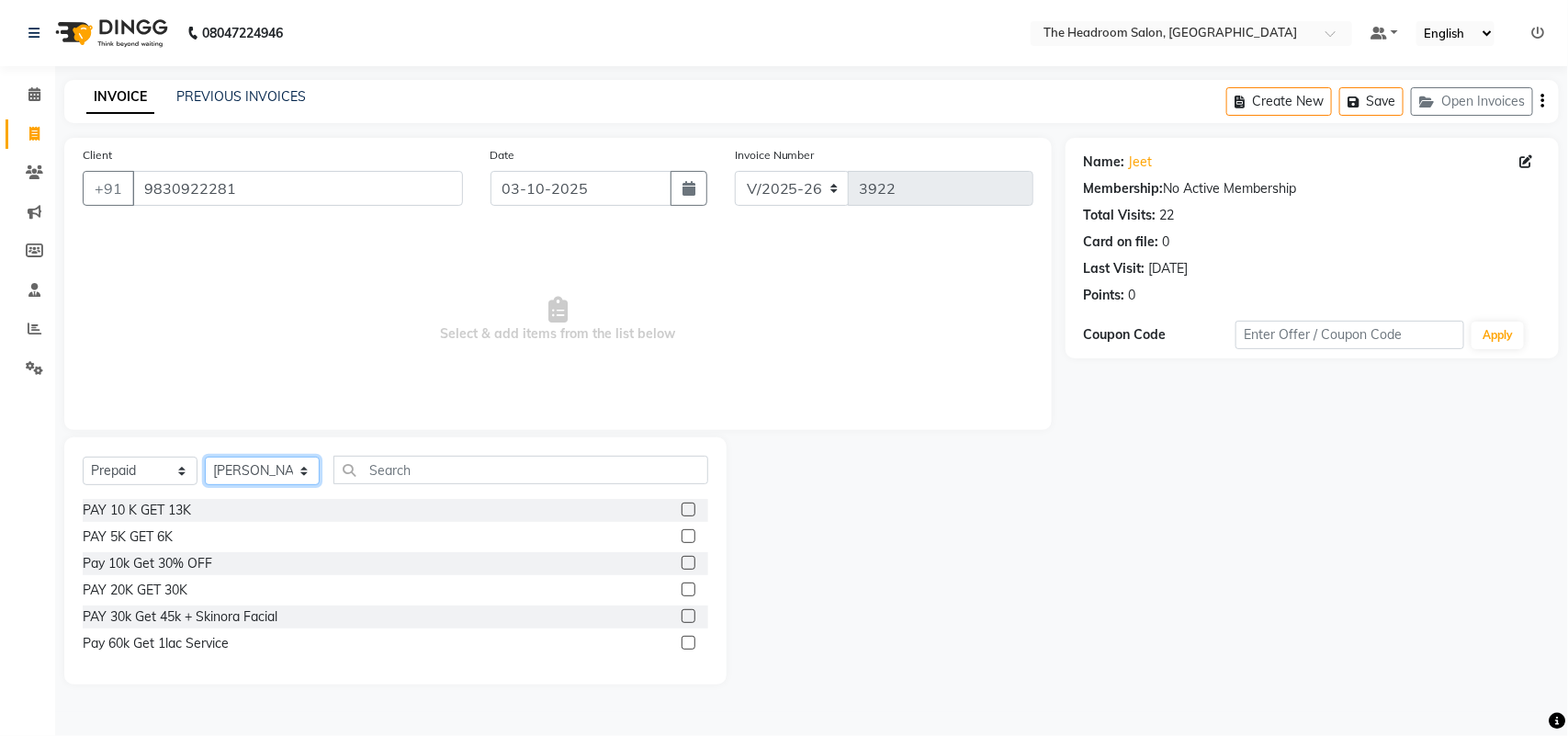
click at [296, 470] on select "Select Stylist [PERSON_NAME] Deepak [PERSON_NAME] [PERSON_NAME] Manager [PERSON…" at bounding box center [262, 470] width 114 height 29
drag, startPoint x: 10, startPoint y: 682, endPoint x: 691, endPoint y: 344, distance: 760.3
click at [691, 344] on span "Select & add items from the list below" at bounding box center [558, 319] width 951 height 184
click at [290, 466] on select "Select Stylist [PERSON_NAME] Deepak [PERSON_NAME] [PERSON_NAME] Manager [PERSON…" at bounding box center [262, 470] width 114 height 29
select select "58235"
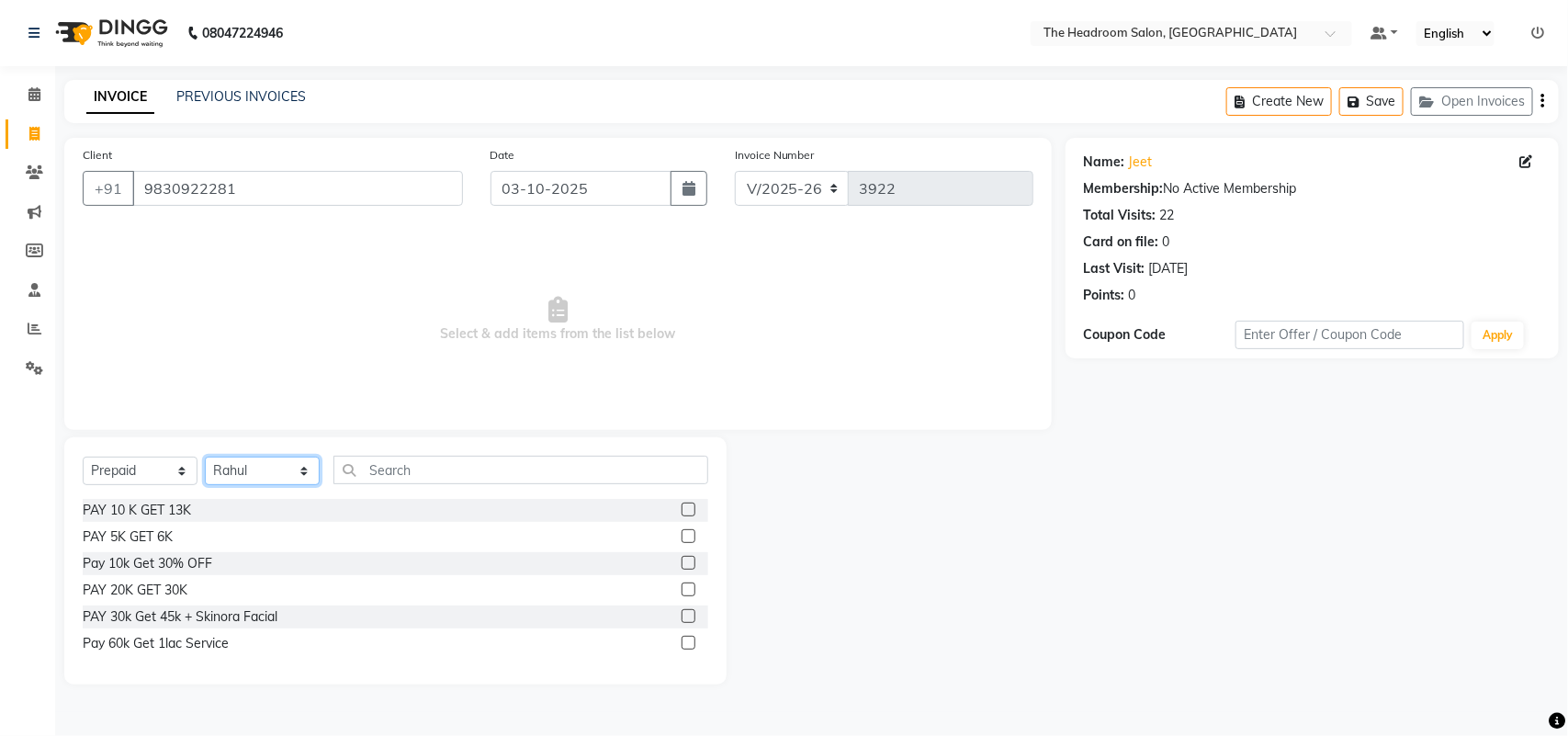
click at [205, 457] on select "Select Stylist [PERSON_NAME] Deepak [PERSON_NAME] [PERSON_NAME] Manager [PERSON…" at bounding box center [262, 470] width 114 height 29
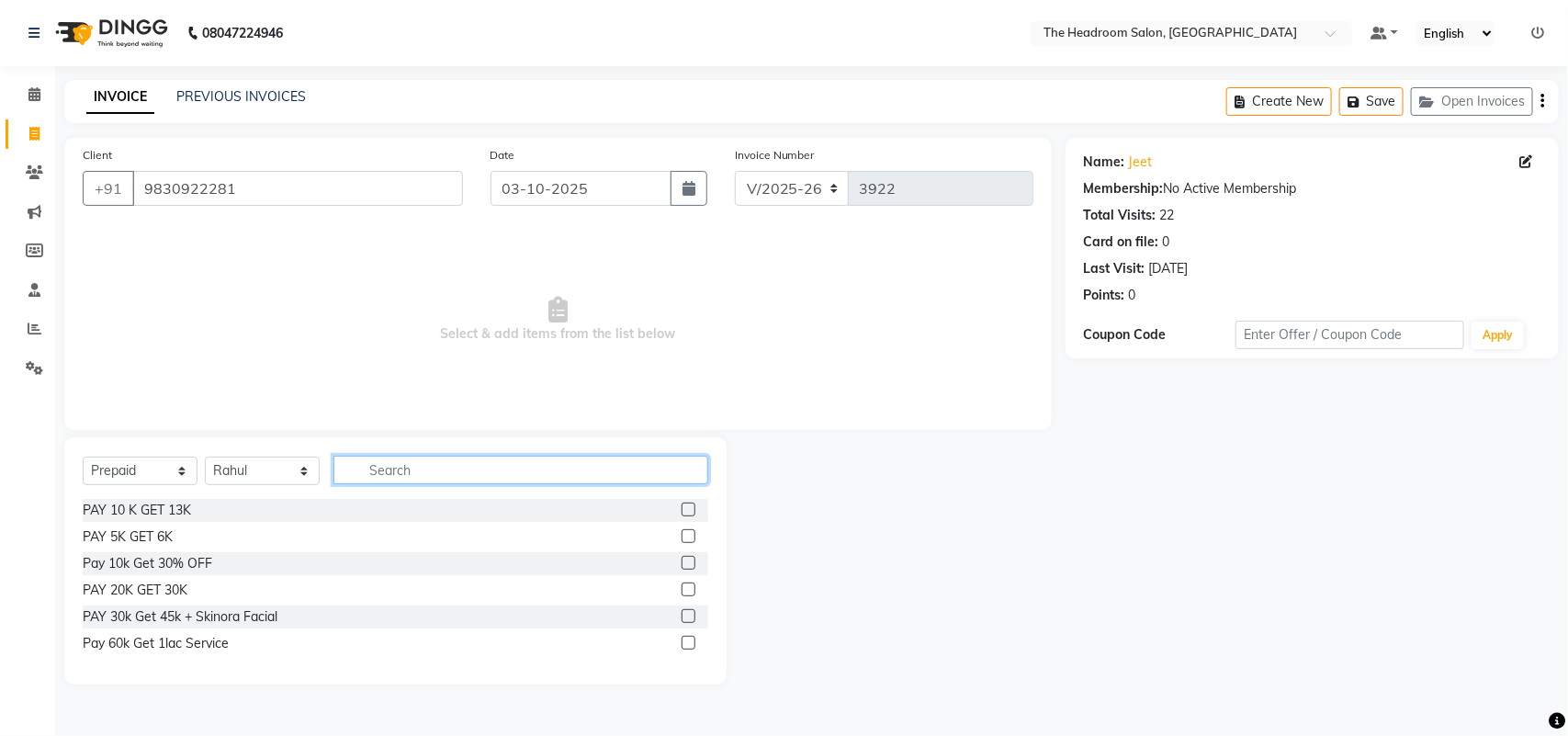
click at [416, 473] on input "text" at bounding box center [520, 469] width 374 height 29
click at [695, 506] on label at bounding box center [688, 509] width 14 height 14
click at [694, 506] on input "checkbox" at bounding box center [687, 510] width 12 height 12
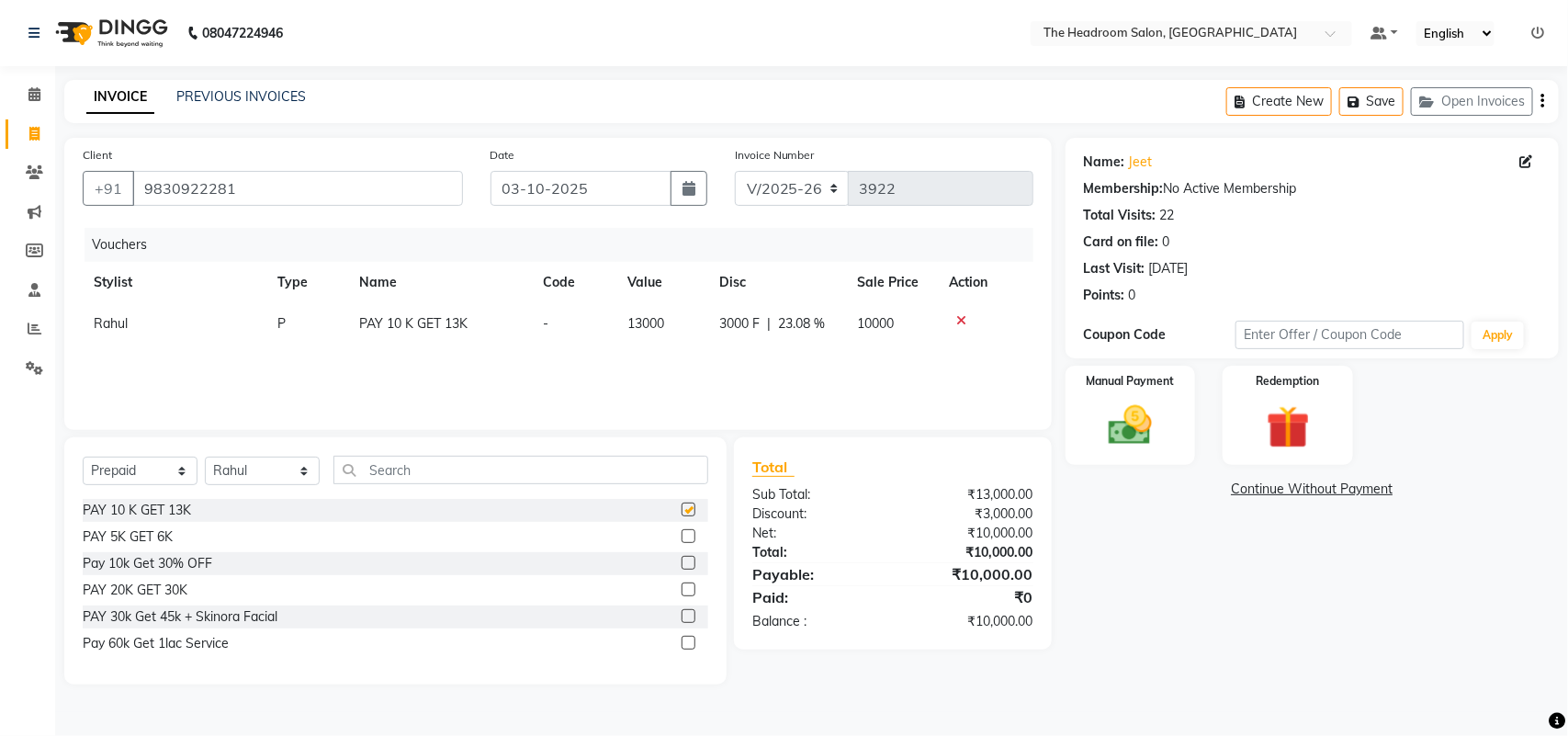
checkbox input "false"
click at [1146, 411] on img at bounding box center [1130, 425] width 73 height 52
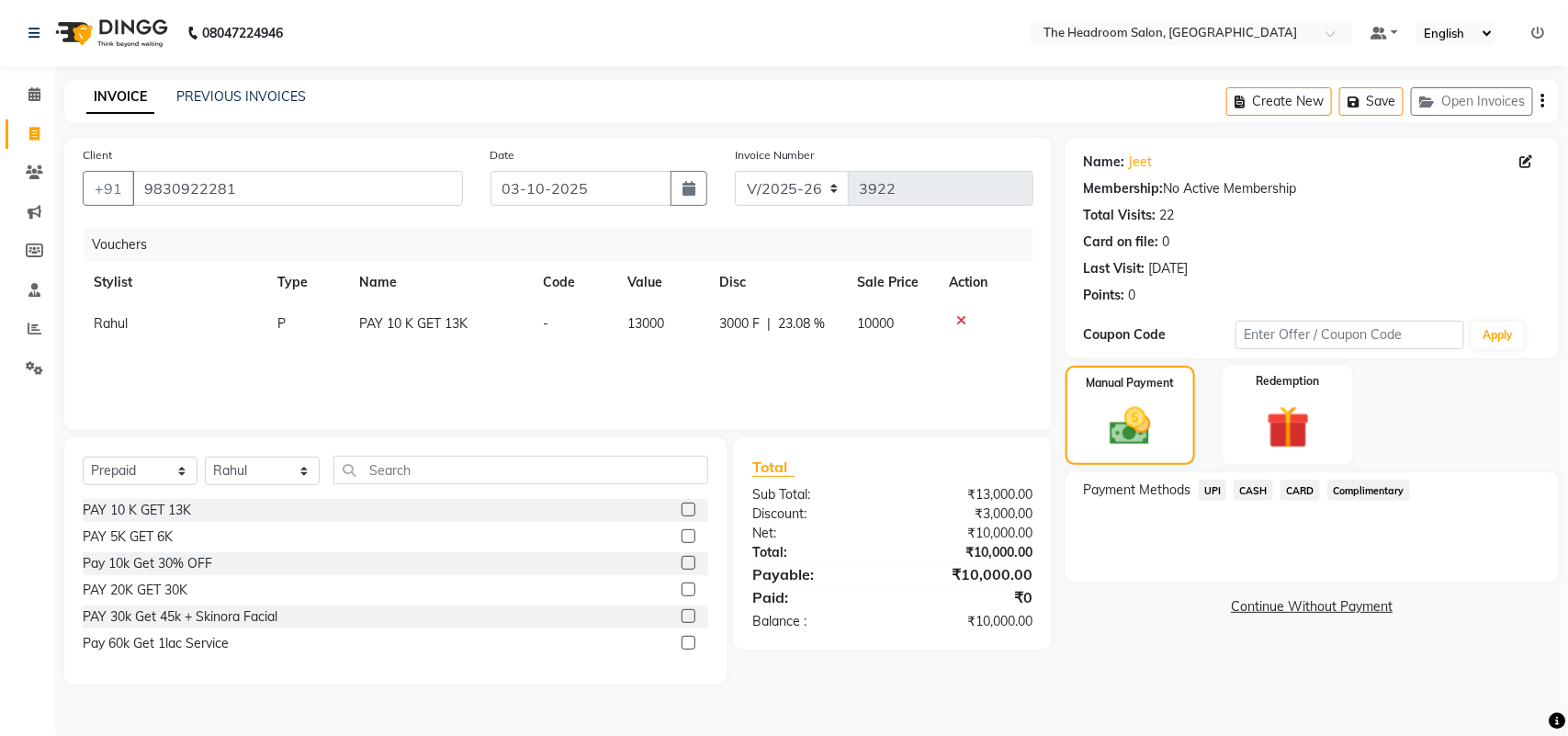
click at [1209, 492] on span "UPI" at bounding box center [1213, 490] width 29 height 21
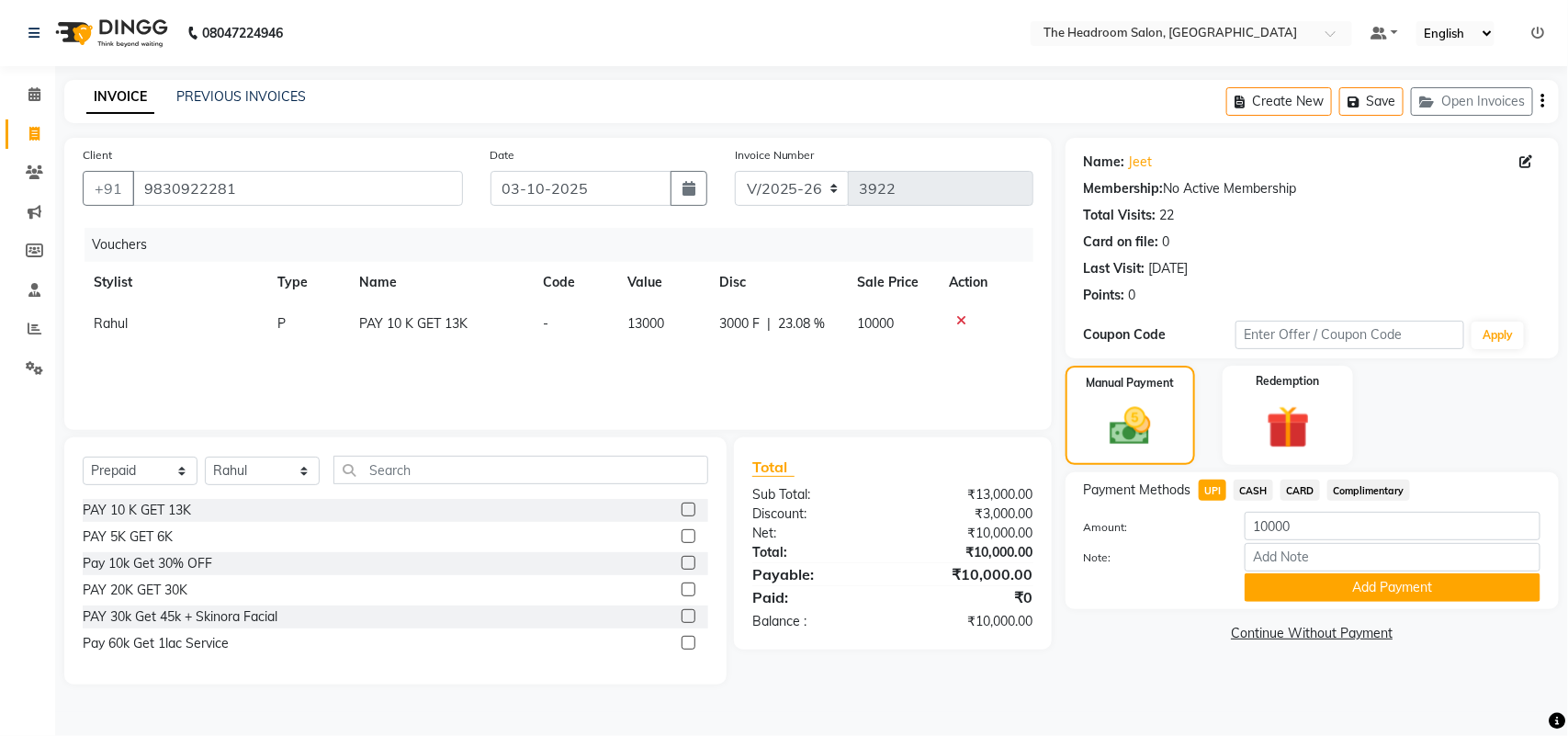
click at [1486, 606] on div "Payment Methods UPI CASH CARD Complimentary Amount: 10000 Note: Add Payment" at bounding box center [1312, 540] width 493 height 137
click at [1486, 588] on button "Add Payment" at bounding box center [1392, 587] width 296 height 29
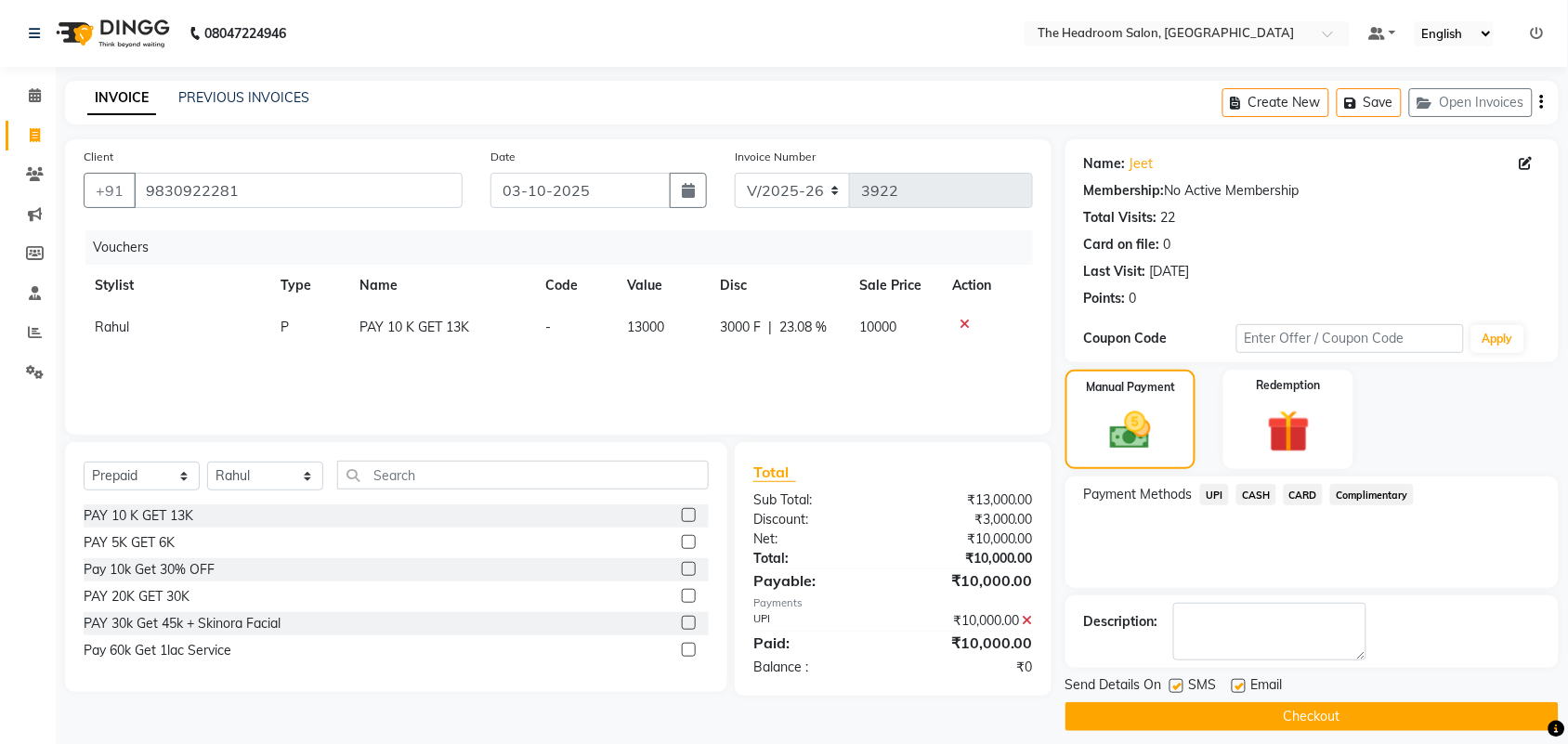
scroll to position [16, 0]
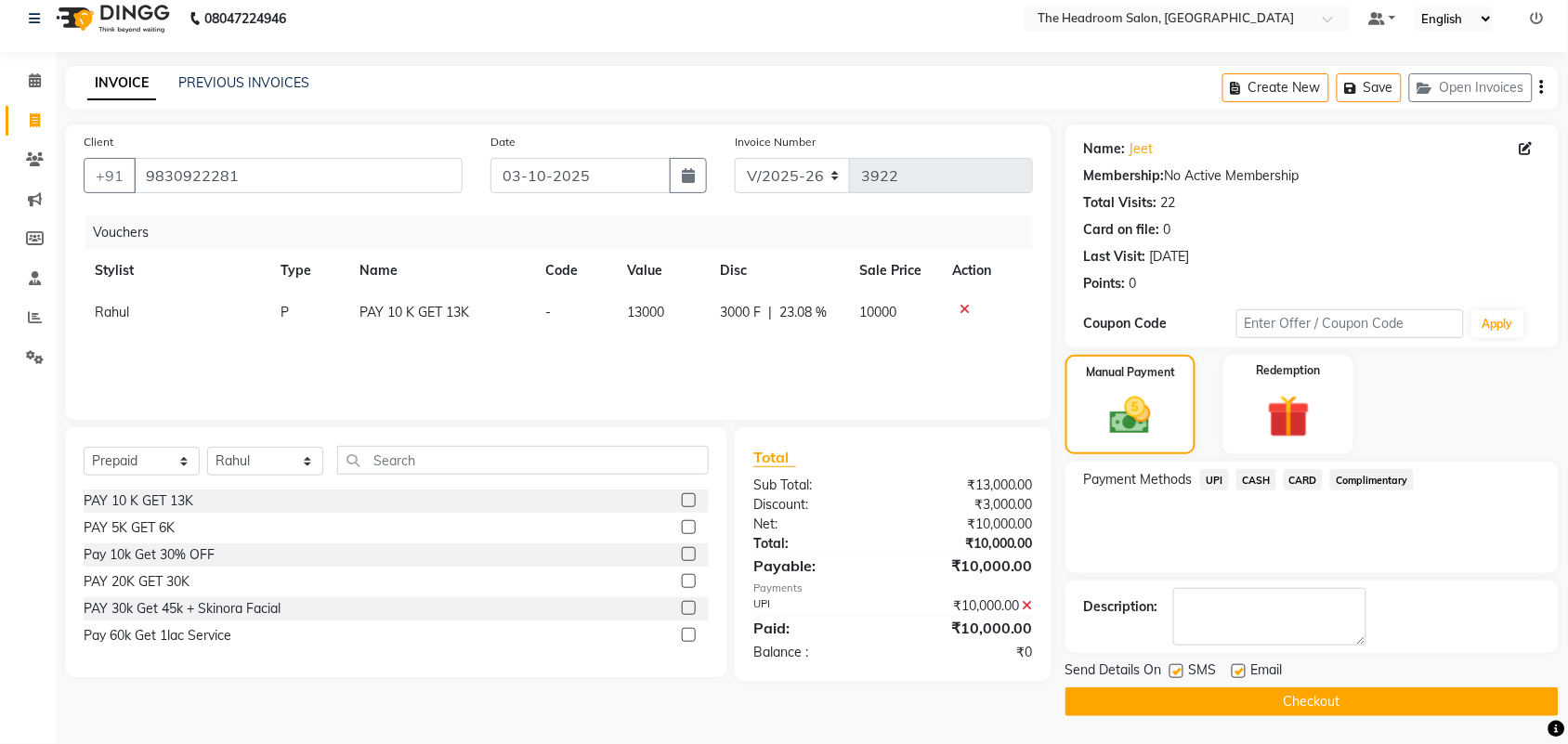
click at [1412, 707] on button "Checkout" at bounding box center [1311, 701] width 493 height 29
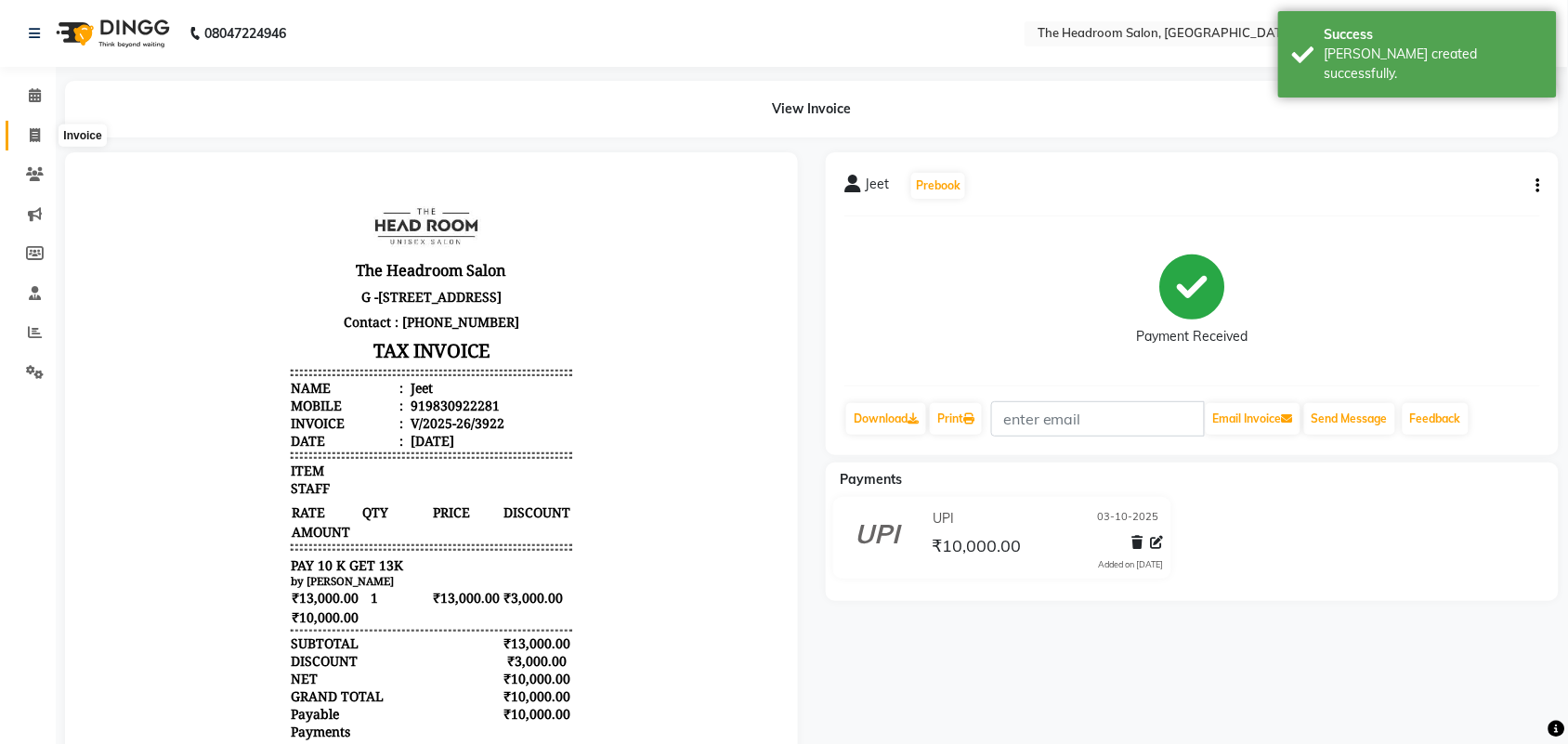
click at [34, 134] on icon at bounding box center [35, 134] width 10 height 14
select select "service"
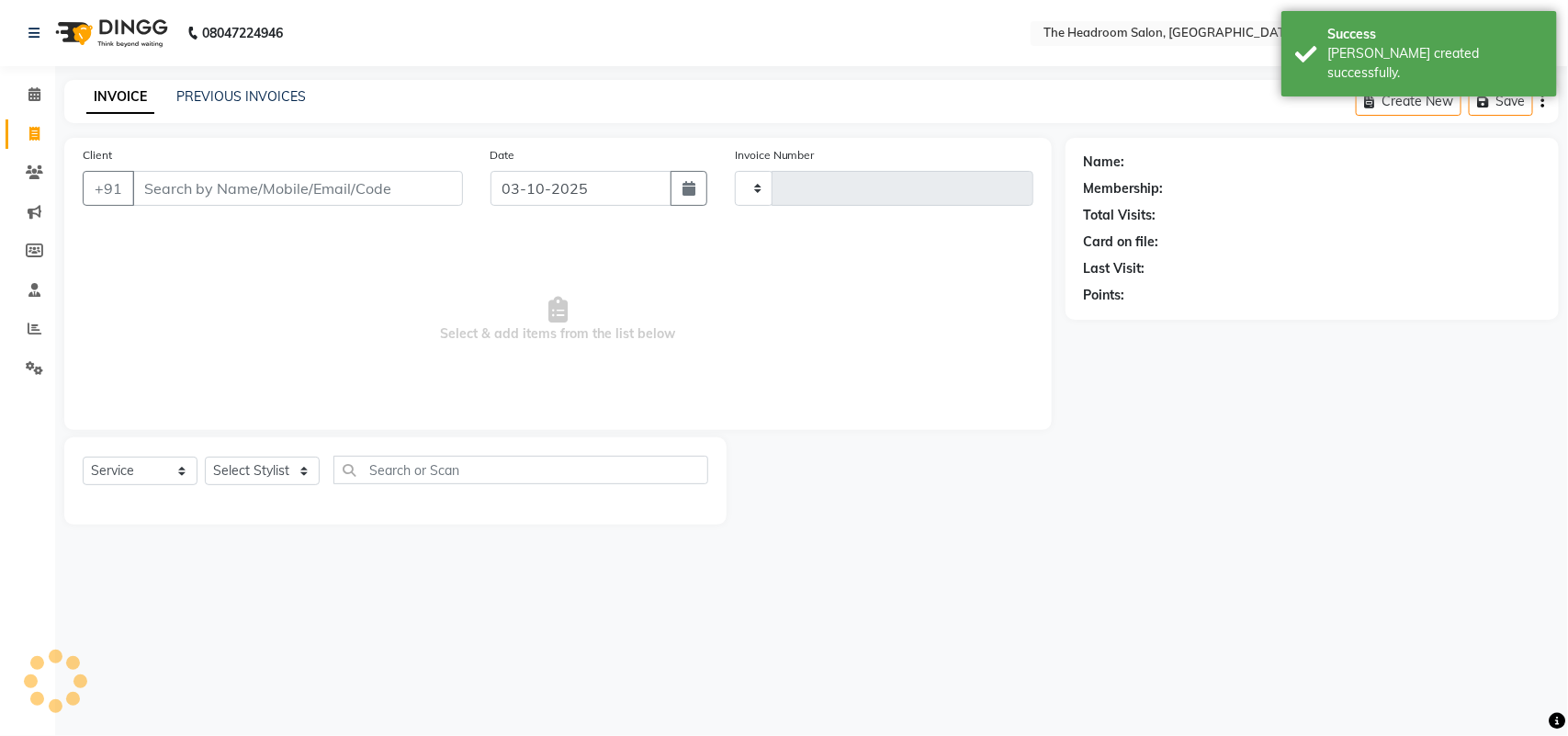
type input "3923"
select select "6933"
click at [1497, 108] on button "Open Invoices" at bounding box center [1472, 101] width 122 height 29
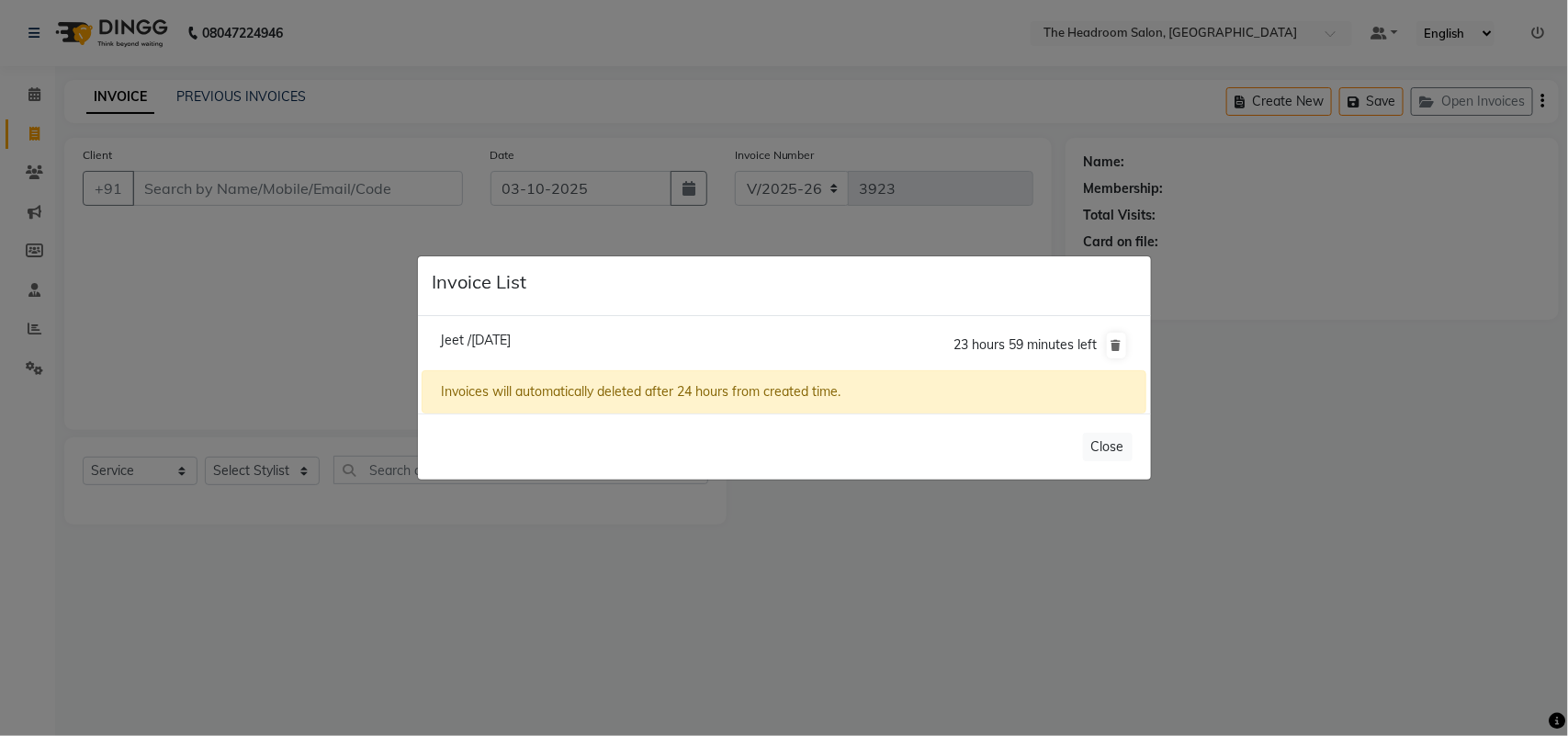
click at [510, 336] on span "Jeet /[DATE]" at bounding box center [475, 339] width 71 height 17
type input "9830922281"
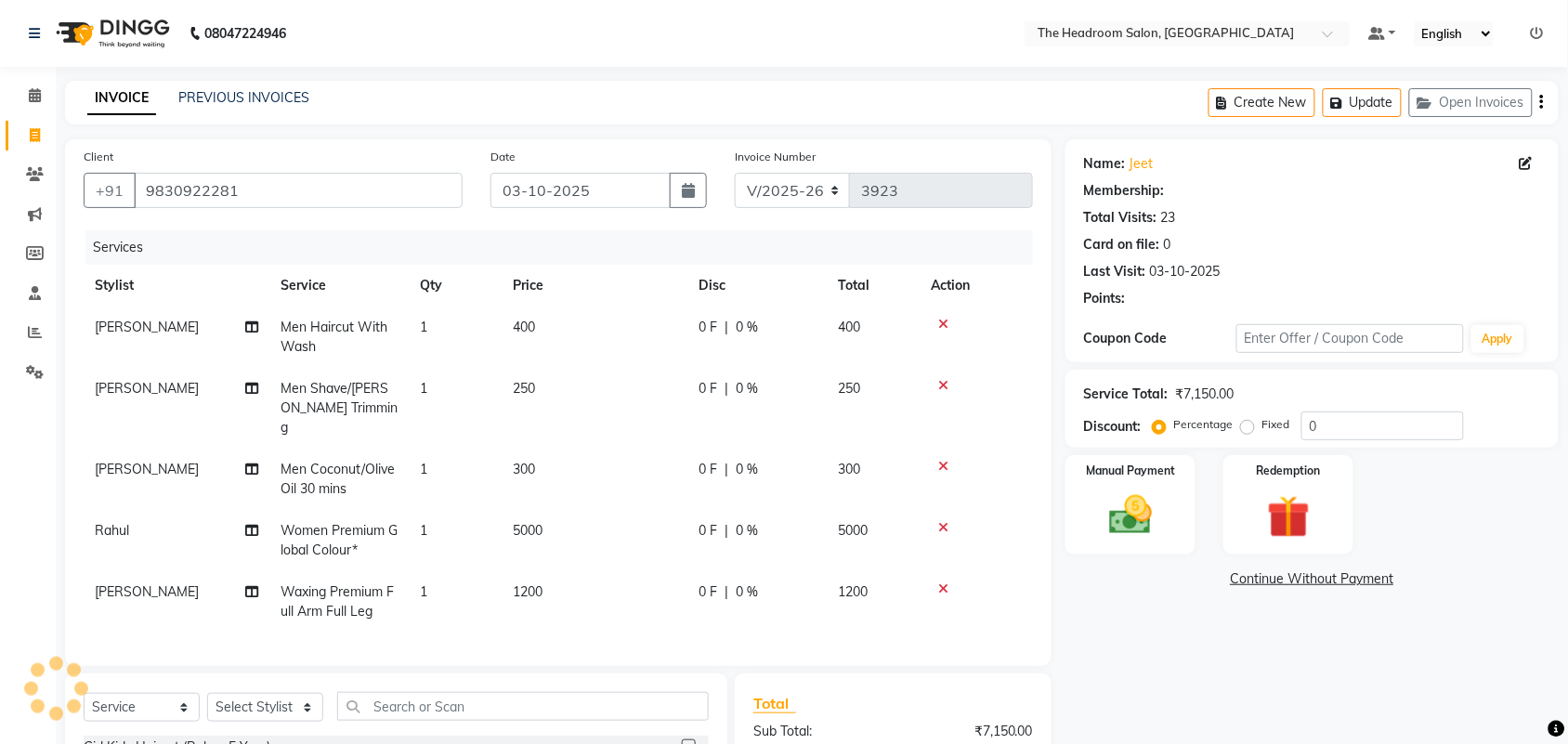
select select "58237"
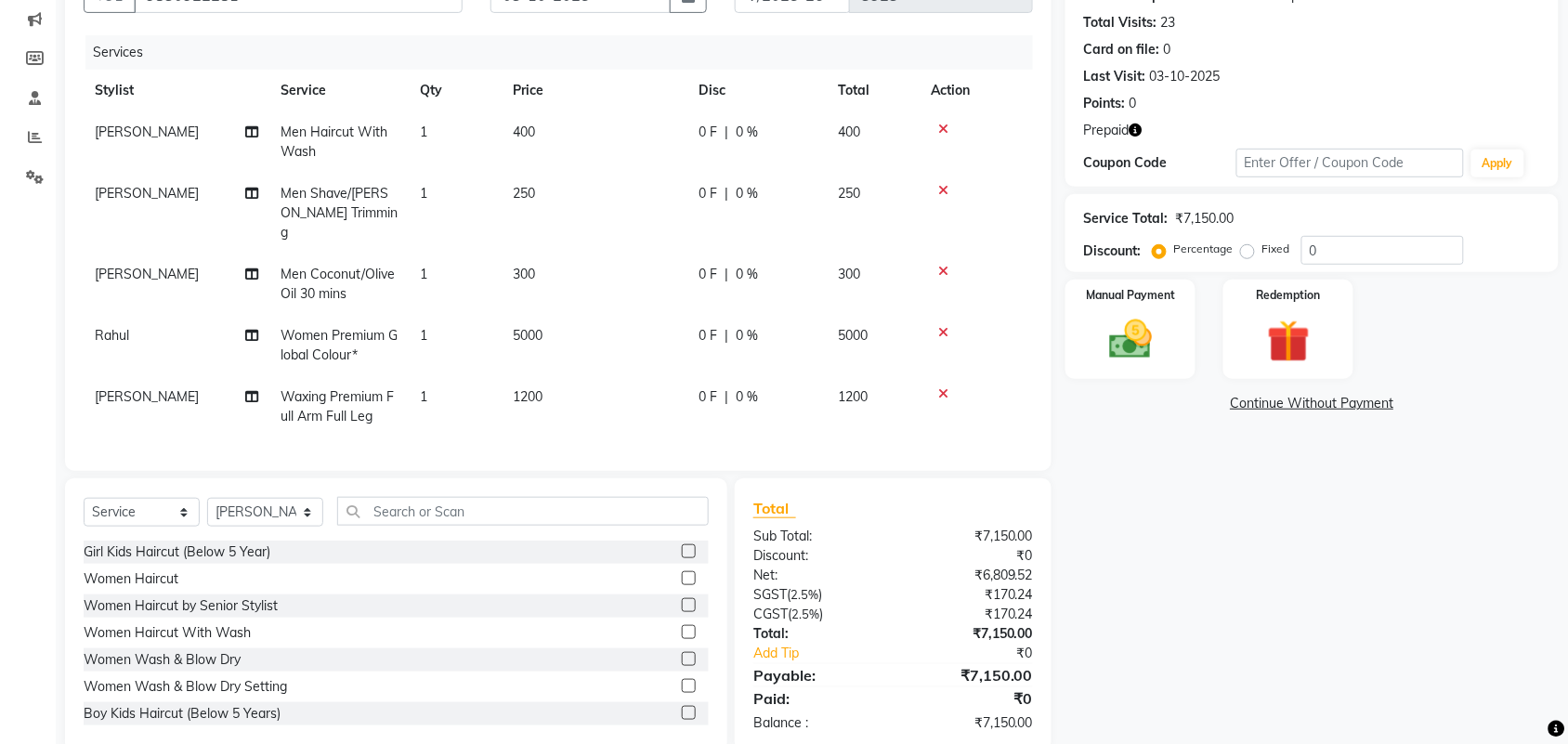
scroll to position [200, 0]
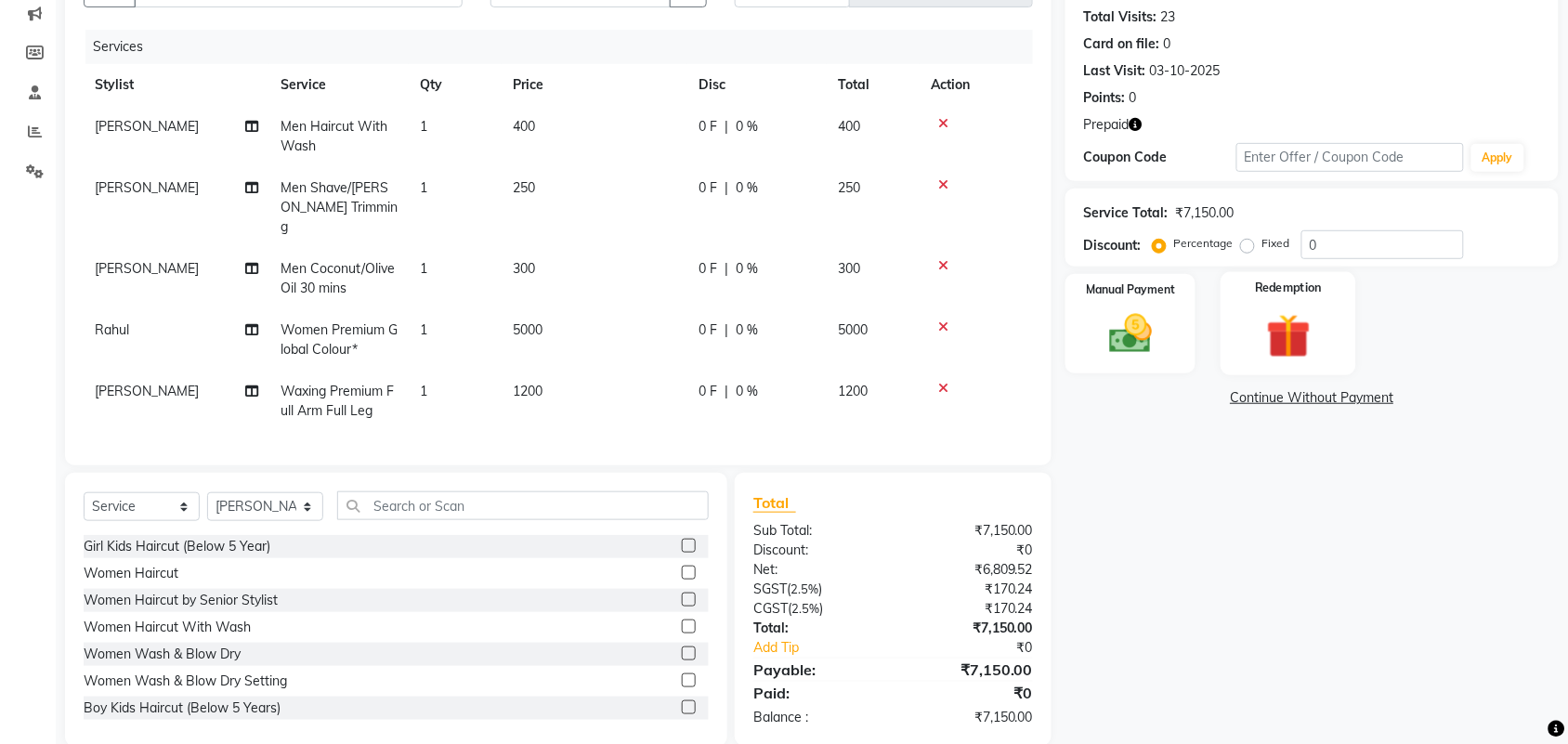
click at [1298, 327] on img at bounding box center [1288, 337] width 73 height 56
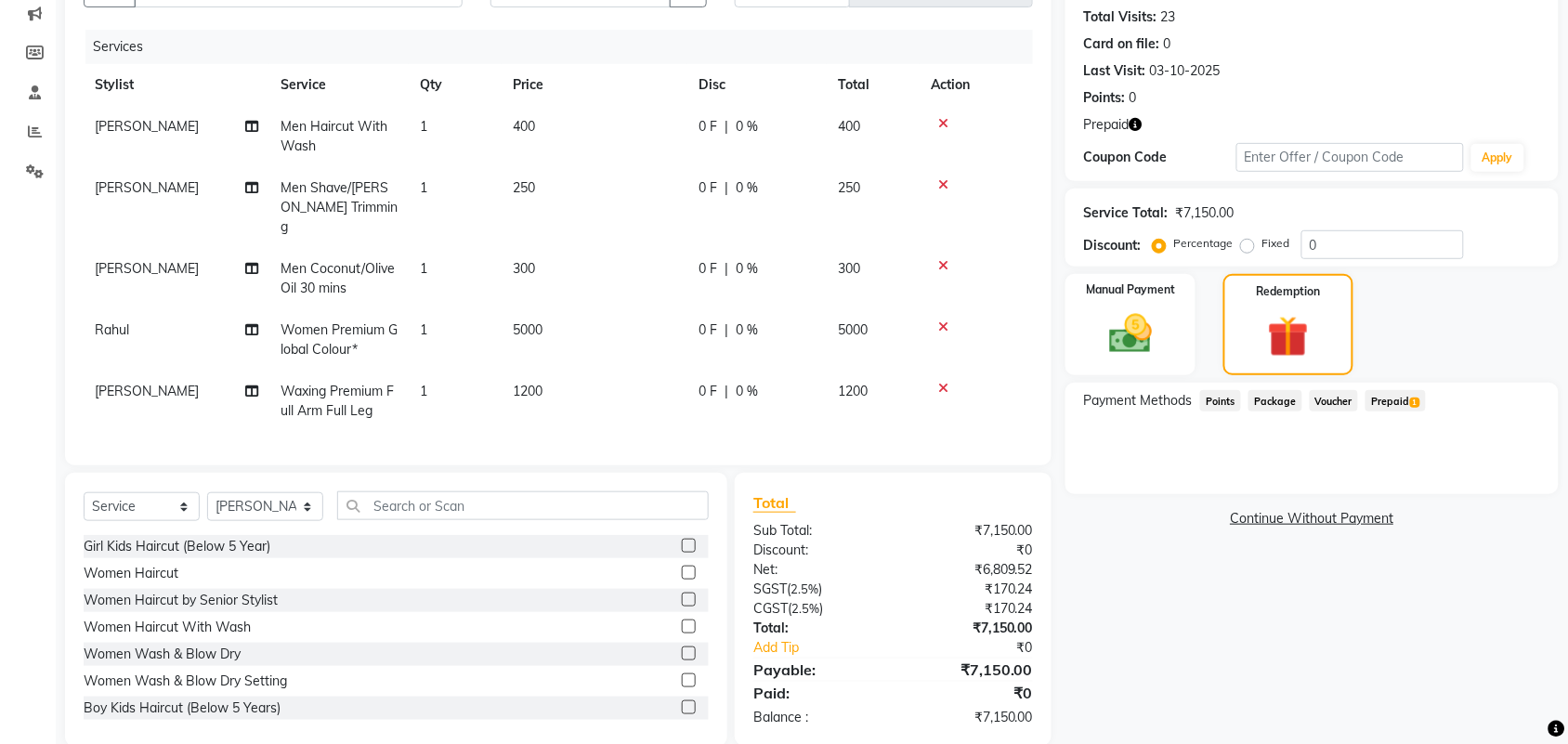
click at [1400, 393] on span "Prepaid 1" at bounding box center [1395, 400] width 61 height 21
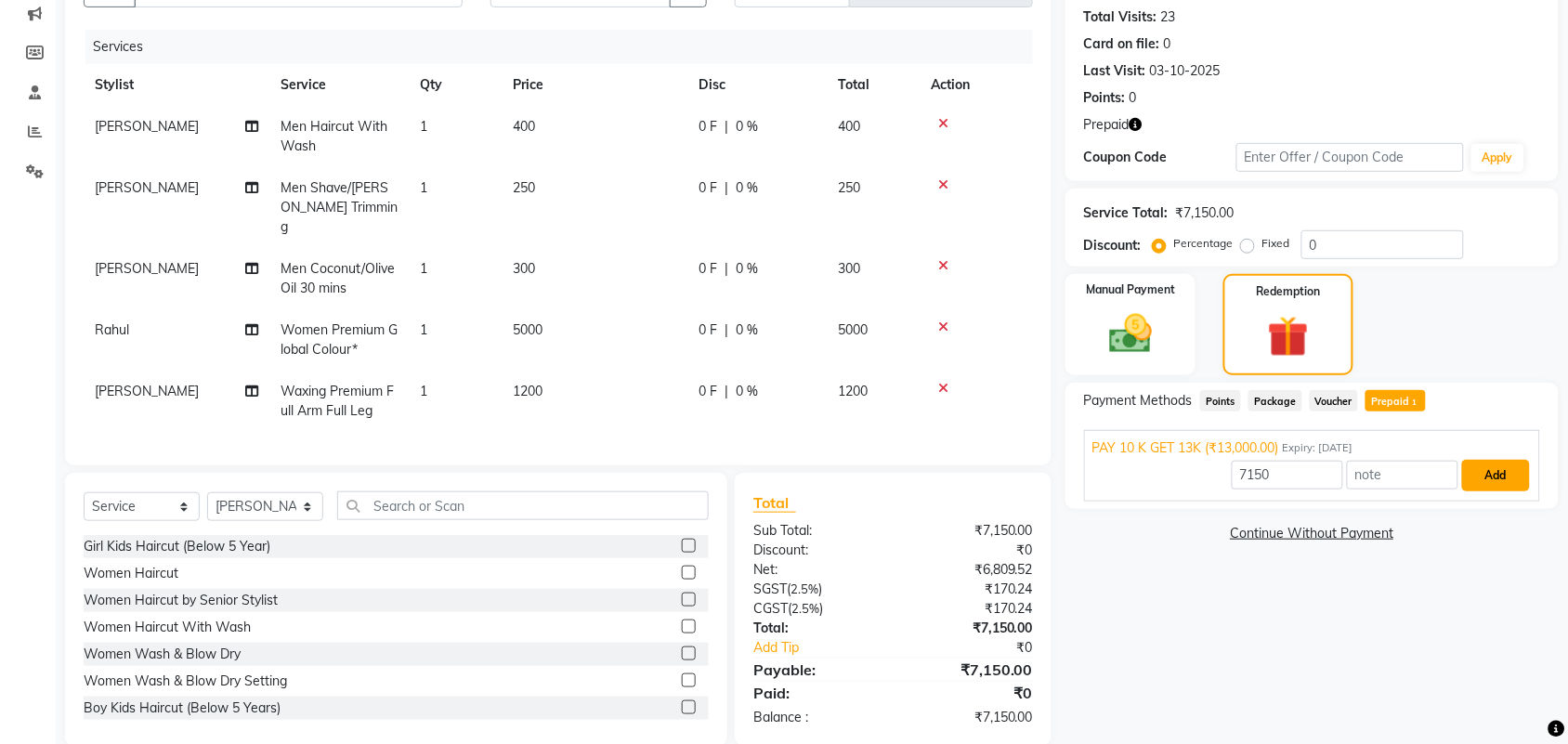
click at [1497, 476] on button "Add" at bounding box center [1495, 475] width 68 height 32
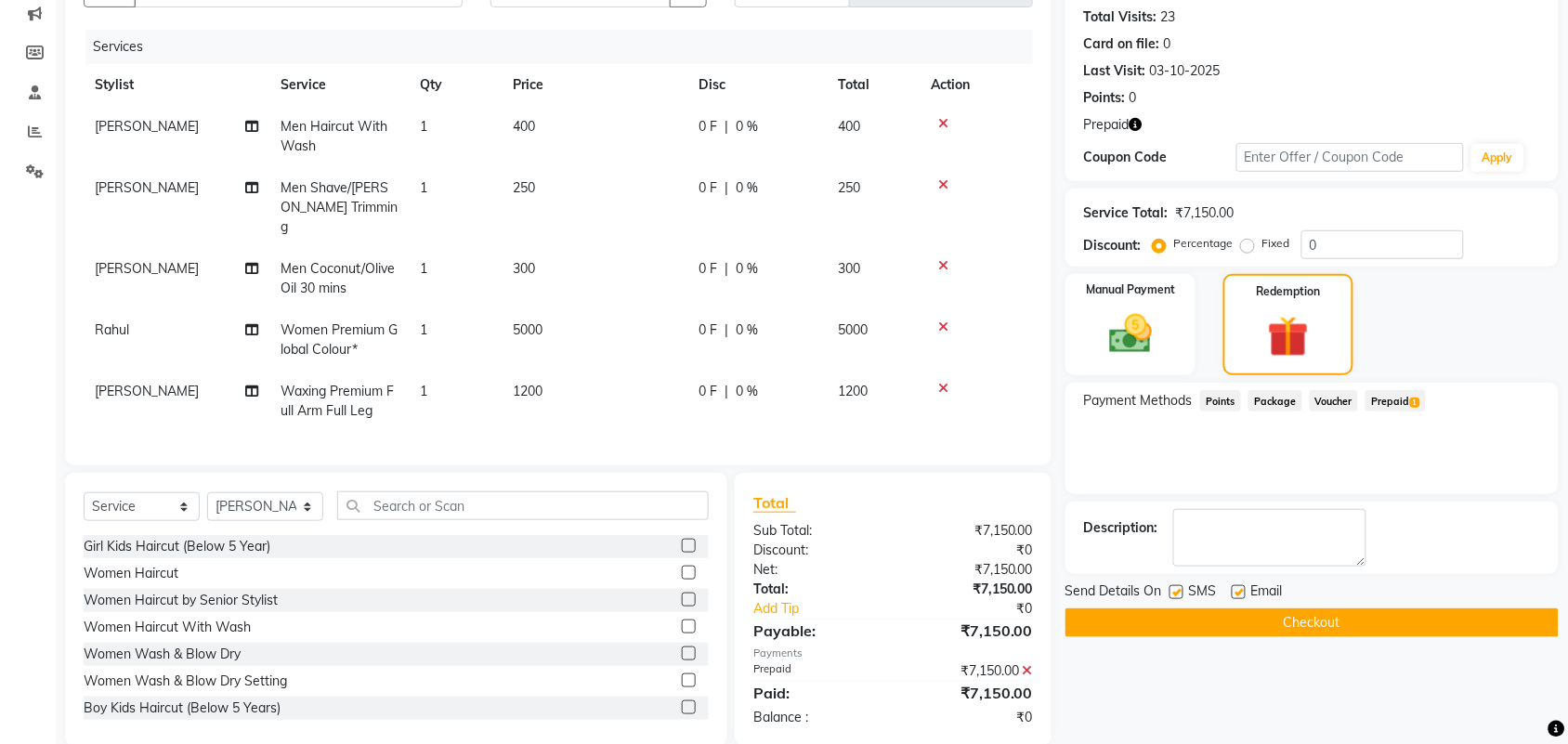
scroll to position [228, 0]
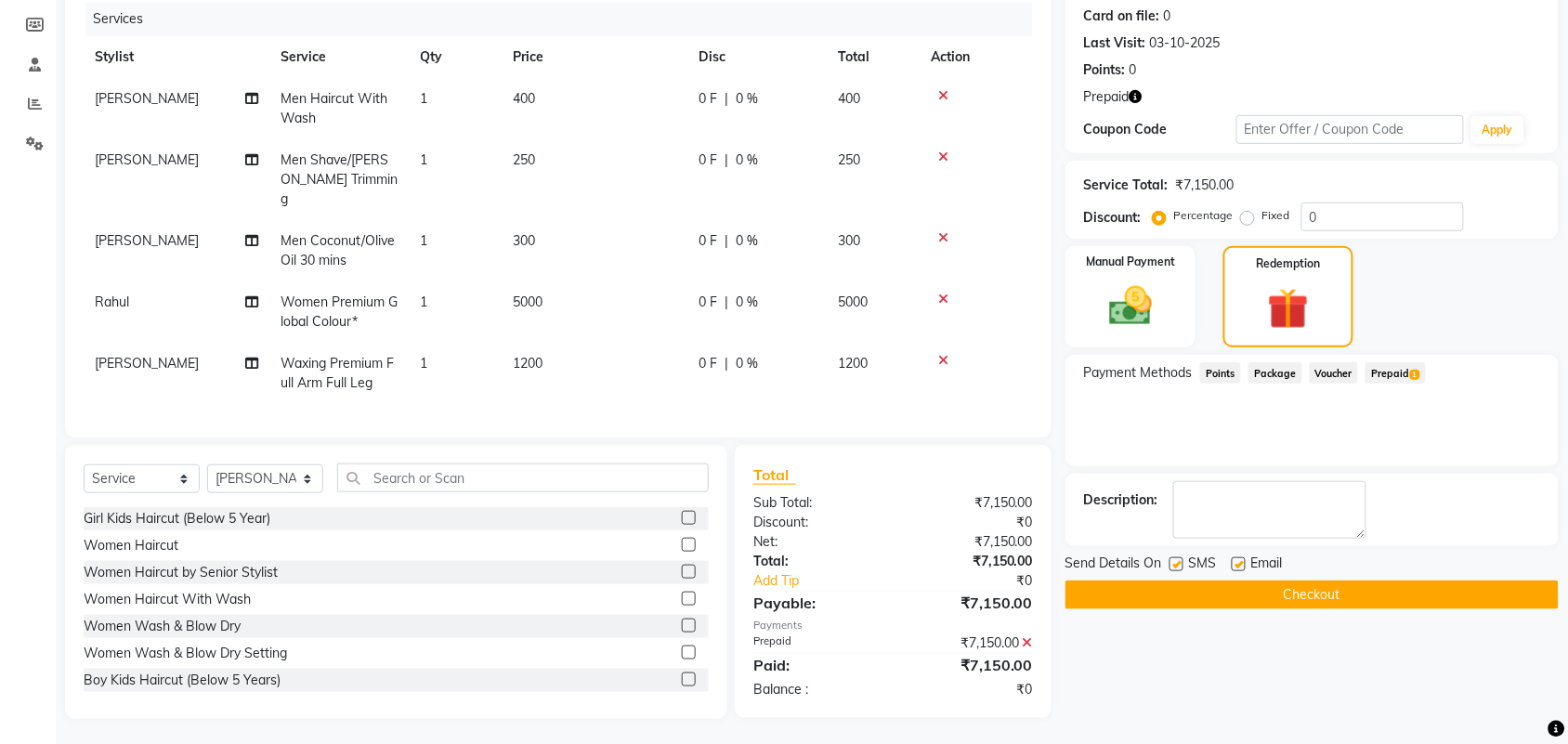
click at [1401, 599] on button "Checkout" at bounding box center [1311, 594] width 493 height 29
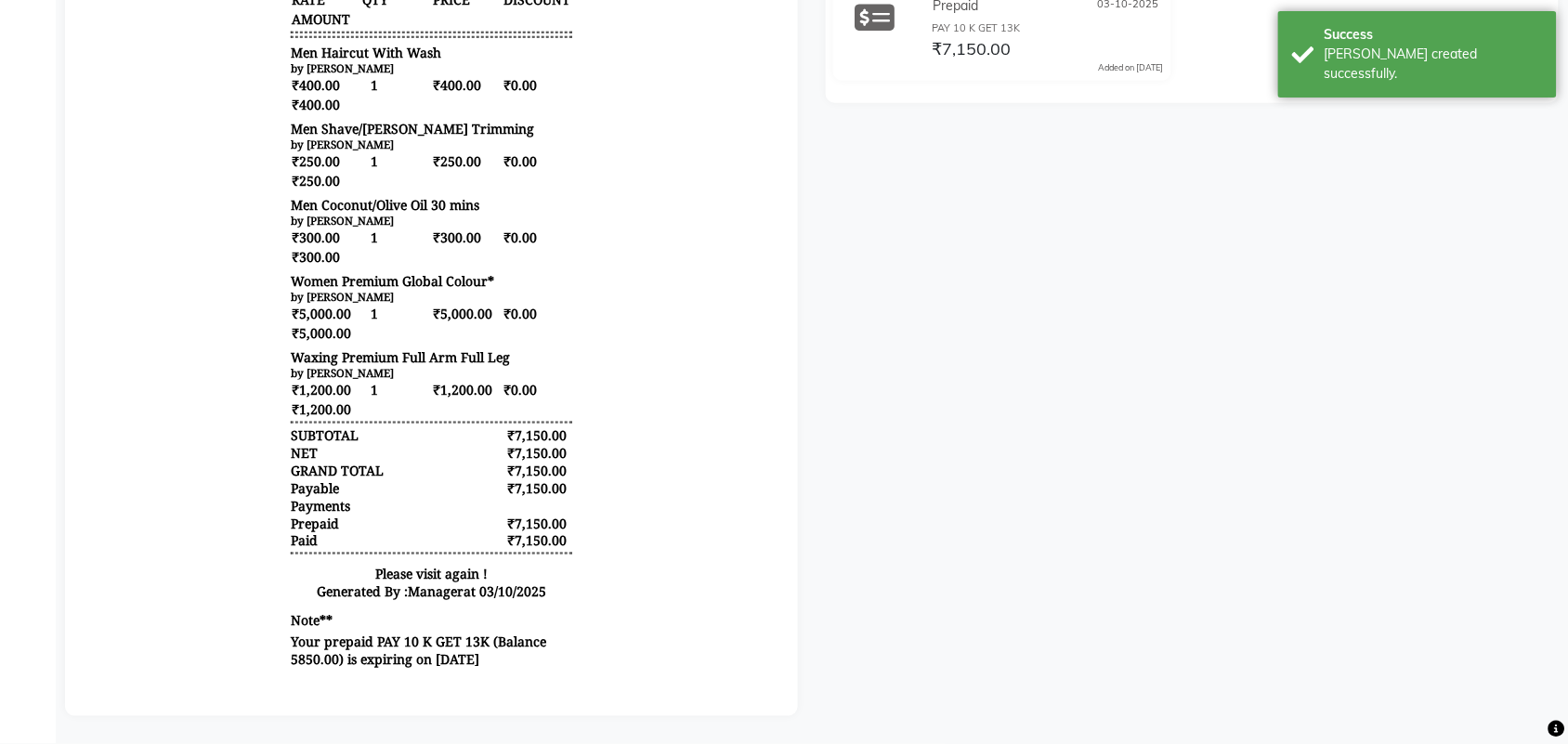
scroll to position [15, 0]
drag, startPoint x: 757, startPoint y: 571, endPoint x: 877, endPoint y: 325, distance: 273.7
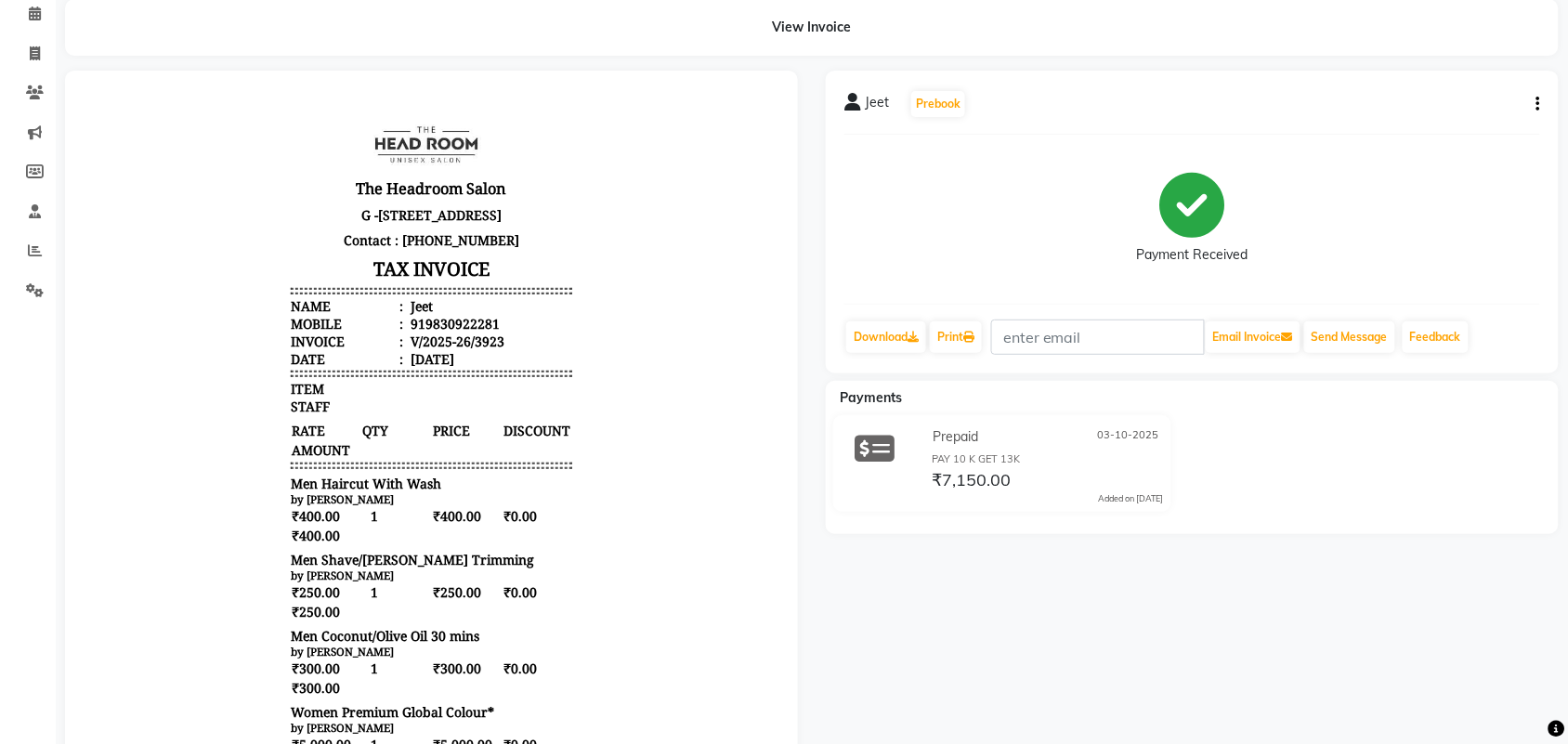
scroll to position [0, 0]
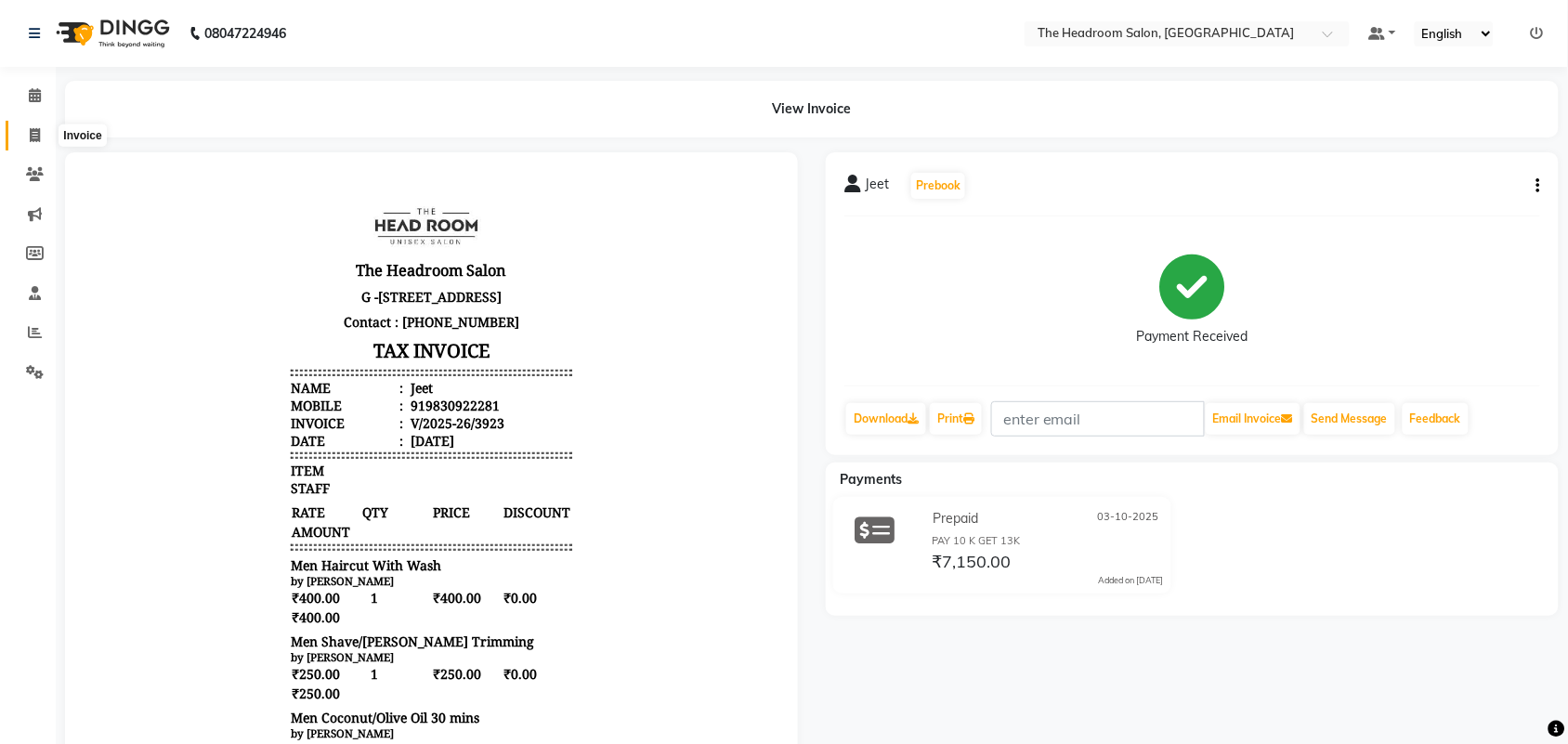
click at [24, 134] on span at bounding box center [35, 135] width 33 height 21
select select "service"
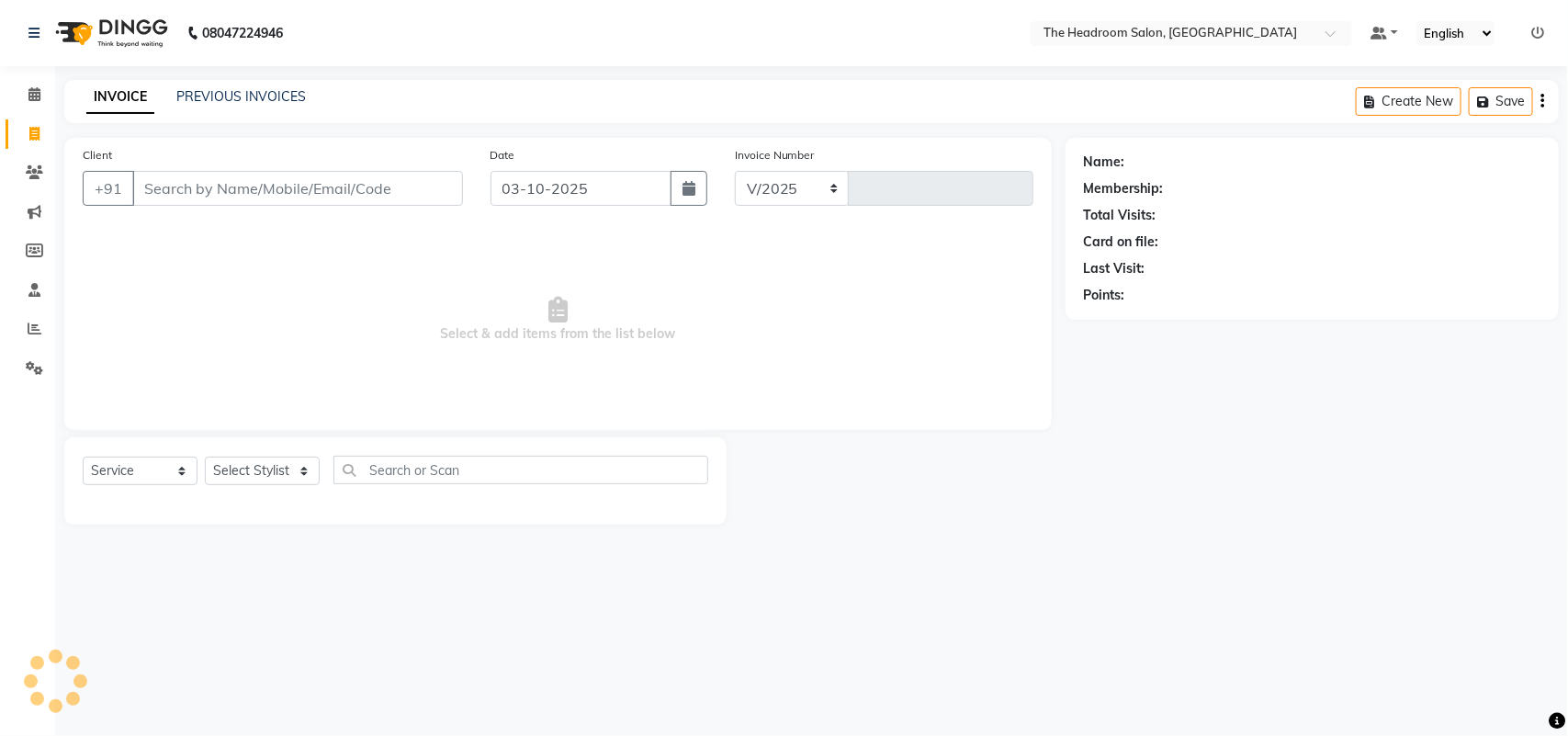
select select "6933"
type input "3924"
select select "58237"
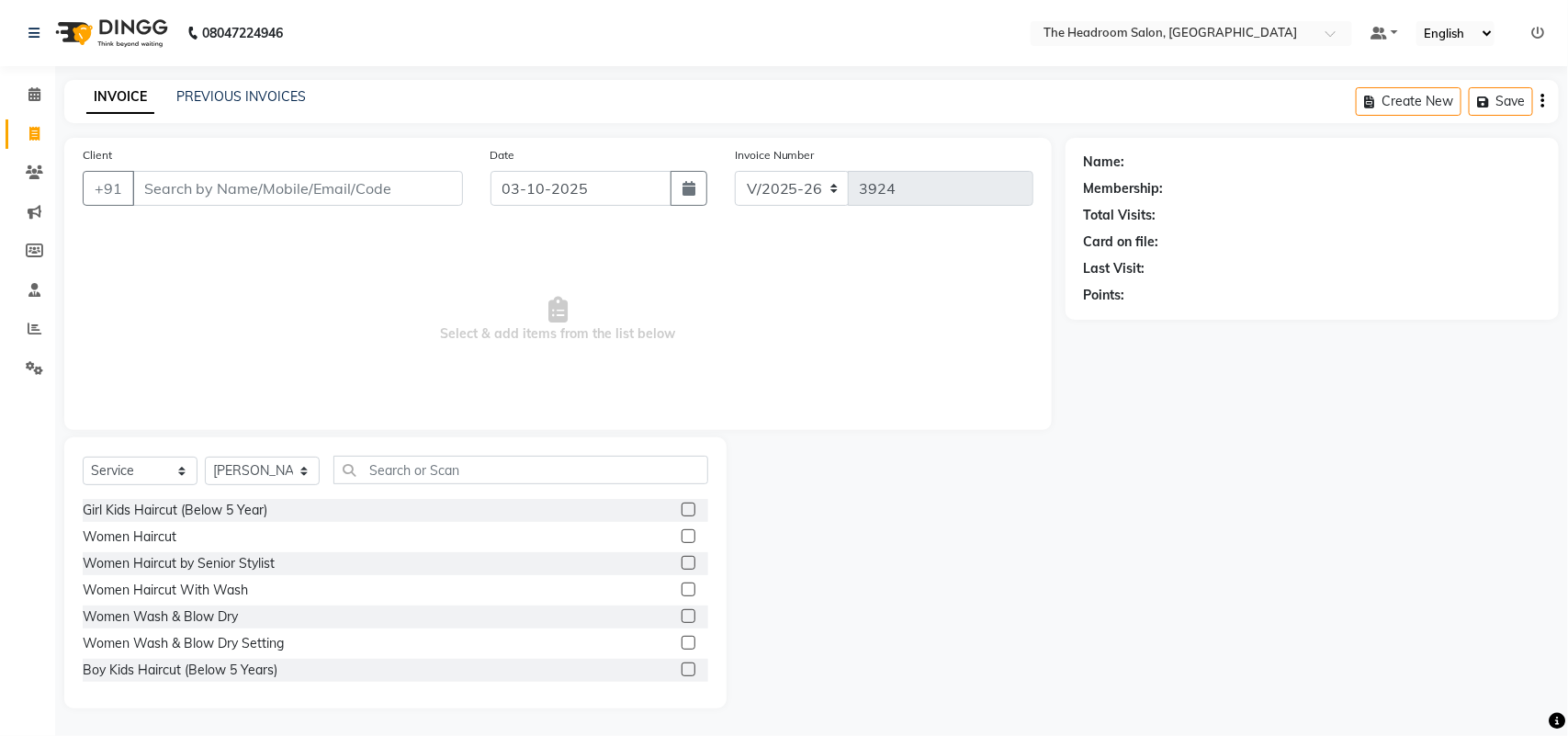
click at [228, 190] on input "Client" at bounding box center [297, 188] width 330 height 35
click at [333, 193] on input "704257767" at bounding box center [250, 188] width 237 height 35
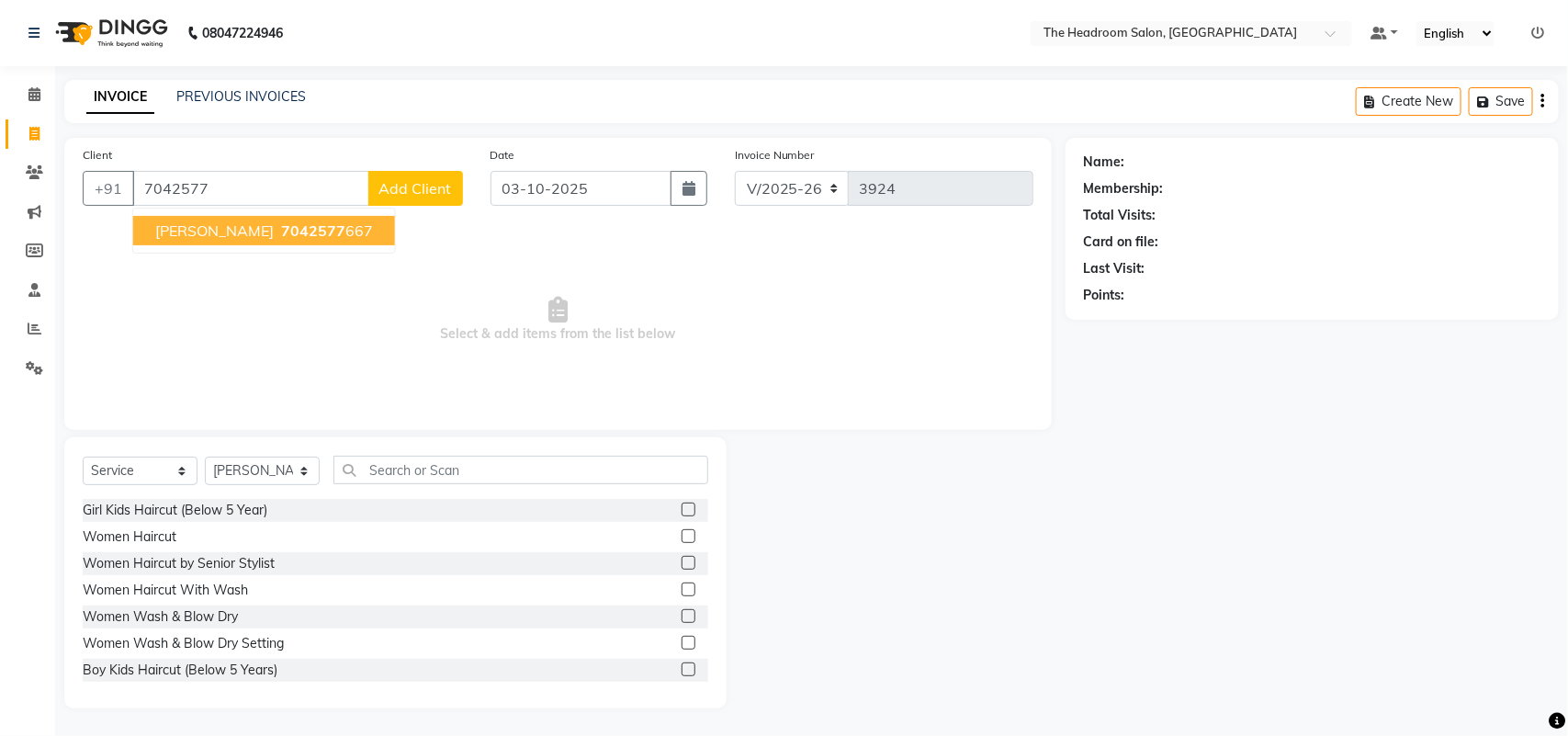
click at [295, 232] on ngb-highlight "7042577 667" at bounding box center [326, 231] width 96 height 18
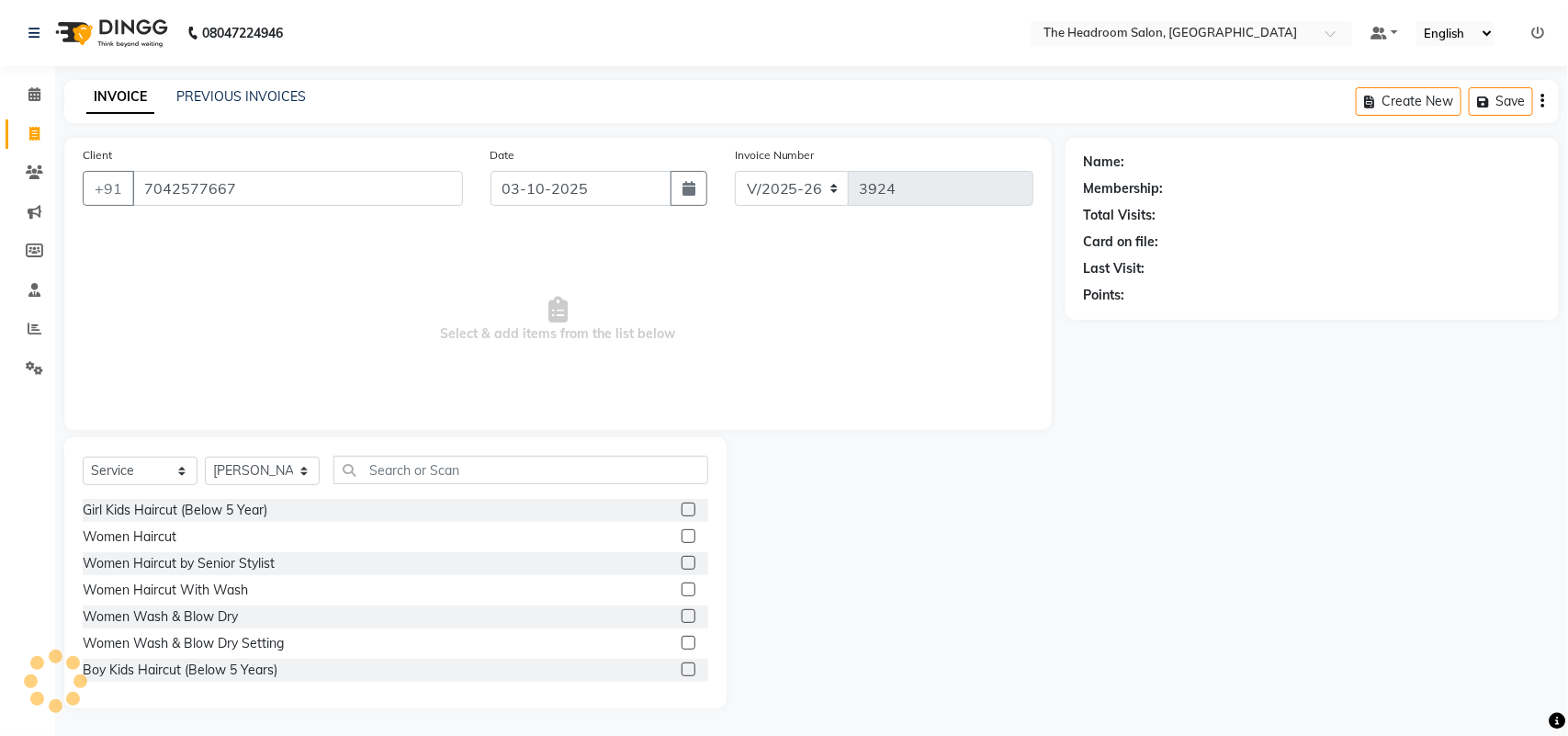
type input "7042577667"
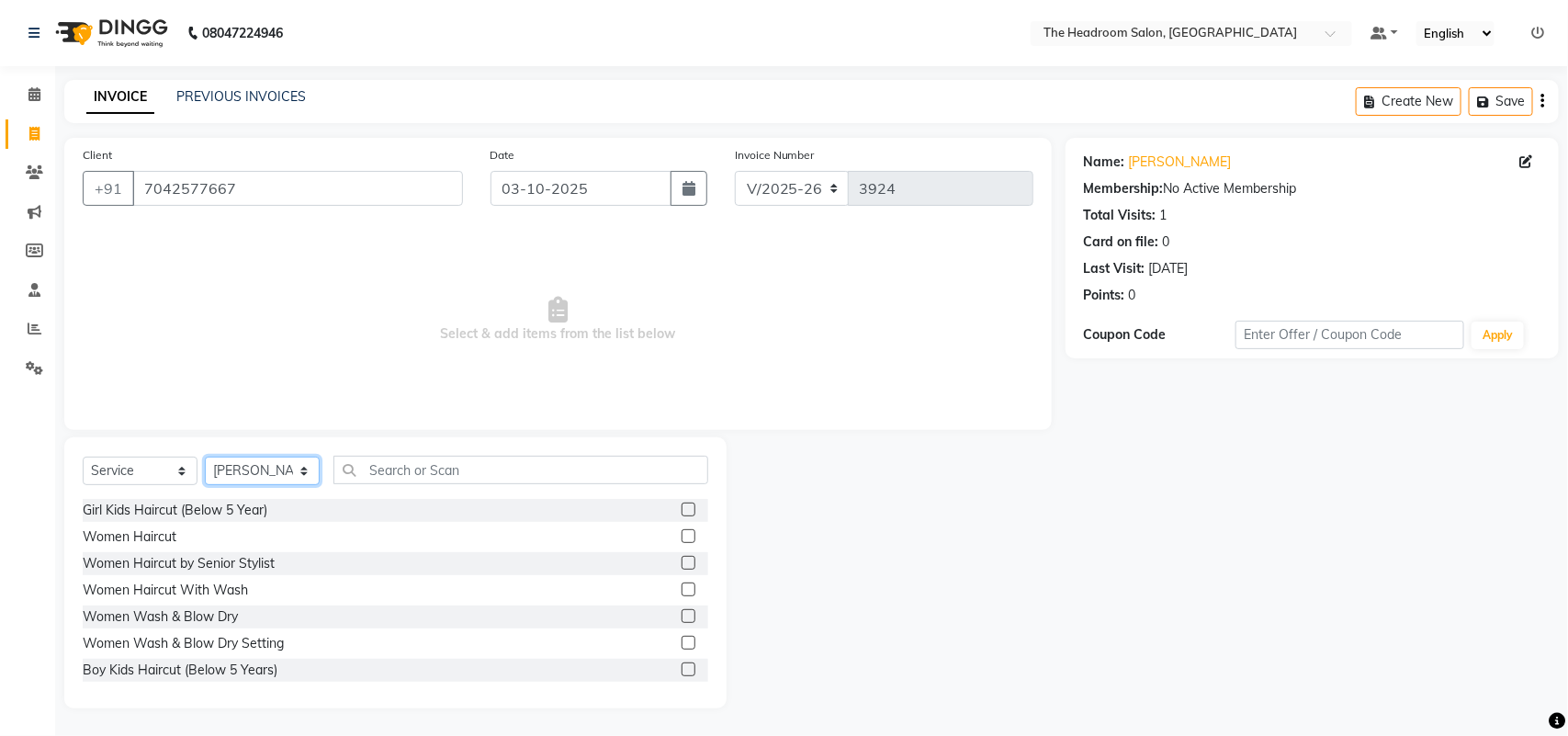
click at [297, 470] on select "Select Stylist [PERSON_NAME] Deepak [PERSON_NAME] [PERSON_NAME] Manager [PERSON…" at bounding box center [262, 470] width 114 height 29
select select "87934"
click at [205, 457] on select "Select Stylist [PERSON_NAME] Deepak [PERSON_NAME] [PERSON_NAME] Manager [PERSON…" at bounding box center [262, 470] width 114 height 29
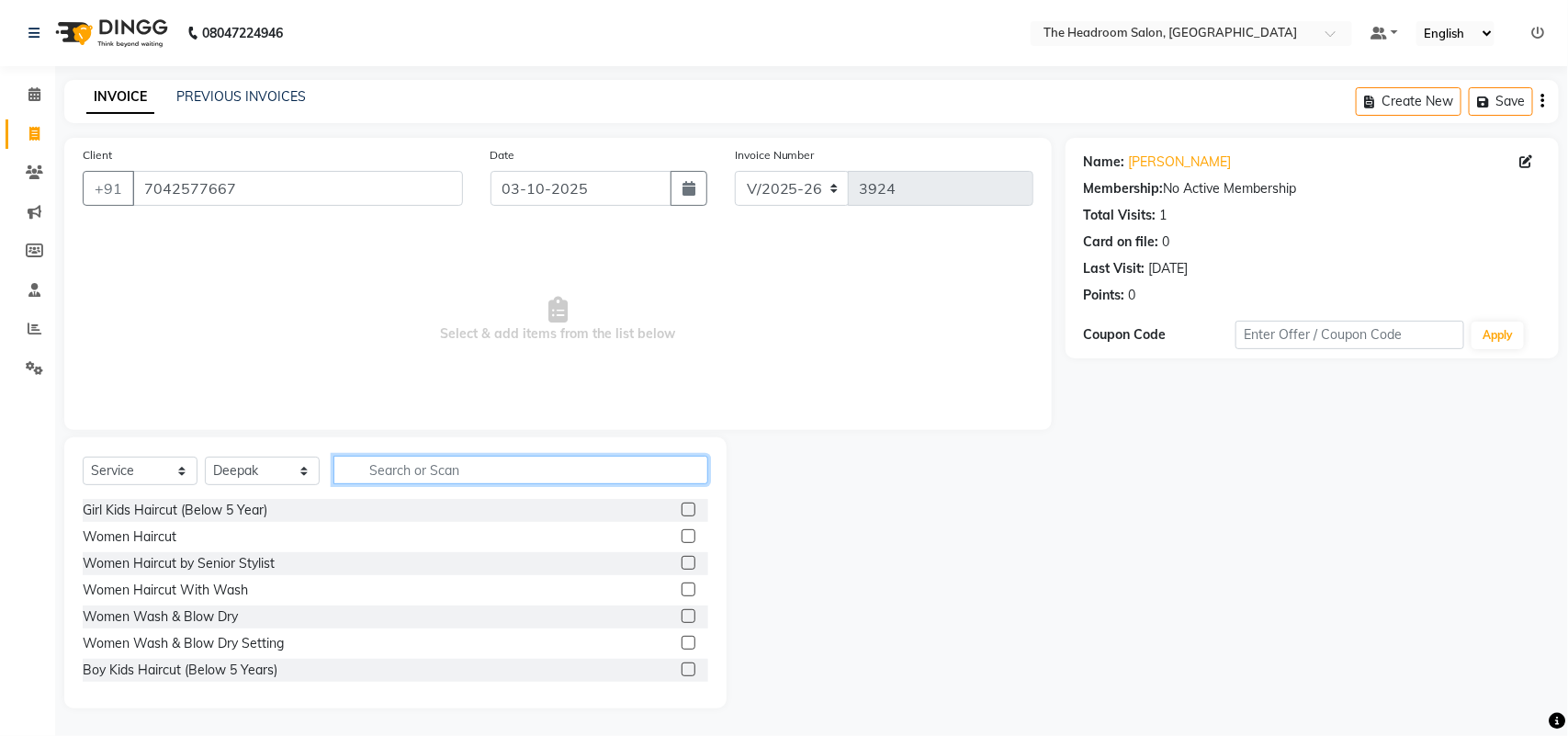
click at [415, 470] on input "text" at bounding box center [520, 469] width 374 height 29
type input "hairc"
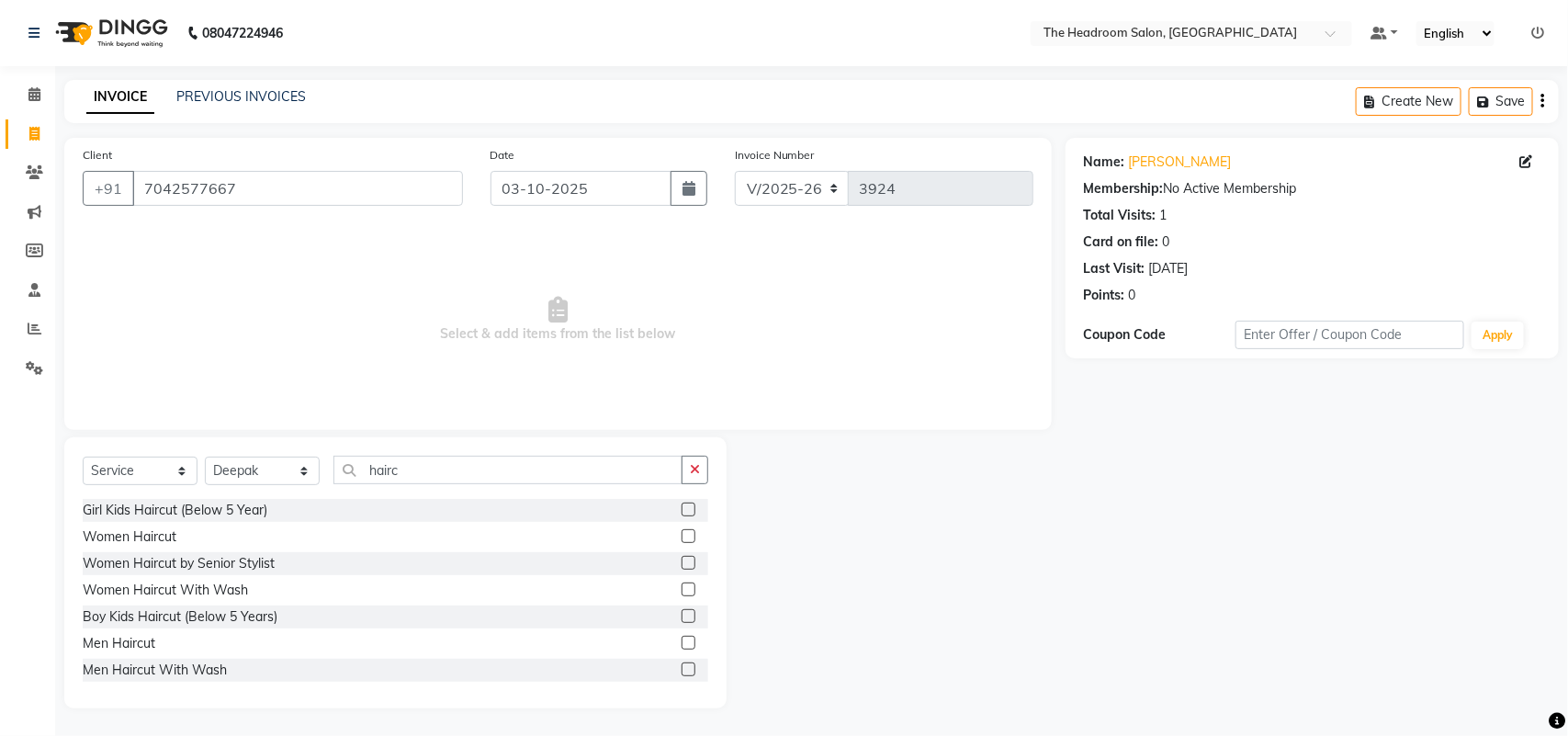
click at [682, 641] on label at bounding box center [688, 642] width 14 height 14
click at [682, 641] on input "checkbox" at bounding box center [687, 643] width 12 height 12
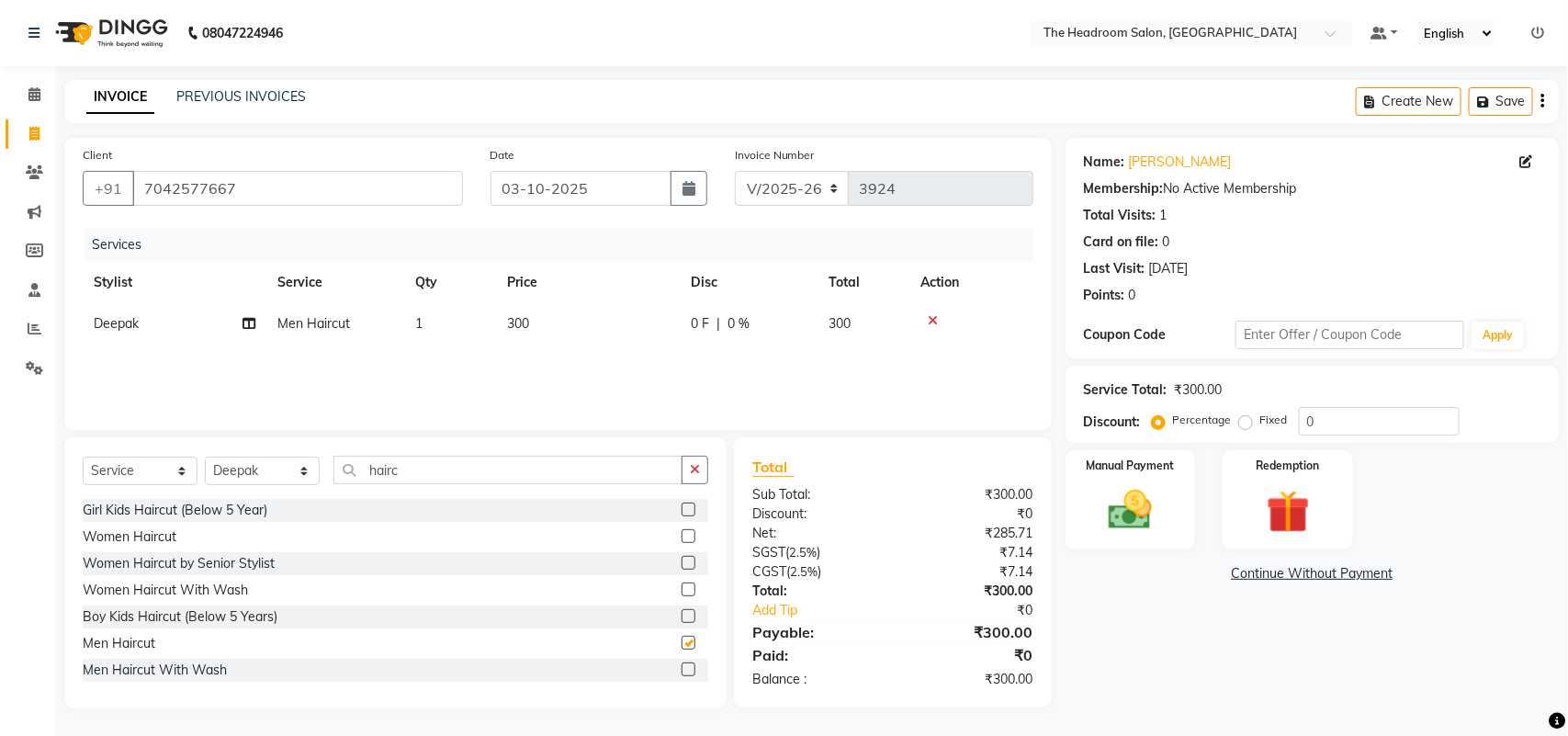
checkbox input "false"
drag, startPoint x: 432, startPoint y: 471, endPoint x: 291, endPoint y: 466, distance: 141.1
click at [291, 469] on div "Select Service Product Membership Package Voucher Prepaid Gift Card Select Styl…" at bounding box center [396, 477] width 625 height 43
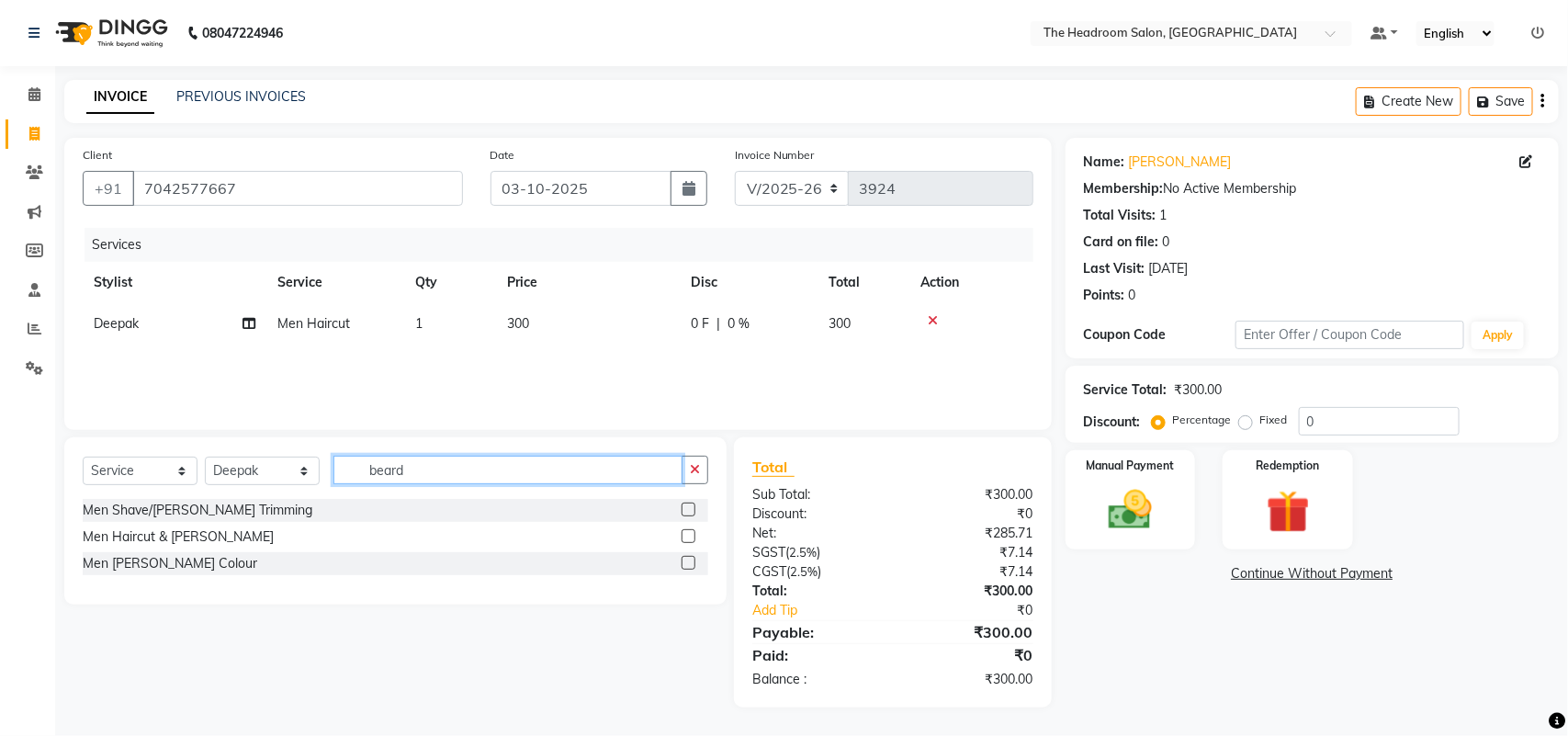
type input "beard"
click at [685, 510] on label at bounding box center [688, 509] width 14 height 14
click at [685, 510] on input "checkbox" at bounding box center [687, 510] width 12 height 12
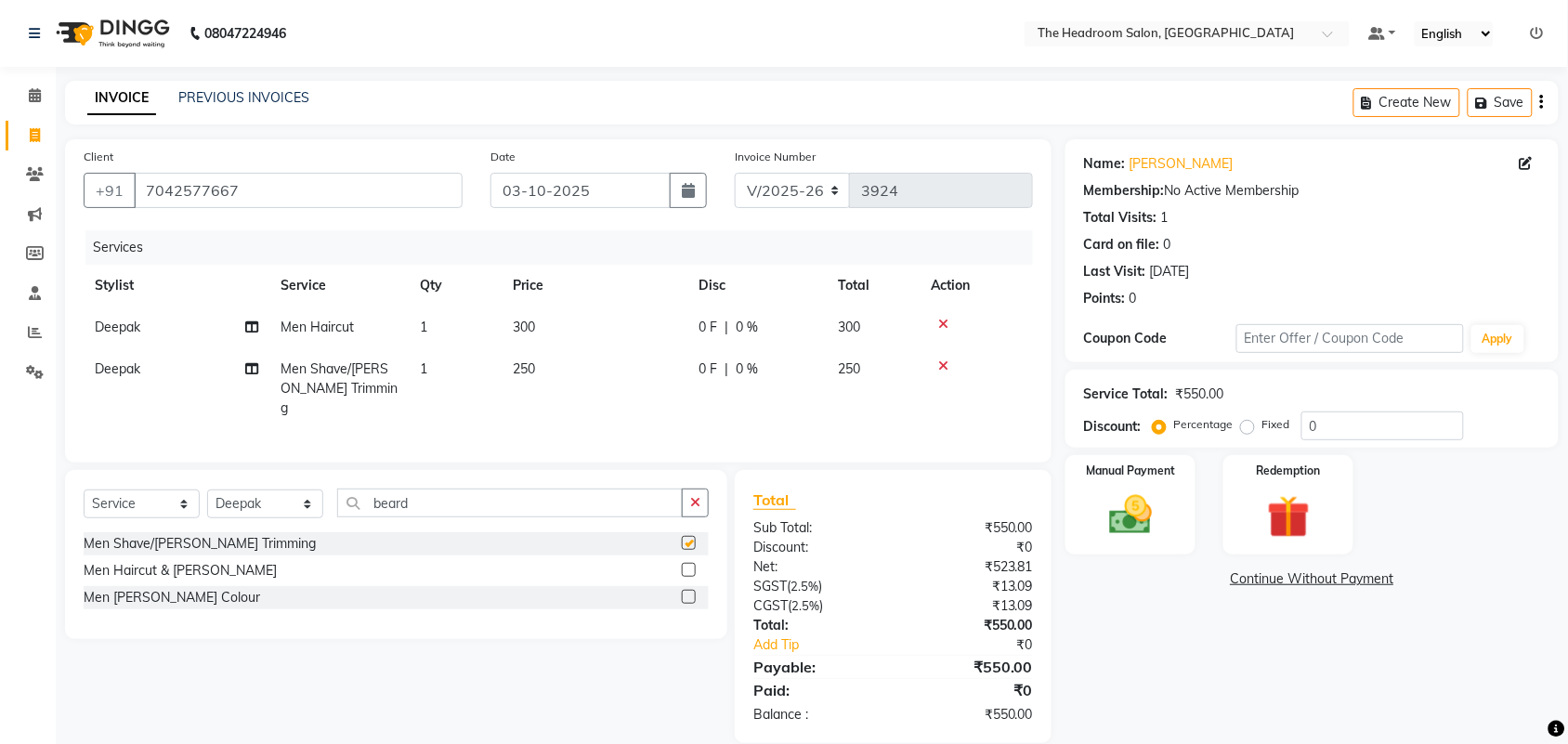
checkbox input "false"
click at [1164, 530] on img at bounding box center [1131, 515] width 73 height 51
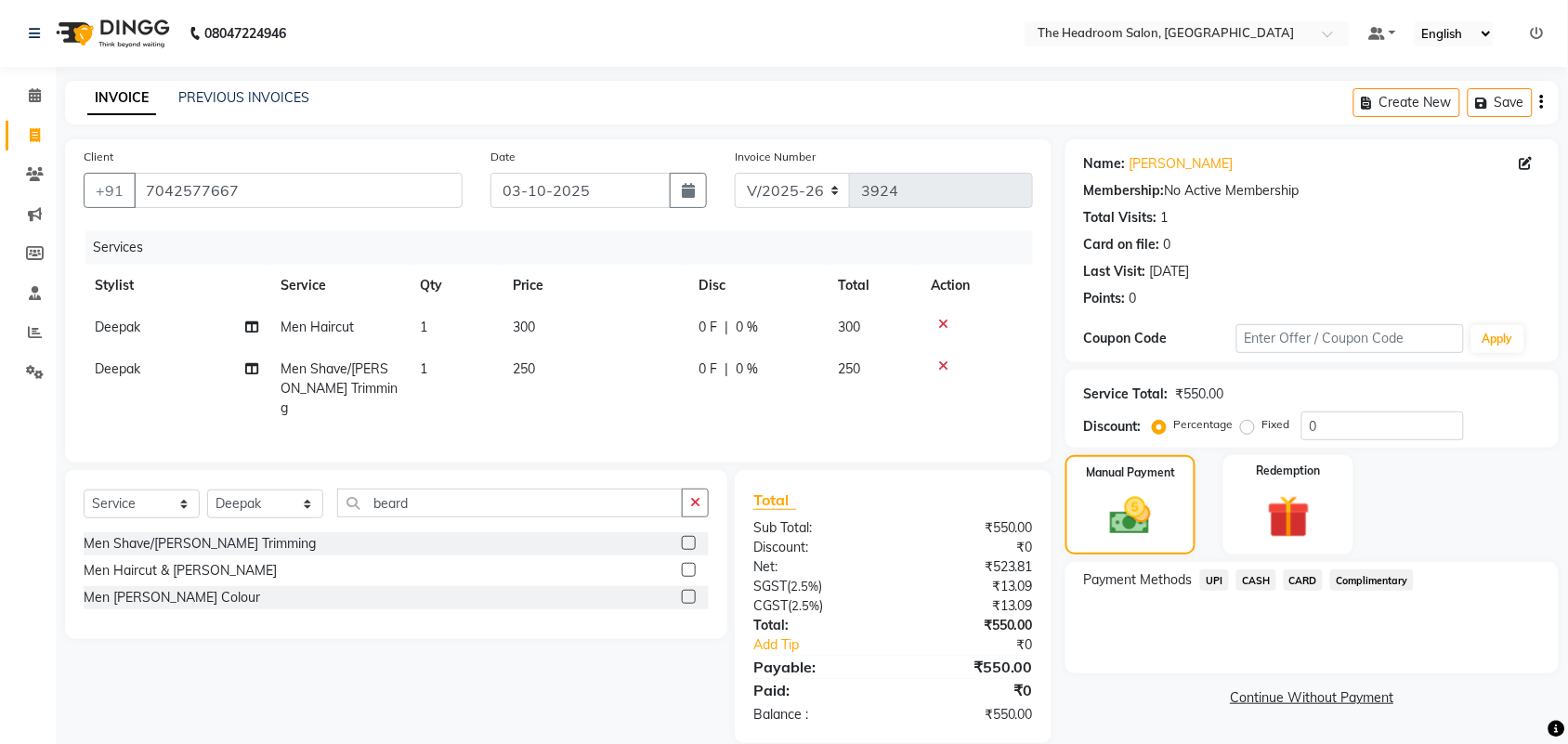
click at [1218, 583] on span "UPI" at bounding box center [1214, 579] width 29 height 21
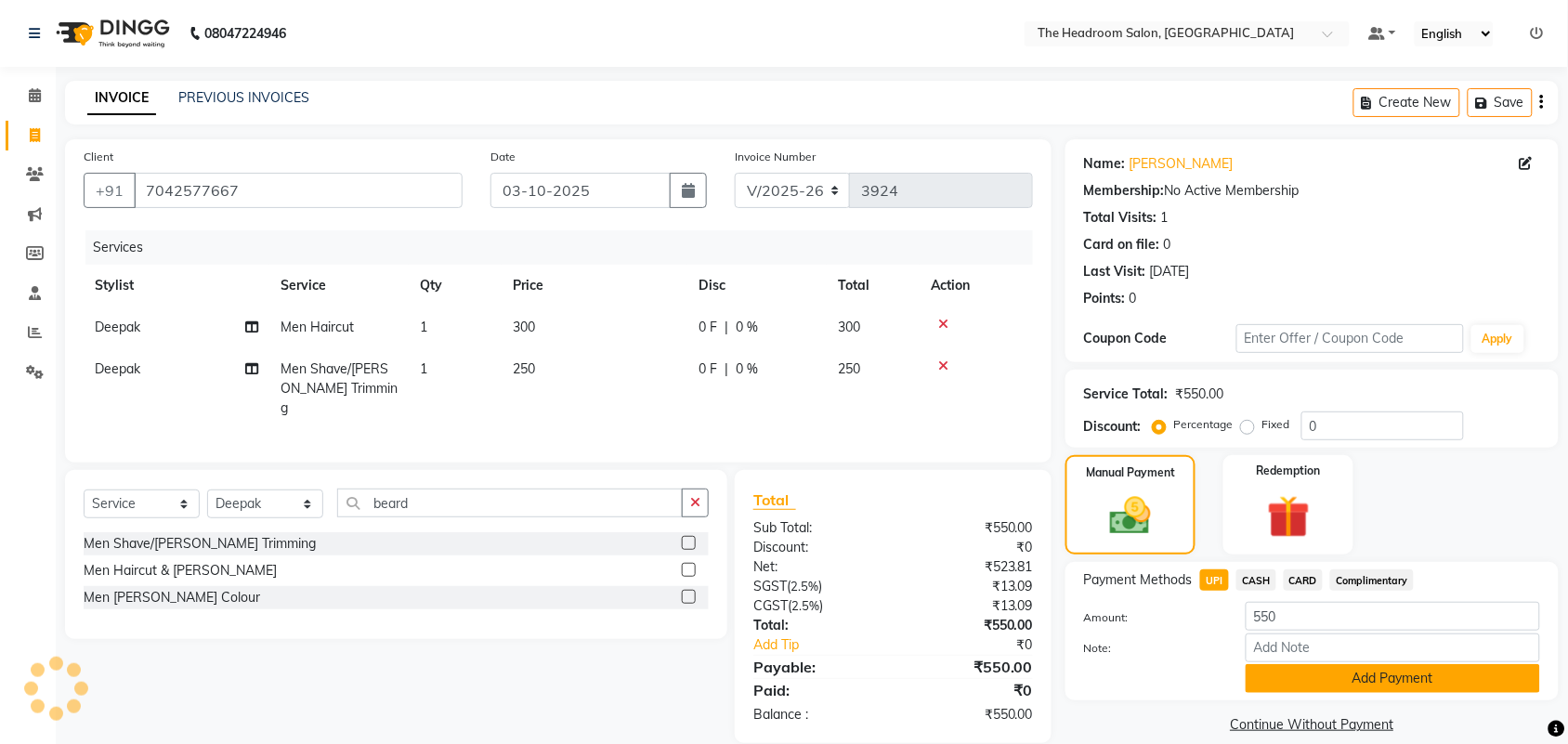
click at [1322, 679] on button "Add Payment" at bounding box center [1393, 678] width 295 height 29
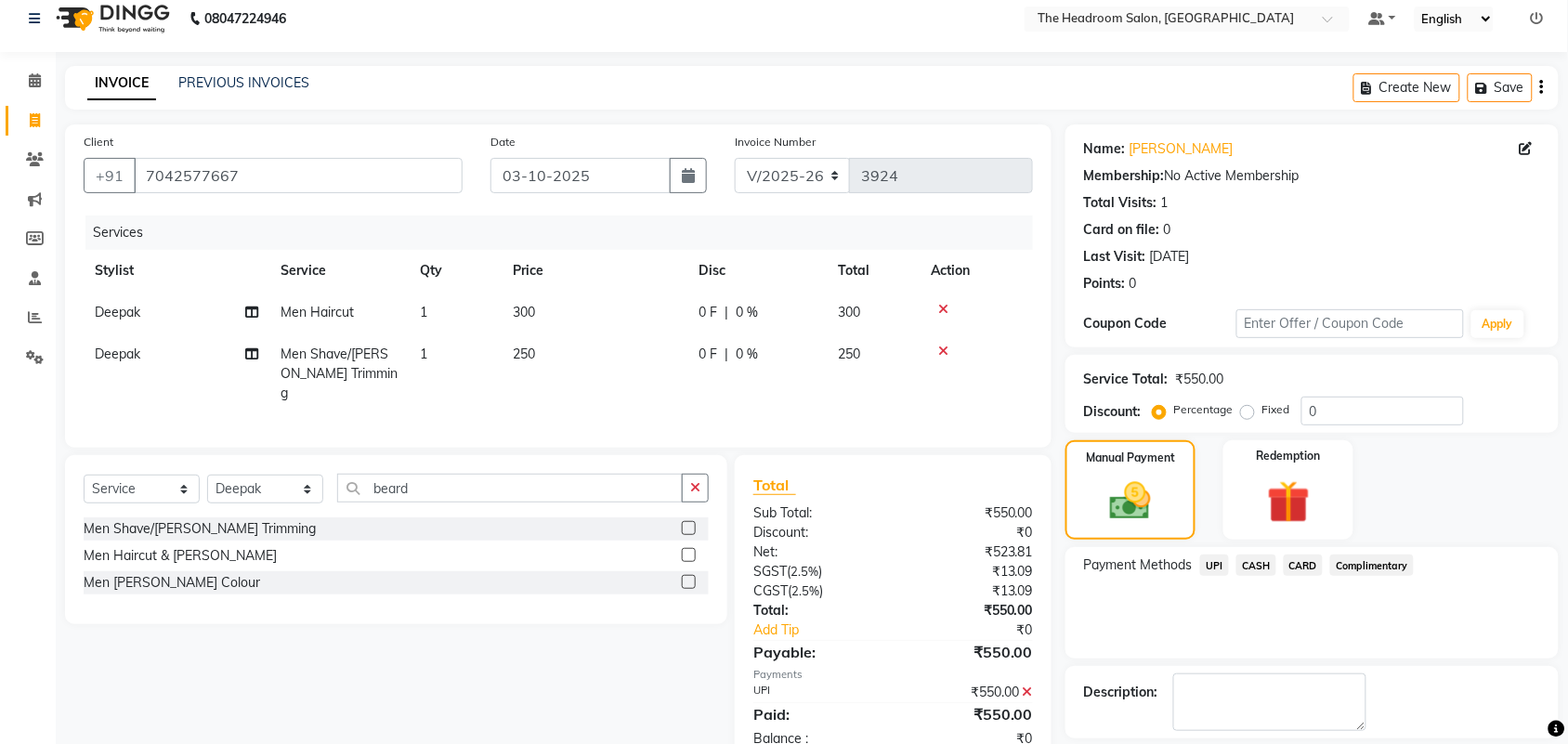
scroll to position [101, 0]
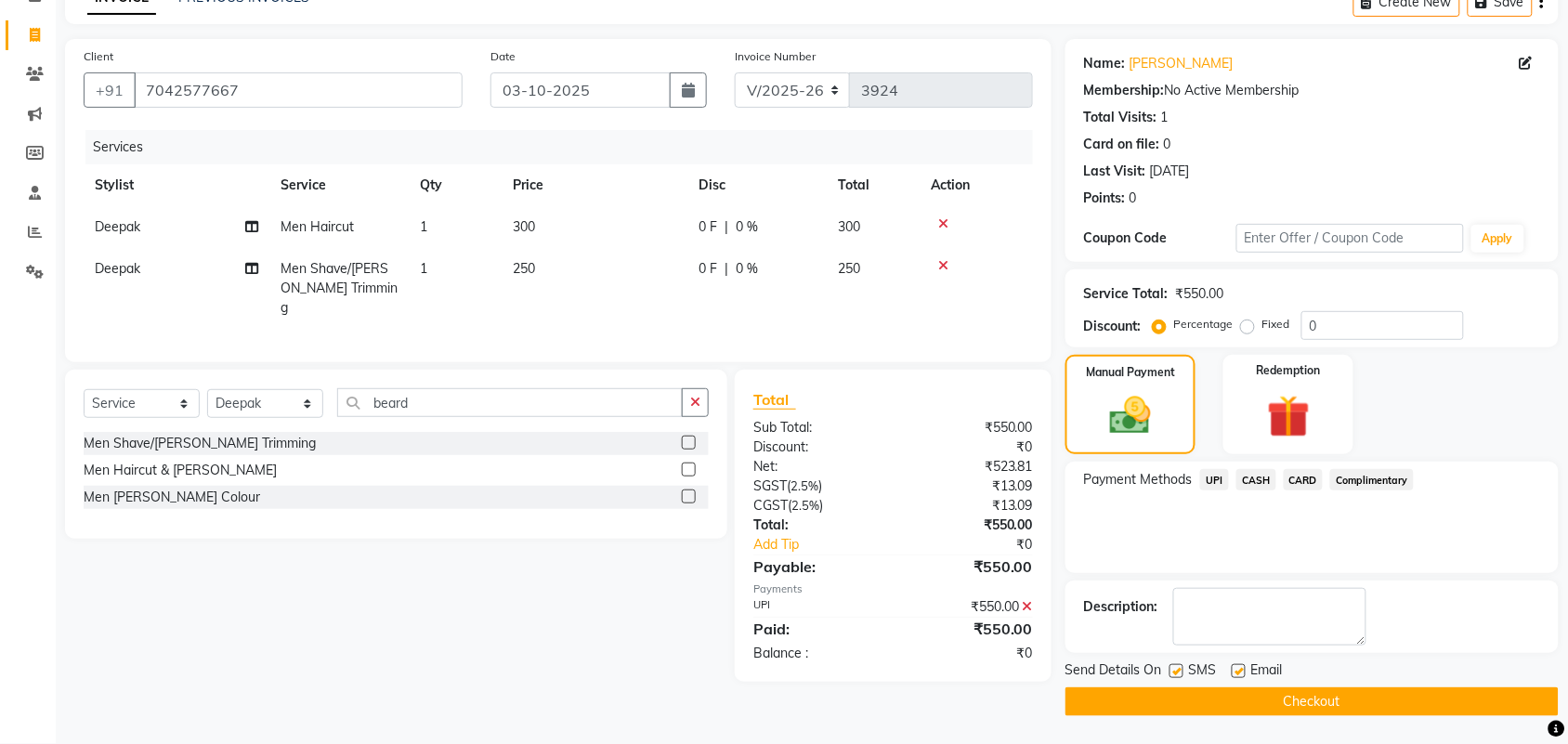
click at [1363, 703] on button "Checkout" at bounding box center [1311, 701] width 493 height 29
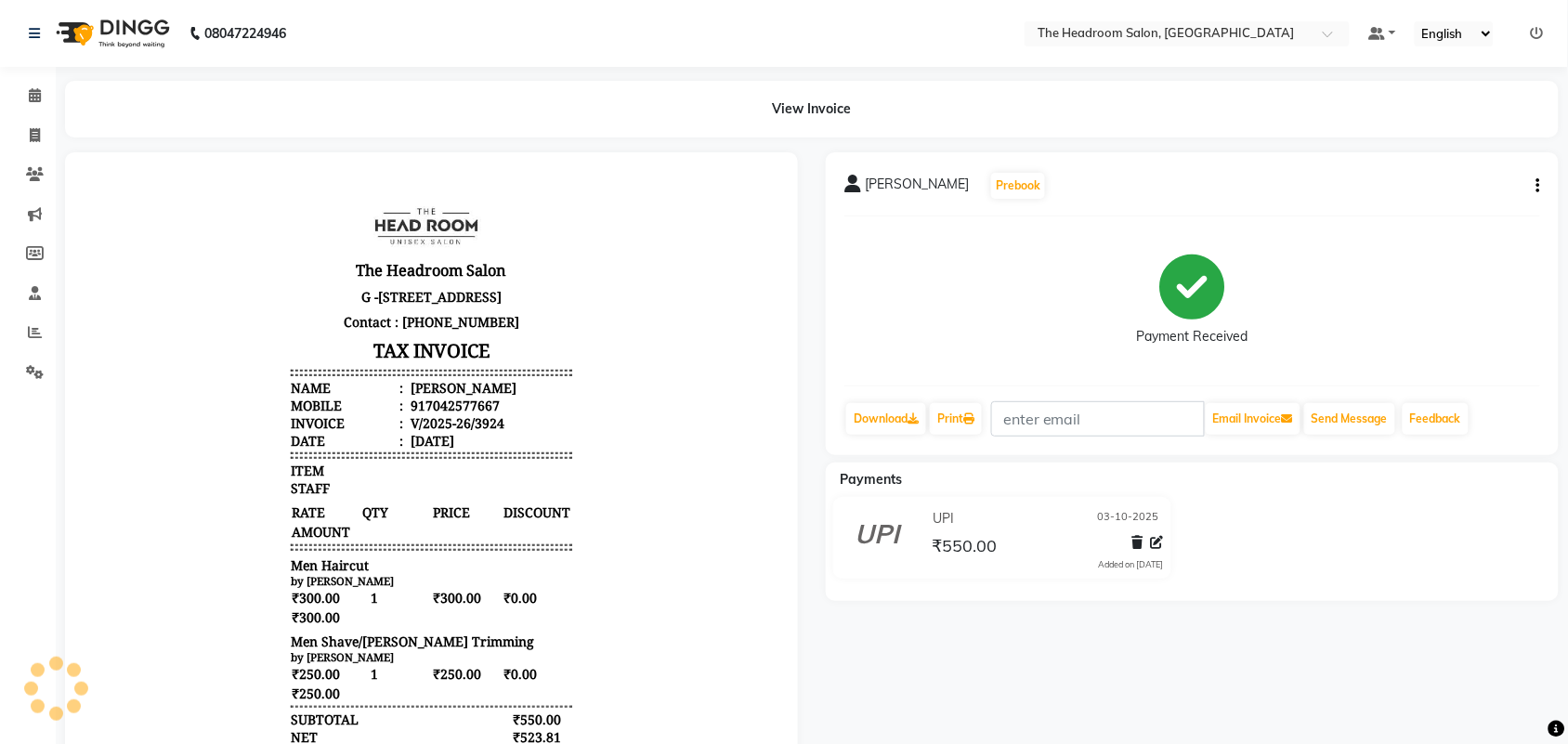
click at [187, 241] on body "The Headroom Salon [STREET_ADDRESS] Contact : [PHONE_NUMBER] TAX INVOICE Name :…" at bounding box center [431, 540] width 681 height 725
click at [98, 155] on div at bounding box center [432, 544] width 733 height 786
click at [25, 145] on span at bounding box center [35, 135] width 33 height 21
click at [35, 141] on icon at bounding box center [35, 134] width 10 height 14
select select "service"
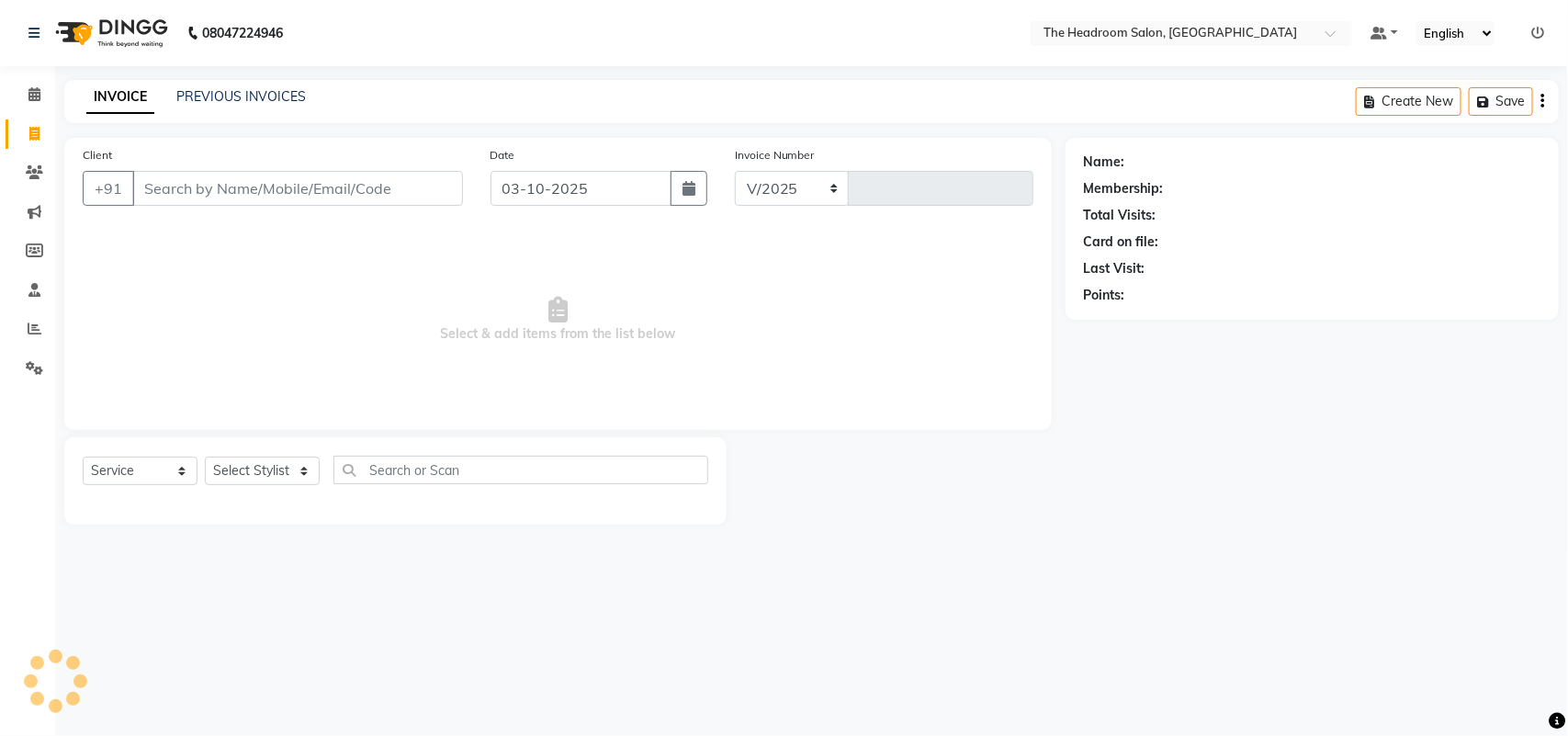
select select "6933"
type input "3925"
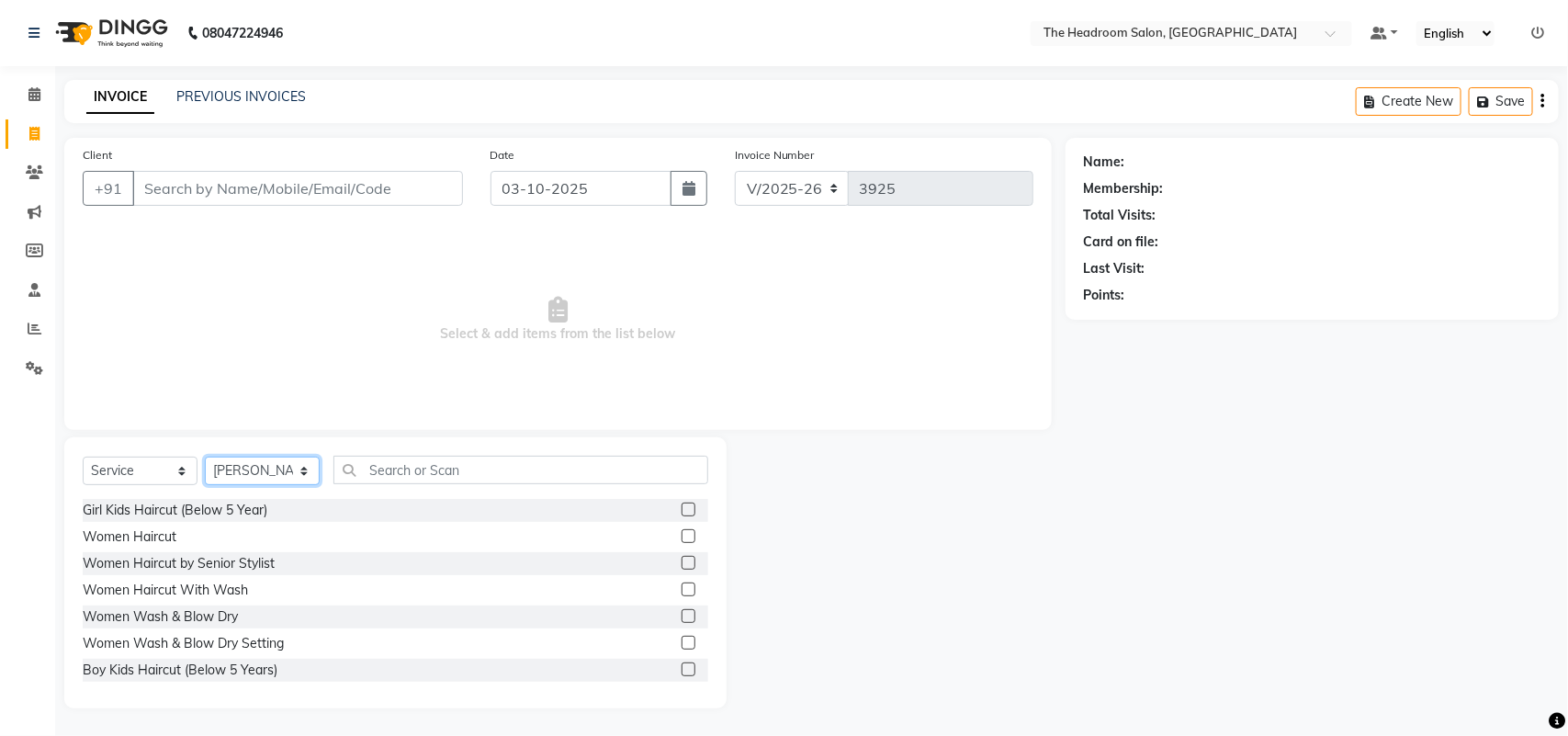
click at [301, 478] on select "Select Stylist [PERSON_NAME] Deepak [PERSON_NAME] [PERSON_NAME] Manager [PERSON…" at bounding box center [262, 470] width 114 height 29
select select "58238"
click at [205, 457] on select "Select Stylist [PERSON_NAME] Deepak [PERSON_NAME] [PERSON_NAME] Manager [PERSON…" at bounding box center [262, 470] width 114 height 29
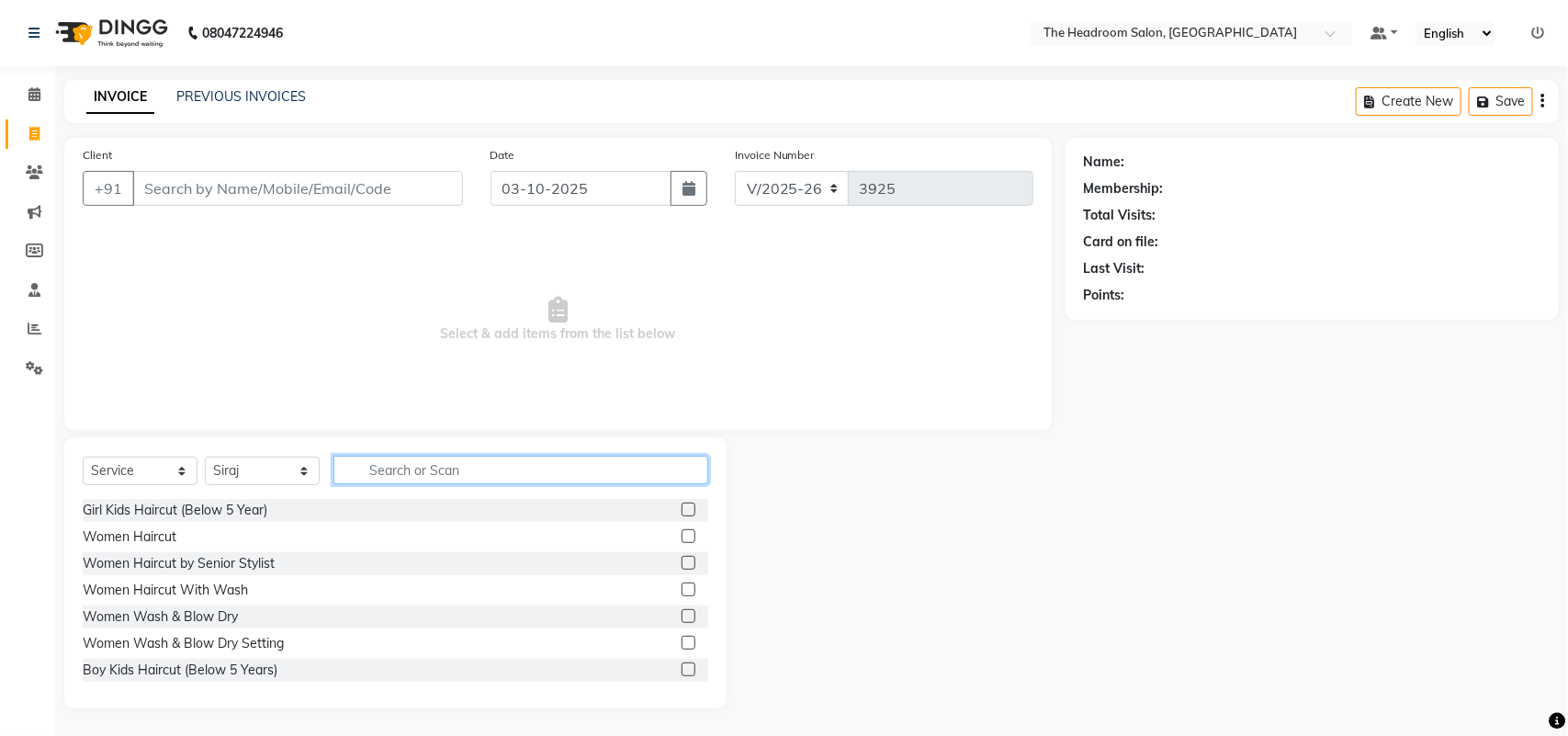
click at [462, 473] on input "text" at bounding box center [520, 469] width 374 height 29
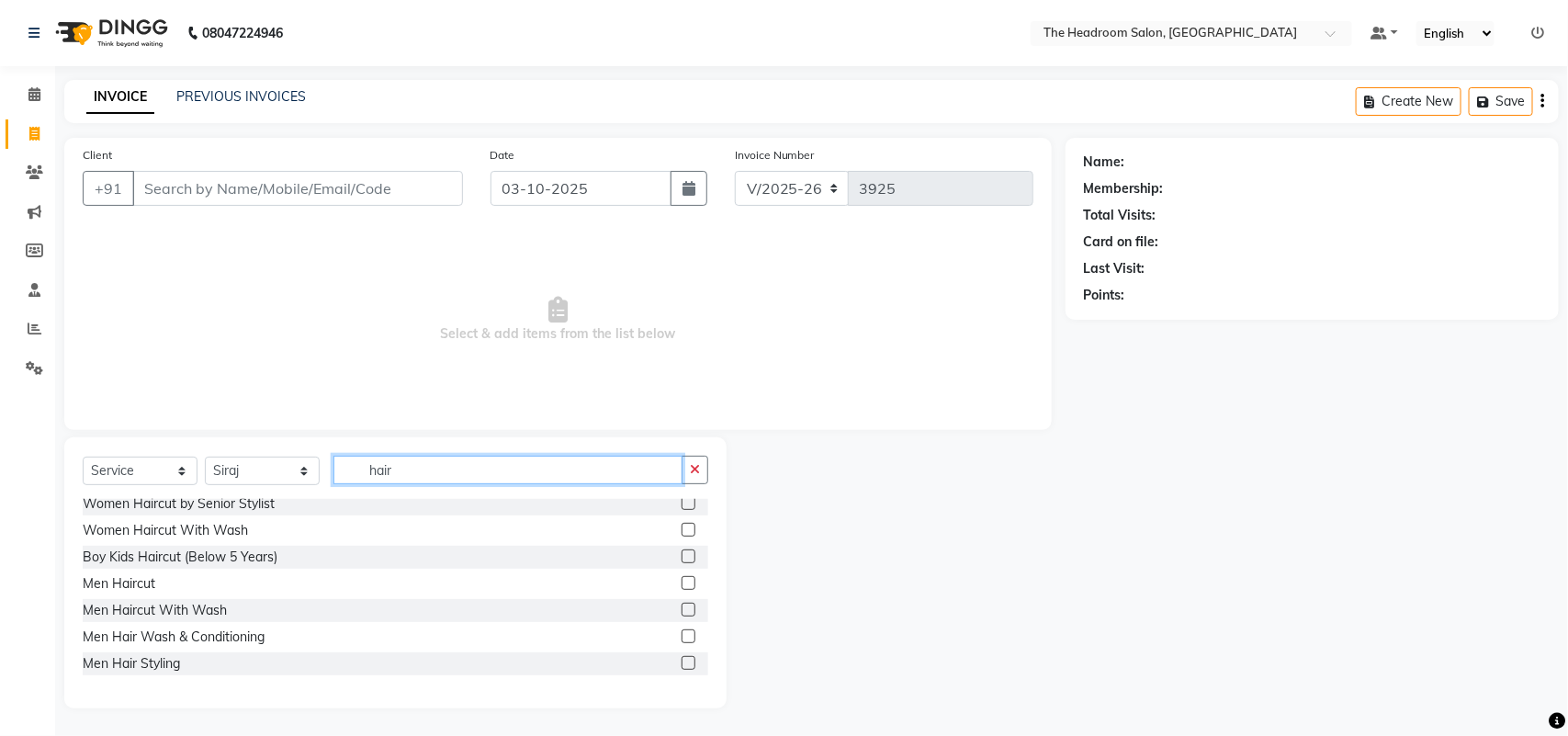
scroll to position [114, 0]
type input "hair"
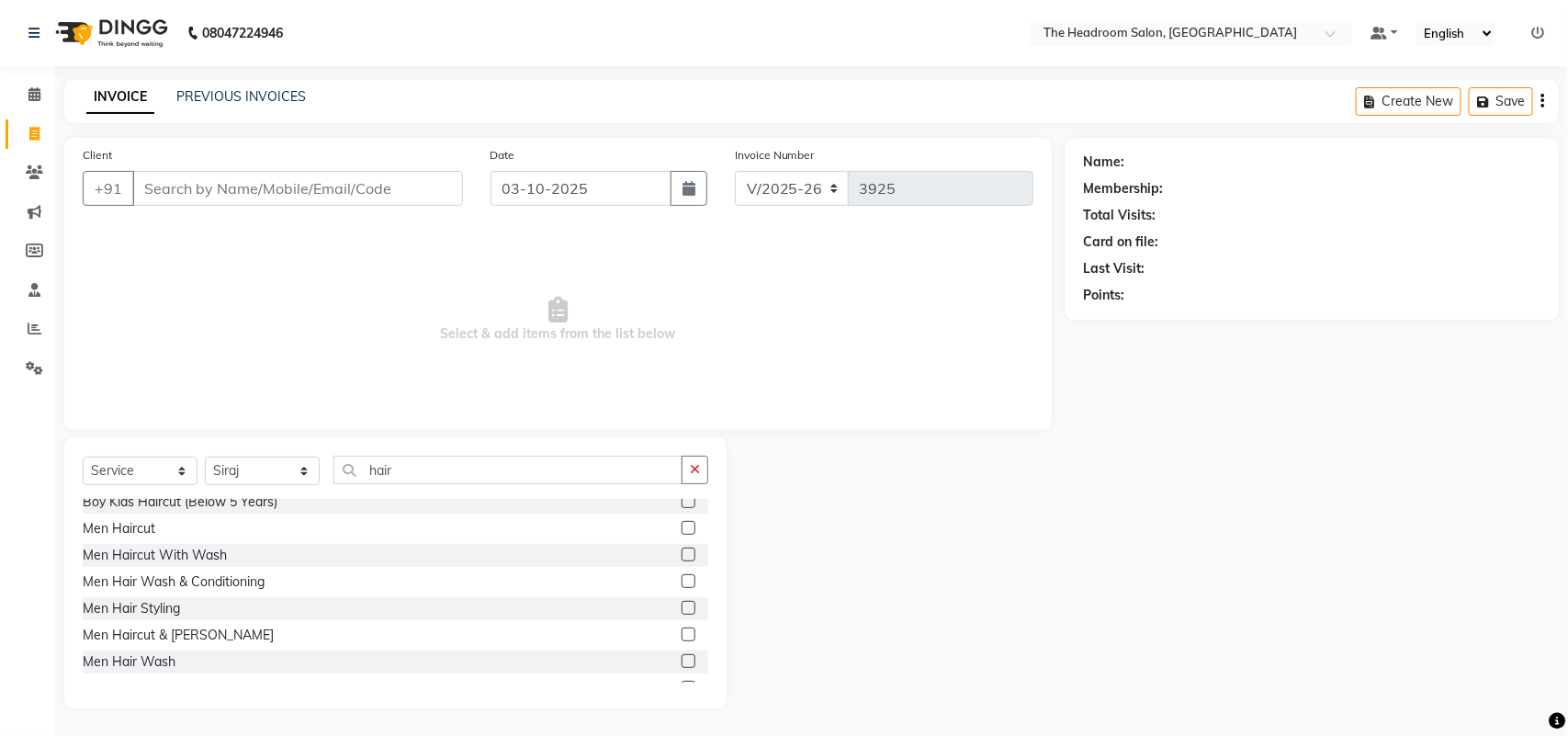
click at [682, 635] on label at bounding box center [688, 634] width 14 height 14
click at [682, 635] on input "checkbox" at bounding box center [687, 635] width 12 height 12
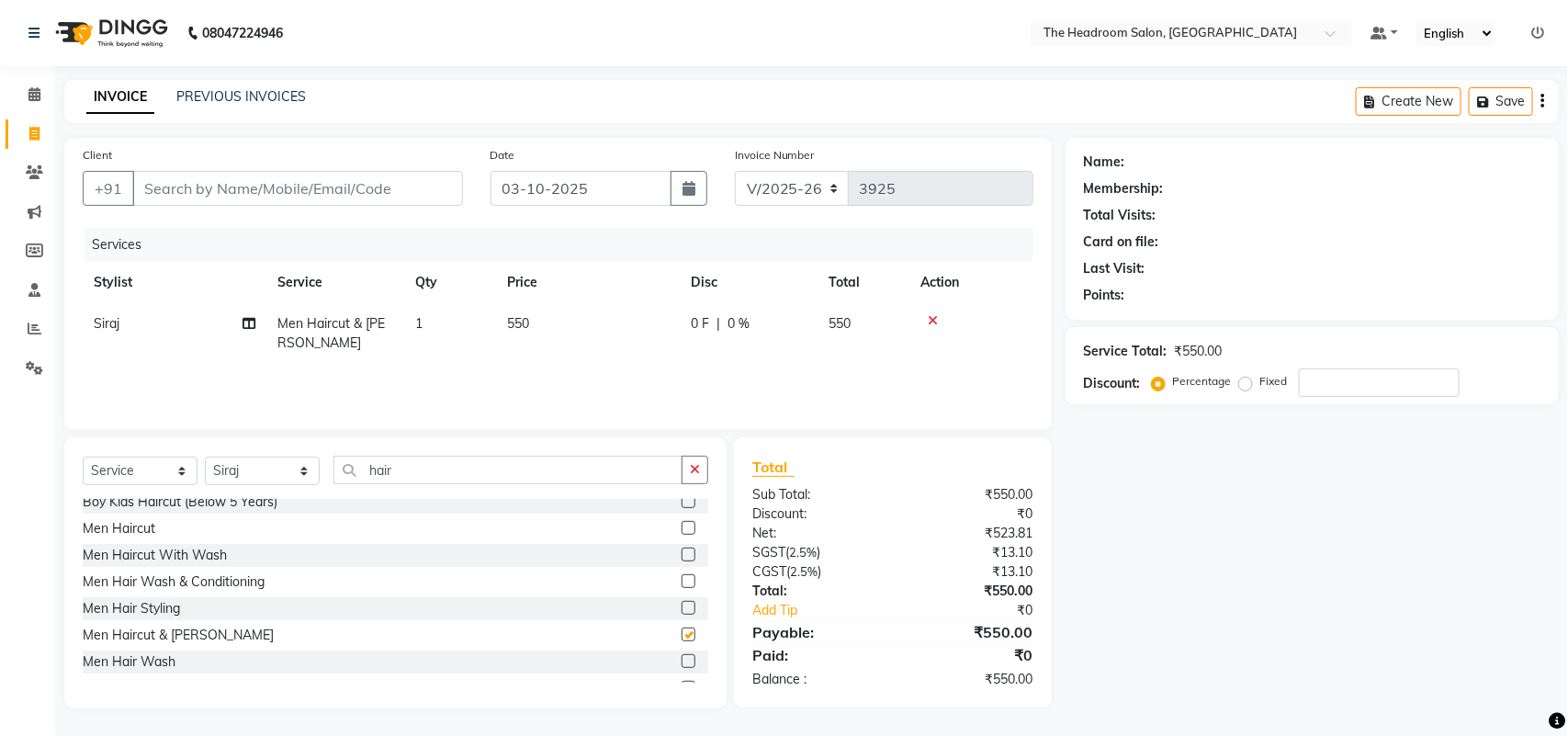
checkbox input "false"
drag, startPoint x: 476, startPoint y: 475, endPoint x: 290, endPoint y: 411, distance: 196.7
click at [290, 427] on div "Client +91 Date [DATE] Invoice Number V/2025 V/[PHONE_NUMBER] Services Stylist …" at bounding box center [558, 422] width 1015 height 570
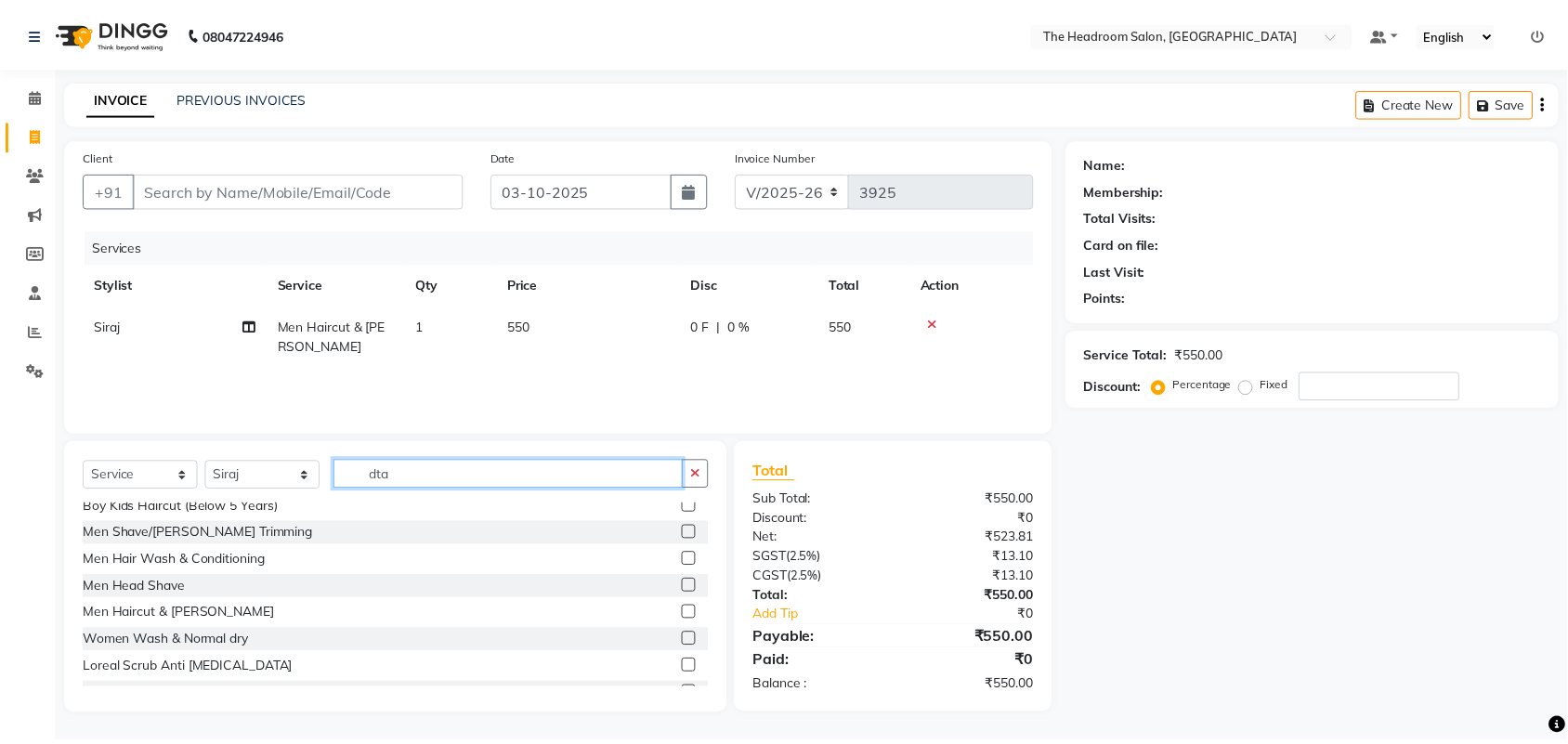
scroll to position [0, 0]
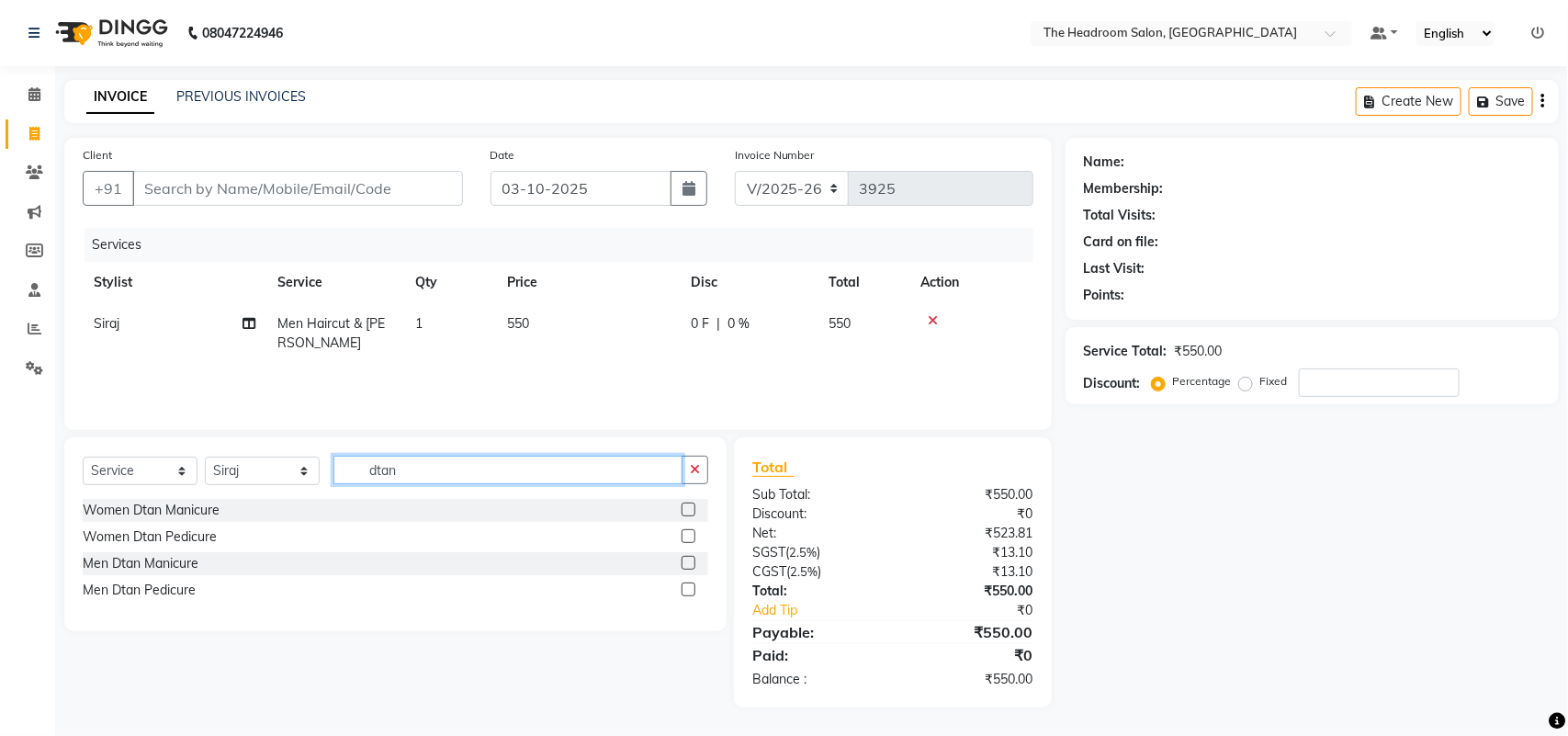
drag, startPoint x: 470, startPoint y: 475, endPoint x: 291, endPoint y: 413, distance: 189.4
click at [313, 433] on div "Client +91 Date [DATE] Invoice Number V/2025 V/[PHONE_NUMBER] Services Stylist …" at bounding box center [558, 421] width 1015 height 569
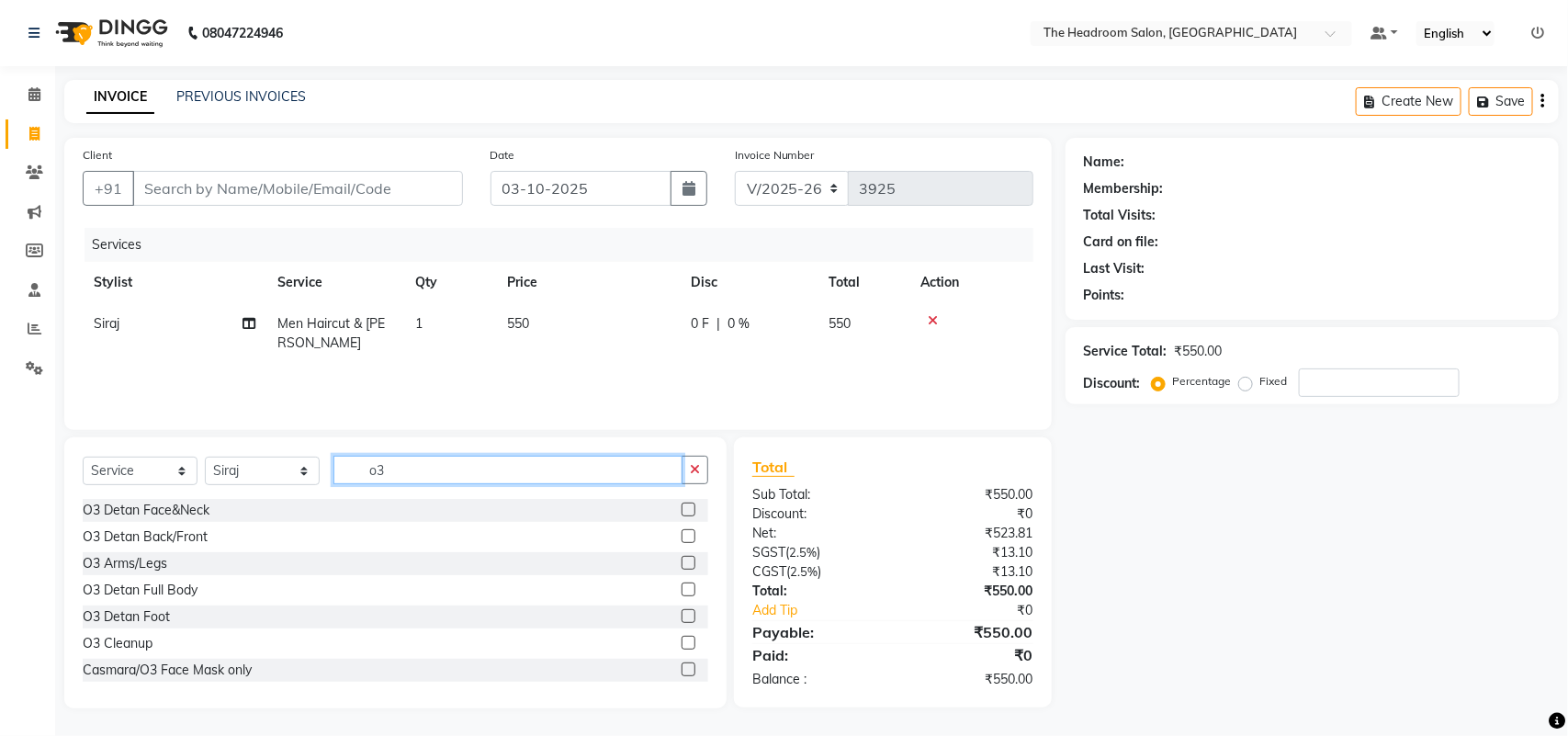
type input "o3"
click at [682, 504] on label at bounding box center [688, 509] width 14 height 14
click at [682, 505] on input "checkbox" at bounding box center [687, 510] width 12 height 12
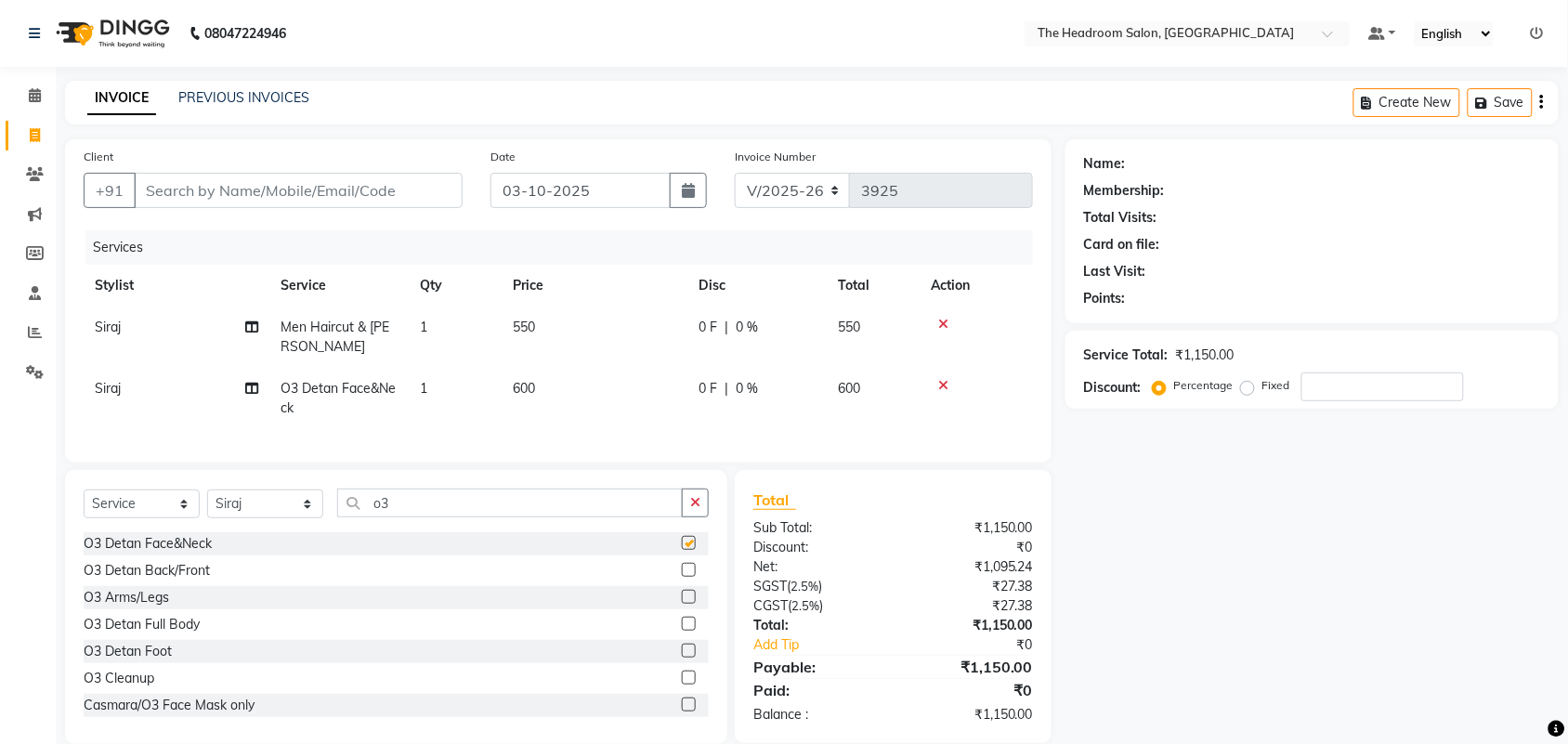
checkbox input "false"
click at [334, 196] on input "Client" at bounding box center [298, 190] width 329 height 35
type input "m"
type input "0"
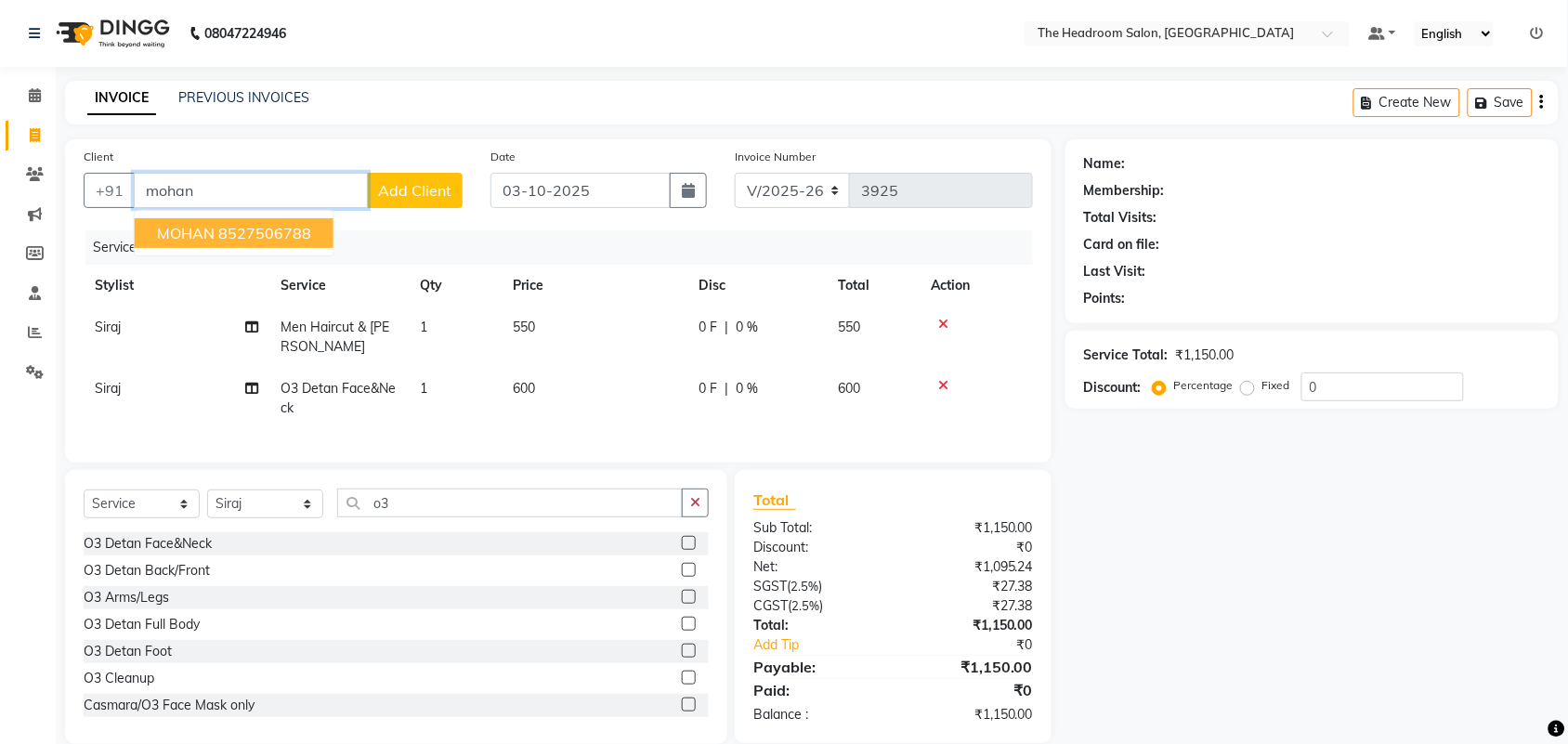
click at [252, 226] on ngb-highlight "8527506788" at bounding box center [265, 233] width 93 height 19
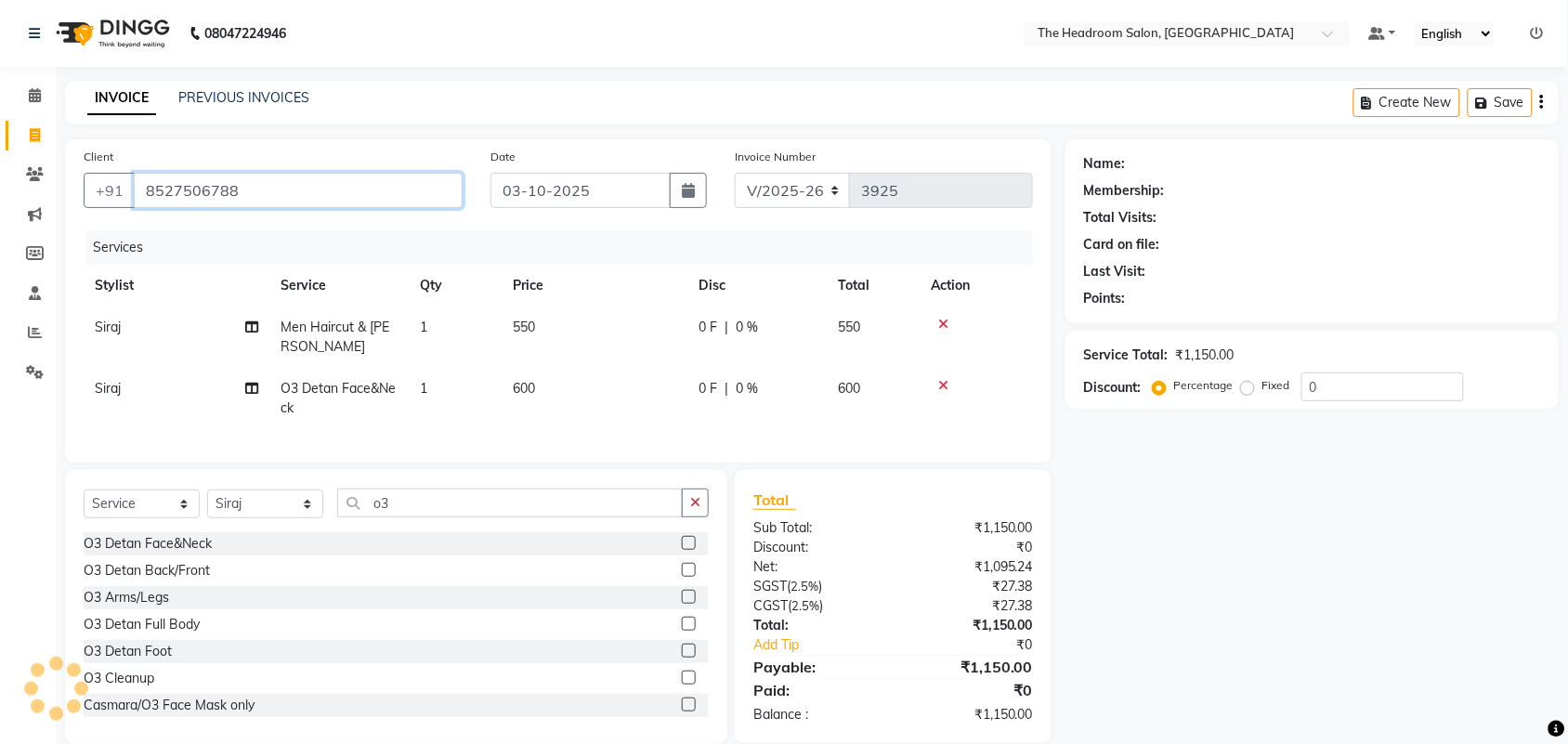
type input "8527506788"
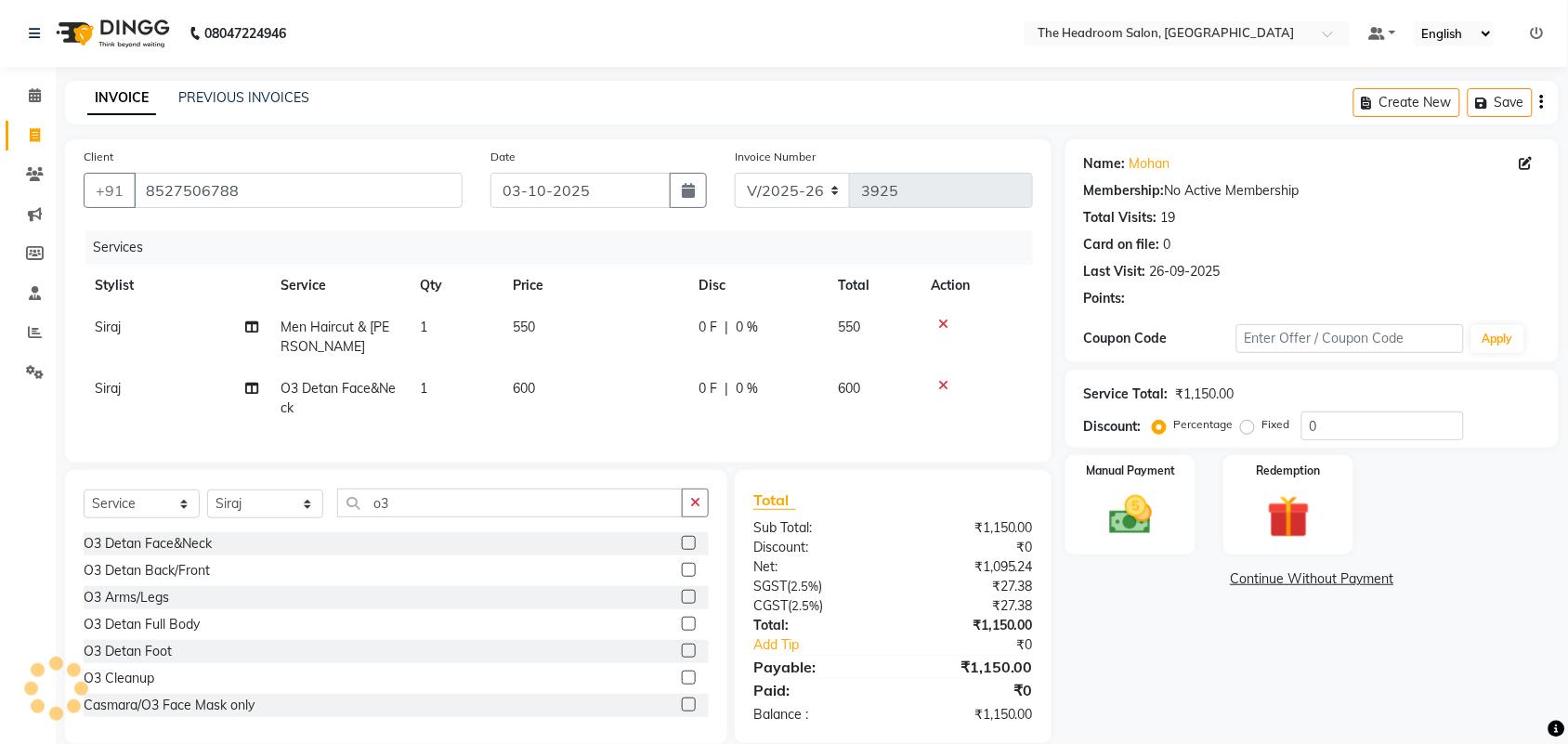
click at [1131, 303] on div "Points:" at bounding box center [1311, 298] width 456 height 20
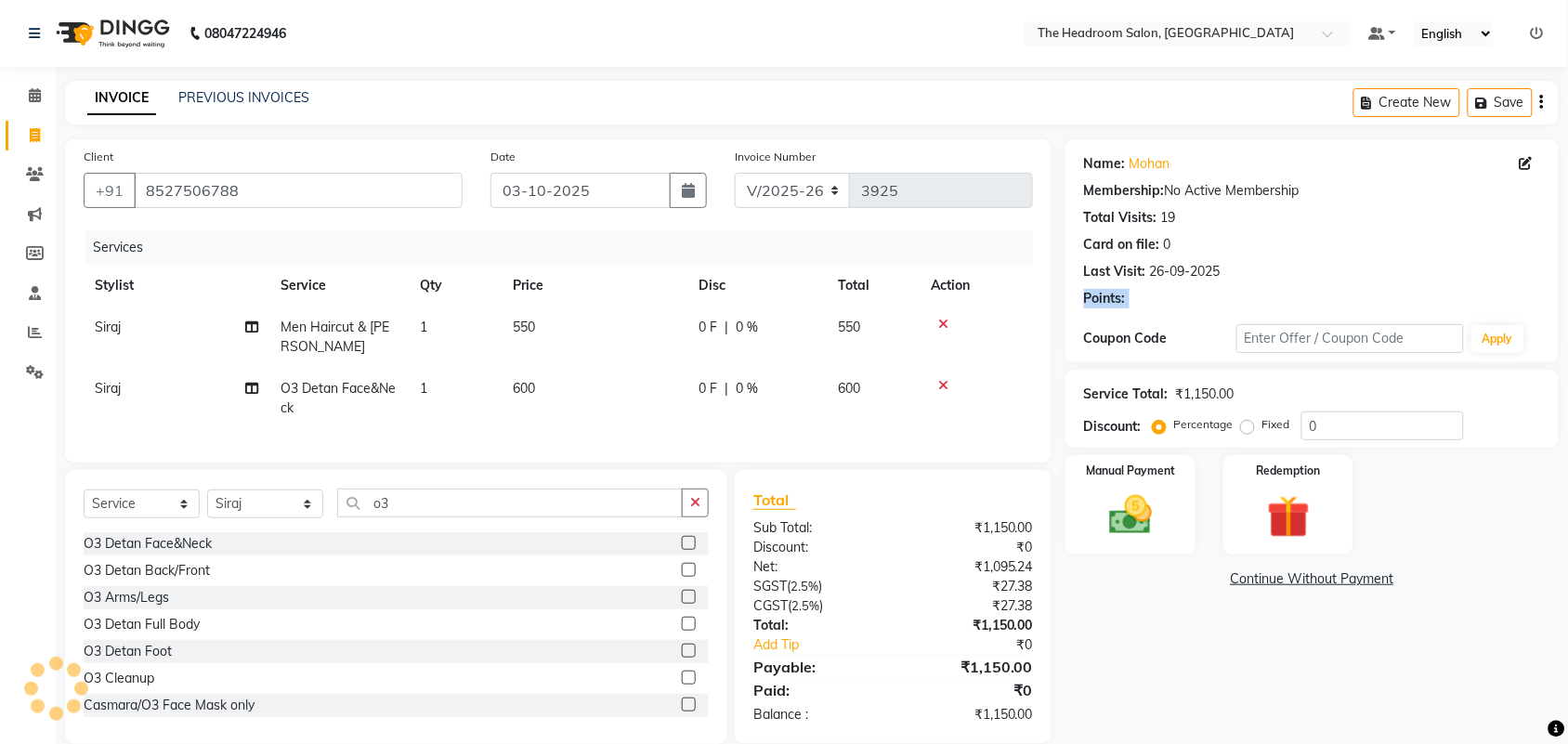
click at [1159, 302] on div "Points:" at bounding box center [1311, 298] width 456 height 20
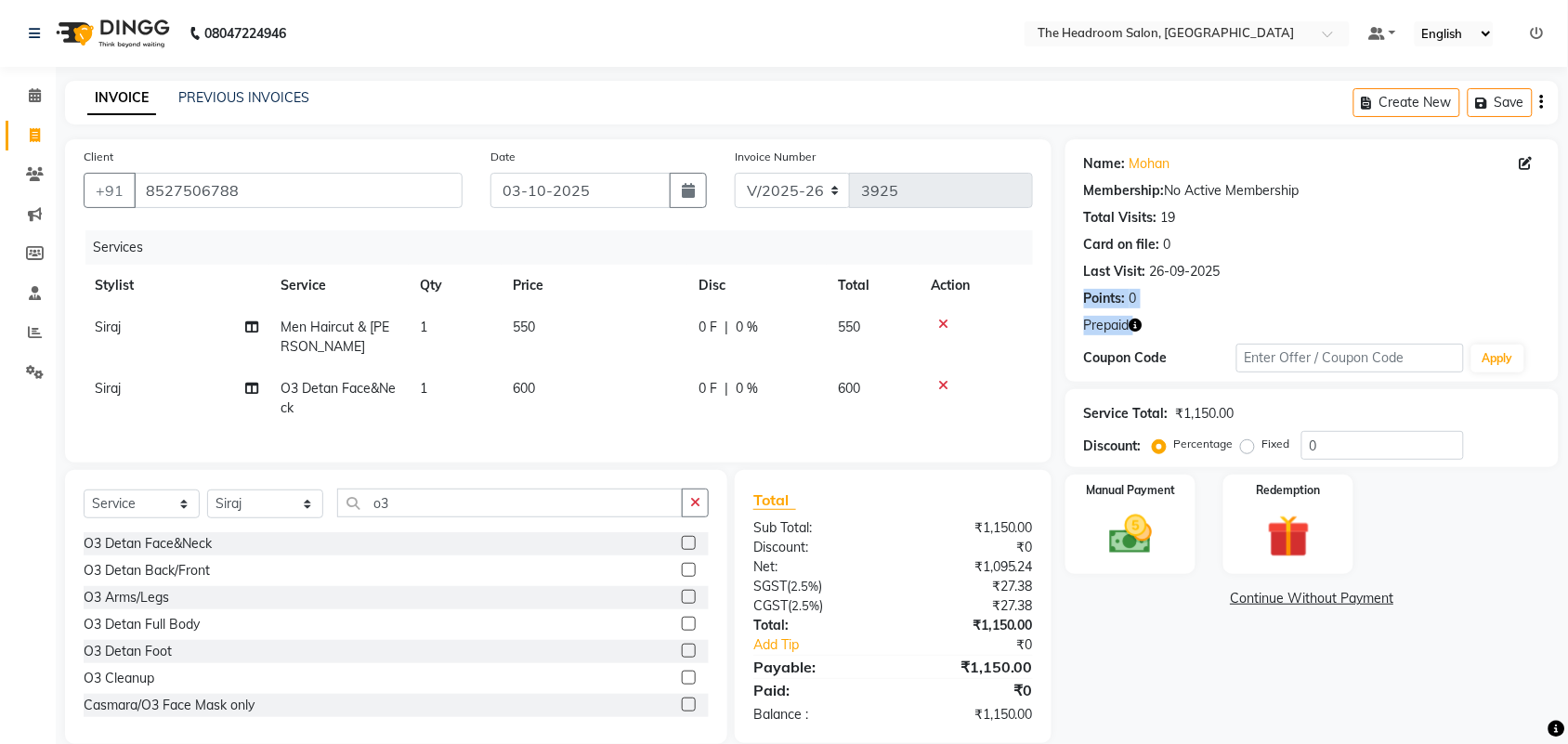
click at [1159, 302] on div "Points: 0" at bounding box center [1311, 298] width 456 height 20
click at [1139, 319] on icon "button" at bounding box center [1136, 325] width 13 height 13
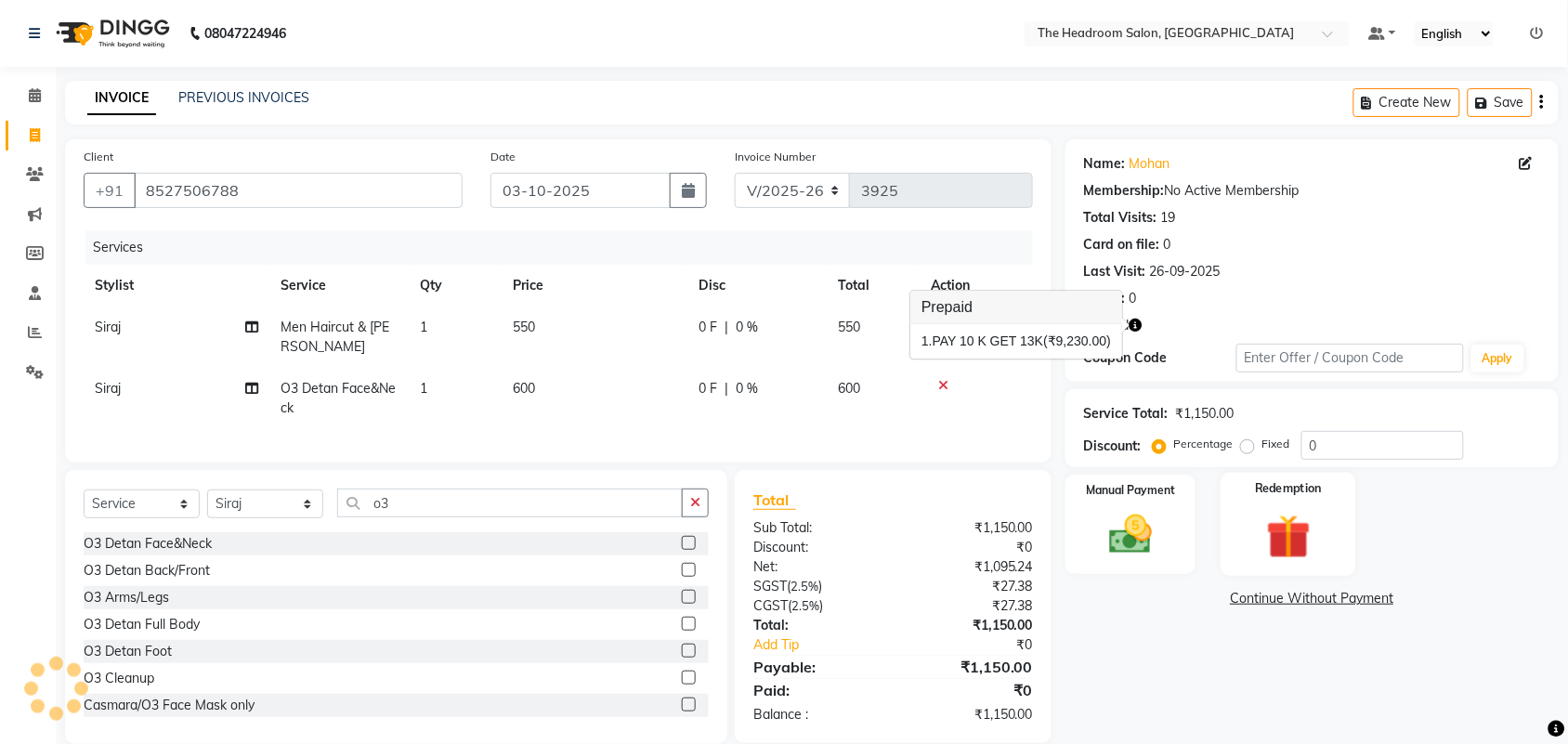
click at [1305, 523] on img at bounding box center [1288, 537] width 73 height 56
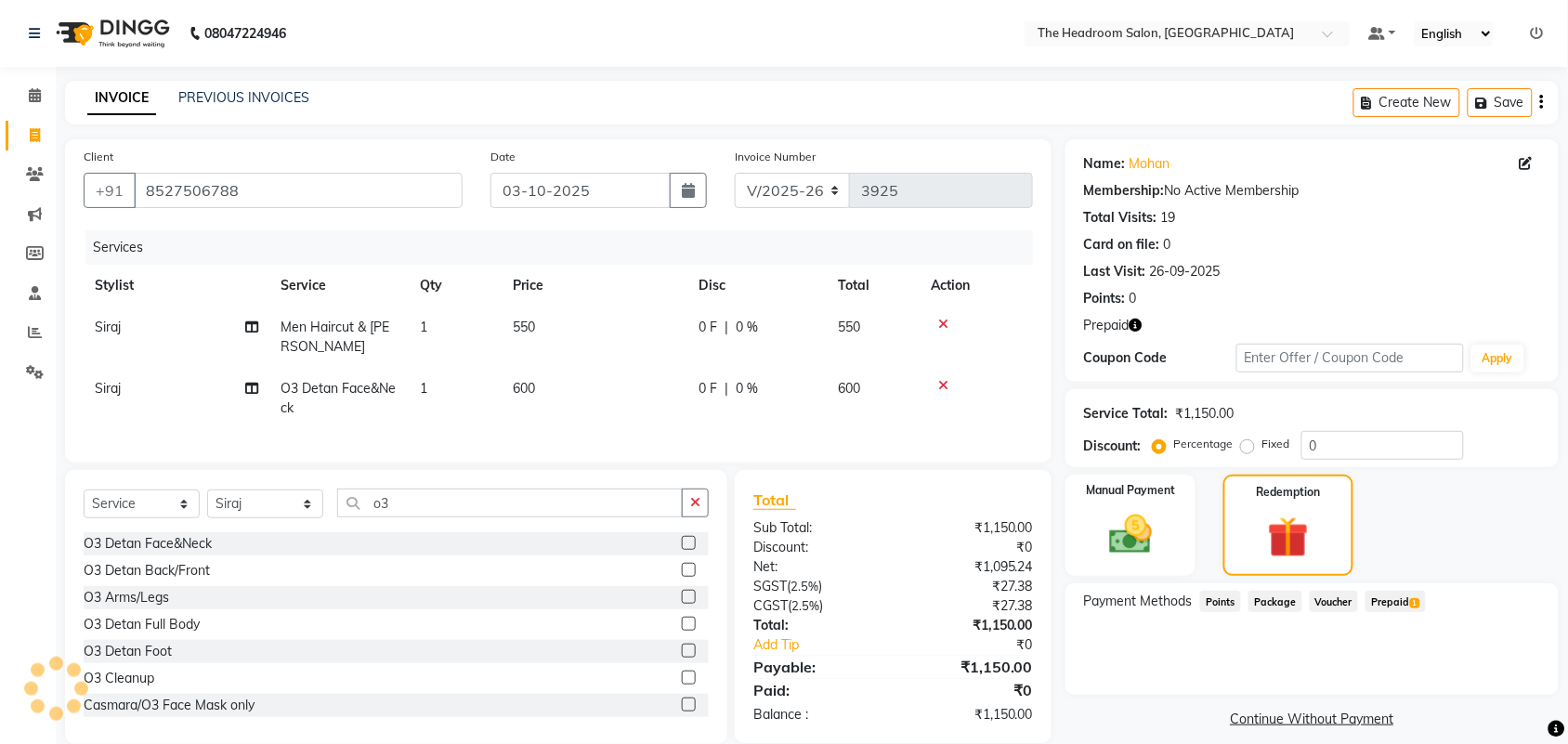
click at [1384, 596] on span "Prepaid 1" at bounding box center [1395, 600] width 61 height 21
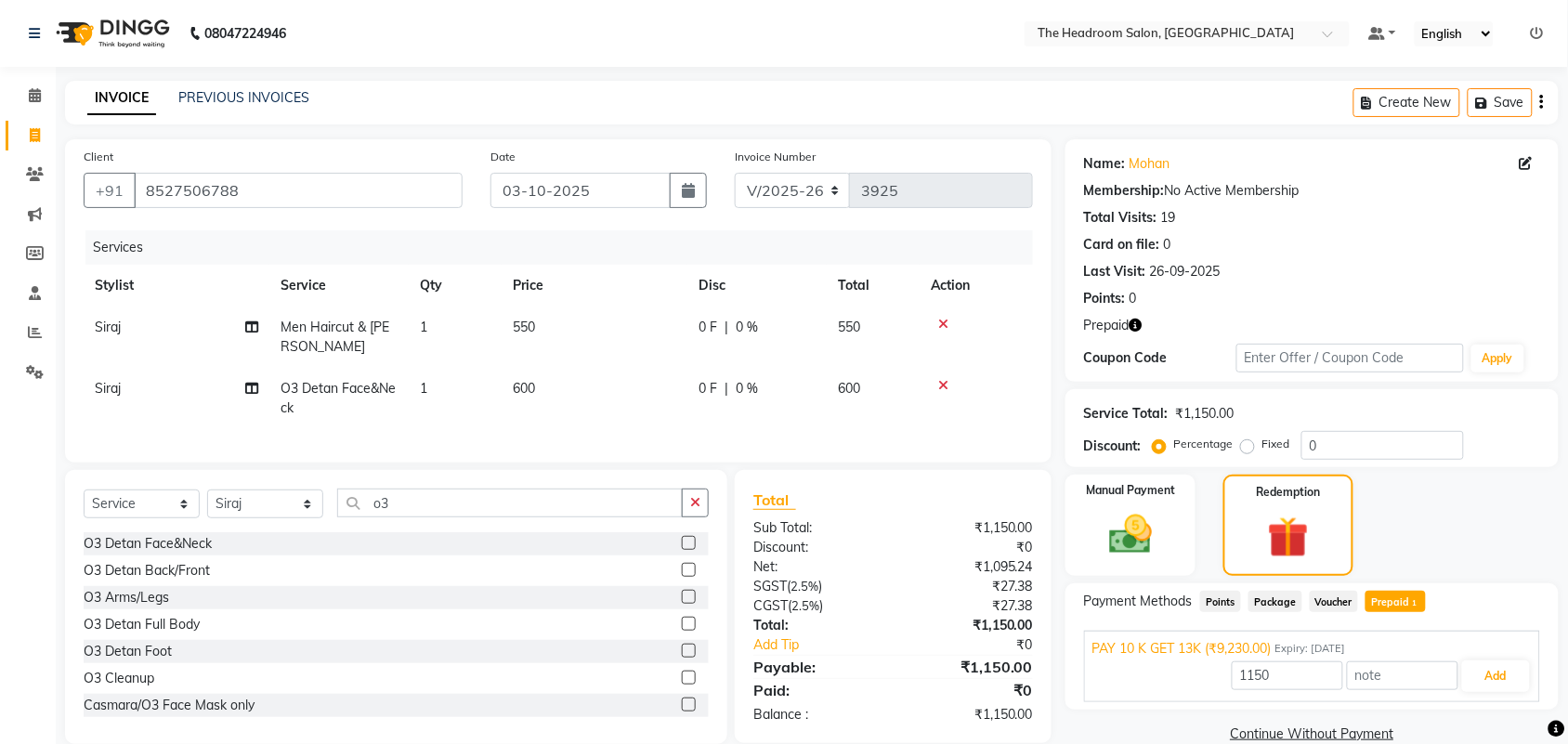
scroll to position [45, 0]
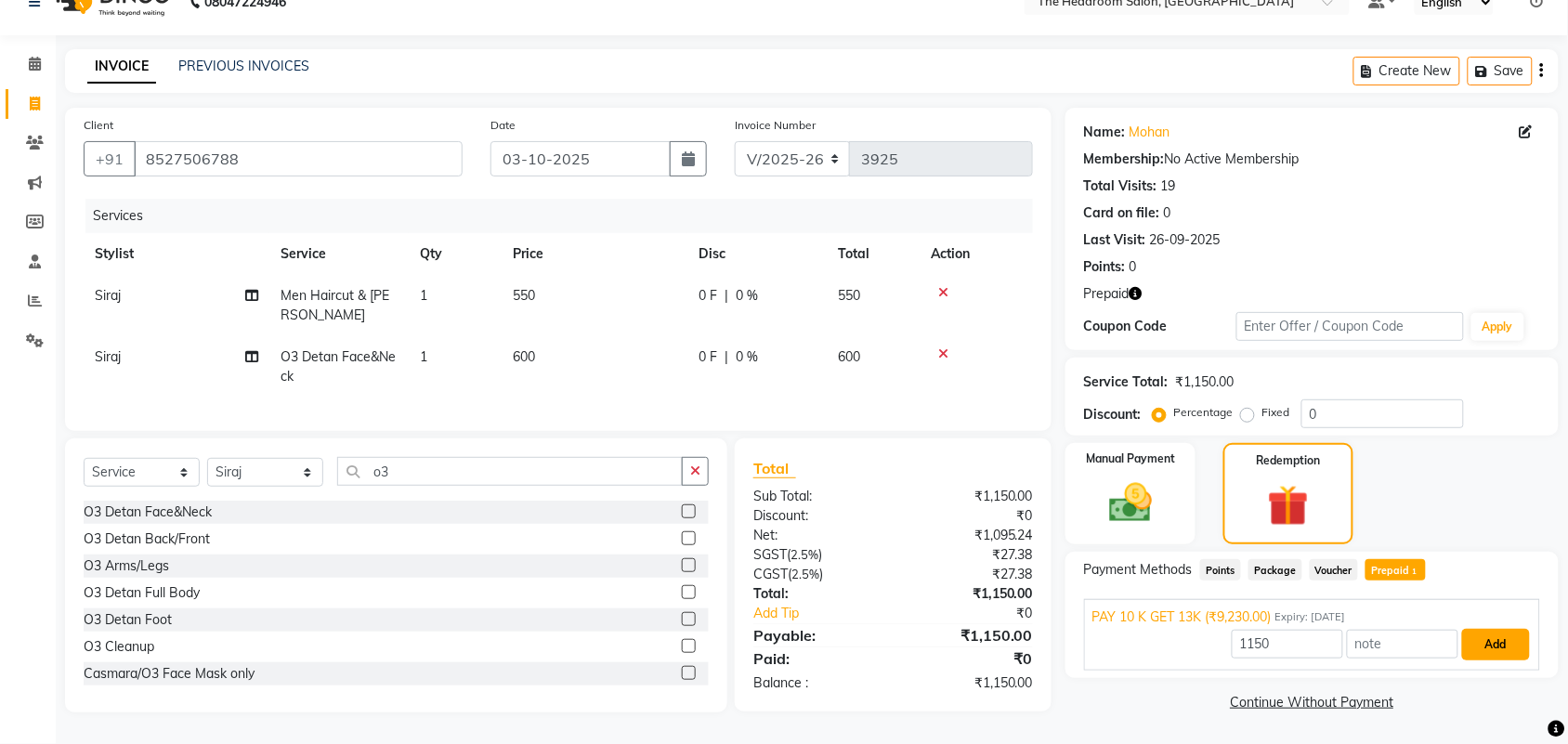
click at [1493, 639] on button "Add" at bounding box center [1495, 644] width 68 height 32
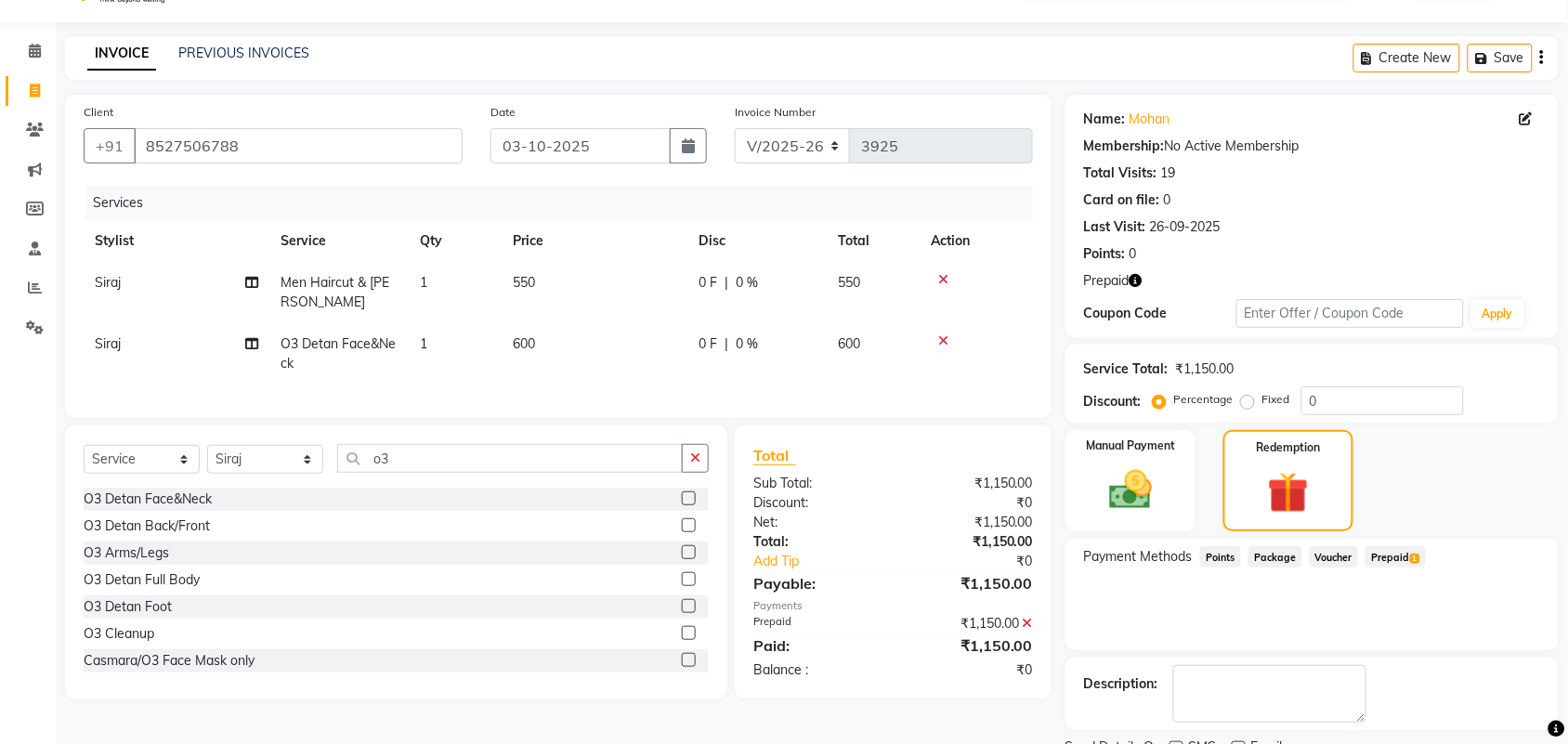
scroll to position [121, 0]
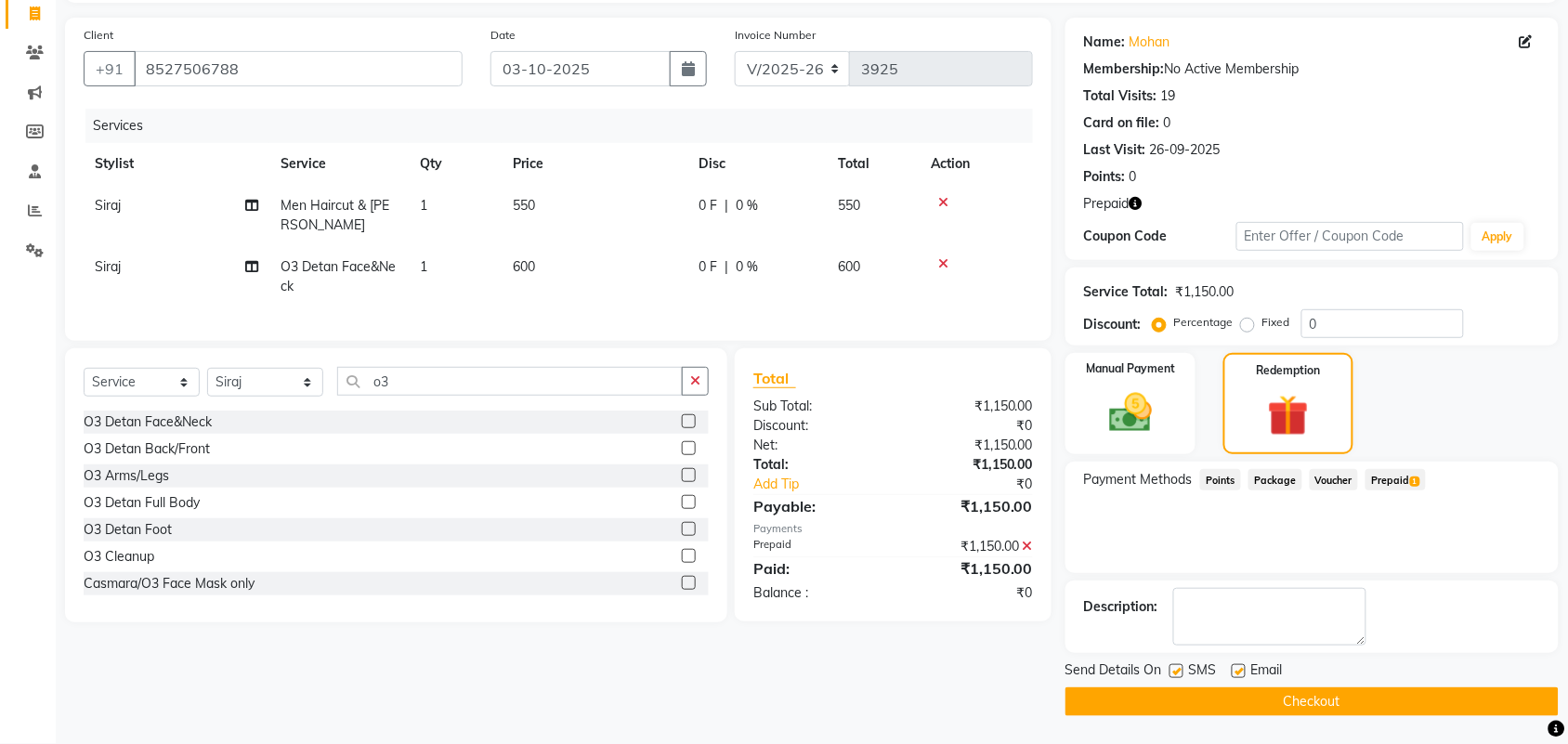
click at [1272, 695] on button "Checkout" at bounding box center [1311, 701] width 493 height 29
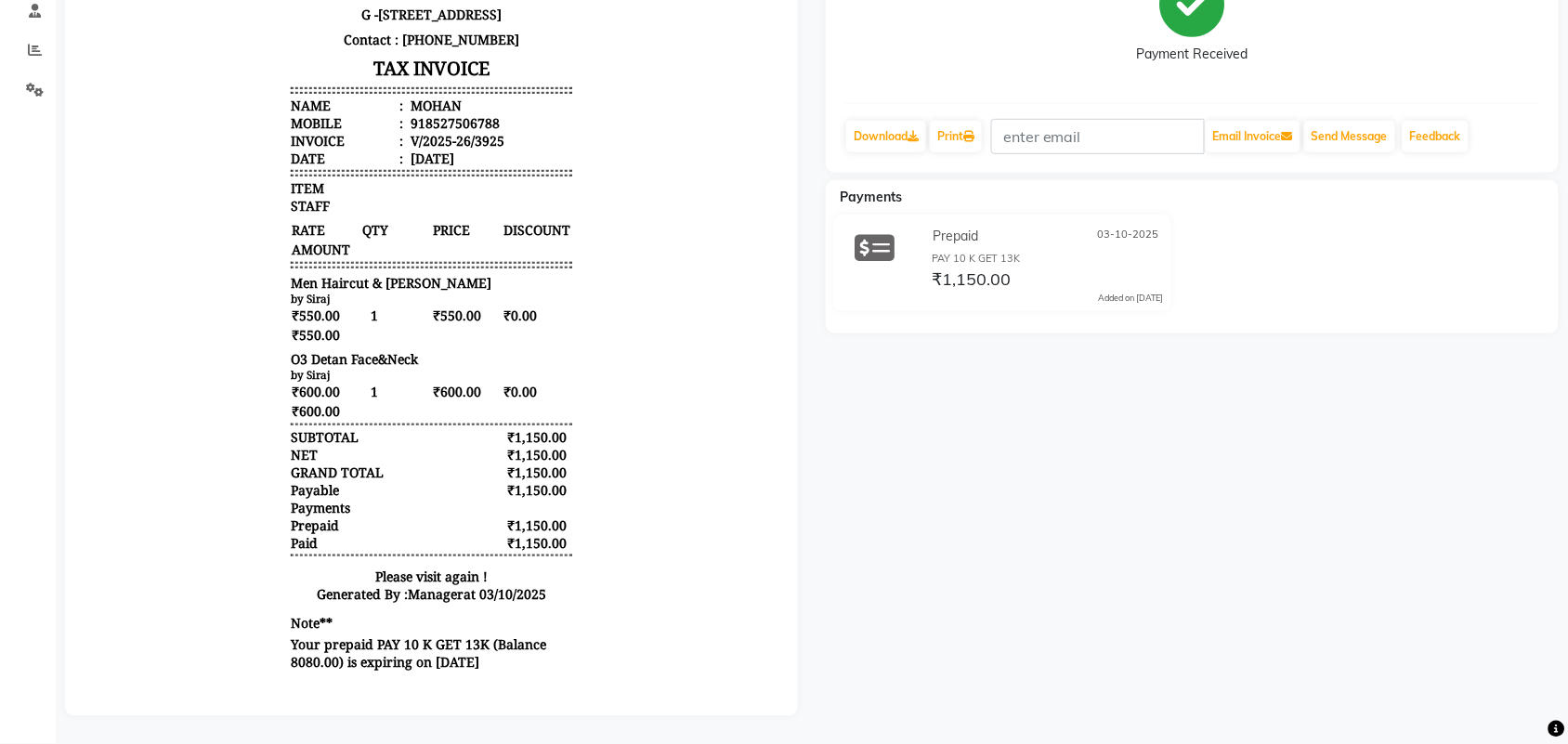
scroll to position [15, 0]
click at [733, 464] on body "The Headroom Salon [STREET_ADDRESS] Contact : [PHONE_NUMBER] TAX INVOICE Name :…" at bounding box center [431, 289] width 681 height 785
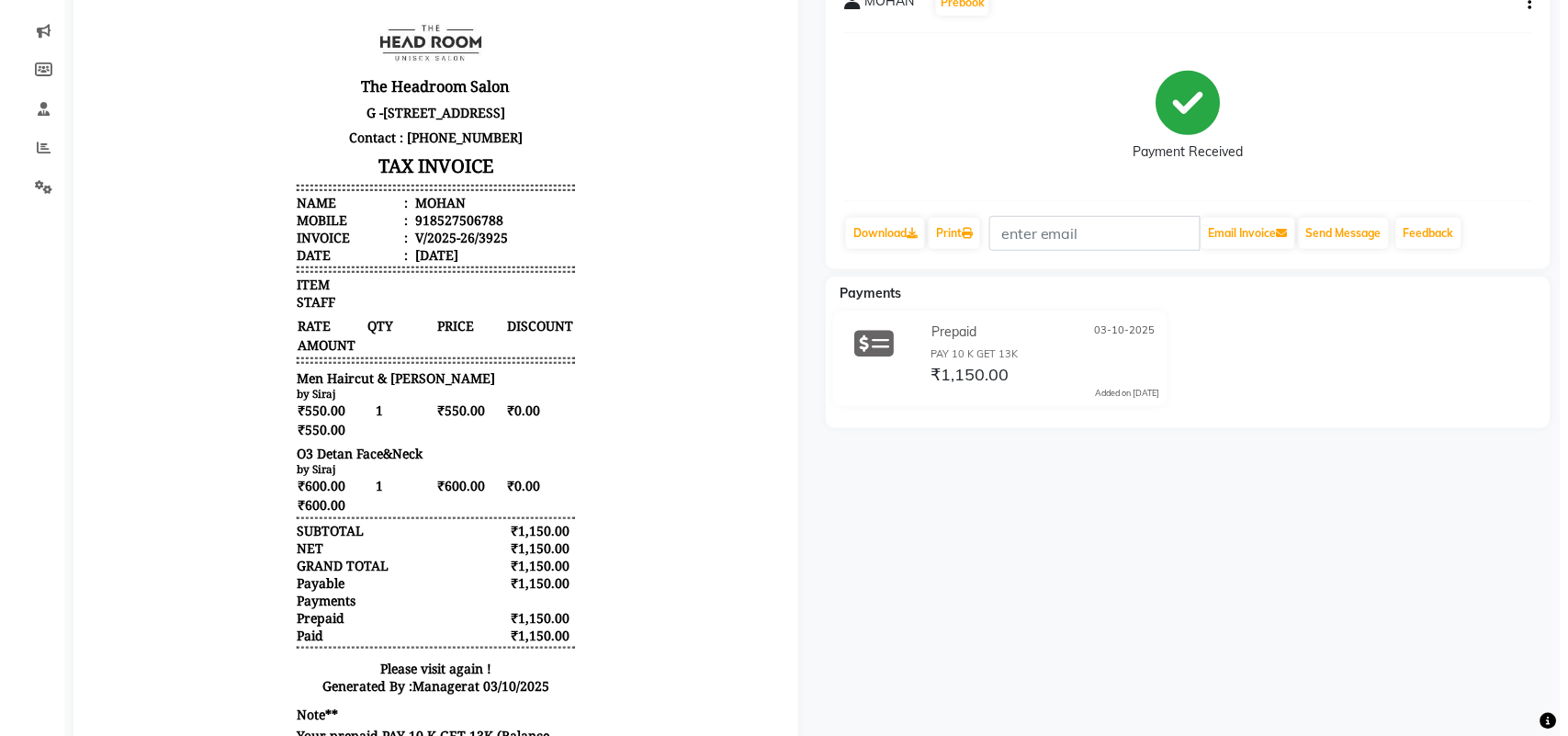
scroll to position [0, 0]
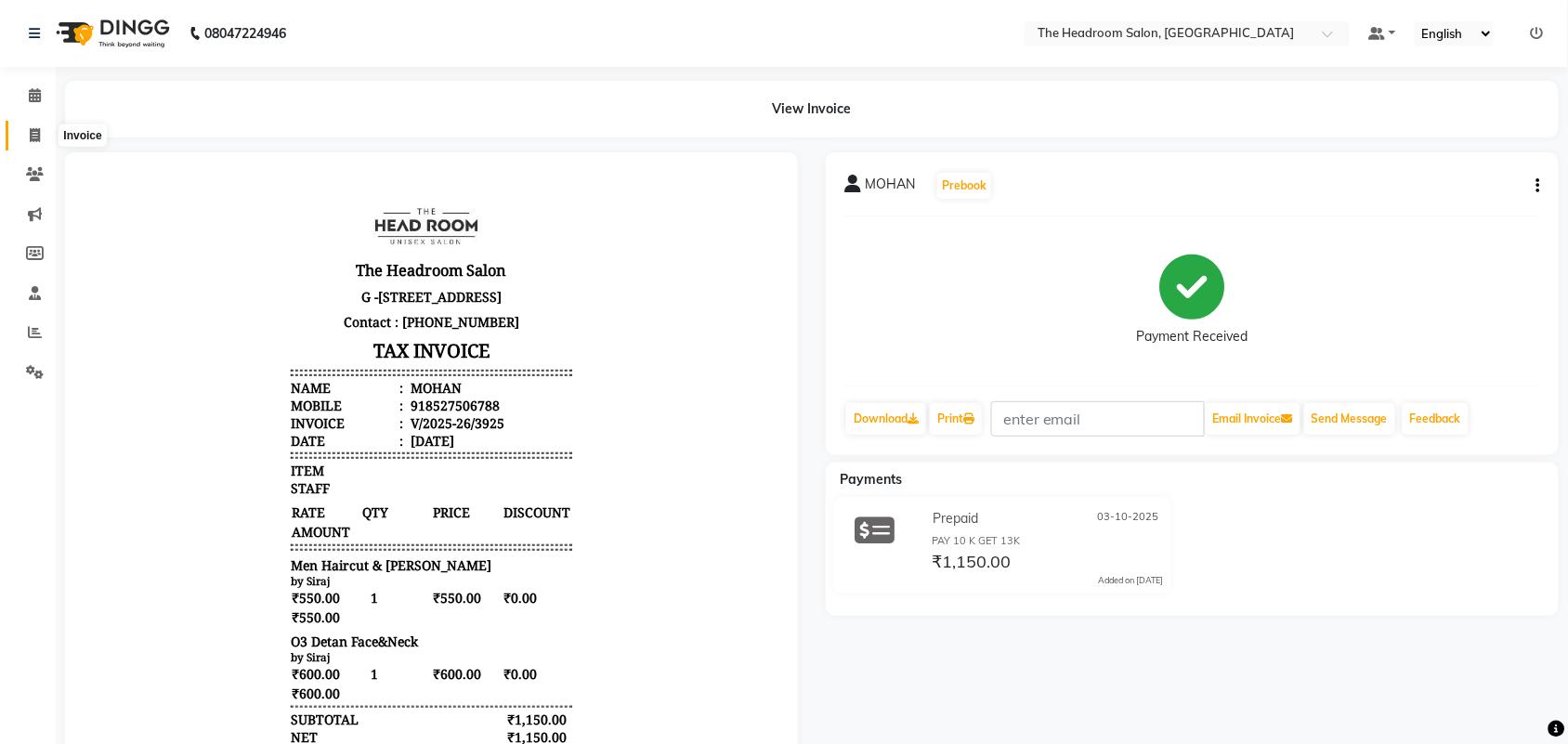
click at [39, 128] on icon at bounding box center [35, 134] width 10 height 14
select select "service"
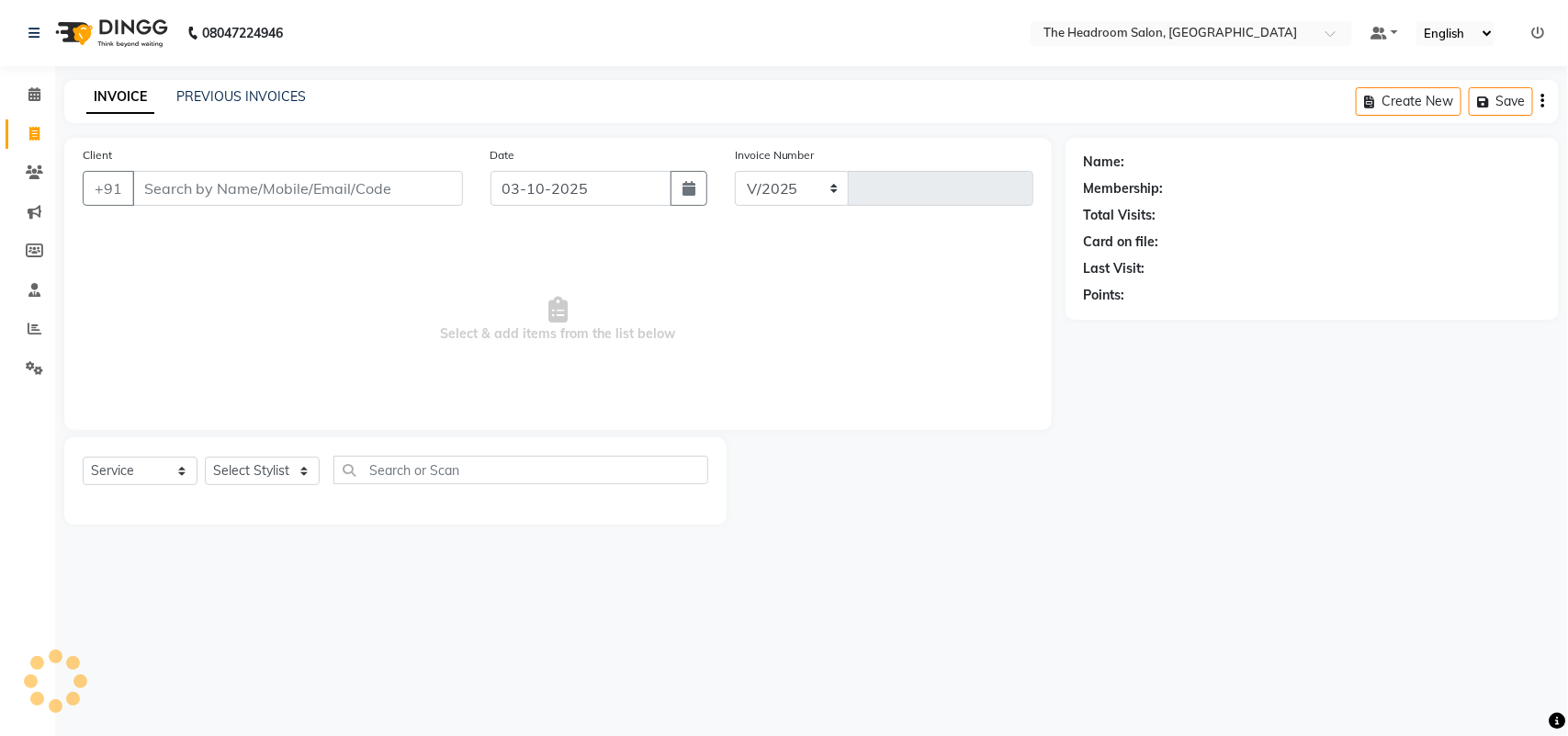
select select "6933"
type input "3926"
click at [271, 478] on select "Select Stylist" at bounding box center [262, 470] width 114 height 29
click at [271, 476] on select "Select Stylist" at bounding box center [262, 470] width 114 height 29
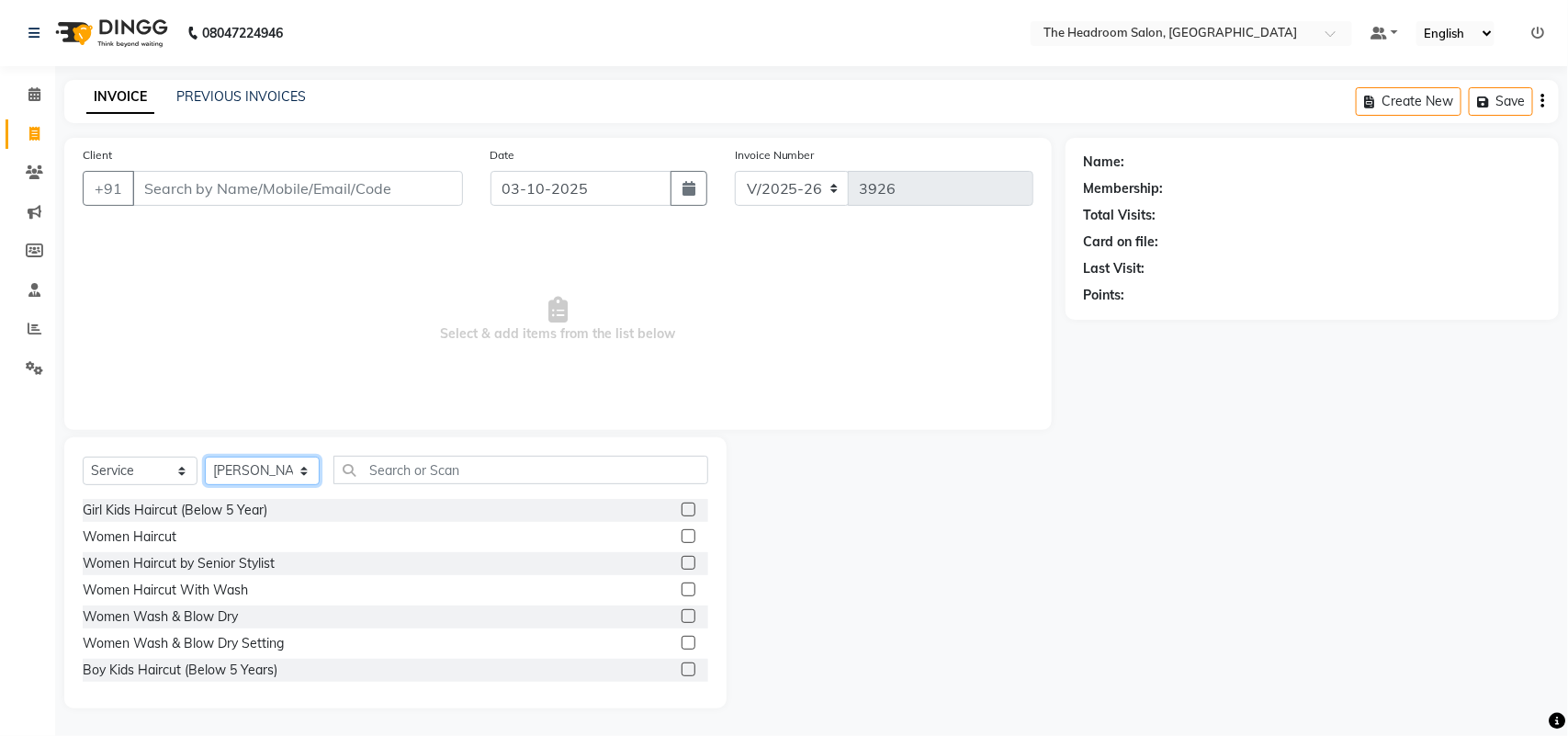
click at [244, 470] on select "Select Stylist [PERSON_NAME] Deepak [PERSON_NAME] [PERSON_NAME] Manager [PERSON…" at bounding box center [262, 470] width 114 height 29
select select "58235"
click at [205, 457] on select "Select Stylist [PERSON_NAME] Deepak [PERSON_NAME] [PERSON_NAME] Manager [PERSON…" at bounding box center [262, 470] width 114 height 29
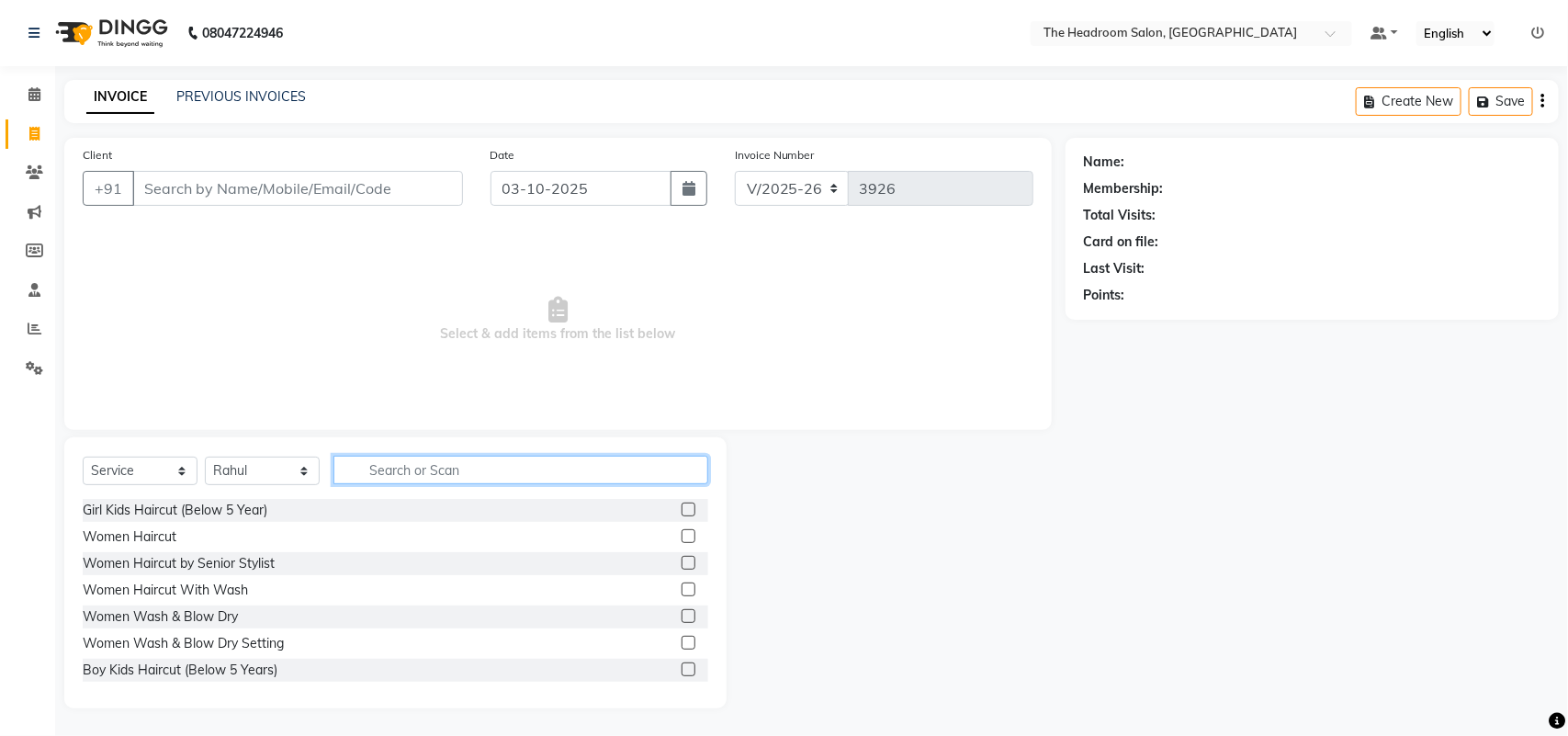
click at [387, 475] on input "text" at bounding box center [520, 469] width 374 height 29
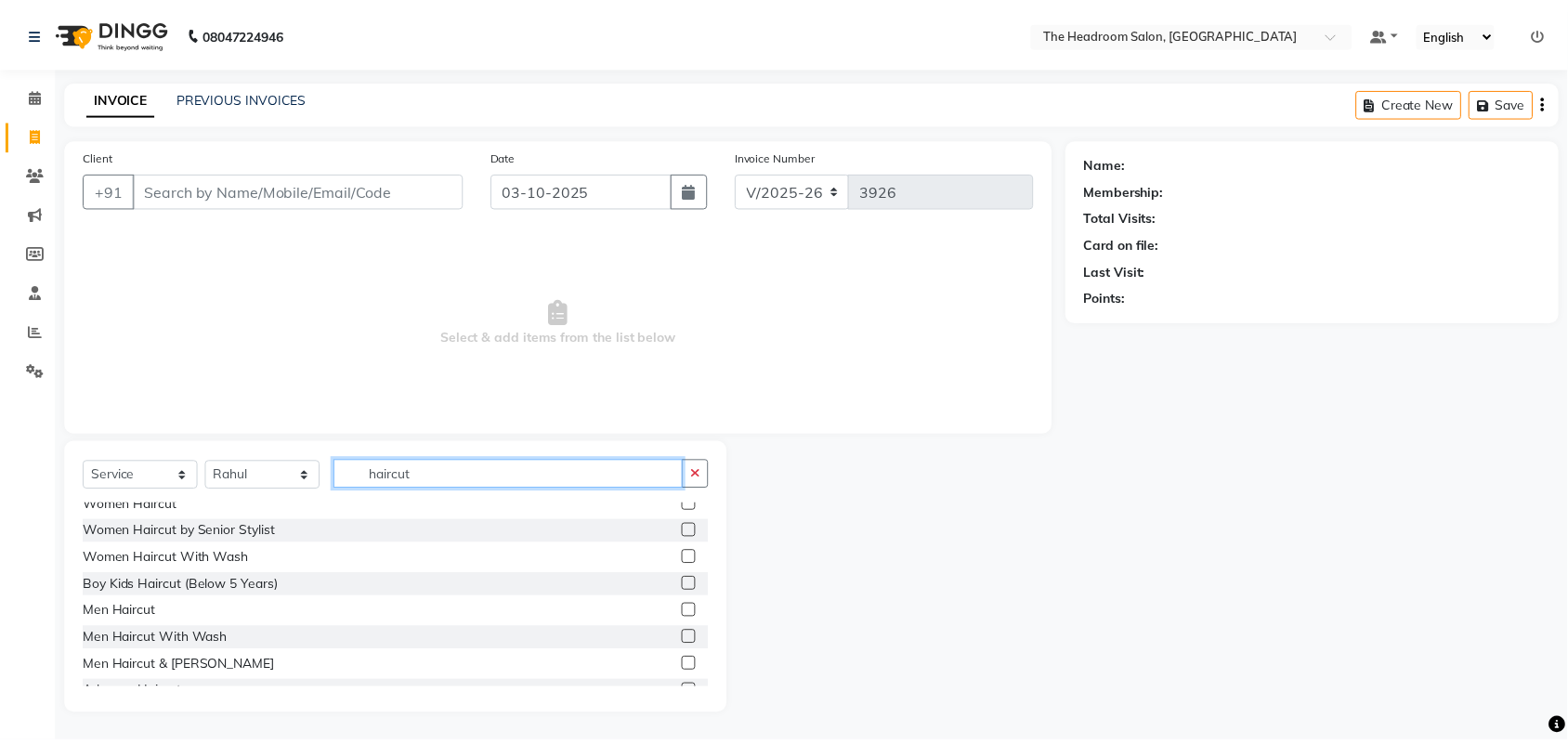
scroll to position [57, 0]
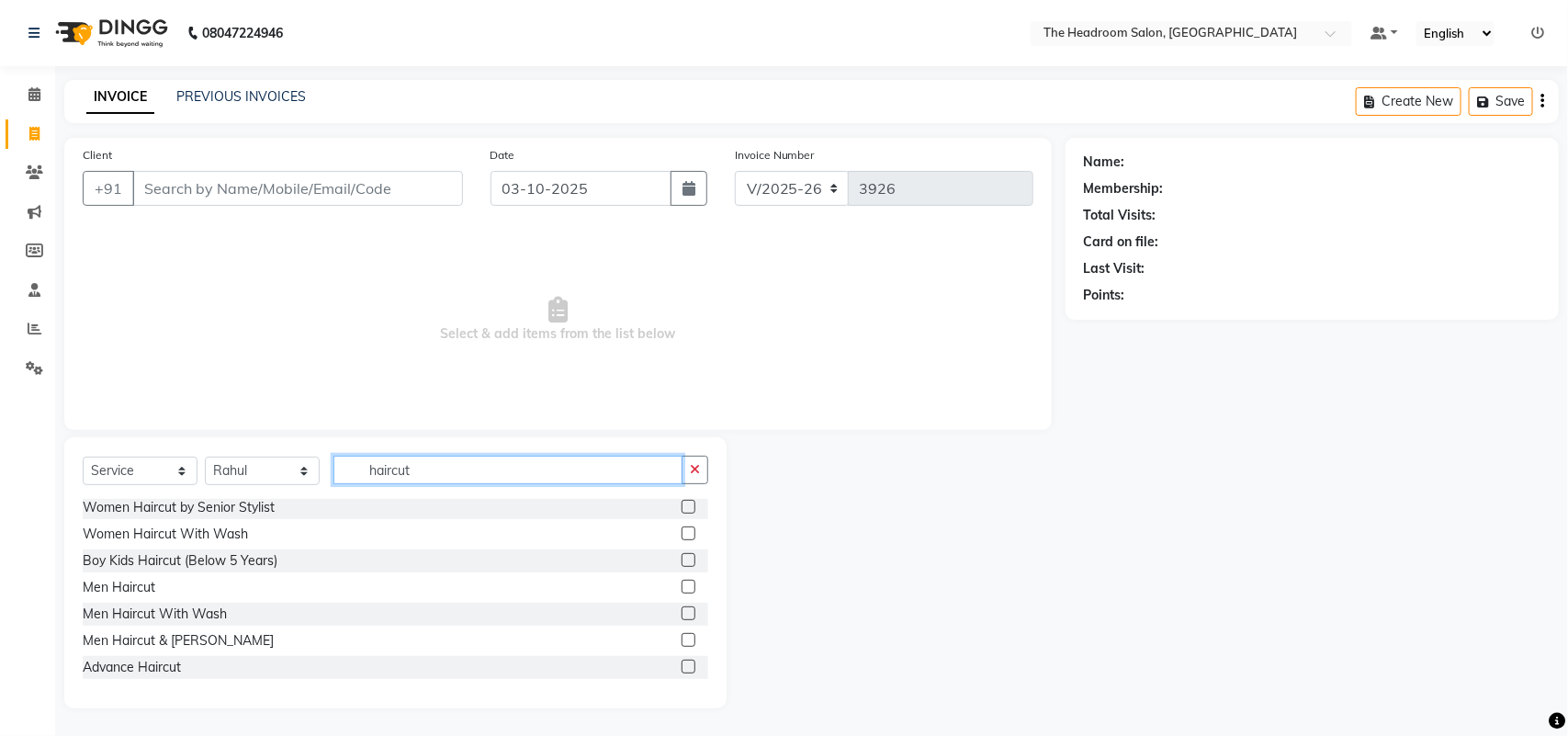
type input "haircut"
click at [682, 639] on label at bounding box center [688, 639] width 14 height 14
click at [682, 639] on input "checkbox" at bounding box center [687, 640] width 12 height 12
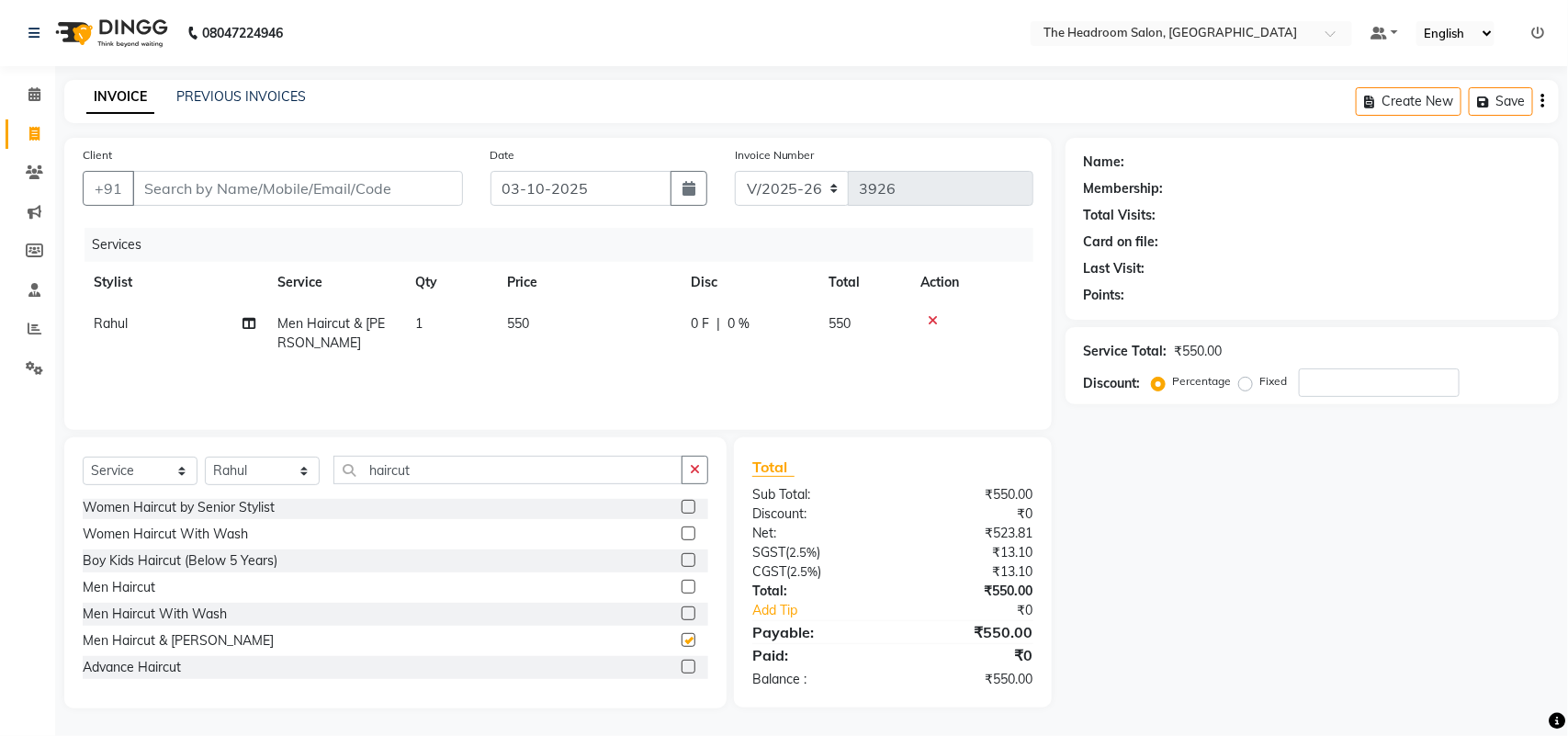
checkbox input "false"
click at [291, 476] on select "Select Stylist [PERSON_NAME] Deepak [PERSON_NAME] [PERSON_NAME] Manager [PERSON…" at bounding box center [262, 470] width 114 height 29
select select "58237"
click at [205, 457] on select "Select Stylist [PERSON_NAME] Deepak [PERSON_NAME] [PERSON_NAME] Manager [PERSON…" at bounding box center [262, 470] width 114 height 29
click at [682, 638] on label at bounding box center [688, 639] width 14 height 14
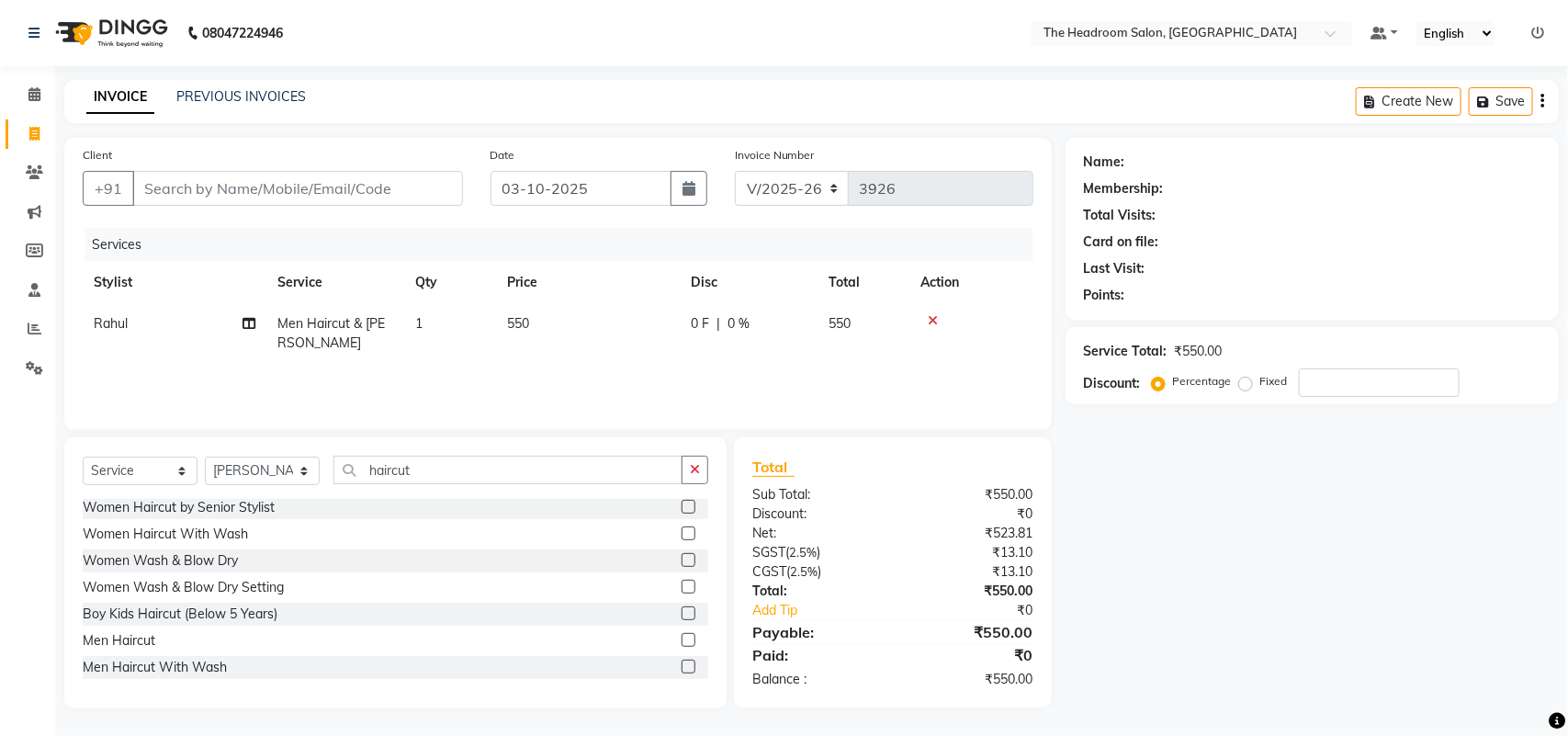
click at [682, 638] on input "checkbox" at bounding box center [687, 640] width 12 height 12
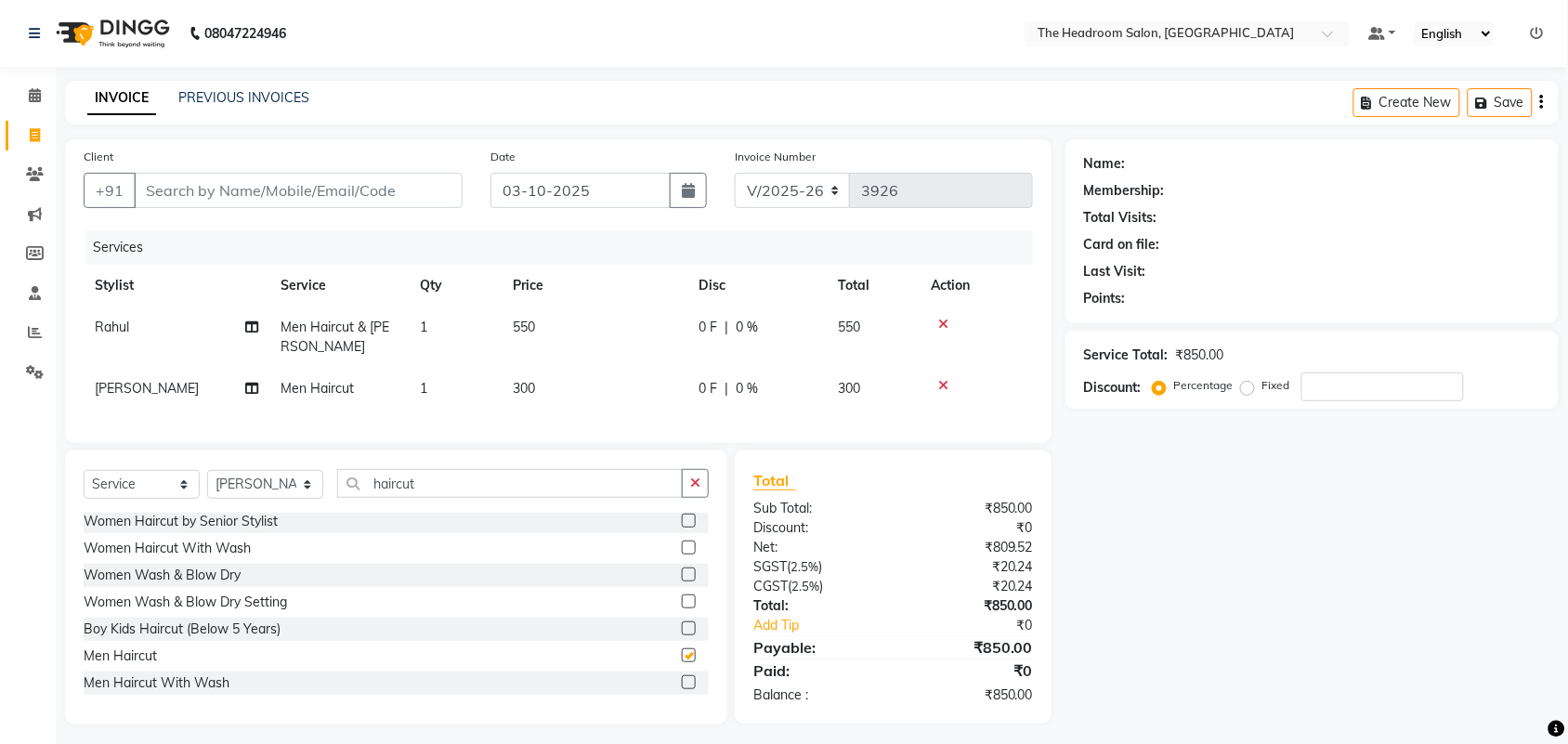
checkbox input "false"
click at [291, 499] on select "Select Stylist [PERSON_NAME] Deepak [PERSON_NAME] [PERSON_NAME] Manager [PERSON…" at bounding box center [265, 484] width 116 height 29
select select "92208"
click at [207, 487] on select "Select Stylist [PERSON_NAME] Deepak [PERSON_NAME] [PERSON_NAME] Manager [PERSON…" at bounding box center [265, 484] width 116 height 29
drag, startPoint x: 360, startPoint y: 499, endPoint x: 303, endPoint y: 461, distance: 68.5
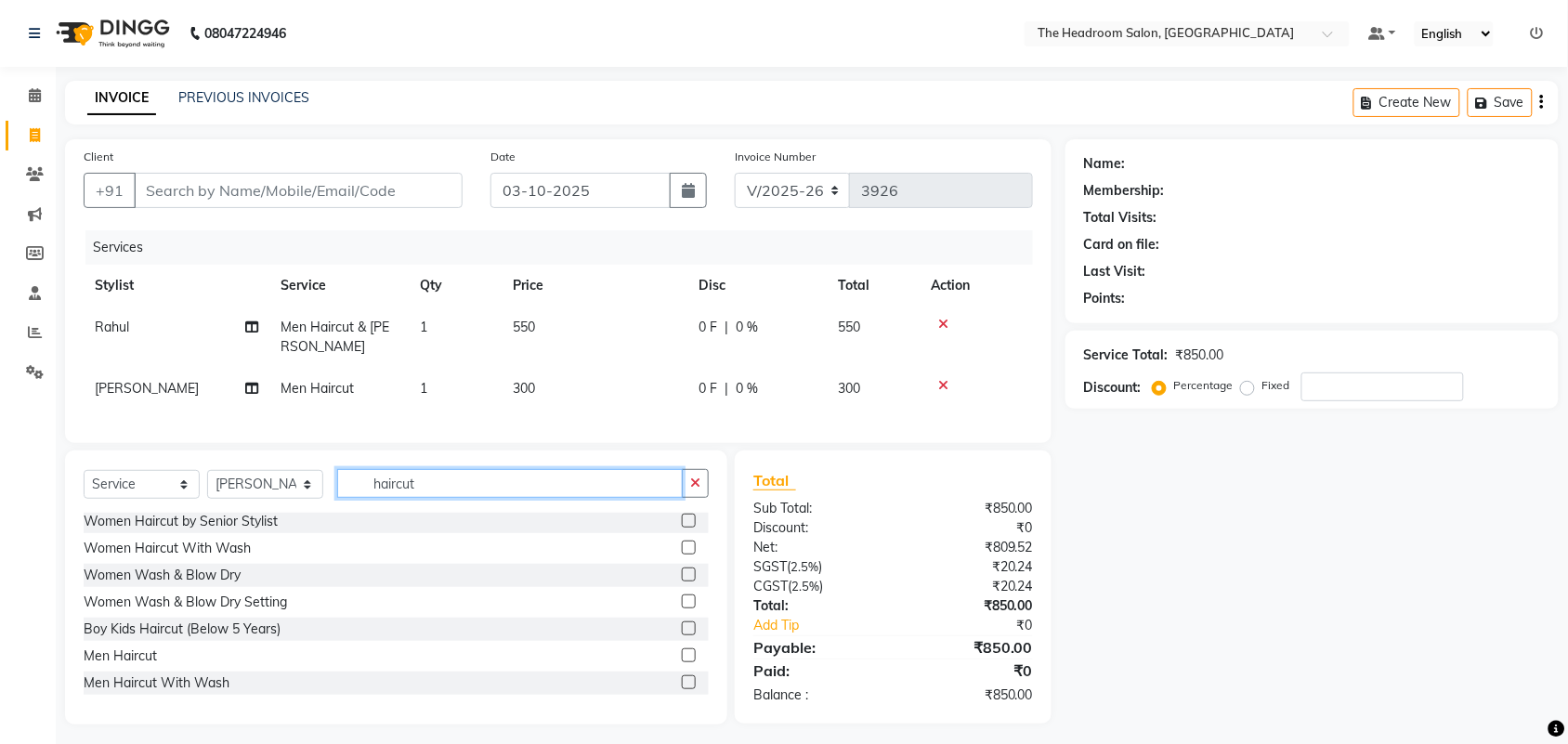
click at [323, 484] on div "Select Service Product Membership Package Voucher Prepaid Gift Card Select Styl…" at bounding box center [396, 587] width 662 height 274
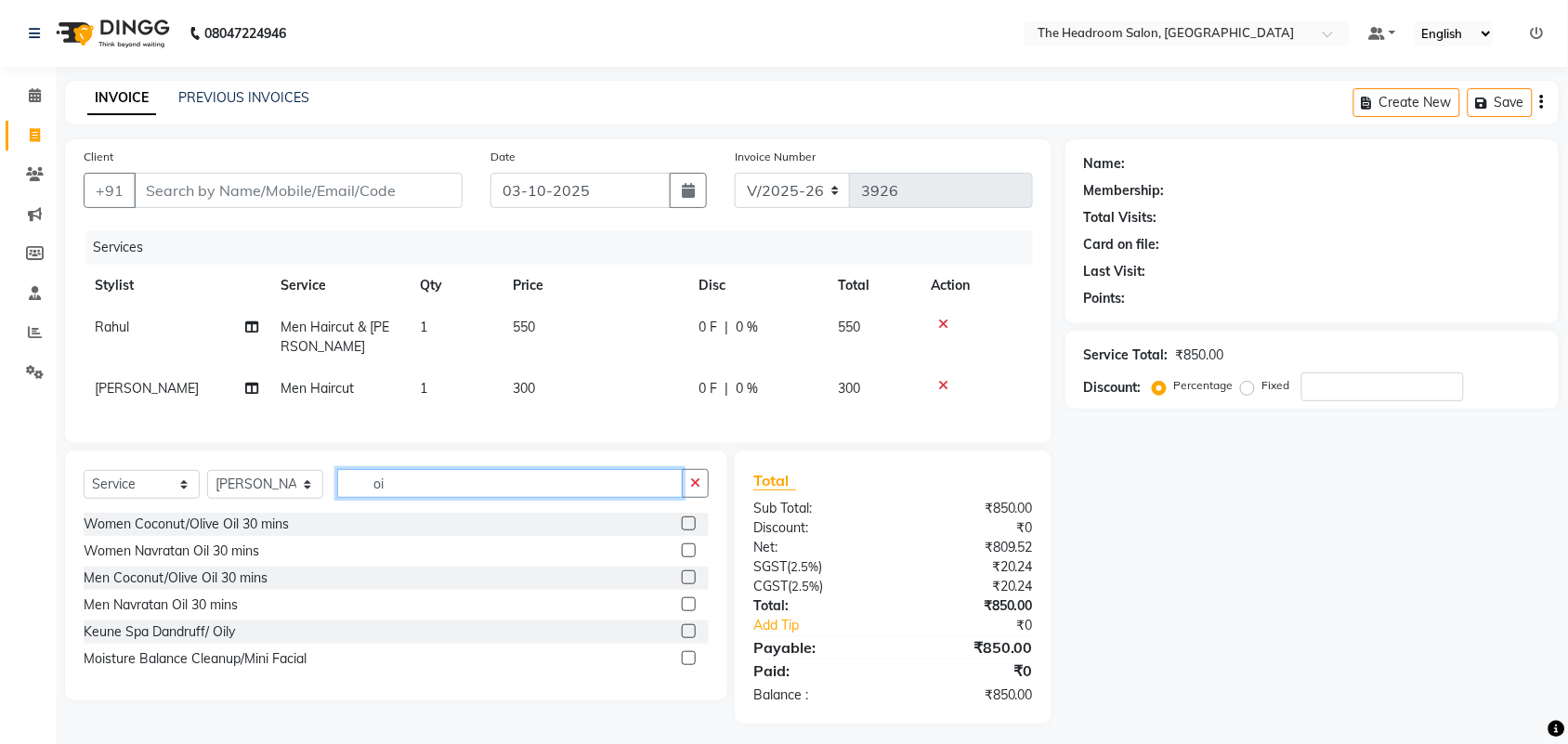
scroll to position [0, 0]
type input "oil"
click at [687, 584] on label at bounding box center [688, 576] width 14 height 14
click at [687, 584] on input "checkbox" at bounding box center [687, 577] width 12 height 12
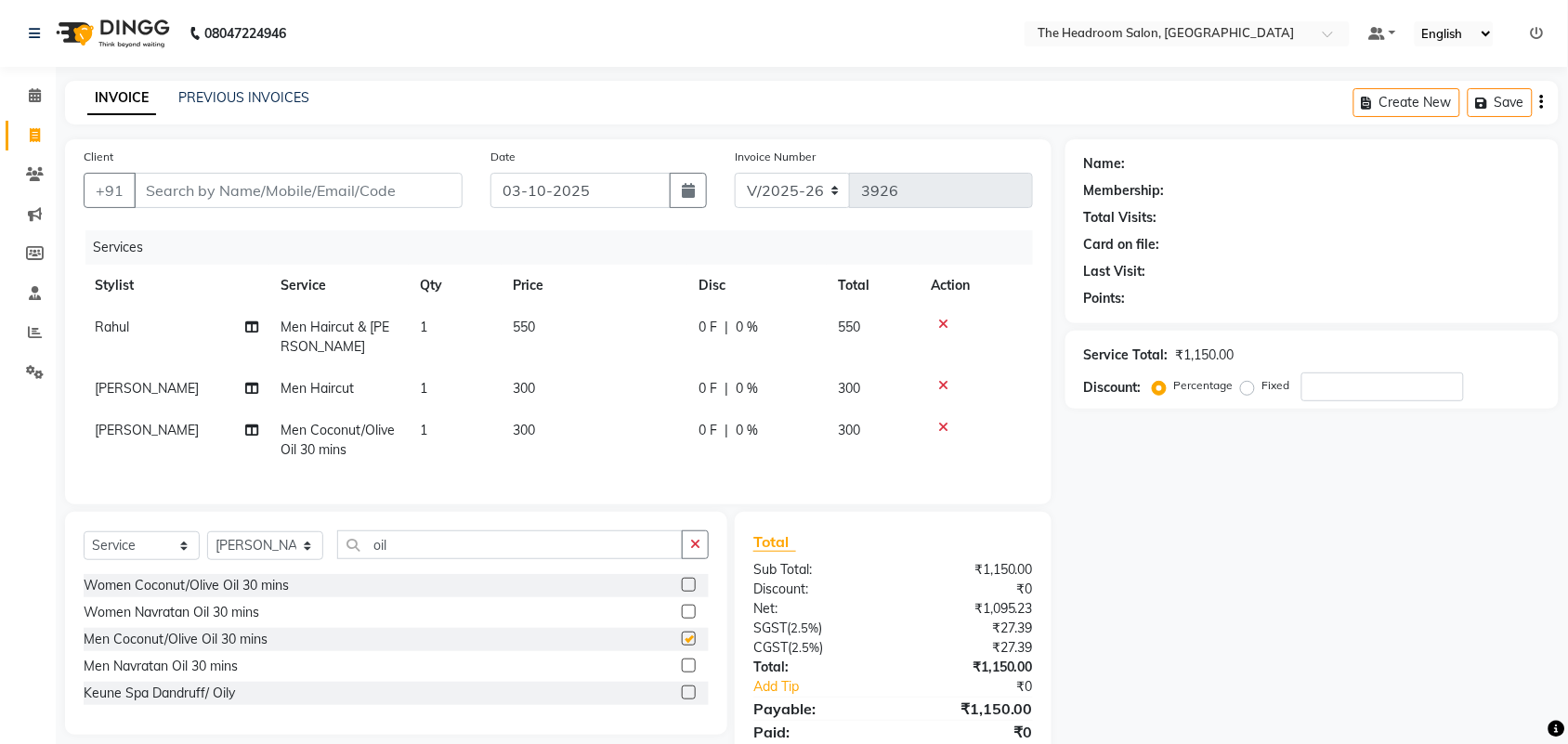
checkbox input "false"
click at [260, 559] on select "Select Stylist [PERSON_NAME] Deepak [PERSON_NAME] [PERSON_NAME] Manager [PERSON…" at bounding box center [265, 545] width 116 height 29
select select "79453"
click at [207, 548] on select "Select Stylist [PERSON_NAME] Deepak [PERSON_NAME] [PERSON_NAME] Manager [PERSON…" at bounding box center [265, 545] width 116 height 29
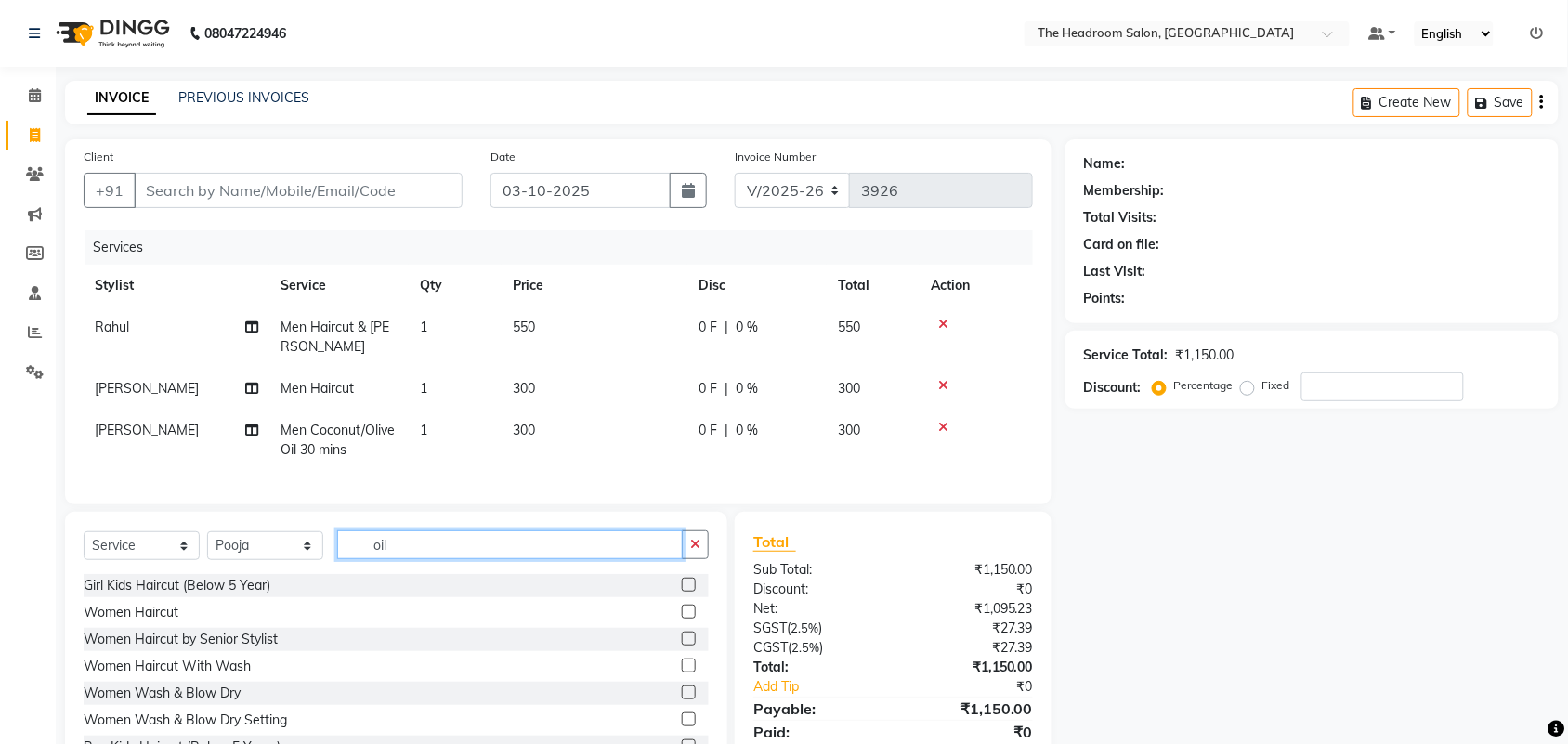
drag, startPoint x: 386, startPoint y: 559, endPoint x: 327, endPoint y: 530, distance: 65.7
click at [332, 539] on div "Select Service Product Membership Package Voucher Prepaid Gift Card Select Styl…" at bounding box center [396, 649] width 662 height 274
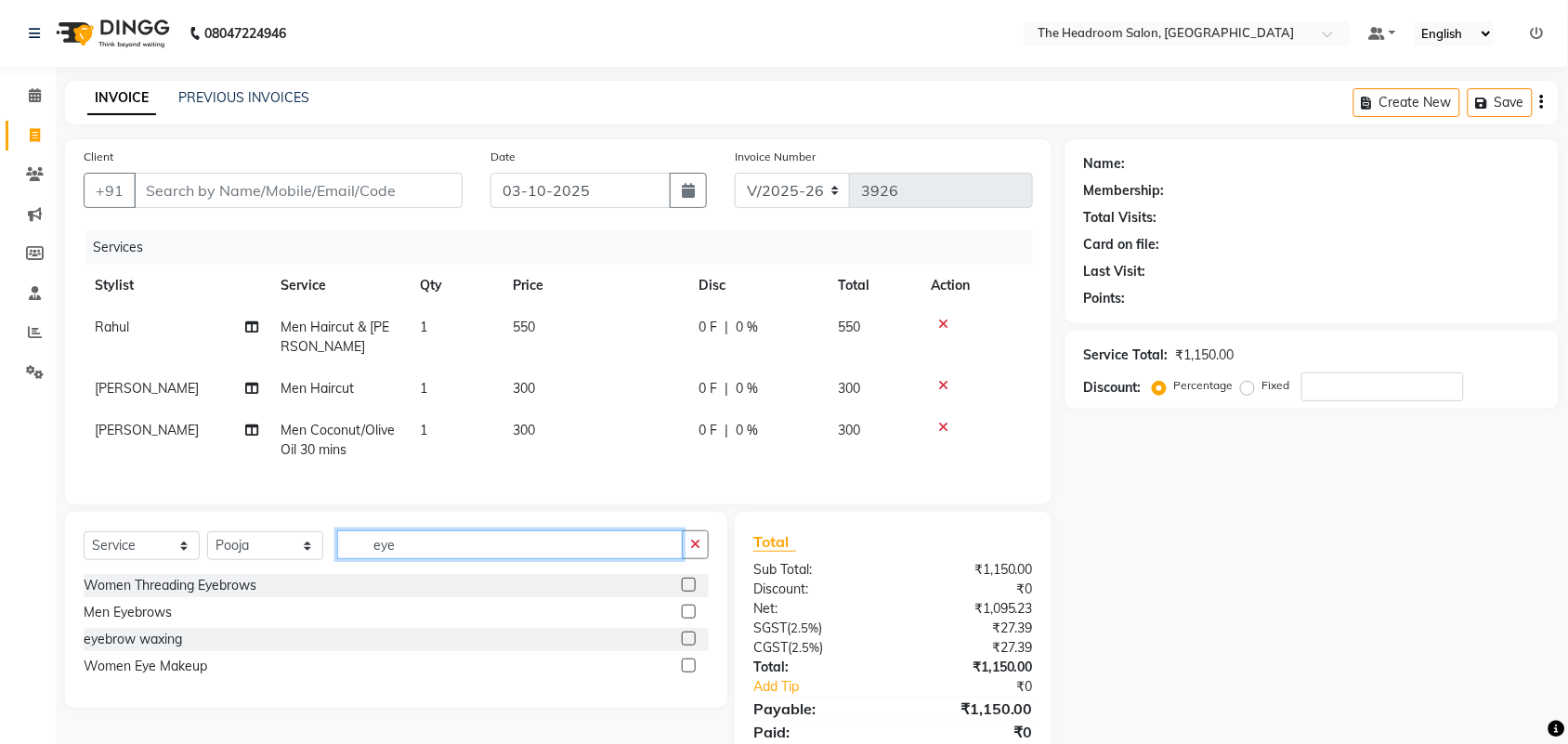
type input "eye"
click at [680, 597] on div "Women Threading Eyebrows" at bounding box center [396, 585] width 625 height 23
click at [686, 591] on label at bounding box center [688, 584] width 14 height 14
click at [686, 591] on input "checkbox" at bounding box center [687, 585] width 12 height 12
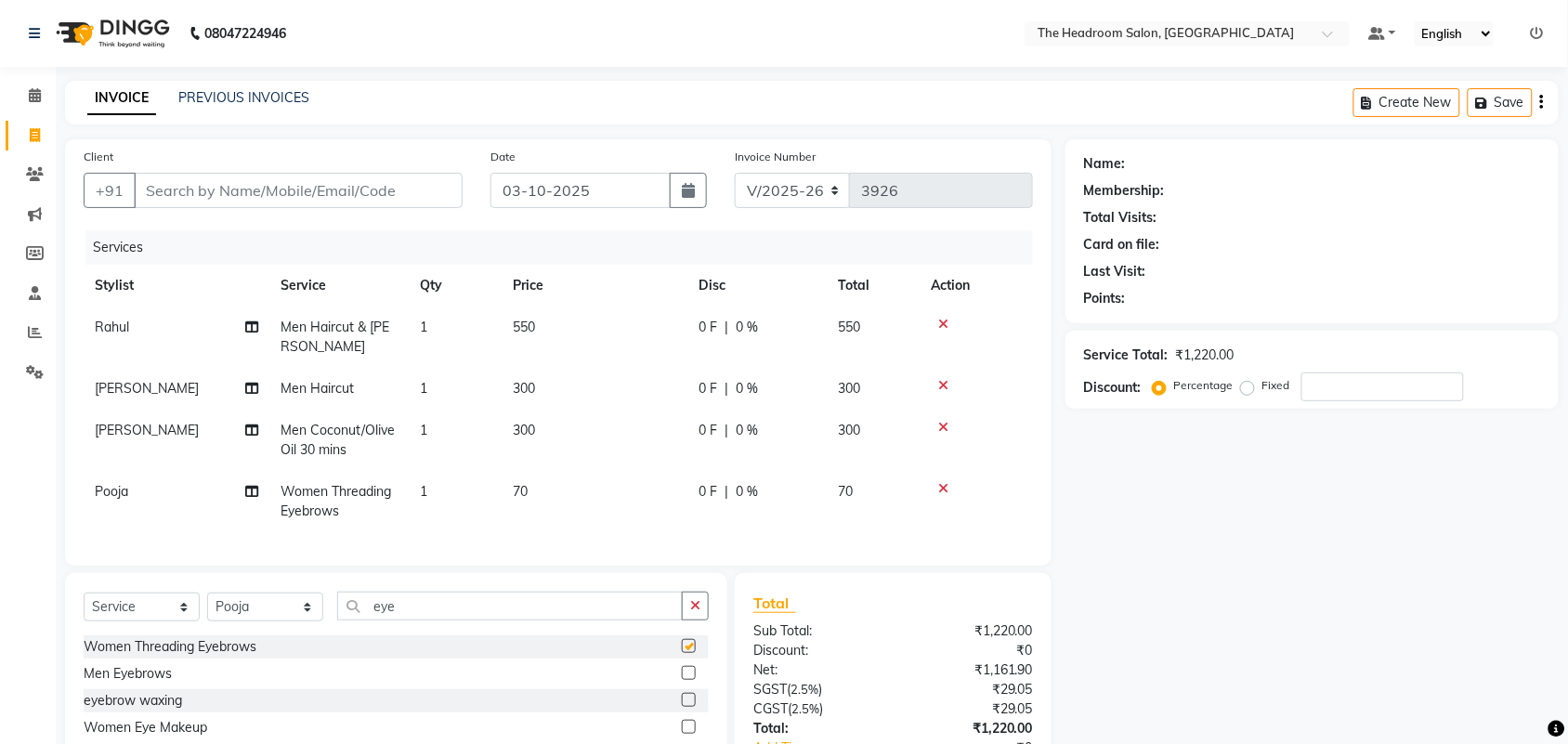
checkbox input "false"
click at [312, 192] on input "Client" at bounding box center [298, 190] width 329 height 35
type input "6"
type input "0"
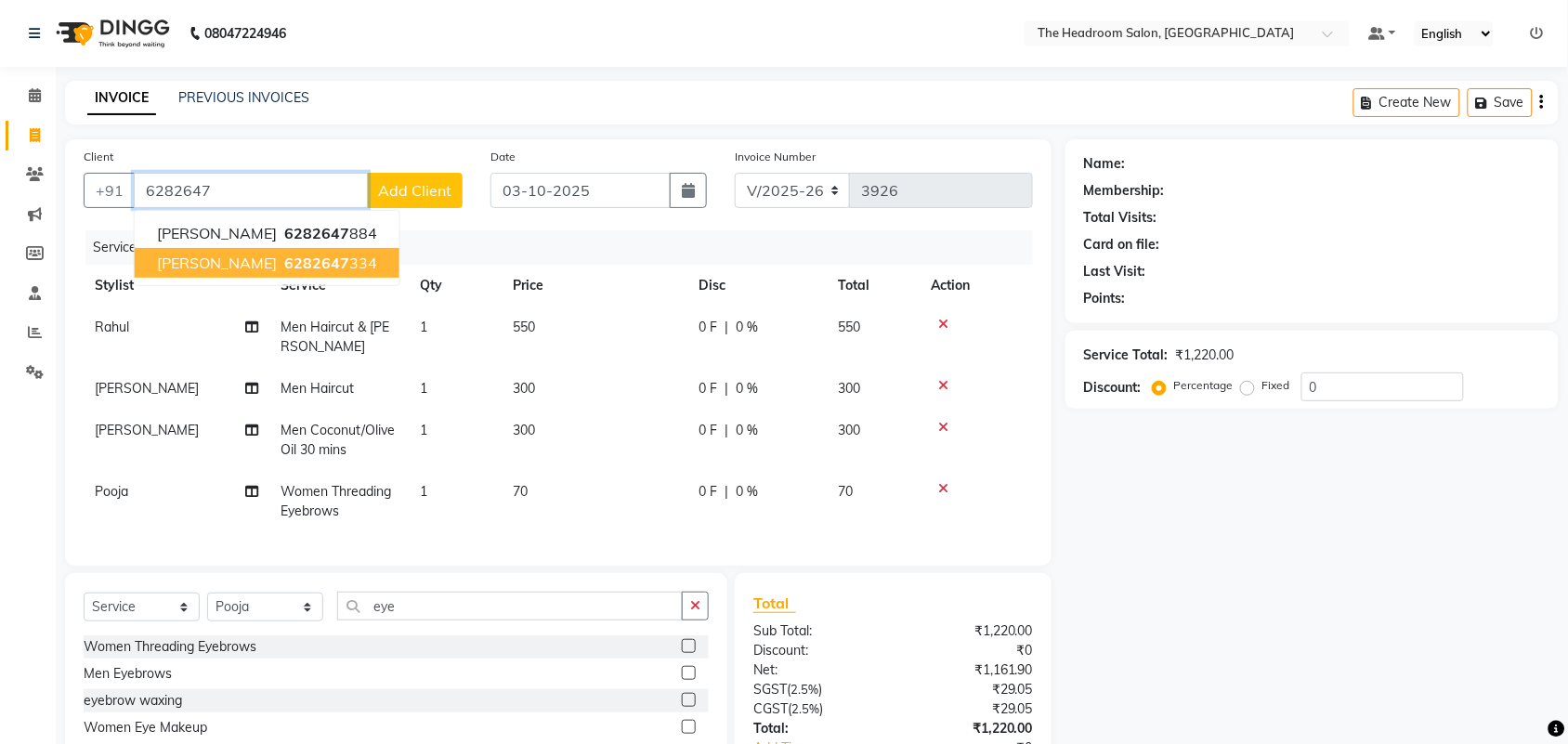
click at [290, 258] on button "[PERSON_NAME] 6282647 334" at bounding box center [267, 263] width 265 height 30
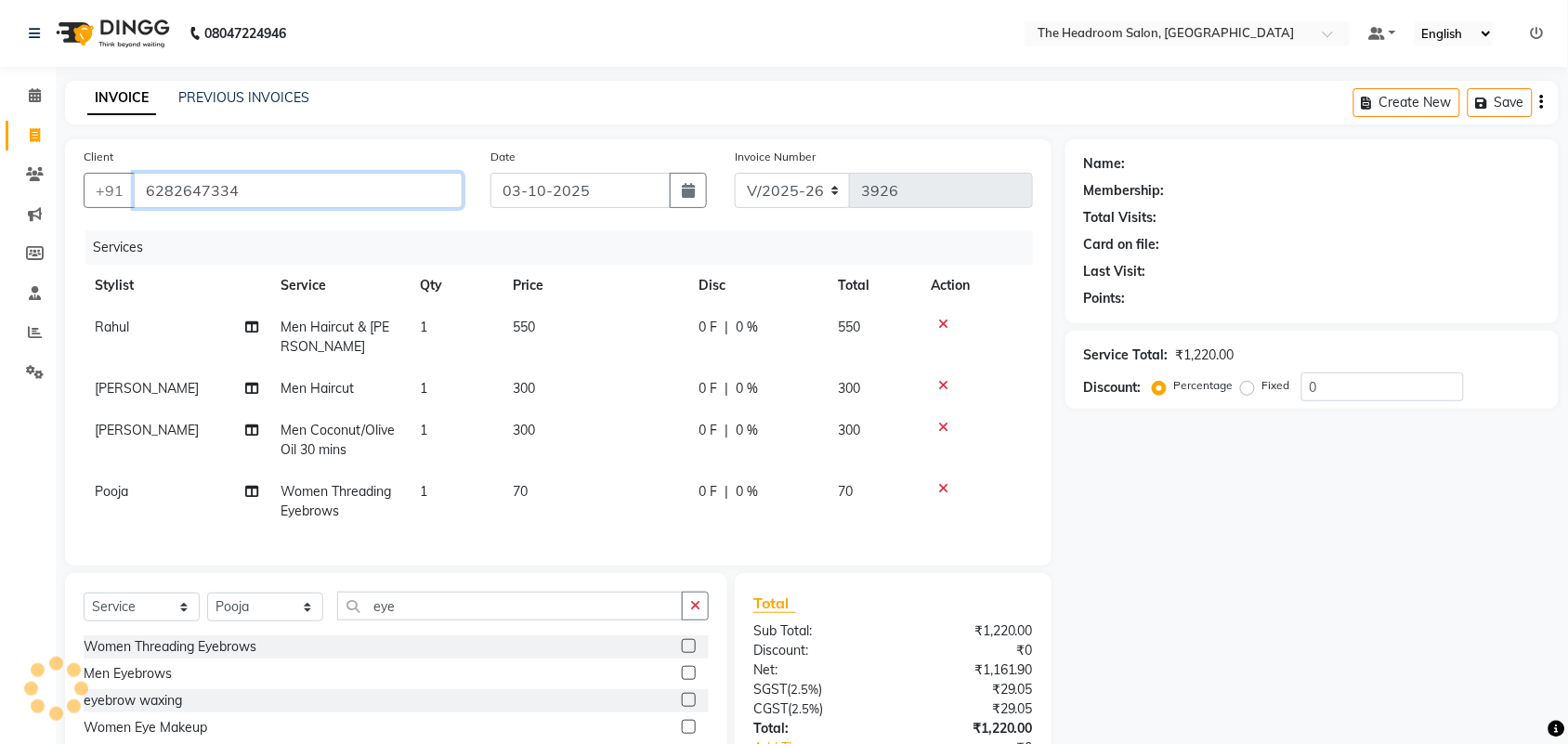
type input "6282647334"
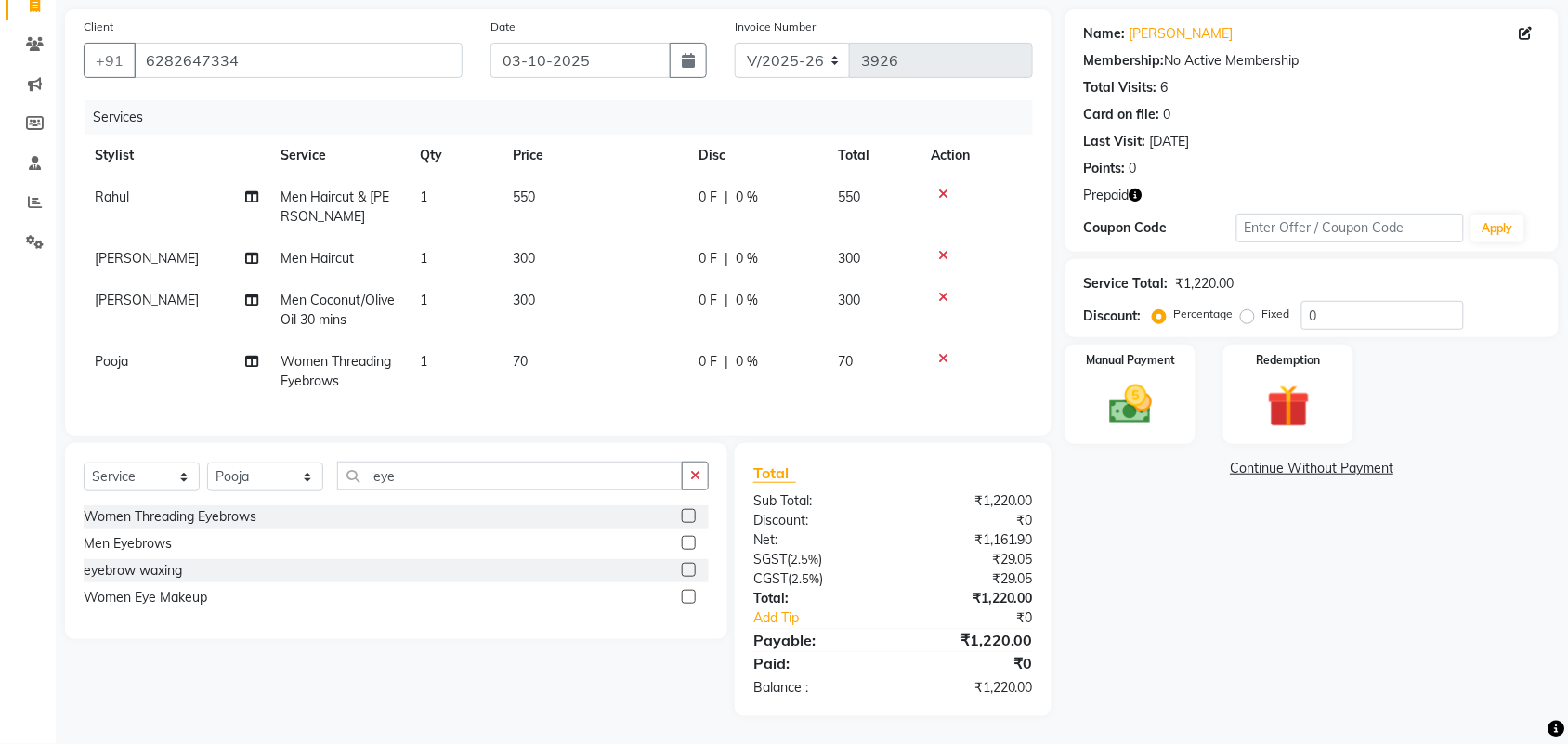
scroll to position [142, 0]
click at [1143, 188] on icon "button" at bounding box center [1136, 195] width 13 height 13
click at [1320, 382] on img at bounding box center [1288, 406] width 73 height 56
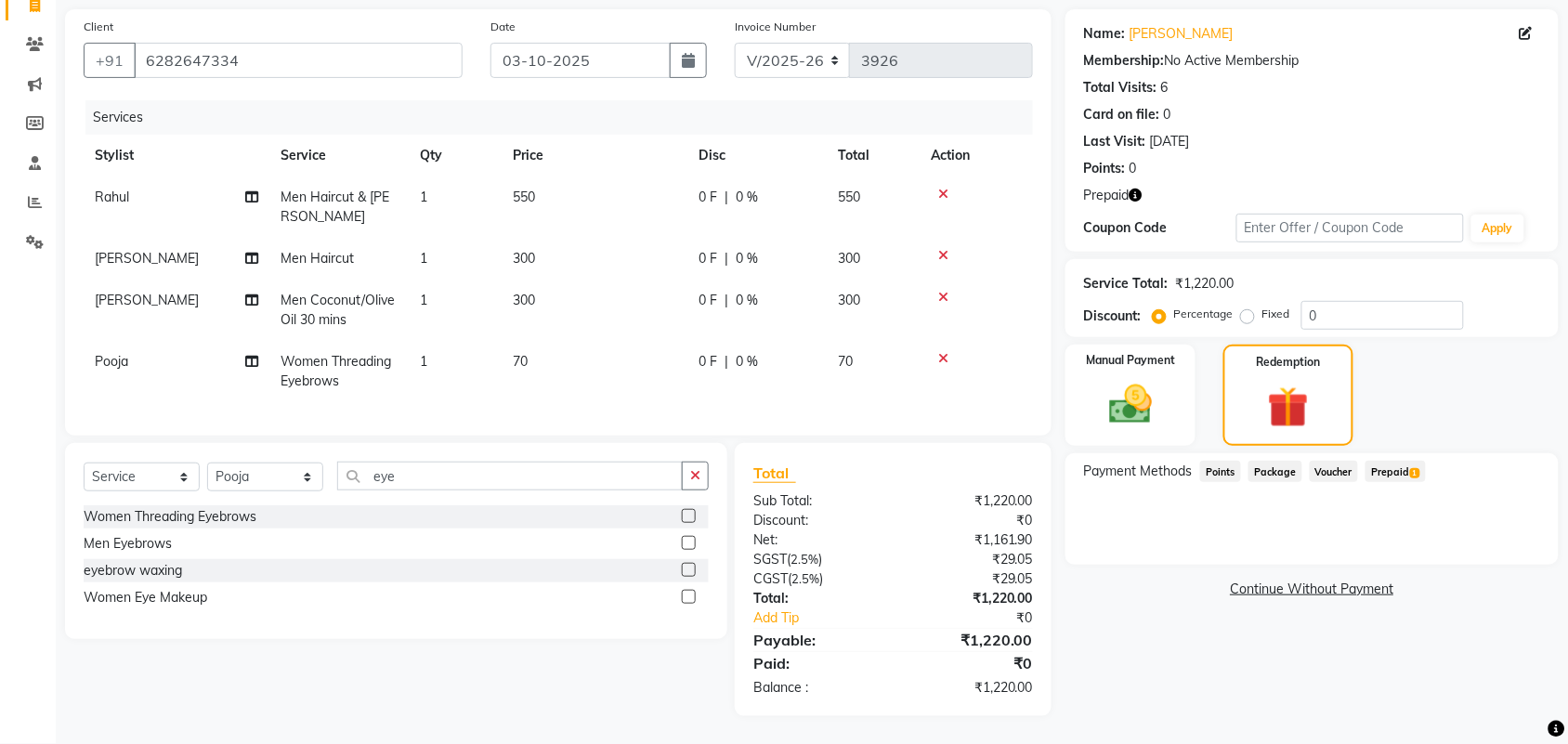
click at [1381, 461] on span "Prepaid 1" at bounding box center [1395, 471] width 61 height 21
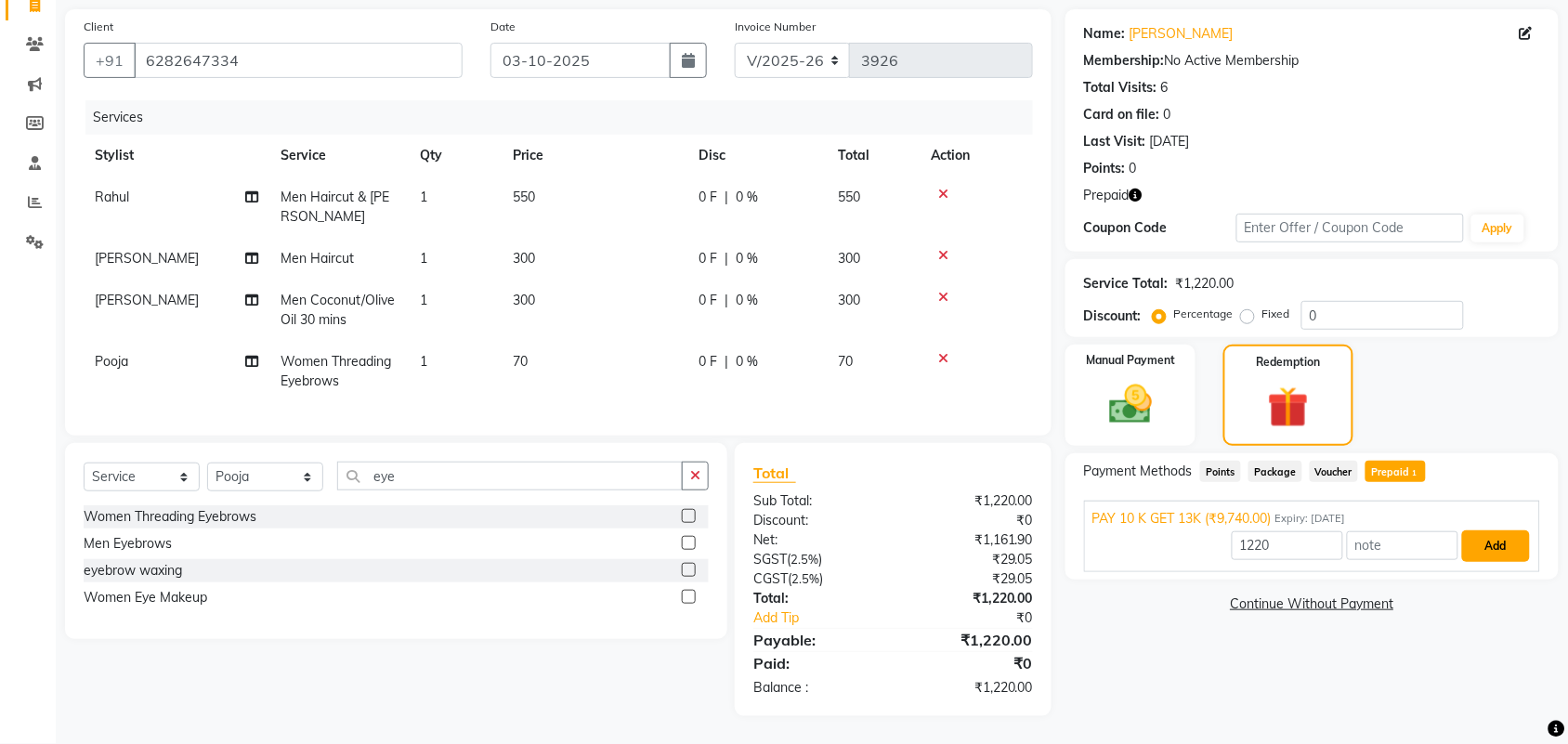
click at [1484, 539] on button "Add" at bounding box center [1495, 546] width 68 height 32
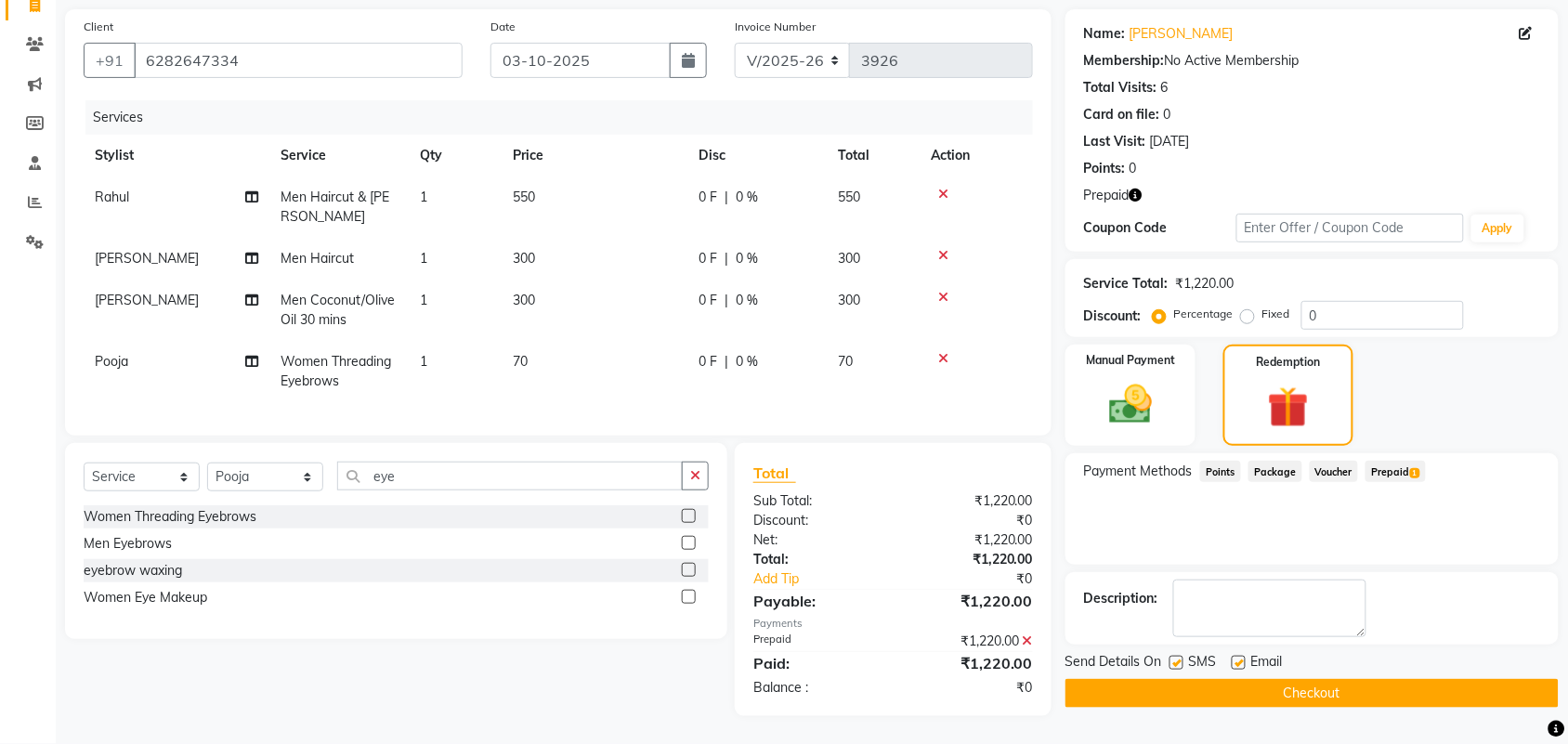
click at [1352, 681] on button "Checkout" at bounding box center [1311, 693] width 493 height 29
click at [1352, 681] on div "Checkout" at bounding box center [1311, 693] width 493 height 29
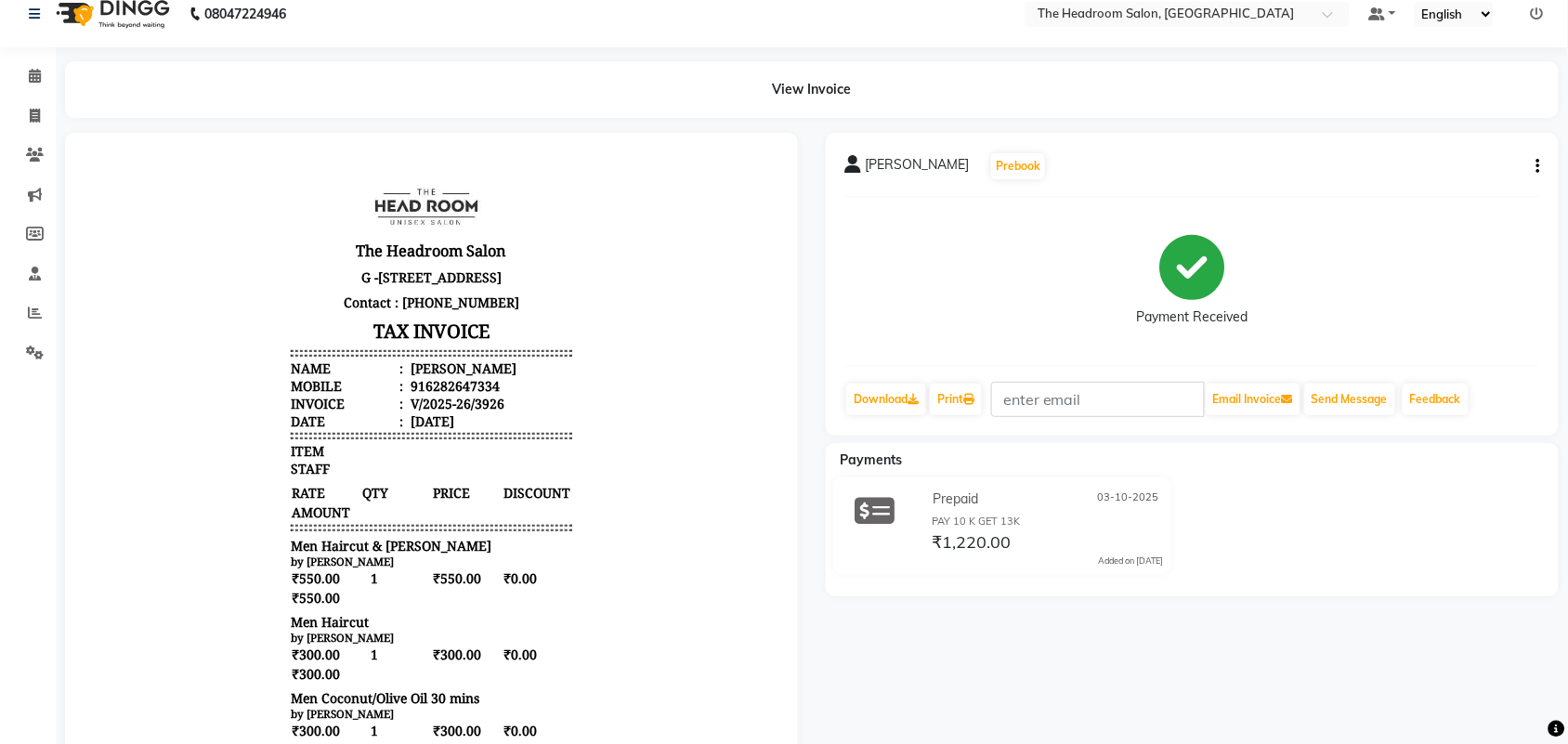
scroll to position [452, 0]
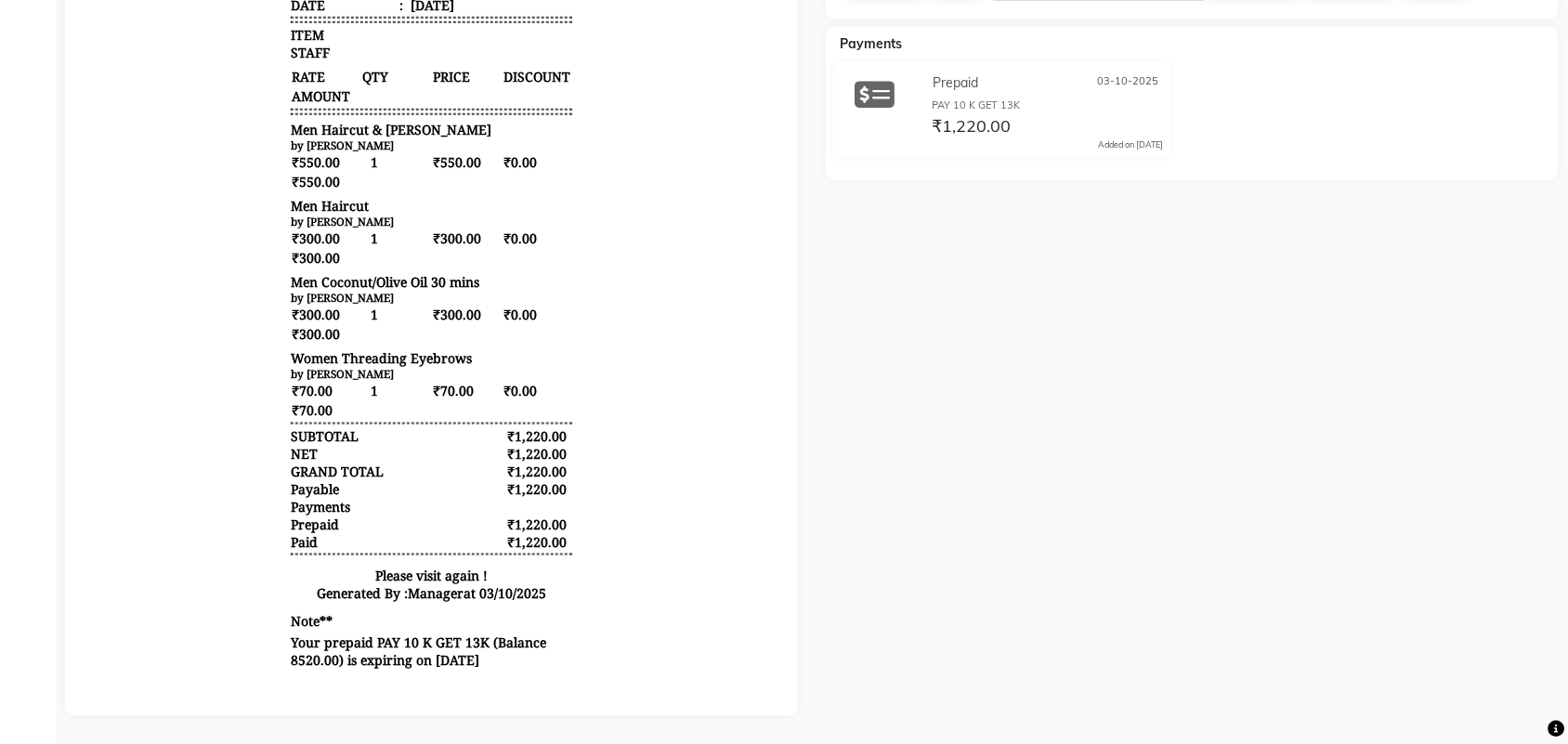
click at [1524, 490] on div "[PERSON_NAME] Prebook Payment Received Download Print Email Invoice Send Messag…" at bounding box center [1192, 216] width 761 height 999
drag, startPoint x: 1524, startPoint y: 490, endPoint x: 1214, endPoint y: 587, distance: 324.8
click at [1215, 586] on div "[PERSON_NAME] Prebook Payment Received Download Print Email Invoice Send Messag…" at bounding box center [1192, 216] width 761 height 999
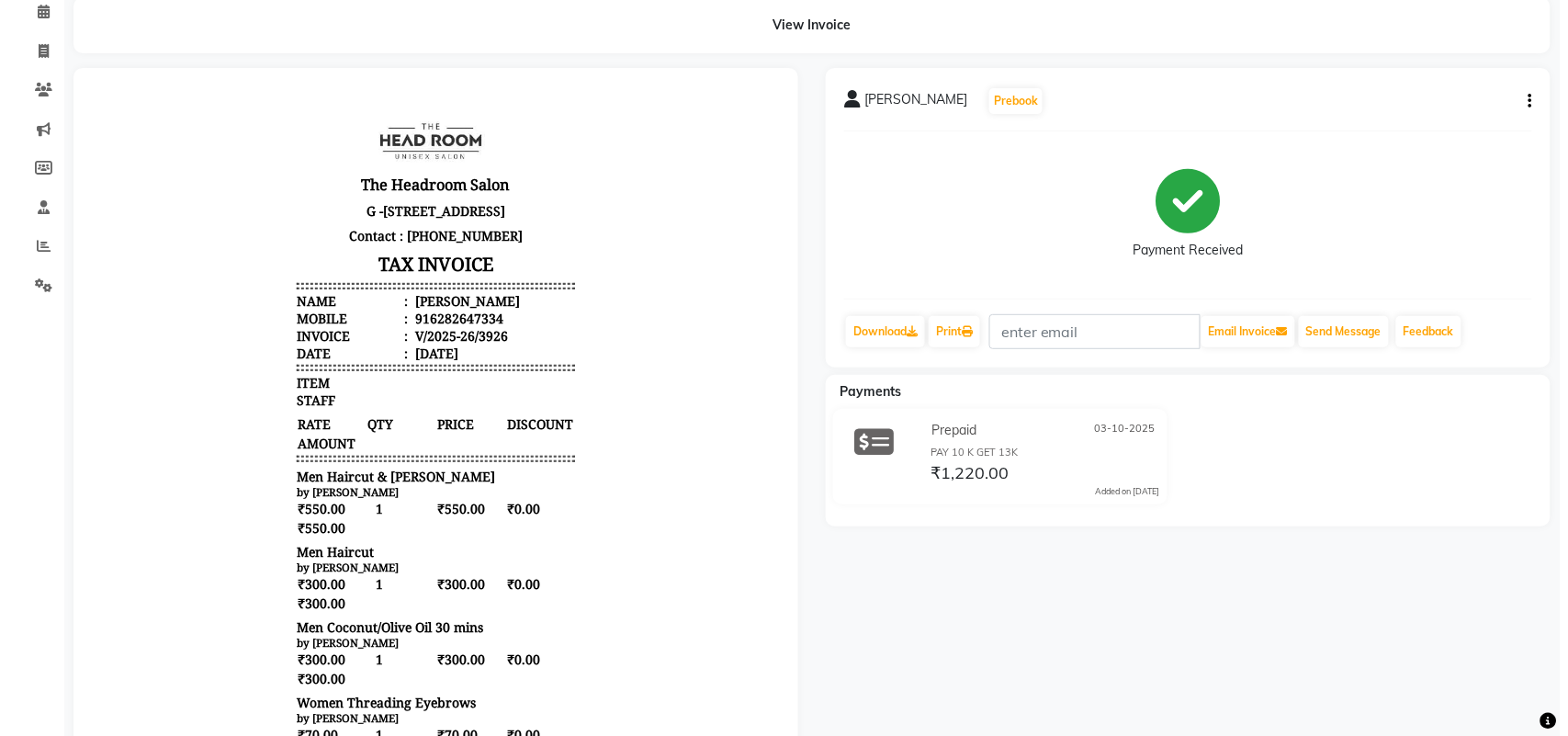
scroll to position [0, 0]
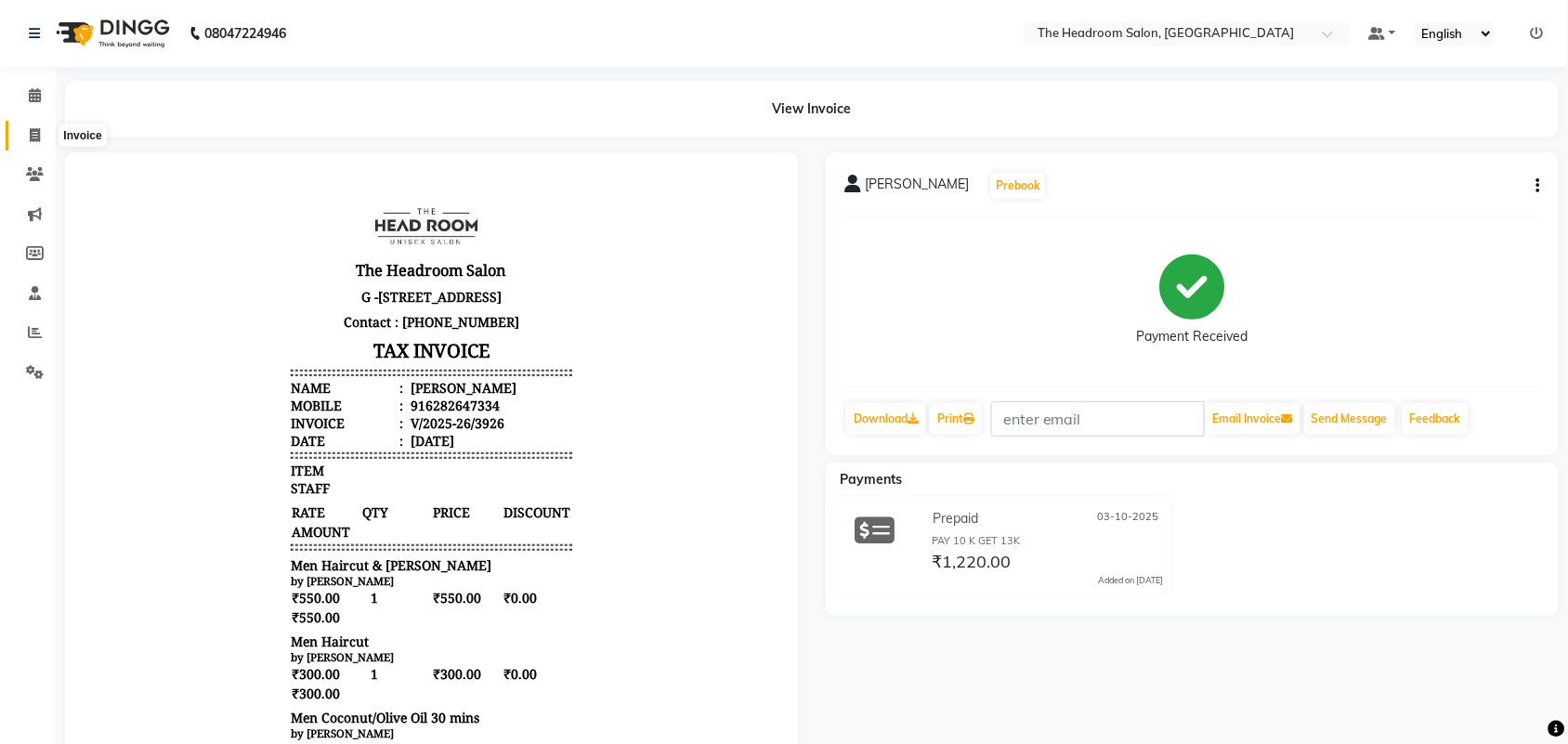
click at [35, 135] on icon at bounding box center [35, 134] width 10 height 14
select select "service"
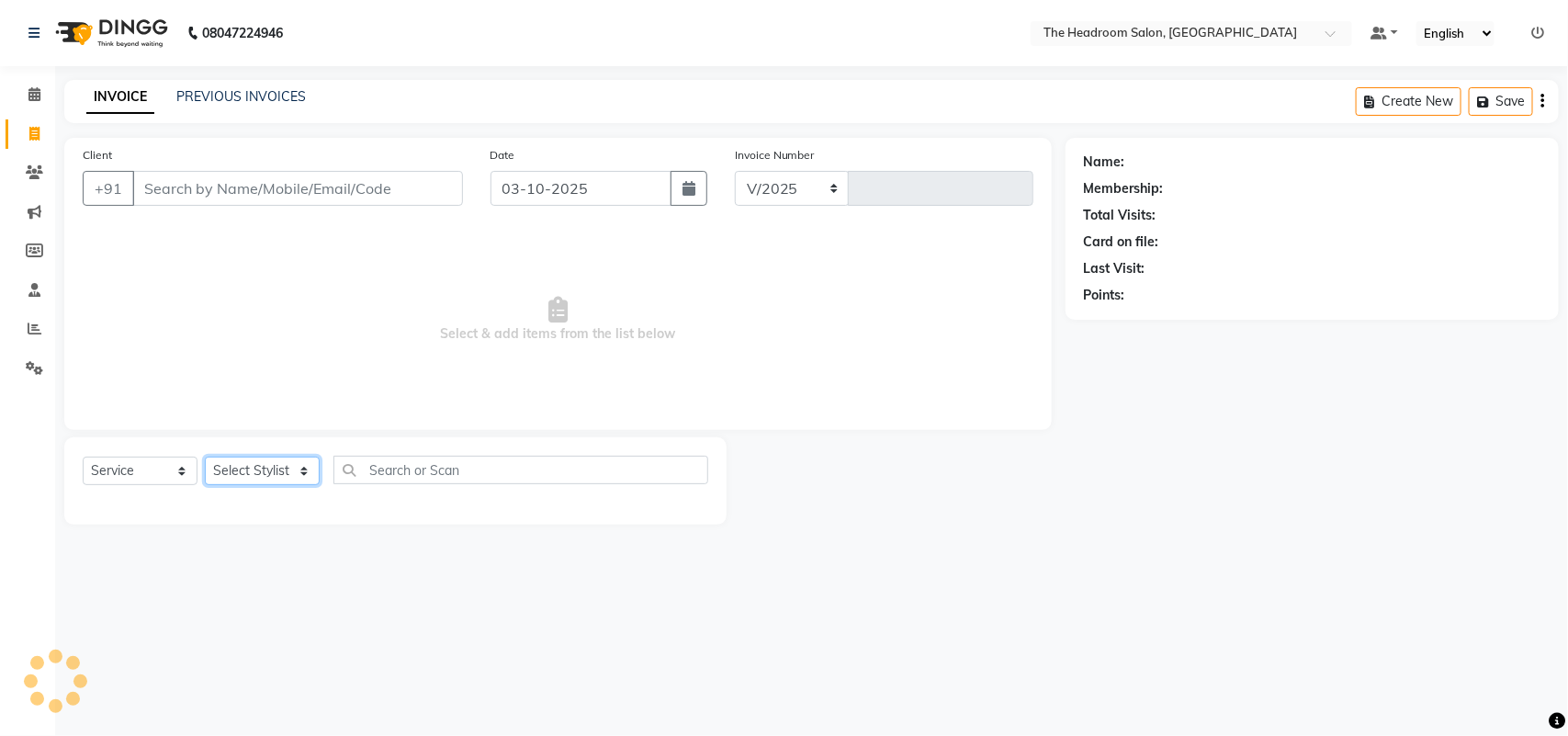
select select "6933"
type input "3927"
click at [294, 466] on select "Select Stylist" at bounding box center [262, 470] width 114 height 29
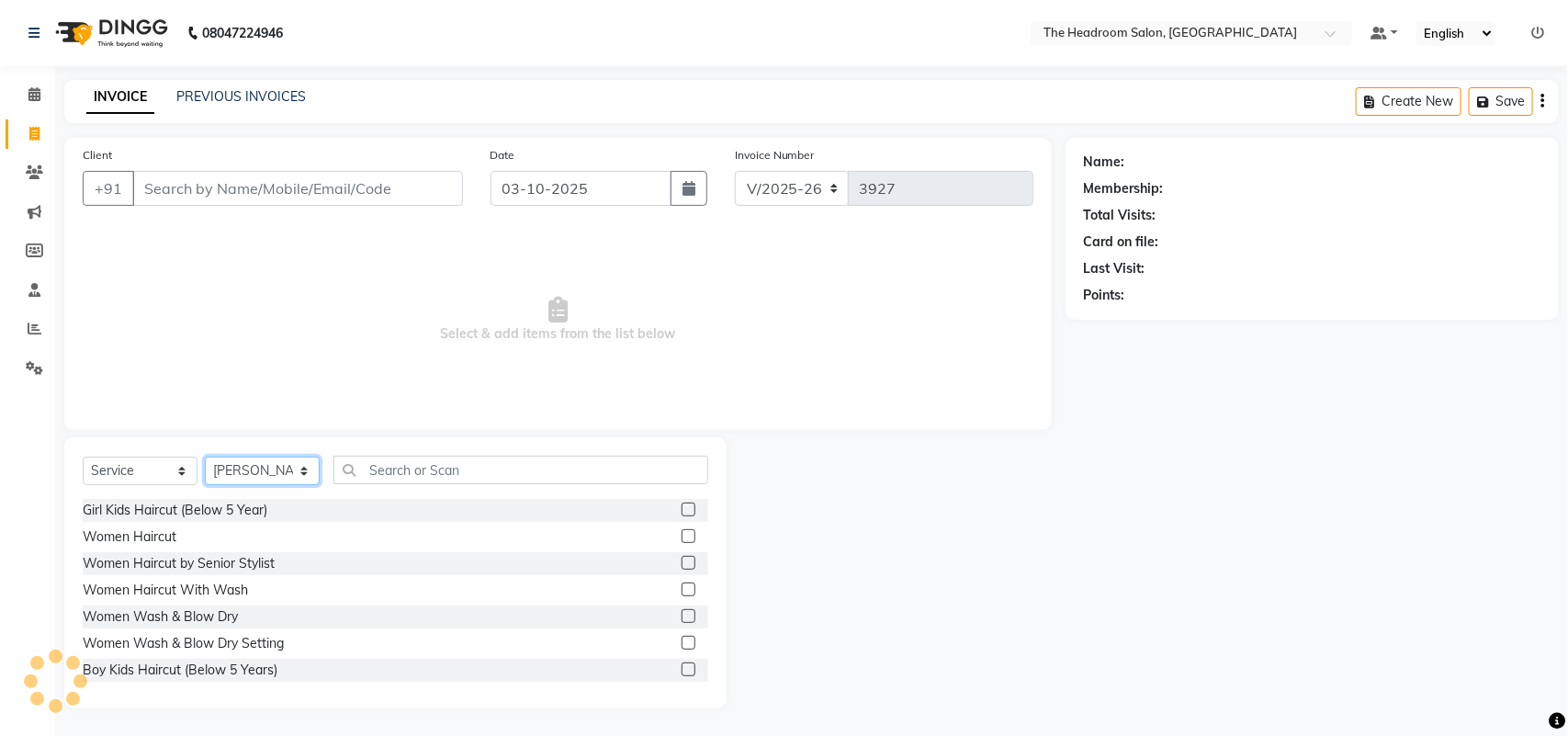
select select "58238"
click at [205, 457] on select "Select Stylist [PERSON_NAME] Deepak [PERSON_NAME] [PERSON_NAME] Manager [PERSON…" at bounding box center [262, 470] width 114 height 29
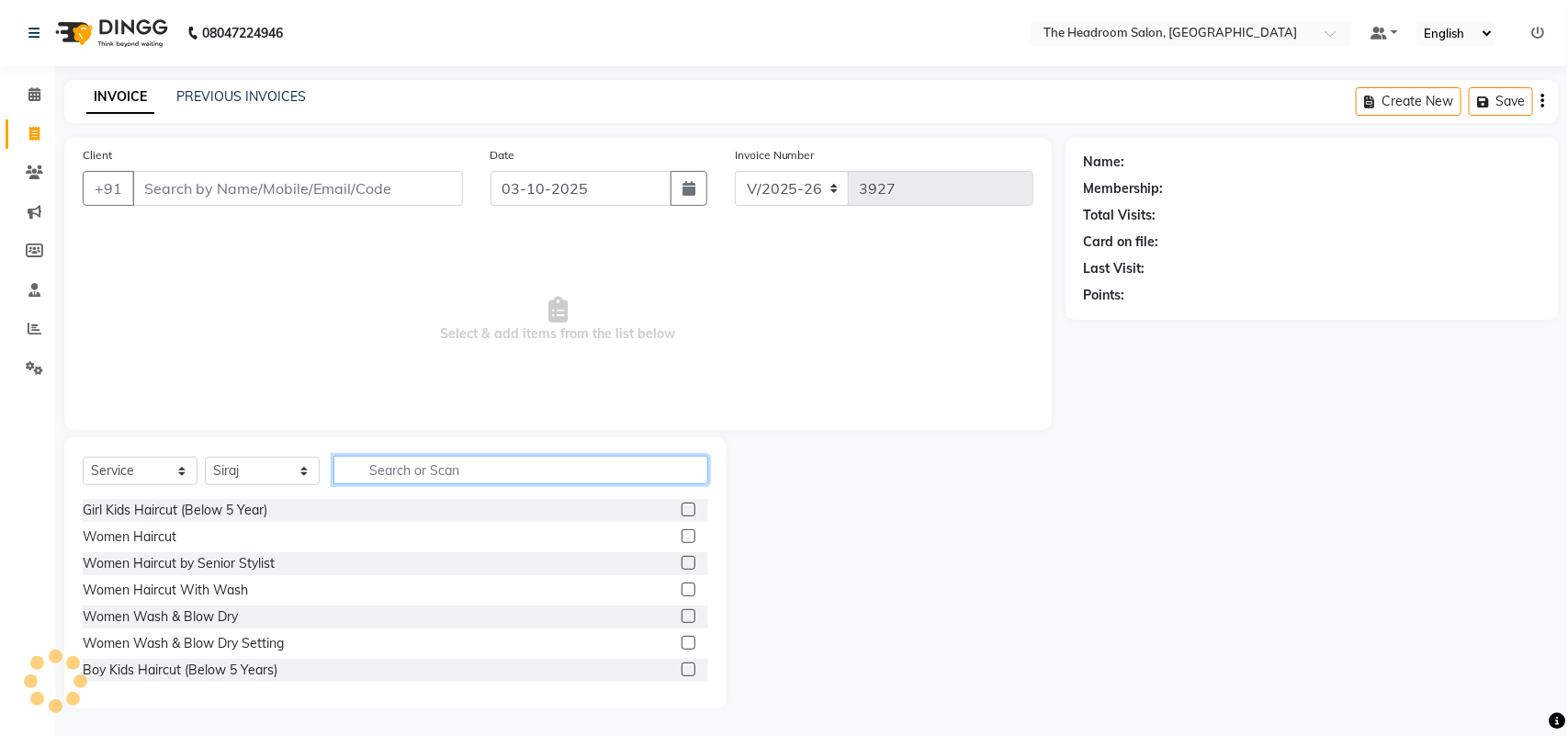
click at [453, 469] on input "text" at bounding box center [520, 469] width 374 height 29
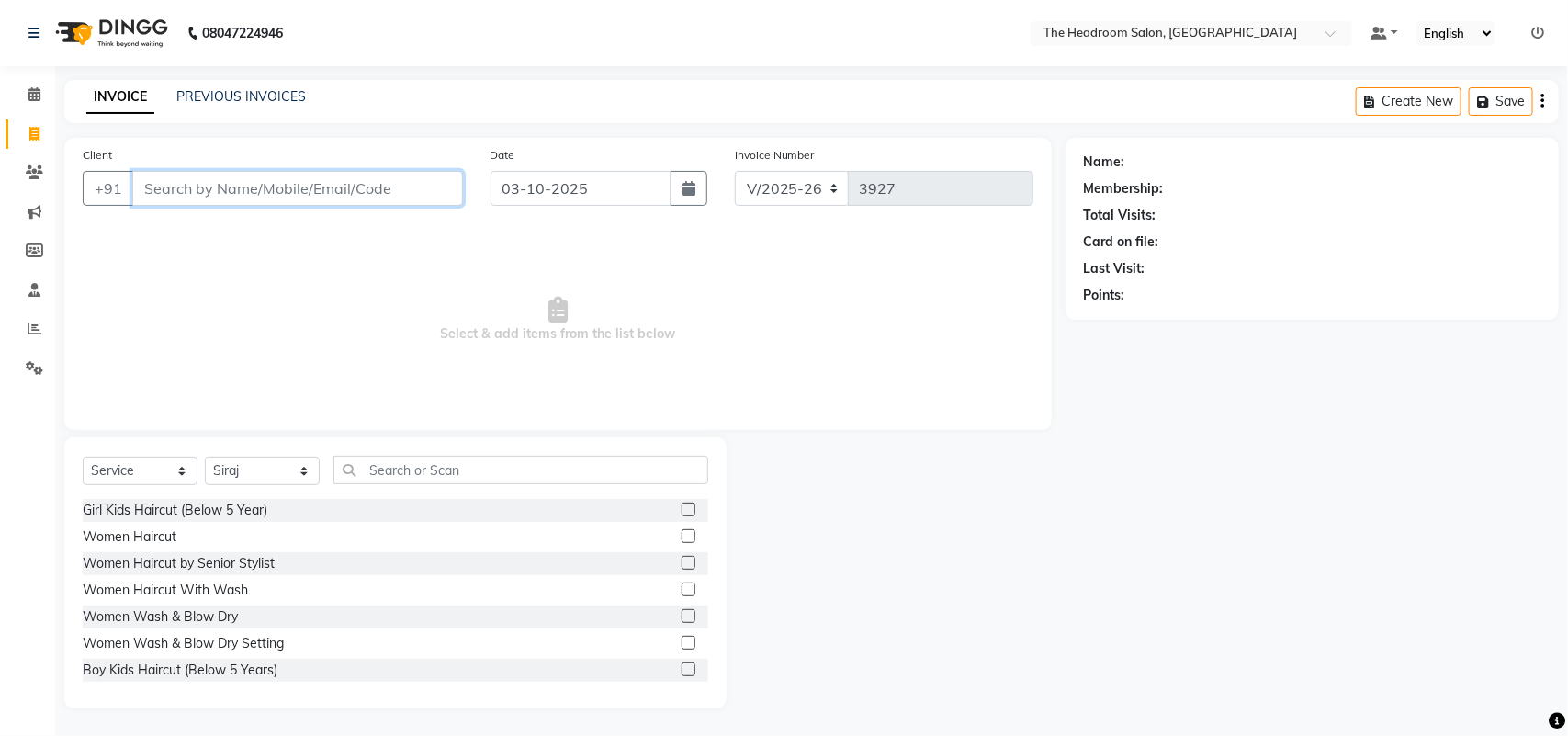
click at [299, 184] on input "Client" at bounding box center [297, 188] width 330 height 35
type input "9810225986"
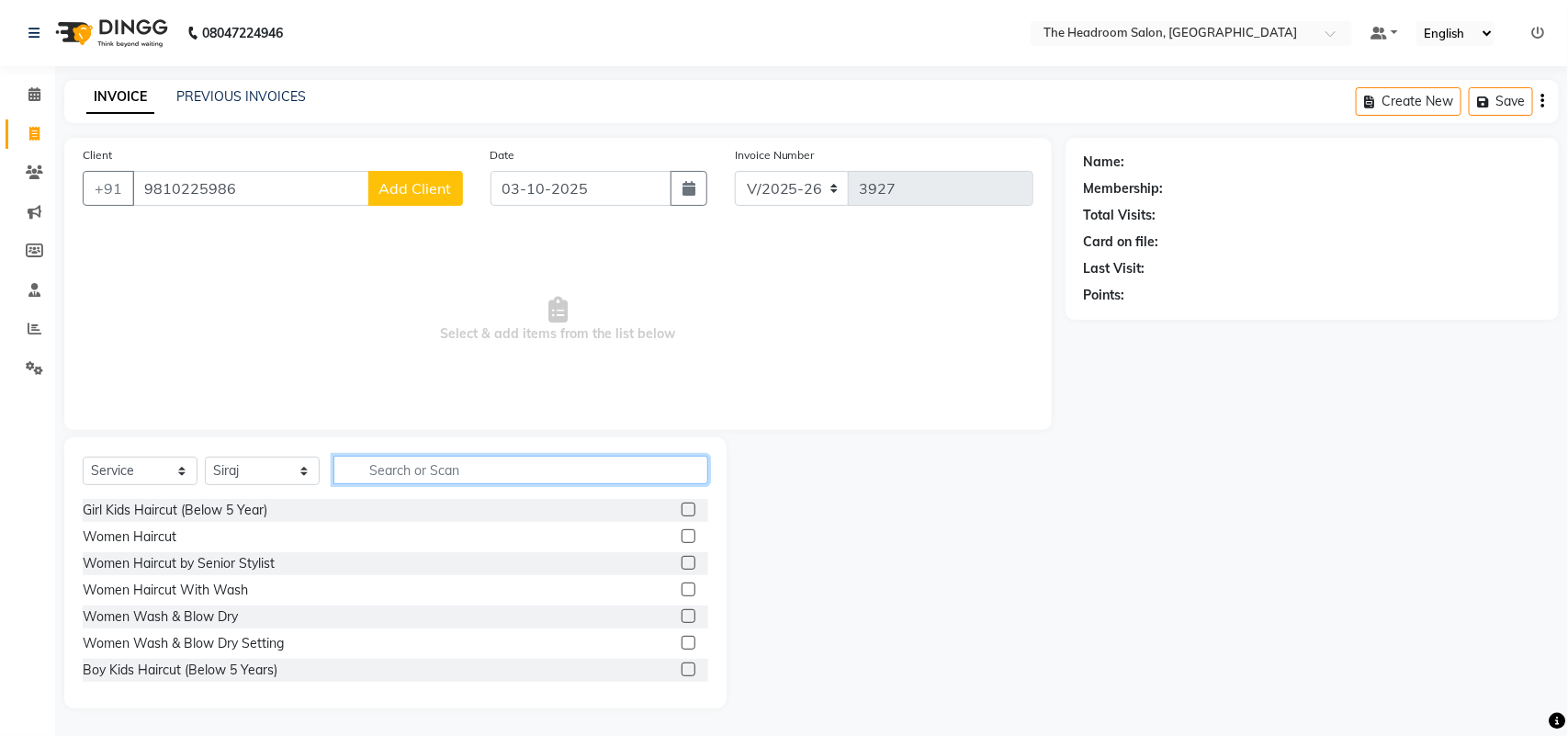
click at [456, 471] on input "text" at bounding box center [520, 469] width 374 height 29
type input "hairc"
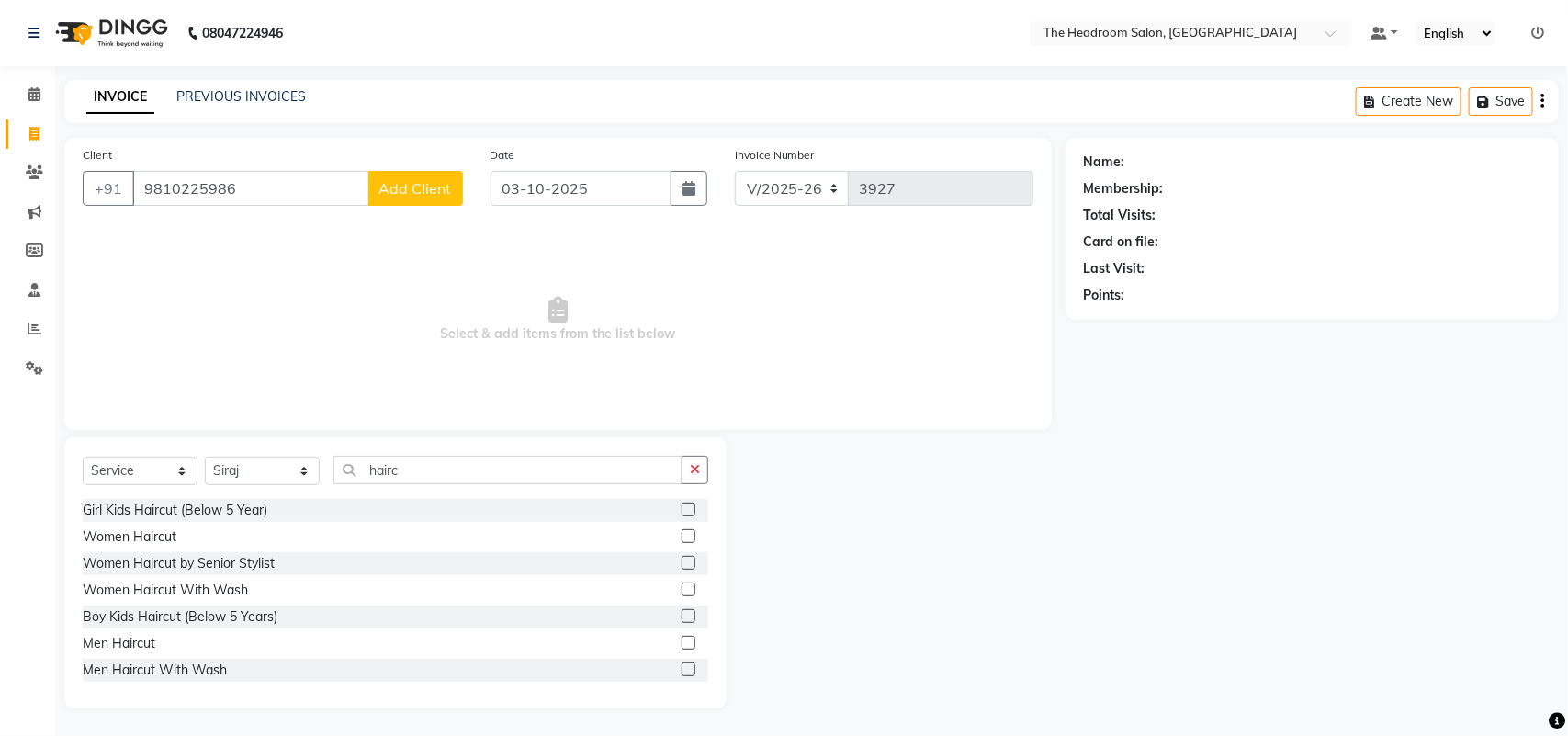
click at [682, 636] on label at bounding box center [688, 642] width 14 height 14
click at [682, 637] on input "checkbox" at bounding box center [687, 643] width 12 height 12
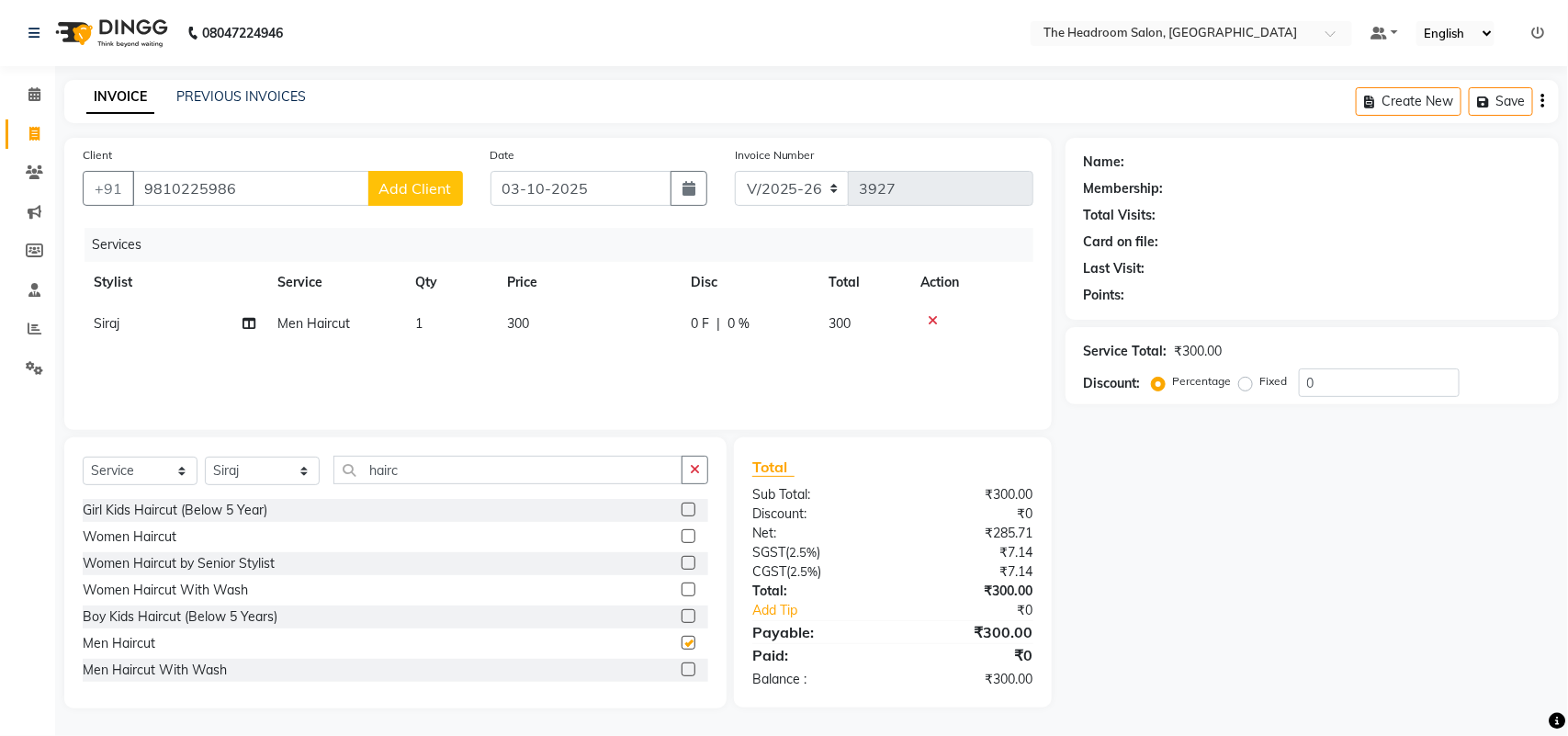
checkbox input "false"
click at [433, 184] on span "Add Client" at bounding box center [415, 188] width 73 height 18
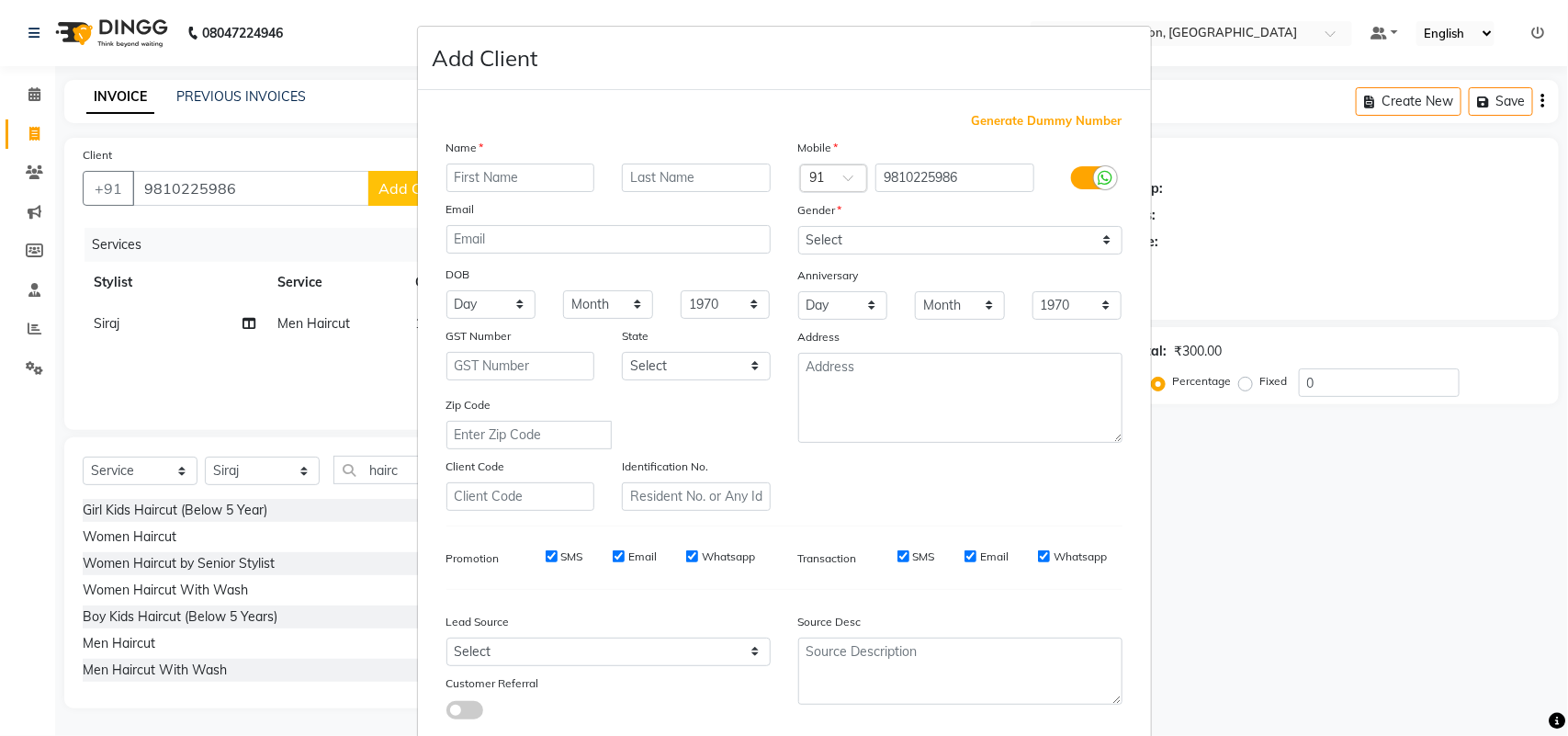
click at [515, 174] on input "text" at bounding box center [520, 177] width 148 height 29
type input "ankur"
click at [686, 172] on input "text" at bounding box center [695, 177] width 148 height 29
type input "verma"
click at [1066, 241] on select "Select [DEMOGRAPHIC_DATA] [DEMOGRAPHIC_DATA] Other Prefer Not To Say" at bounding box center [960, 240] width 325 height 29
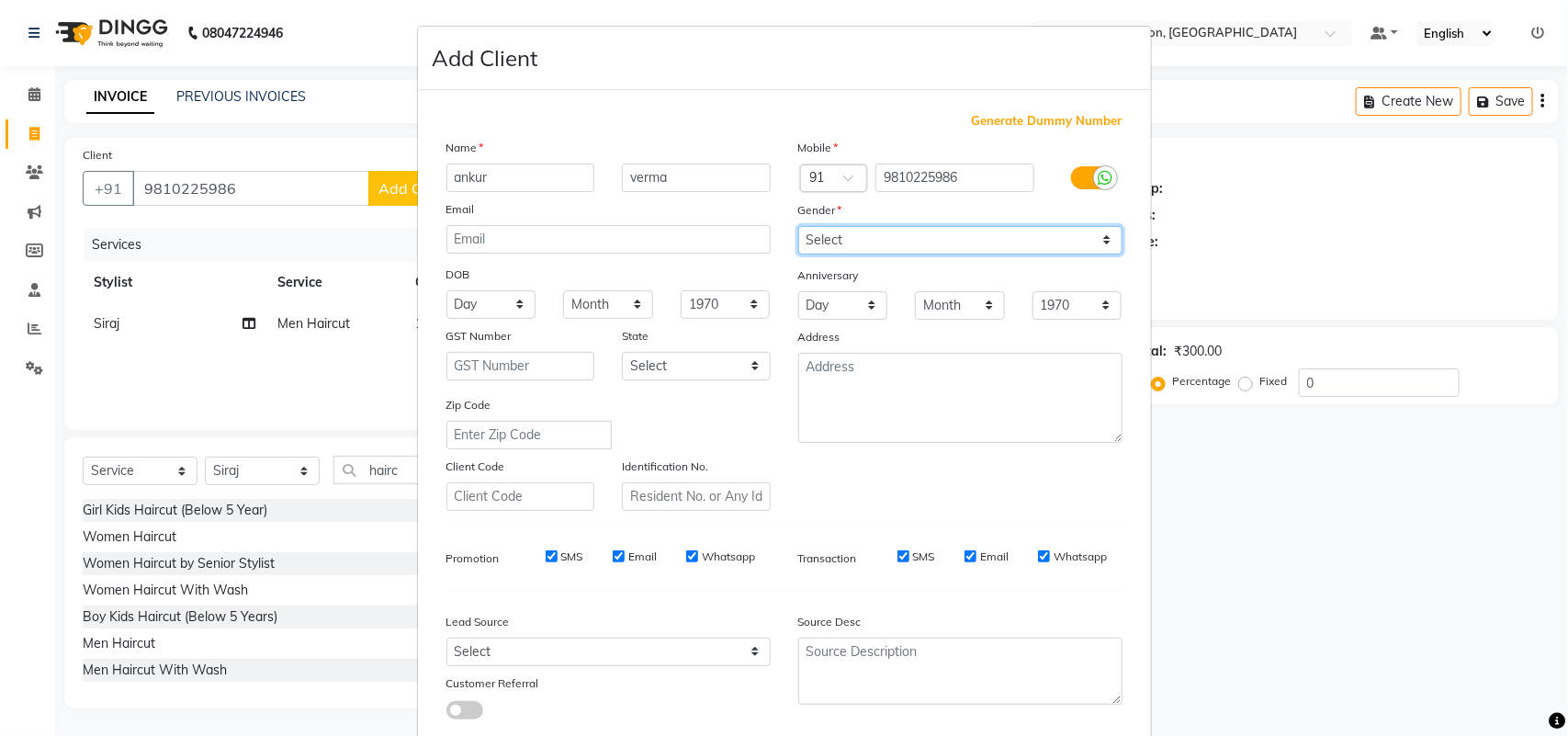
select select "[DEMOGRAPHIC_DATA]"
click at [798, 226] on select "Select [DEMOGRAPHIC_DATA] [DEMOGRAPHIC_DATA] Other Prefer Not To Say" at bounding box center [960, 240] width 325 height 29
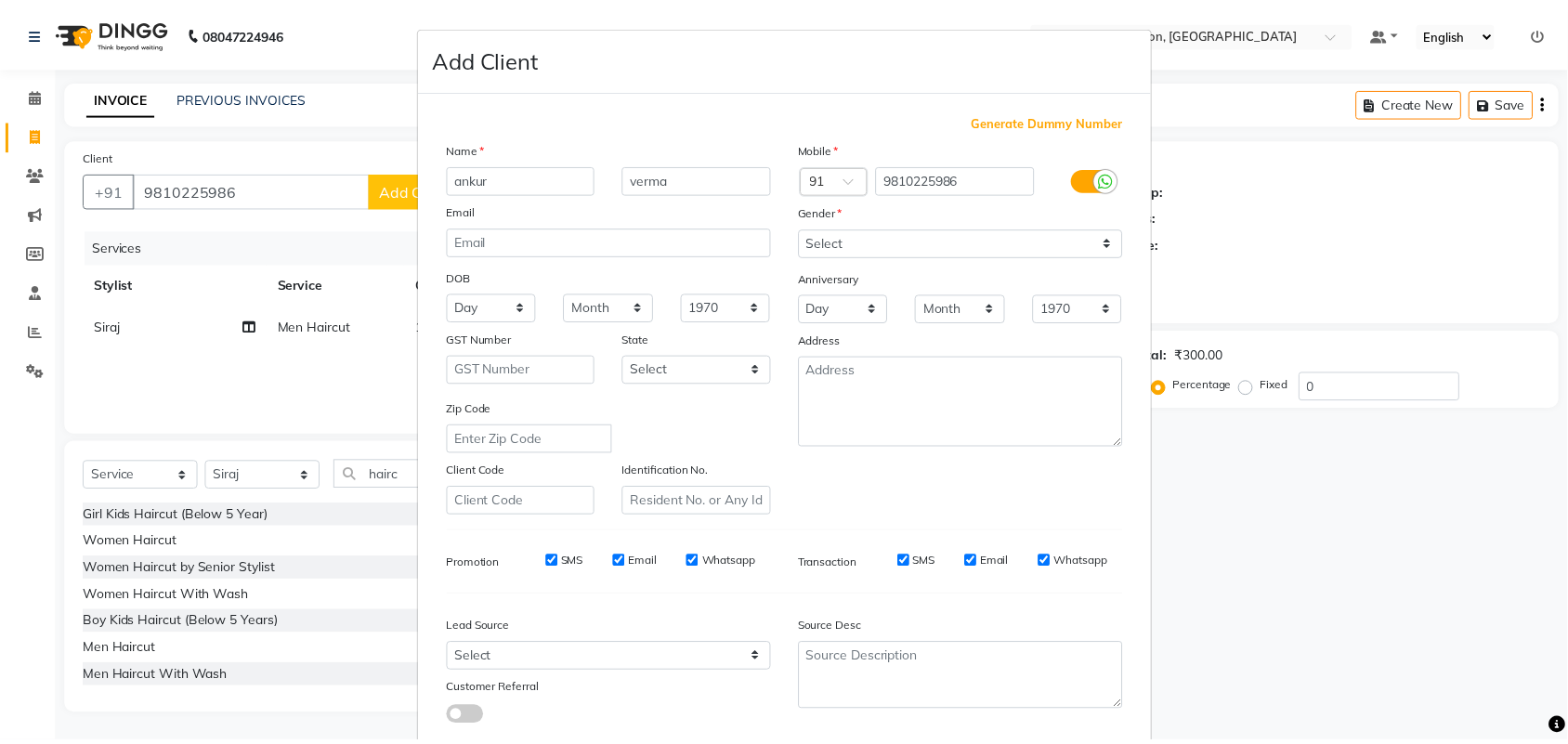
scroll to position [107, 0]
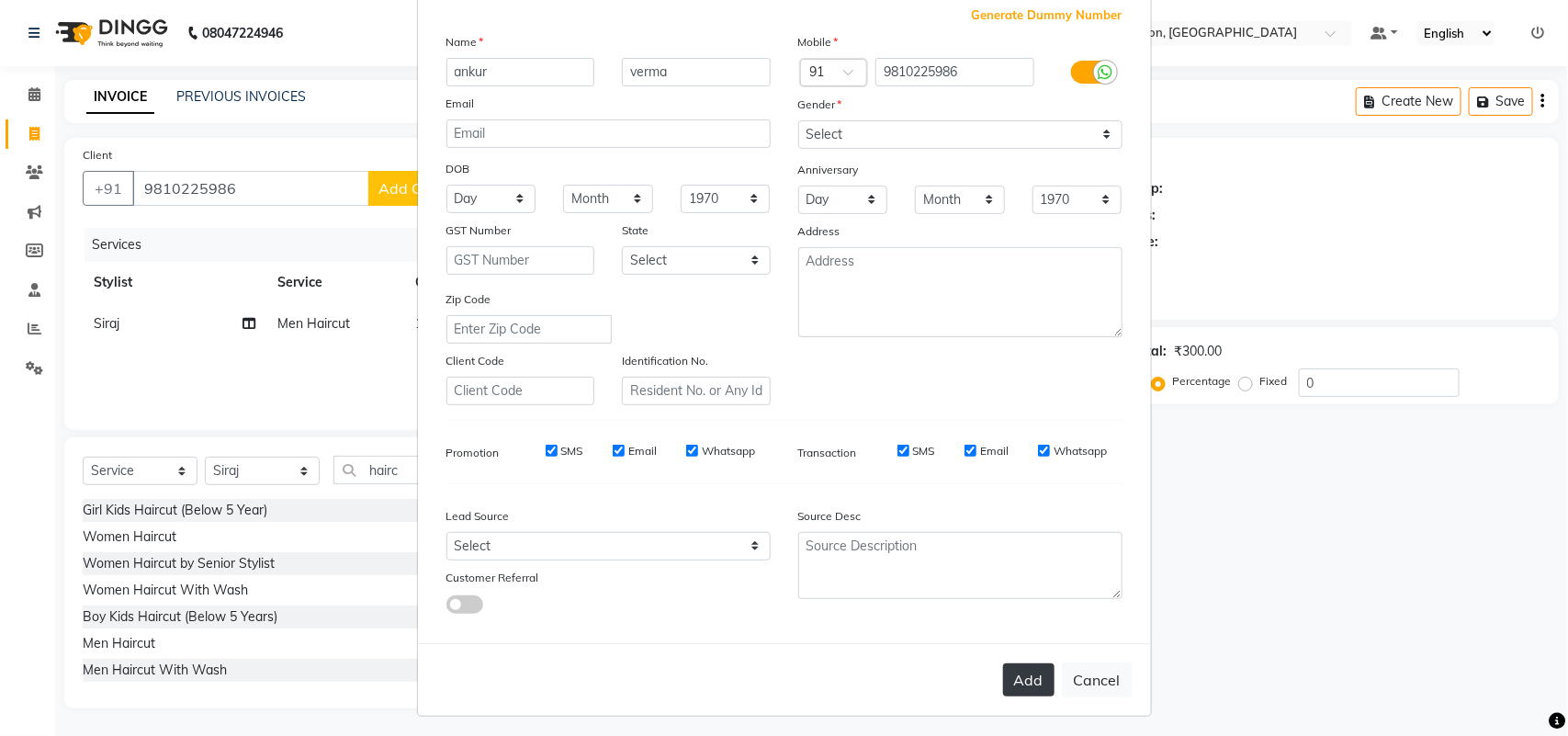
click at [1019, 669] on button "Add" at bounding box center [1028, 680] width 52 height 33
select select
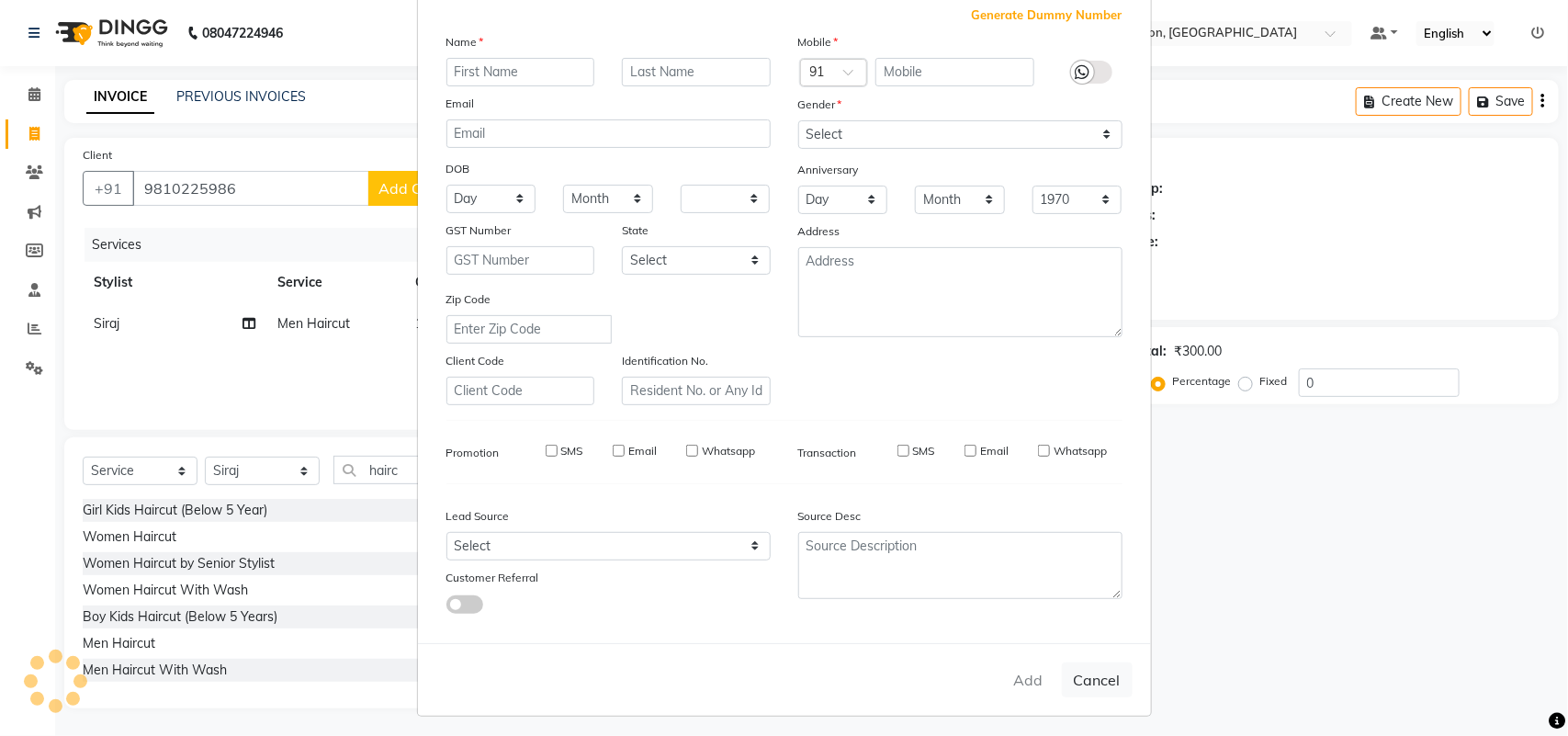
select select
checkbox input "false"
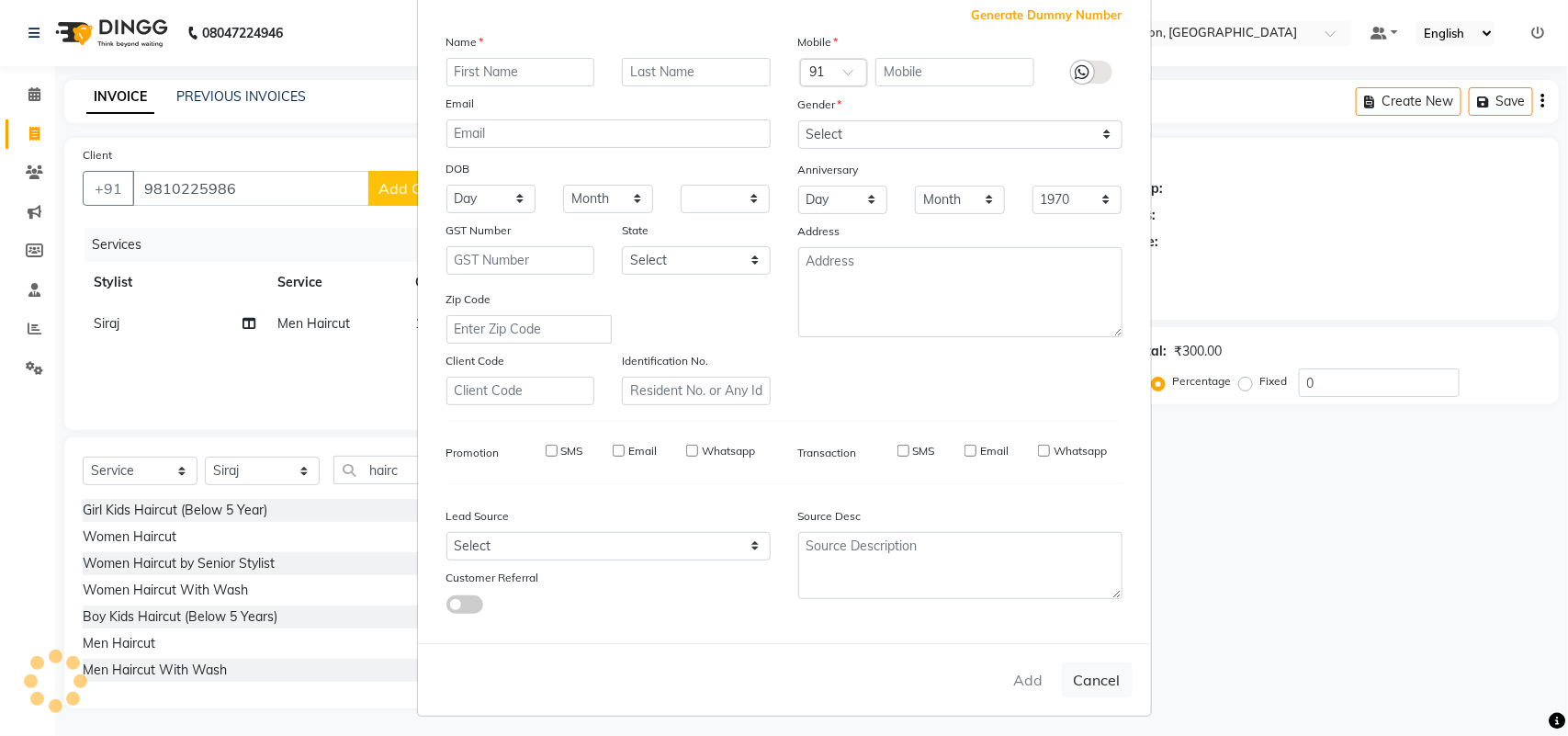
checkbox input "false"
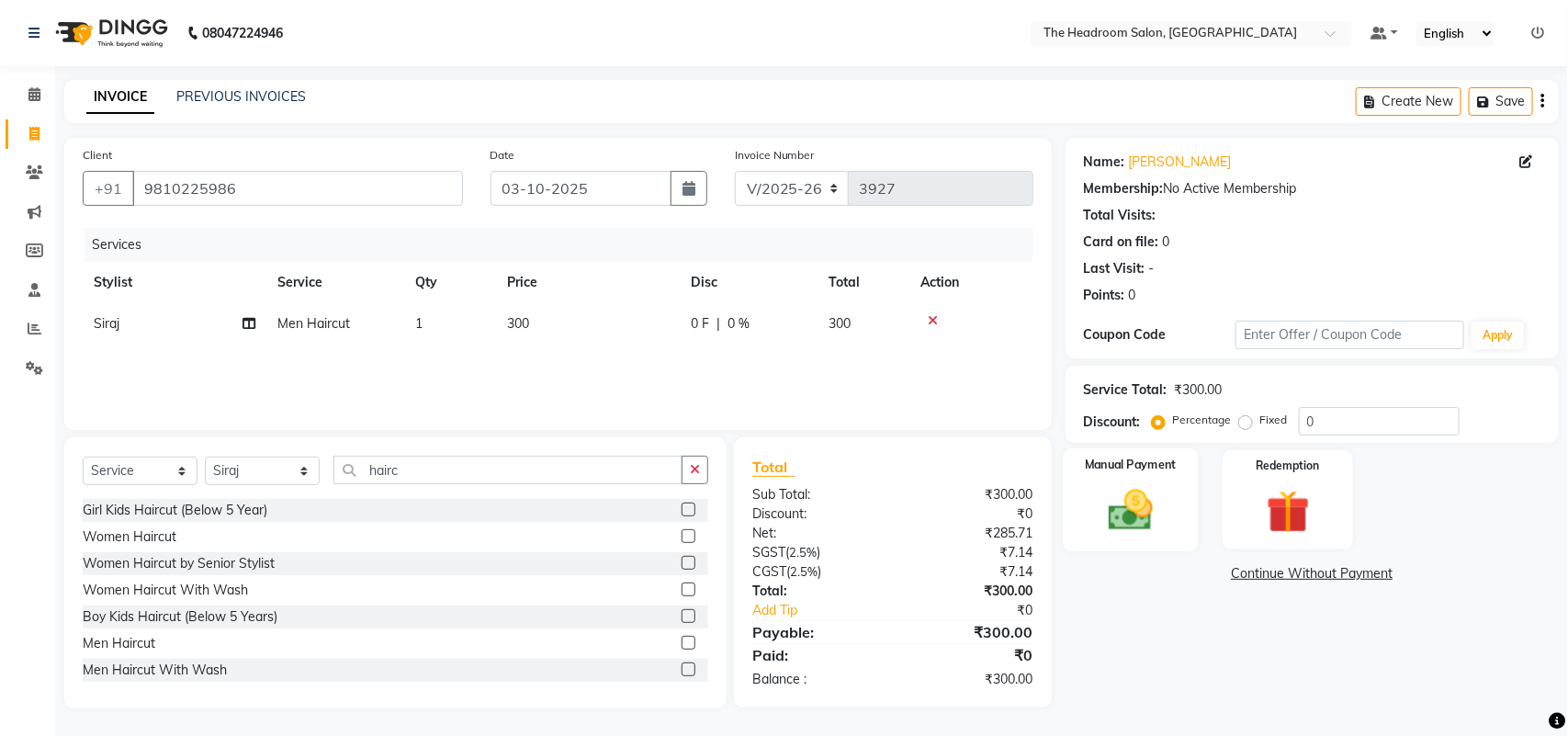
click at [1149, 512] on img at bounding box center [1130, 510] width 73 height 52
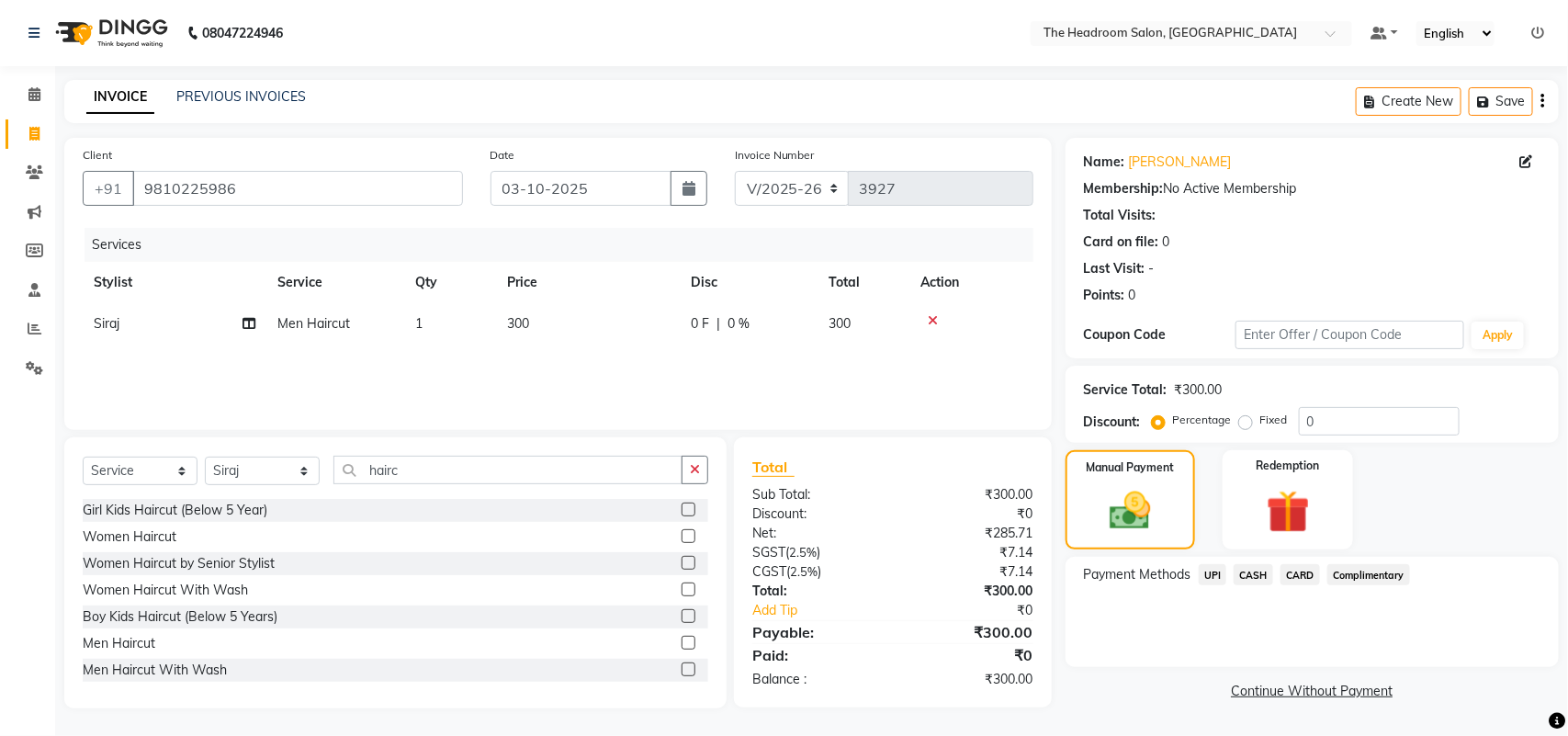
click at [1210, 576] on span "UPI" at bounding box center [1213, 574] width 29 height 21
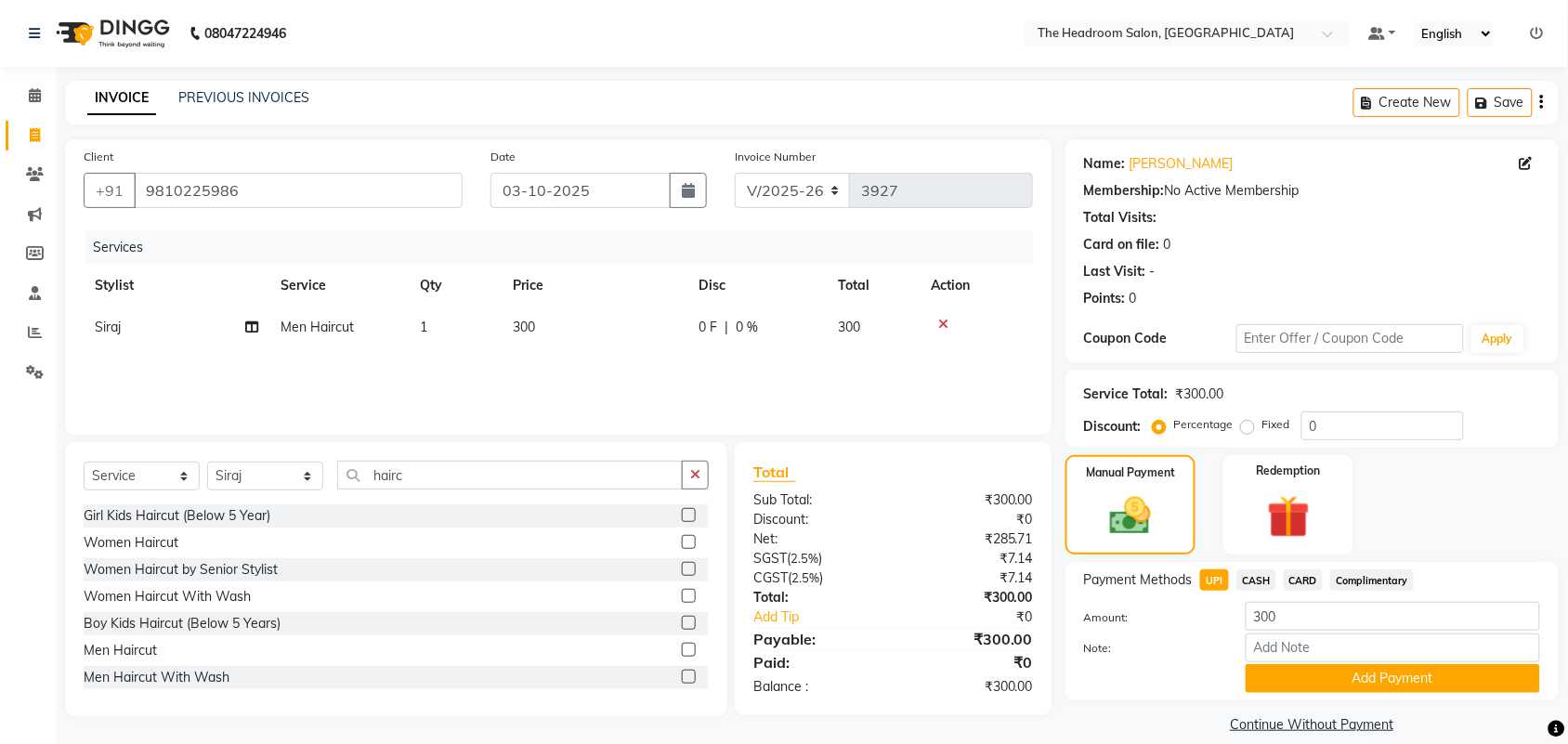
scroll to position [21, 0]
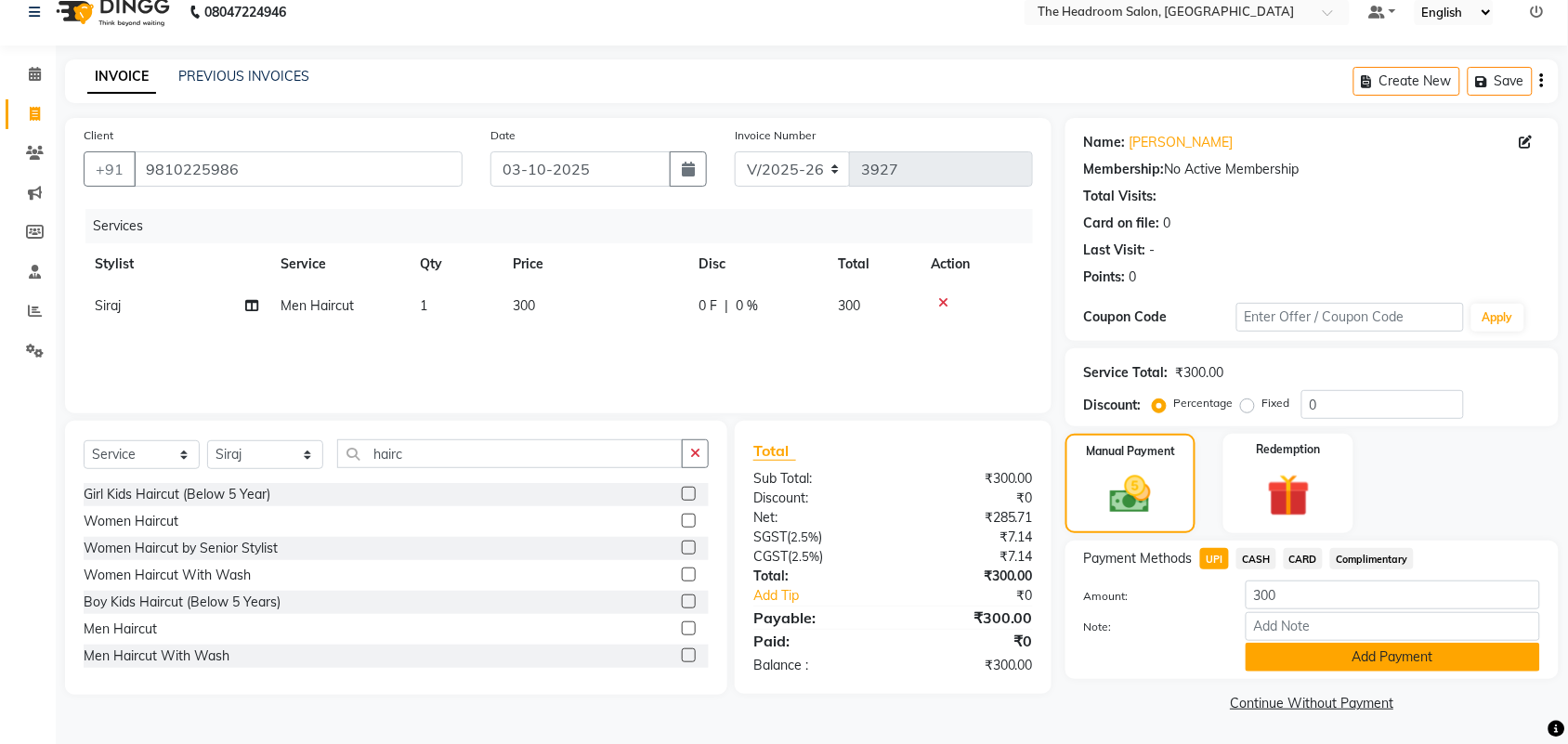
click at [1417, 662] on button "Add Payment" at bounding box center [1393, 656] width 295 height 29
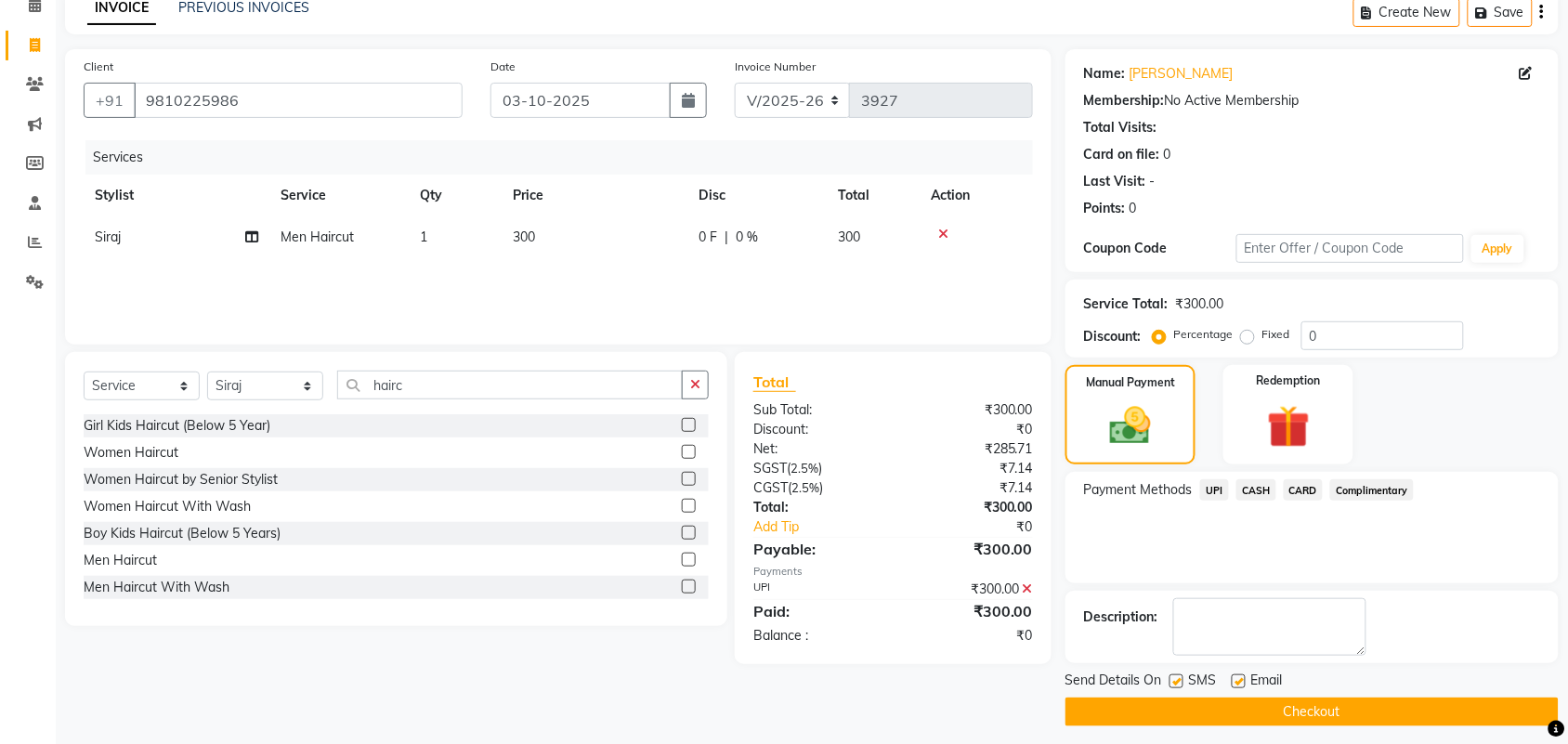
scroll to position [101, 0]
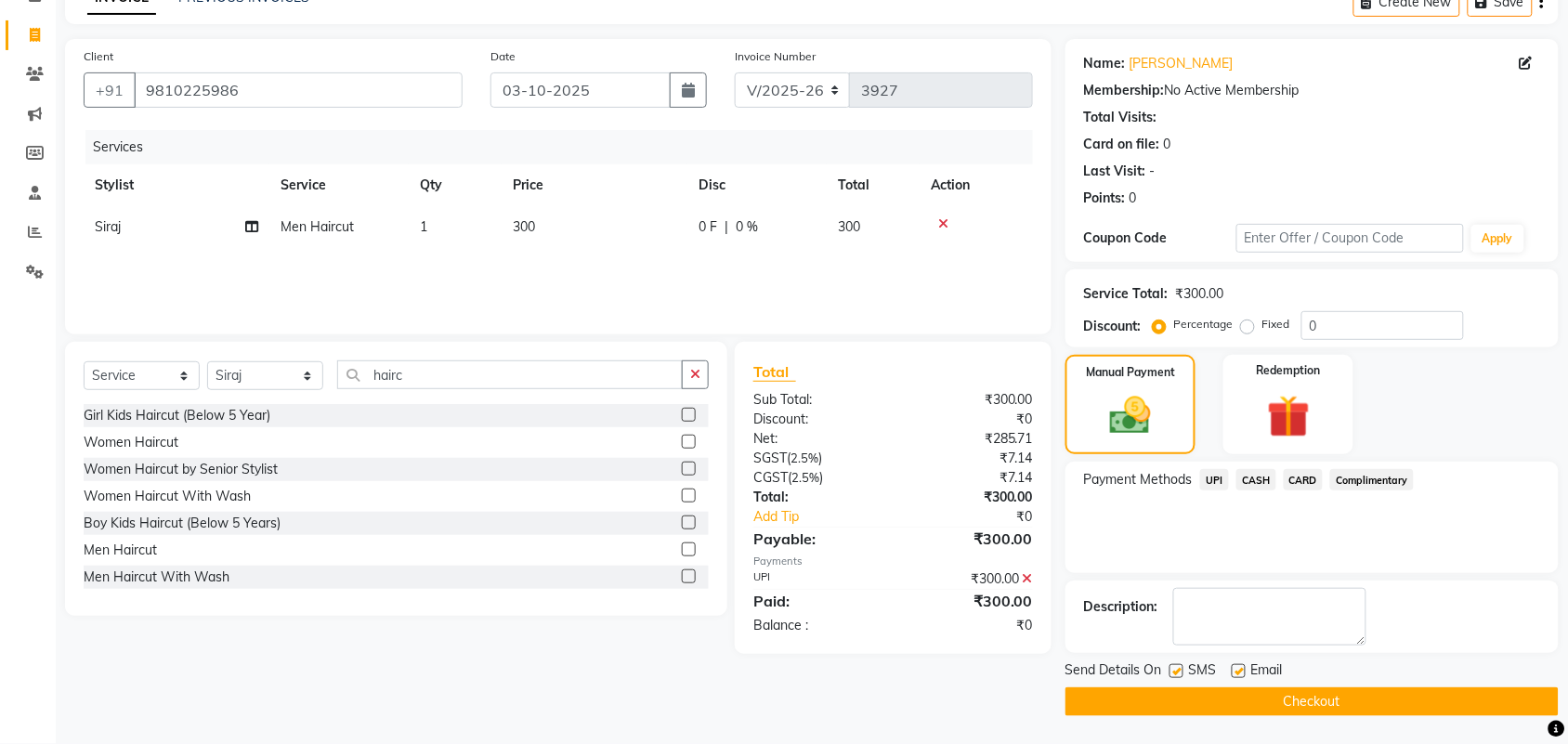
drag, startPoint x: 1324, startPoint y: 699, endPoint x: 1320, endPoint y: 689, distance: 10.8
click at [1322, 699] on button "Checkout" at bounding box center [1311, 701] width 493 height 29
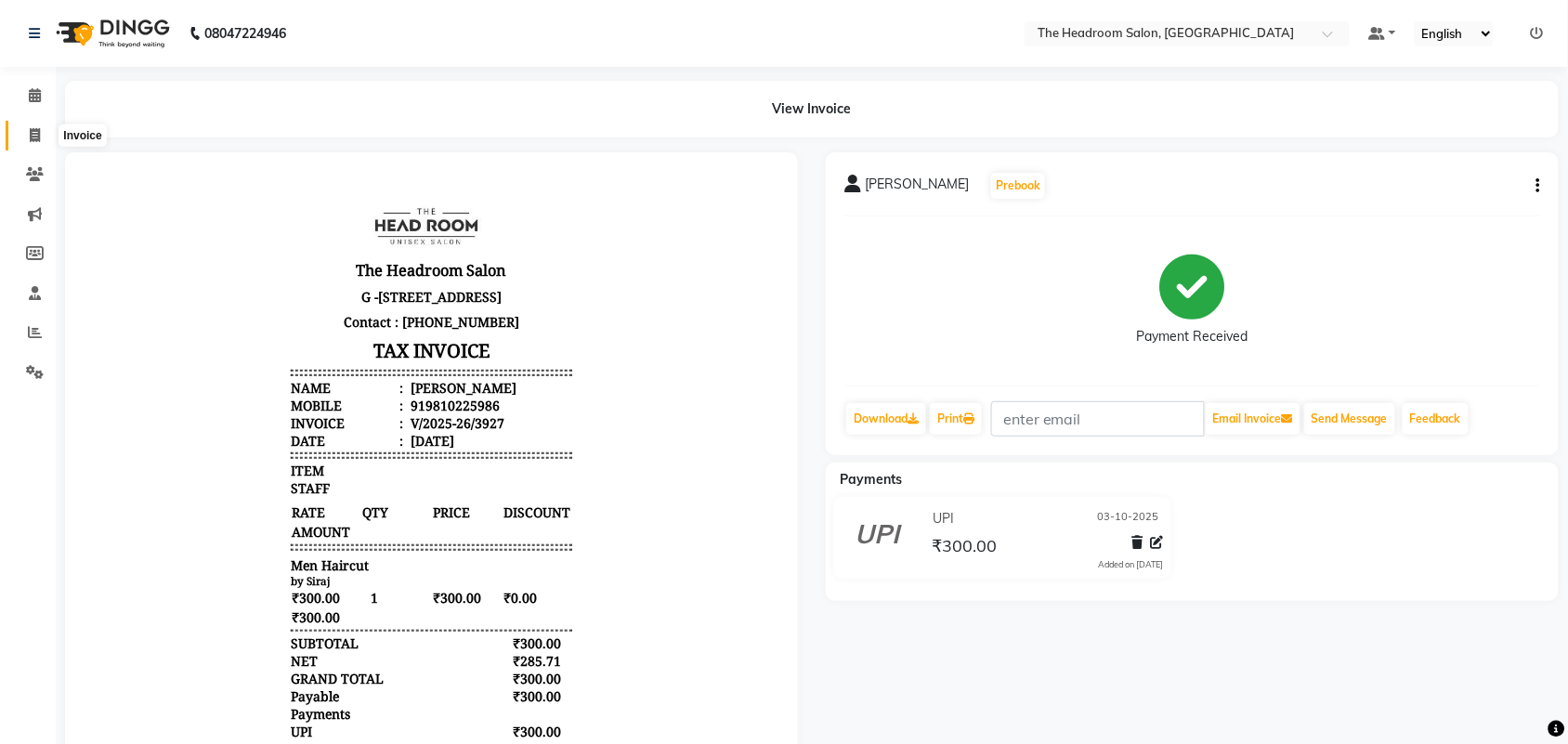
click at [38, 132] on icon at bounding box center [35, 134] width 10 height 14
select select "service"
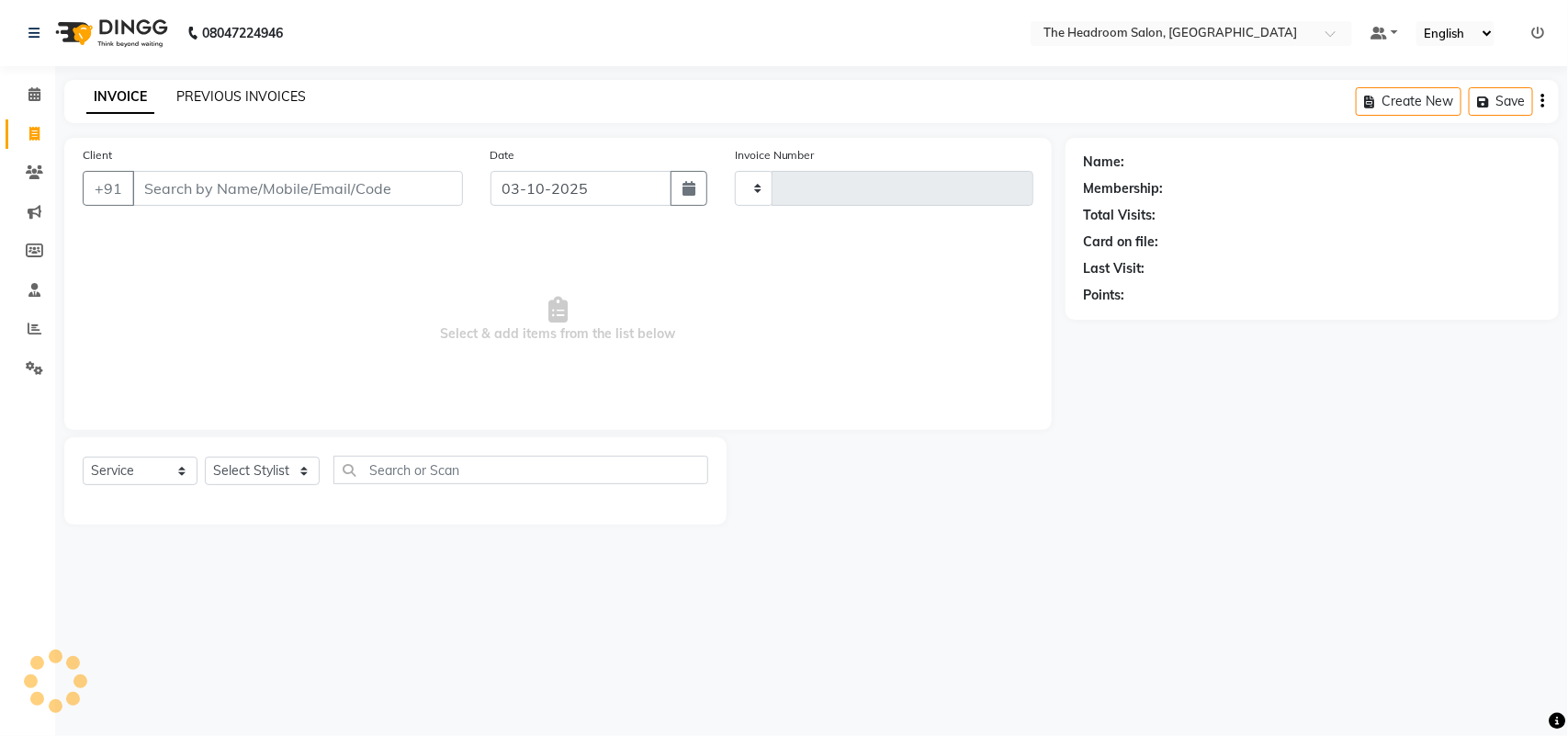
type input "3928"
select select "6933"
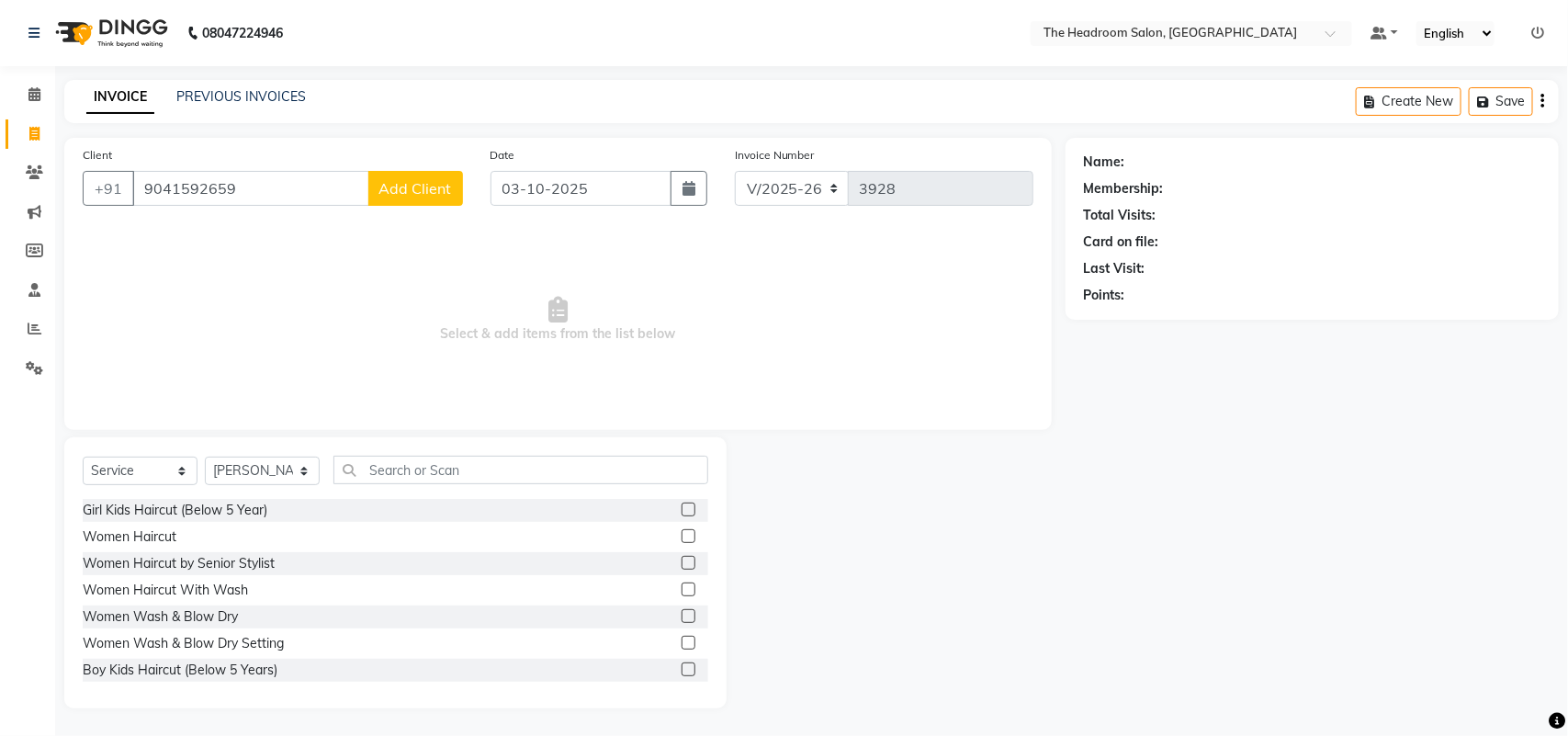
click at [424, 188] on span "Add Client" at bounding box center [415, 188] width 73 height 18
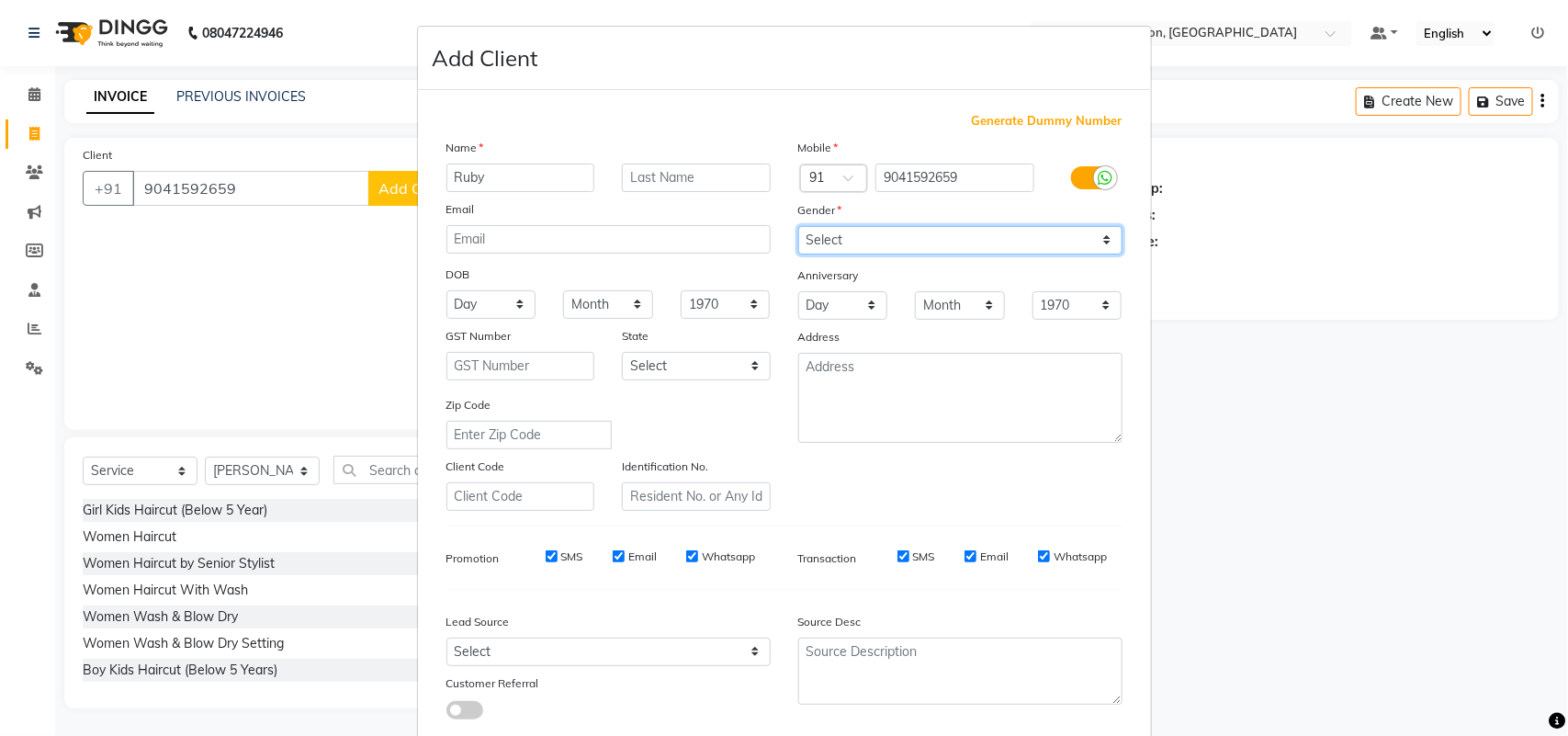
click at [1042, 227] on select "Select [DEMOGRAPHIC_DATA] [DEMOGRAPHIC_DATA] Other Prefer Not To Say" at bounding box center [960, 240] width 325 height 29
click at [798, 226] on select "Select [DEMOGRAPHIC_DATA] [DEMOGRAPHIC_DATA] Other Prefer Not To Say" at bounding box center [960, 240] width 325 height 29
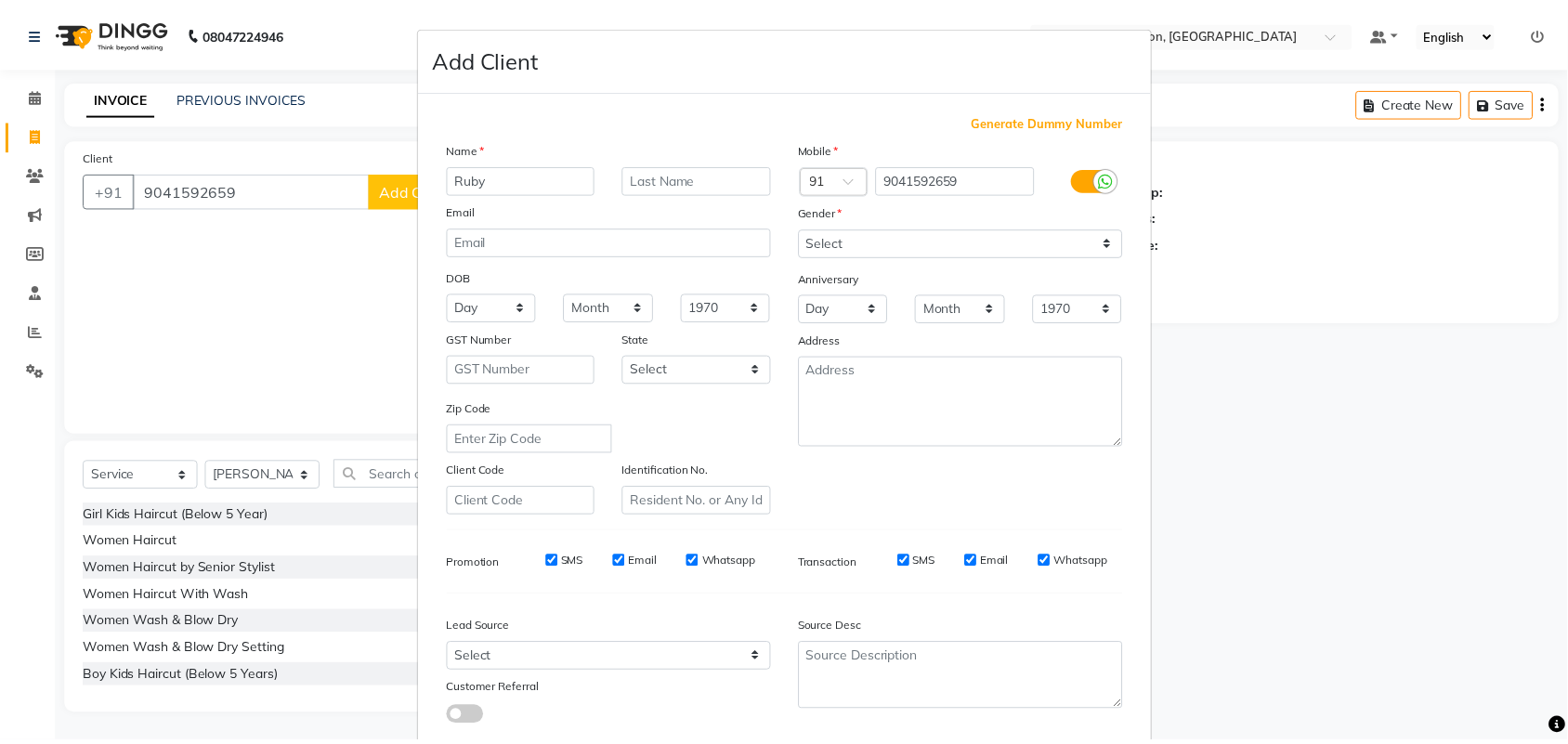
scroll to position [107, 0]
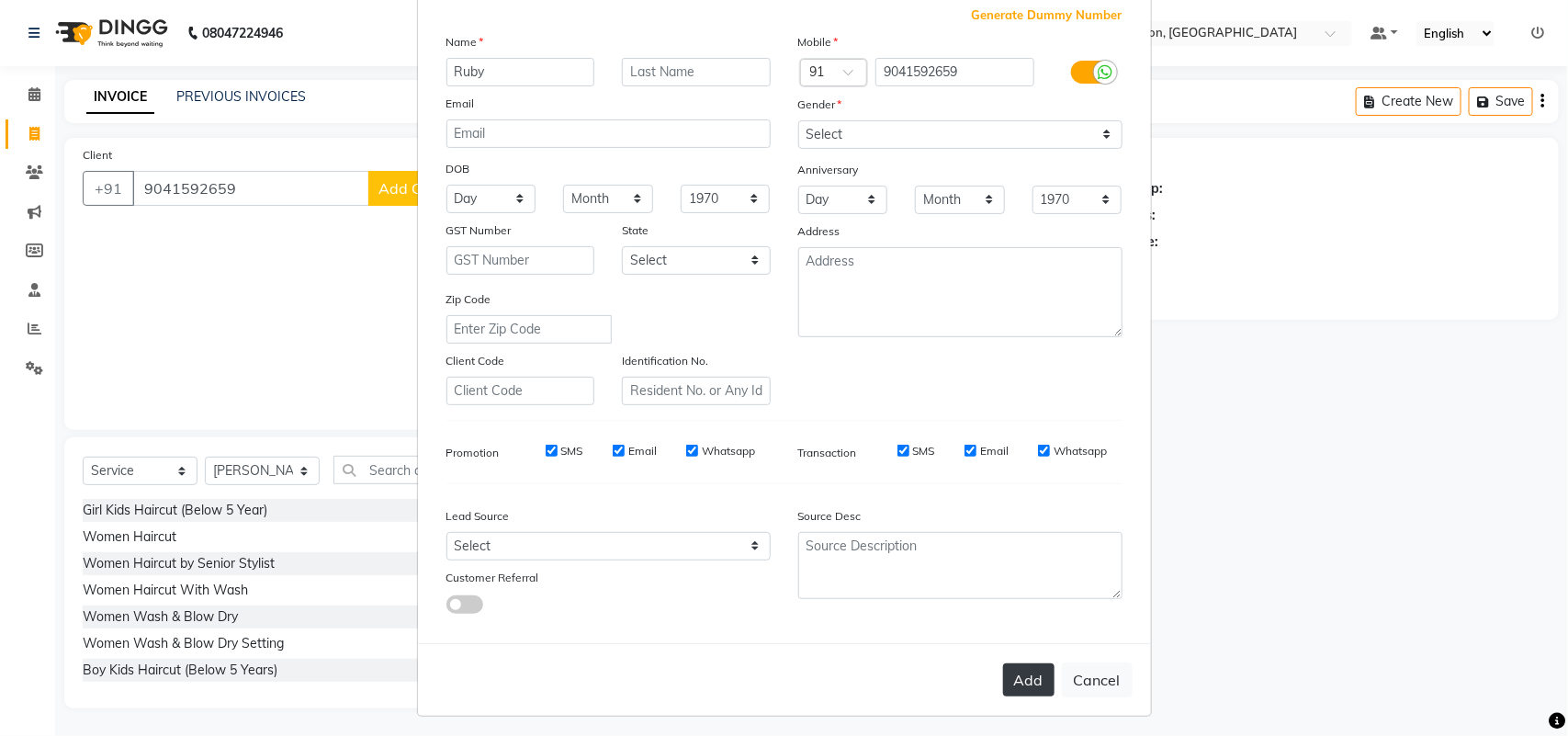
click at [1013, 666] on button "Add" at bounding box center [1028, 680] width 52 height 33
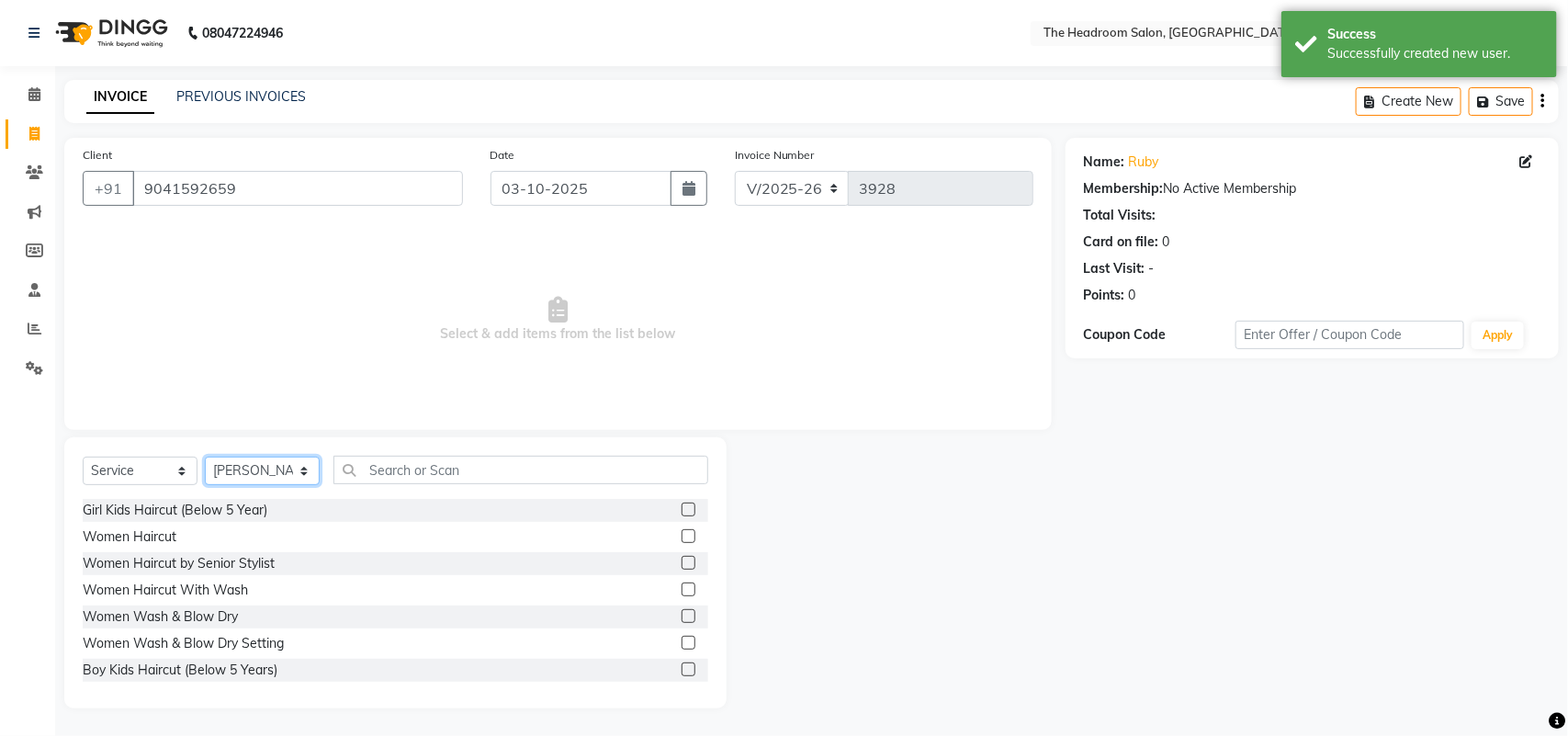
click at [304, 473] on select "Select Stylist [PERSON_NAME] Deepak [PERSON_NAME] [PERSON_NAME] Manager [PERSON…" at bounding box center [262, 470] width 114 height 29
click at [205, 457] on select "Select Stylist [PERSON_NAME] Deepak [PERSON_NAME] [PERSON_NAME] Manager [PERSON…" at bounding box center [262, 470] width 114 height 29
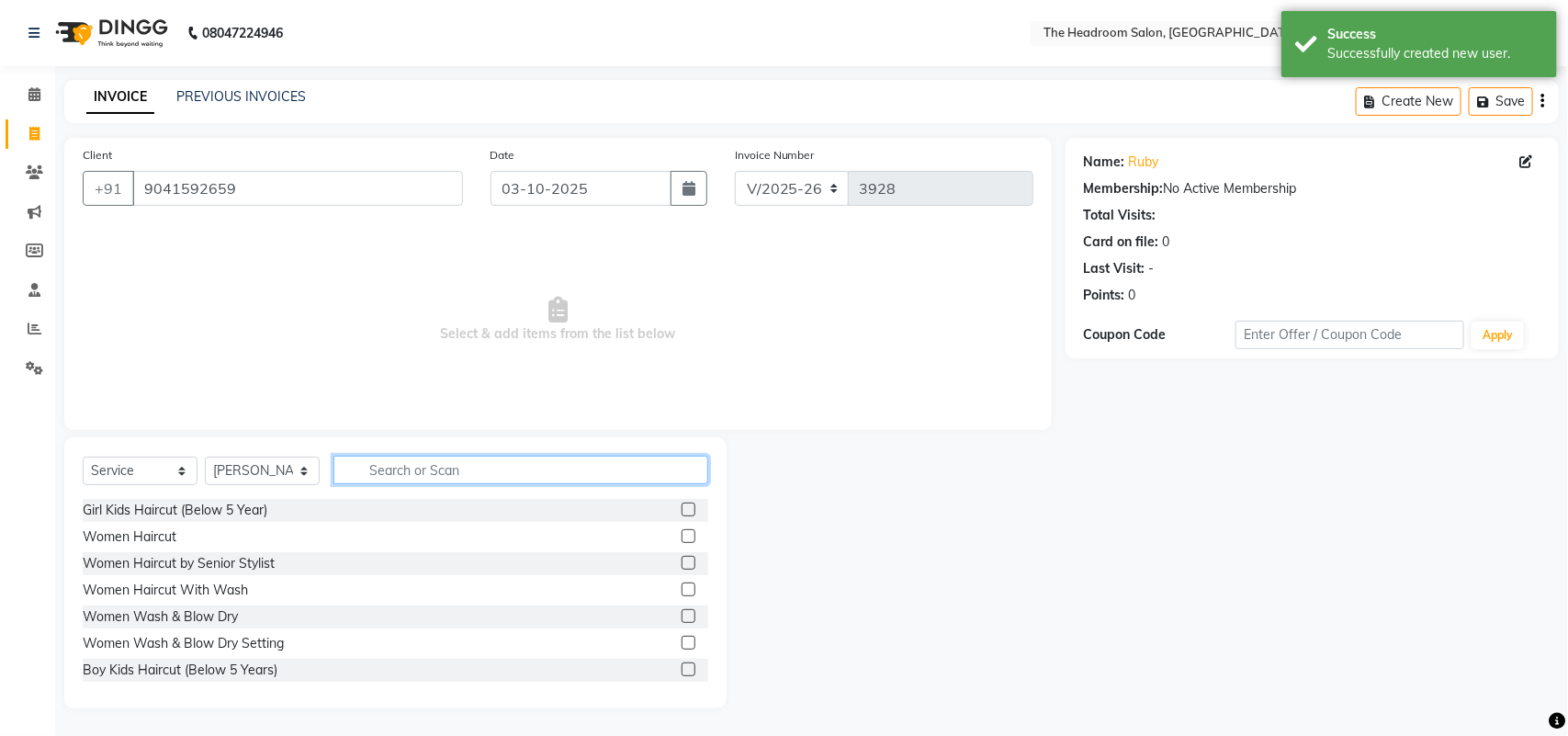
click at [441, 473] on input "text" at bounding box center [520, 469] width 374 height 29
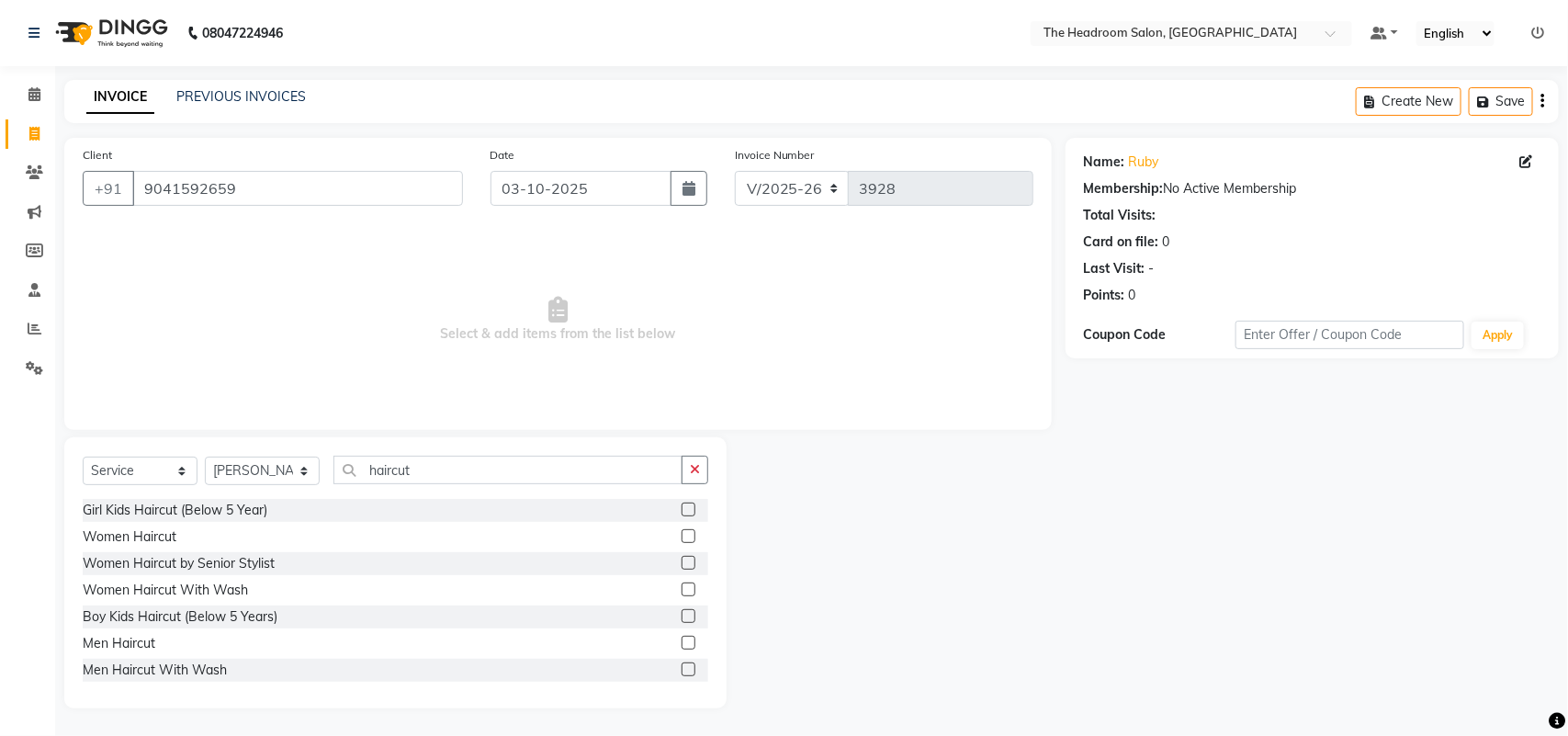
click at [682, 535] on label at bounding box center [688, 536] width 14 height 14
click at [682, 535] on input "checkbox" at bounding box center [687, 537] width 12 height 12
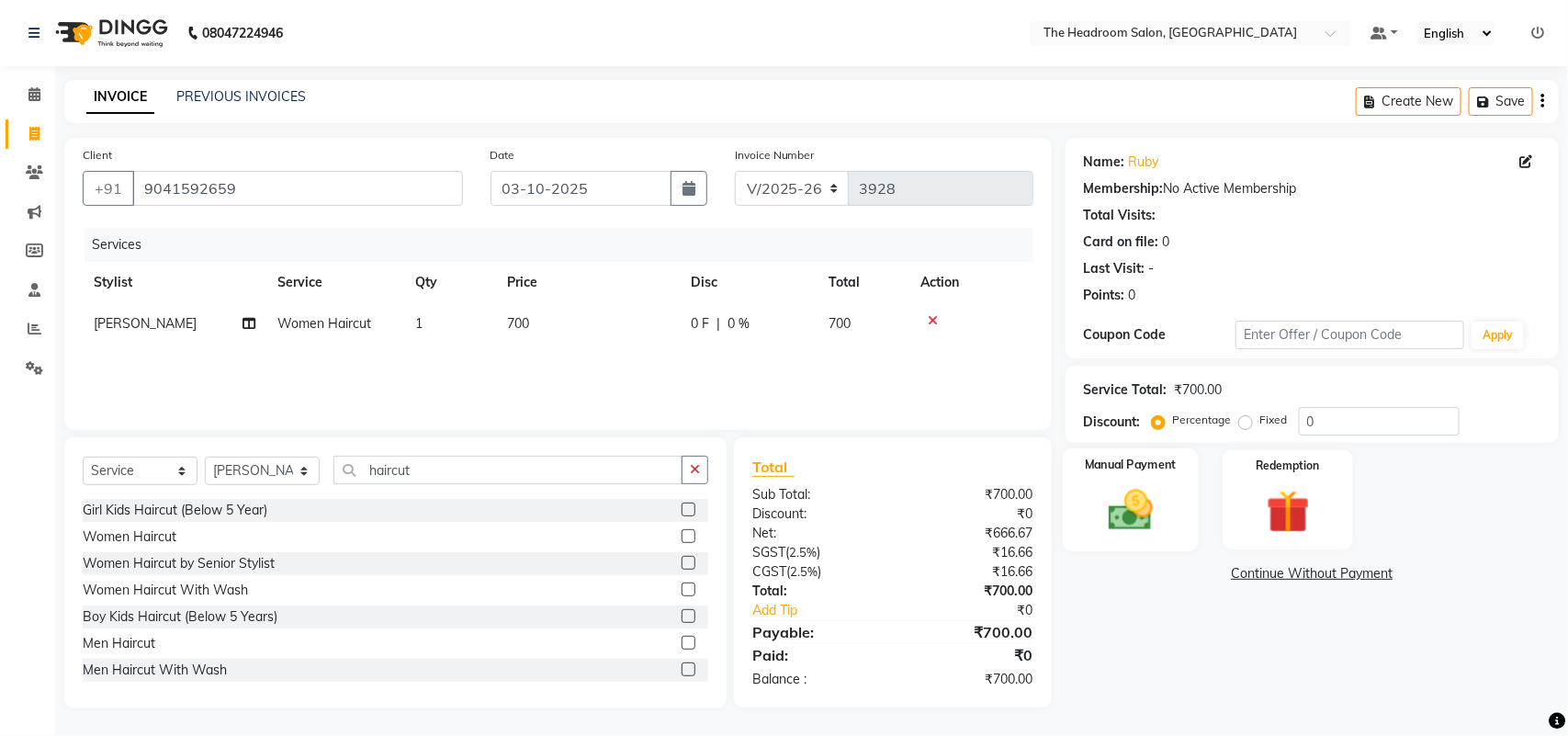
click at [1154, 510] on img at bounding box center [1130, 510] width 73 height 52
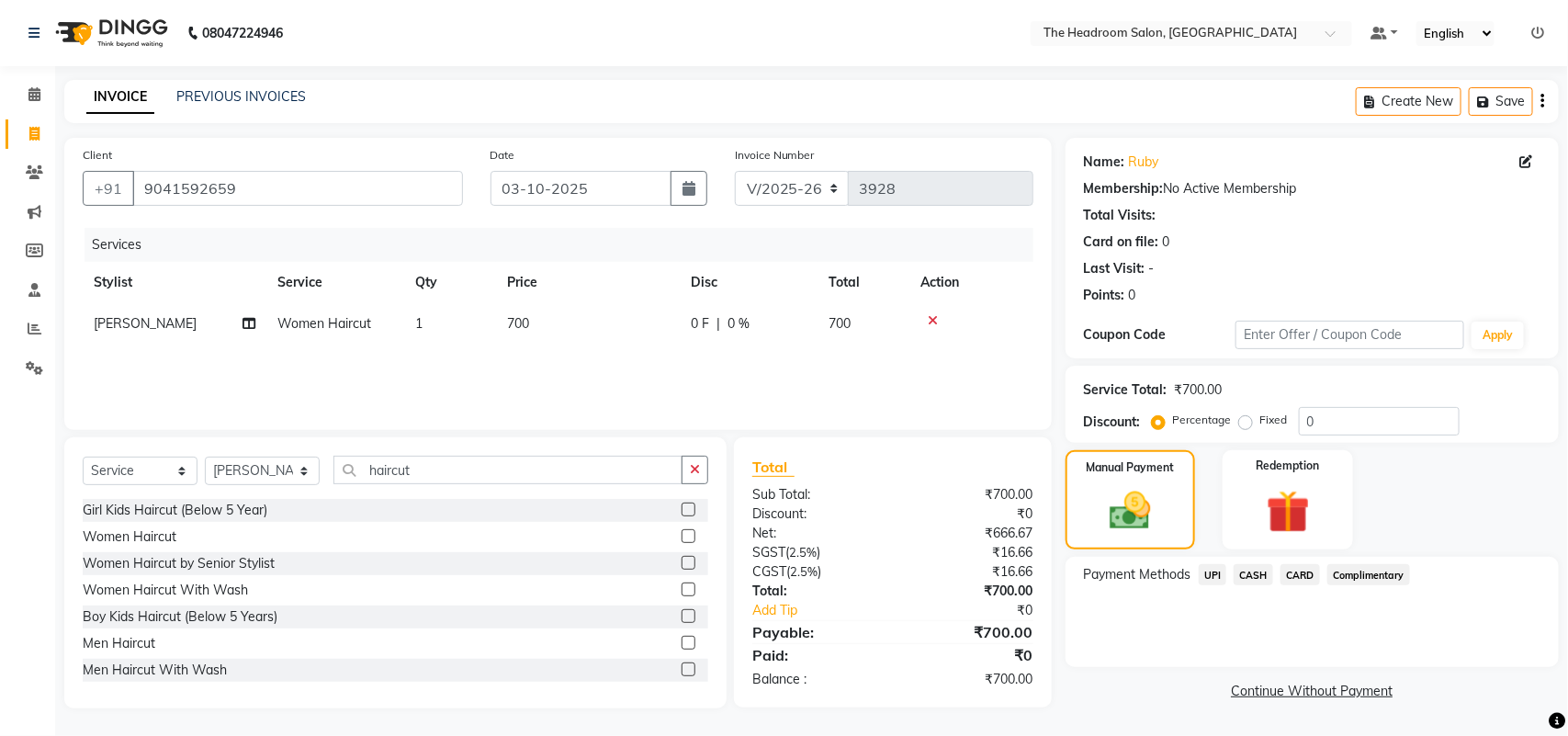
click at [1213, 564] on span "UPI" at bounding box center [1213, 574] width 29 height 21
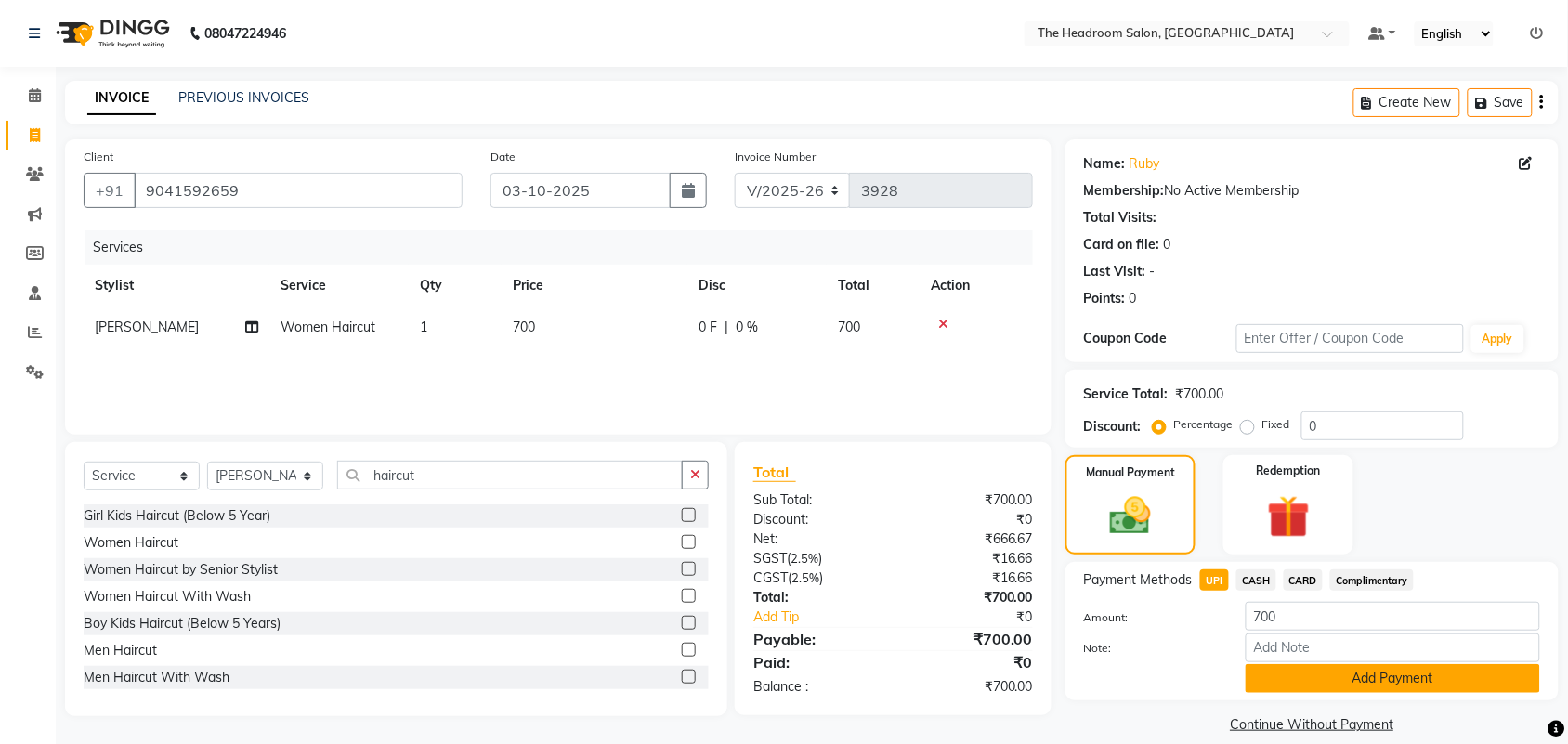
click at [1481, 683] on button "Add Payment" at bounding box center [1393, 678] width 295 height 29
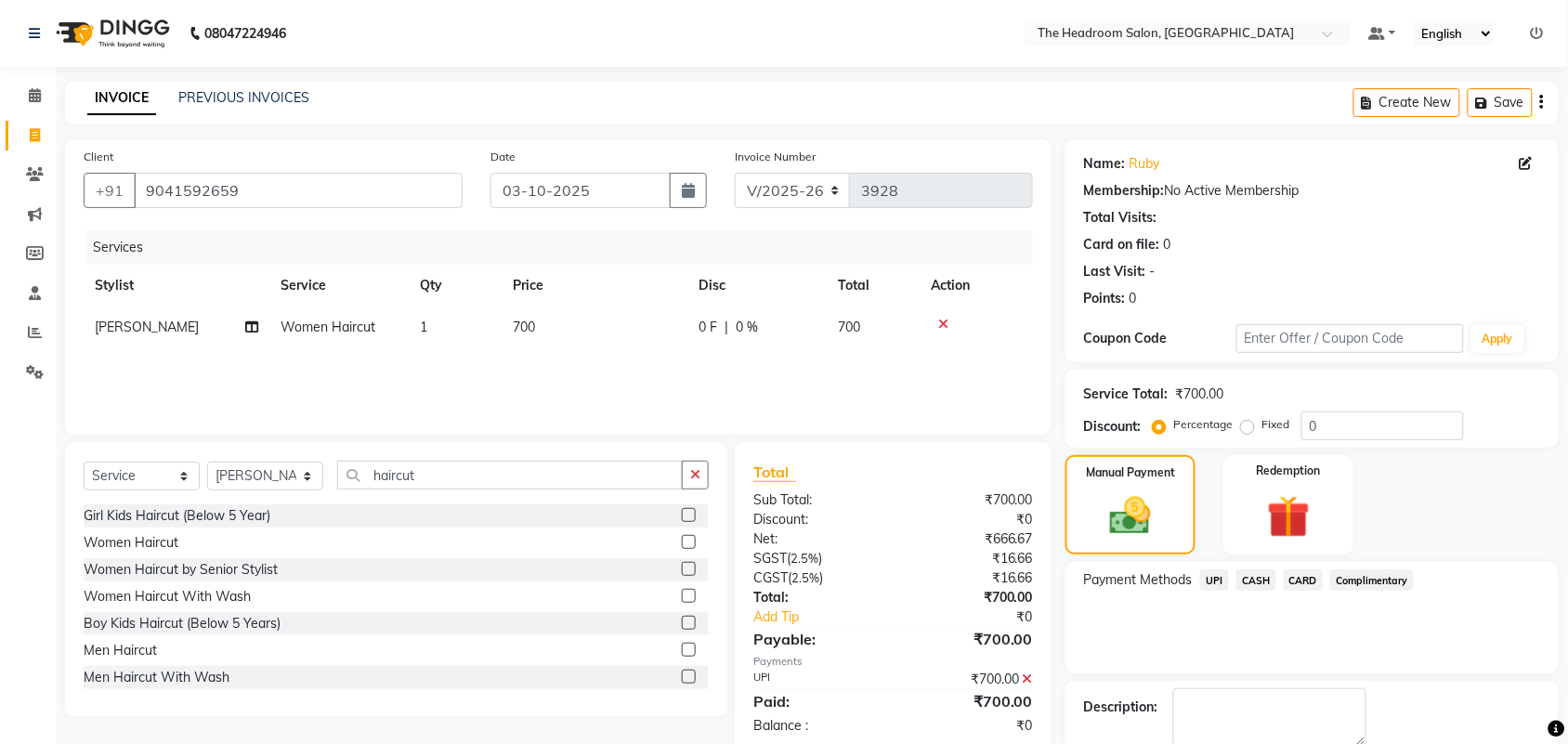
scroll to position [101, 0]
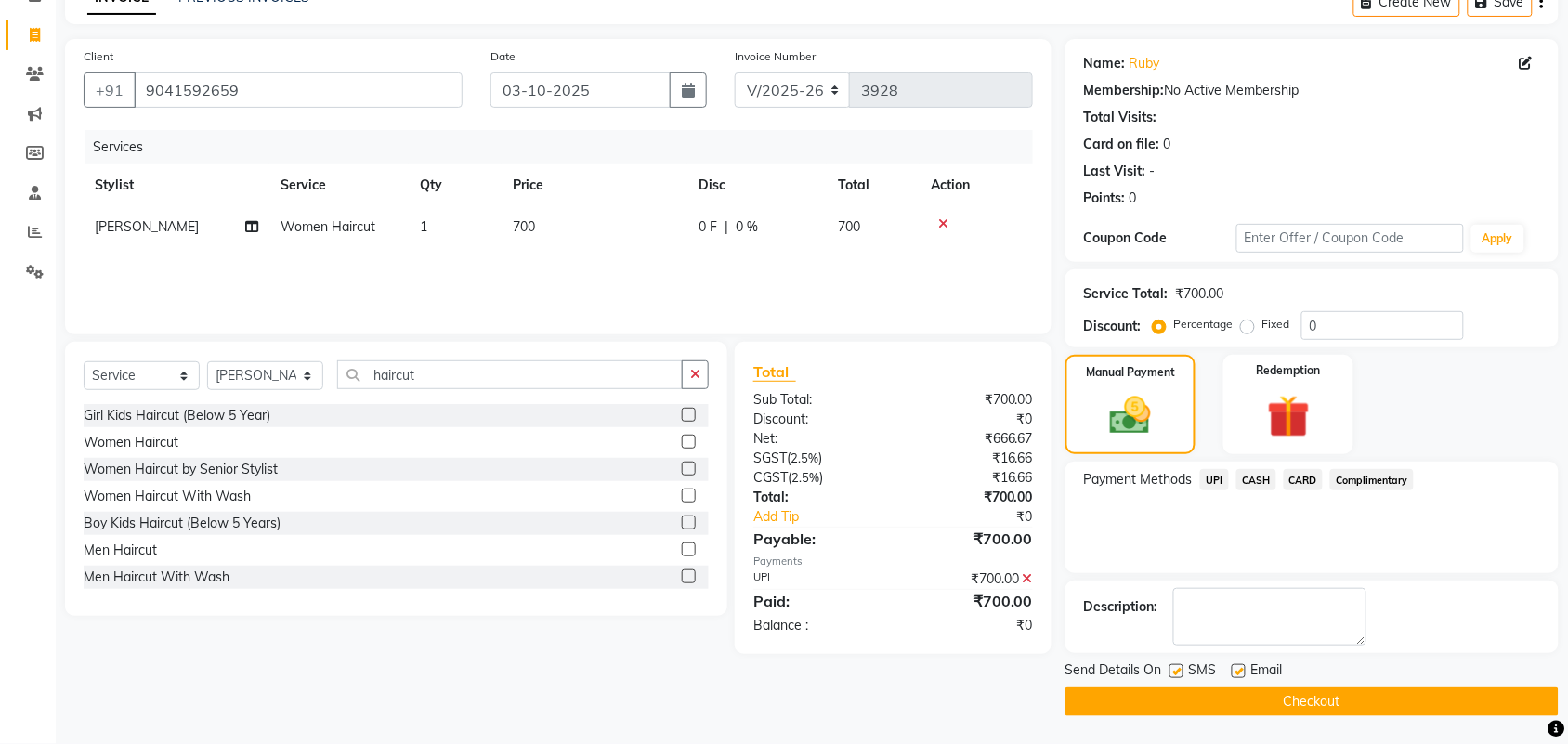
click at [1445, 704] on button "Checkout" at bounding box center [1311, 701] width 493 height 29
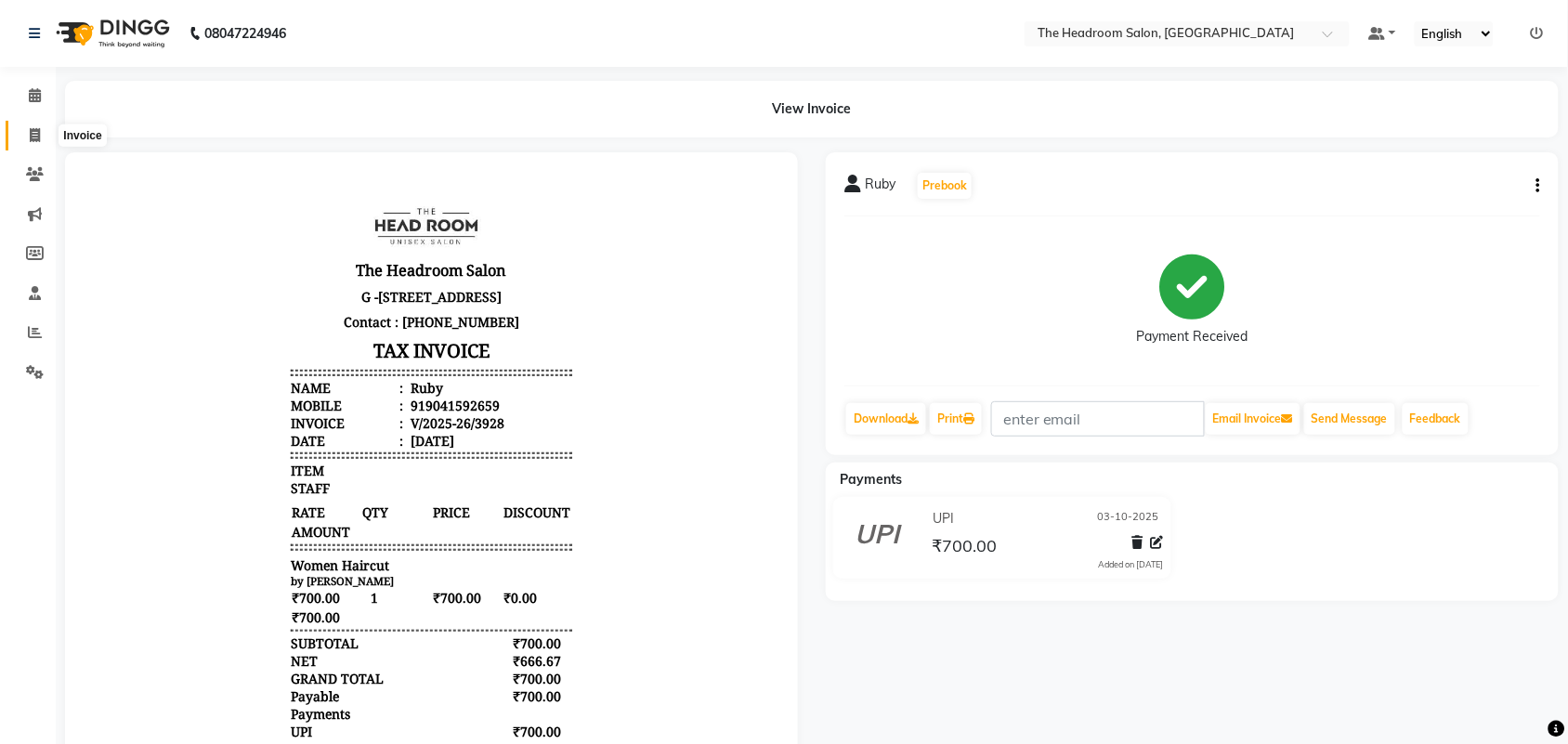
click at [29, 144] on span at bounding box center [35, 135] width 33 height 21
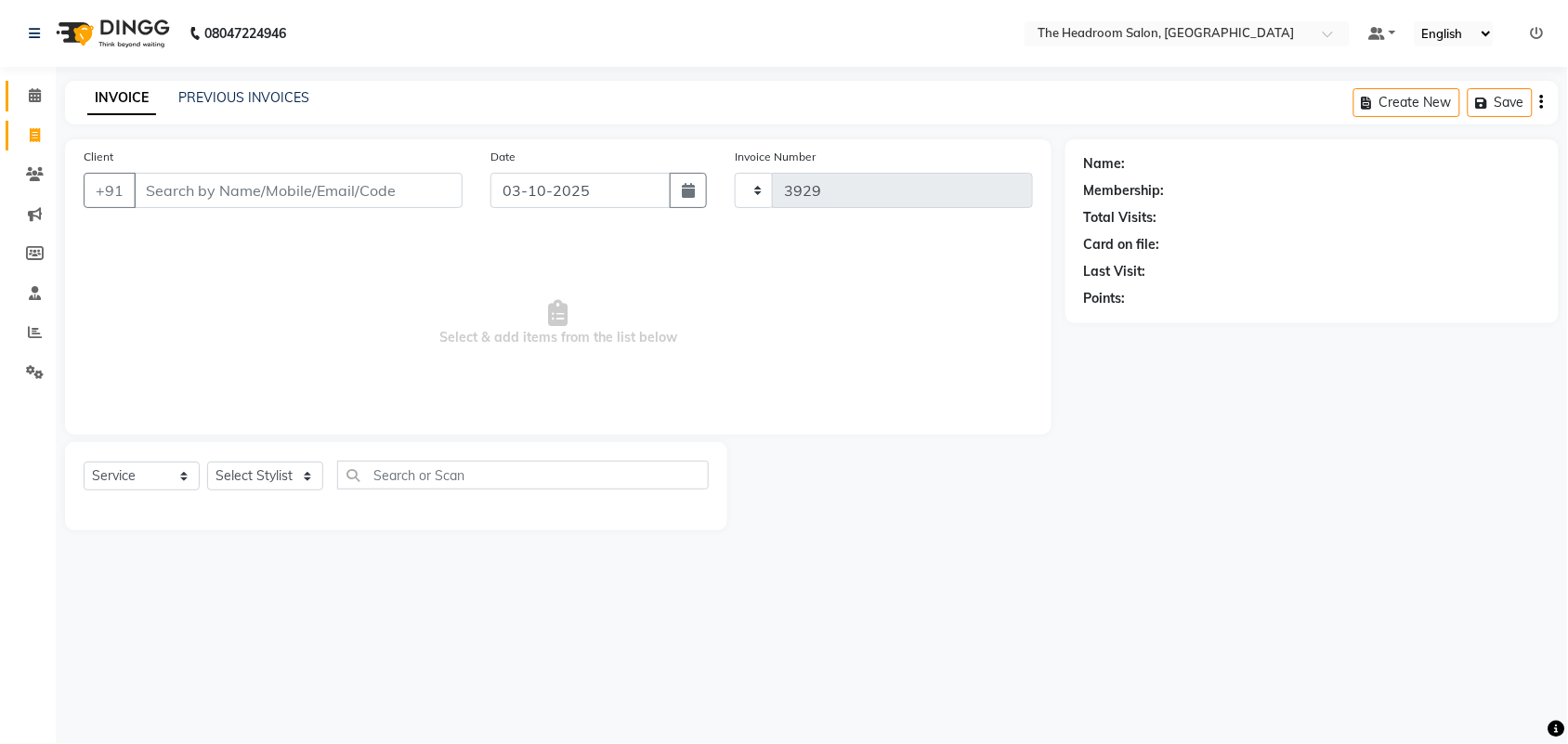
click at [37, 103] on icon at bounding box center [35, 95] width 12 height 14
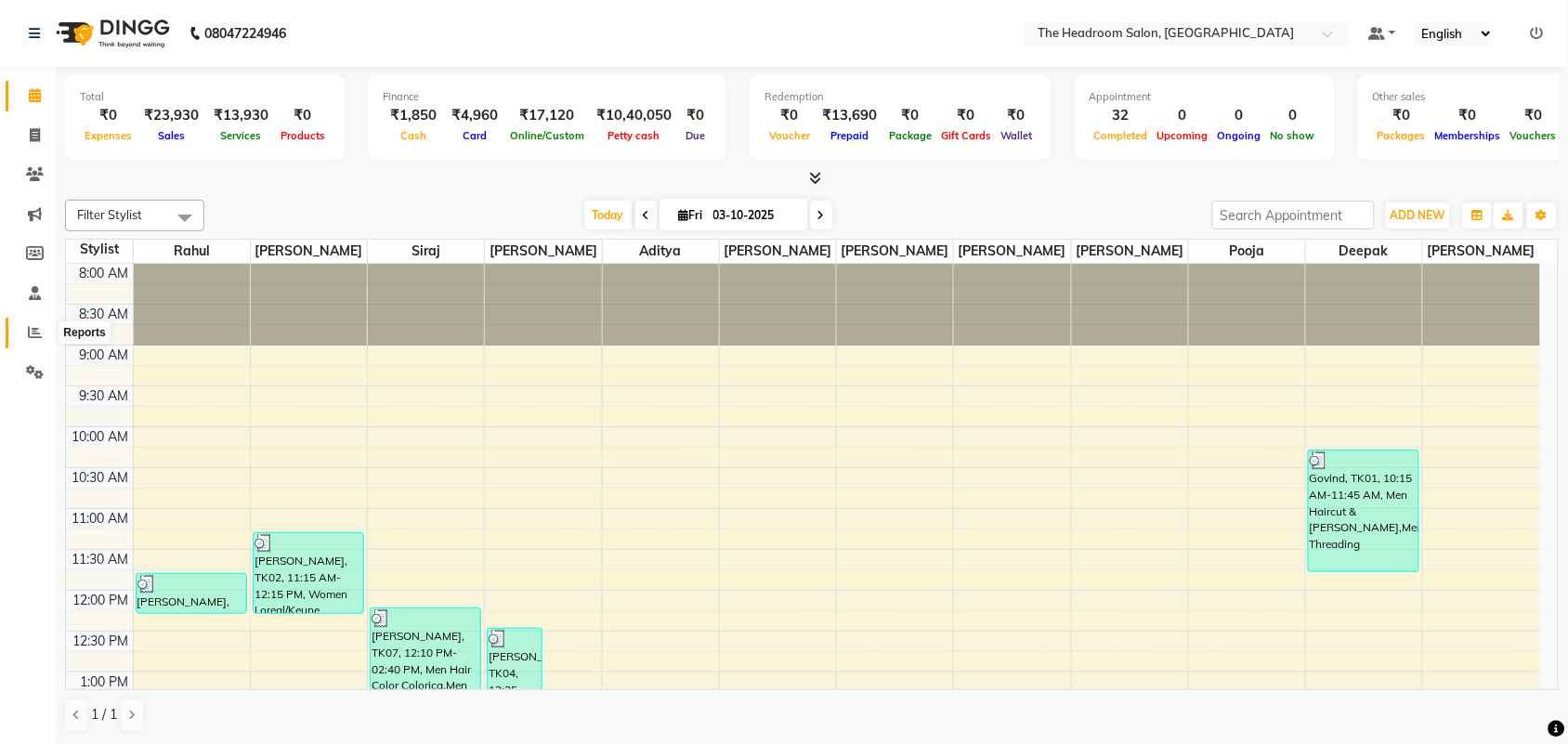
click at [35, 332] on icon at bounding box center [35, 332] width 14 height 14
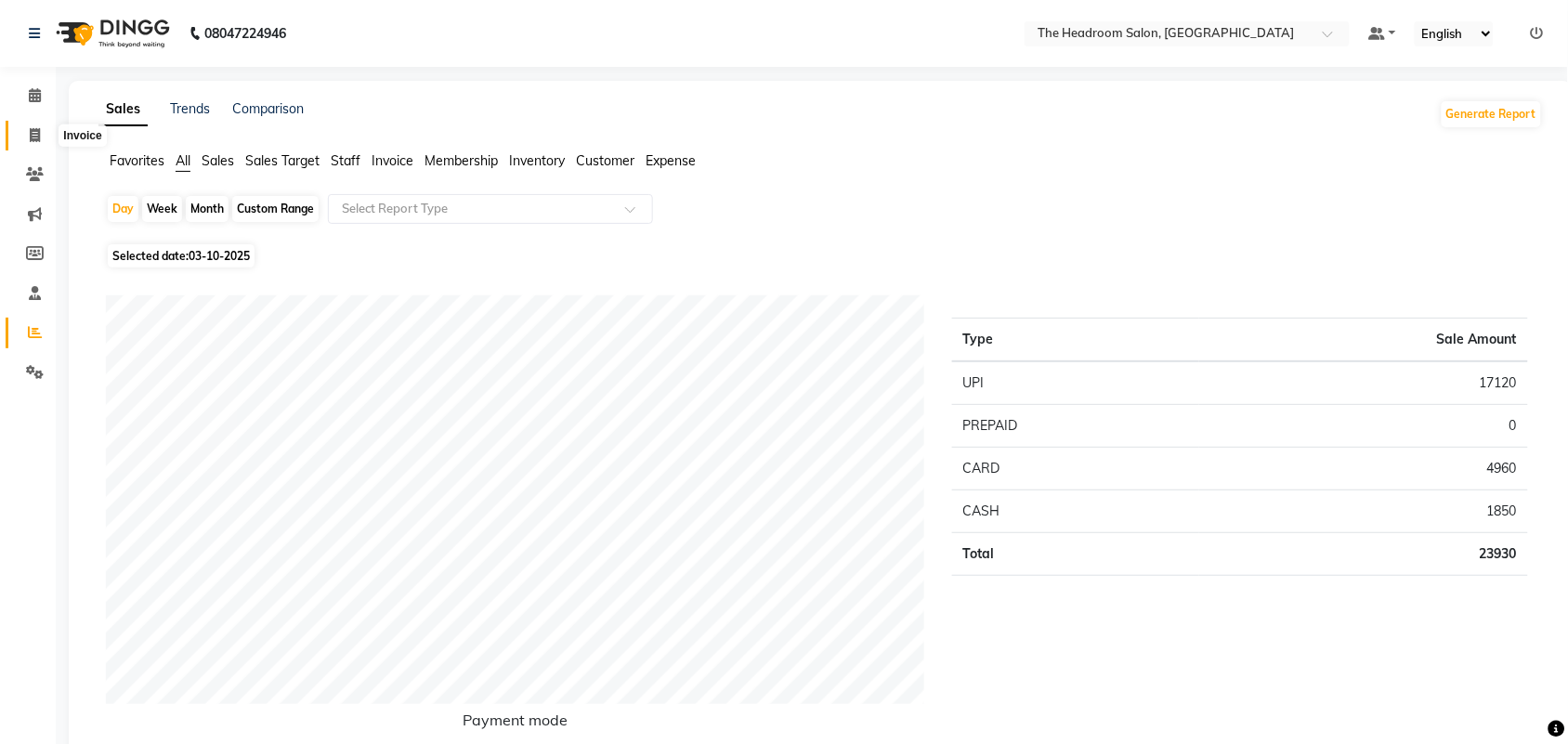
click at [30, 137] on icon at bounding box center [35, 134] width 10 height 14
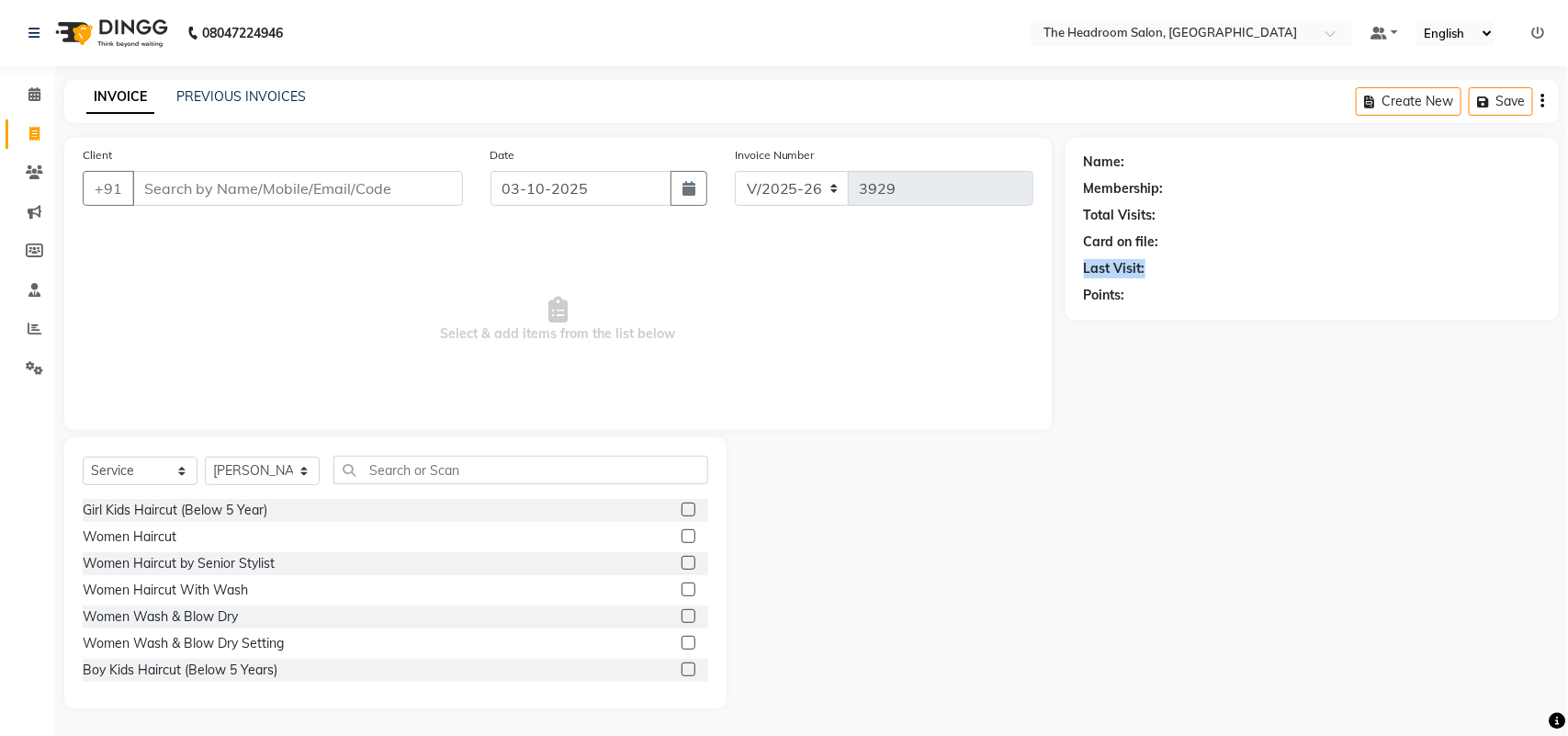
click at [1279, 166] on div "Name: Membership: Total Visits: Card on file: Last Visit: Points:" at bounding box center [1312, 224] width 457 height 160
click at [0, 493] on div "Calendar Invoice Clients Marketing Members Staff Reports Settings Completed InP…" at bounding box center [124, 380] width 248 height 656
click at [1015, 387] on span "Select & add items from the list below" at bounding box center [558, 319] width 951 height 184
drag, startPoint x: 654, startPoint y: 324, endPoint x: 695, endPoint y: 257, distance: 78.5
click at [750, 218] on div "Client +91 Date [DATE] Invoice Number V/2025 V/[PHONE_NUMBER] Select & add item…" at bounding box center [558, 283] width 988 height 292
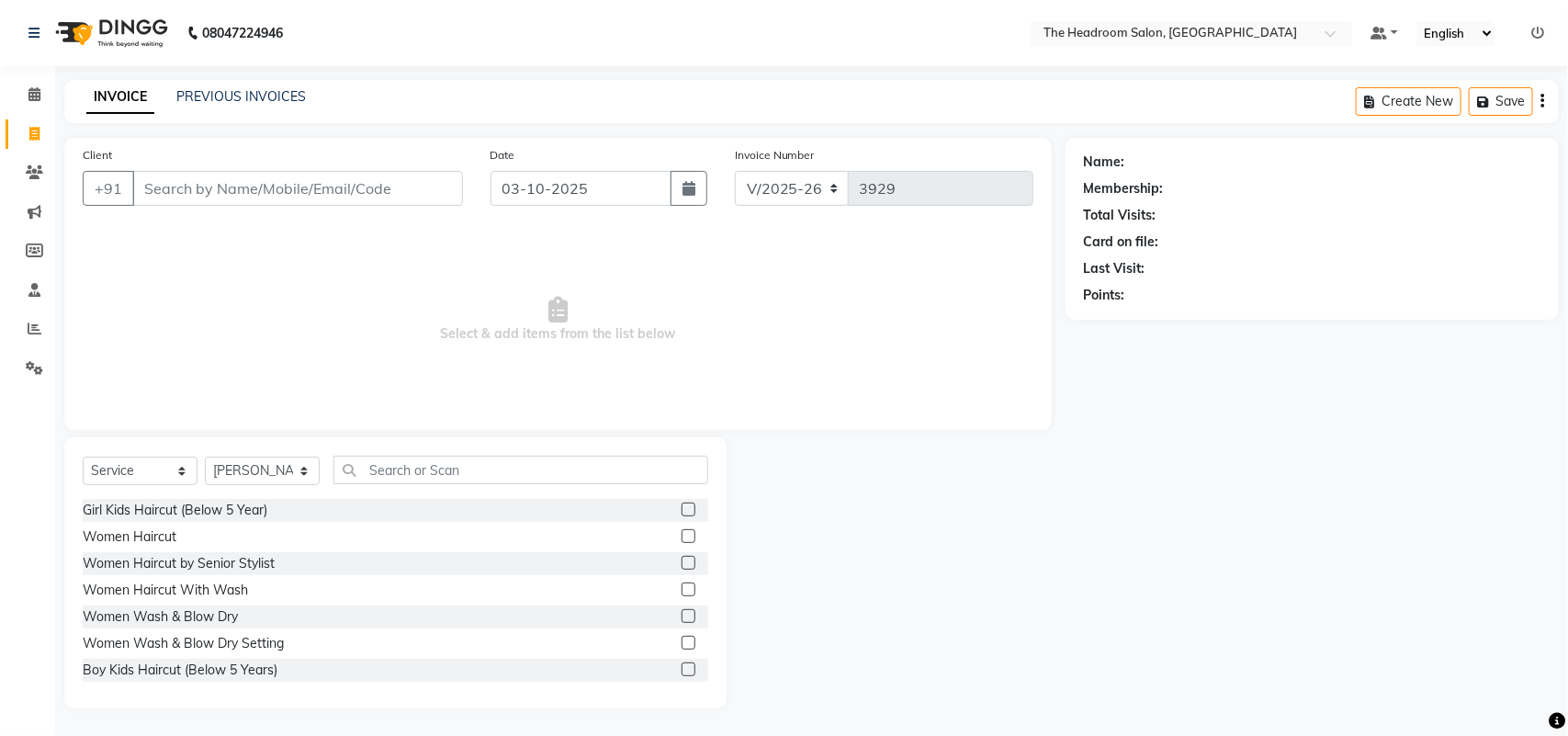
click at [548, 540] on div "Girl Kids Haircut (Below 5 Year) Women Haircut Women Haircut by Senior Stylist …" at bounding box center [396, 590] width 625 height 184
click at [1333, 110] on app-home "08047224946 Select Location × The Headroom Salon, Sector 93 Gurugram Default Pa…" at bounding box center [784, 368] width 1568 height 736
drag, startPoint x: 1347, startPoint y: 94, endPoint x: 1467, endPoint y: 75, distance: 121.5
click at [1376, 209] on main "INVOICE PREVIOUS INVOICES Create New Save Client +91 Date [DATE] Invoice Number…" at bounding box center [812, 408] width 1513 height 656
drag, startPoint x: 1546, startPoint y: 621, endPoint x: 1567, endPoint y: 539, distance: 84.6
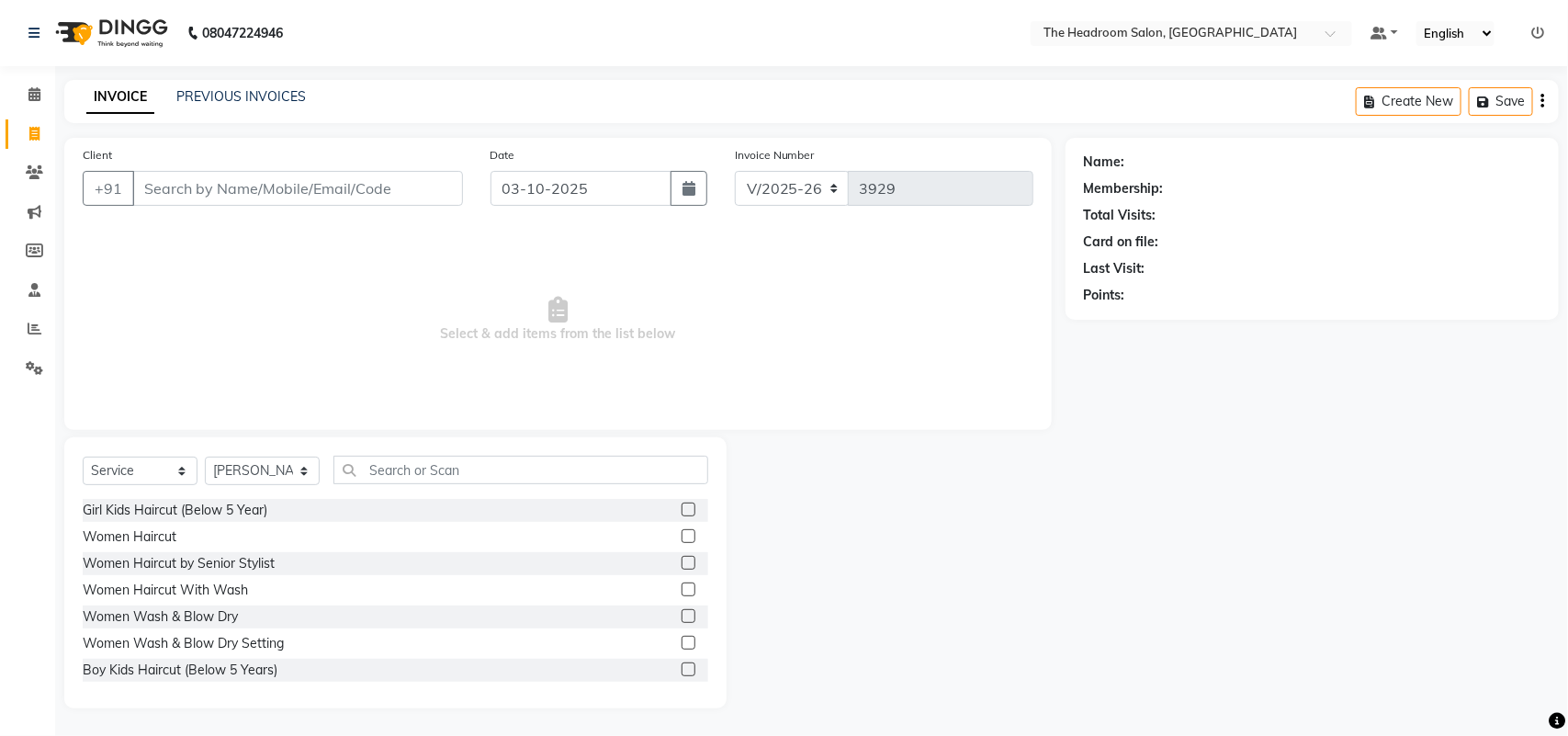
click at [1567, 599] on div "Name: Membership: Total Visits: Card on file: Last Visit: Points:" at bounding box center [1319, 422] width 507 height 570
